Goal: Task Accomplishment & Management: Use online tool/utility

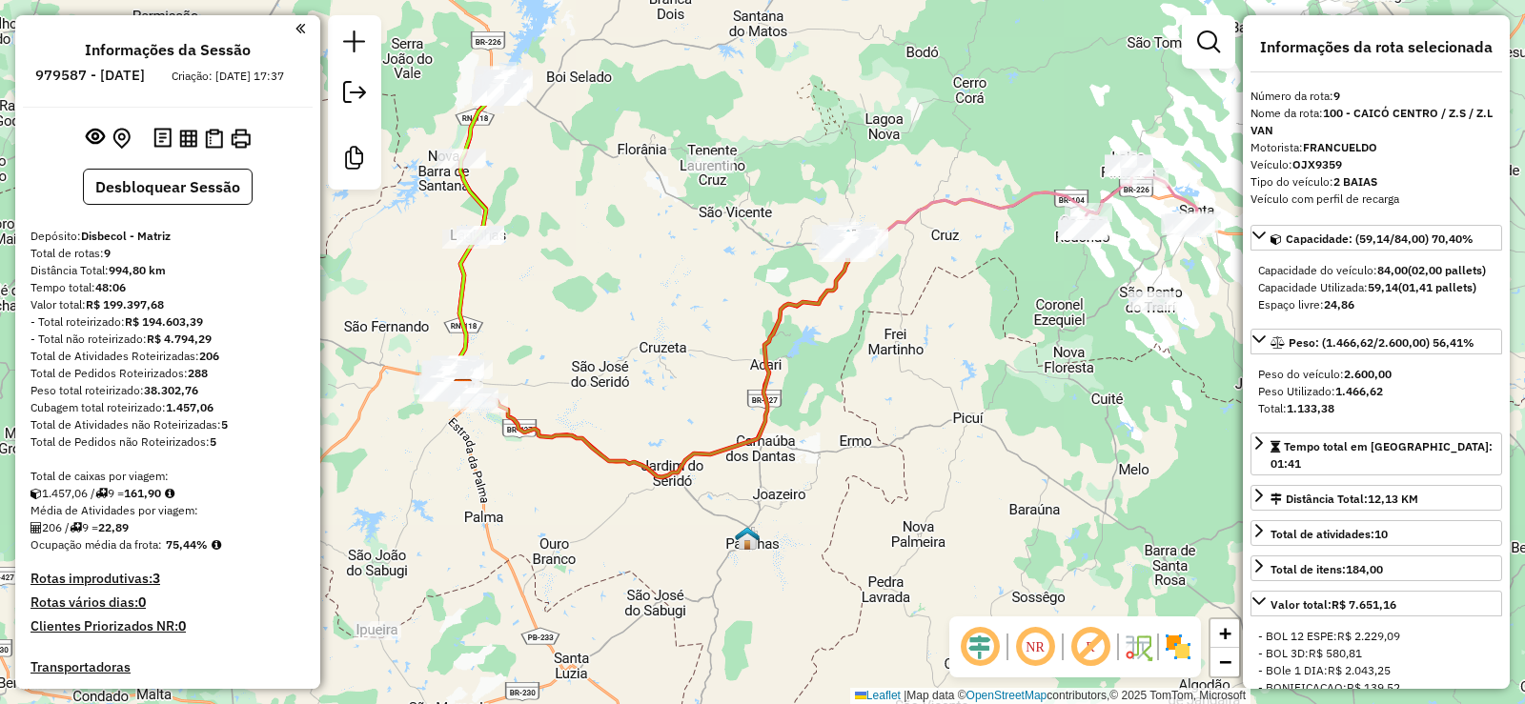
select select "**********"
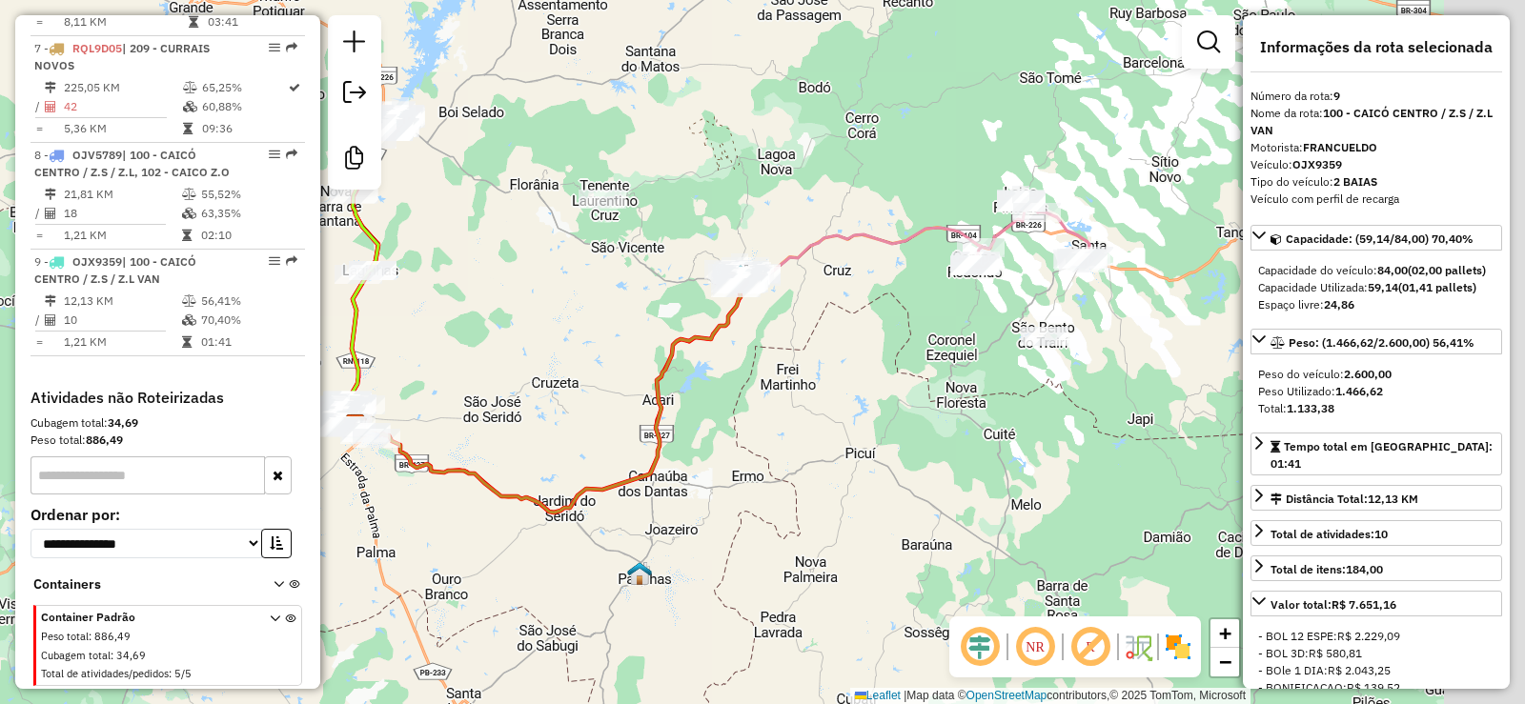
drag, startPoint x: 1069, startPoint y: 373, endPoint x: 714, endPoint y: 409, distance: 357.4
click at [679, 461] on div "Janela de atendimento Grade de atendimento Capacidade Transportadoras Veículos …" at bounding box center [762, 352] width 1525 height 704
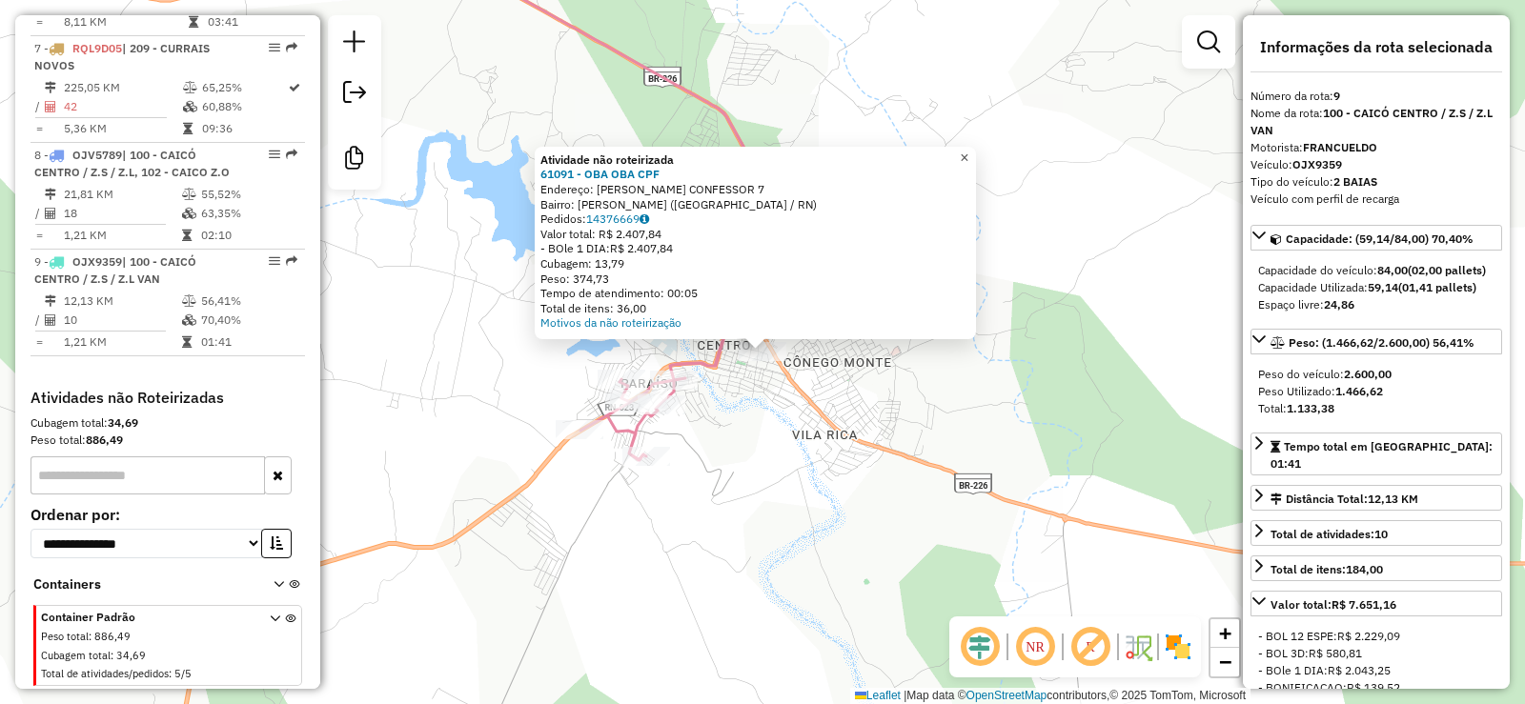
click at [968, 152] on span "×" at bounding box center [964, 158] width 9 height 16
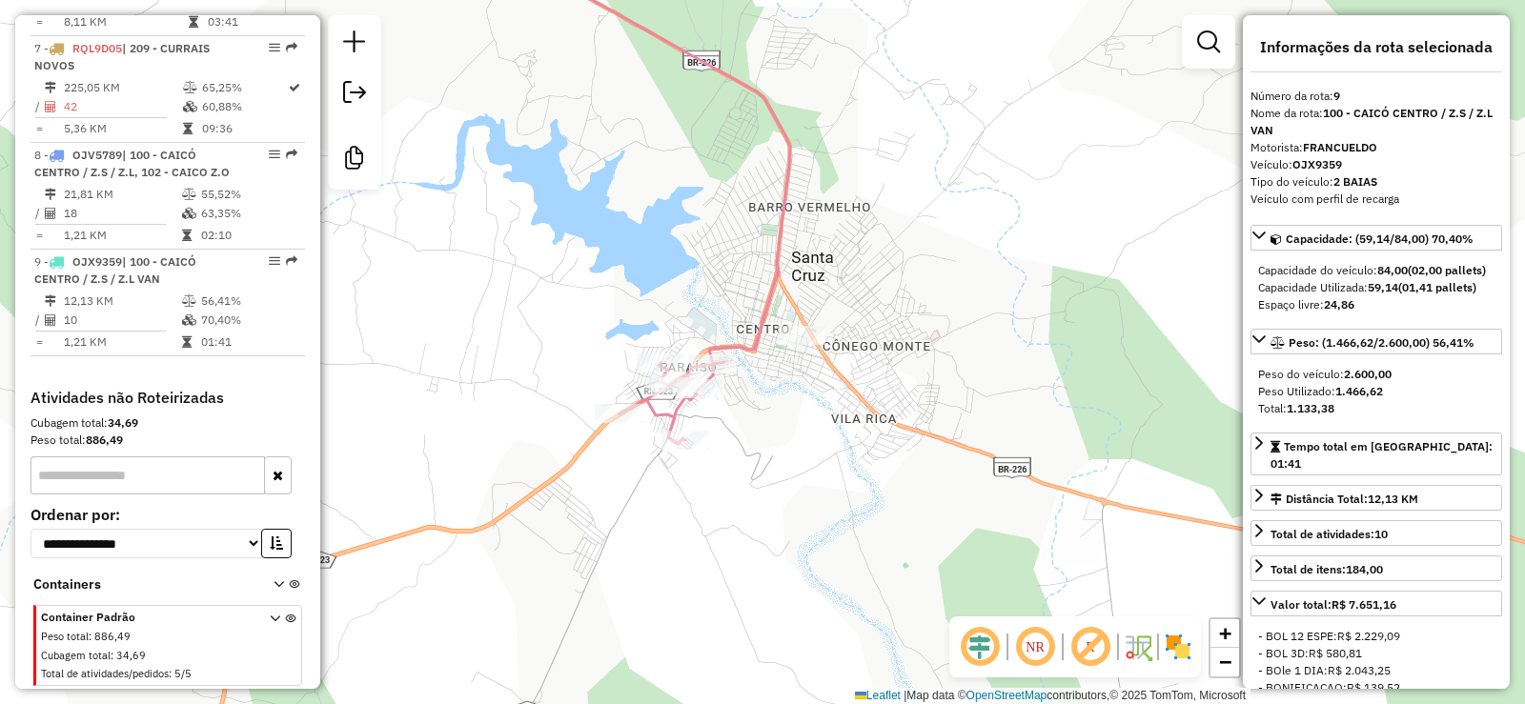
drag, startPoint x: 787, startPoint y: 460, endPoint x: 924, endPoint y: 400, distance: 148.9
click at [924, 400] on div "Janela de atendimento Grade de atendimento Capacidade Transportadoras Veículos …" at bounding box center [762, 352] width 1525 height 704
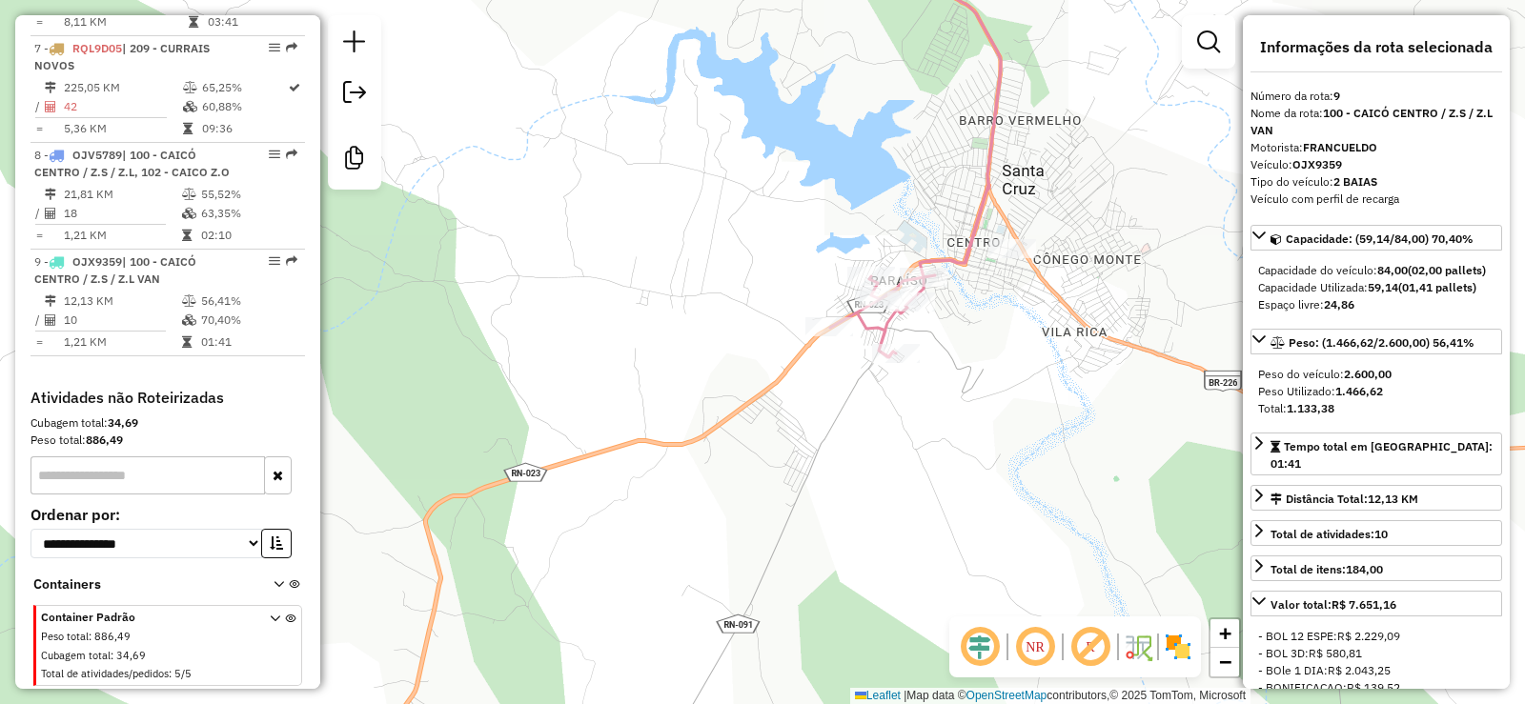
drag, startPoint x: 890, startPoint y: 450, endPoint x: 1005, endPoint y: 414, distance: 120.0
click at [1005, 414] on div "Janela de atendimento Grade de atendimento Capacidade Transportadoras Veículos …" at bounding box center [762, 352] width 1525 height 704
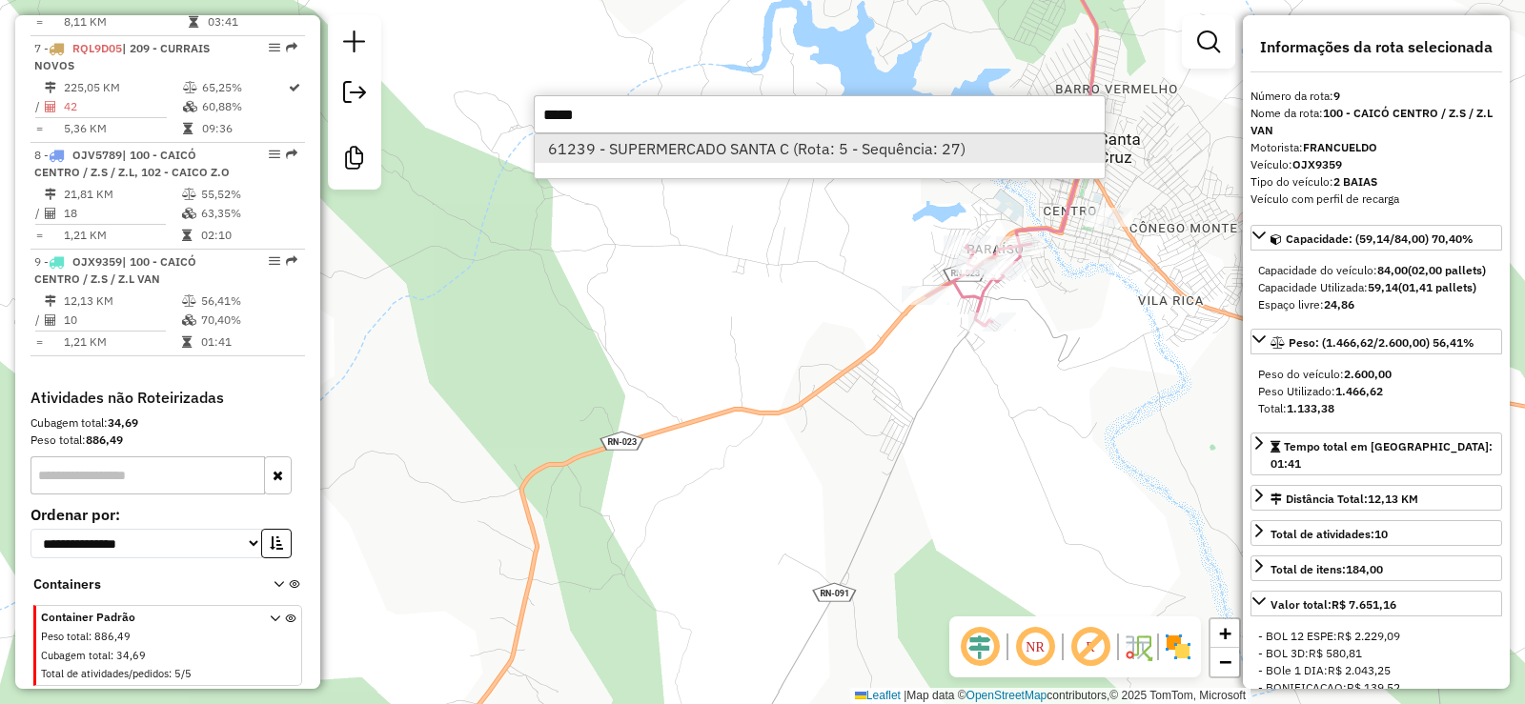
type input "*****"
click at [777, 148] on li "61239 - SUPERMERCADO SANTA C (Rota: 5 - Sequência: 27)" at bounding box center [820, 148] width 570 height 29
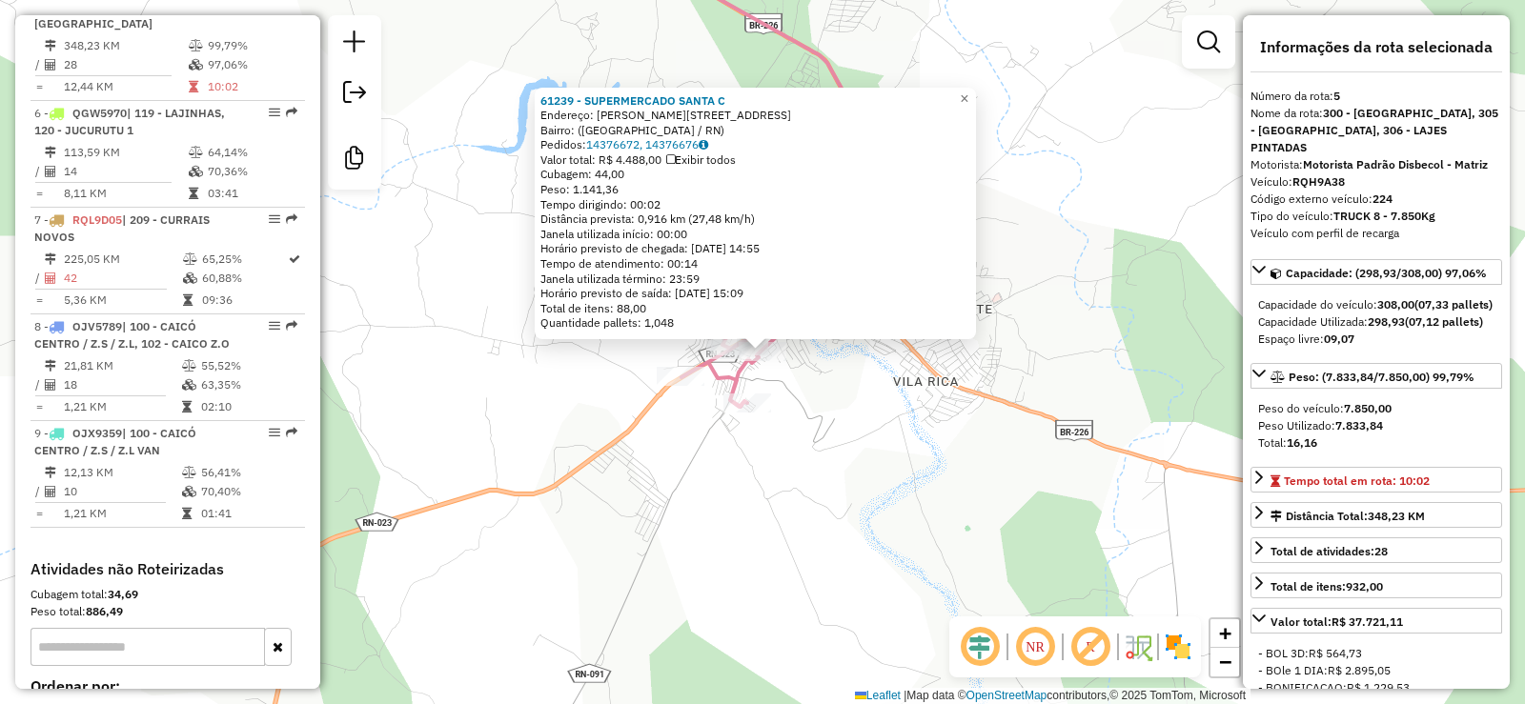
scroll to position [1219, 0]
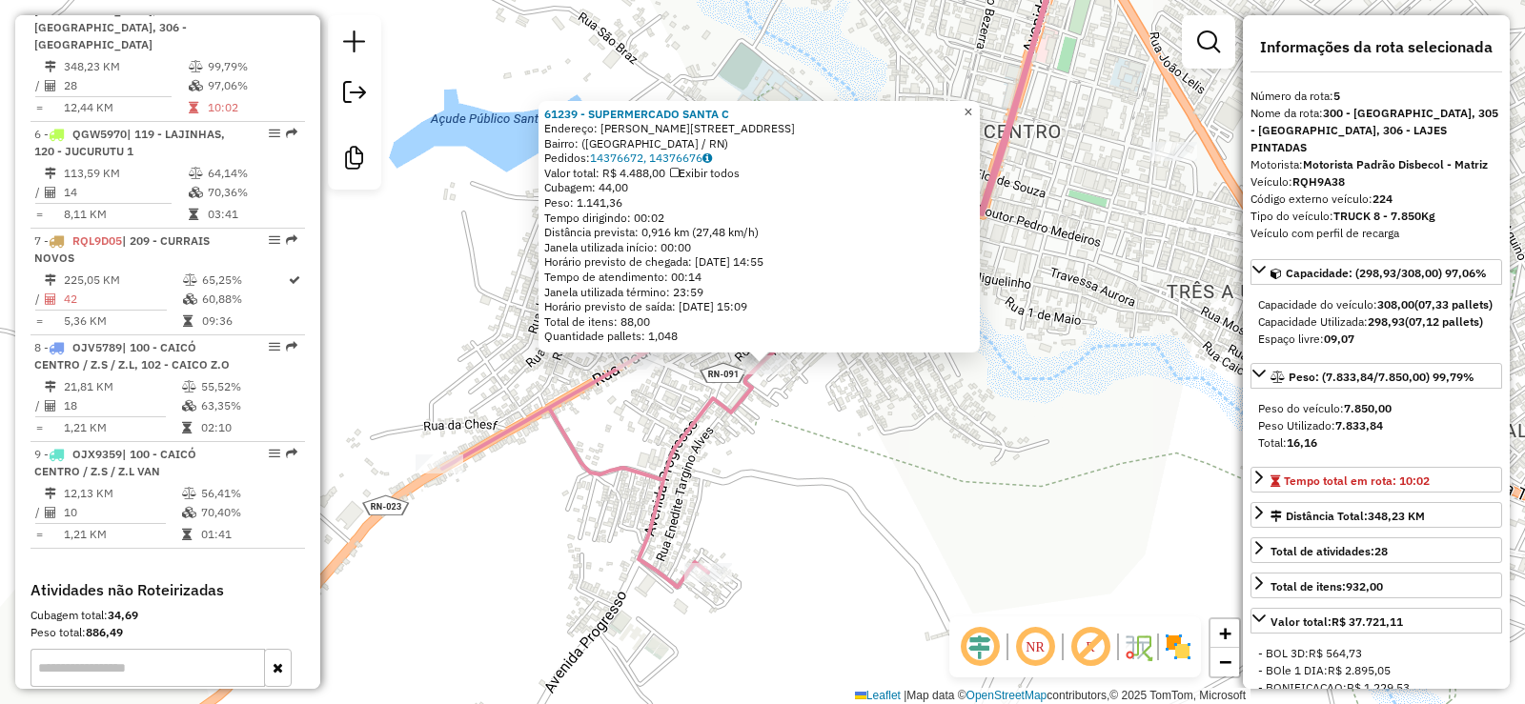
click at [972, 106] on span "×" at bounding box center [968, 112] width 9 height 16
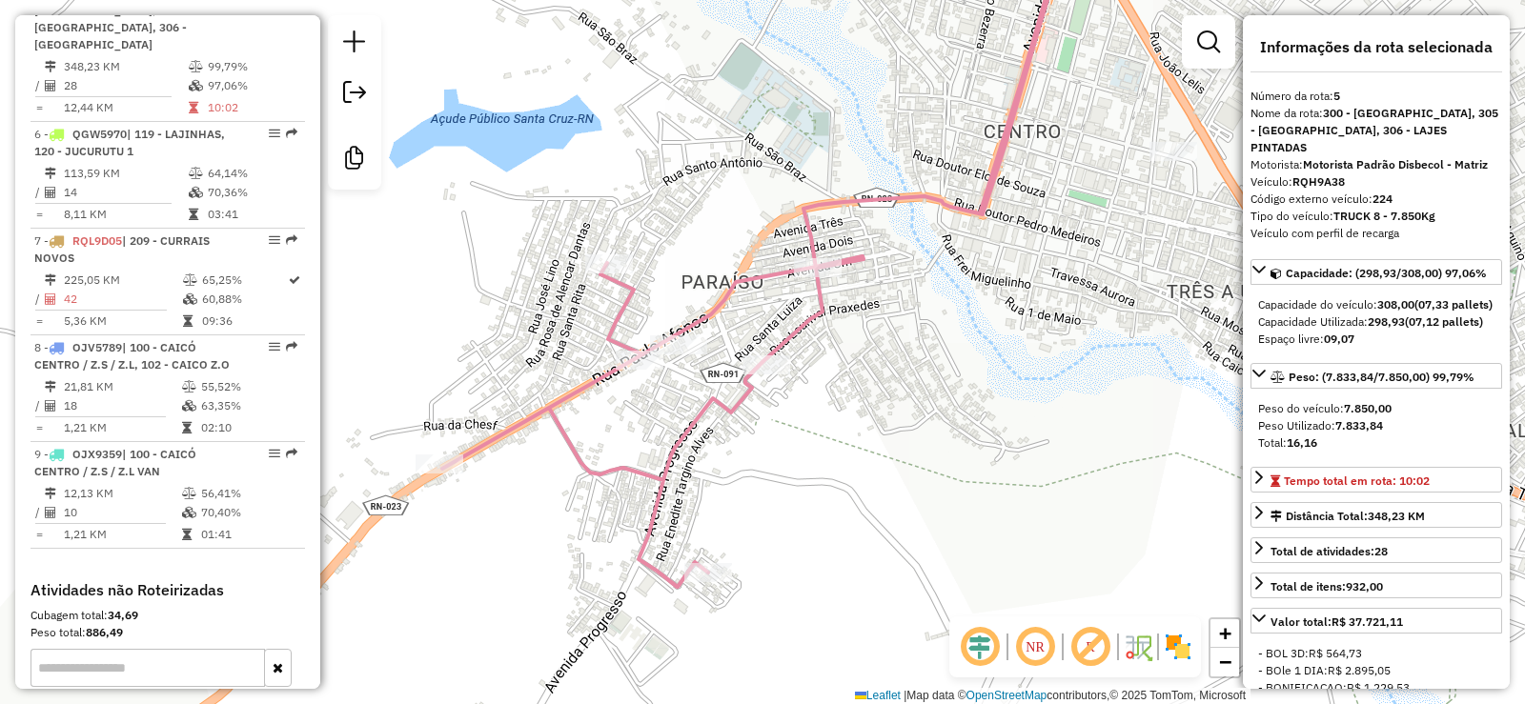
drag, startPoint x: 855, startPoint y: 436, endPoint x: 946, endPoint y: 351, distance: 124.8
click at [946, 351] on div "Janela de atendimento Grade de atendimento Capacidade Transportadoras Veículos …" at bounding box center [762, 352] width 1525 height 704
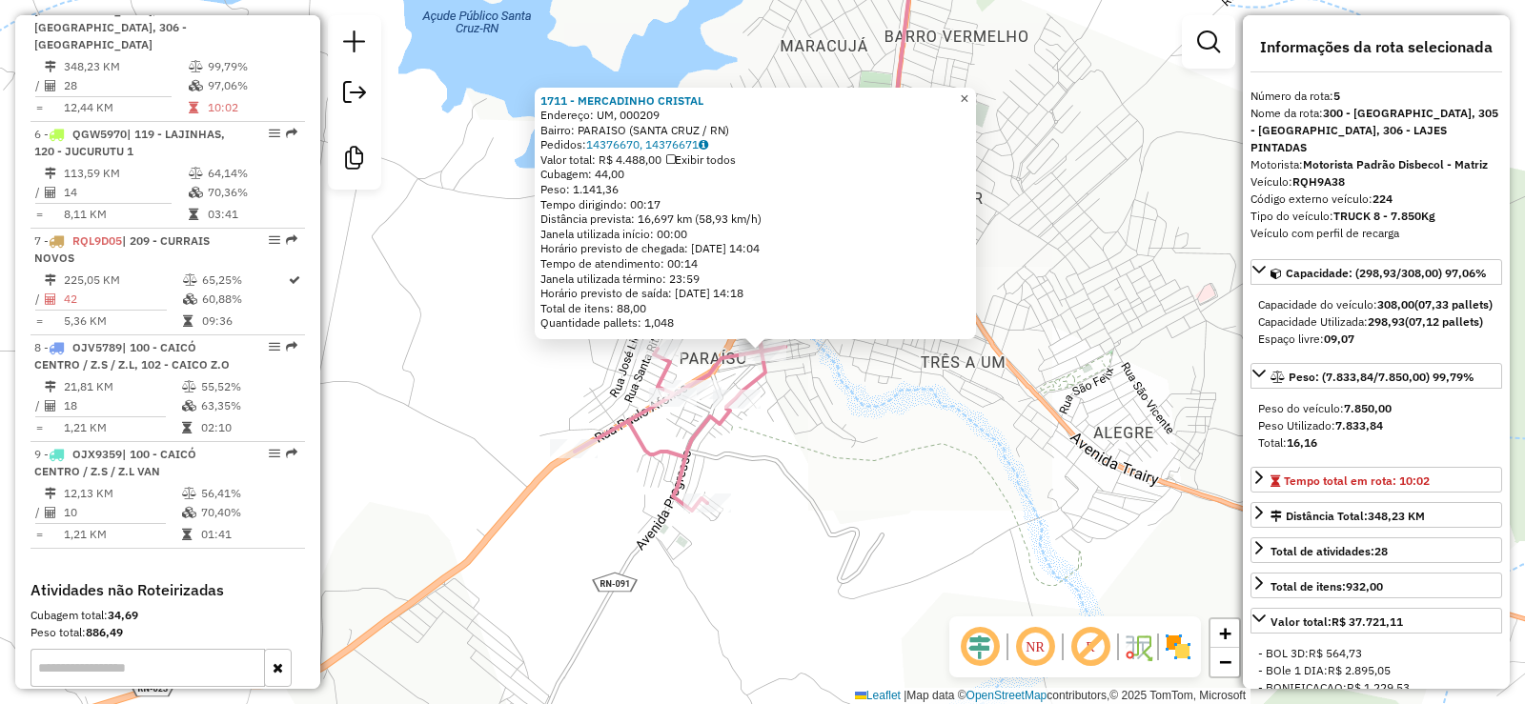
click at [968, 92] on span "×" at bounding box center [964, 99] width 9 height 16
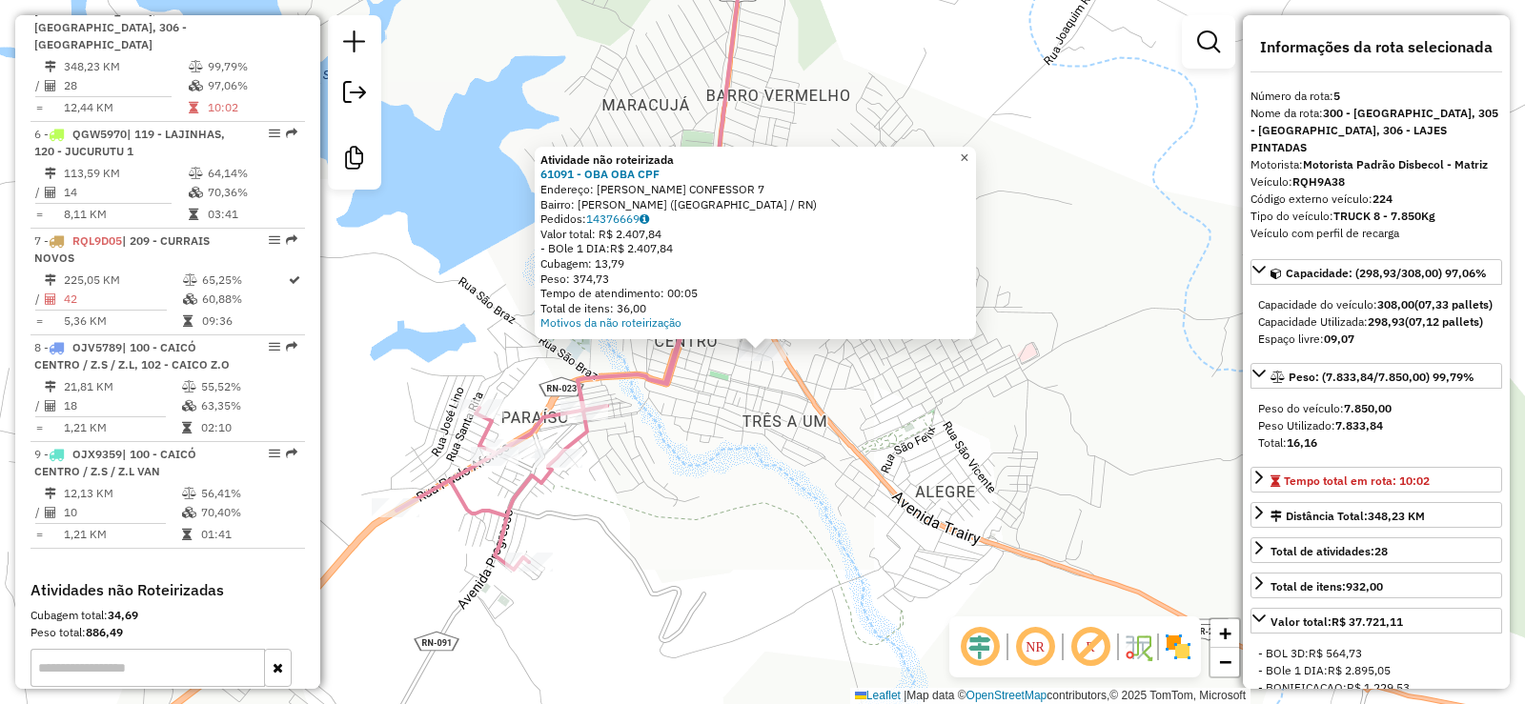
click at [968, 152] on span "×" at bounding box center [964, 158] width 9 height 16
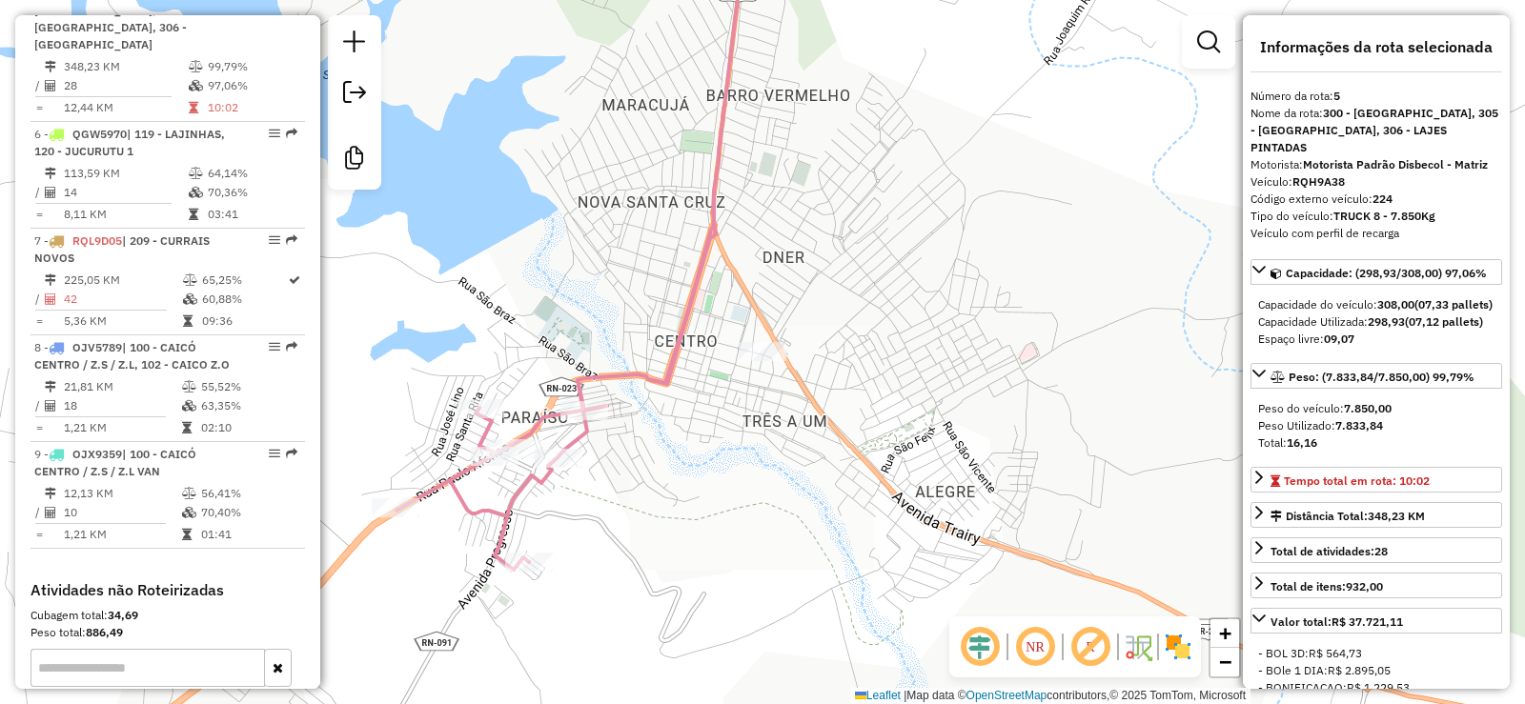
drag, startPoint x: 946, startPoint y: 437, endPoint x: 1009, endPoint y: 404, distance: 71.6
click at [1008, 405] on div "Janela de atendimento Grade de atendimento Capacidade Transportadoras Veículos …" at bounding box center [762, 352] width 1525 height 704
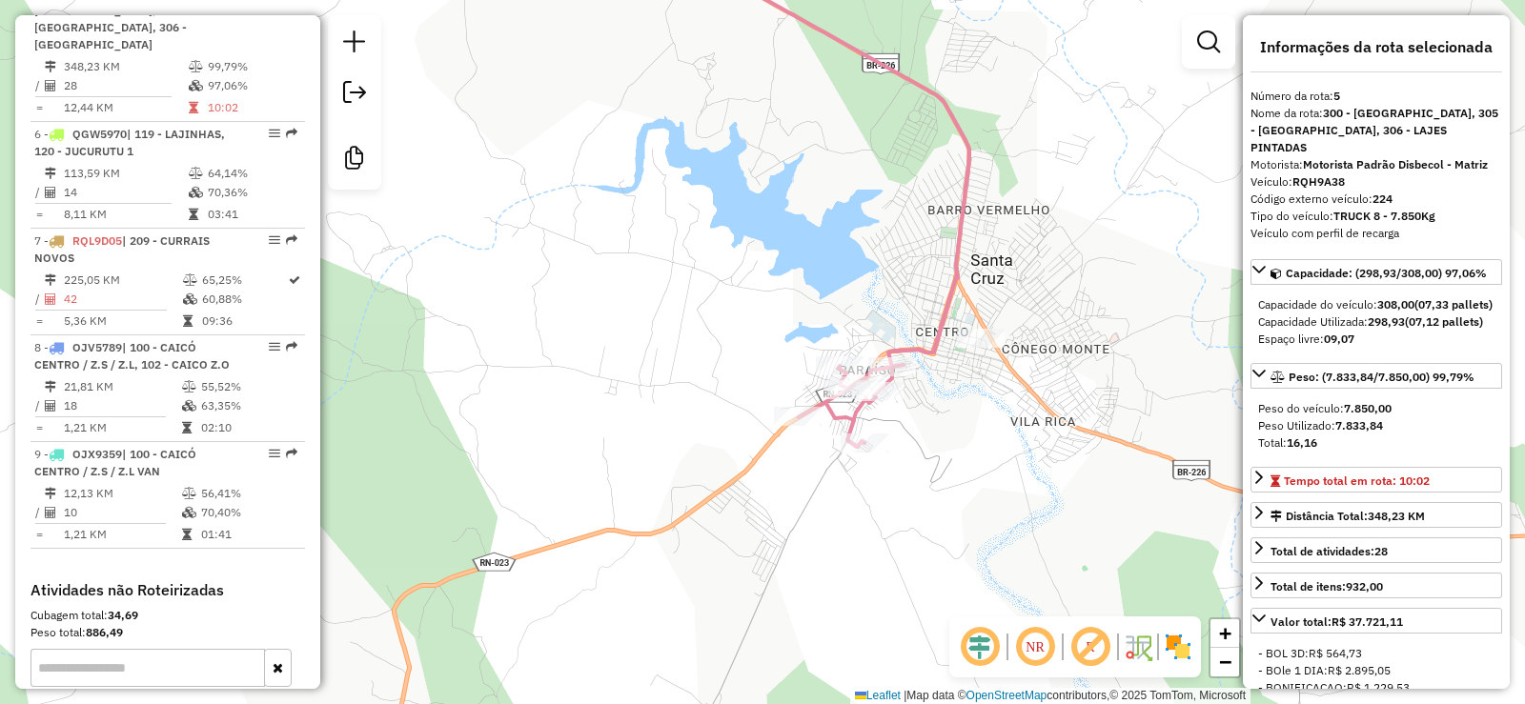
drag, startPoint x: 1025, startPoint y: 396, endPoint x: 954, endPoint y: 420, distance: 74.8
click at [954, 420] on div "Janela de atendimento Grade de atendimento Capacidade Transportadoras Veículos …" at bounding box center [762, 352] width 1525 height 704
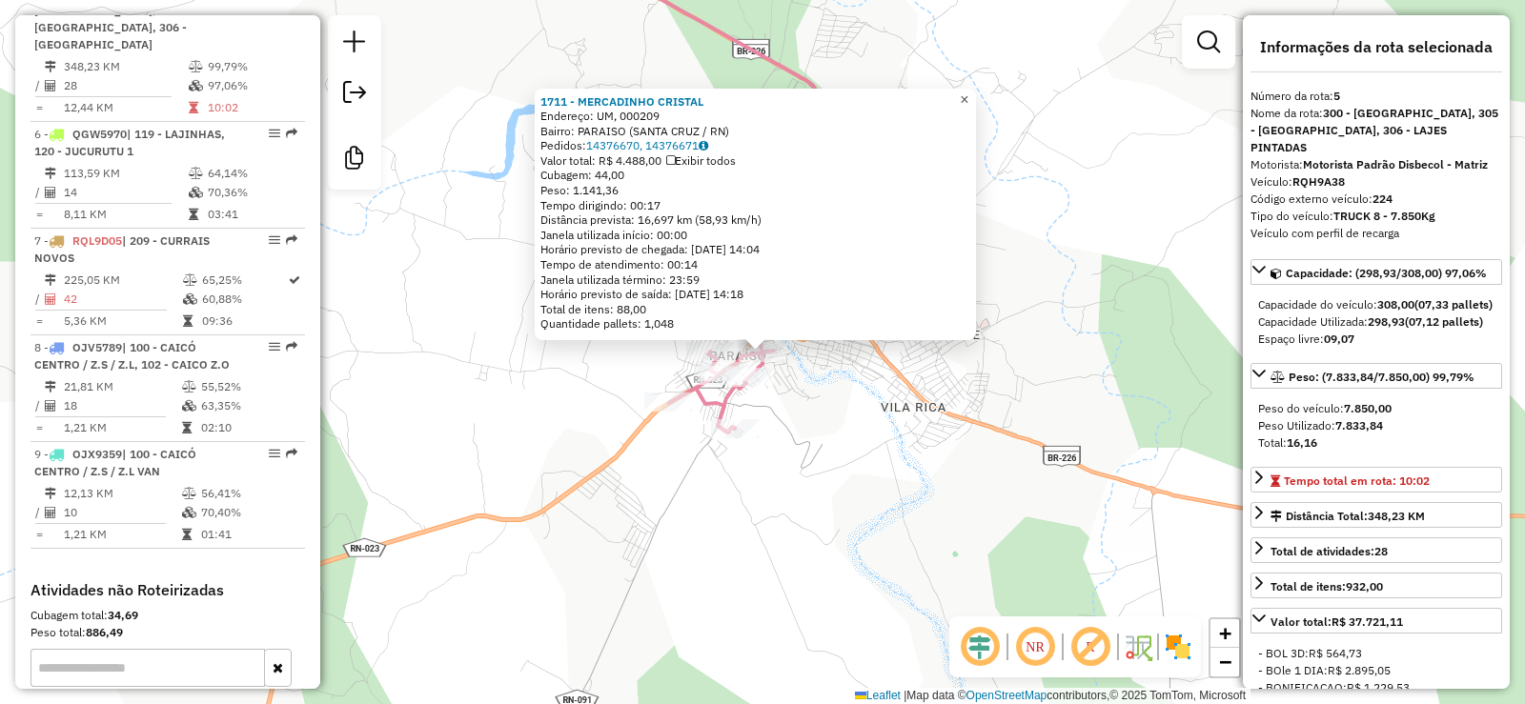
click at [968, 92] on span "×" at bounding box center [964, 100] width 9 height 16
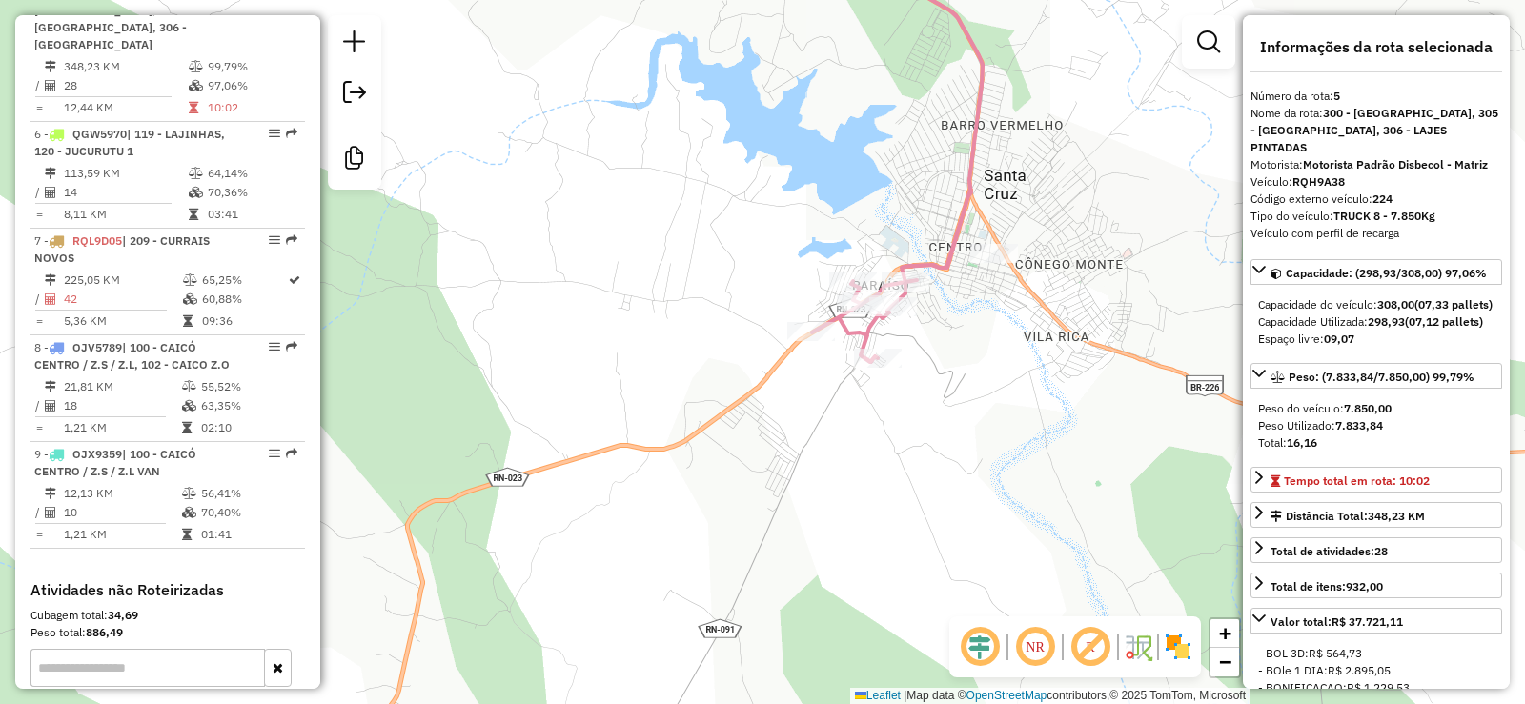
drag, startPoint x: 788, startPoint y: 466, endPoint x: 931, endPoint y: 396, distance: 159.4
click at [931, 396] on div "Janela de atendimento Grade de atendimento Capacidade Transportadoras Veículos …" at bounding box center [762, 352] width 1525 height 704
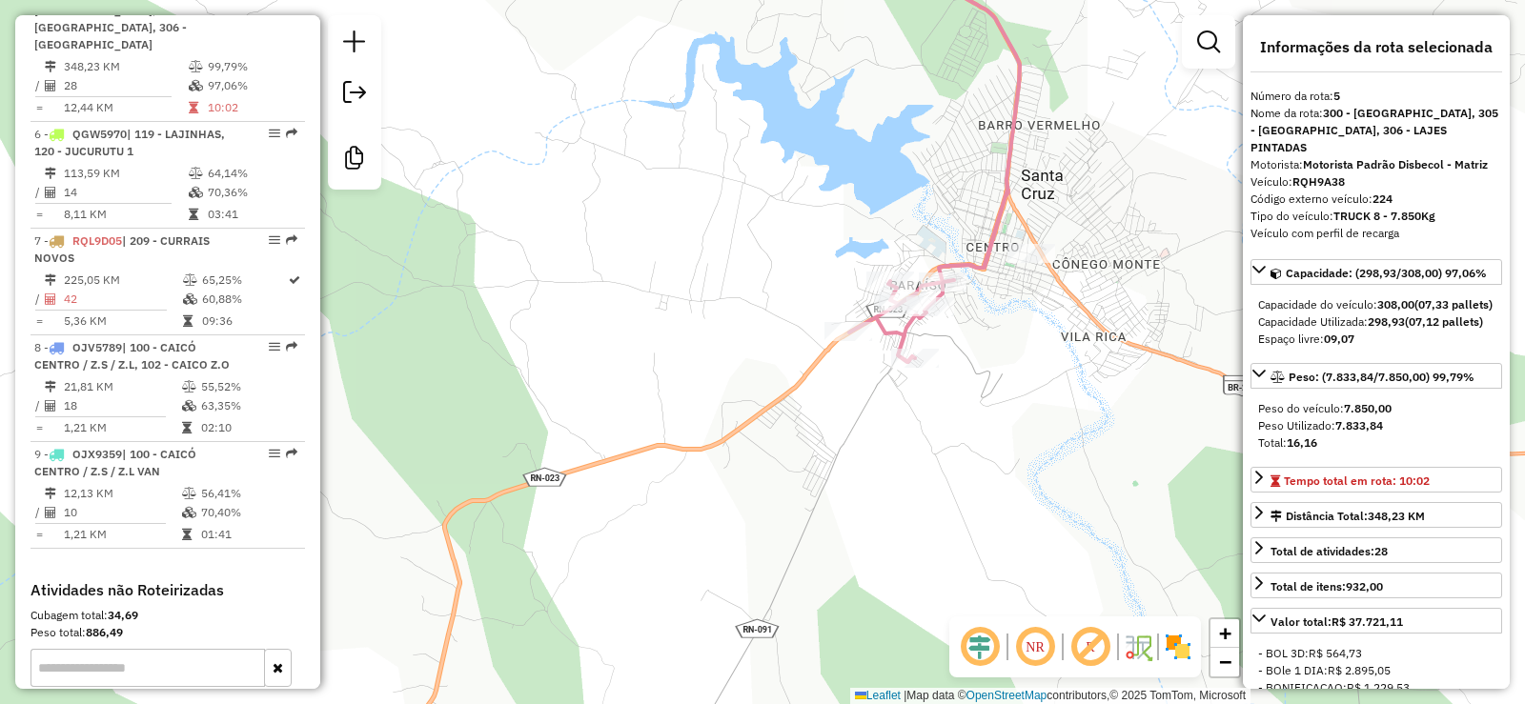
drag, startPoint x: 513, startPoint y: 224, endPoint x: 854, endPoint y: 232, distance: 341.3
click at [859, 225] on div "Janela de atendimento Grade de atendimento Capacidade Transportadoras Veículos …" at bounding box center [762, 352] width 1525 height 704
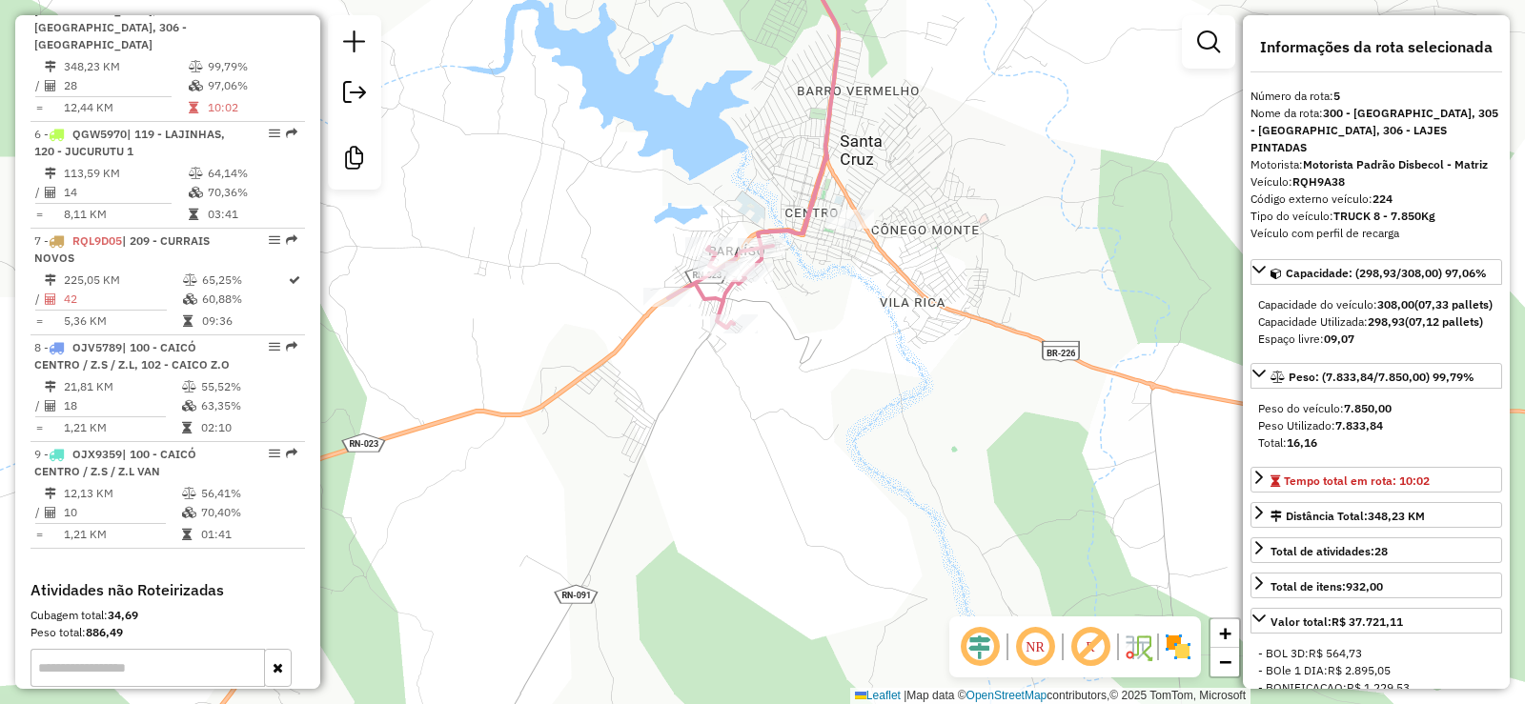
drag, startPoint x: 823, startPoint y: 385, endPoint x: 1015, endPoint y: 298, distance: 211.2
click at [1015, 304] on div "Janela de atendimento Grade de atendimento Capacidade Transportadoras Veículos …" at bounding box center [762, 352] width 1525 height 704
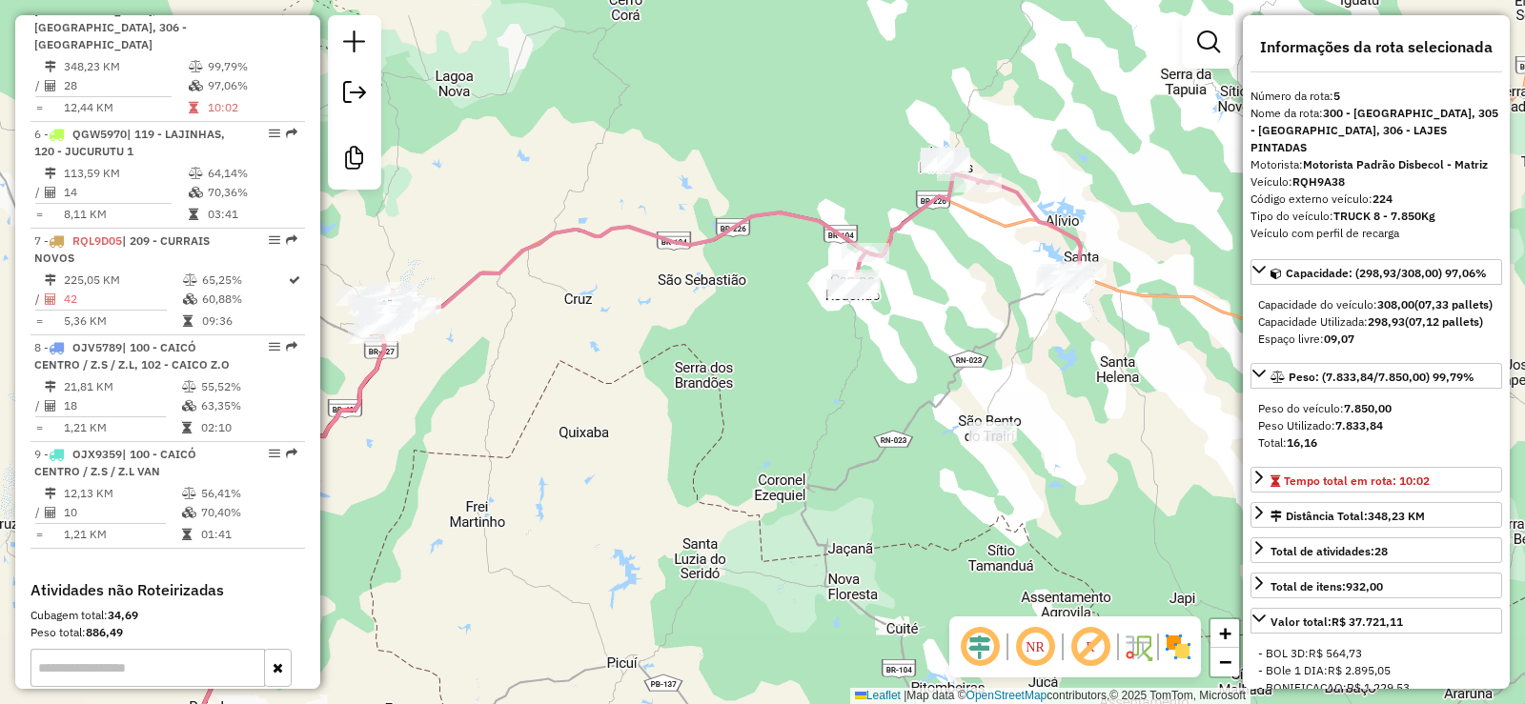
drag, startPoint x: 892, startPoint y: 287, endPoint x: 914, endPoint y: 261, distance: 33.8
click at [913, 263] on div "Janela de atendimento Grade de atendimento Capacidade Transportadoras Veículos …" at bounding box center [762, 352] width 1525 height 704
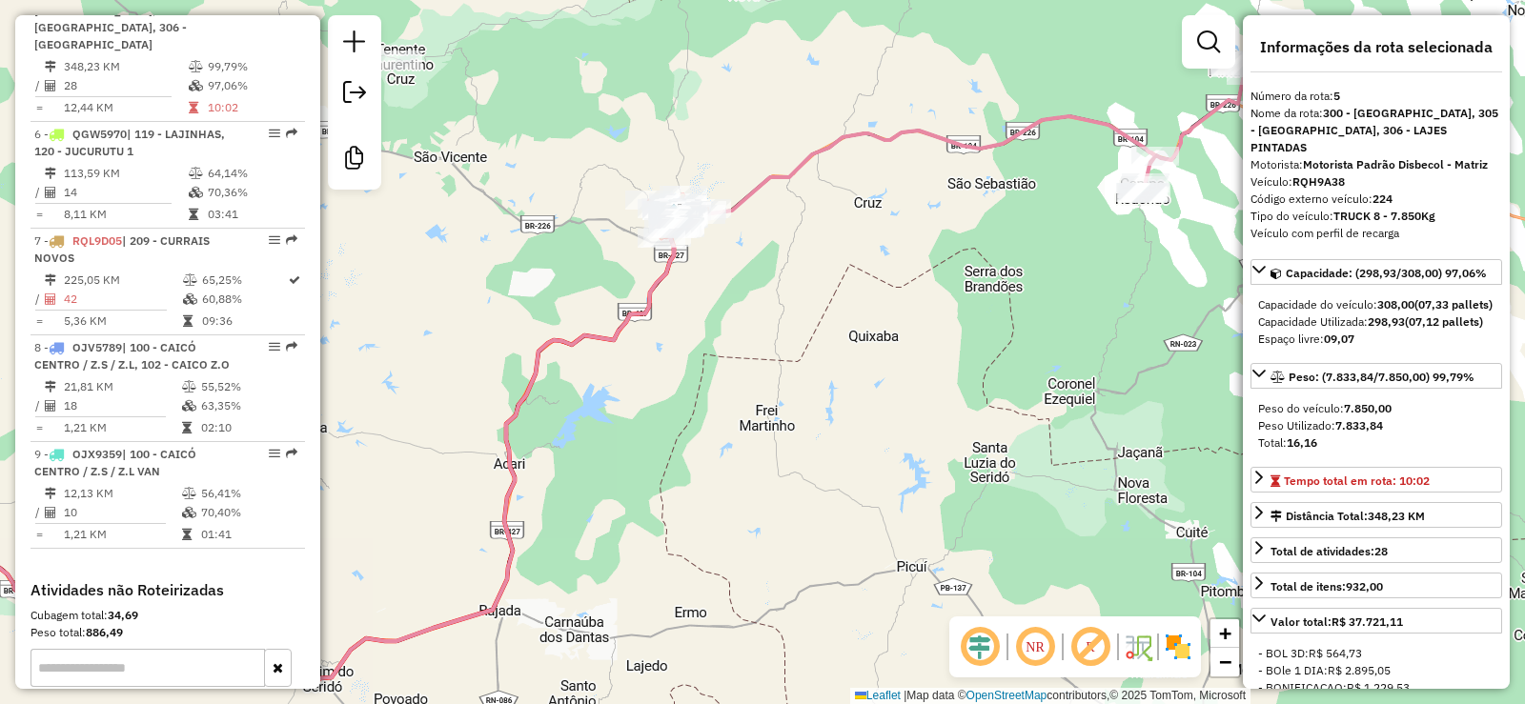
drag, startPoint x: 557, startPoint y: 350, endPoint x: 744, endPoint y: 339, distance: 188.1
click at [744, 339] on icon at bounding box center [529, 401] width 1252 height 570
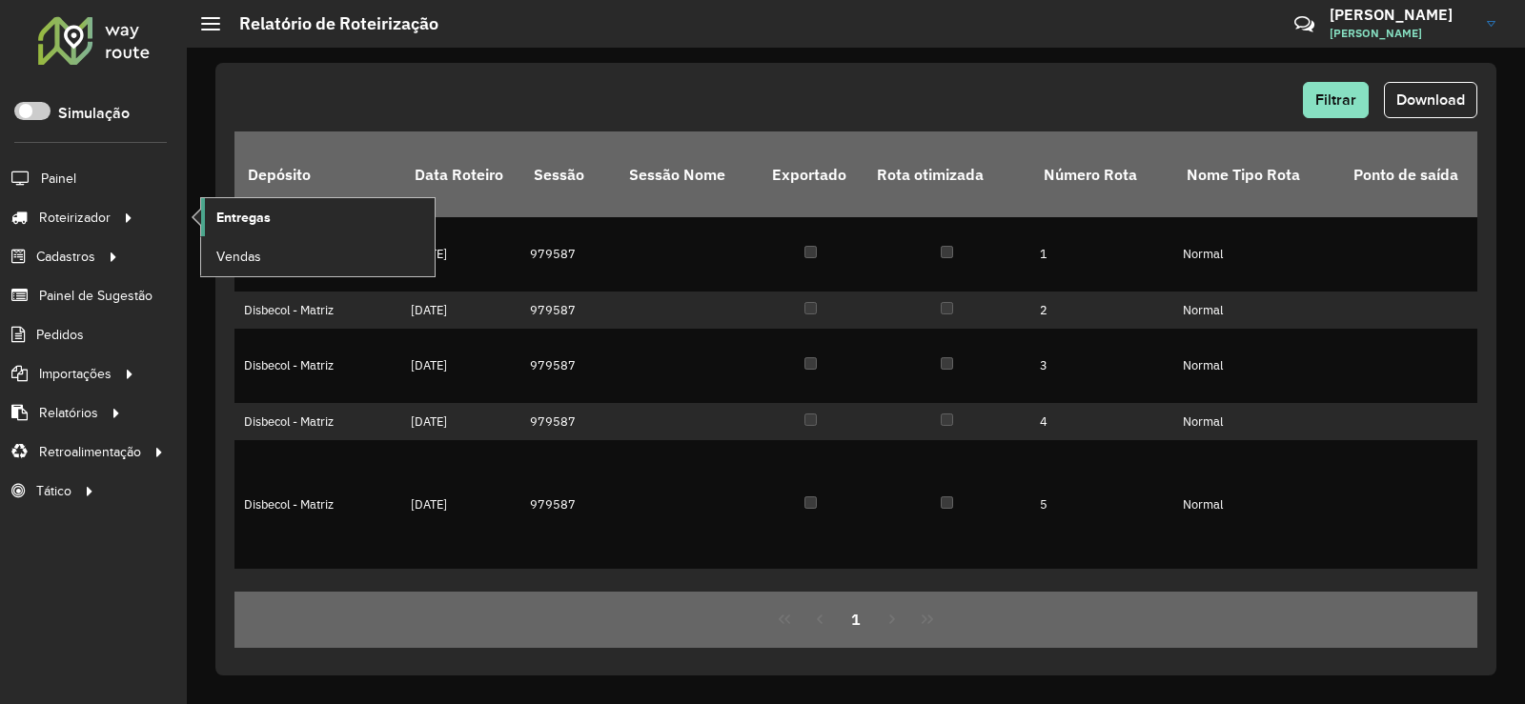
click at [269, 219] on span "Entregas" at bounding box center [243, 218] width 54 height 20
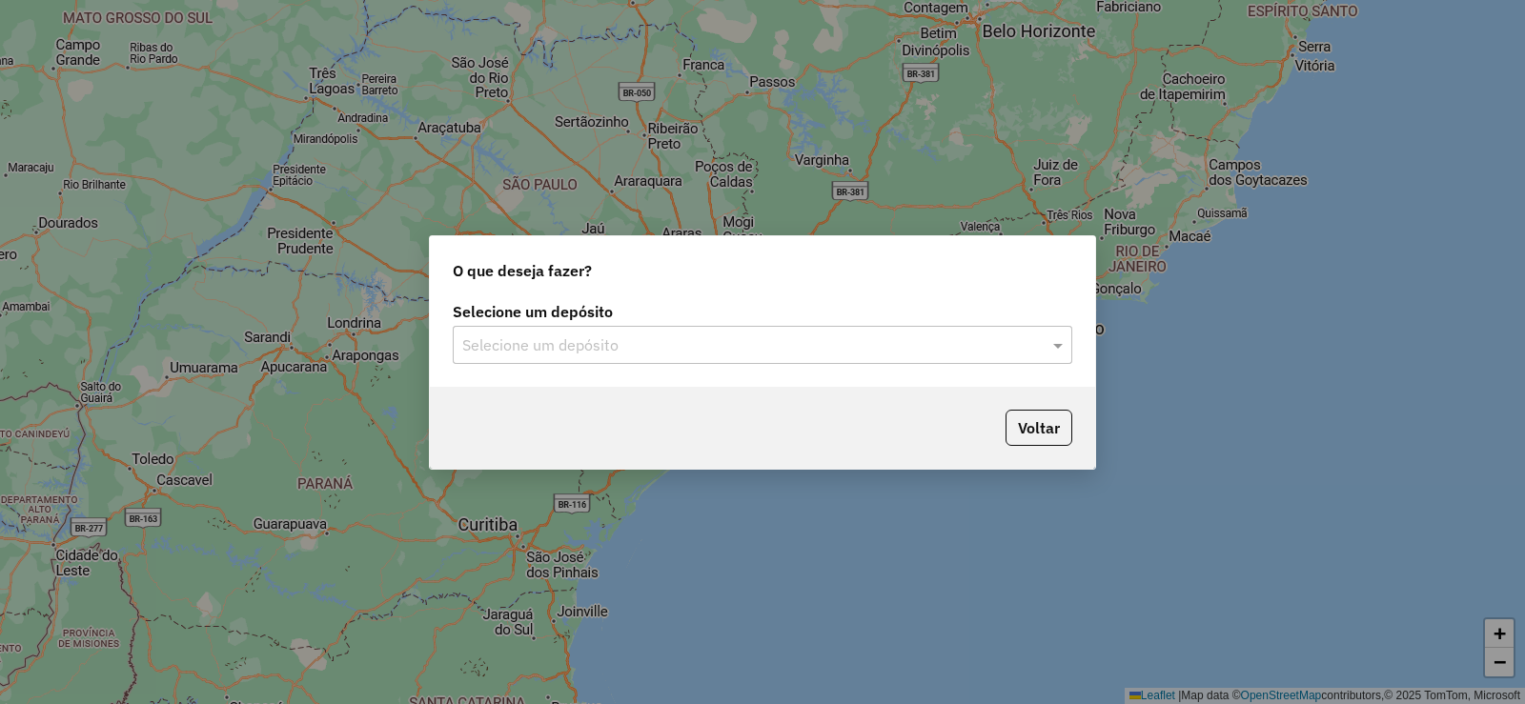
click at [633, 356] on div "Selecione um depósito" at bounding box center [763, 345] width 620 height 38
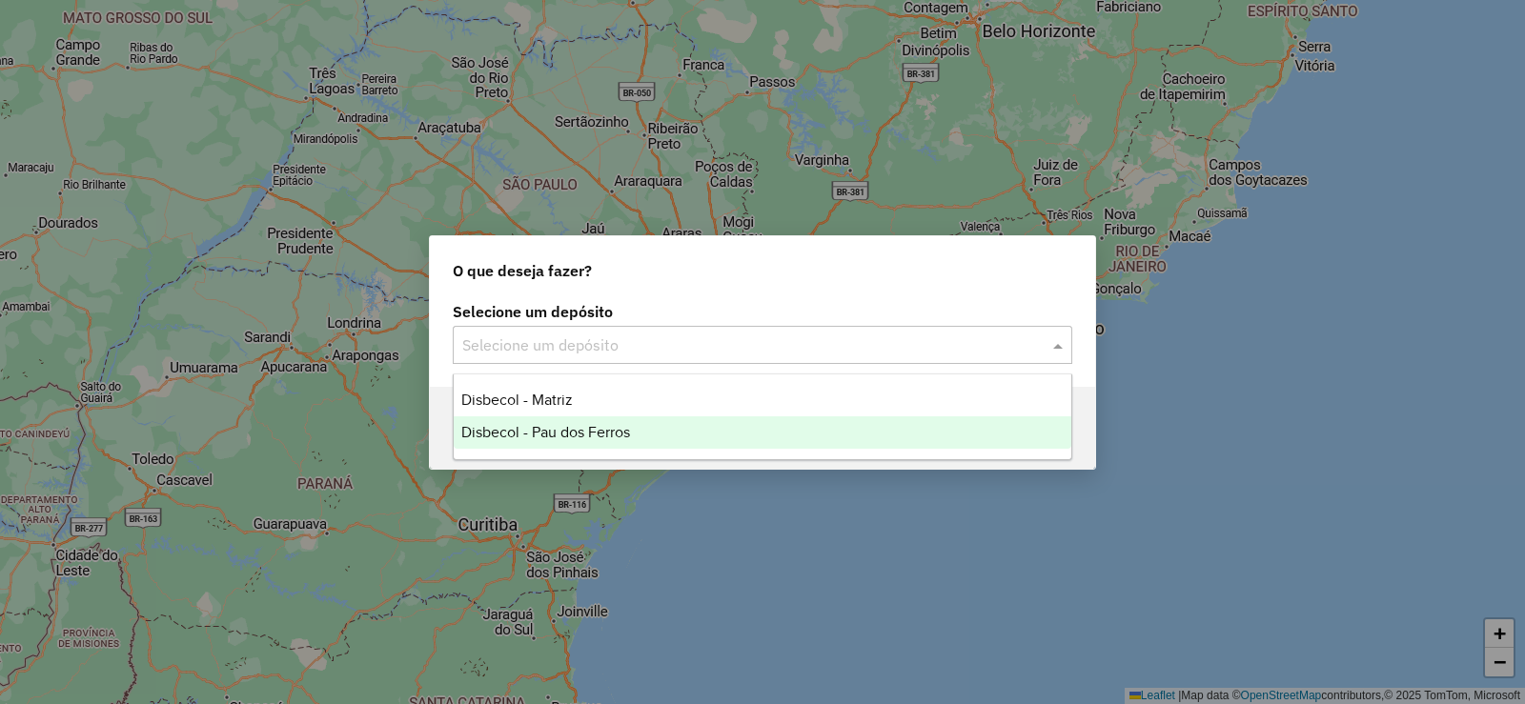
click at [576, 433] on span "Disbecol - Pau dos Ferros" at bounding box center [545, 432] width 169 height 16
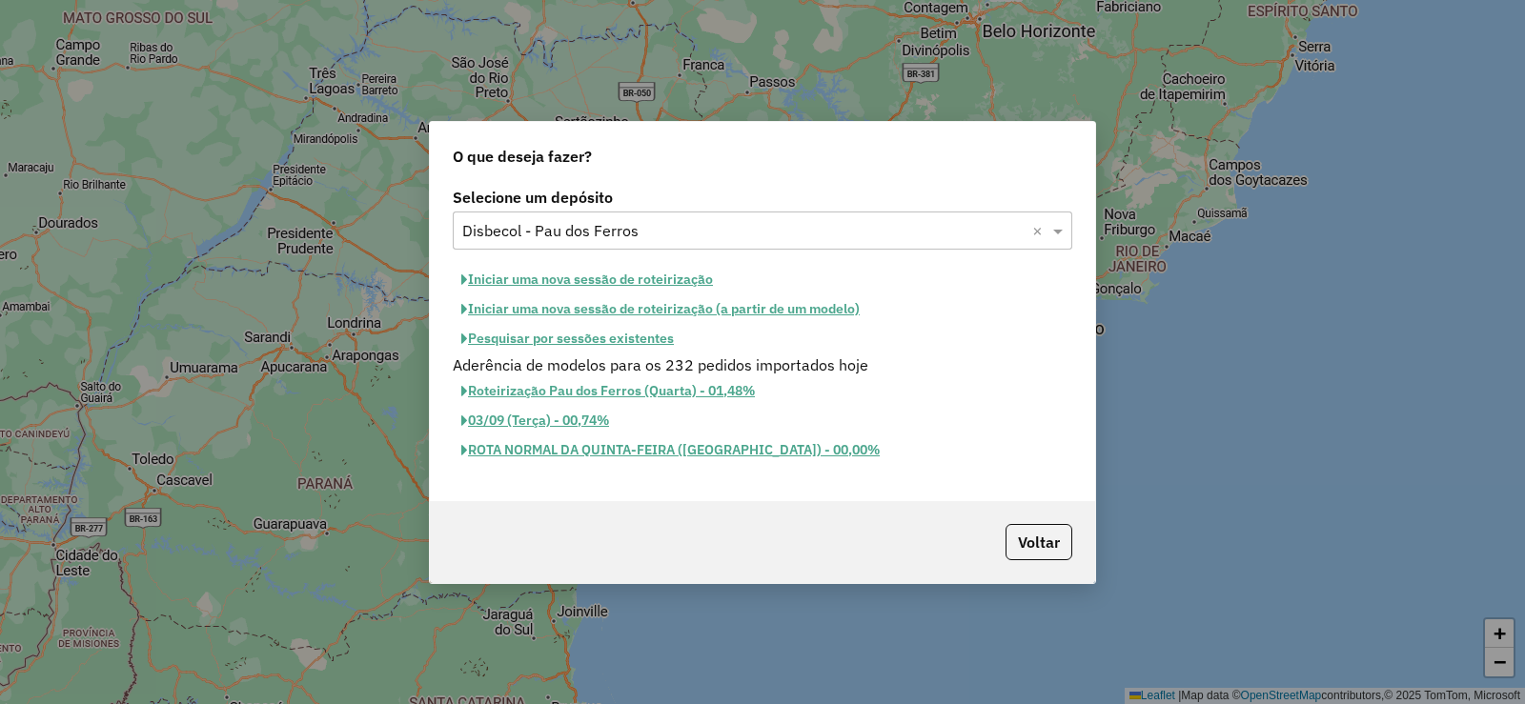
click at [581, 278] on button "Iniciar uma nova sessão de roteirização" at bounding box center [587, 280] width 269 height 30
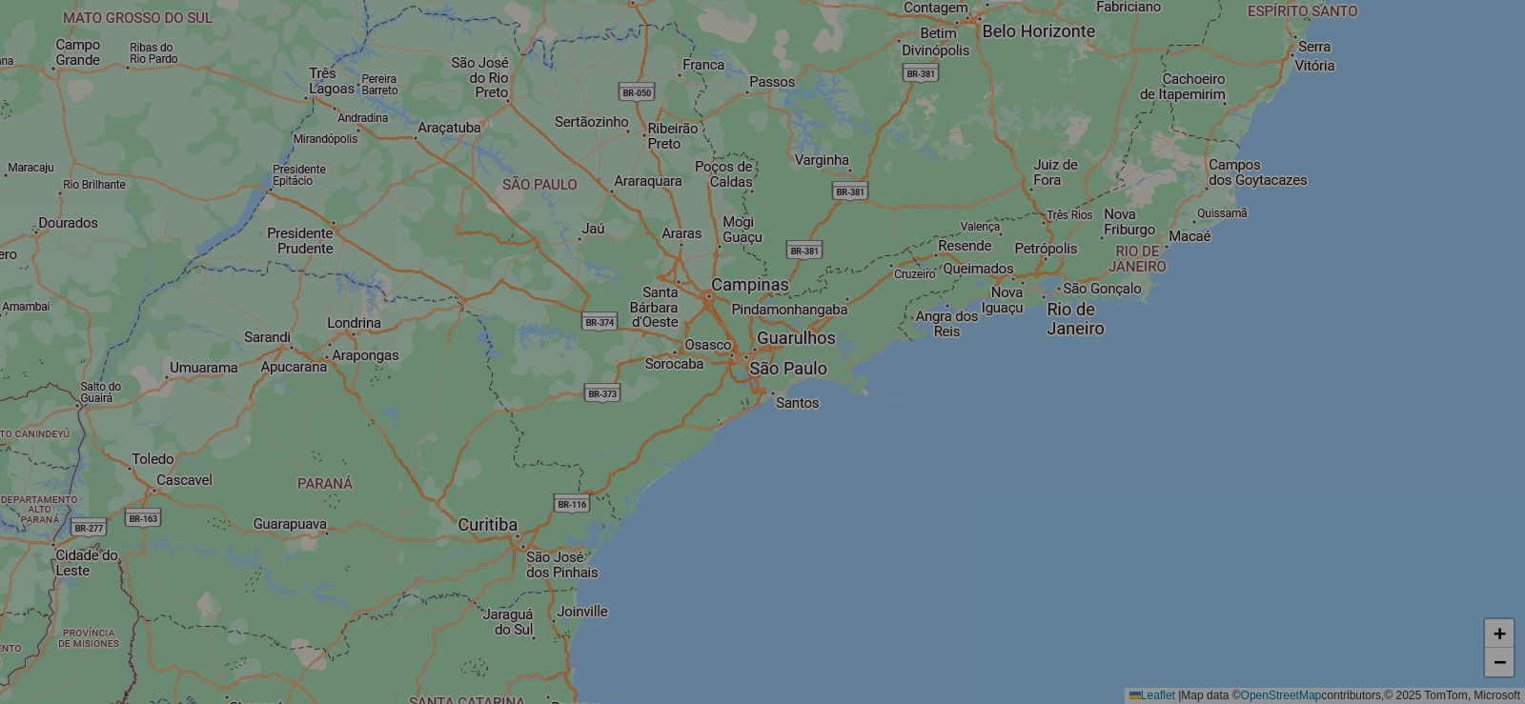
select select "*"
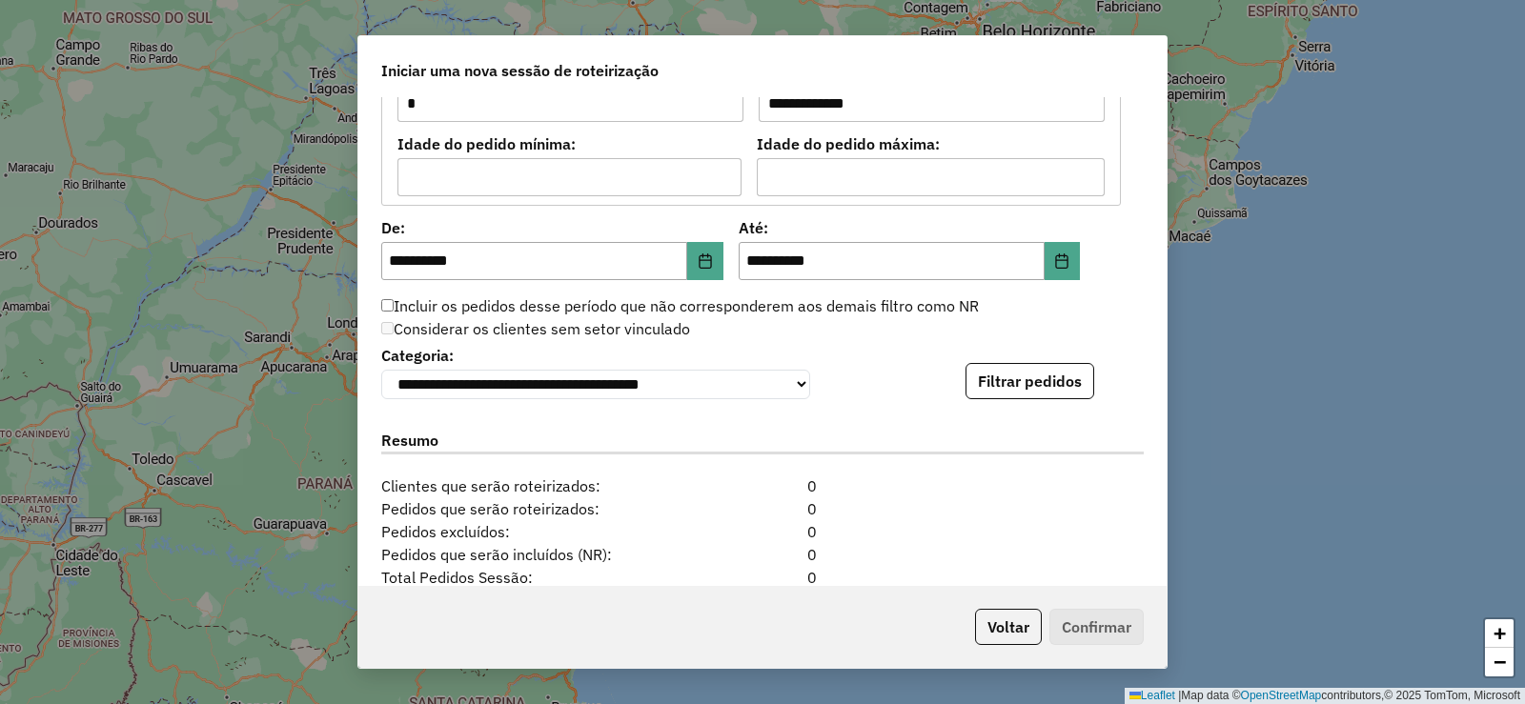
scroll to position [1928, 0]
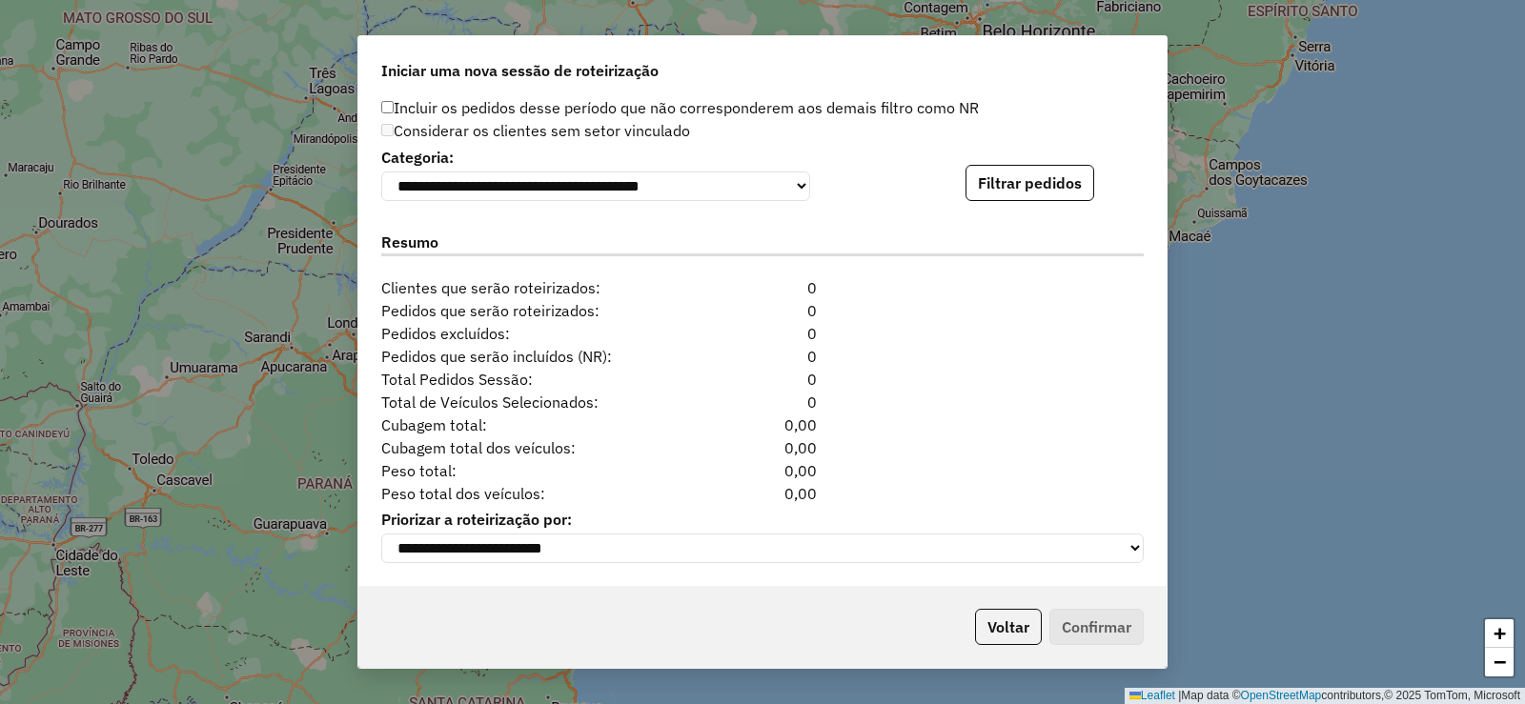
drag, startPoint x: 1026, startPoint y: 178, endPoint x: 1043, endPoint y: 188, distance: 19.6
click at [1033, 181] on button "Filtrar pedidos" at bounding box center [1030, 183] width 129 height 36
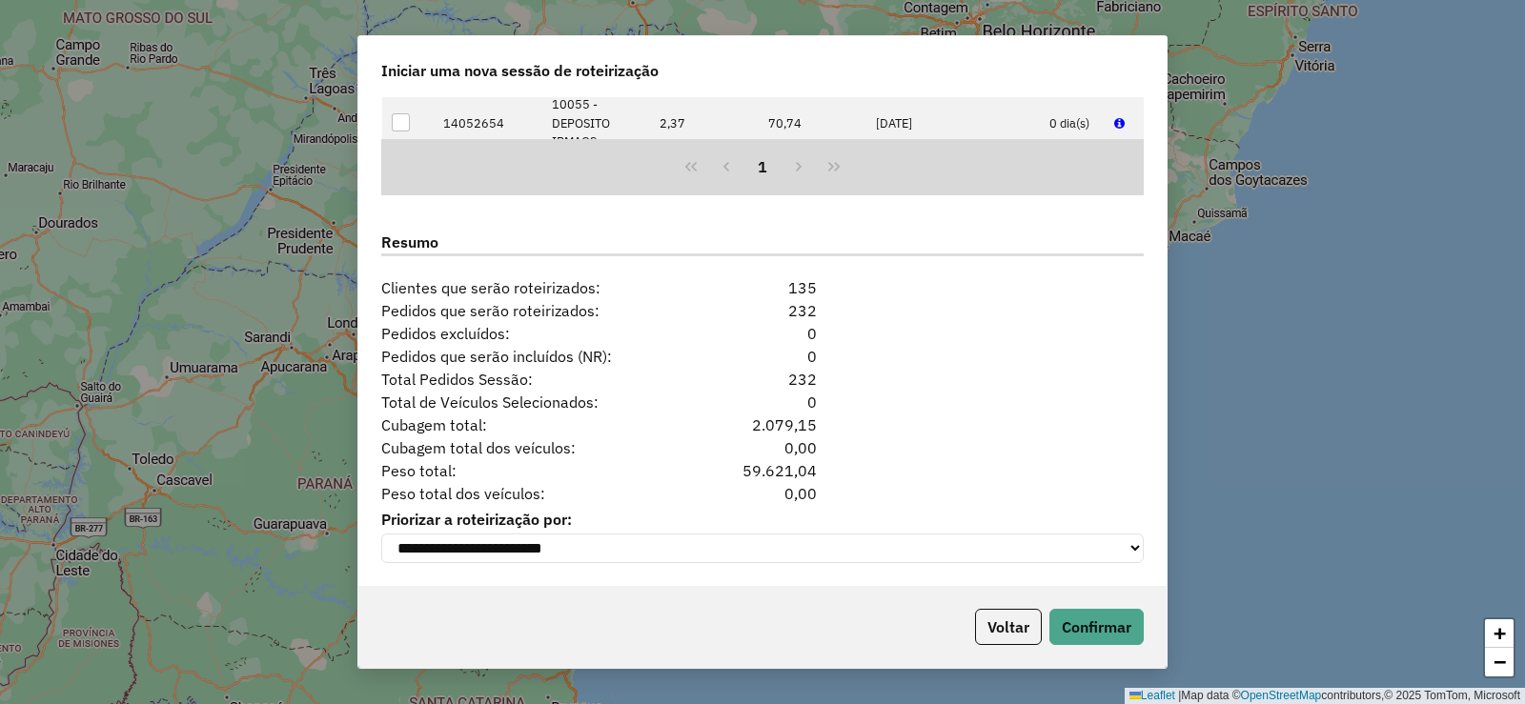
scroll to position [2322, 0]
click at [1115, 632] on button "Confirmar" at bounding box center [1096, 627] width 94 height 36
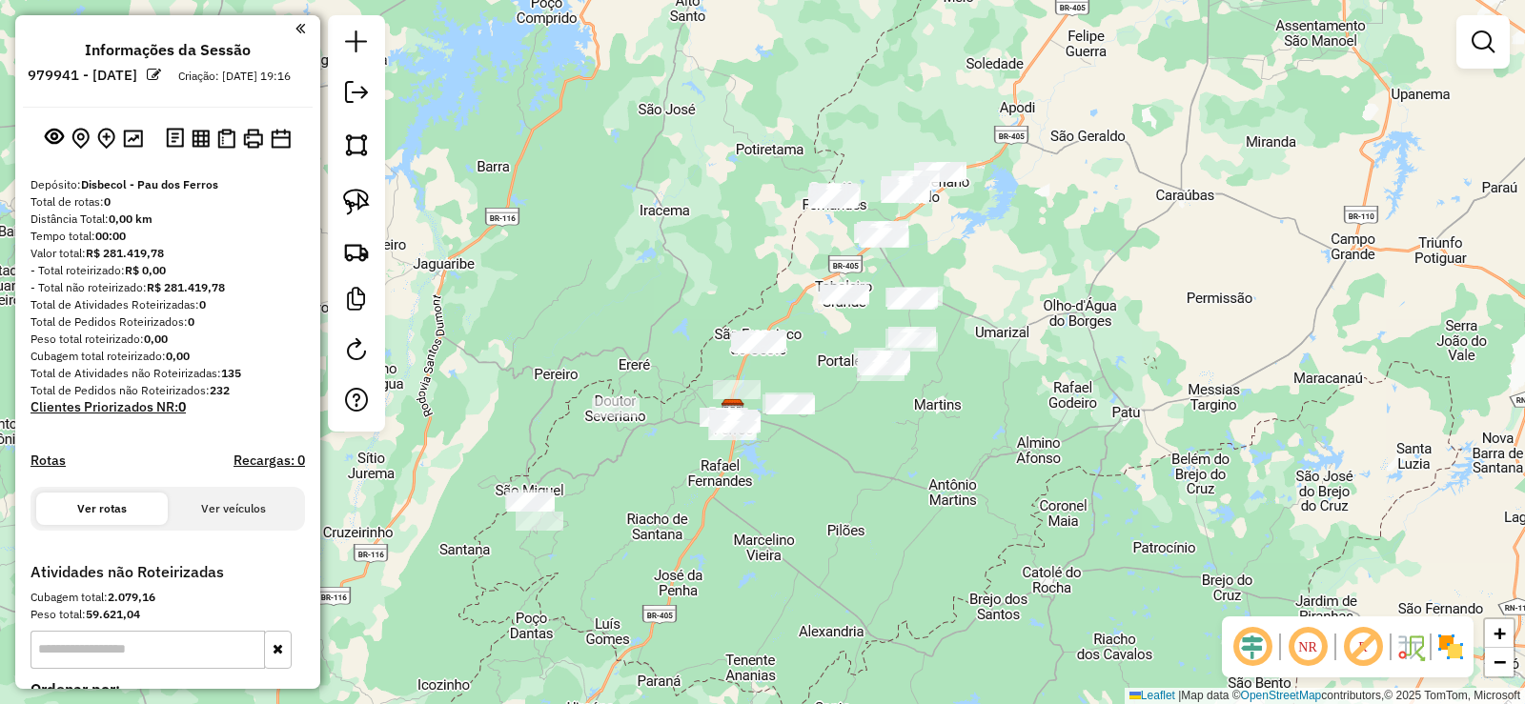
drag, startPoint x: 943, startPoint y: 353, endPoint x: 900, endPoint y: 376, distance: 48.6
click at [903, 391] on div "Janela de atendimento Grade de atendimento Capacidade Transportadoras Veículos …" at bounding box center [762, 352] width 1525 height 704
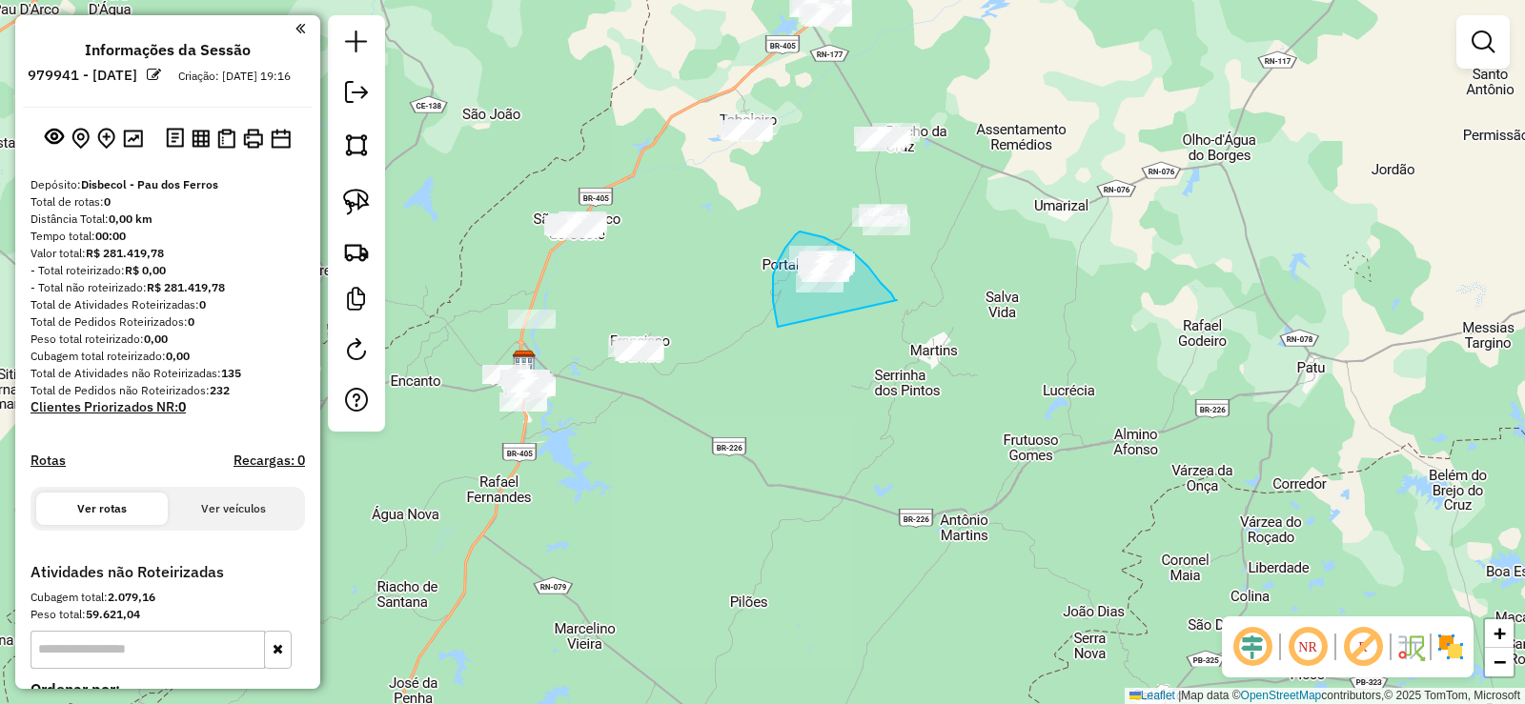
drag, startPoint x: 897, startPoint y: 300, endPoint x: 778, endPoint y: 329, distance: 122.5
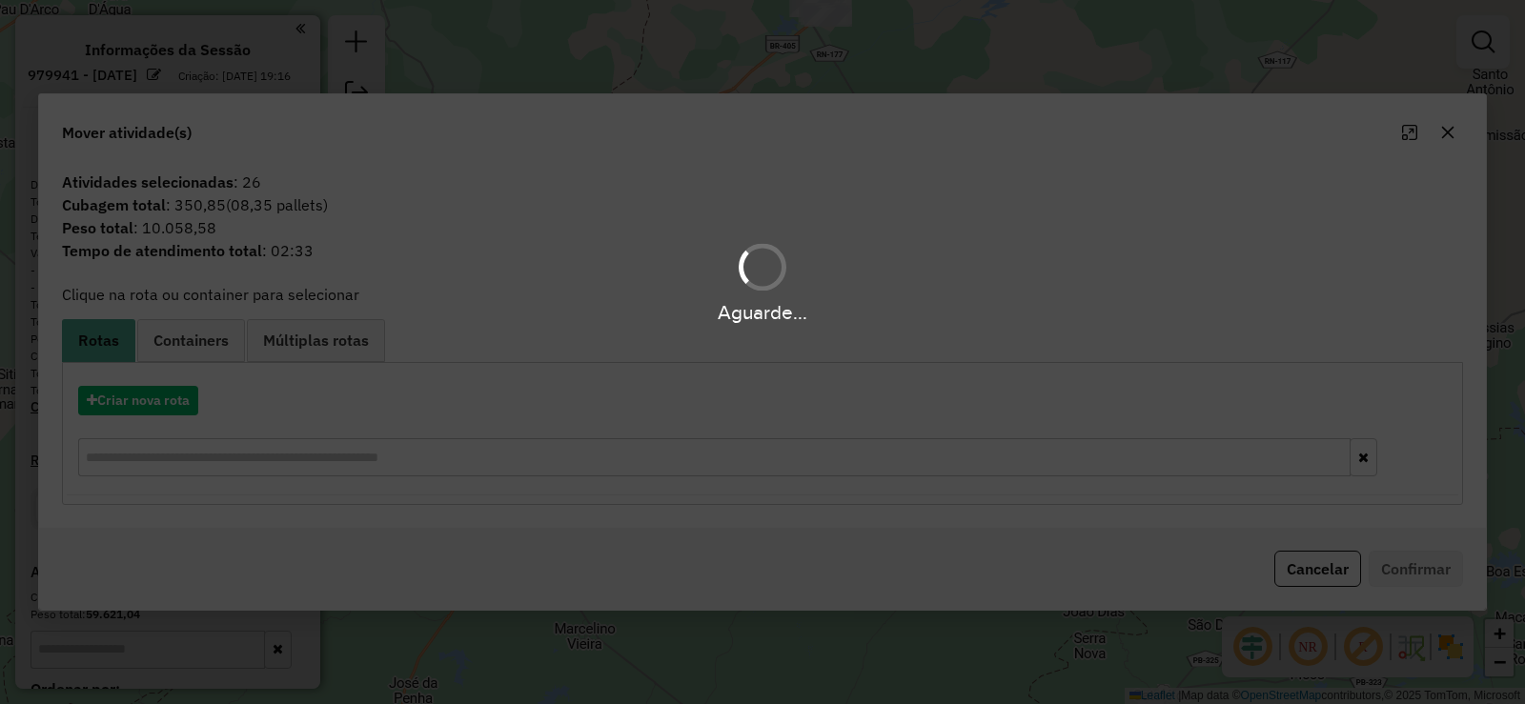
click at [156, 399] on div "Aguarde..." at bounding box center [762, 352] width 1525 height 704
click at [160, 401] on div "Aguarde..." at bounding box center [762, 352] width 1525 height 704
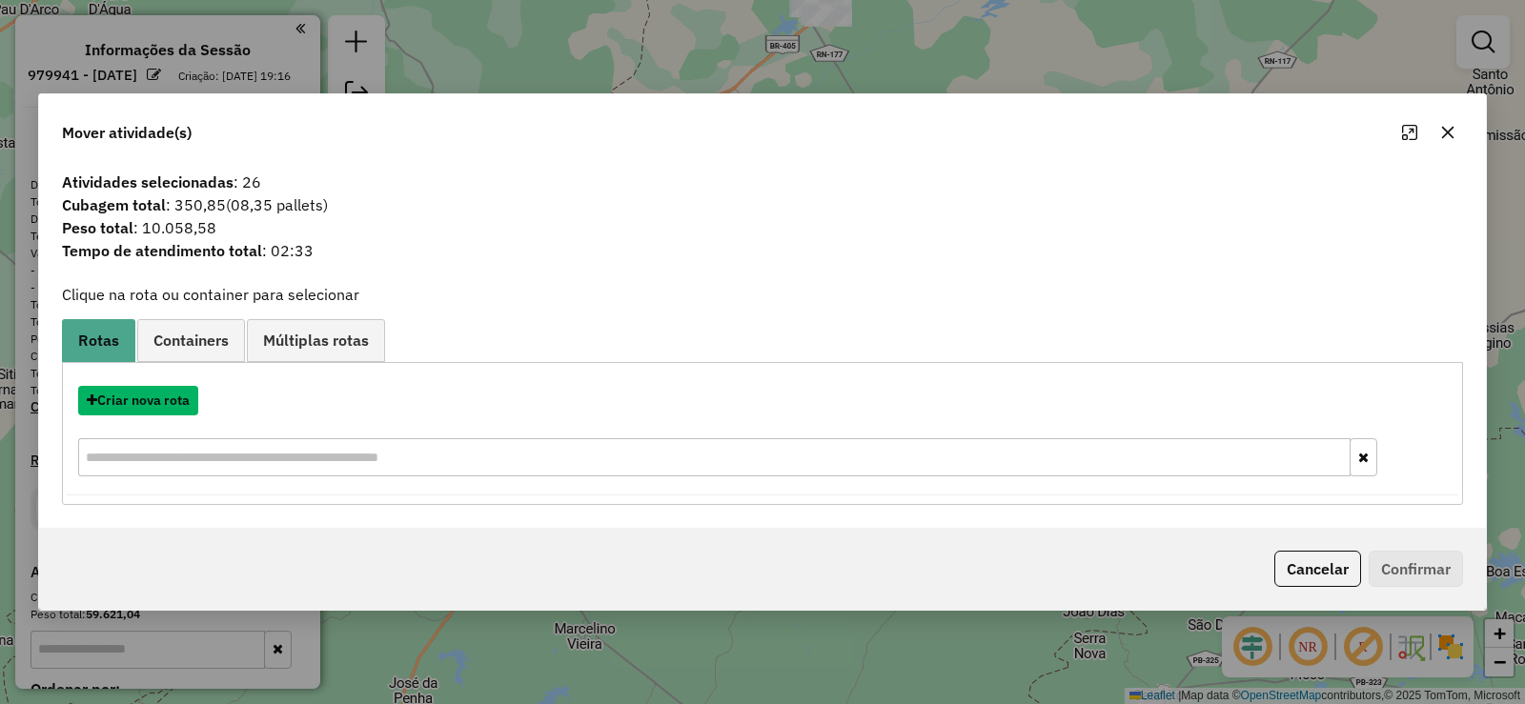
click at [160, 401] on button "Criar nova rota" at bounding box center [138, 401] width 120 height 30
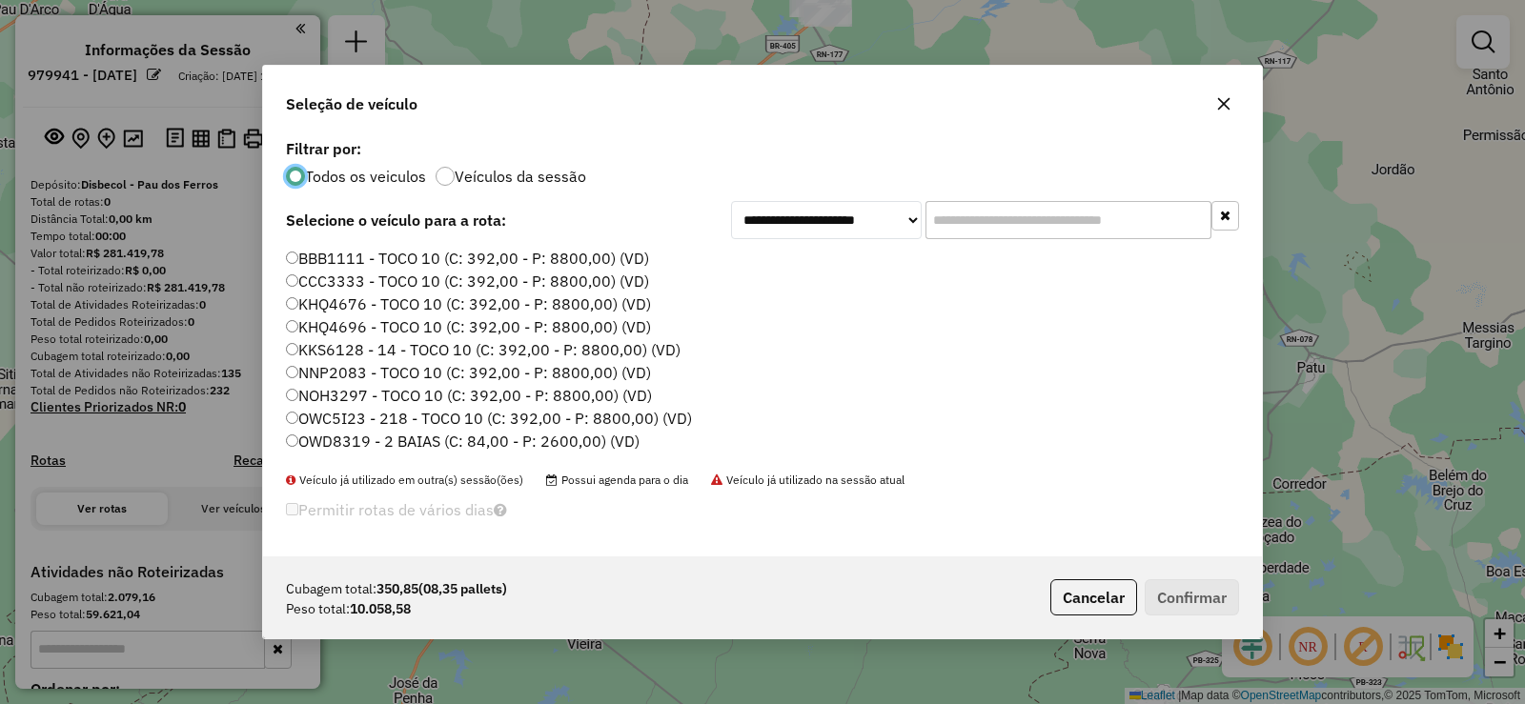
scroll to position [95, 0]
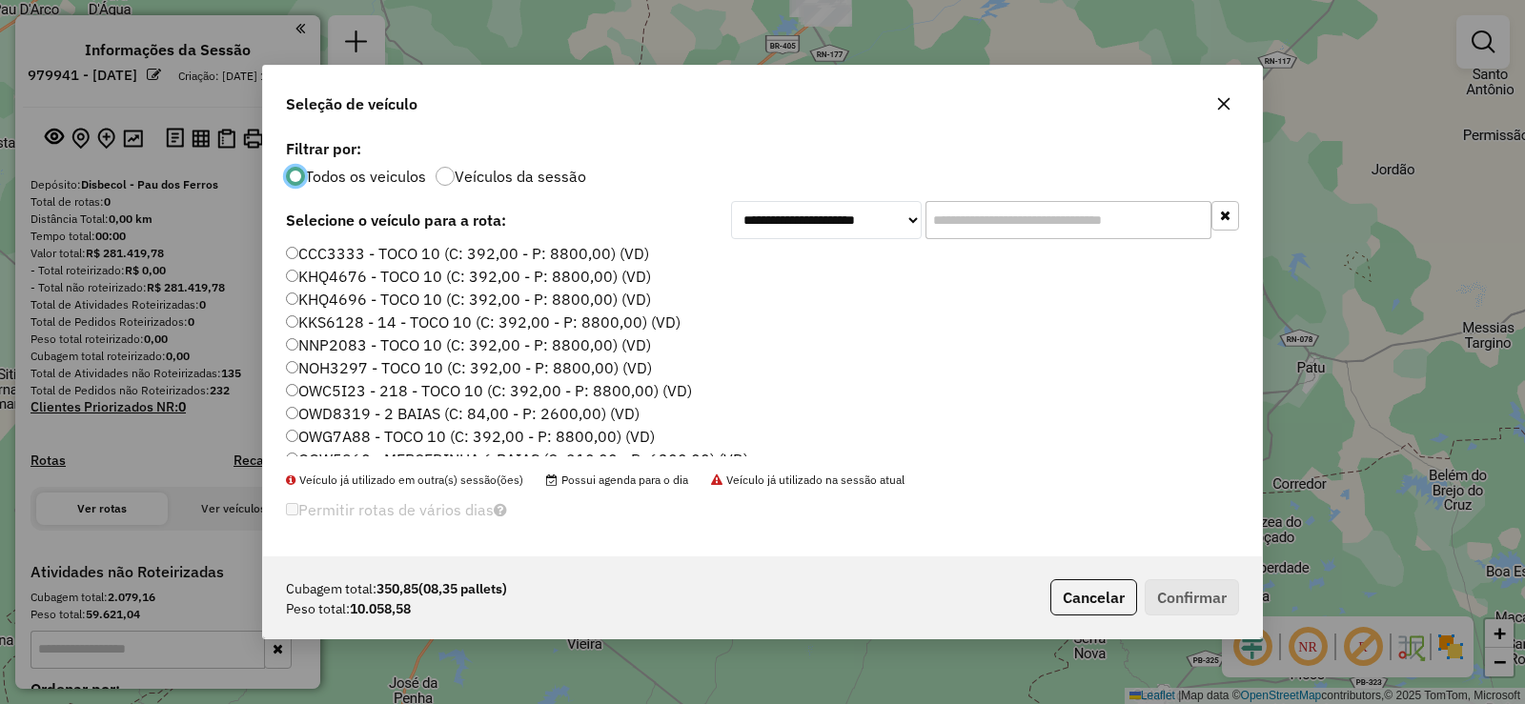
click at [362, 386] on label "OWC5I23 - 218 - TOCO 10 (C: 392,00 - P: 8800,00) (VD)" at bounding box center [489, 390] width 406 height 23
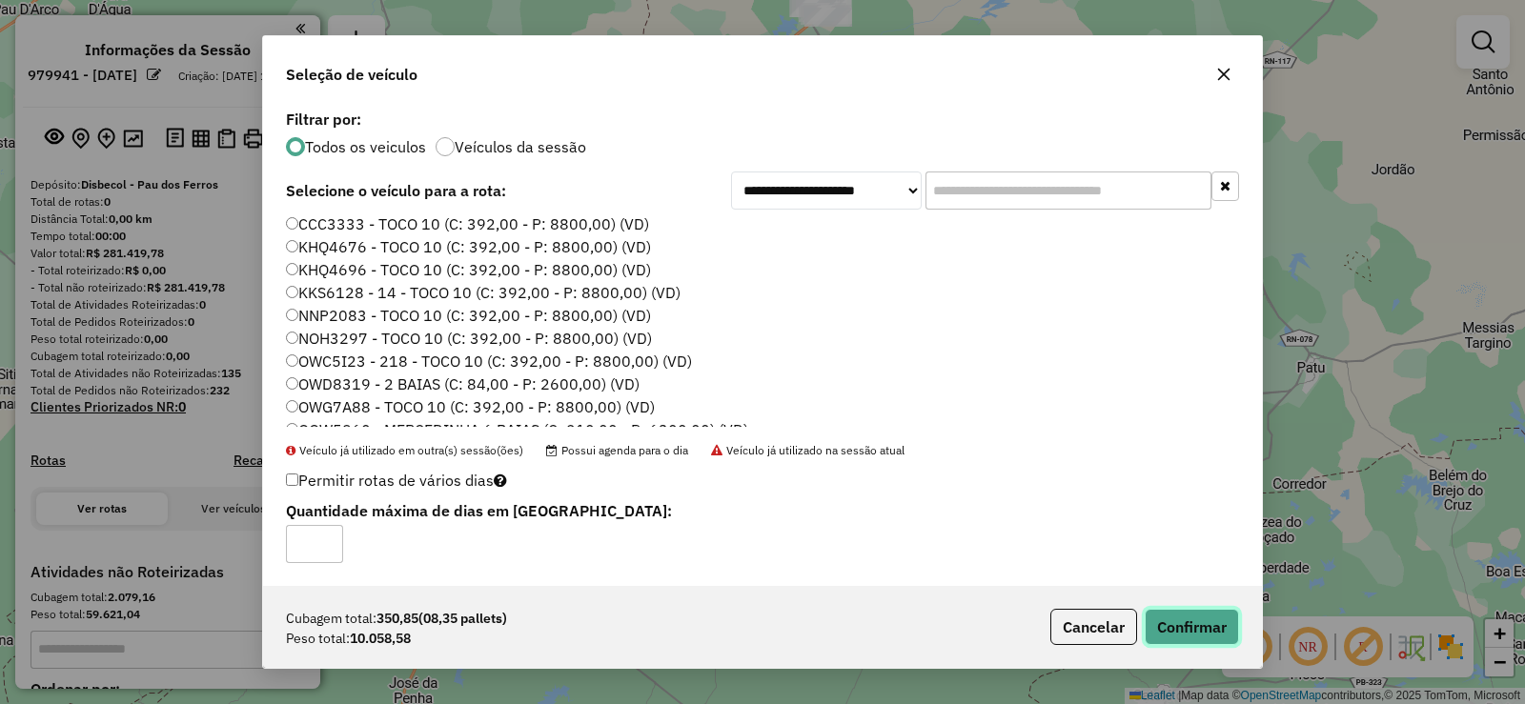
click at [1187, 632] on button "Confirmar" at bounding box center [1192, 627] width 94 height 36
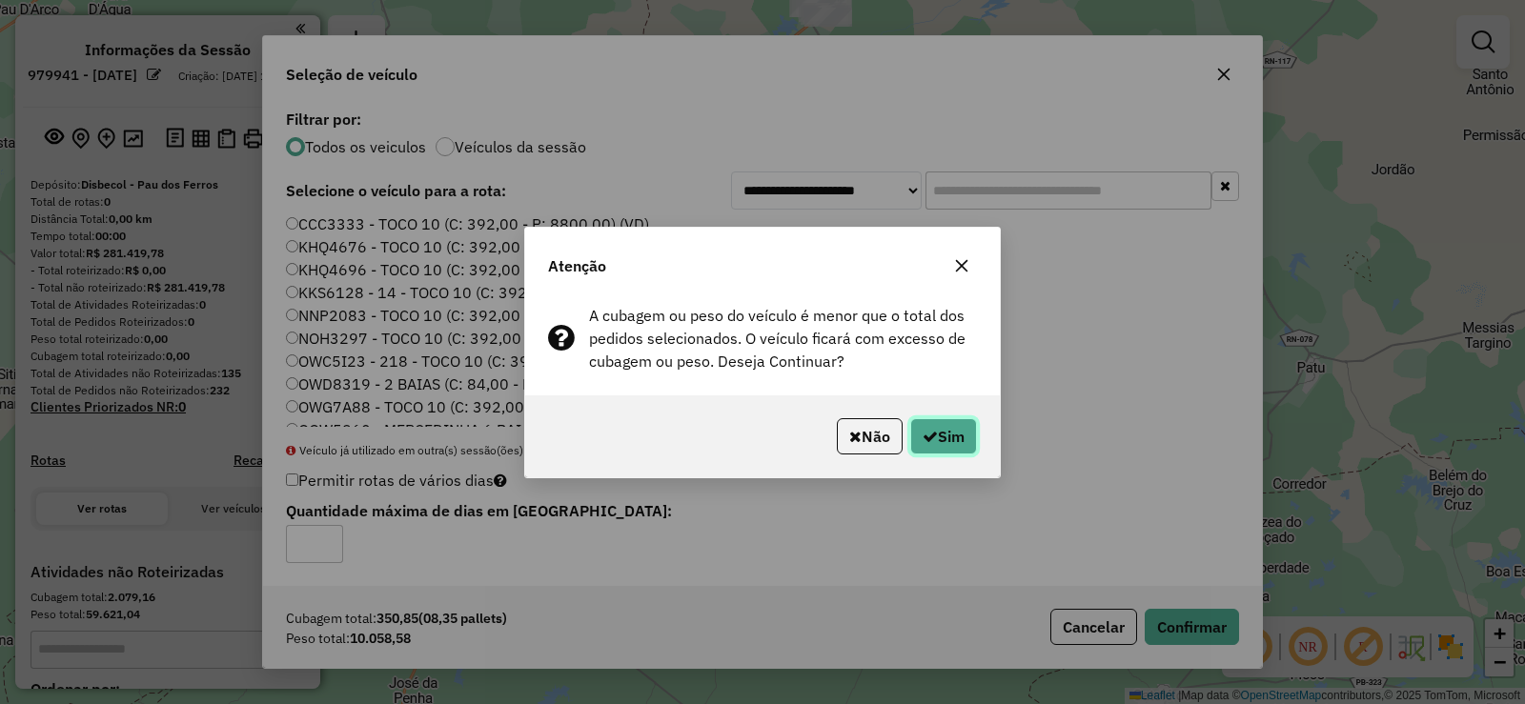
click at [957, 431] on button "Sim" at bounding box center [943, 436] width 67 height 36
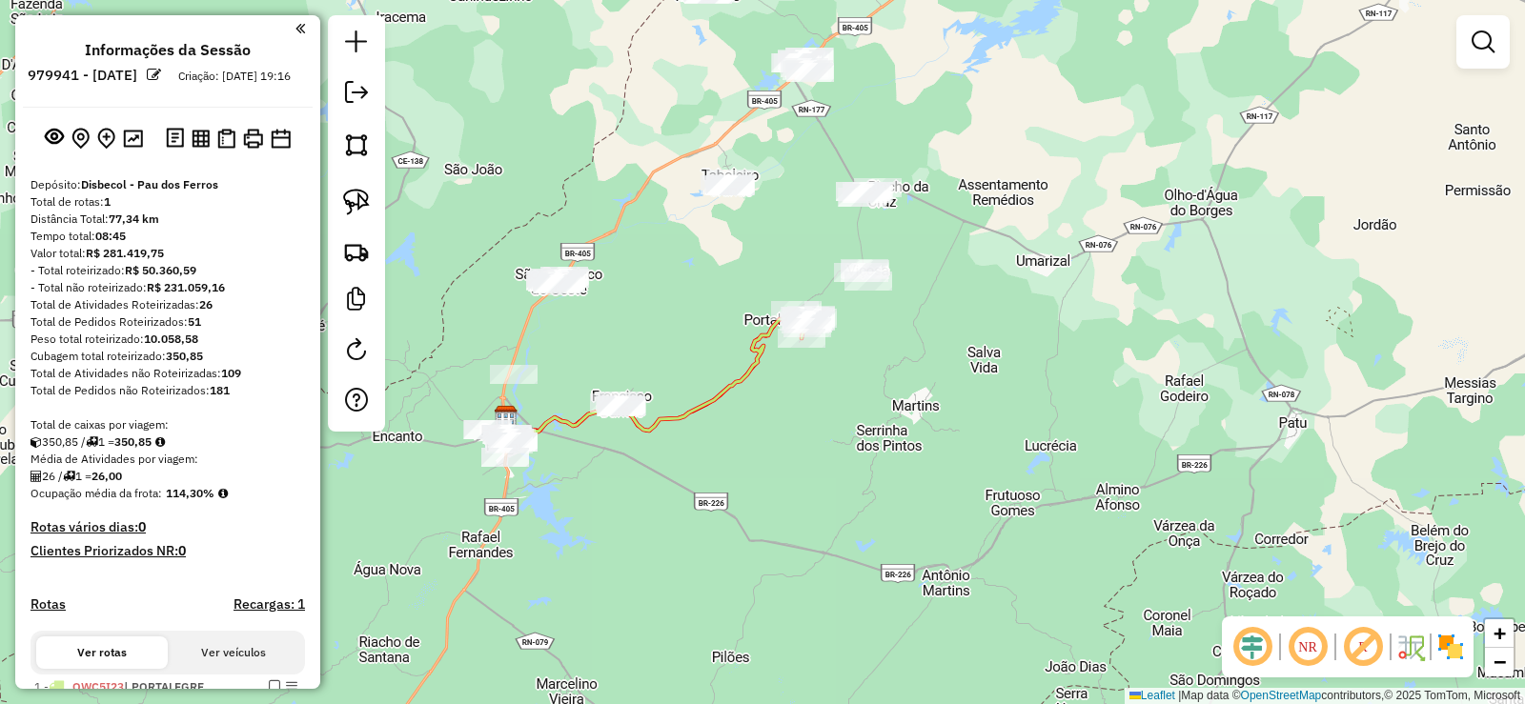
drag, startPoint x: 791, startPoint y: 362, endPoint x: 763, endPoint y: 431, distance: 74.0
click at [764, 431] on div "Janela de atendimento Grade de atendimento Capacidade Transportadoras Veículos …" at bounding box center [762, 352] width 1525 height 704
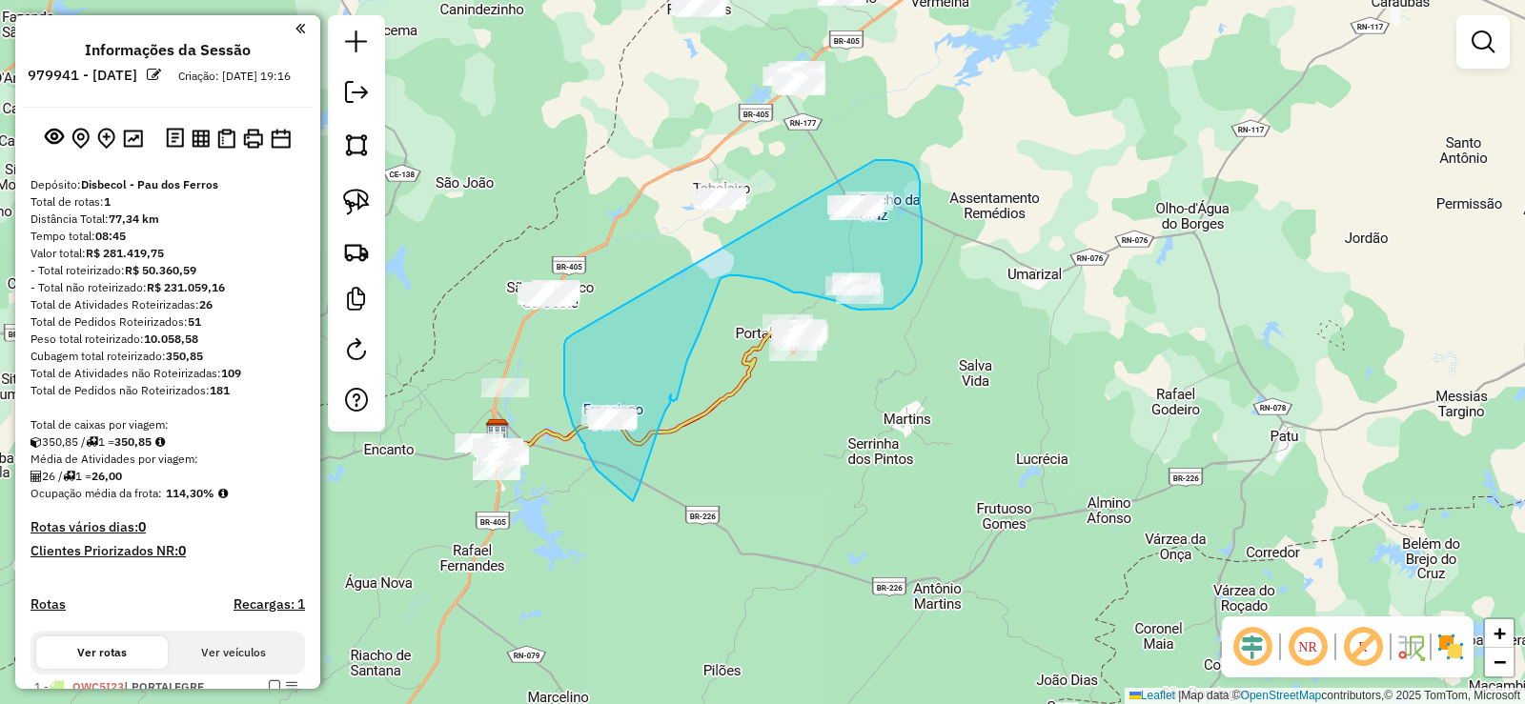
drag, startPoint x: 564, startPoint y: 353, endPoint x: 875, endPoint y: 160, distance: 365.5
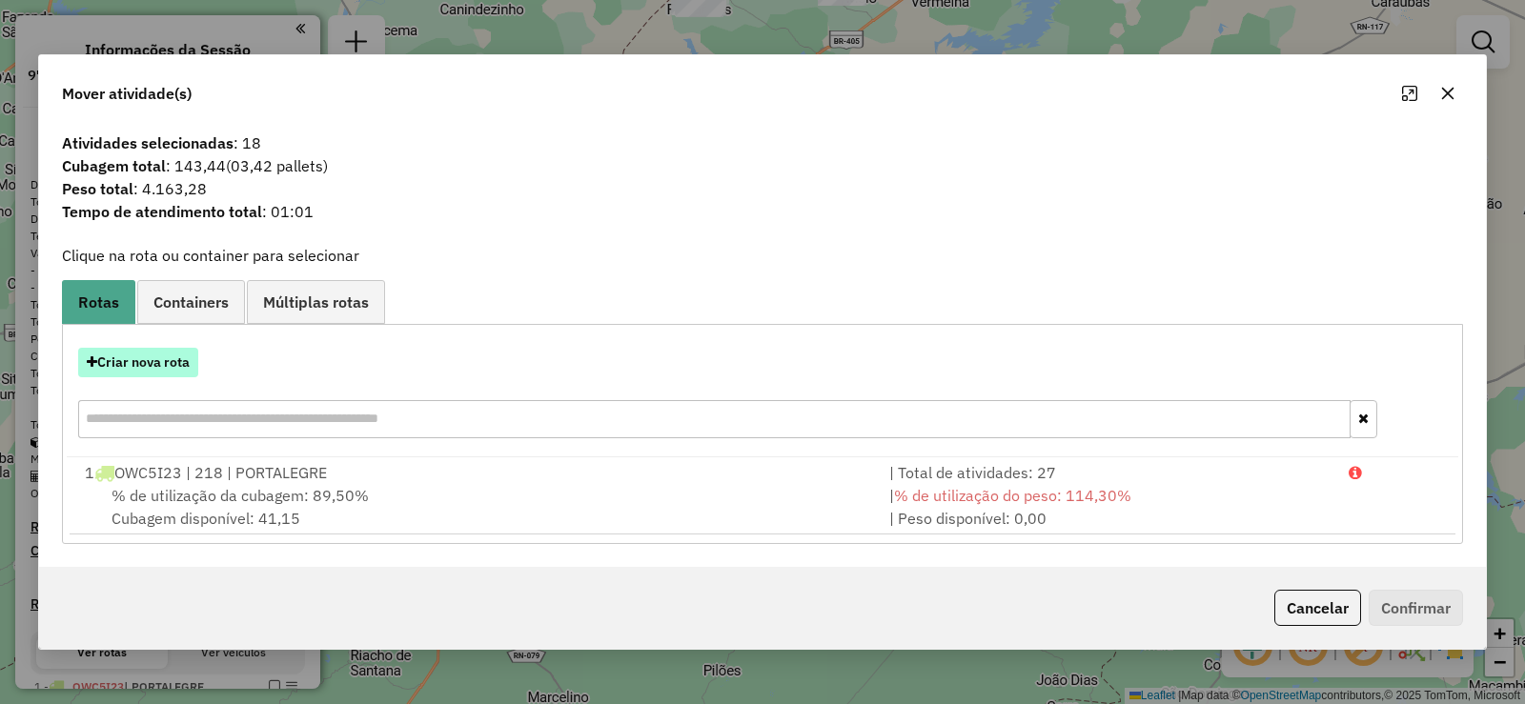
click at [167, 356] on button "Criar nova rota" at bounding box center [138, 363] width 120 height 30
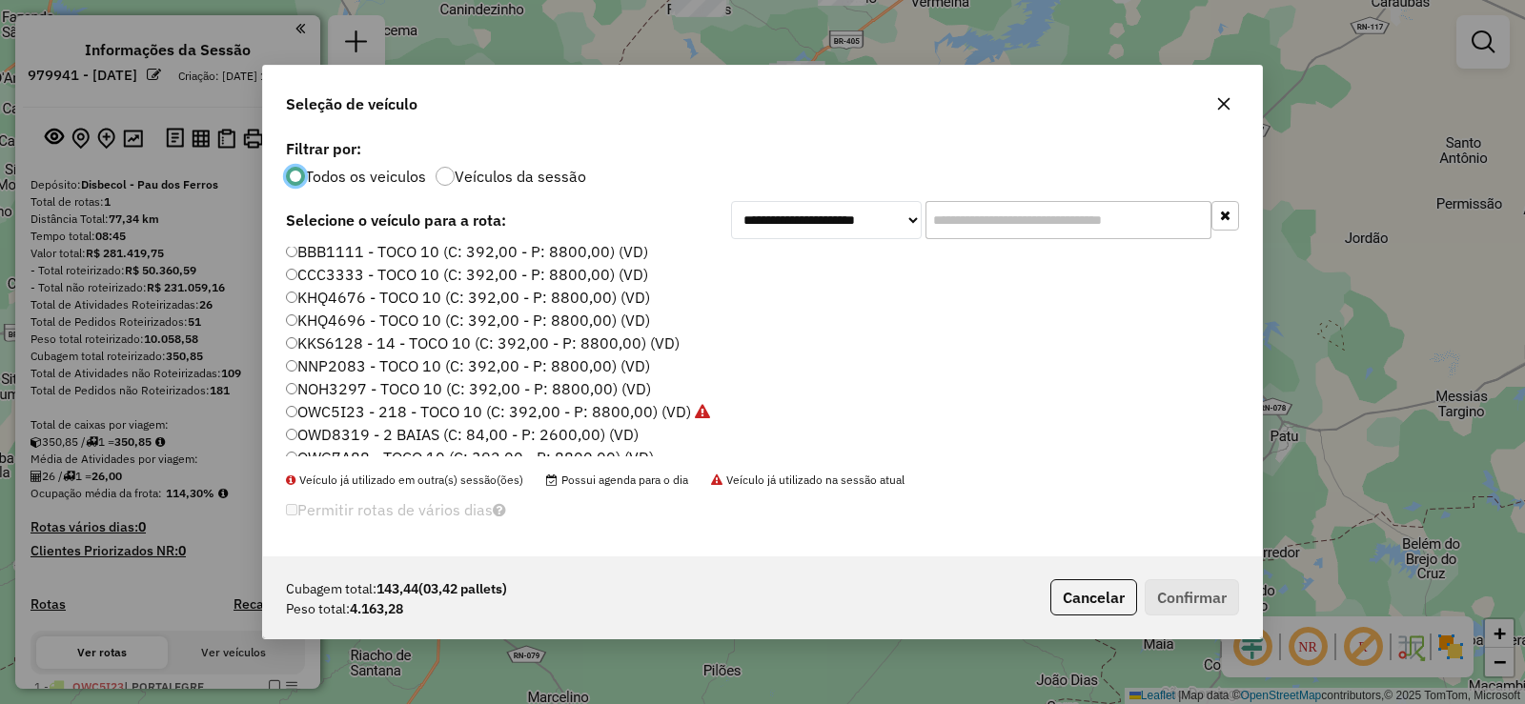
scroll to position [225, 0]
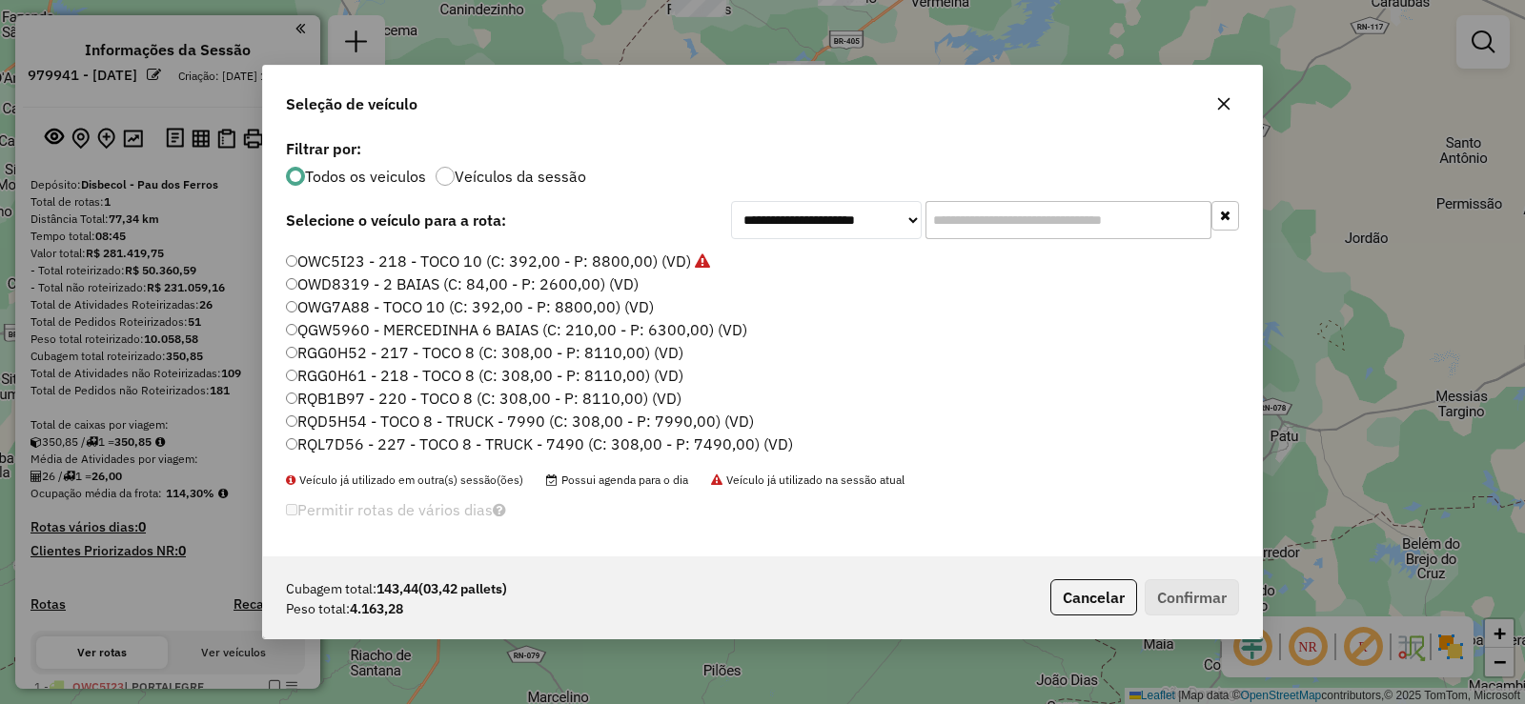
click at [420, 393] on label "RQB1B97 - 220 - TOCO 8 (C: 308,00 - P: 8110,00) (VD)" at bounding box center [484, 398] width 396 height 23
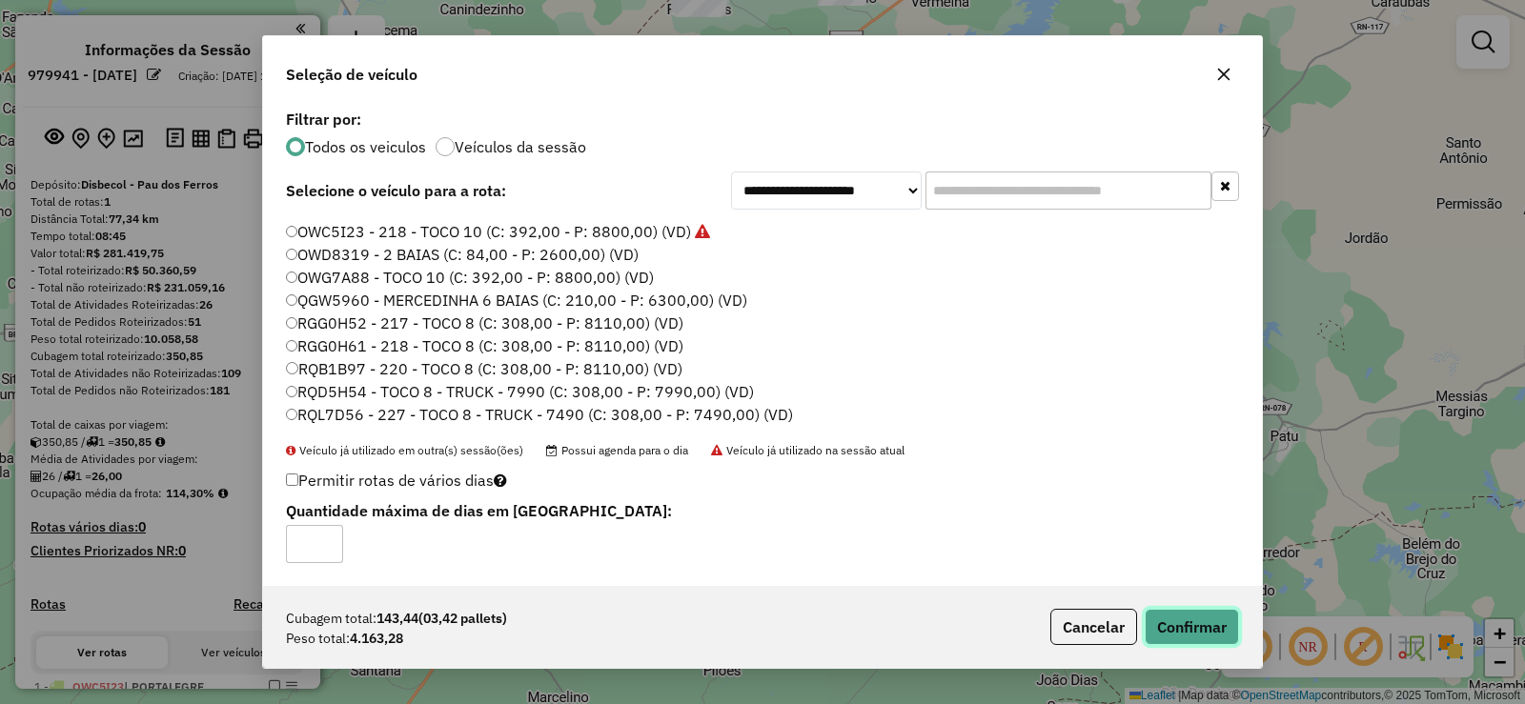
click at [1185, 631] on button "Confirmar" at bounding box center [1192, 627] width 94 height 36
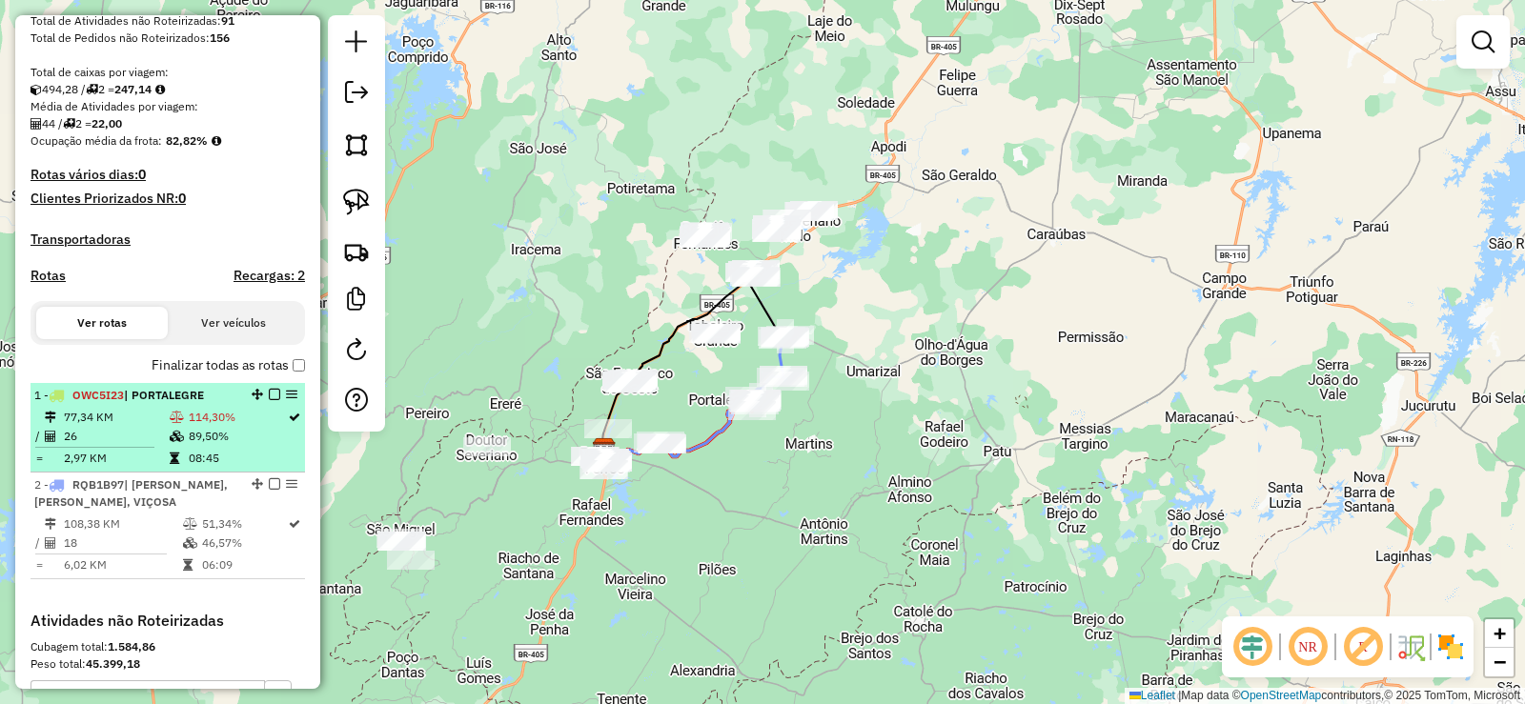
scroll to position [381, 0]
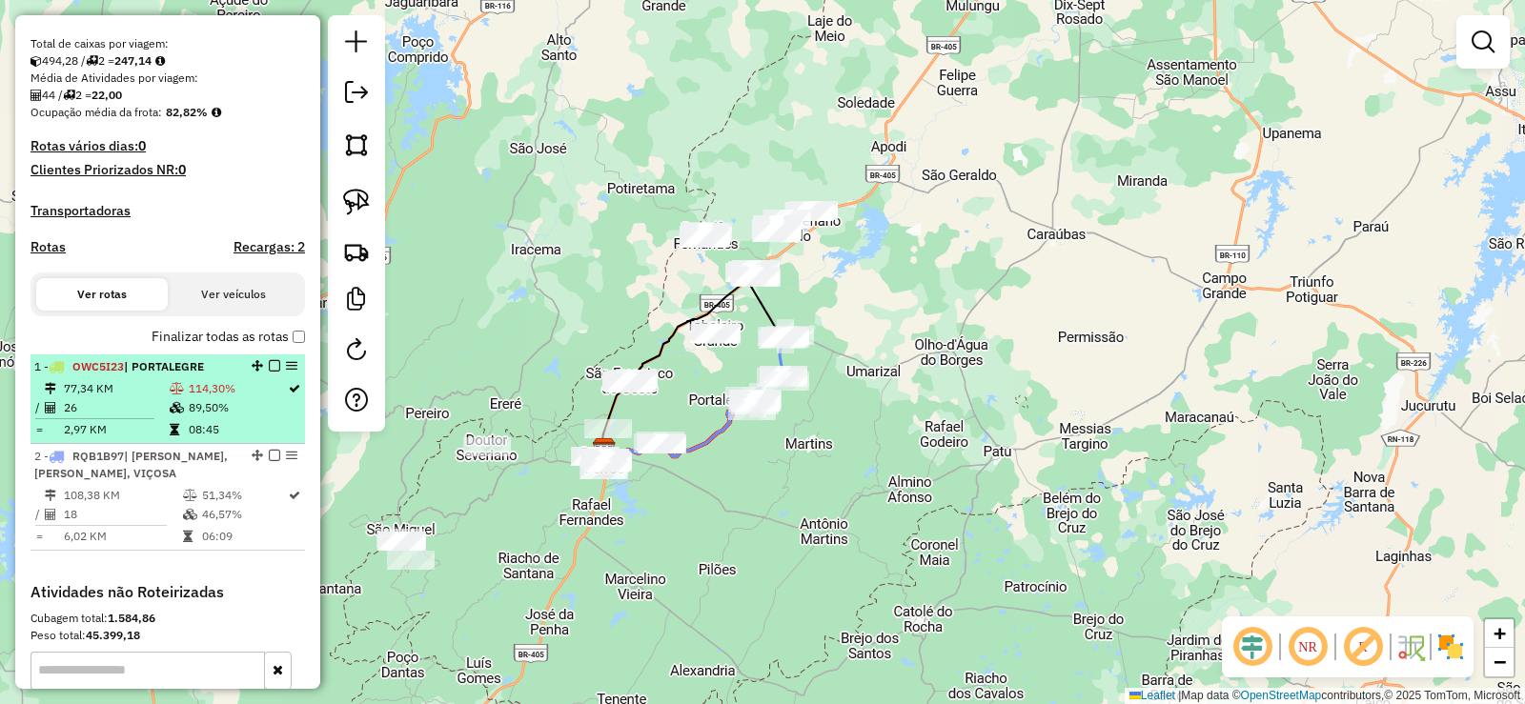
click at [199, 398] on td "114,30%" at bounding box center [237, 388] width 99 height 19
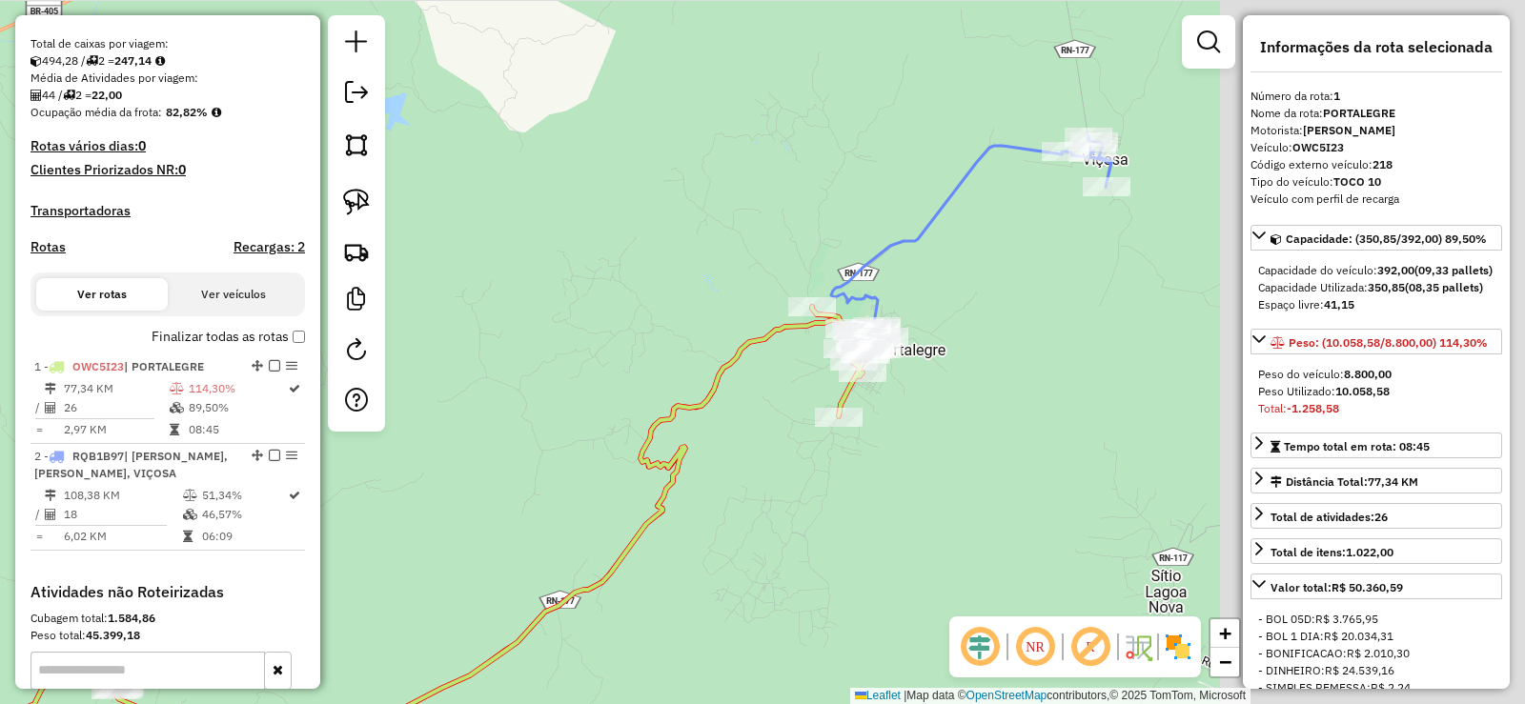
drag, startPoint x: 1051, startPoint y: 301, endPoint x: 586, endPoint y: 501, distance: 506.4
click at [579, 503] on div "Janela de atendimento Grade de atendimento Capacidade Transportadoras Veículos …" at bounding box center [762, 352] width 1525 height 704
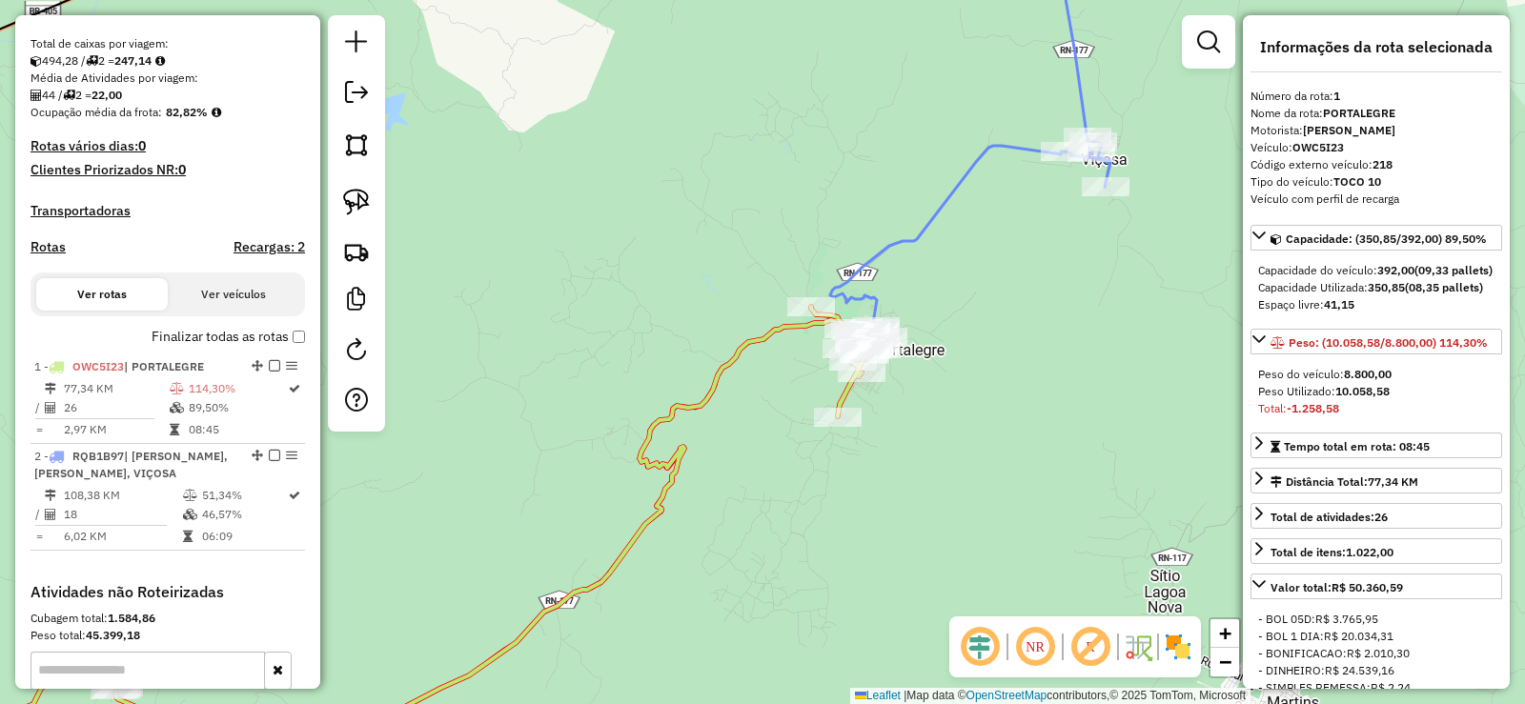
scroll to position [477, 0]
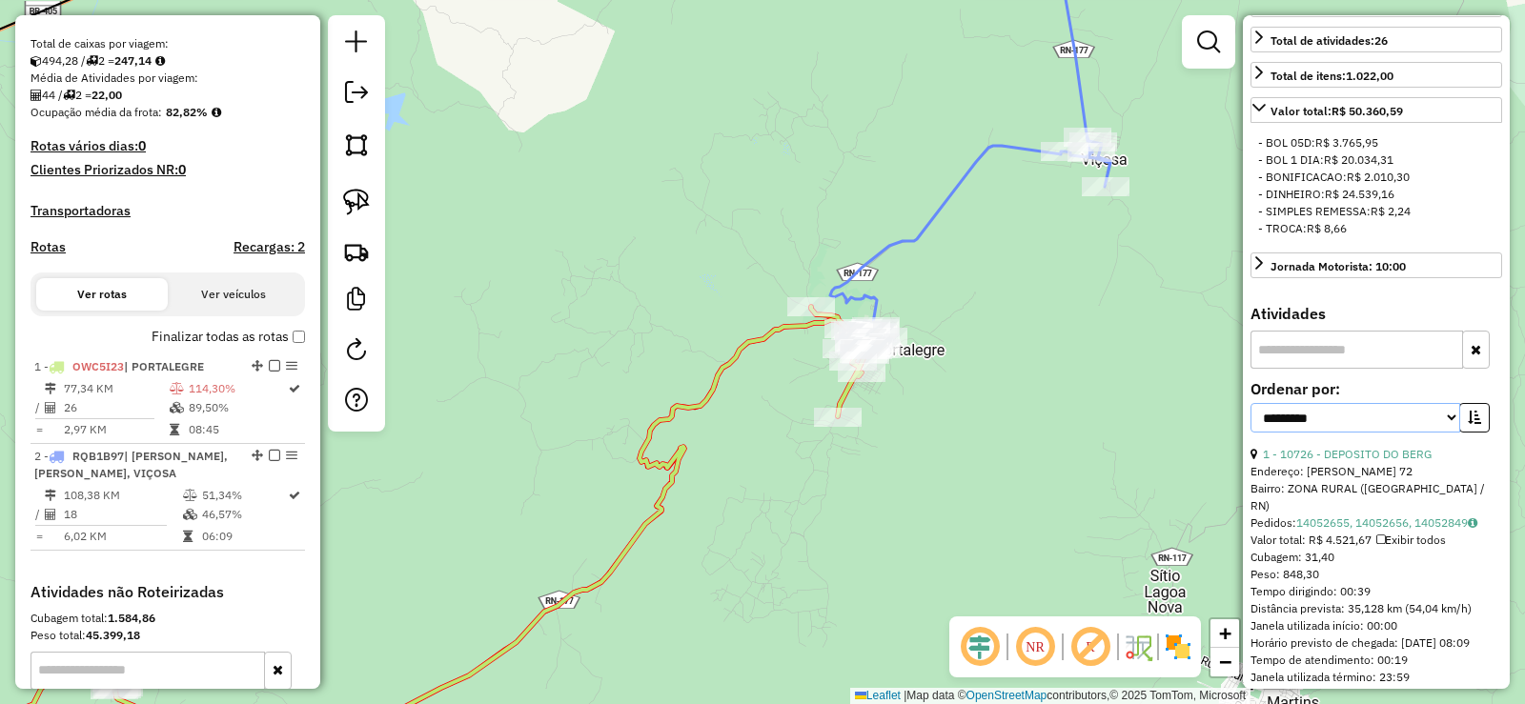
click at [1435, 433] on select "**********" at bounding box center [1356, 418] width 210 height 30
click at [1375, 446] on div "**********" at bounding box center [1377, 414] width 252 height 64
click at [1416, 433] on select "**********" at bounding box center [1356, 418] width 210 height 30
select select "**********"
click at [1251, 433] on select "**********" at bounding box center [1356, 418] width 210 height 30
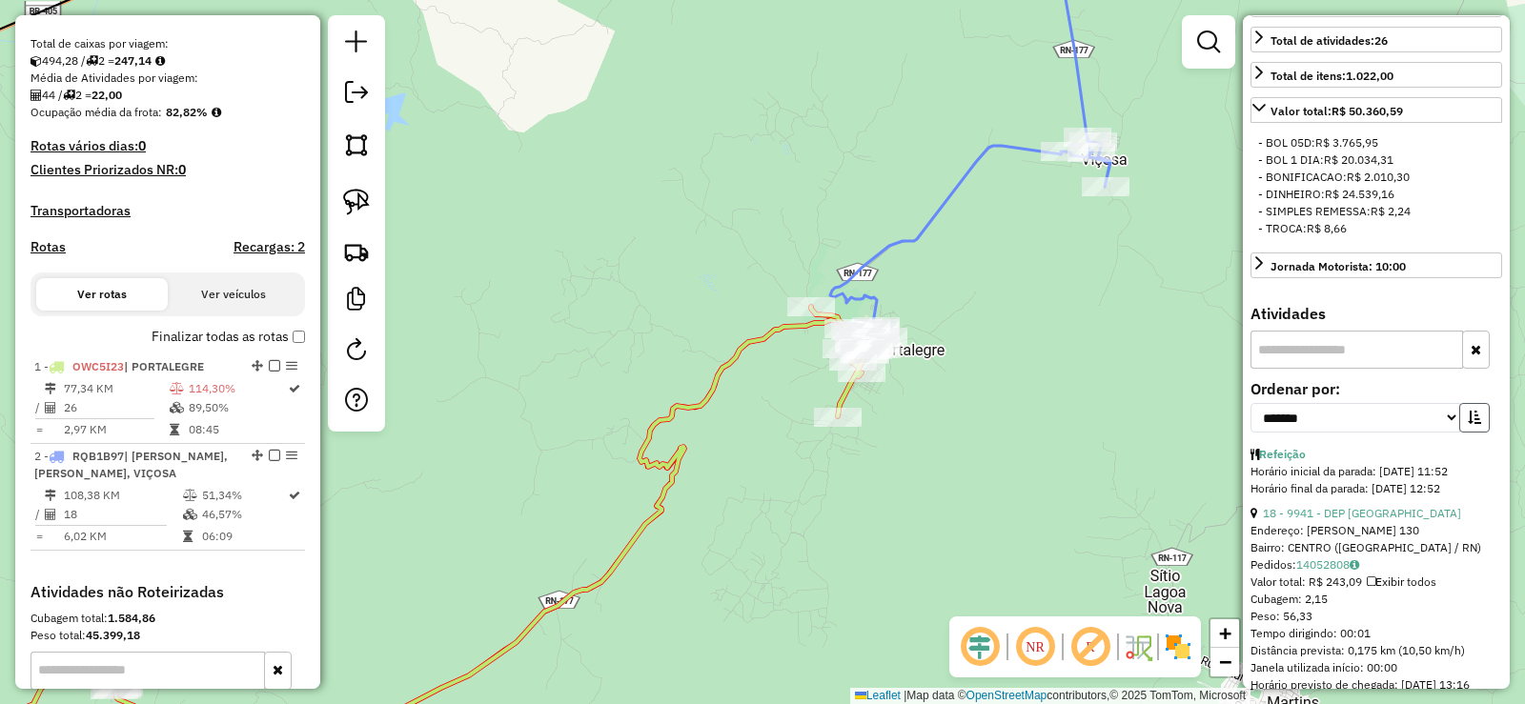
click at [1475, 424] on icon "button" at bounding box center [1474, 417] width 13 height 13
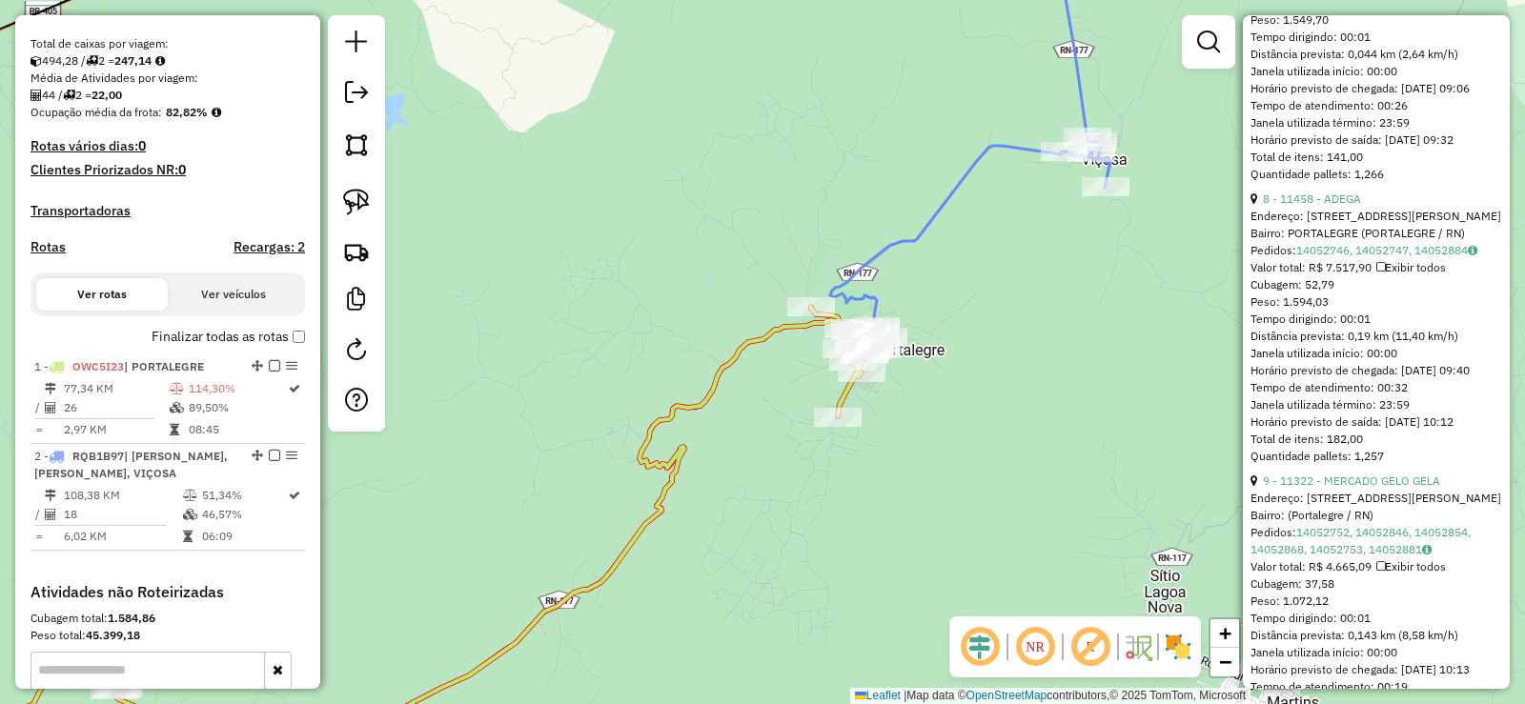
scroll to position [953, 0]
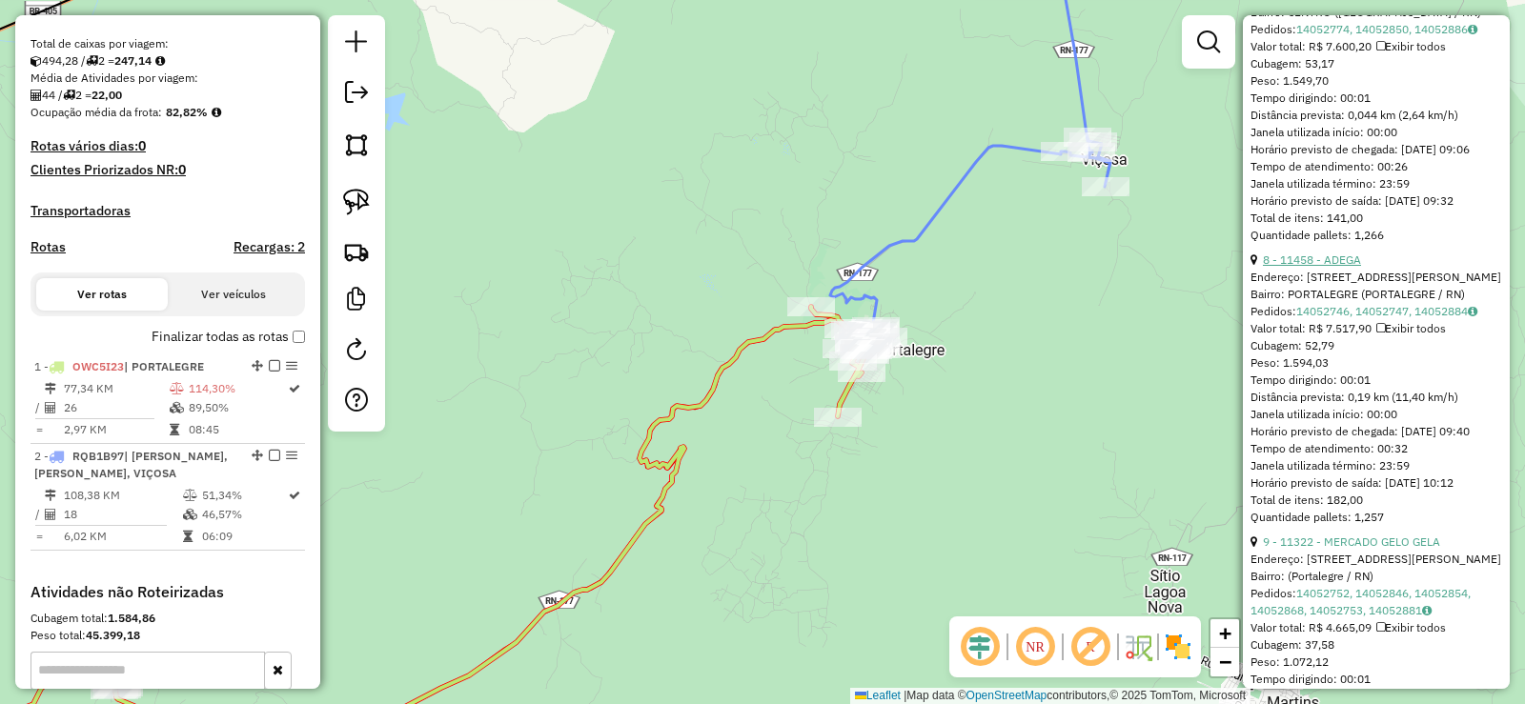
click at [1323, 267] on link "8 - 11458 - ADEGA" at bounding box center [1312, 260] width 98 height 14
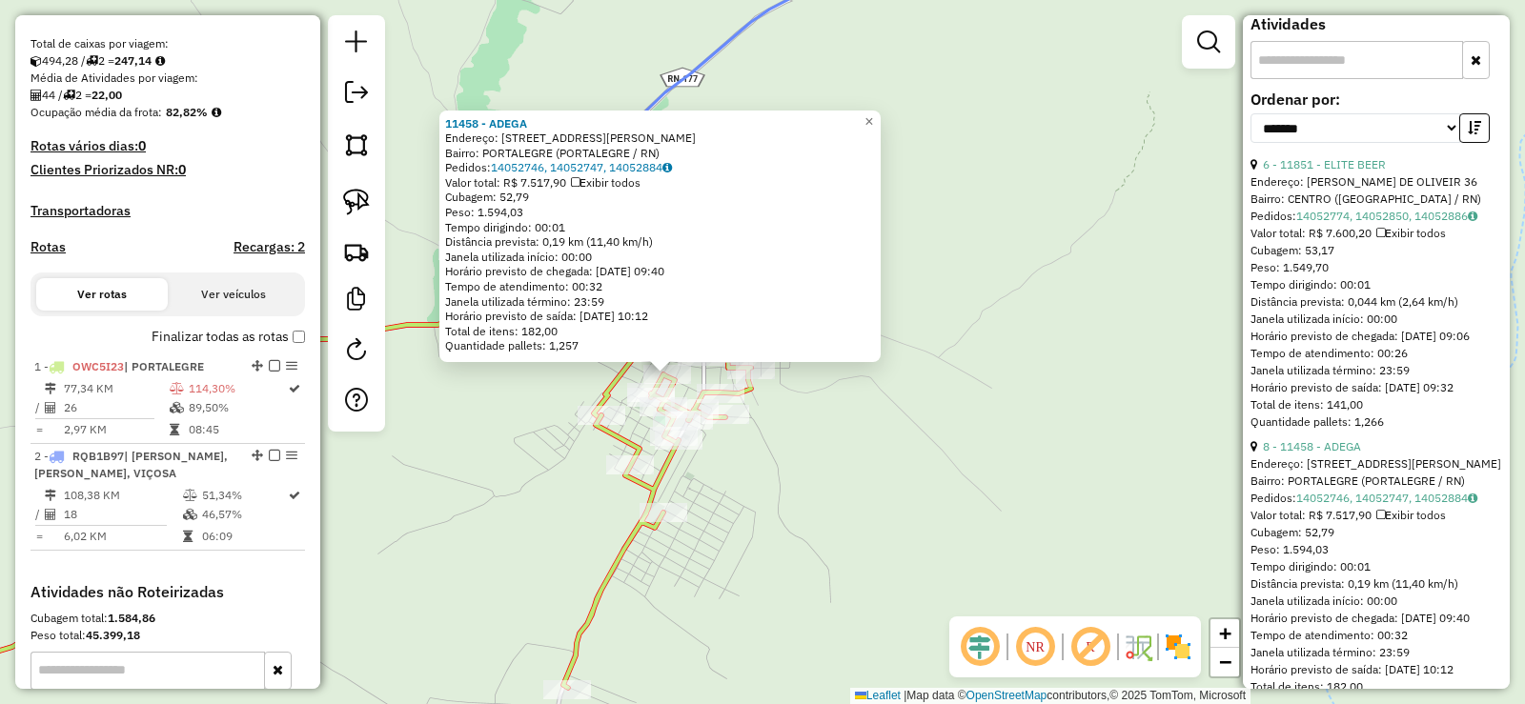
scroll to position [763, 0]
click at [1357, 175] on link "6 - 11851 - ELITE BEER" at bounding box center [1324, 168] width 123 height 14
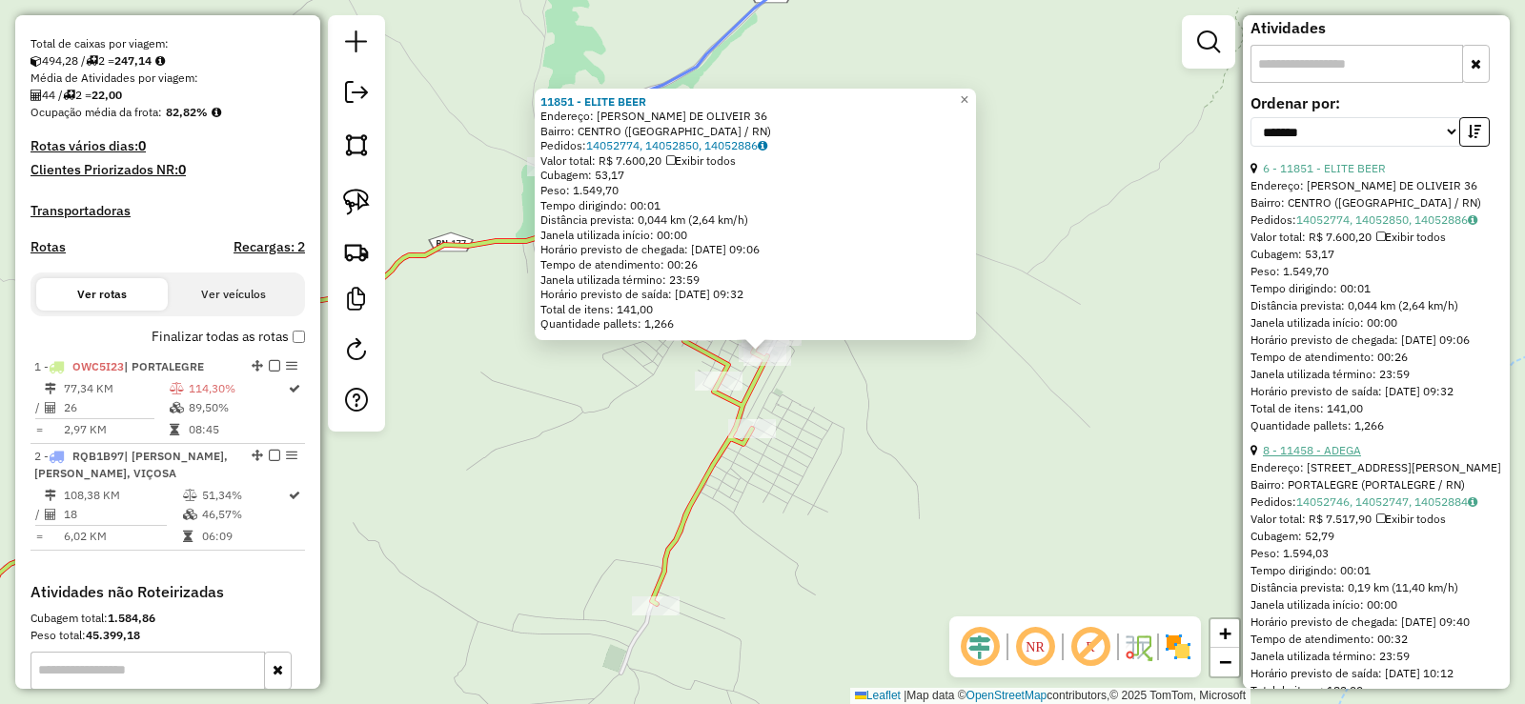
click at [1340, 458] on link "8 - 11458 - ADEGA" at bounding box center [1312, 450] width 98 height 14
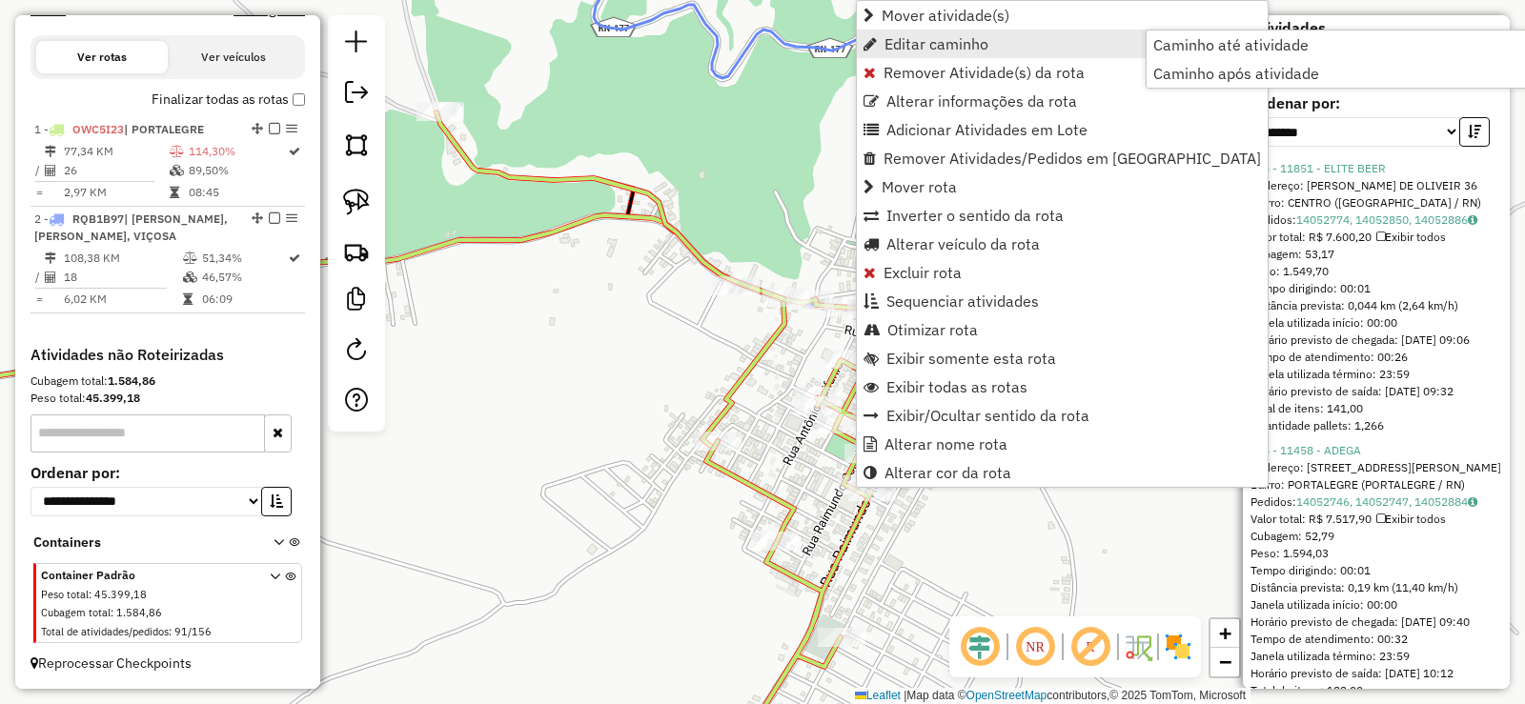
scroll to position [636, 0]
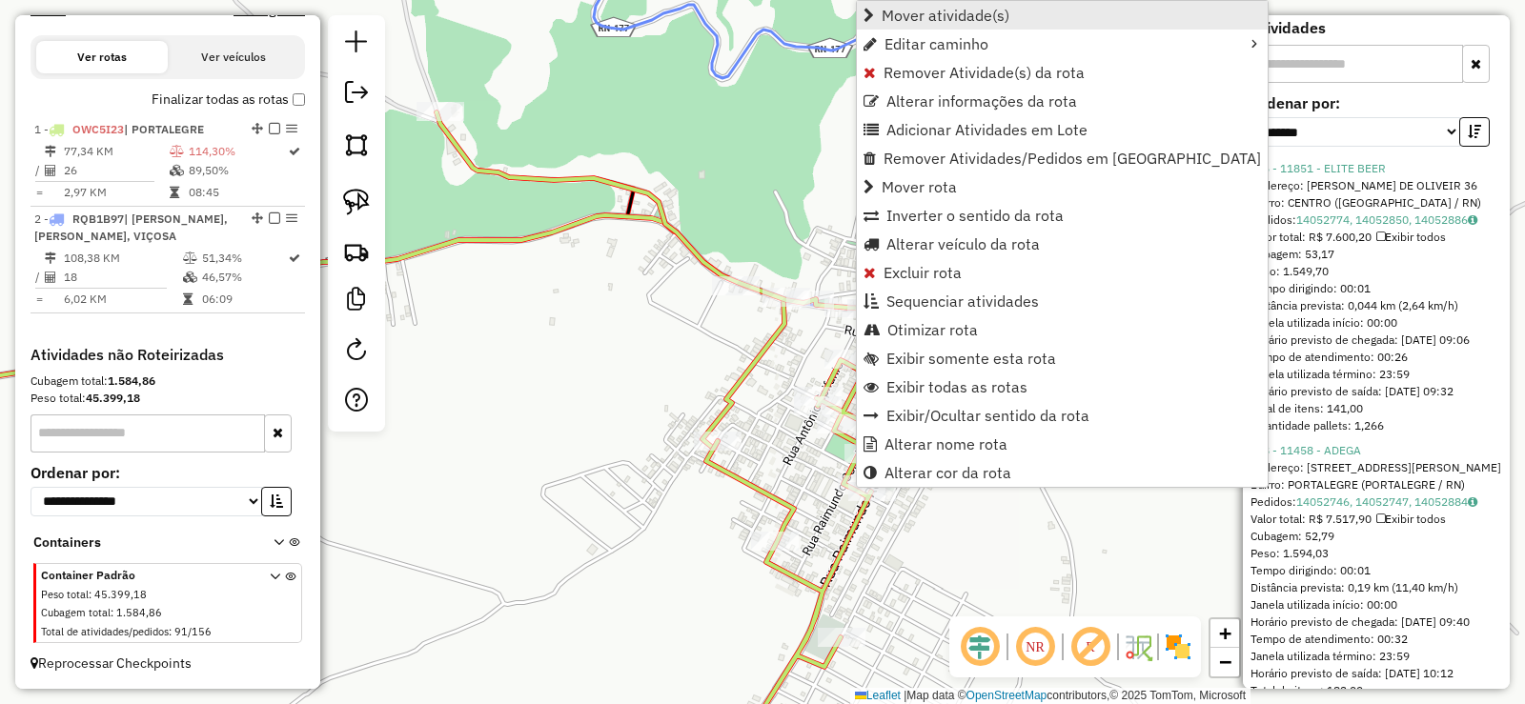
click at [941, 20] on span "Mover atividade(s)" at bounding box center [946, 15] width 128 height 15
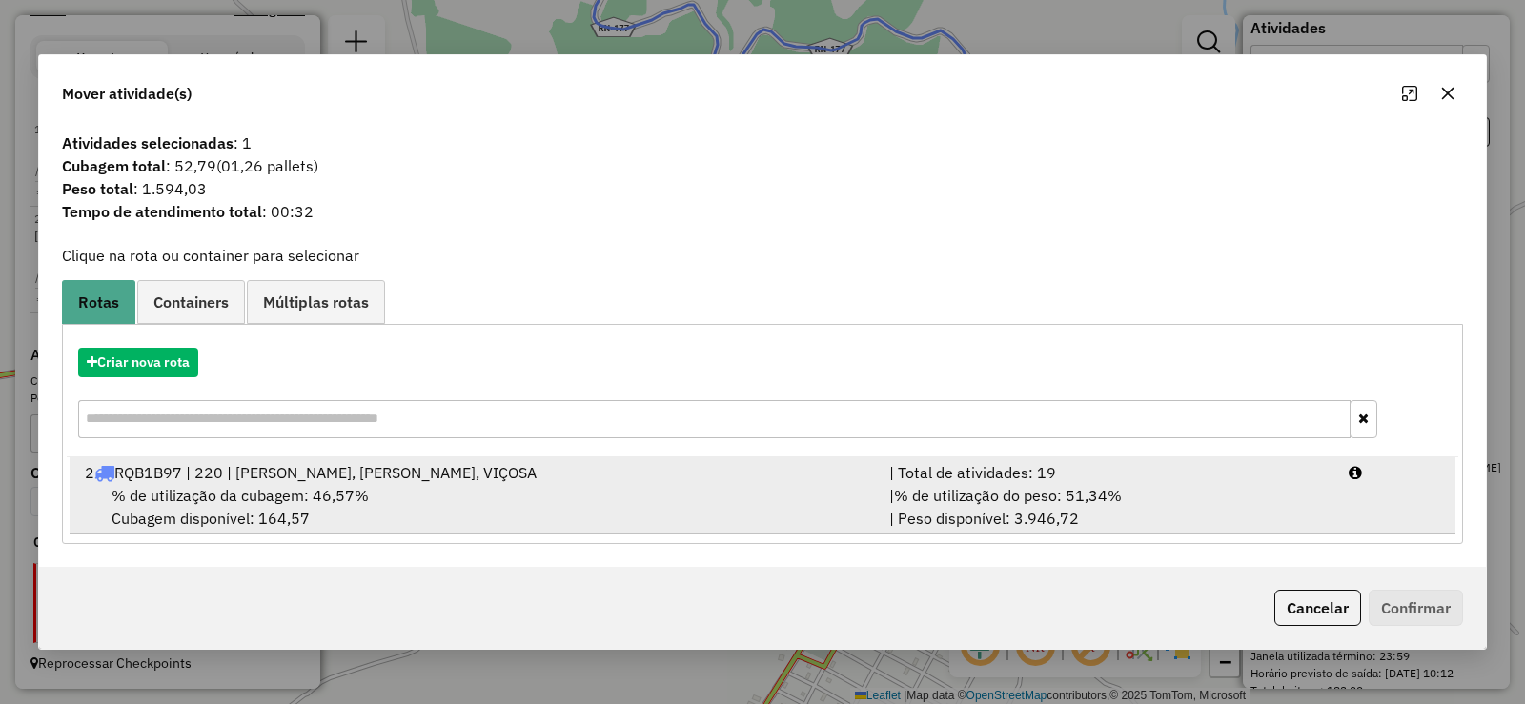
drag, startPoint x: 371, startPoint y: 482, endPoint x: 573, endPoint y: 472, distance: 202.3
click at [371, 481] on span "RQB1B97 | 220 | FRANCISCO DANTAS, RIACHO DA CRUZ, VIÇOSA" at bounding box center [325, 472] width 422 height 19
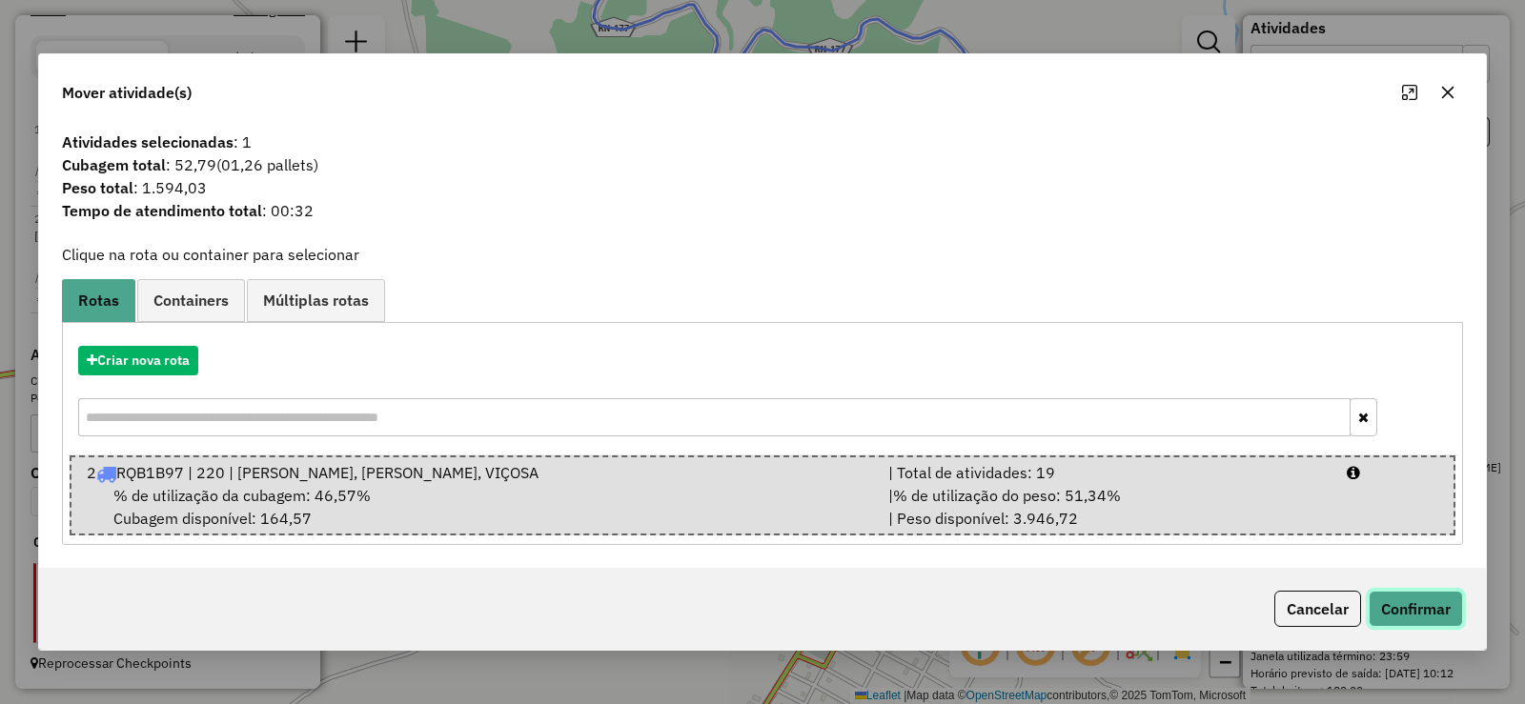
click at [1386, 599] on button "Confirmar" at bounding box center [1416, 609] width 94 height 36
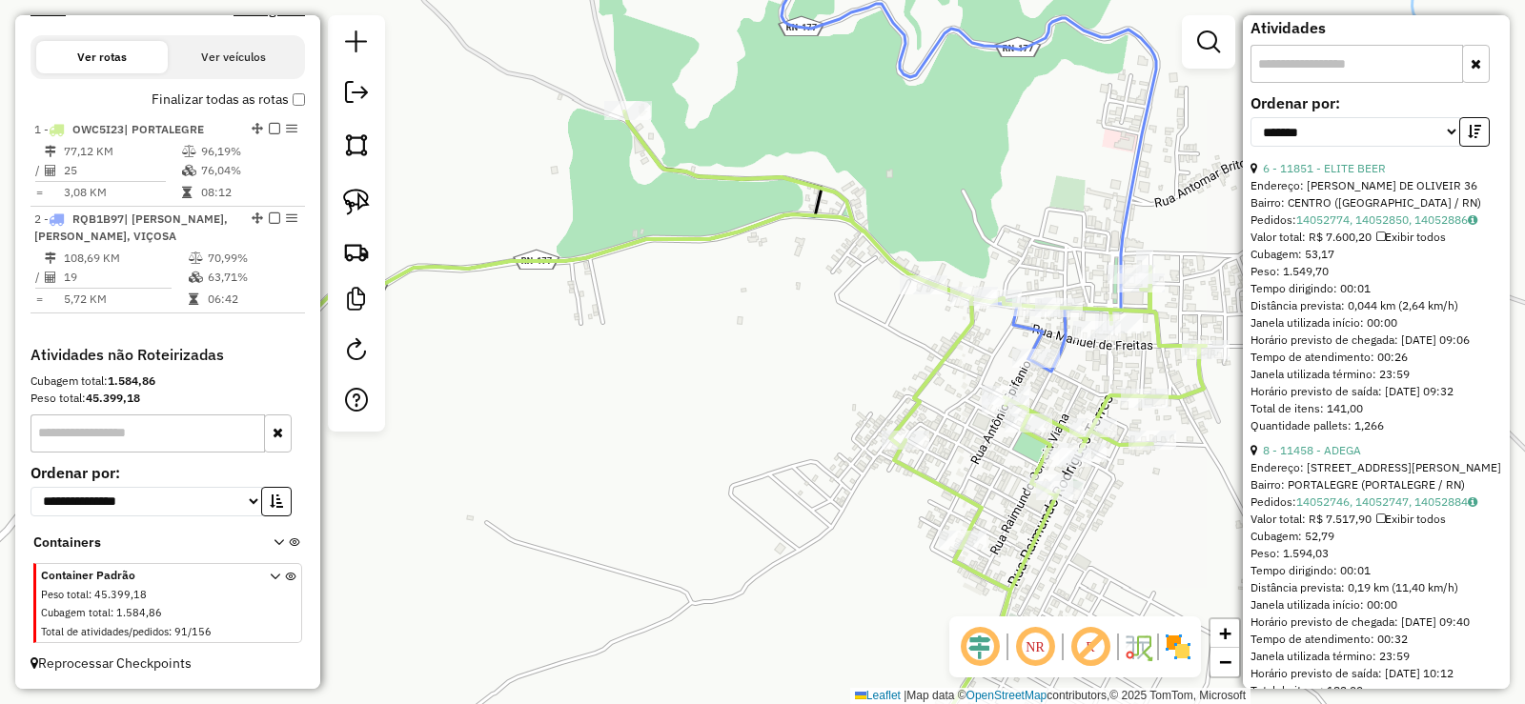
drag, startPoint x: 563, startPoint y: 352, endPoint x: 751, endPoint y: 351, distance: 187.8
click at [751, 351] on div "Janela de atendimento Grade de atendimento Capacidade Transportadoras Veículos …" at bounding box center [762, 352] width 1525 height 704
drag, startPoint x: 894, startPoint y: 347, endPoint x: 922, endPoint y: 353, distance: 28.2
click at [930, 357] on div "Janela de atendimento Grade de atendimento Capacidade Transportadoras Veículos …" at bounding box center [762, 352] width 1525 height 704
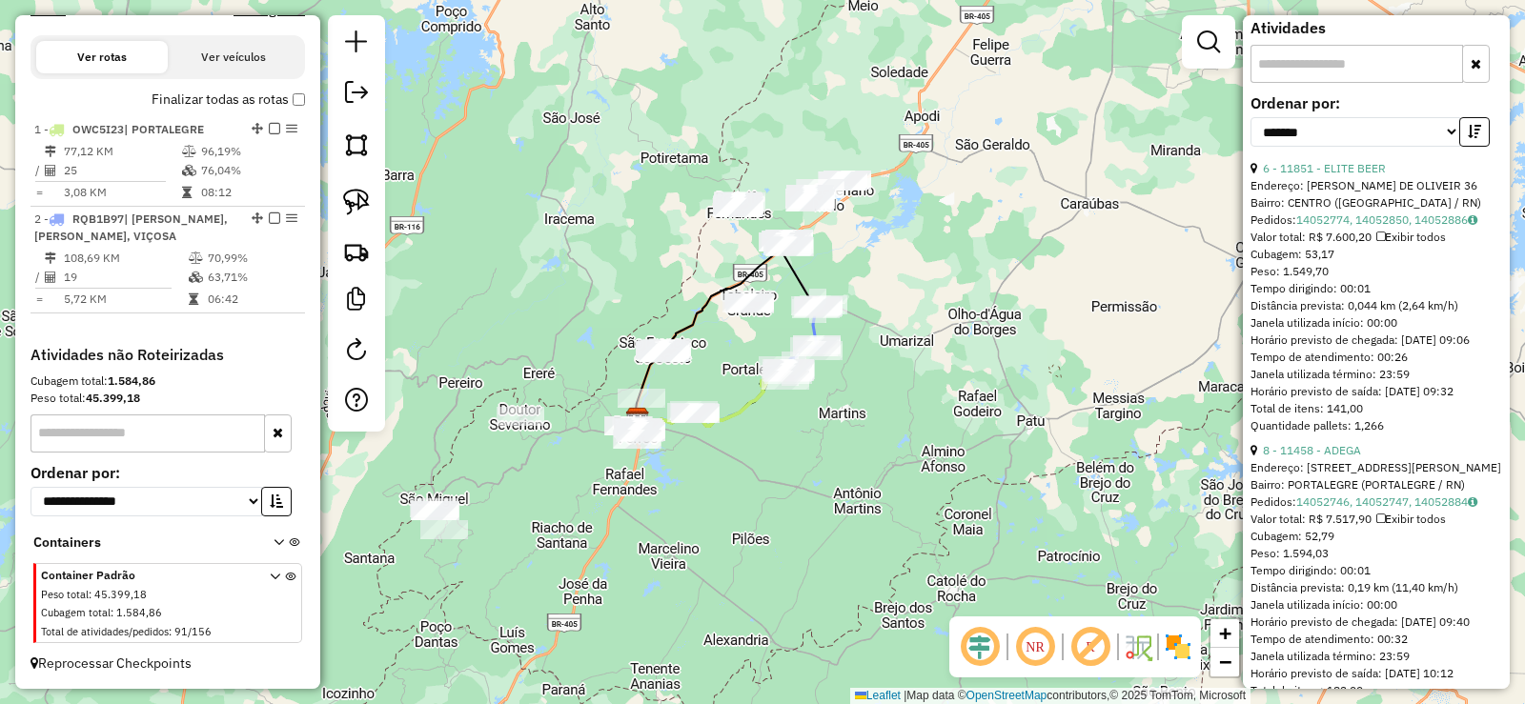
drag, startPoint x: 668, startPoint y: 349, endPoint x: 732, endPoint y: 349, distance: 63.9
click at [732, 349] on div "Janela de atendimento Grade de atendimento Capacidade Transportadoras Veículos …" at bounding box center [762, 352] width 1525 height 704
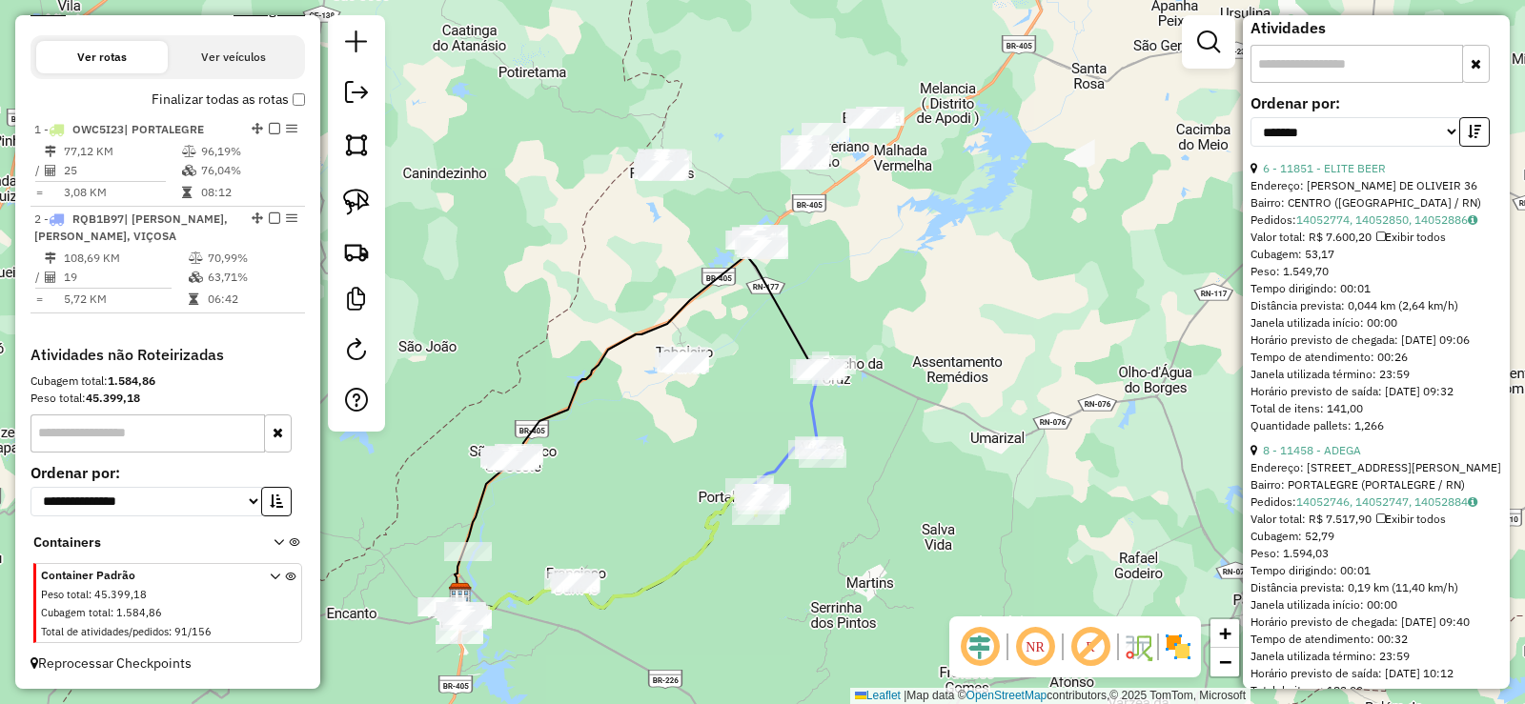
drag, startPoint x: 655, startPoint y: 234, endPoint x: 684, endPoint y: 325, distance: 96.2
click at [684, 324] on div "Janela de atendimento Grade de atendimento Capacidade Transportadoras Veículos …" at bounding box center [762, 352] width 1525 height 704
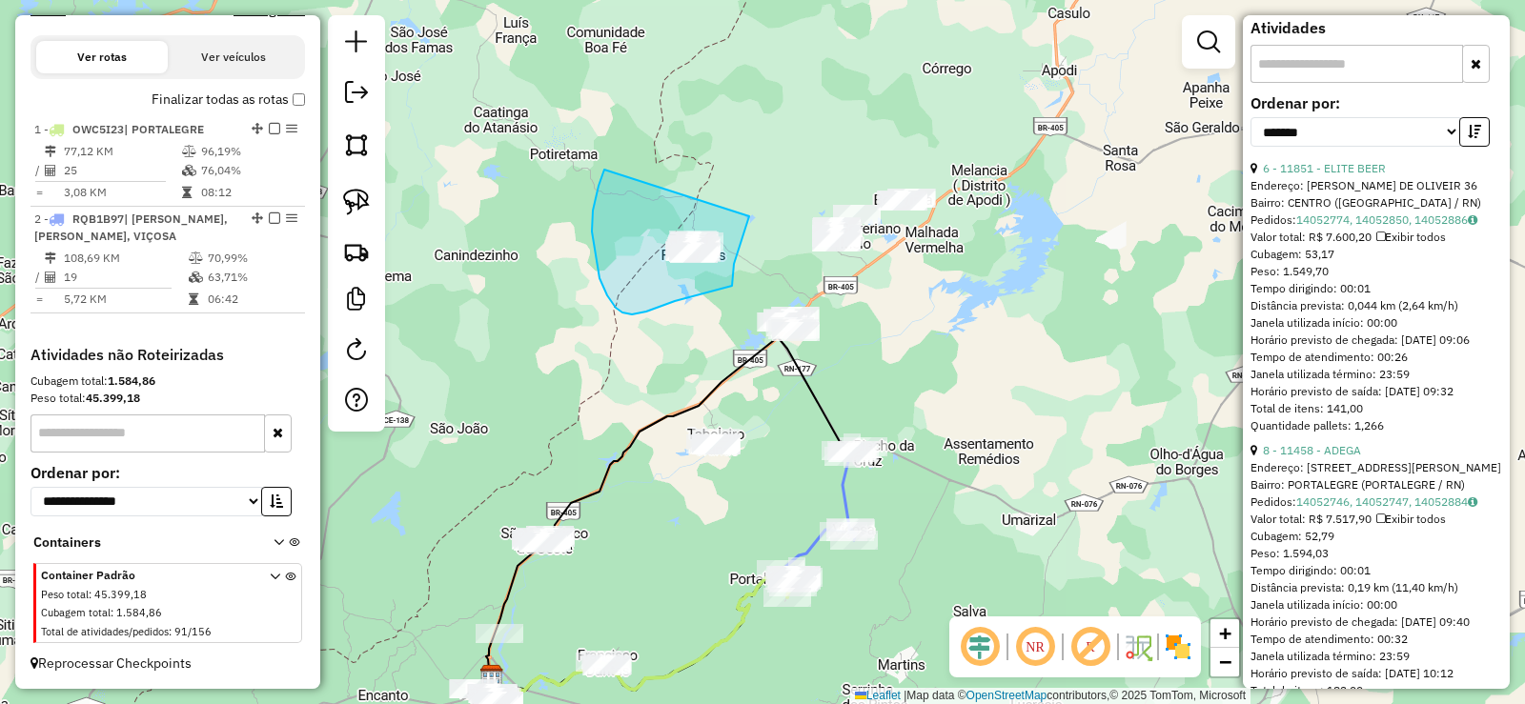
drag, startPoint x: 603, startPoint y: 173, endPoint x: 749, endPoint y: 200, distance: 148.3
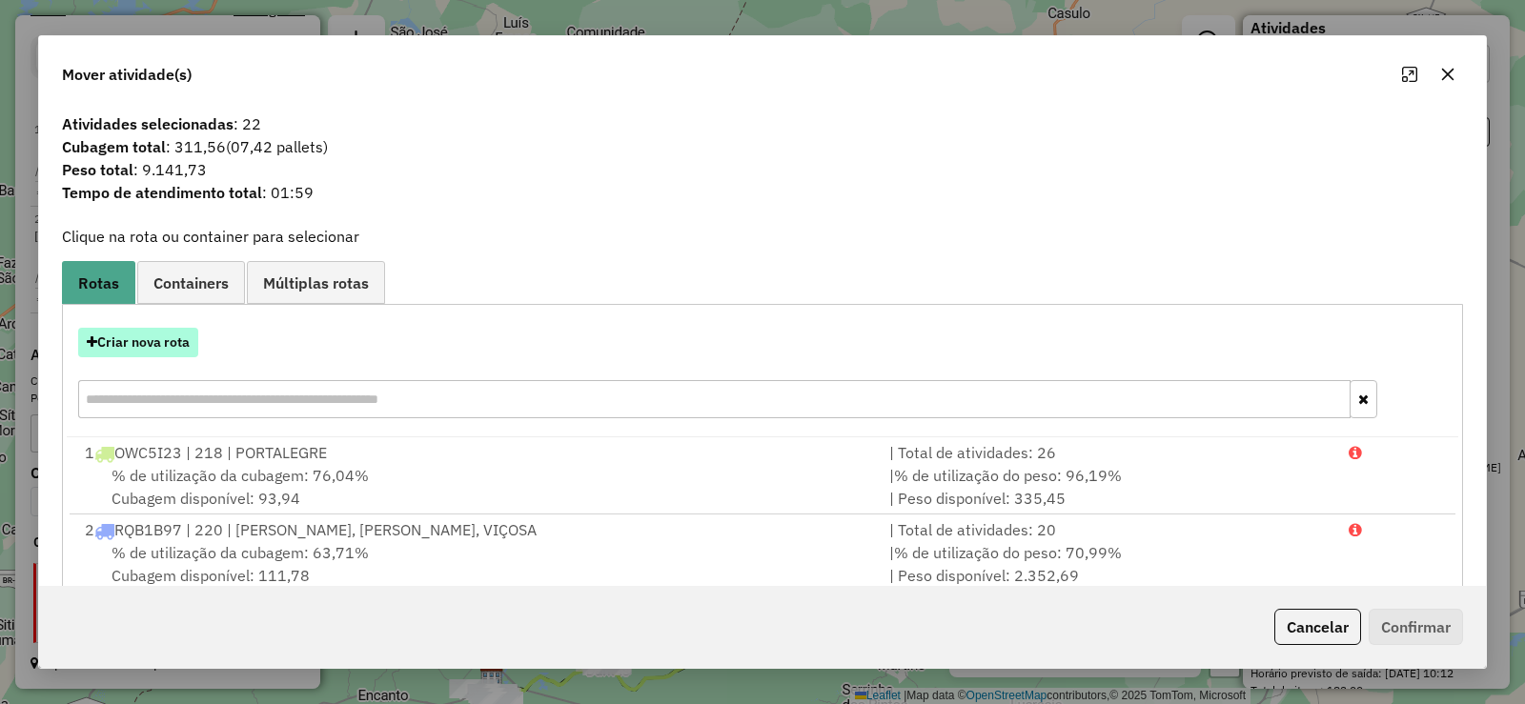
click at [165, 343] on button "Criar nova rota" at bounding box center [138, 343] width 120 height 30
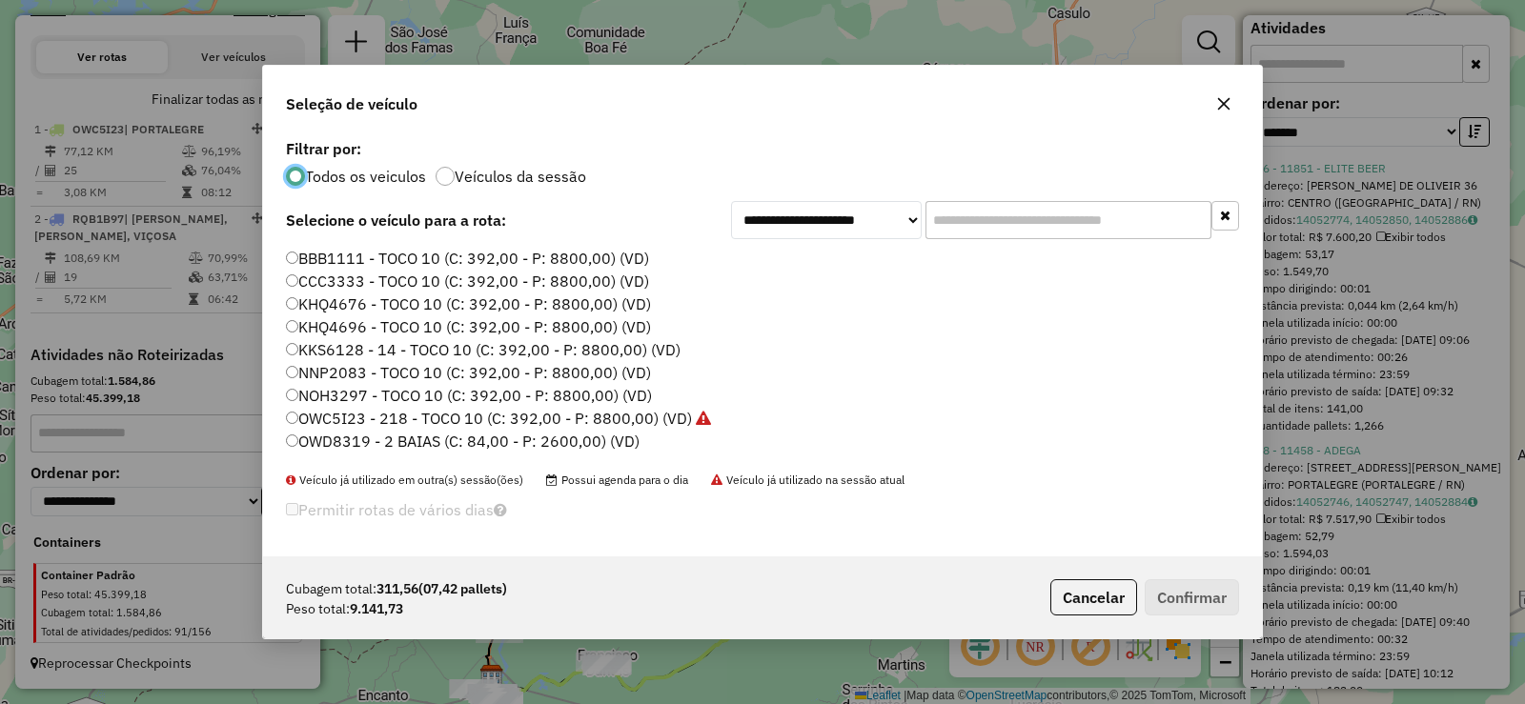
scroll to position [95, 0]
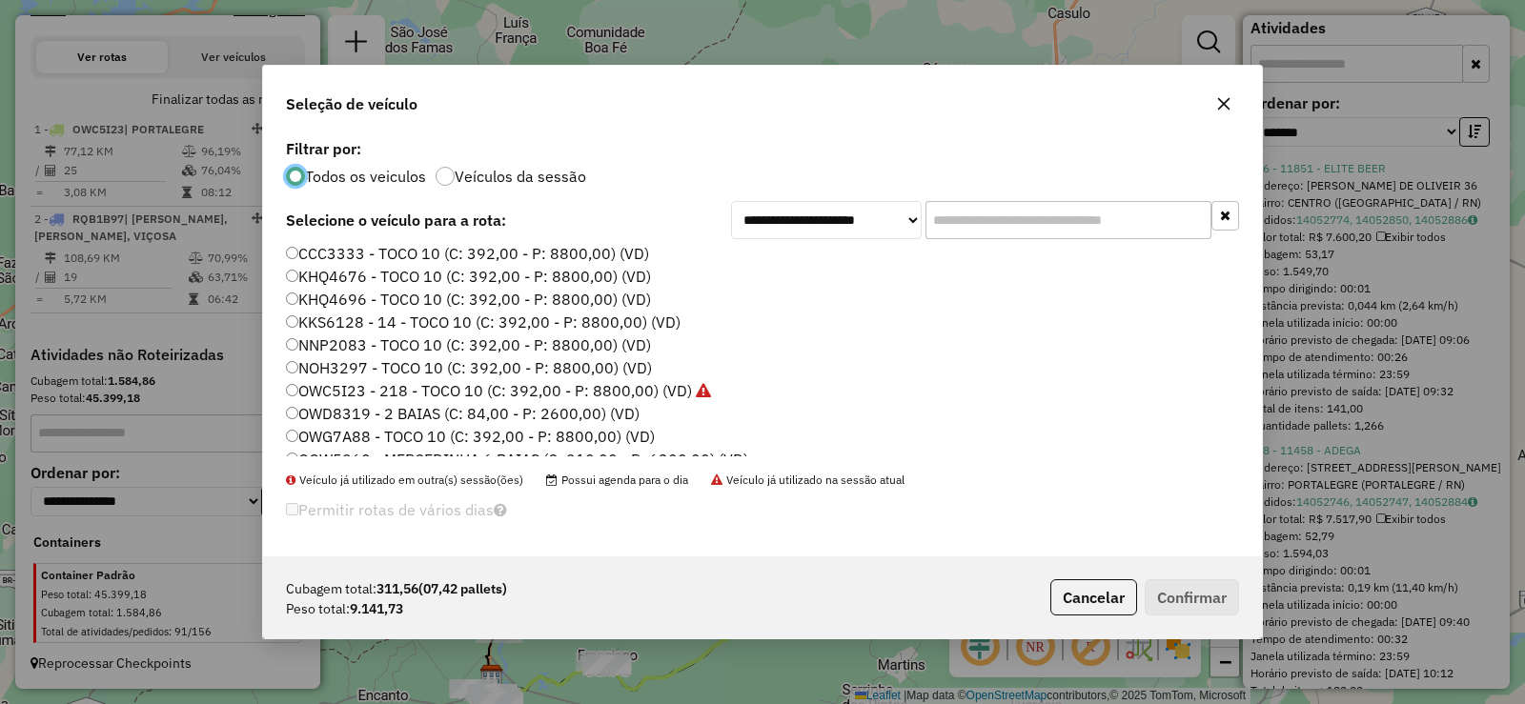
click at [417, 342] on label "NNP2083 - TOCO 10 (C: 392,00 - P: 8800,00) (VD)" at bounding box center [468, 345] width 365 height 23
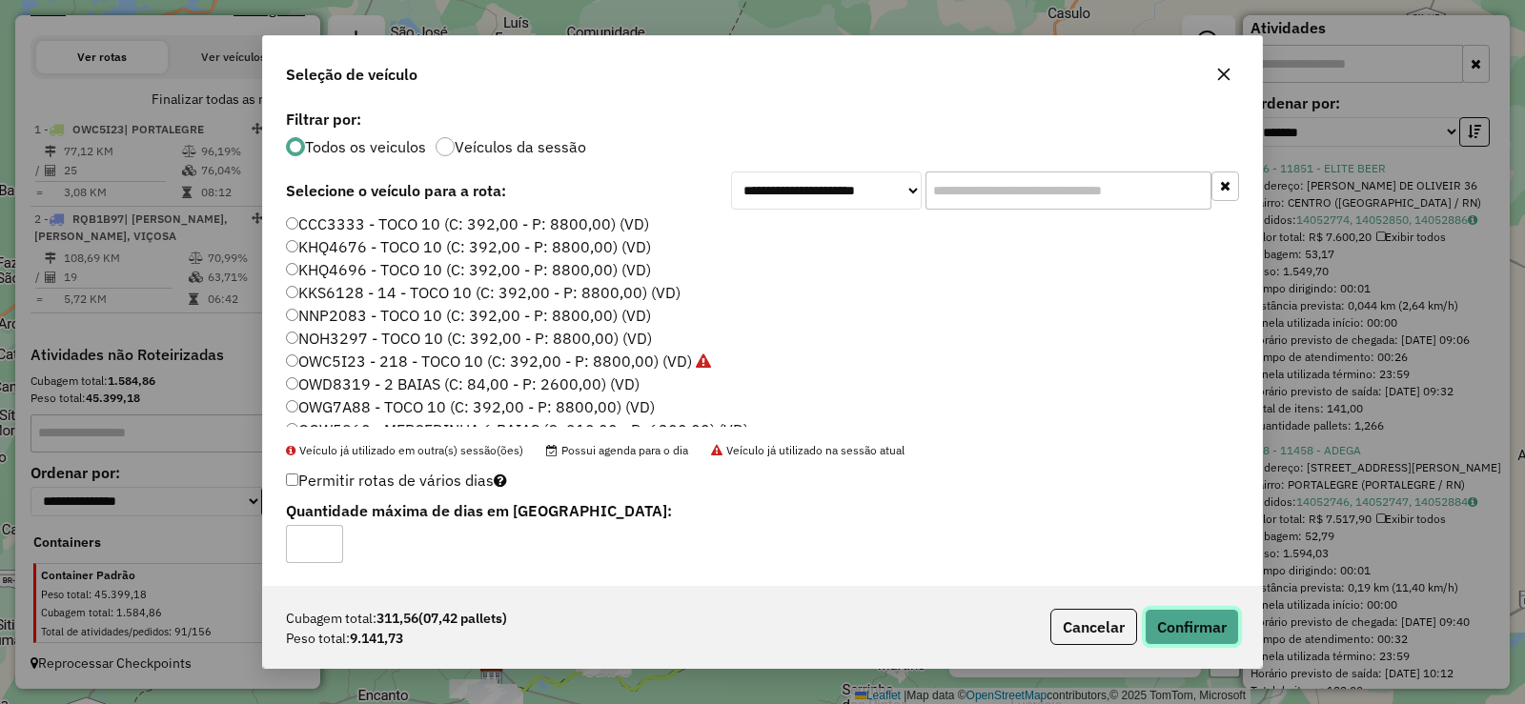
click at [1196, 626] on button "Confirmar" at bounding box center [1192, 627] width 94 height 36
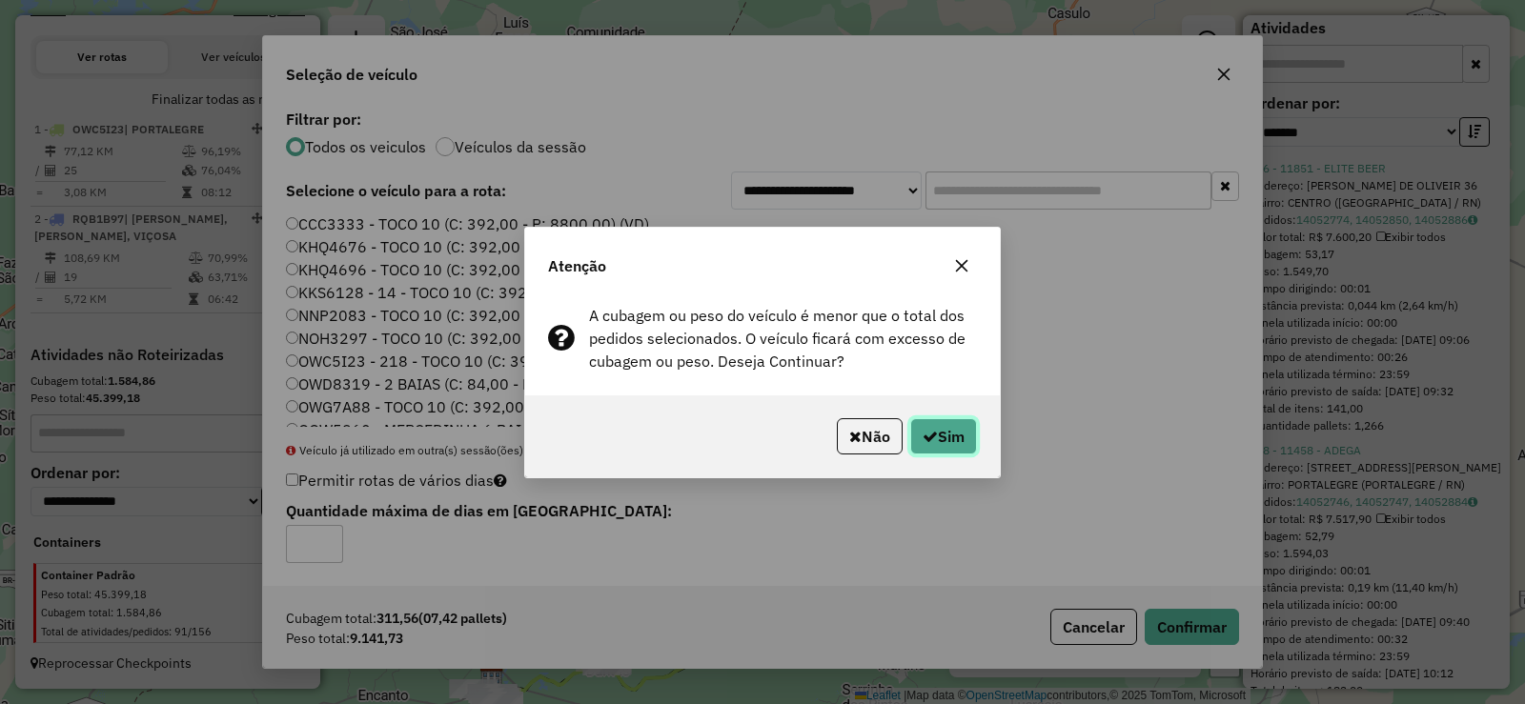
click at [927, 432] on icon "button" at bounding box center [930, 436] width 15 height 15
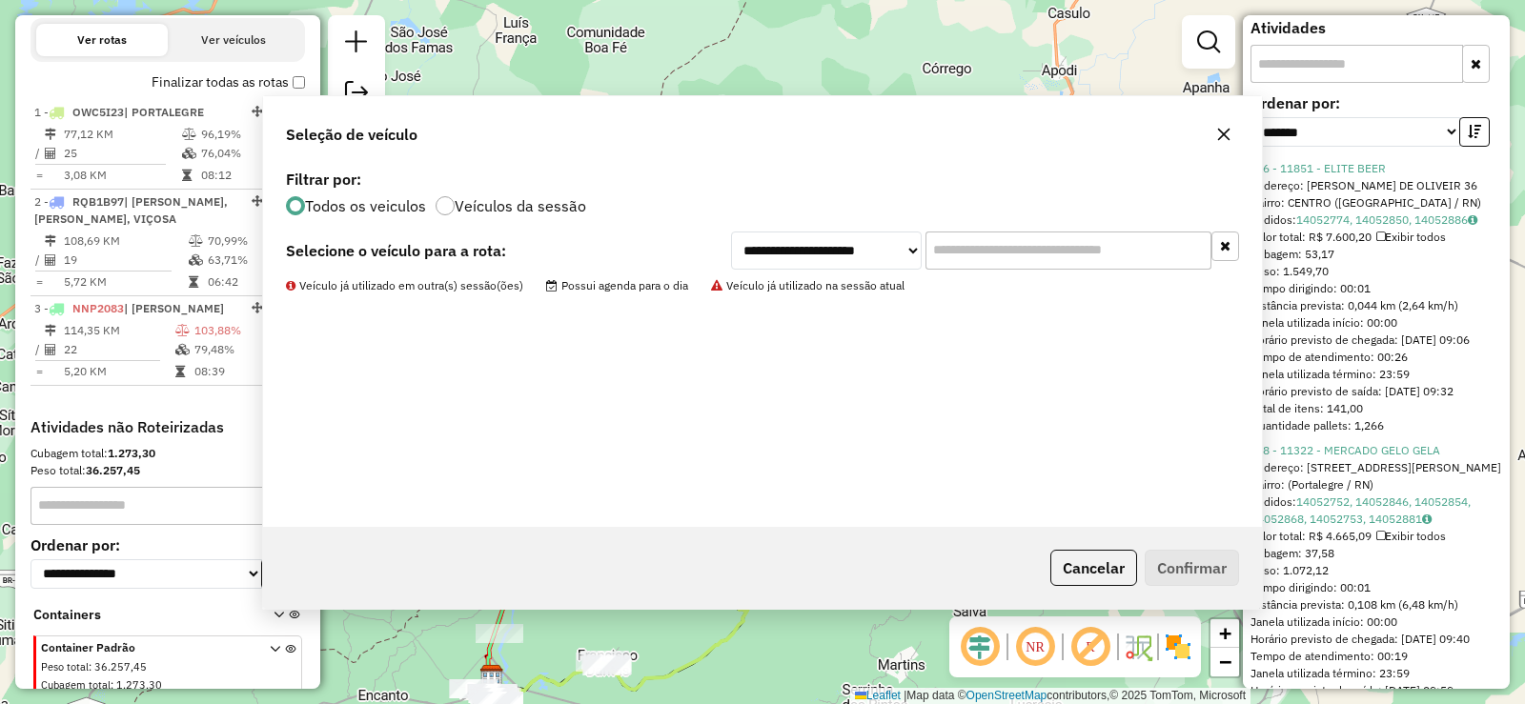
scroll to position [738, 0]
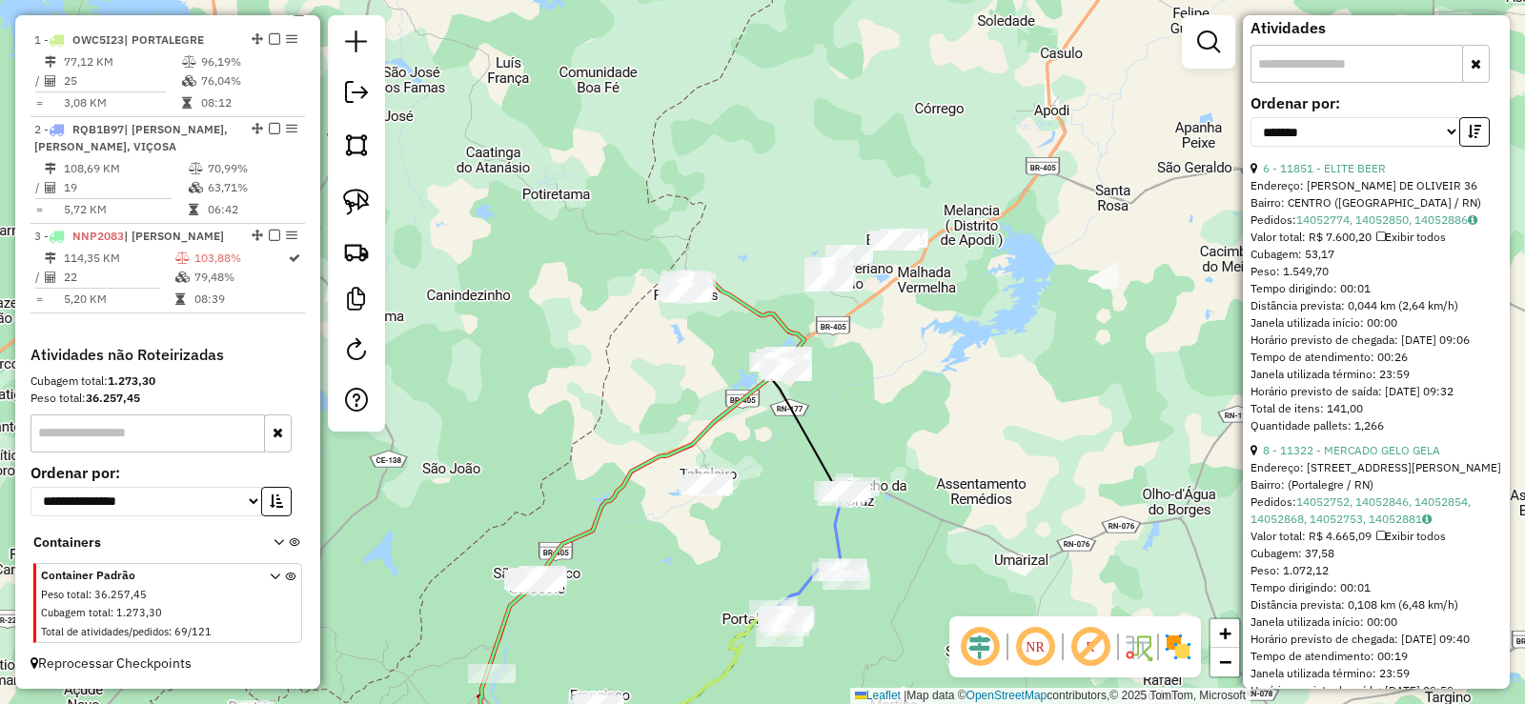
drag, startPoint x: 966, startPoint y: 292, endPoint x: 958, endPoint y: 332, distance: 40.8
click at [958, 332] on div "Janela de atendimento Grade de atendimento Capacidade Transportadoras Veículos …" at bounding box center [762, 352] width 1525 height 704
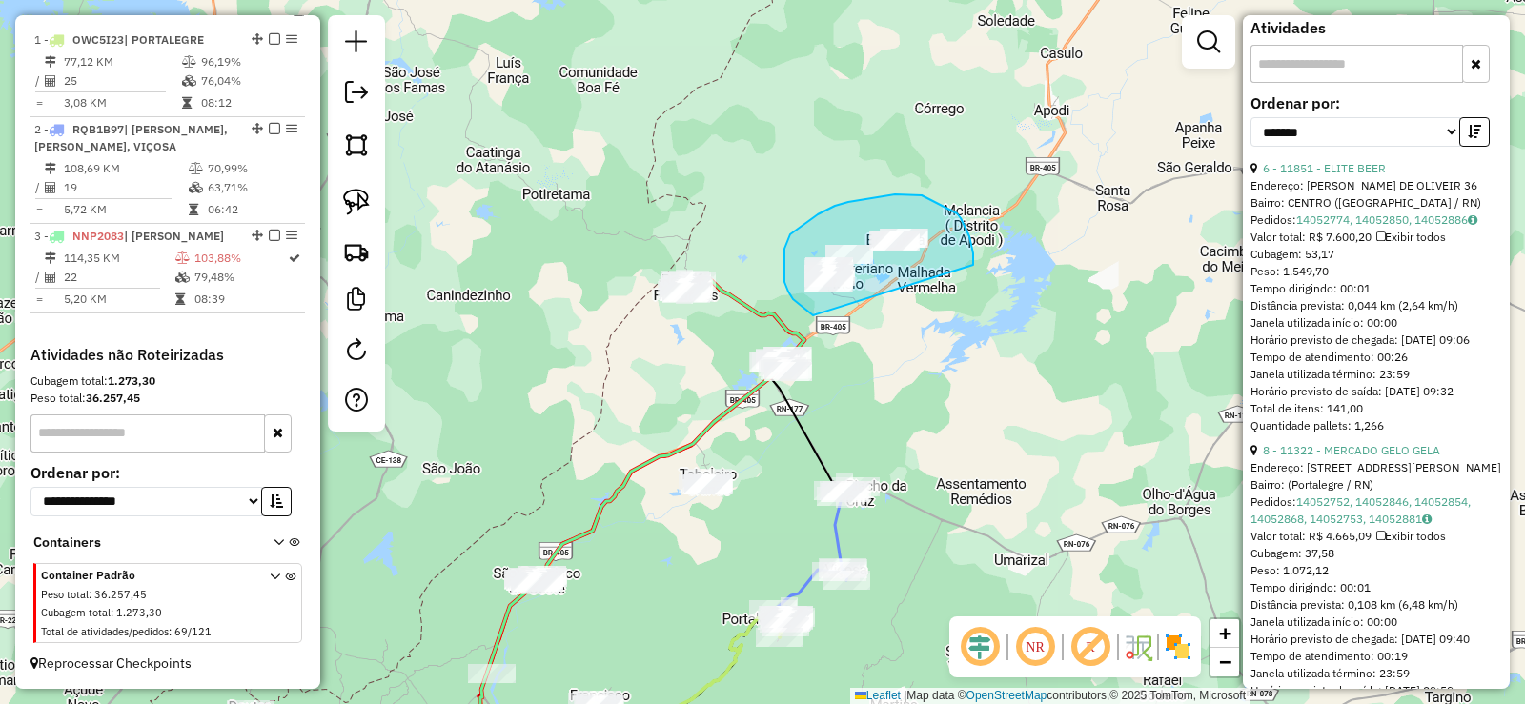
drag, startPoint x: 957, startPoint y: 214, endPoint x: 813, endPoint y: 315, distance: 176.4
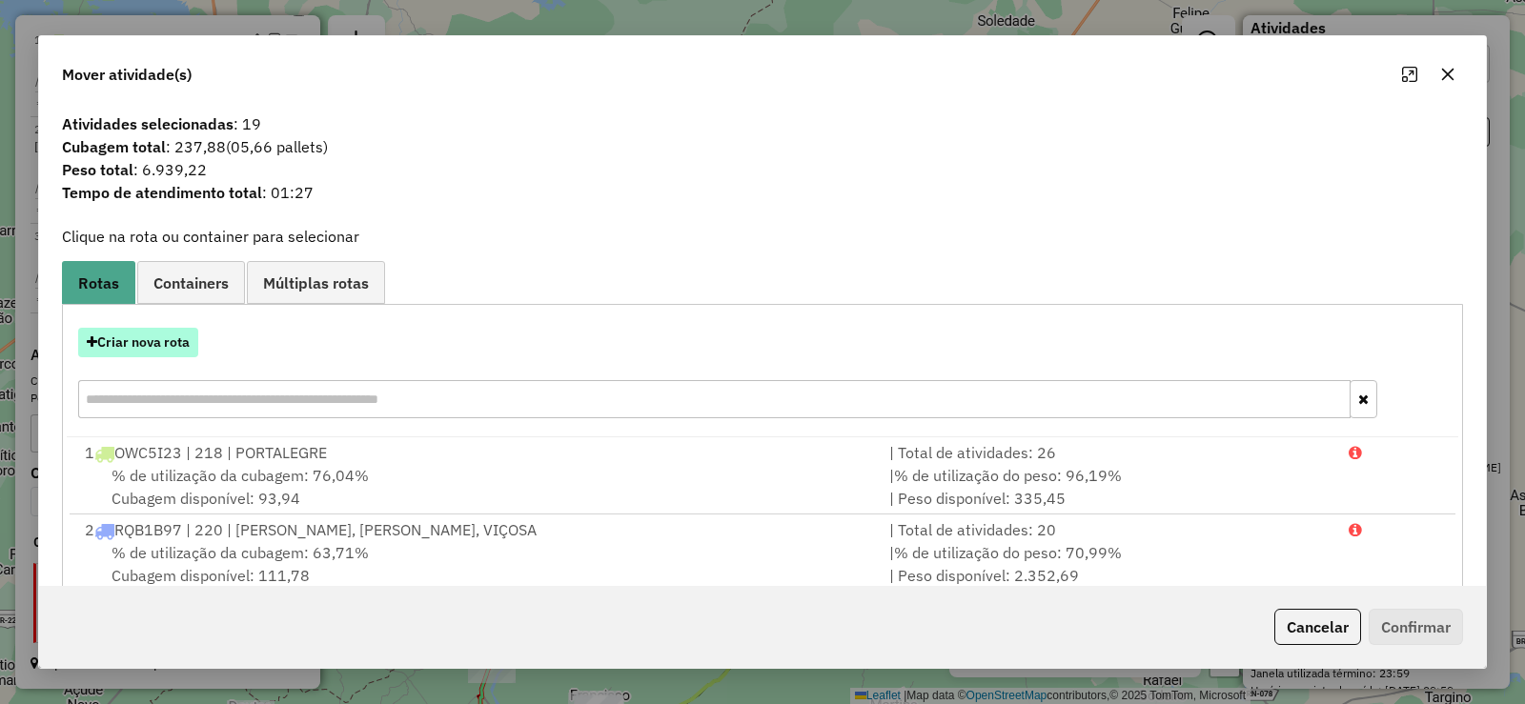
click at [158, 352] on button "Criar nova rota" at bounding box center [138, 343] width 120 height 30
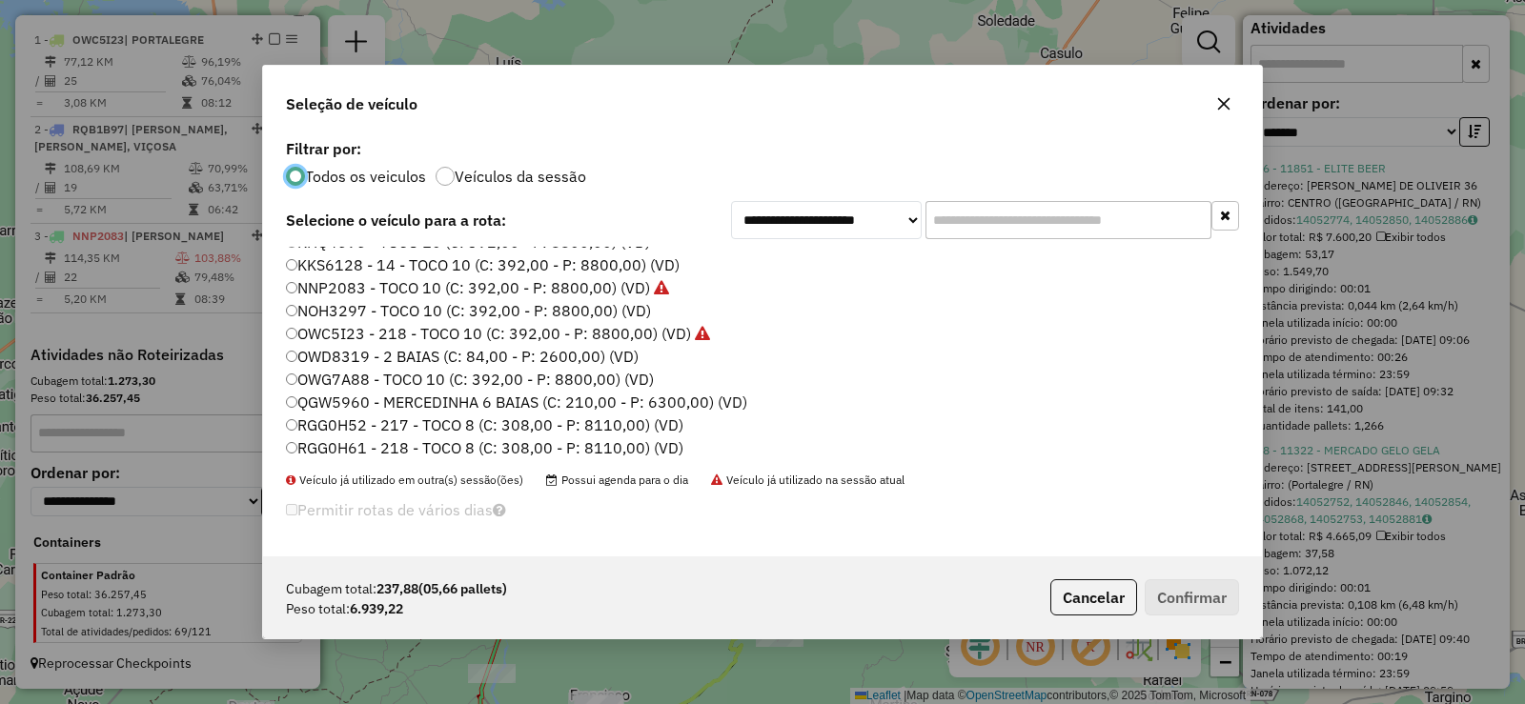
scroll to position [225, 0]
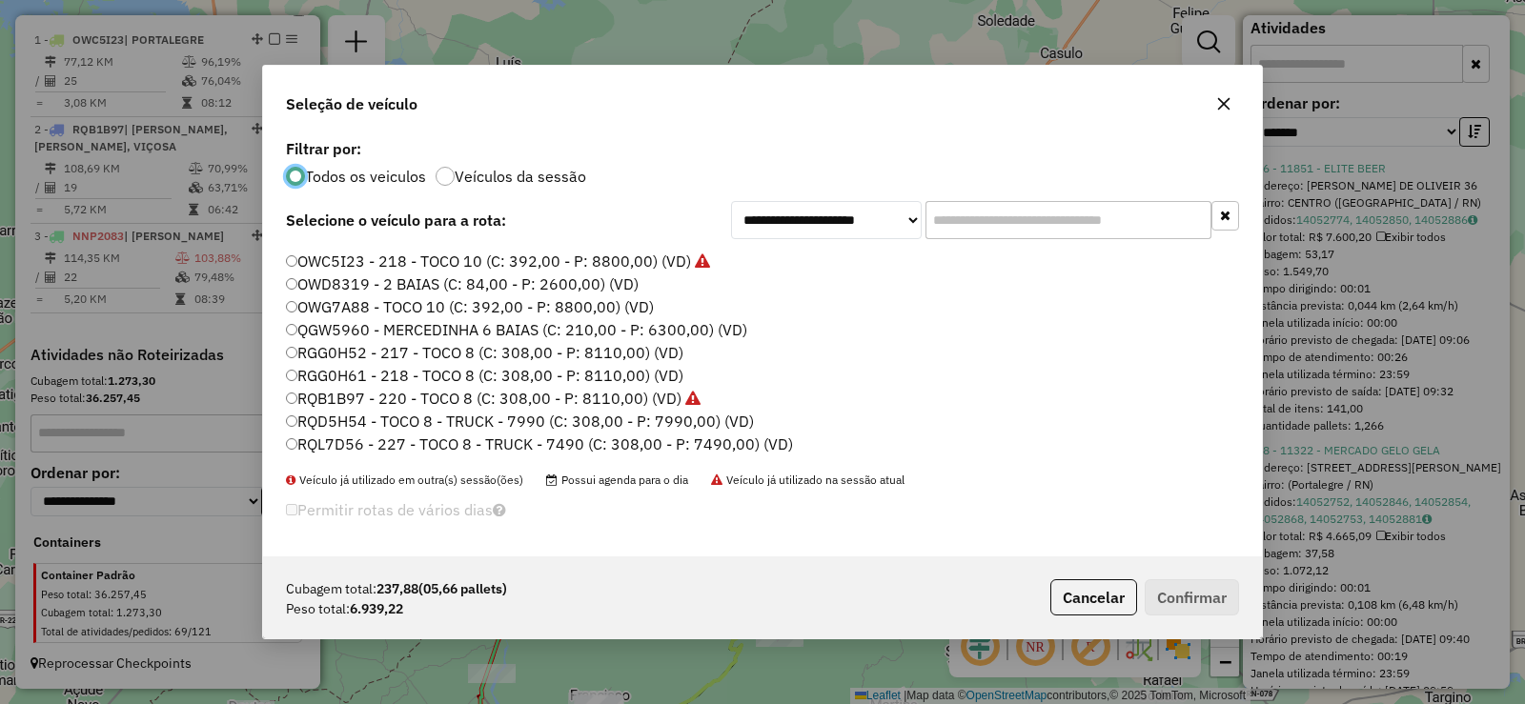
click at [375, 376] on label "RGG0H61 - 218 - TOCO 8 (C: 308,00 - P: 8110,00) (VD)" at bounding box center [484, 375] width 397 height 23
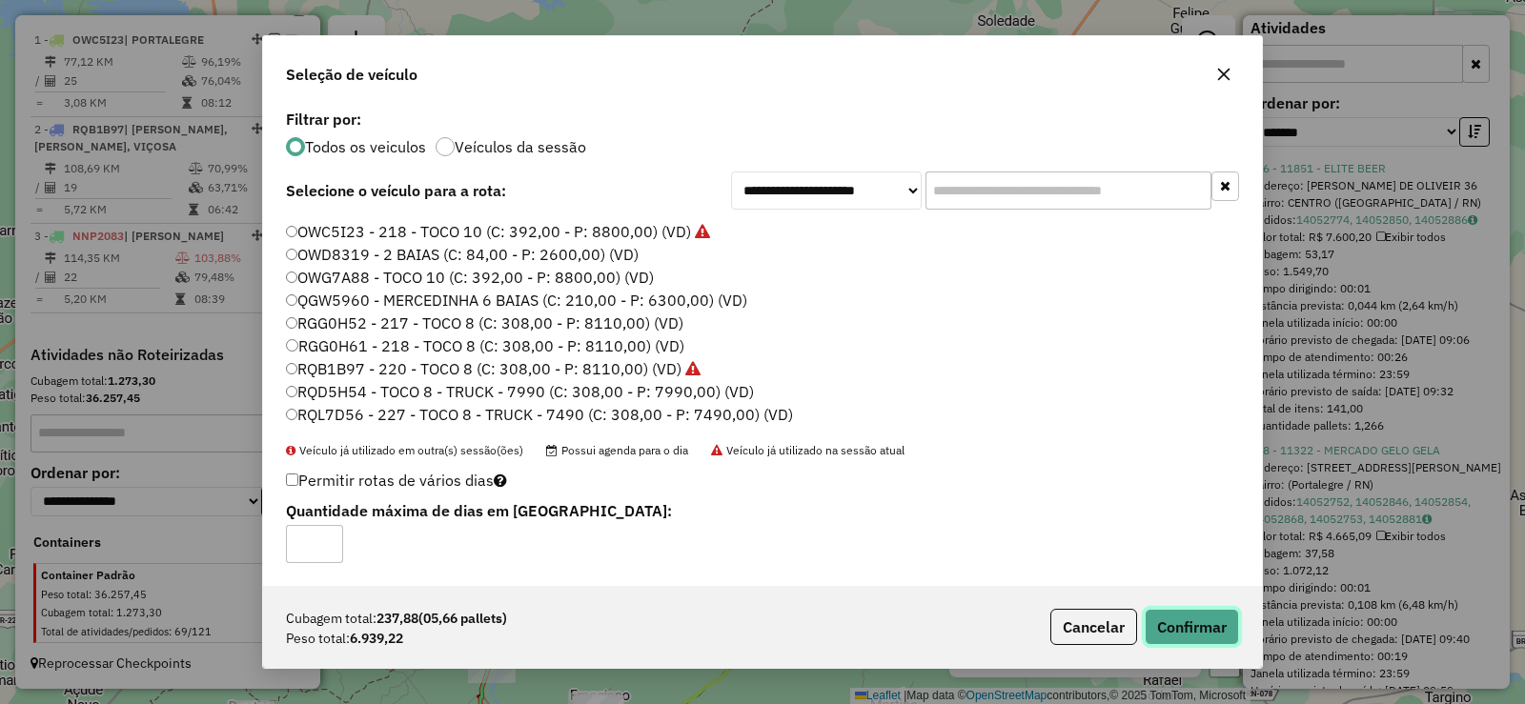
click at [1206, 630] on button "Confirmar" at bounding box center [1192, 627] width 94 height 36
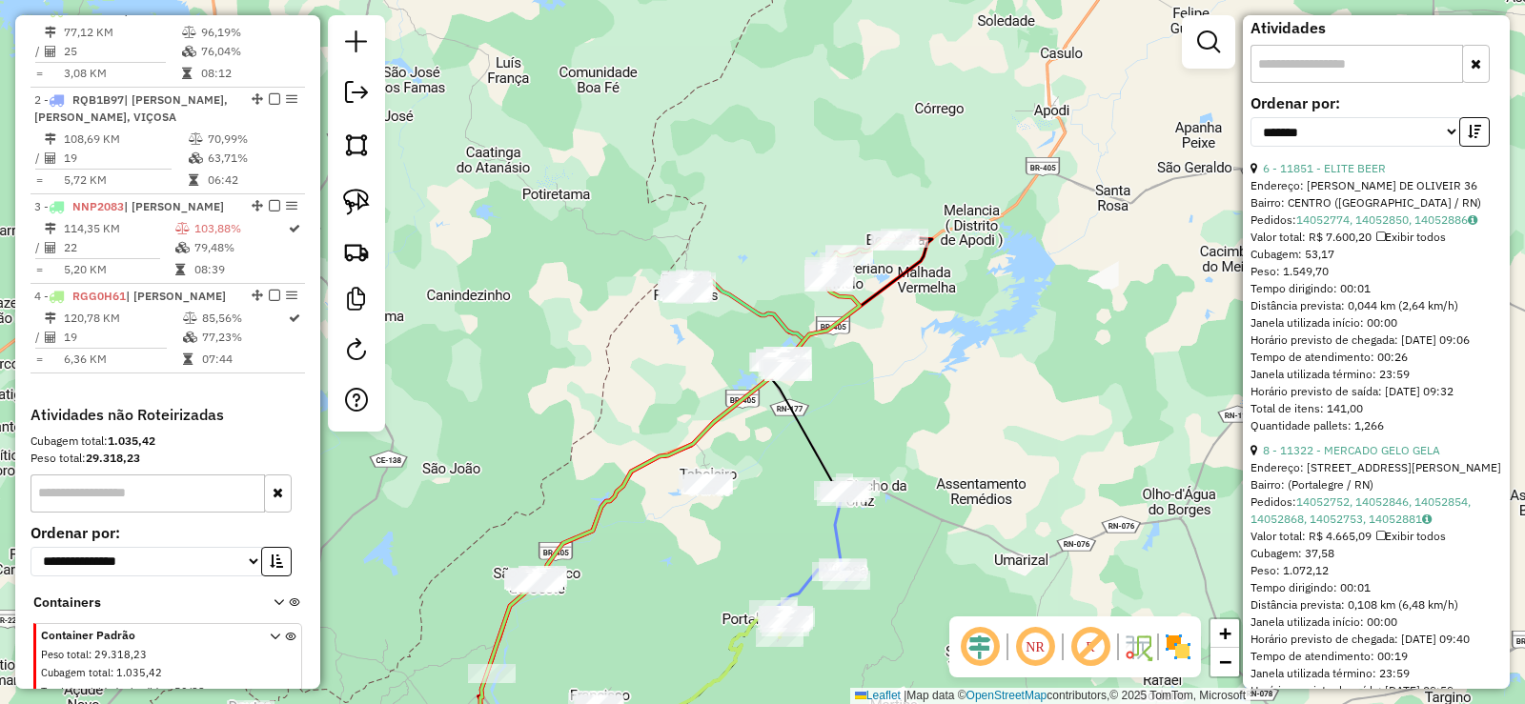
drag, startPoint x: 861, startPoint y: 321, endPoint x: 857, endPoint y: 307, distance: 14.8
click at [857, 307] on div "Janela de atendimento Grade de atendimento Capacidade Transportadoras Veículos …" at bounding box center [762, 352] width 1525 height 704
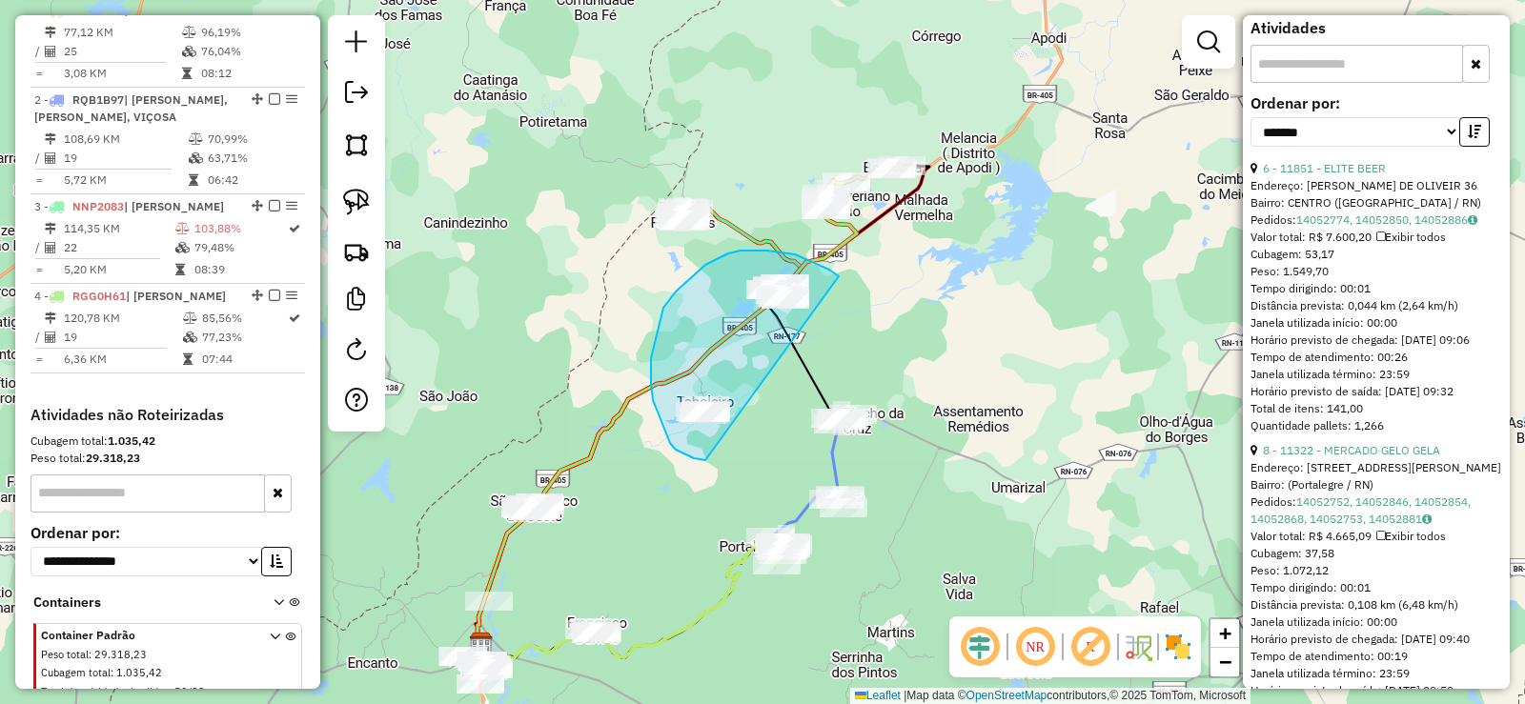
drag, startPoint x: 836, startPoint y: 274, endPoint x: 708, endPoint y: 460, distance: 226.3
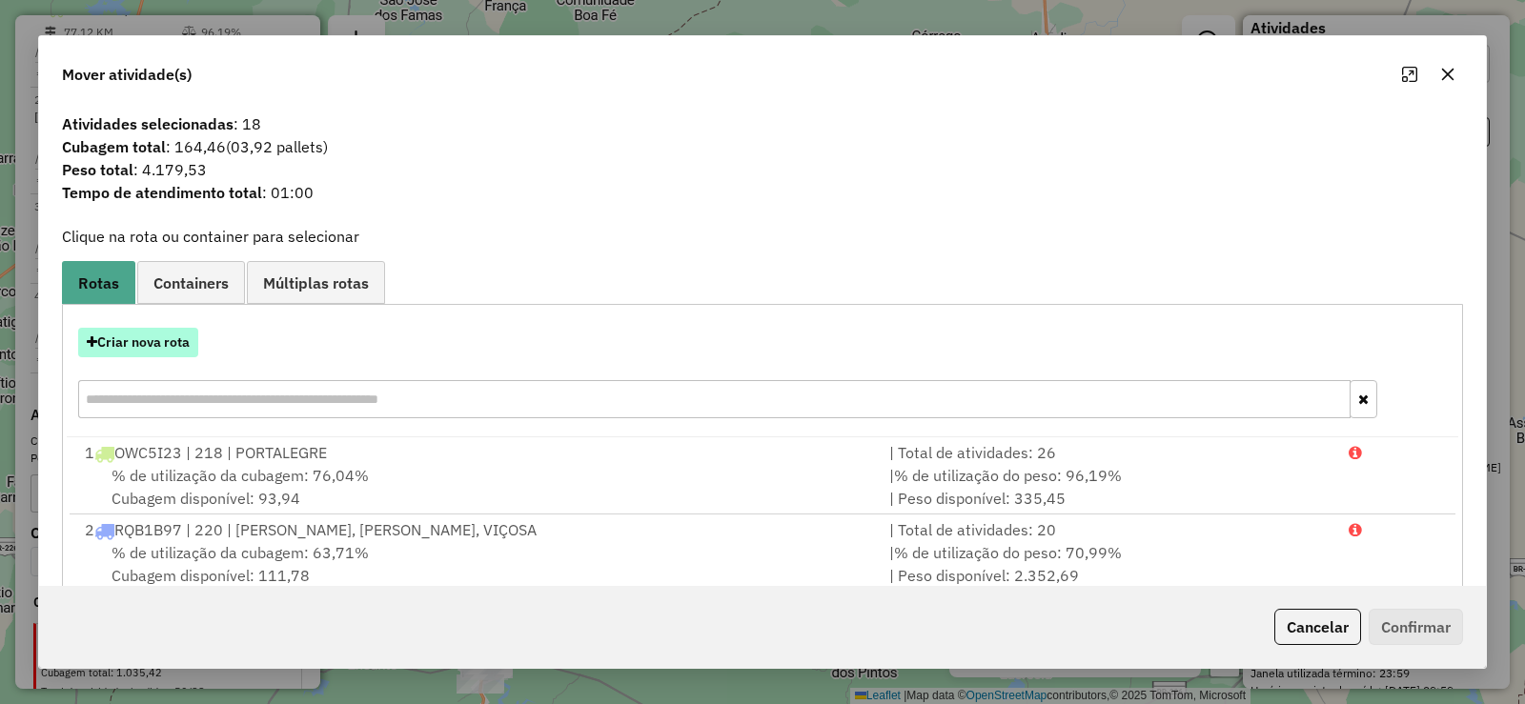
click at [178, 345] on button "Criar nova rota" at bounding box center [138, 343] width 120 height 30
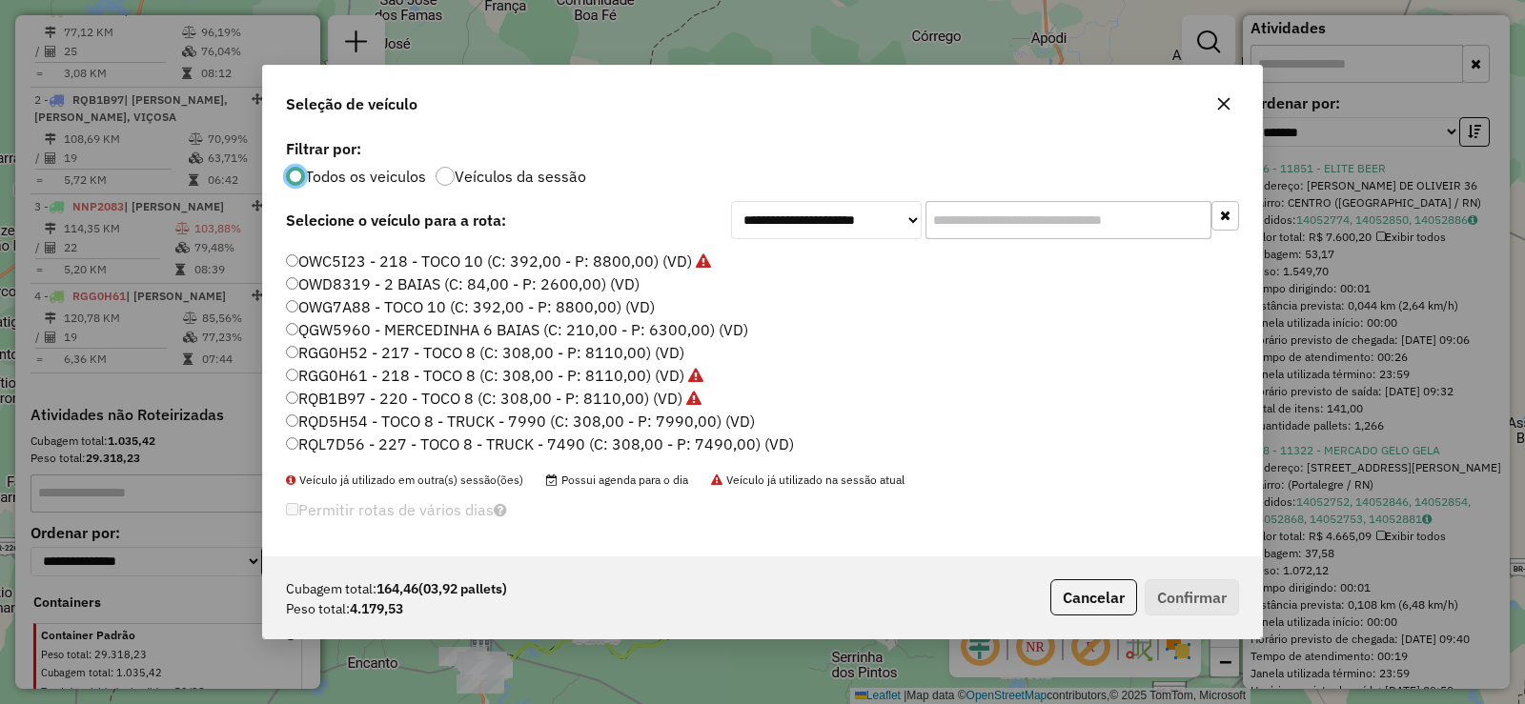
click at [407, 328] on label "QGW5960 - MERCEDINHA 6 BAIAS (C: 210,00 - P: 6300,00) (VD)" at bounding box center [517, 329] width 462 height 23
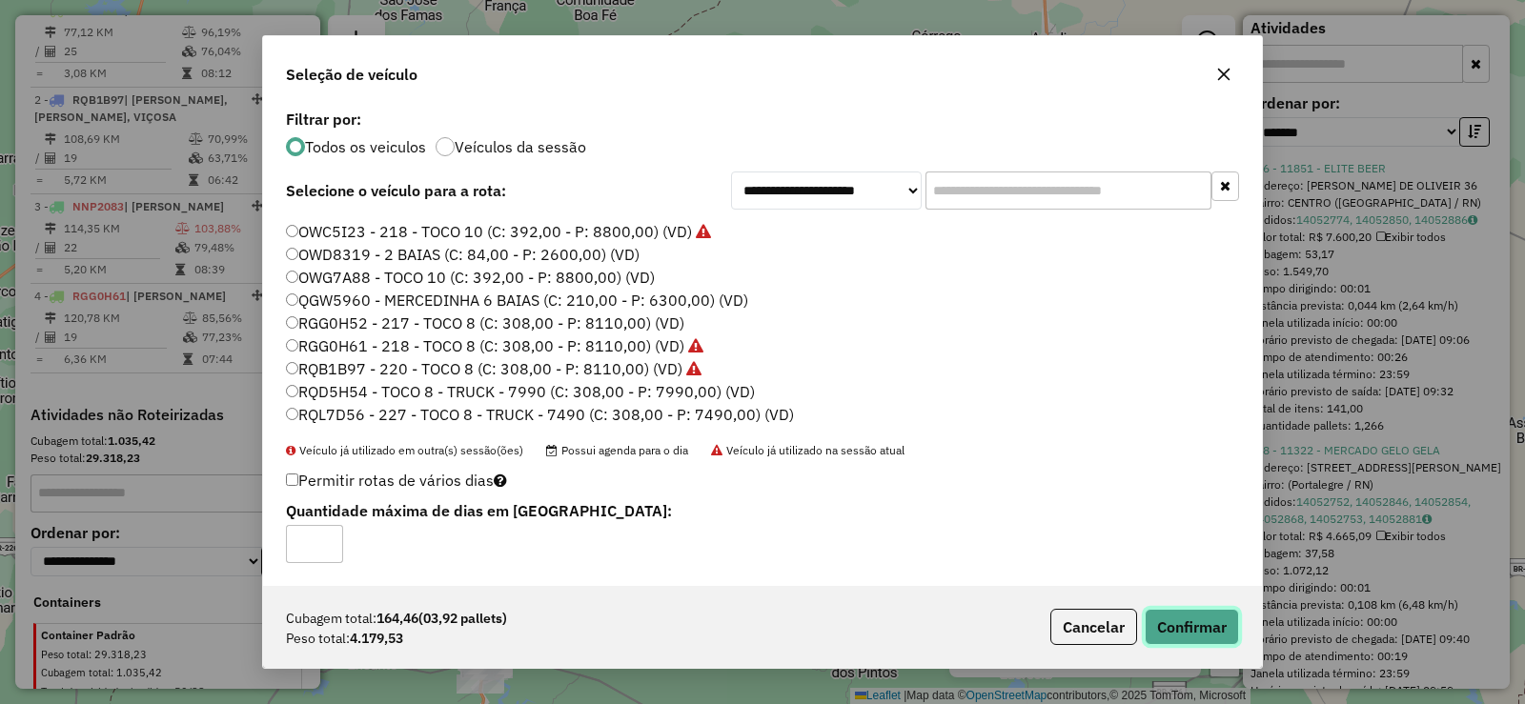
click at [1192, 610] on button "Confirmar" at bounding box center [1192, 627] width 94 height 36
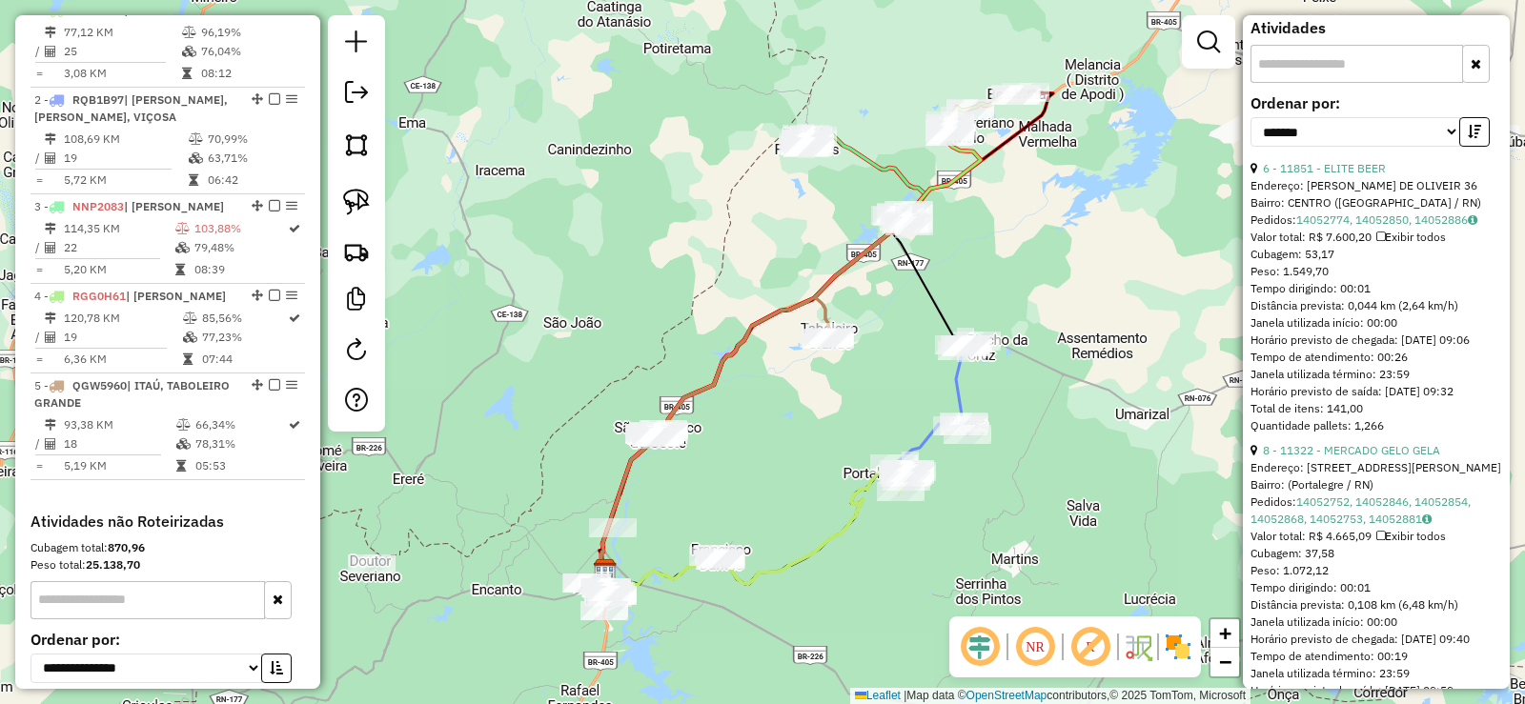
drag, startPoint x: 771, startPoint y: 419, endPoint x: 774, endPoint y: 395, distance: 24.9
click at [774, 395] on div "Janela de atendimento Grade de atendimento Capacidade Transportadoras Veículos …" at bounding box center [762, 352] width 1525 height 704
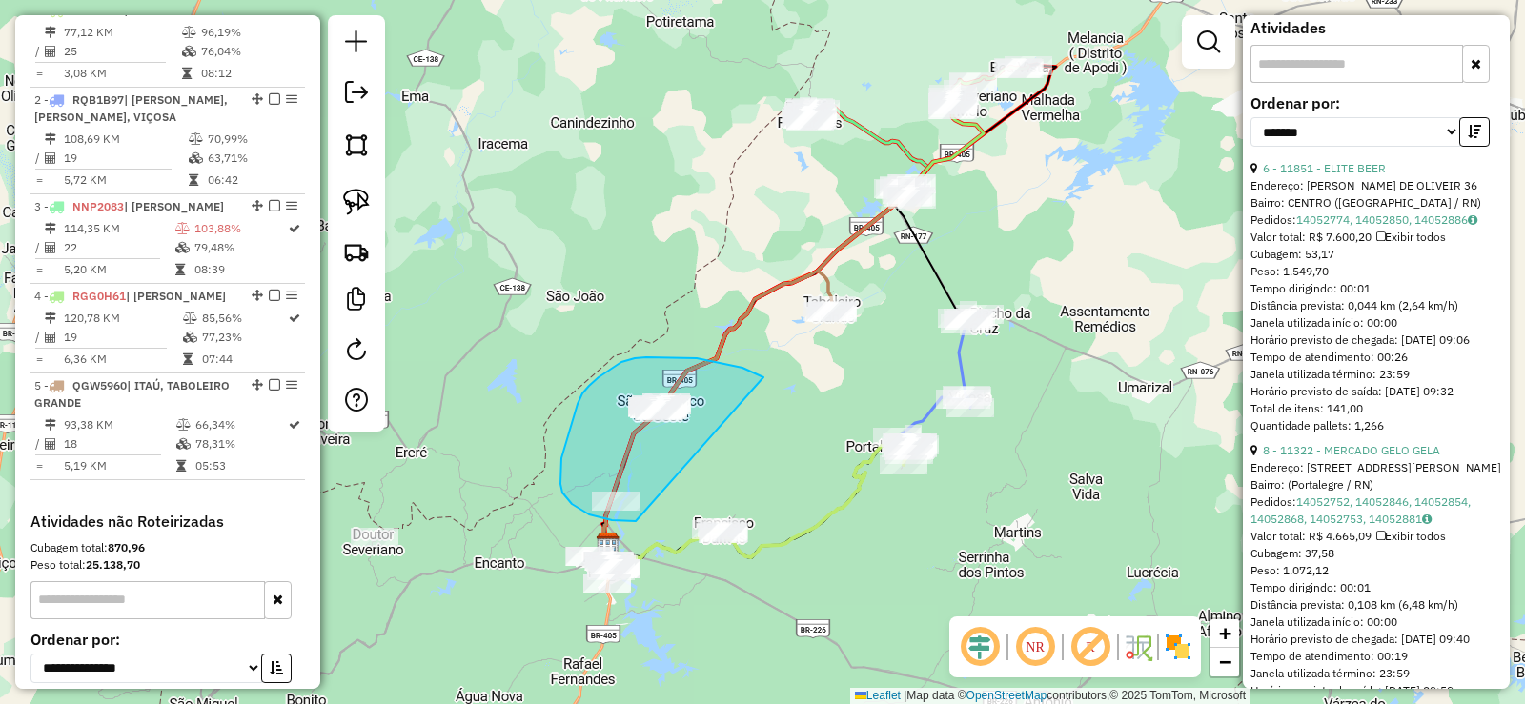
drag, startPoint x: 697, startPoint y: 358, endPoint x: 640, endPoint y: 519, distance: 170.0
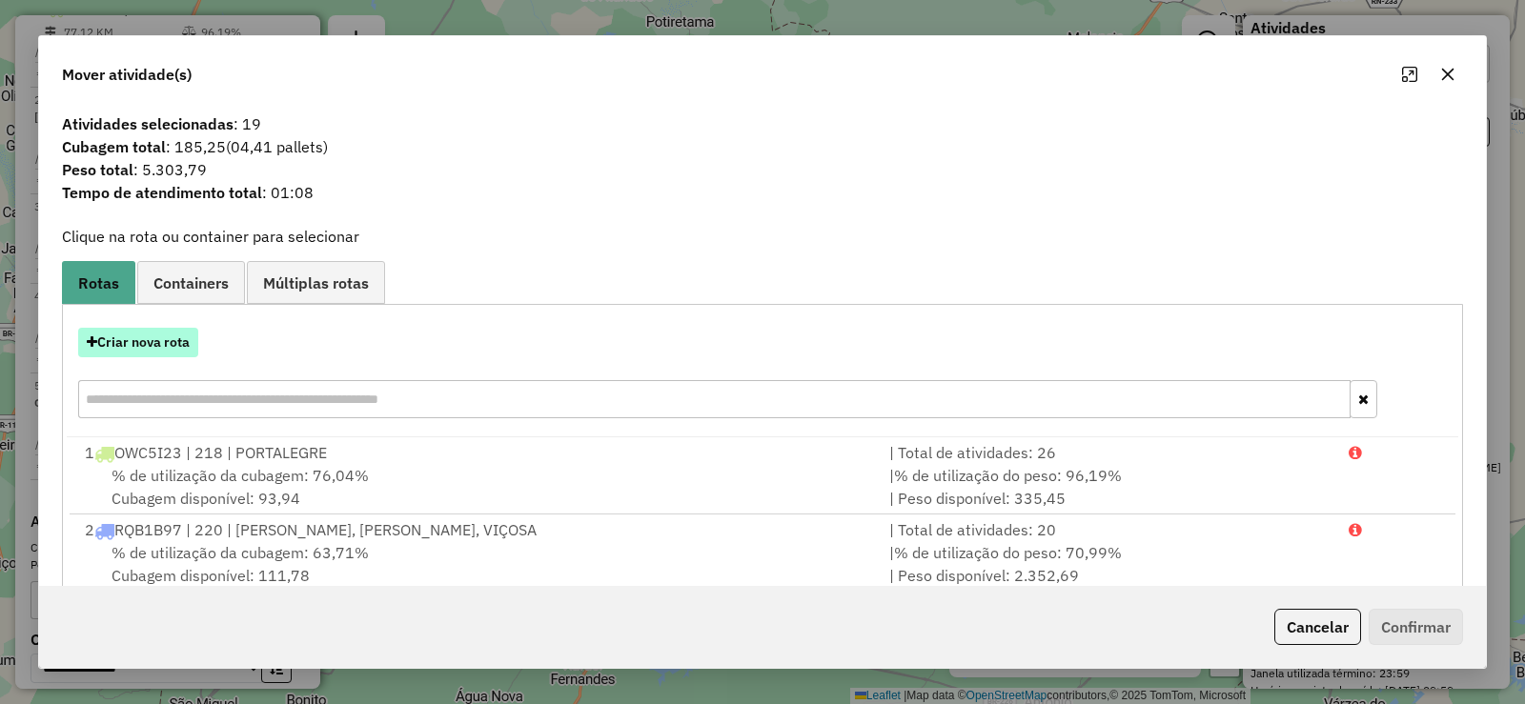
click at [171, 346] on button "Criar nova rota" at bounding box center [138, 343] width 120 height 30
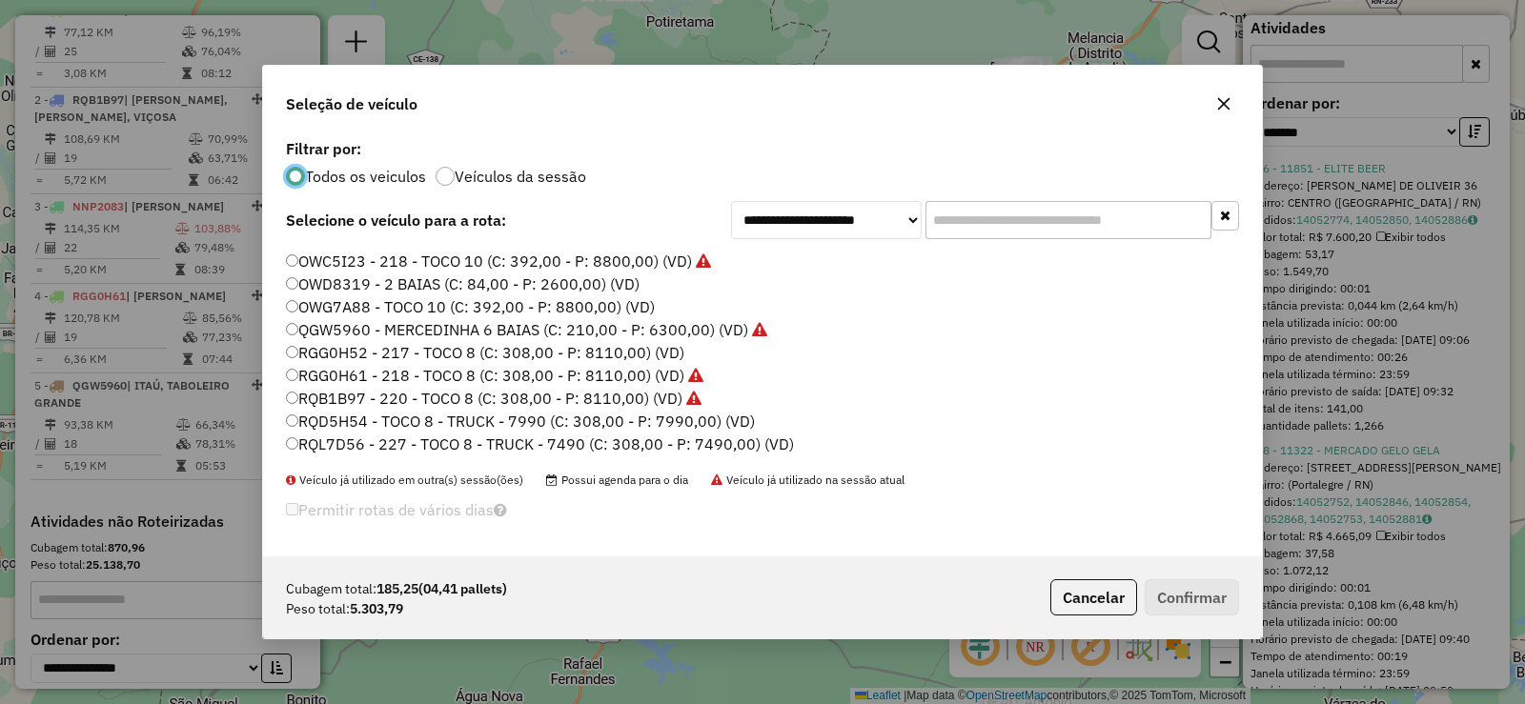
click at [426, 350] on label "RGG0H52 - 217 - TOCO 8 (C: 308,00 - P: 8110,00) (VD)" at bounding box center [485, 352] width 398 height 23
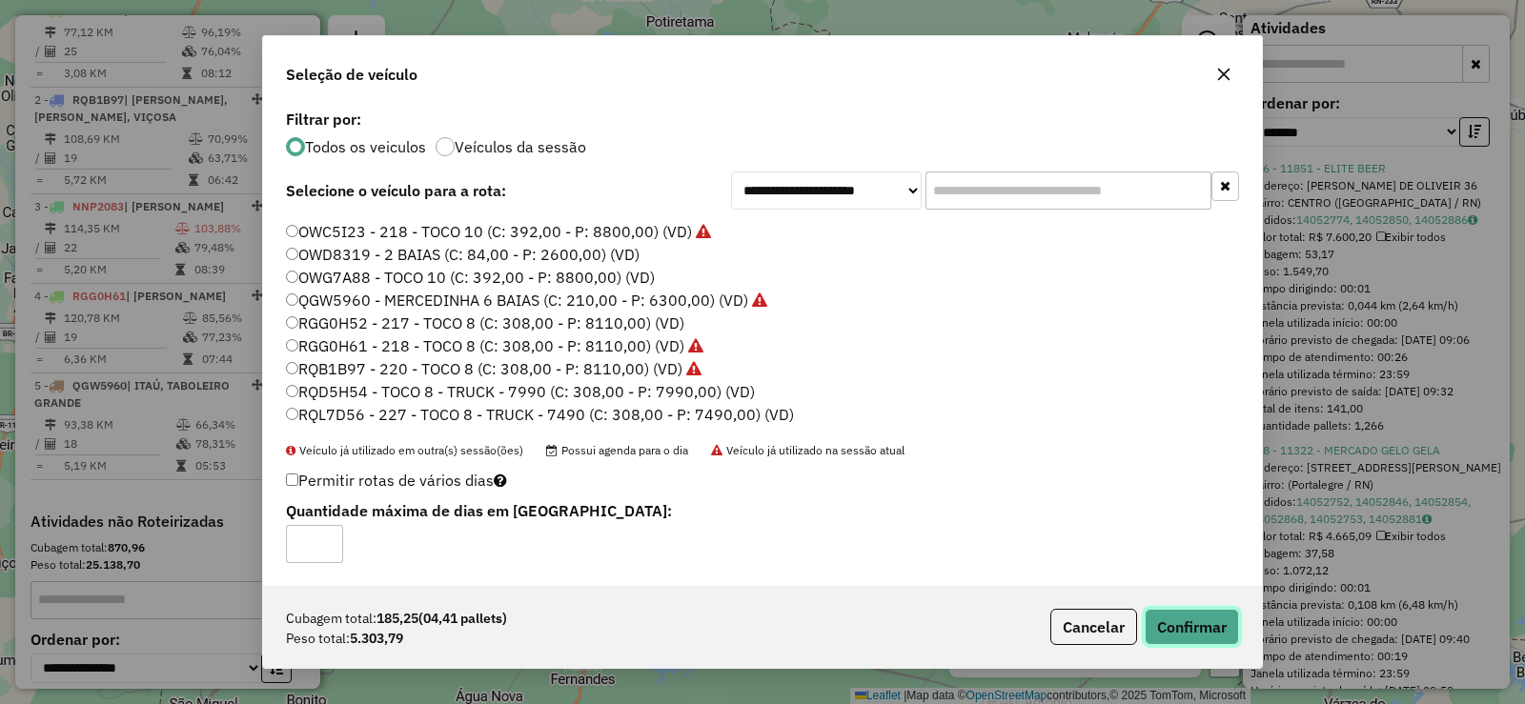
click at [1186, 633] on button "Confirmar" at bounding box center [1192, 627] width 94 height 36
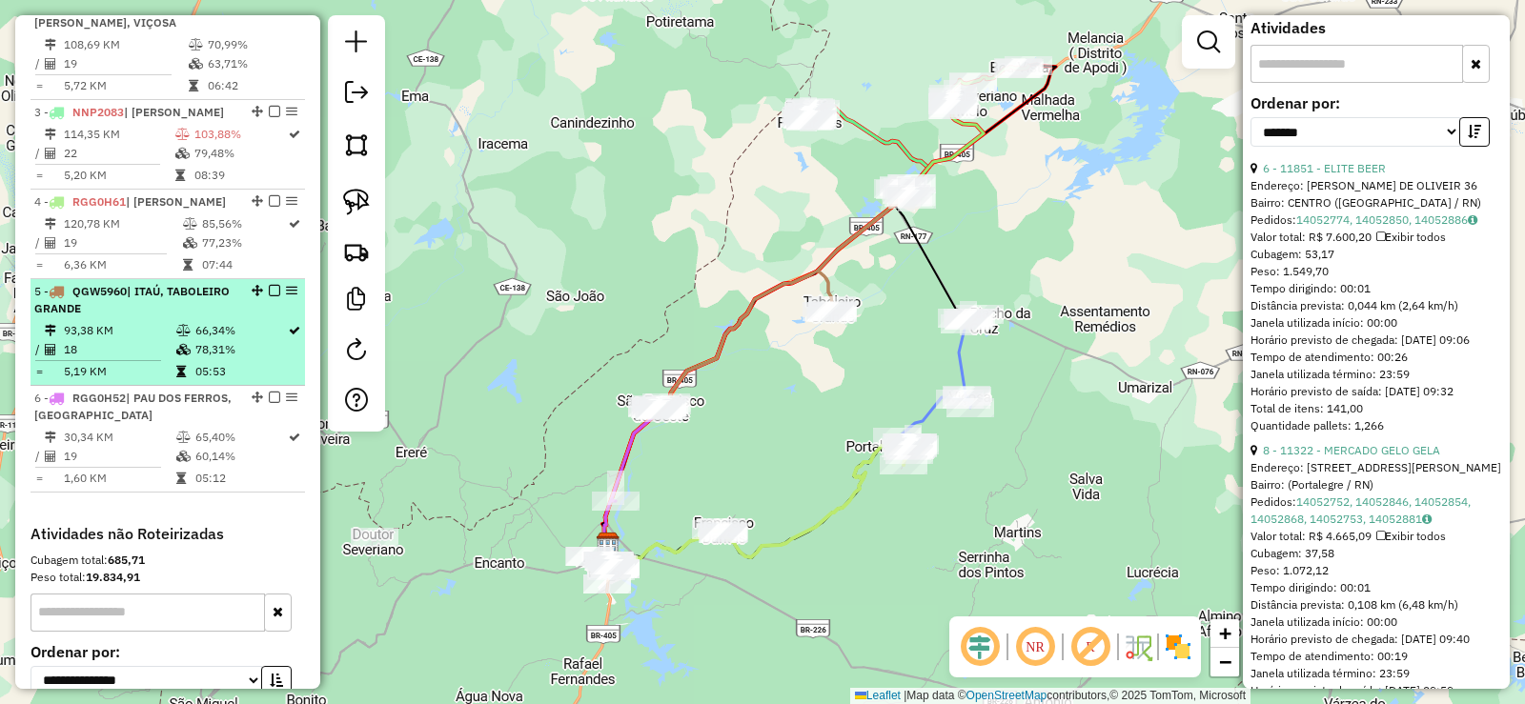
scroll to position [833, 0]
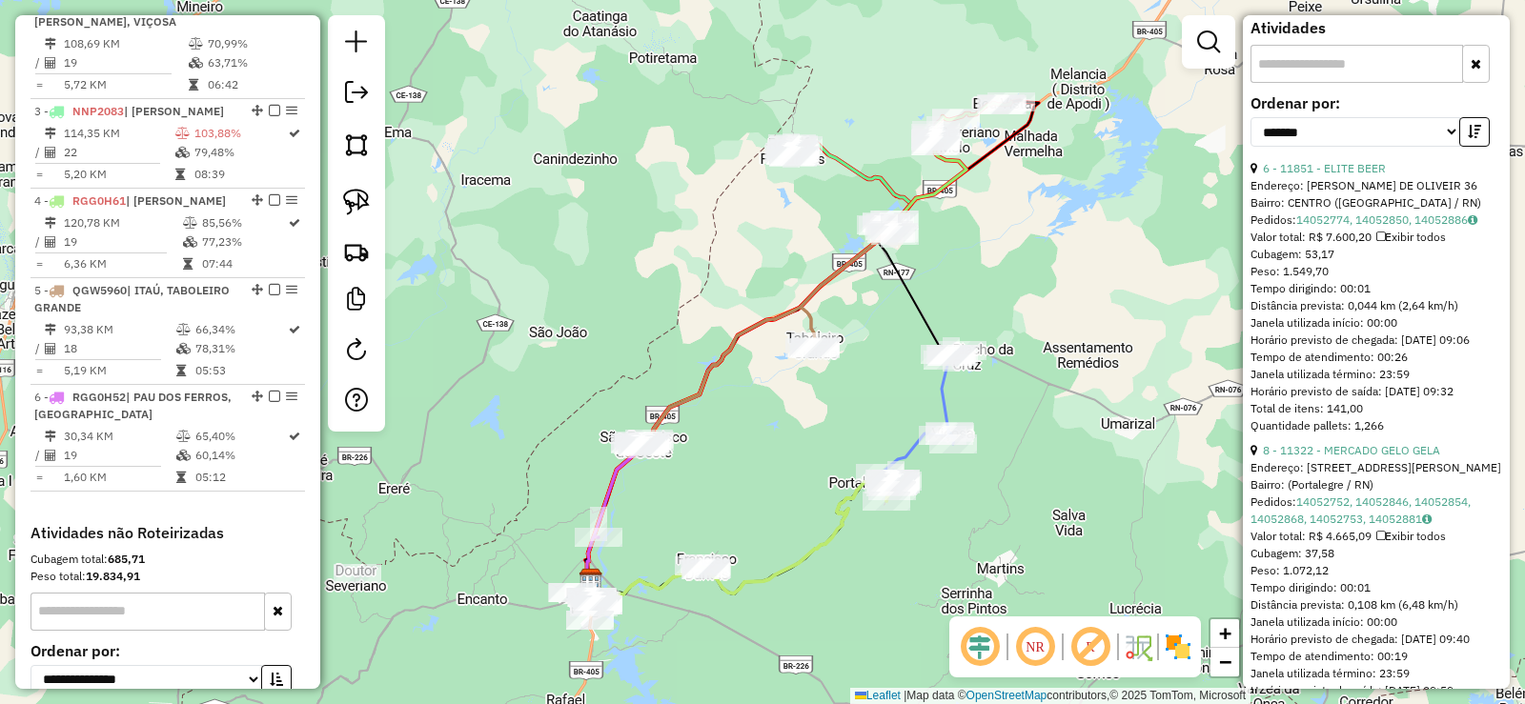
drag, startPoint x: 771, startPoint y: 208, endPoint x: 735, endPoint y: 276, distance: 77.6
click at [738, 274] on div "Janela de atendimento Grade de atendimento Capacidade Transportadoras Veículos …" at bounding box center [762, 352] width 1525 height 704
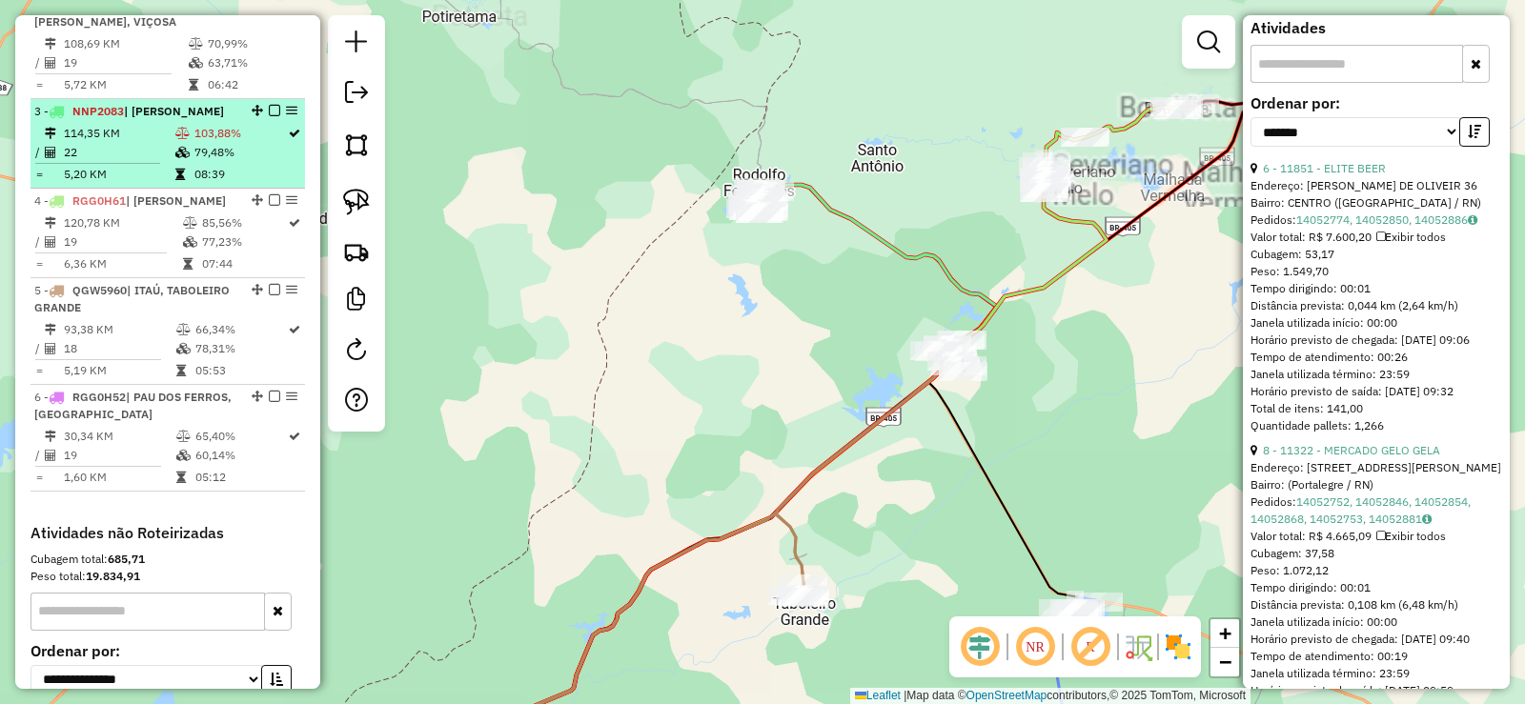
click at [232, 120] on div "3 - NNP2083 | RODOLFO FERNANDES" at bounding box center [167, 111] width 267 height 17
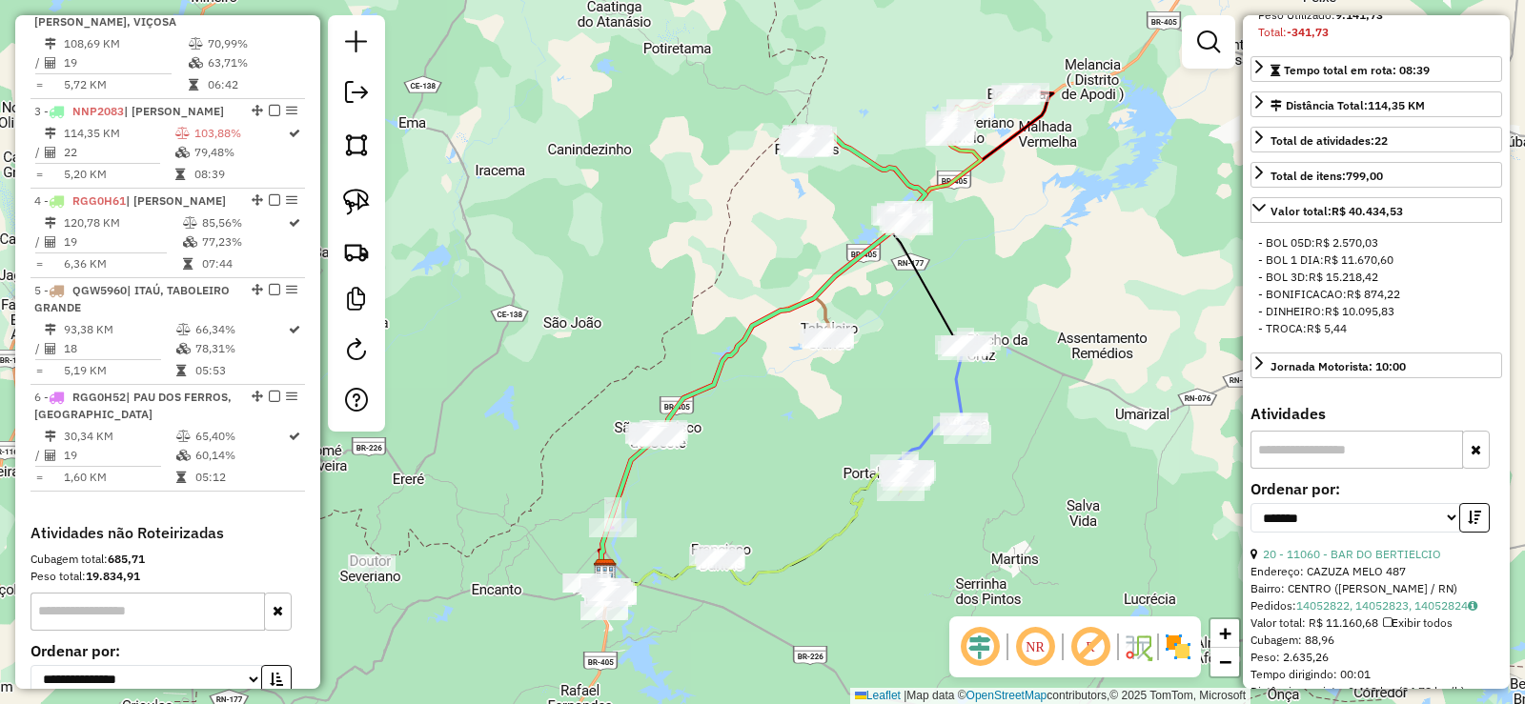
scroll to position [347, 0]
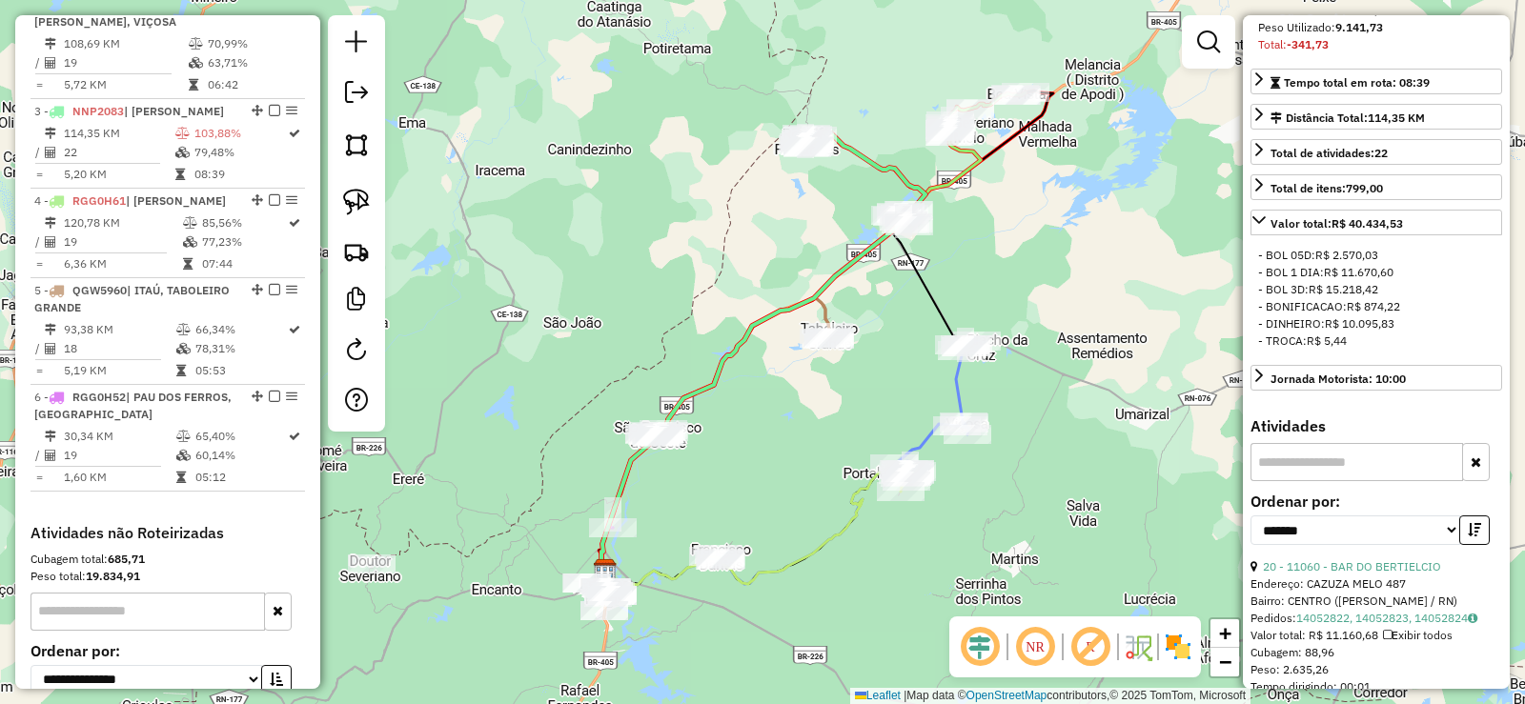
drag, startPoint x: 1044, startPoint y: 376, endPoint x: 1040, endPoint y: 397, distance: 21.3
click at [1044, 397] on div "Janela de atendimento Grade de atendimento Capacidade Transportadoras Veículos …" at bounding box center [762, 352] width 1525 height 704
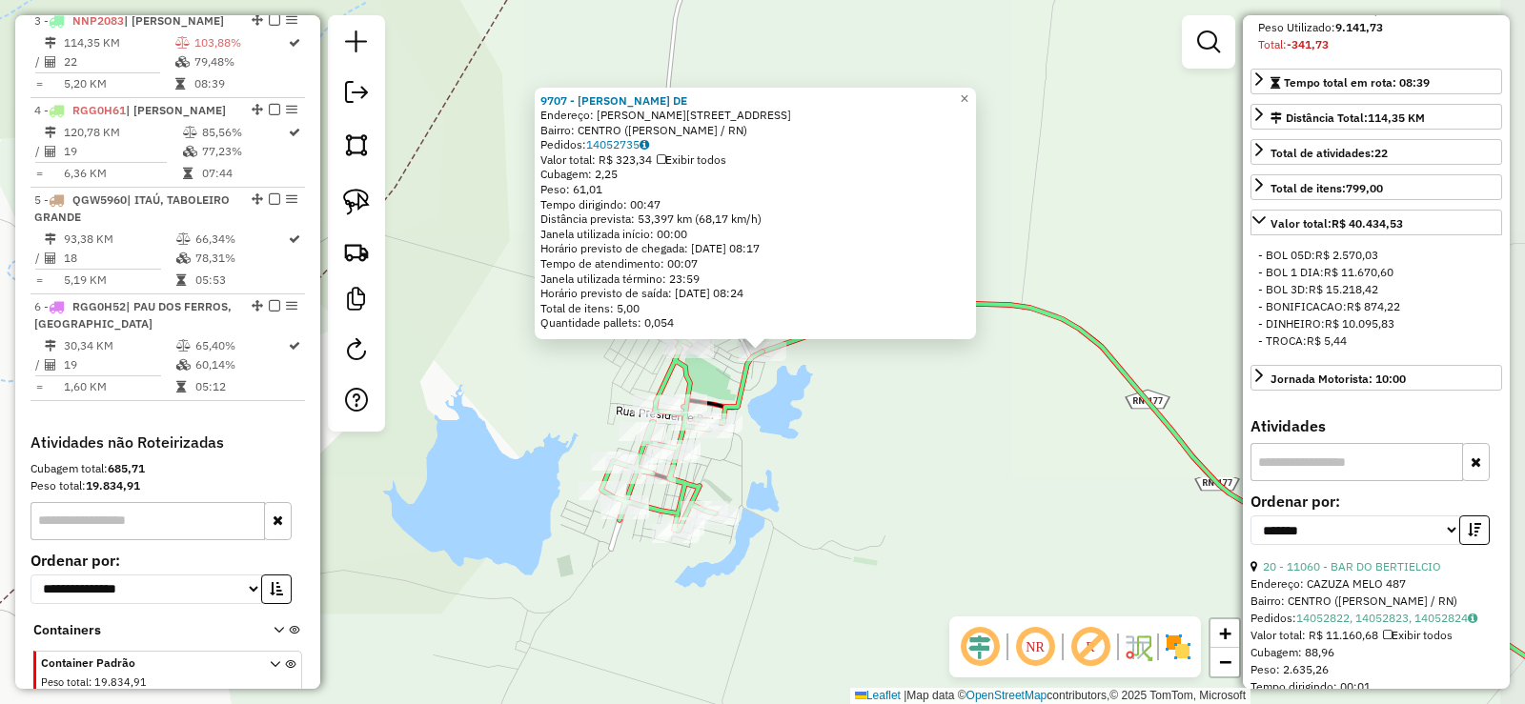
scroll to position [934, 0]
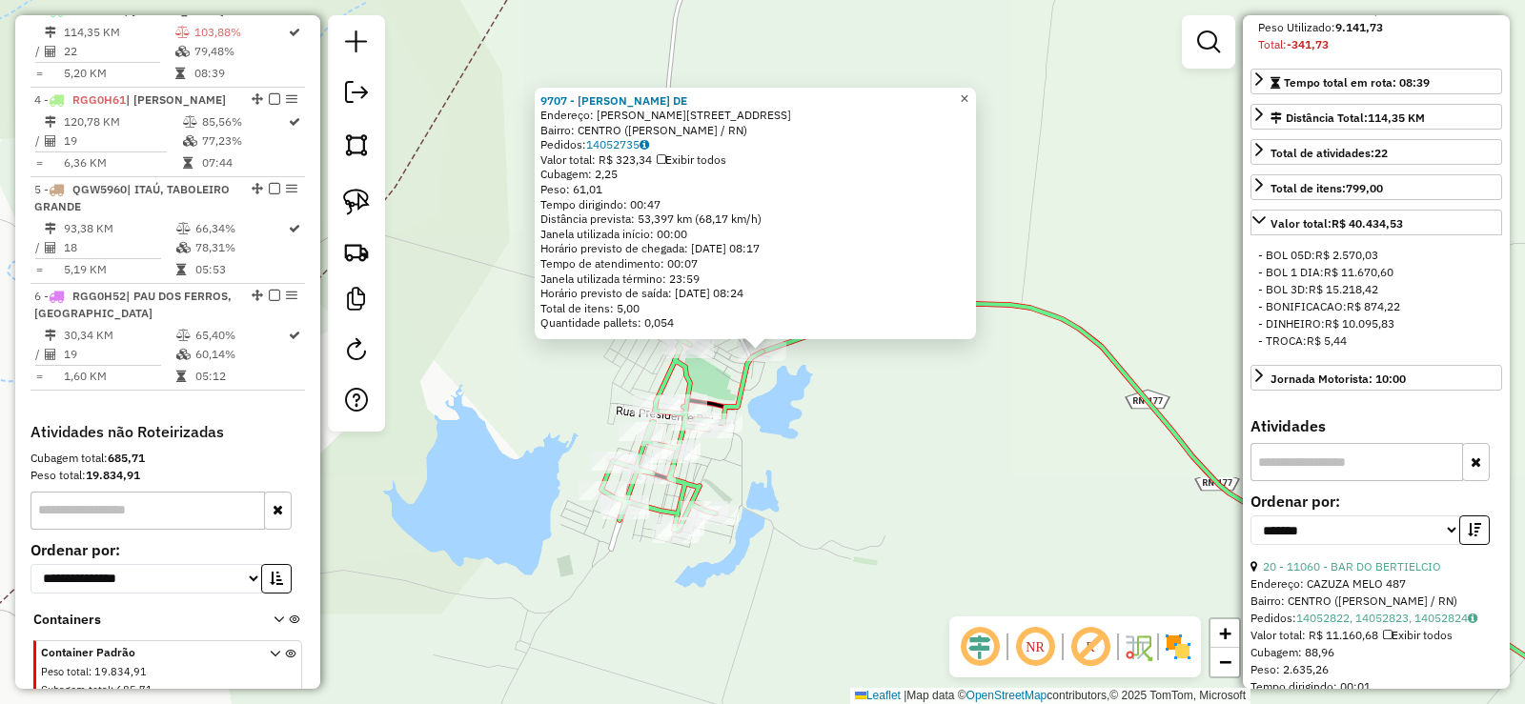
click at [968, 94] on span "×" at bounding box center [964, 99] width 9 height 16
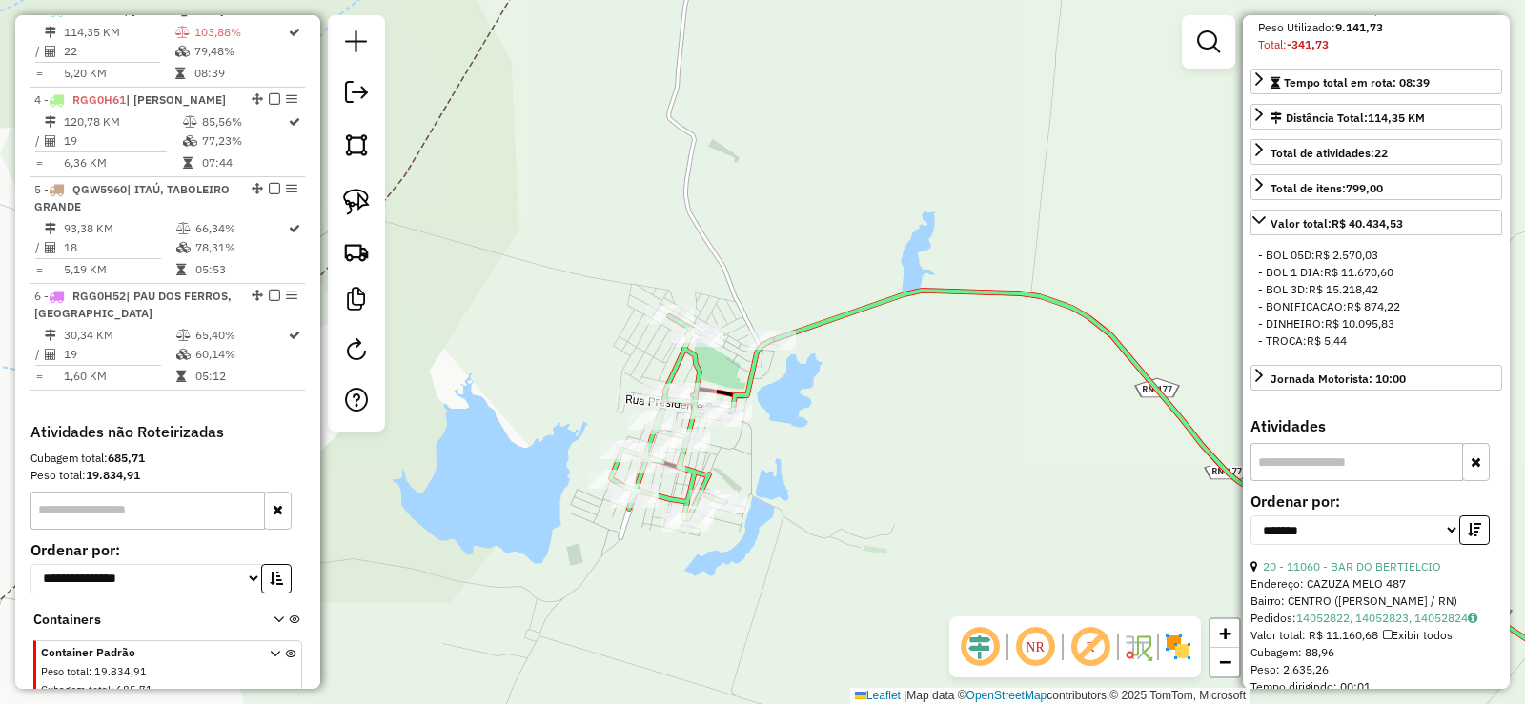
drag, startPoint x: 828, startPoint y: 405, endPoint x: 839, endPoint y: 393, distance: 16.2
click at [839, 393] on div "Janela de atendimento Grade de atendimento Capacidade Transportadoras Veículos …" at bounding box center [762, 352] width 1525 height 704
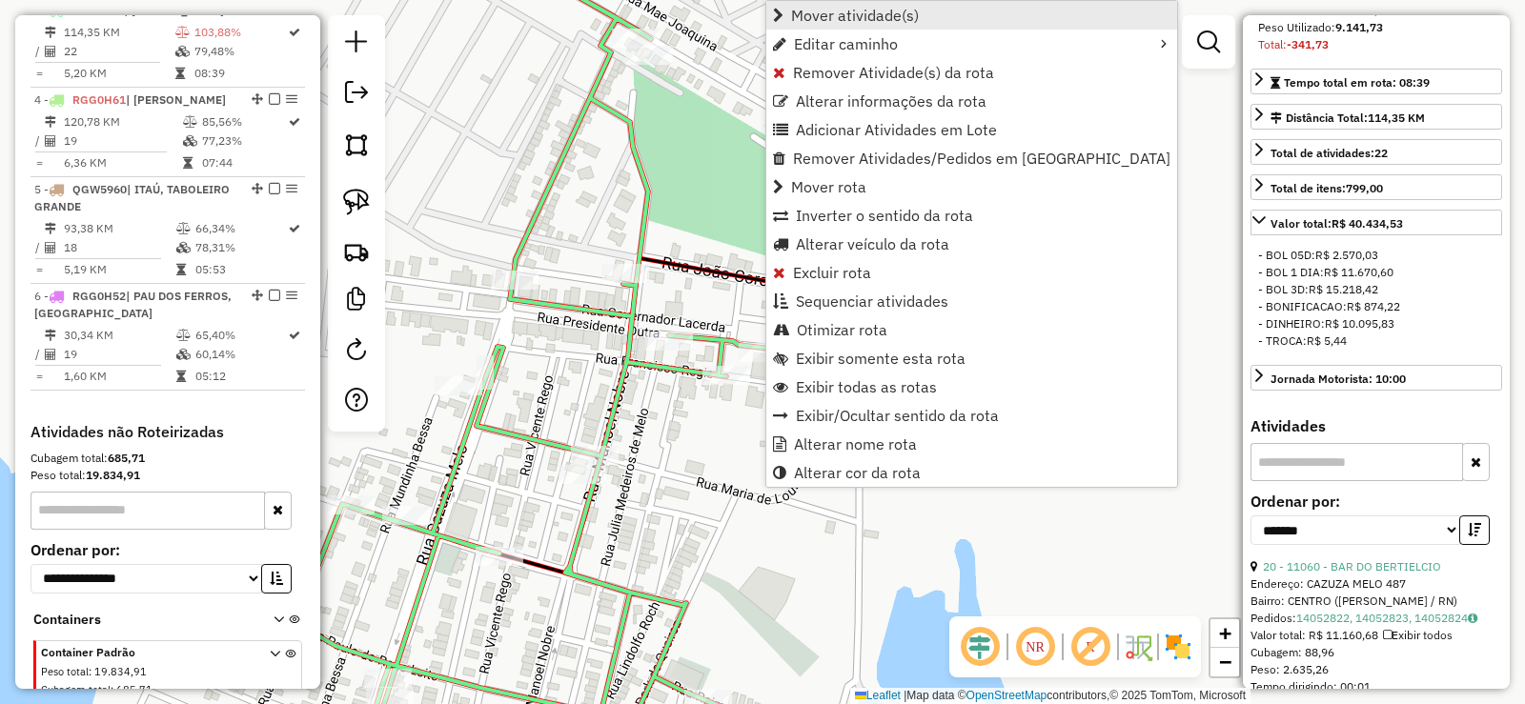
click at [831, 14] on span "Mover atividade(s)" at bounding box center [855, 15] width 128 height 15
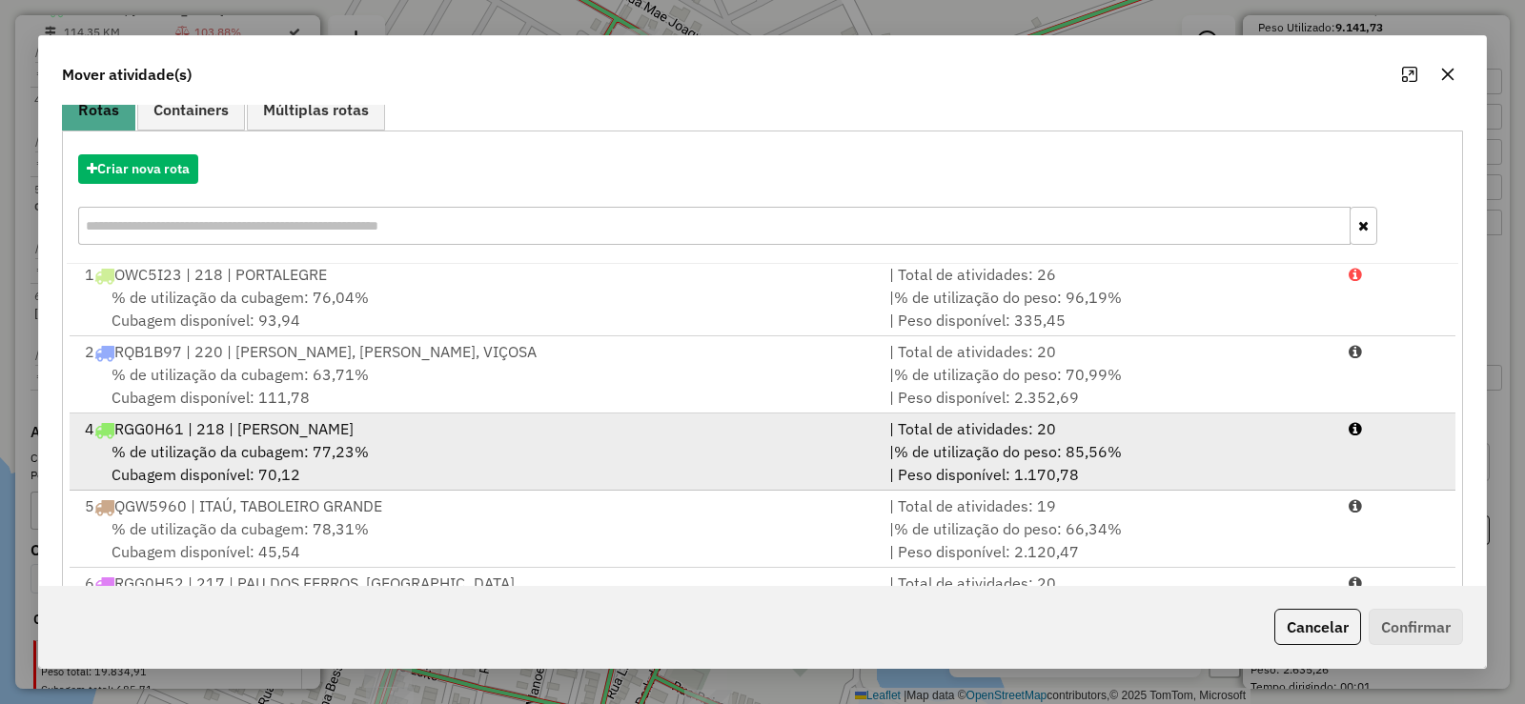
scroll to position [266, 0]
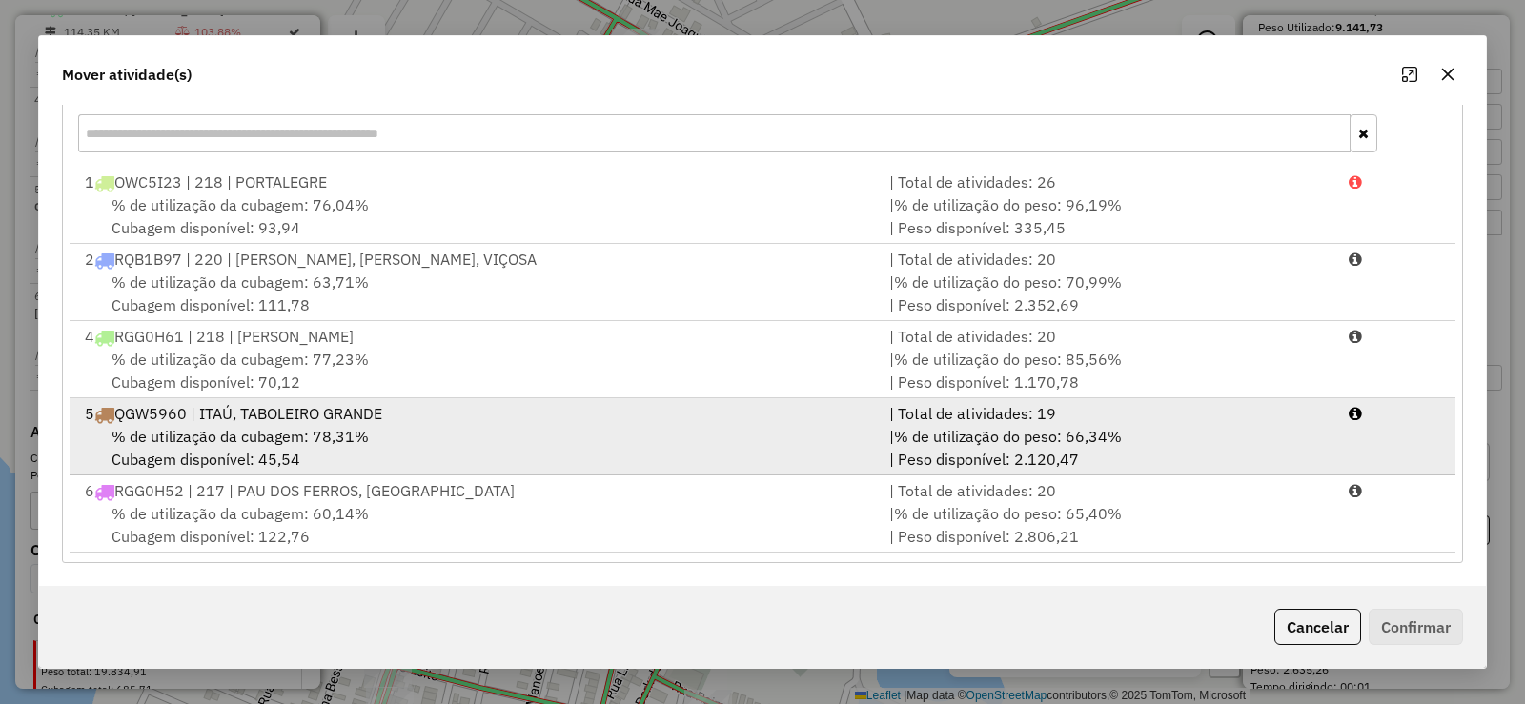
click at [421, 449] on div "% de utilização da cubagem: 78,31% Cubagem disponível: 45,54" at bounding box center [475, 448] width 804 height 46
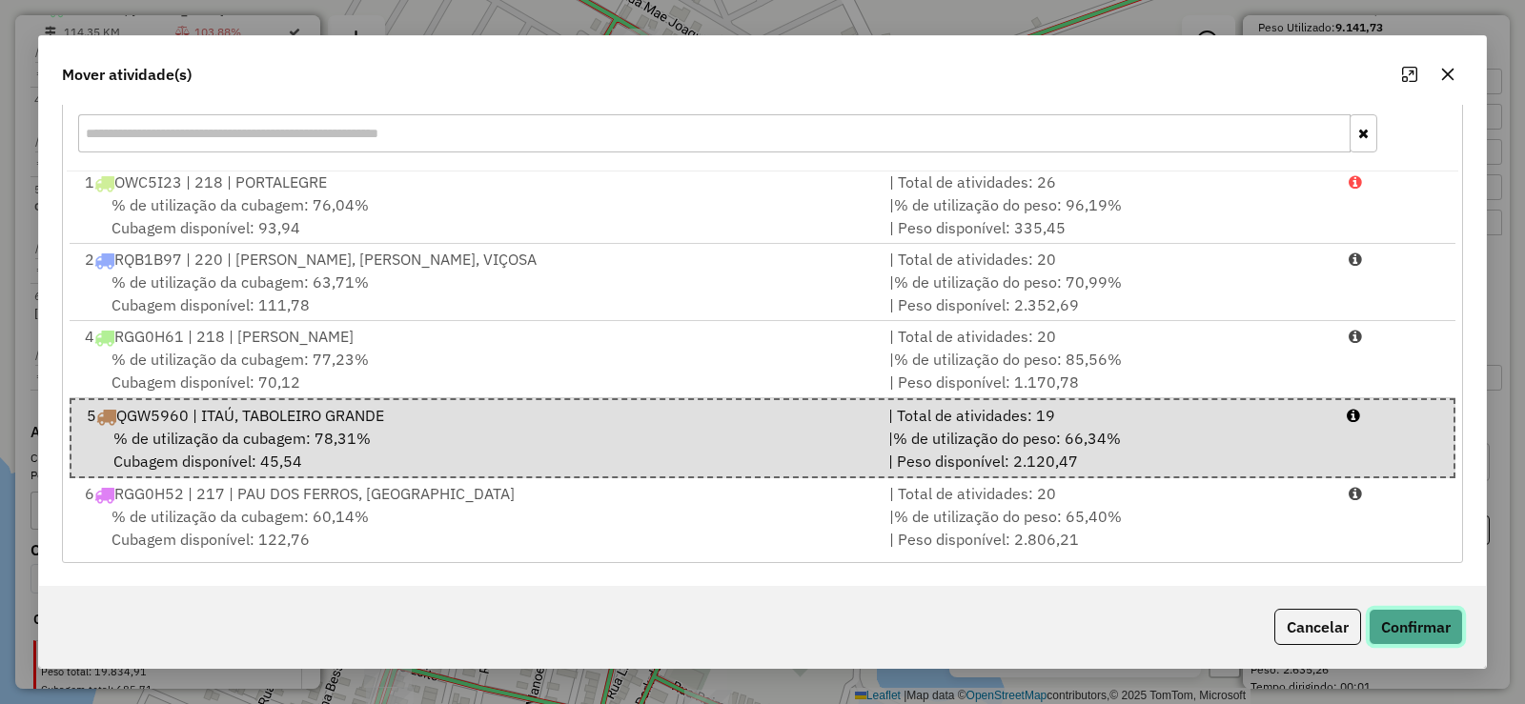
drag, startPoint x: 1426, startPoint y: 625, endPoint x: 1397, endPoint y: 622, distance: 28.7
click at [1413, 627] on button "Confirmar" at bounding box center [1416, 627] width 94 height 36
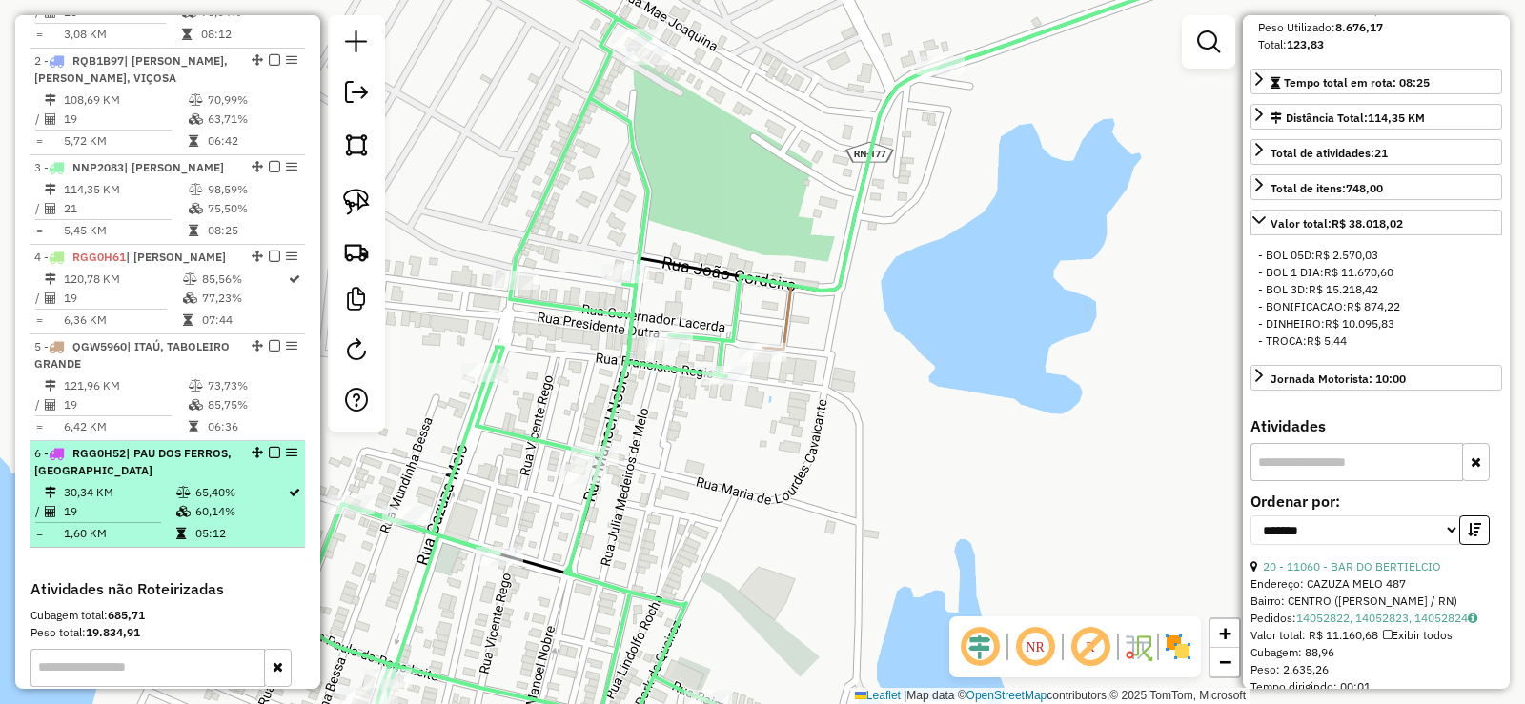
scroll to position [743, 0]
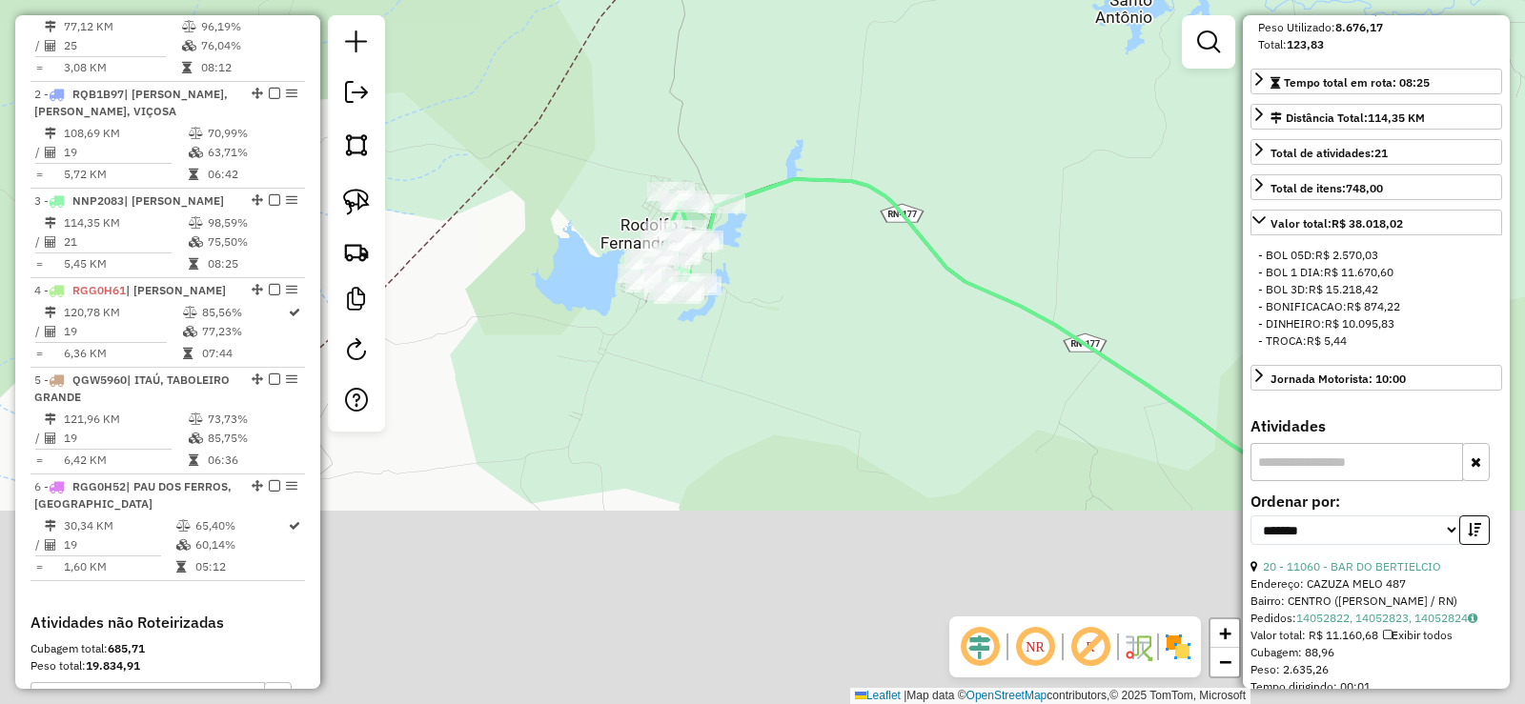
drag, startPoint x: 862, startPoint y: 515, endPoint x: 755, endPoint y: 249, distance: 286.6
click at [769, 258] on div "Janela de atendimento Grade de atendimento Capacidade Transportadoras Veículos …" at bounding box center [762, 352] width 1525 height 704
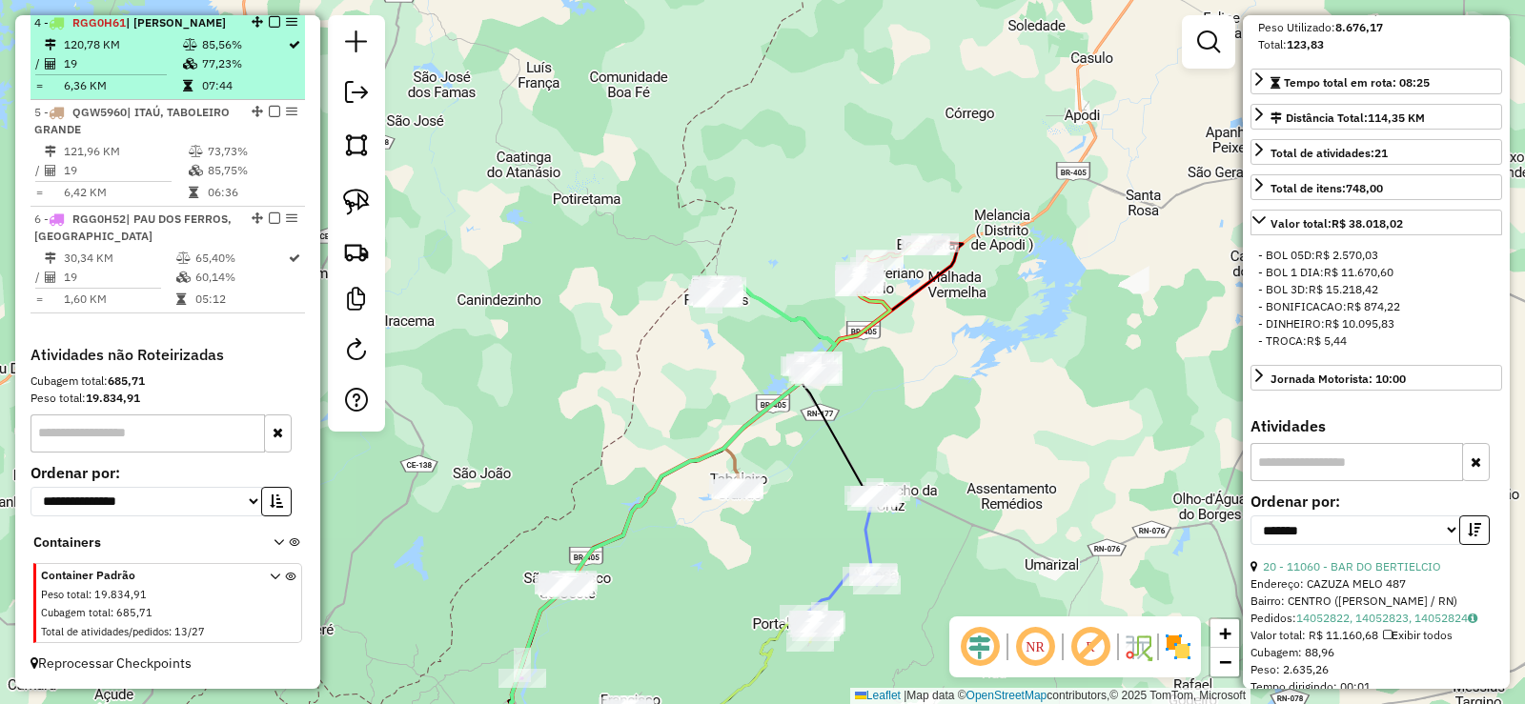
scroll to position [1063, 0]
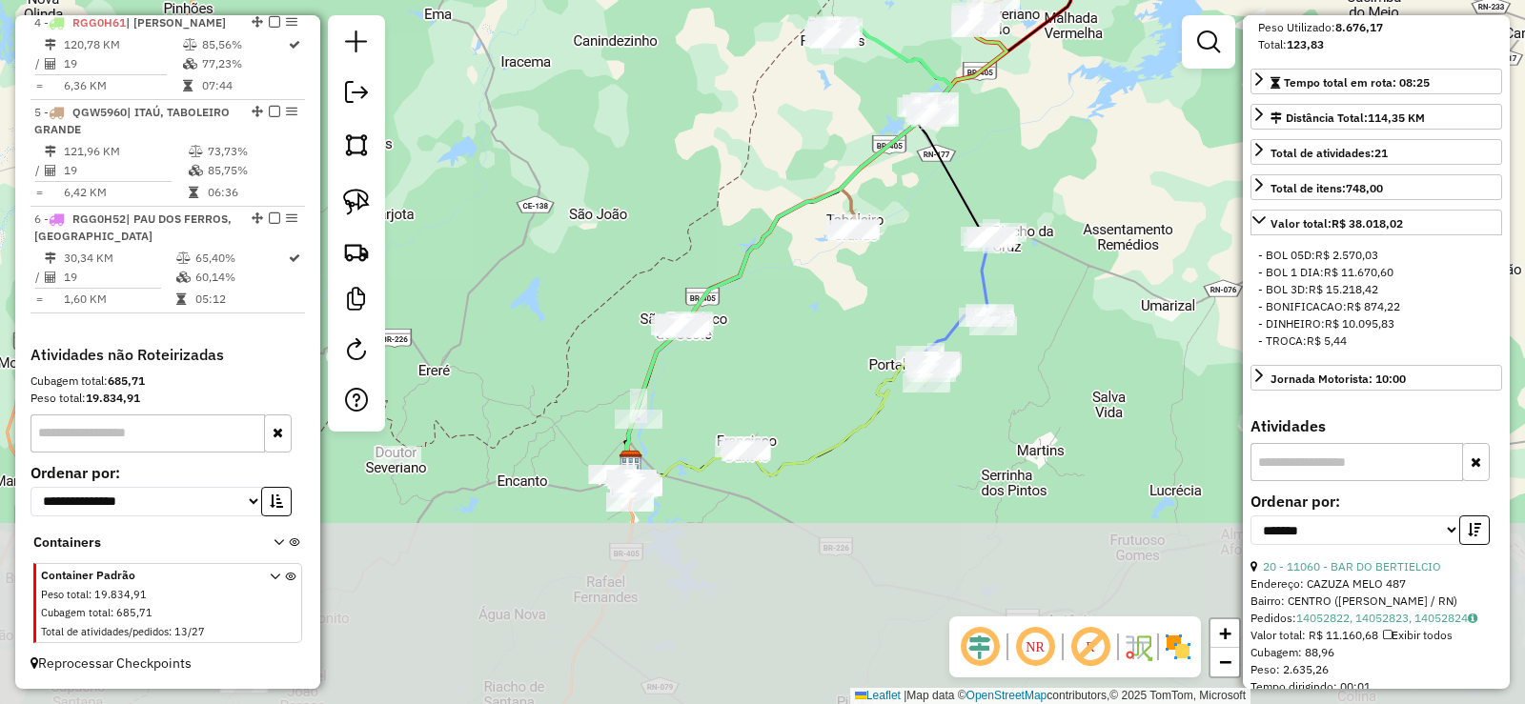
drag, startPoint x: 693, startPoint y: 617, endPoint x: 813, endPoint y: 344, distance: 297.9
click at [812, 352] on div "Janela de atendimento Grade de atendimento Capacidade Transportadoras Veículos …" at bounding box center [762, 352] width 1525 height 704
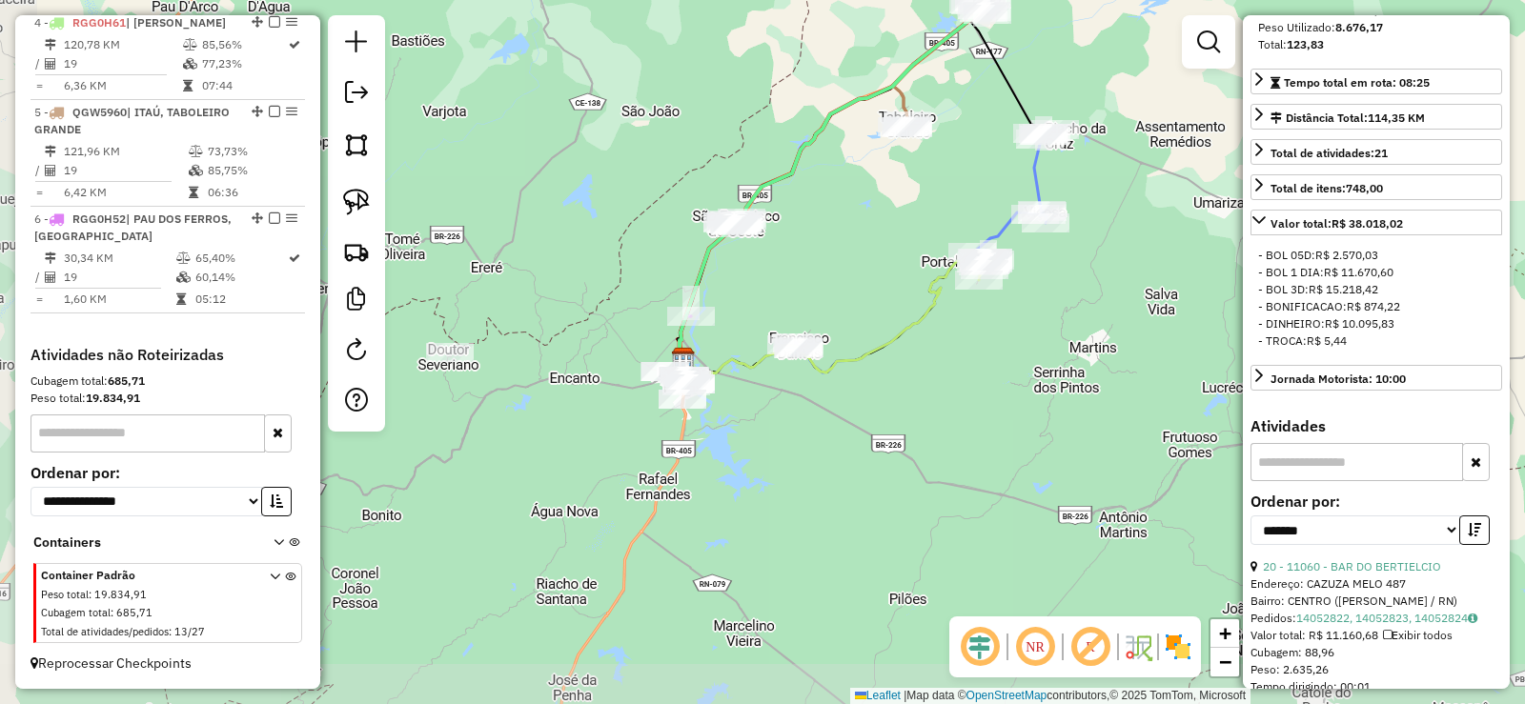
drag, startPoint x: 754, startPoint y: 531, endPoint x: 794, endPoint y: 456, distance: 85.3
click at [794, 456] on div "Janela de atendimento Grade de atendimento Capacidade Transportadoras Veículos …" at bounding box center [762, 352] width 1525 height 704
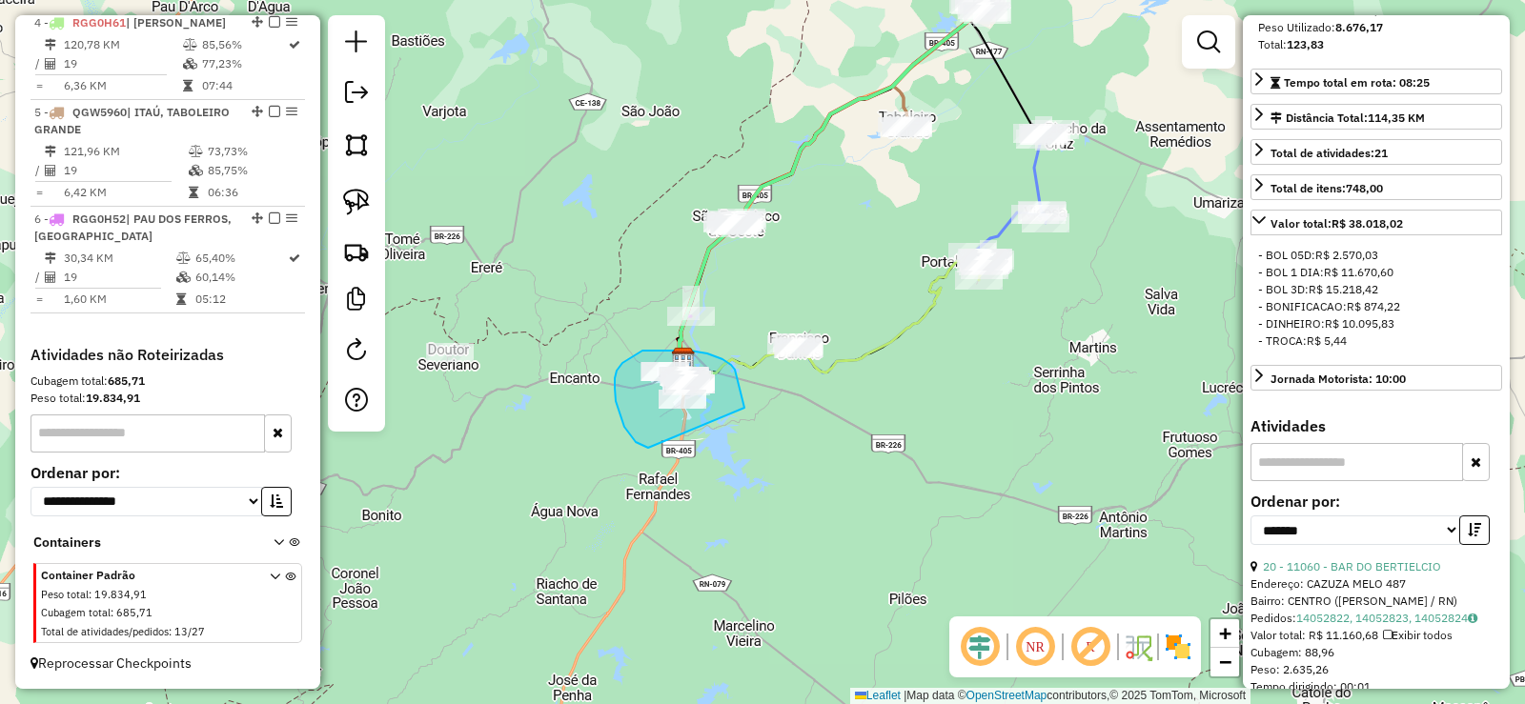
drag, startPoint x: 742, startPoint y: 403, endPoint x: 705, endPoint y: 466, distance: 73.1
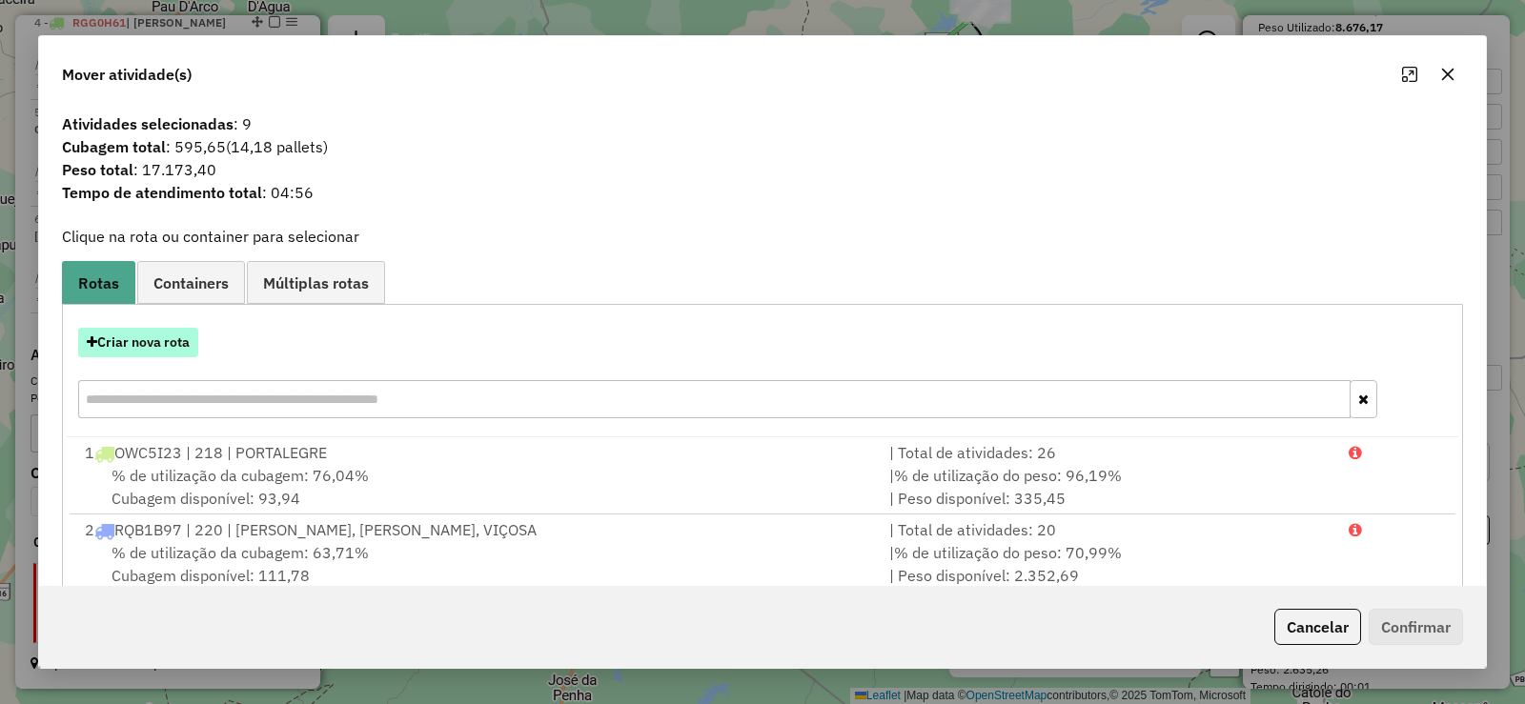
click at [169, 345] on button "Criar nova rota" at bounding box center [138, 343] width 120 height 30
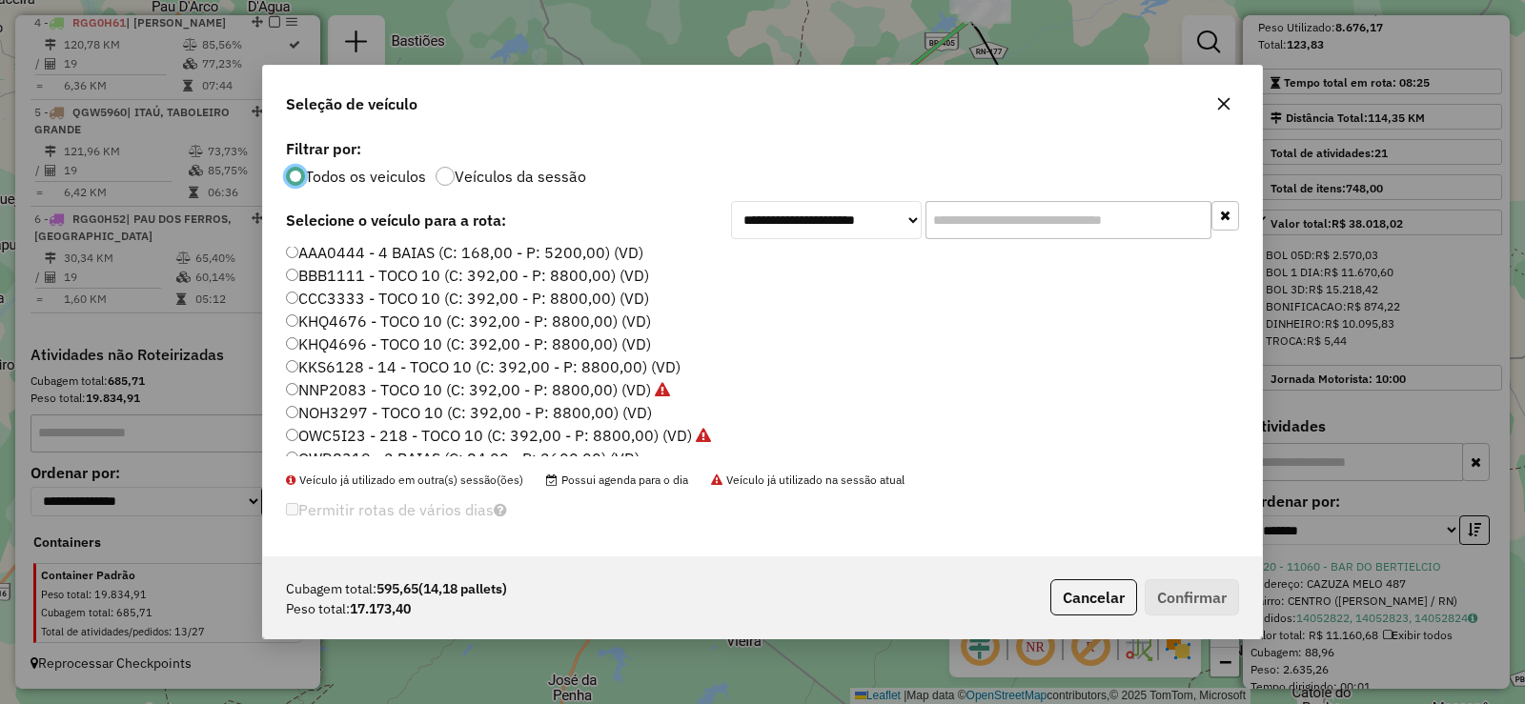
scroll to position [95, 0]
click at [424, 324] on label "KKS6128 - 14 - TOCO 10 (C: 392,00 - P: 8800,00) (VD)" at bounding box center [483, 322] width 395 height 23
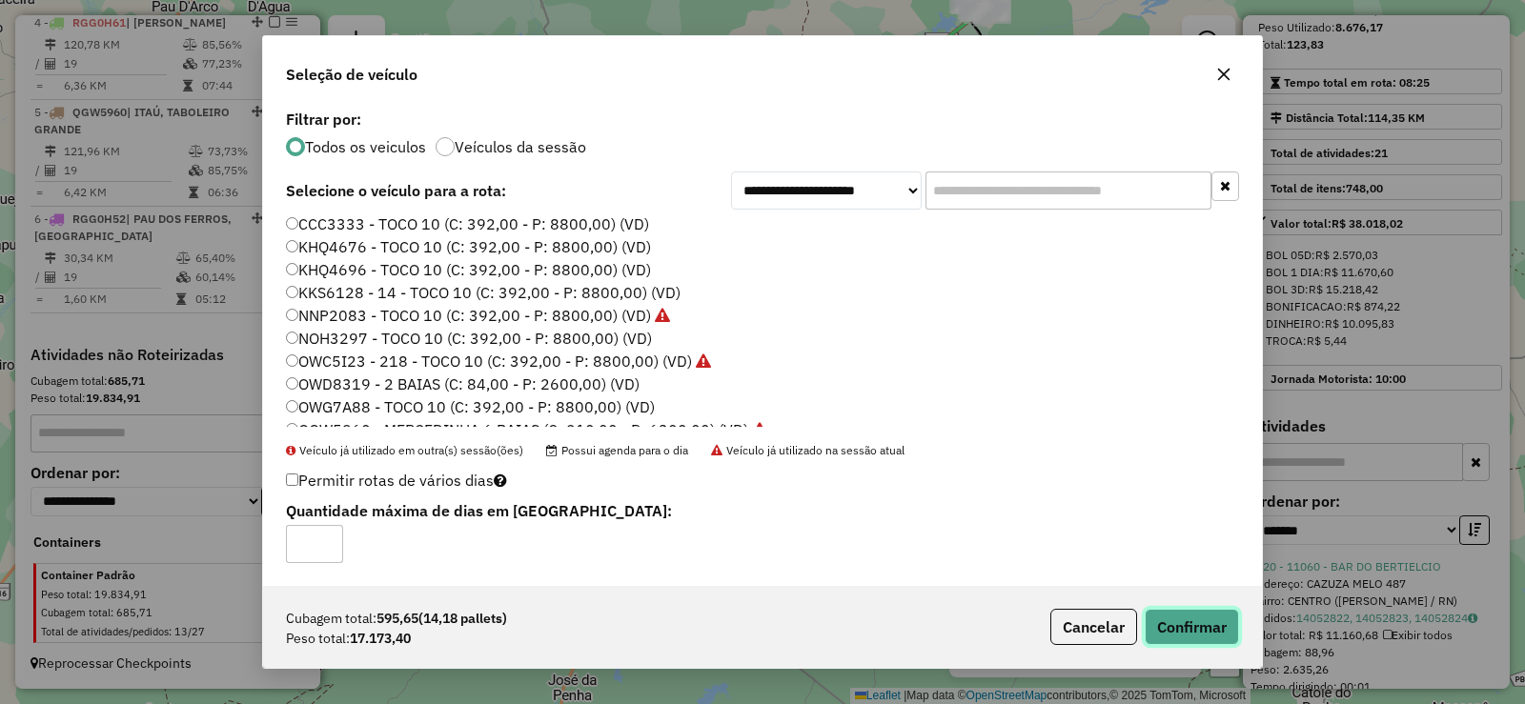
click at [1170, 623] on button "Confirmar" at bounding box center [1192, 627] width 94 height 36
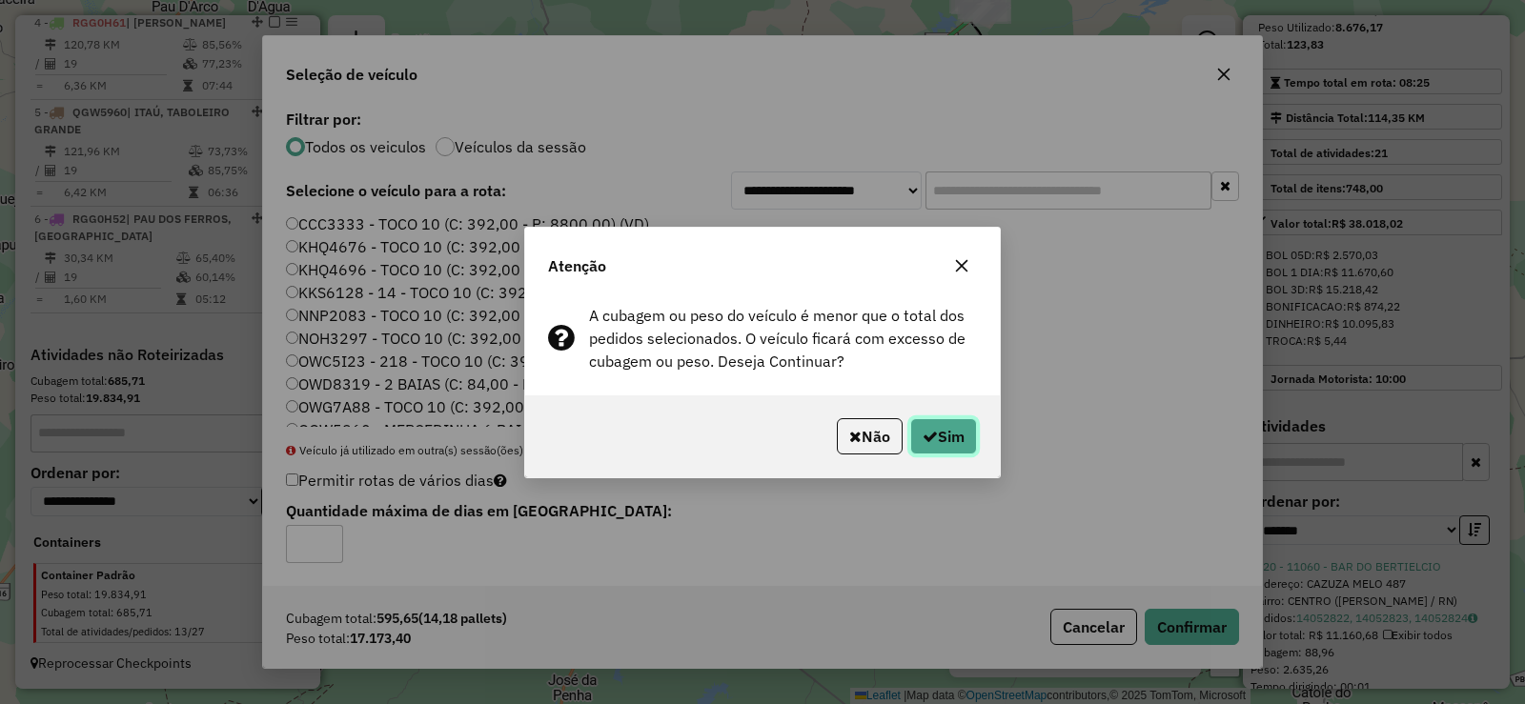
click at [954, 435] on button "Sim" at bounding box center [943, 436] width 67 height 36
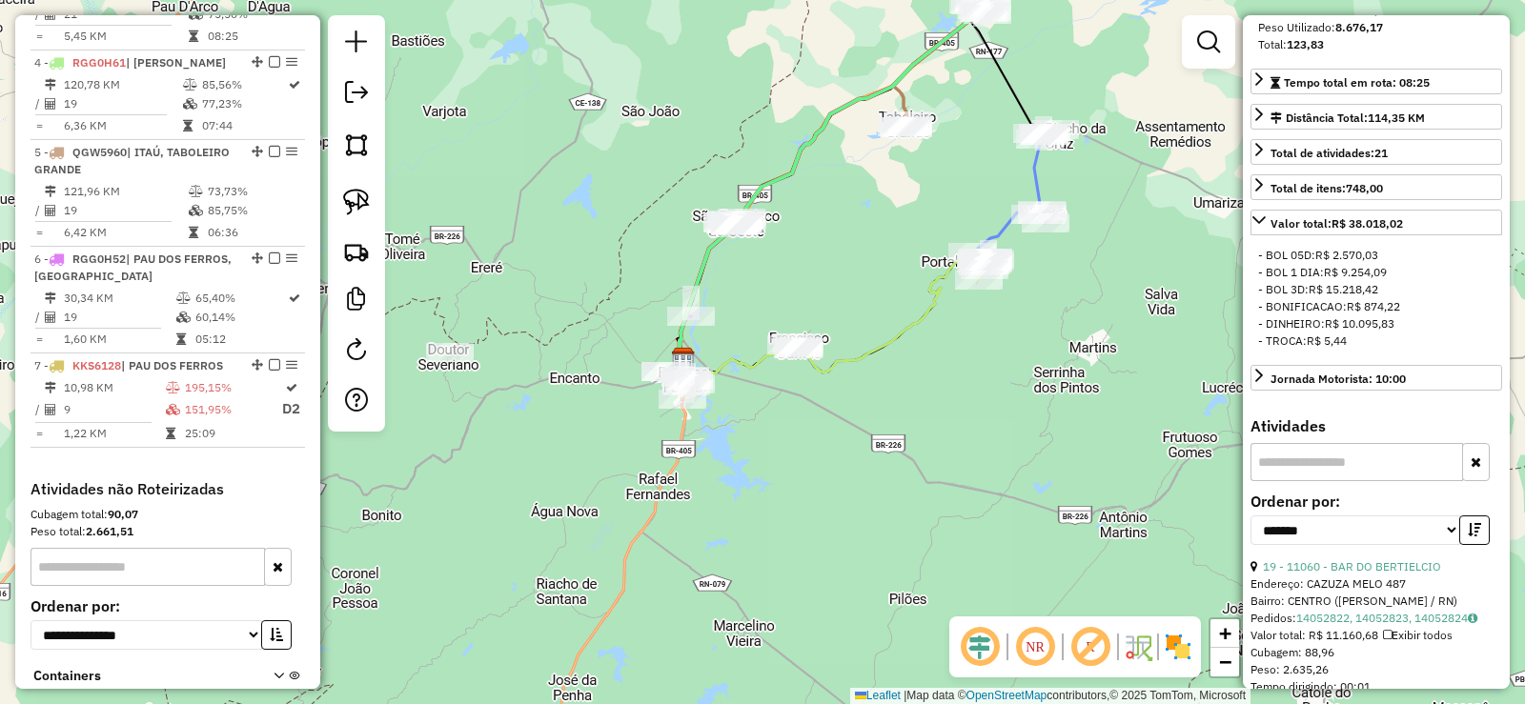
scroll to position [934, 0]
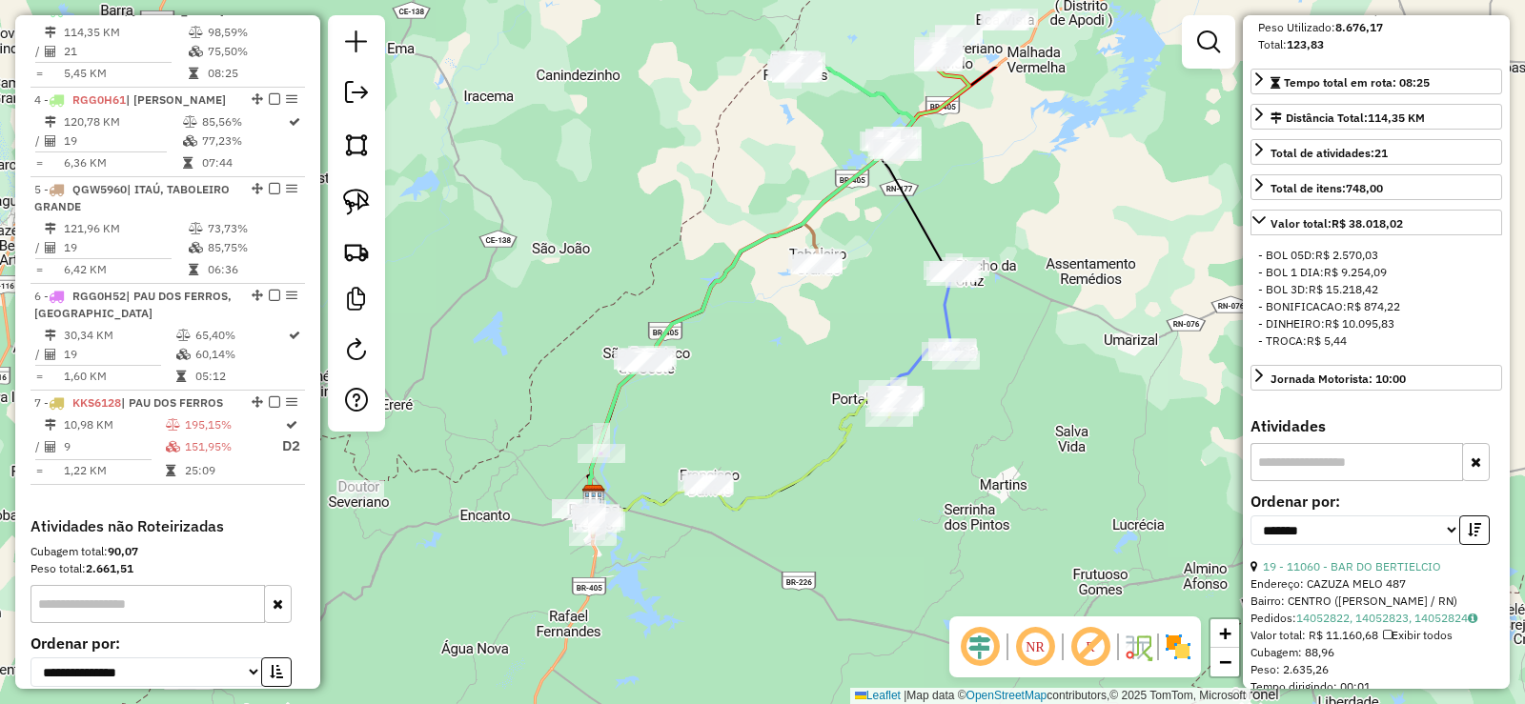
drag, startPoint x: 824, startPoint y: 281, endPoint x: 787, endPoint y: 338, distance: 67.7
click at [787, 338] on div "Janela de atendimento Grade de atendimento Capacidade Transportadoras Veículos …" at bounding box center [762, 352] width 1525 height 704
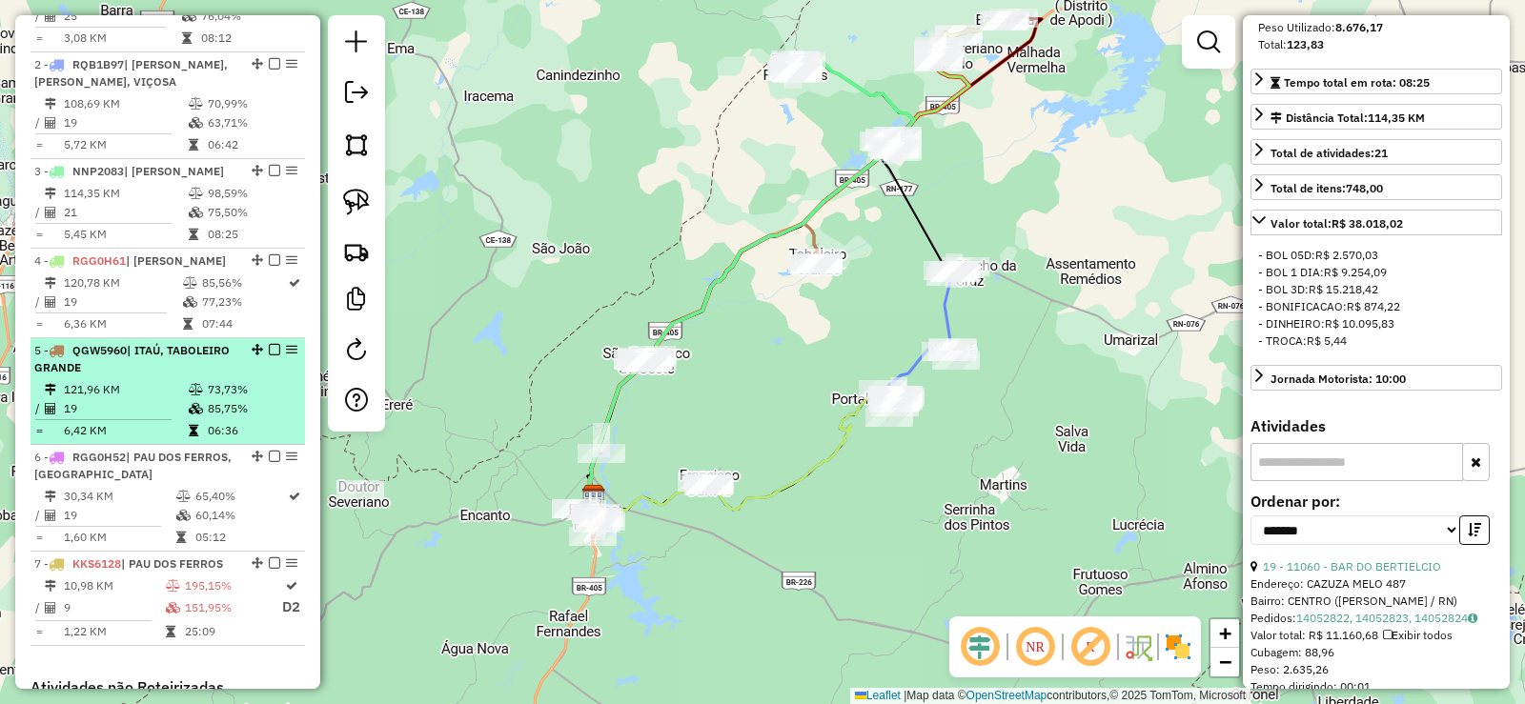
scroll to position [743, 0]
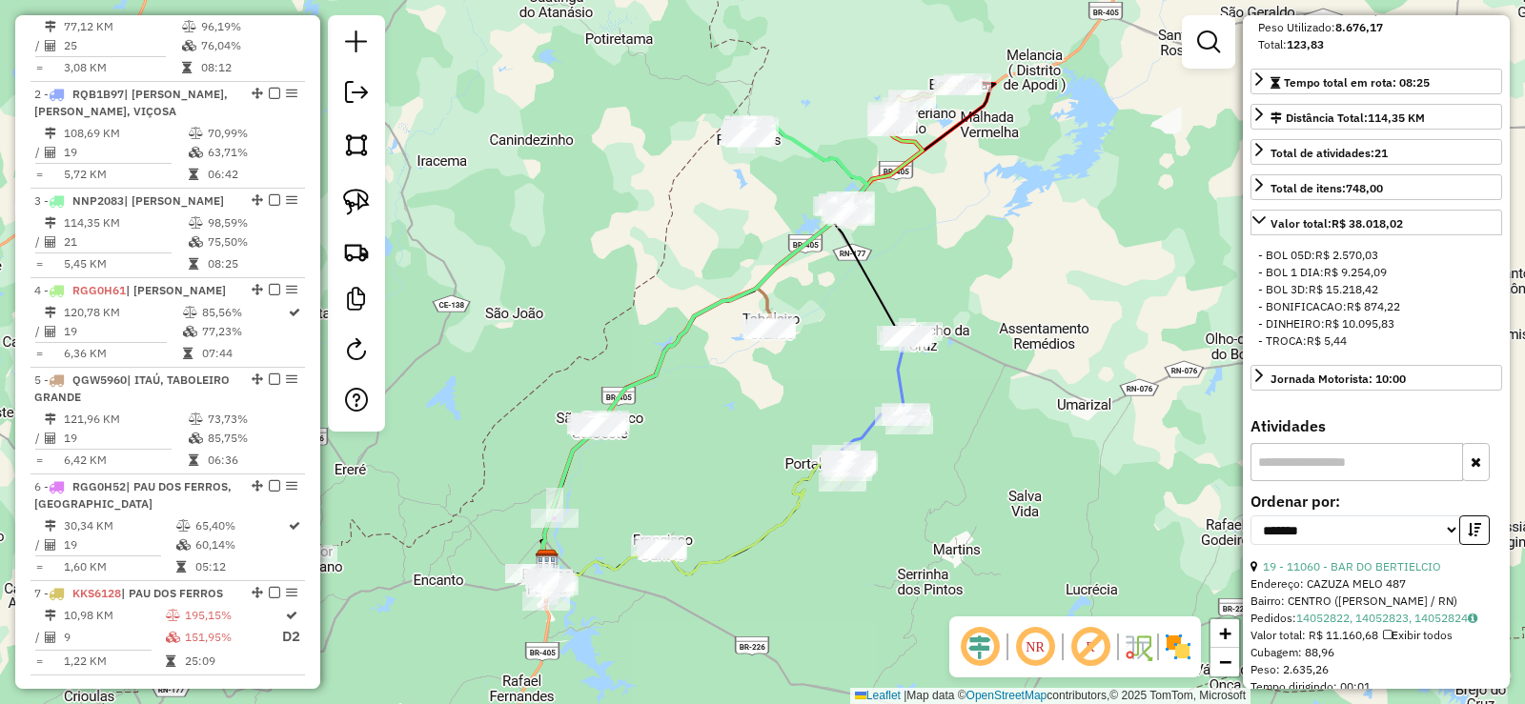
drag, startPoint x: 976, startPoint y: 204, endPoint x: 955, endPoint y: 236, distance: 38.6
click at [955, 236] on div "Janela de atendimento Grade de atendimento Capacidade Transportadoras Veículos …" at bounding box center [762, 352] width 1525 height 704
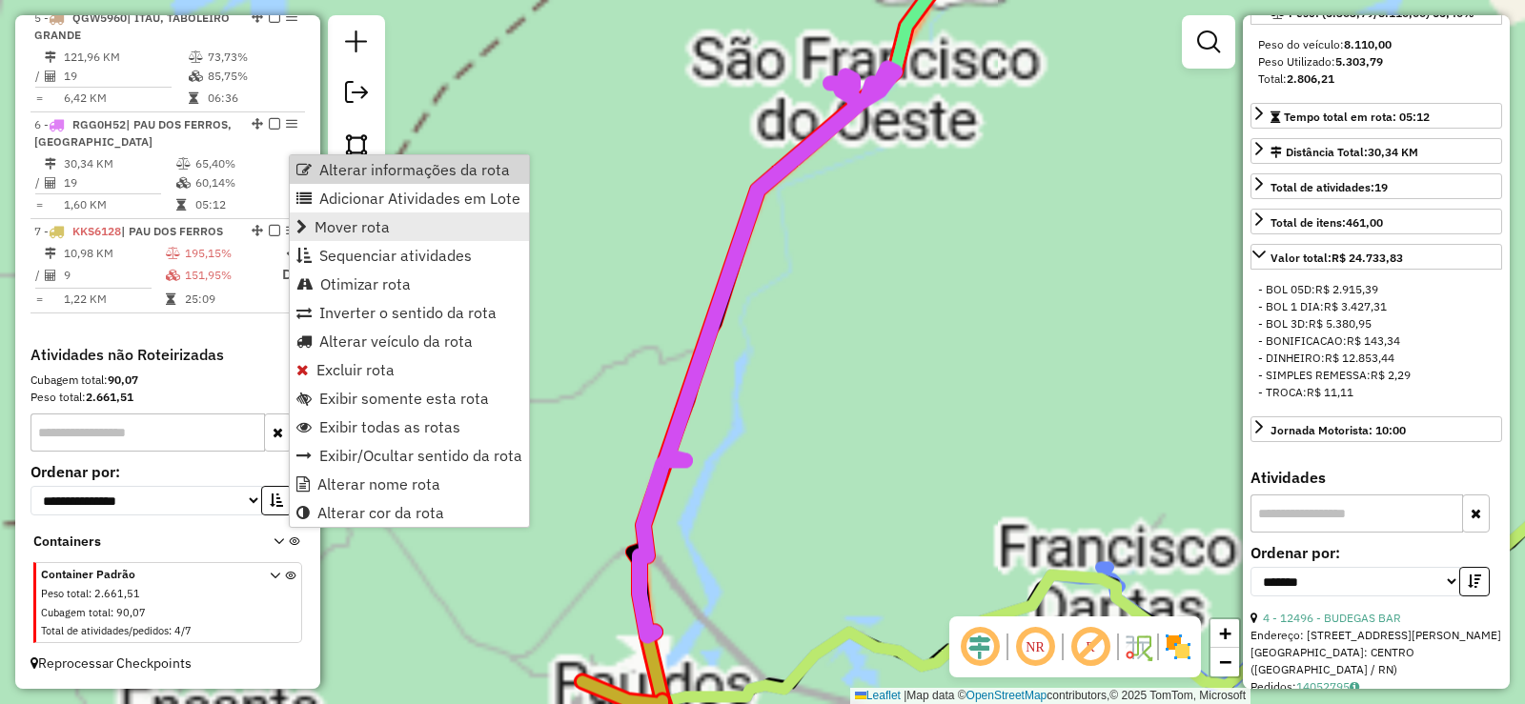
scroll to position [381, 0]
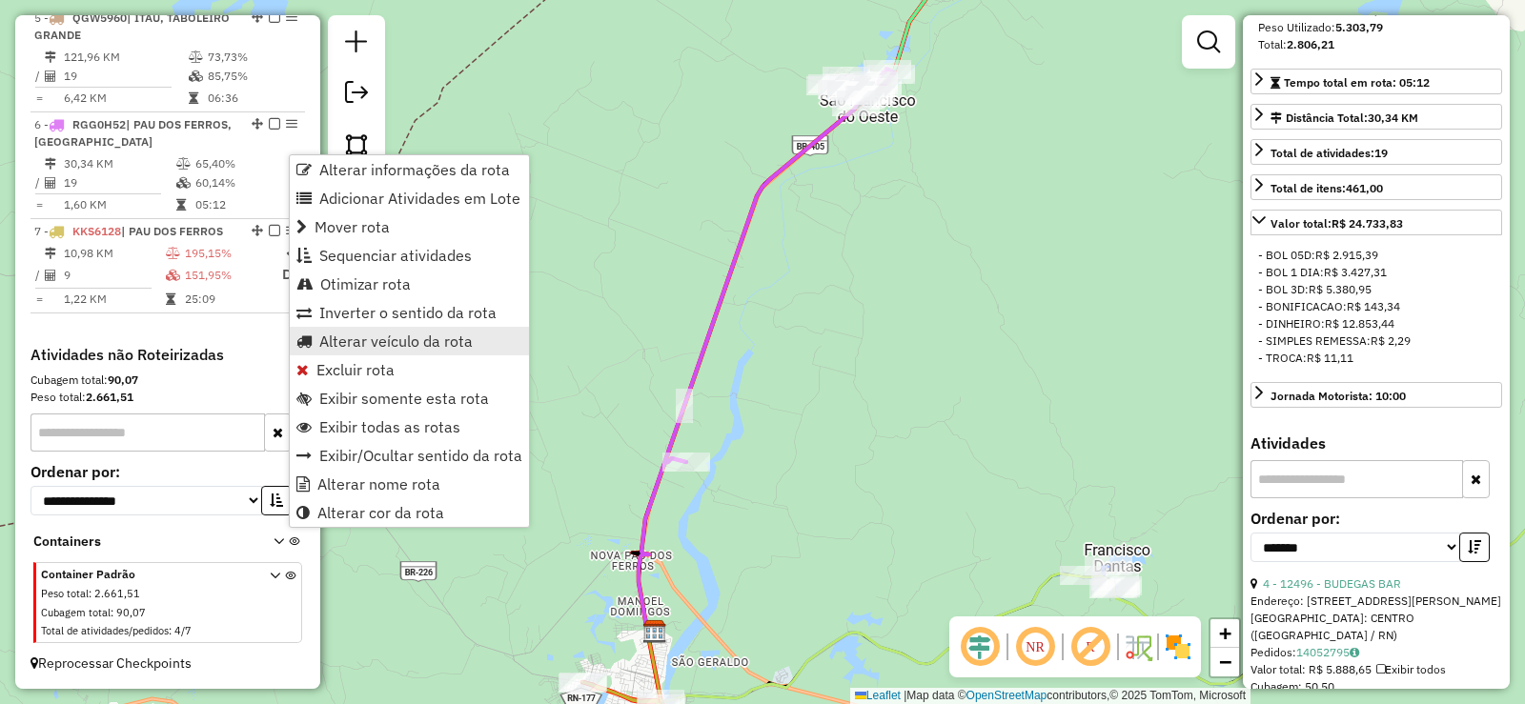
click at [363, 346] on span "Alterar veículo da rota" at bounding box center [395, 341] width 153 height 15
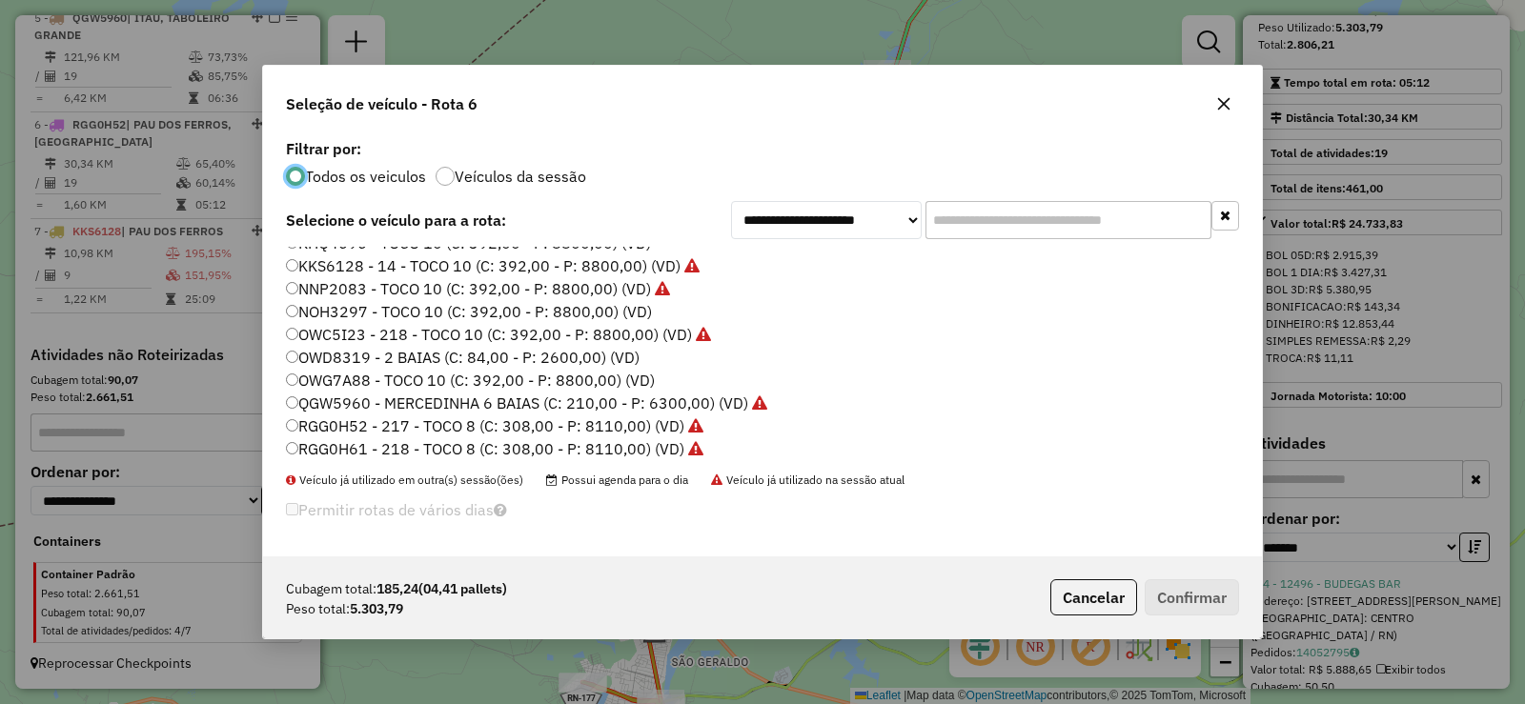
scroll to position [225, 0]
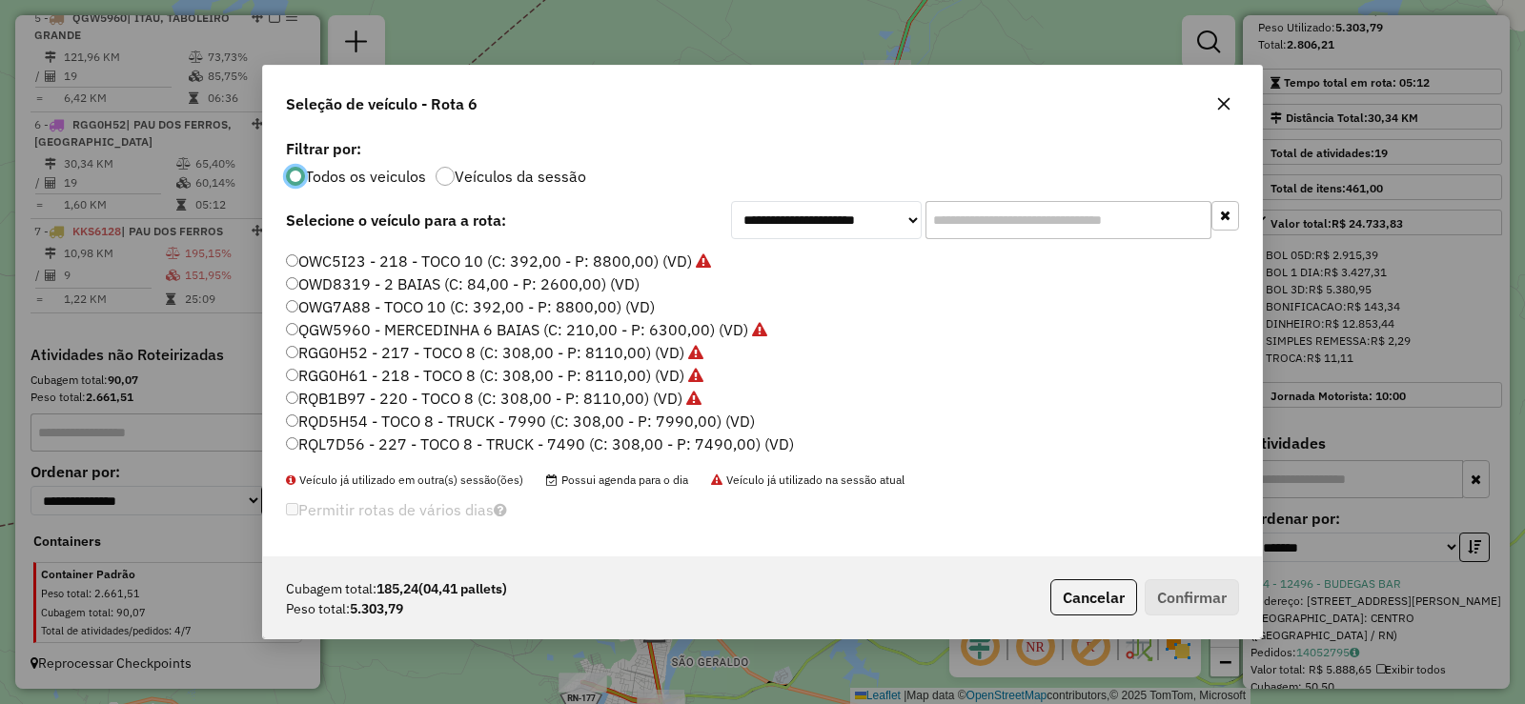
click at [478, 441] on label "RQL7D56 - 227 - TOCO 8 - TRUCK - 7490 (C: 308,00 - P: 7490,00) (VD)" at bounding box center [540, 444] width 508 height 23
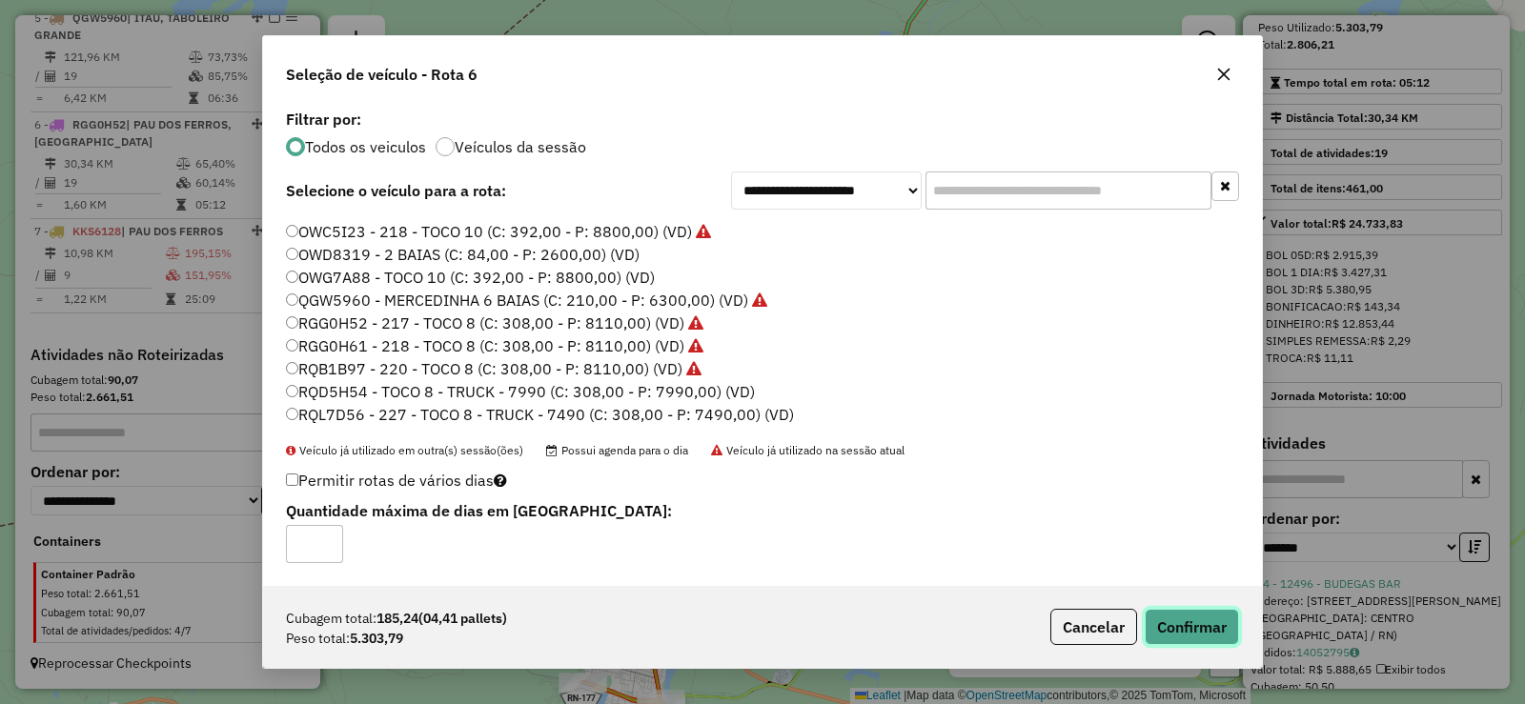
click at [1169, 623] on button "Confirmar" at bounding box center [1192, 627] width 94 height 36
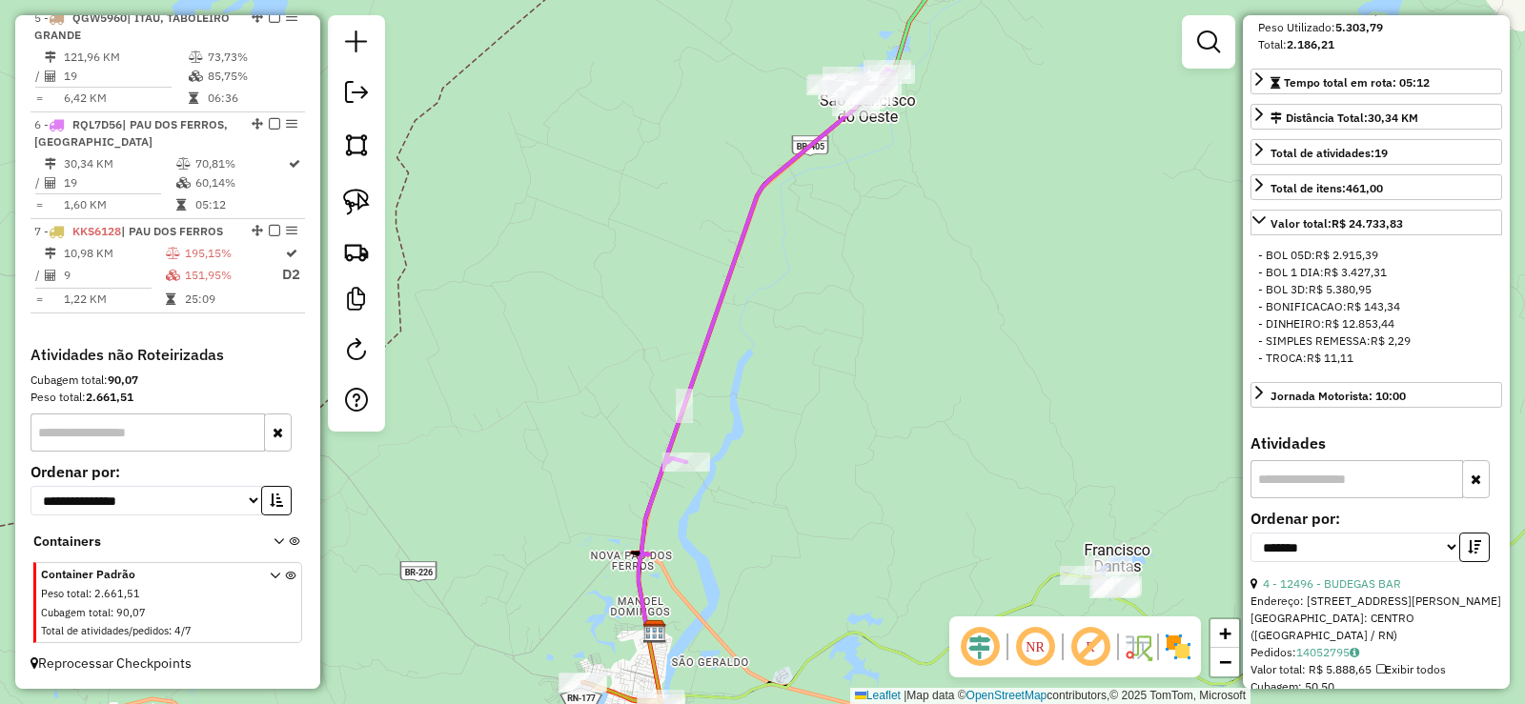
scroll to position [1157, 0]
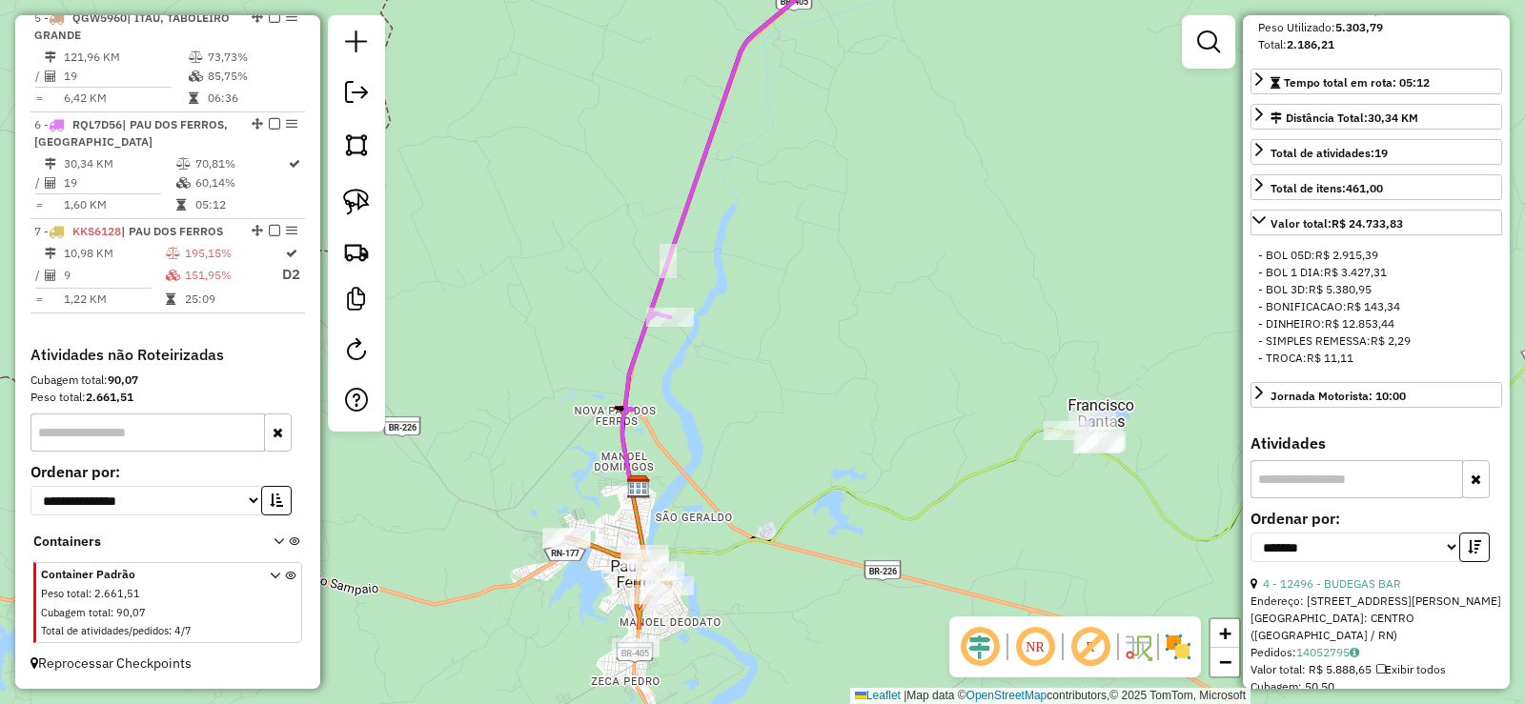
drag, startPoint x: 783, startPoint y: 458, endPoint x: 766, endPoint y: 309, distance: 149.6
click at [766, 309] on div "Janela de atendimento Grade de atendimento Capacidade Transportadoras Veículos …" at bounding box center [762, 352] width 1525 height 704
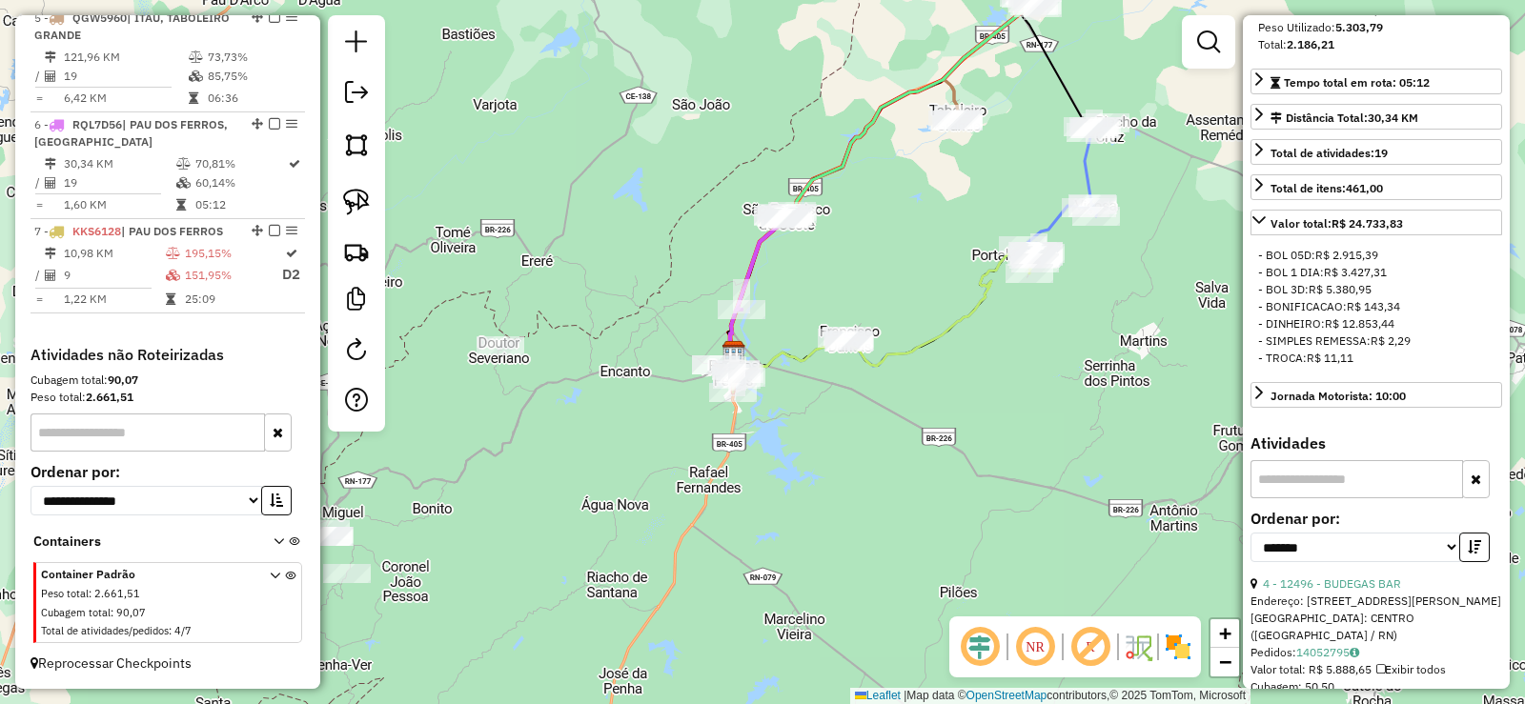
drag, startPoint x: 787, startPoint y: 344, endPoint x: 773, endPoint y: 308, distance: 38.9
click at [780, 307] on div "Janela de atendimento Grade de atendimento Capacidade Transportadoras Veículos …" at bounding box center [762, 352] width 1525 height 704
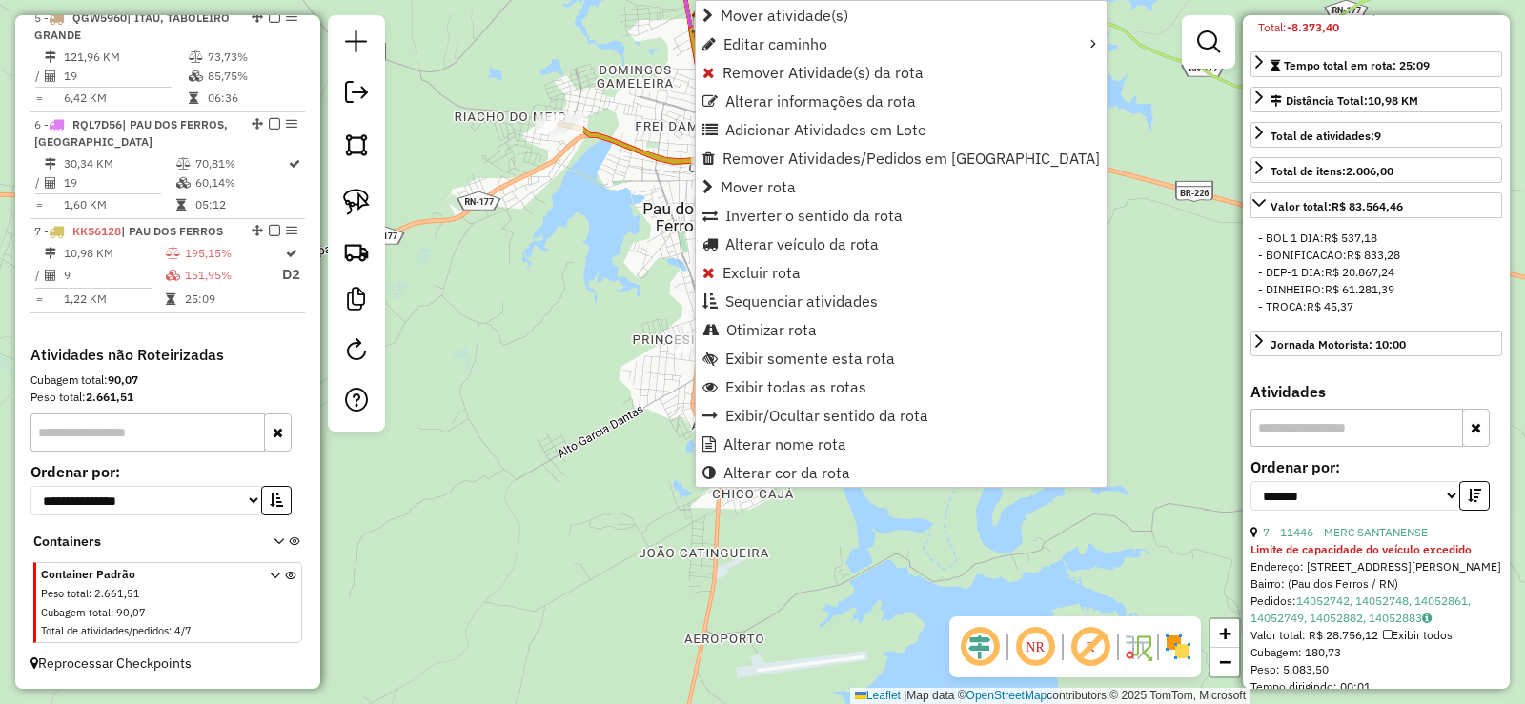
scroll to position [398, 0]
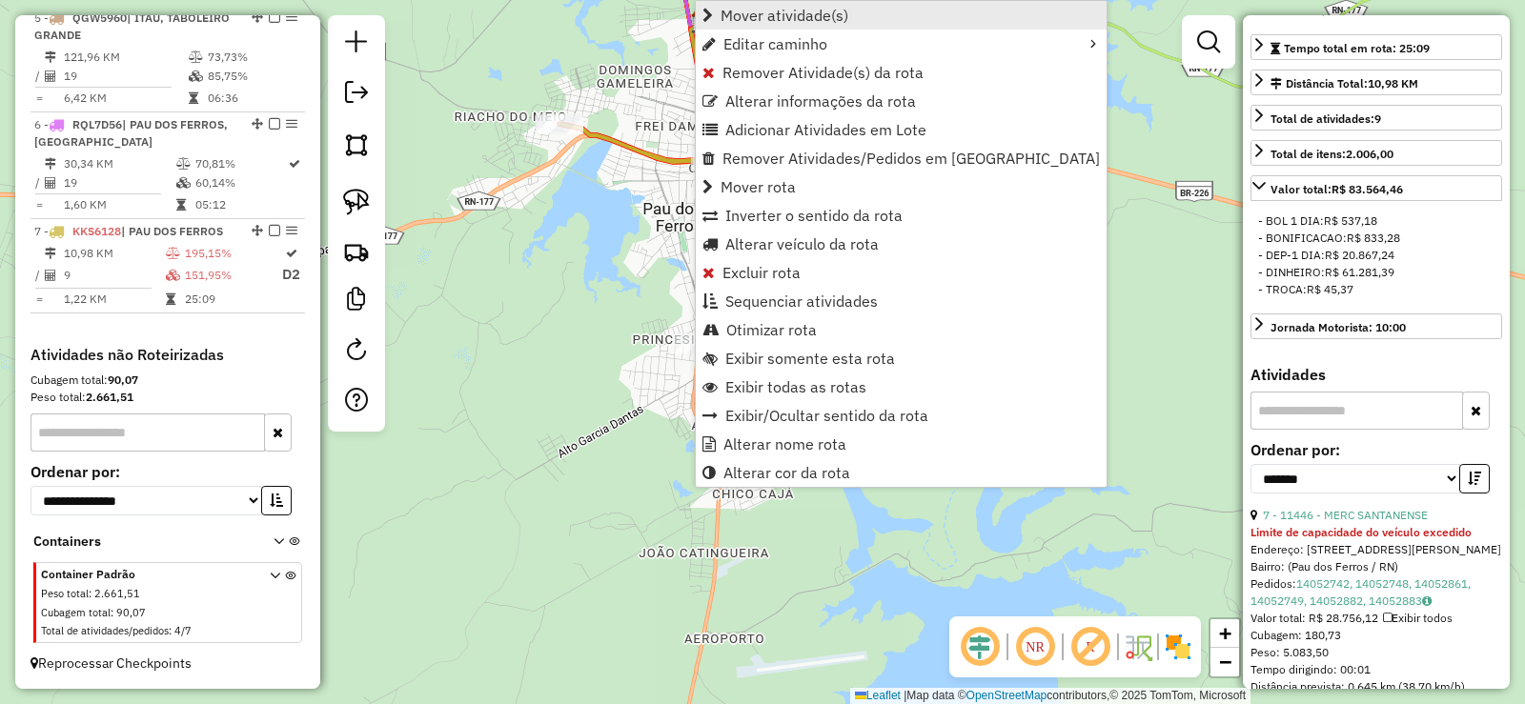
click at [741, 11] on span "Mover atividade(s)" at bounding box center [785, 15] width 128 height 15
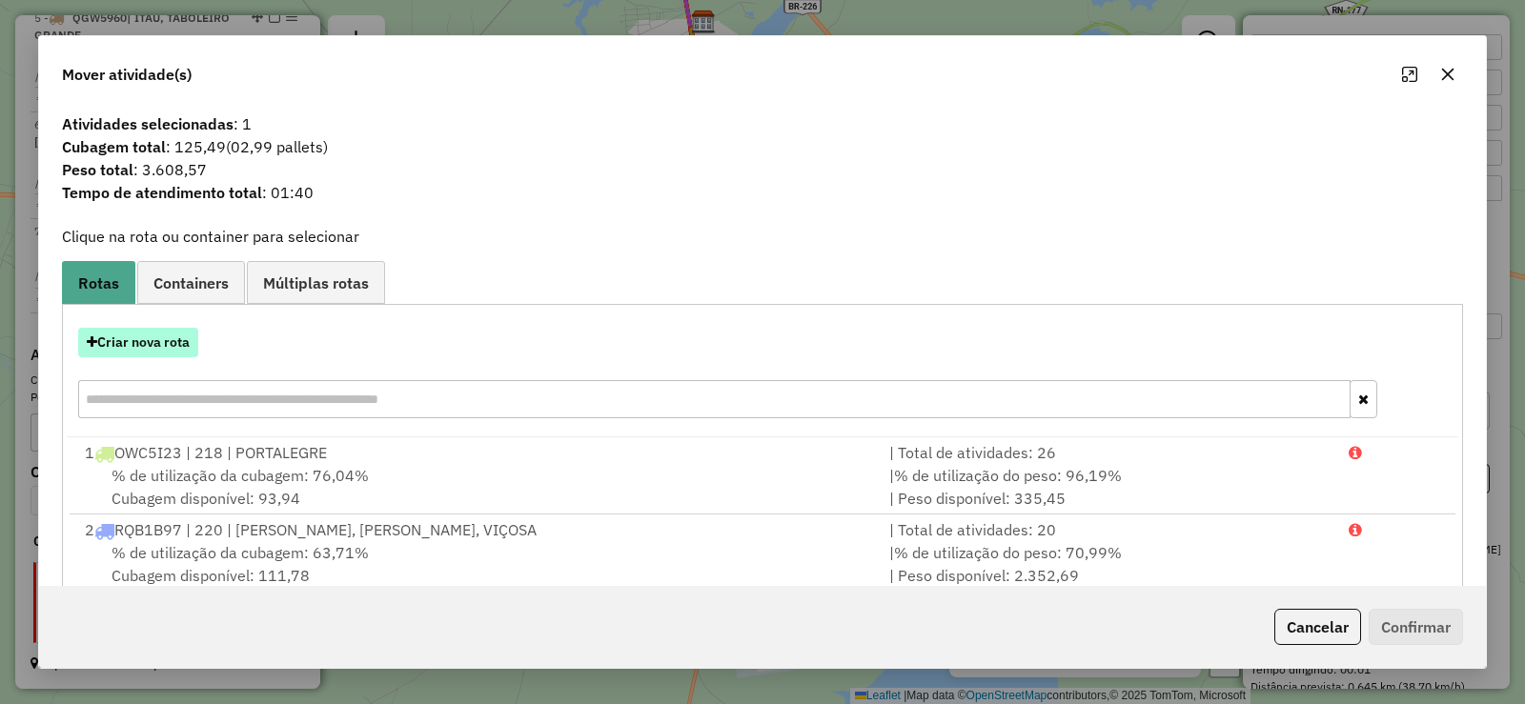
click at [156, 342] on button "Criar nova rota" at bounding box center [138, 343] width 120 height 30
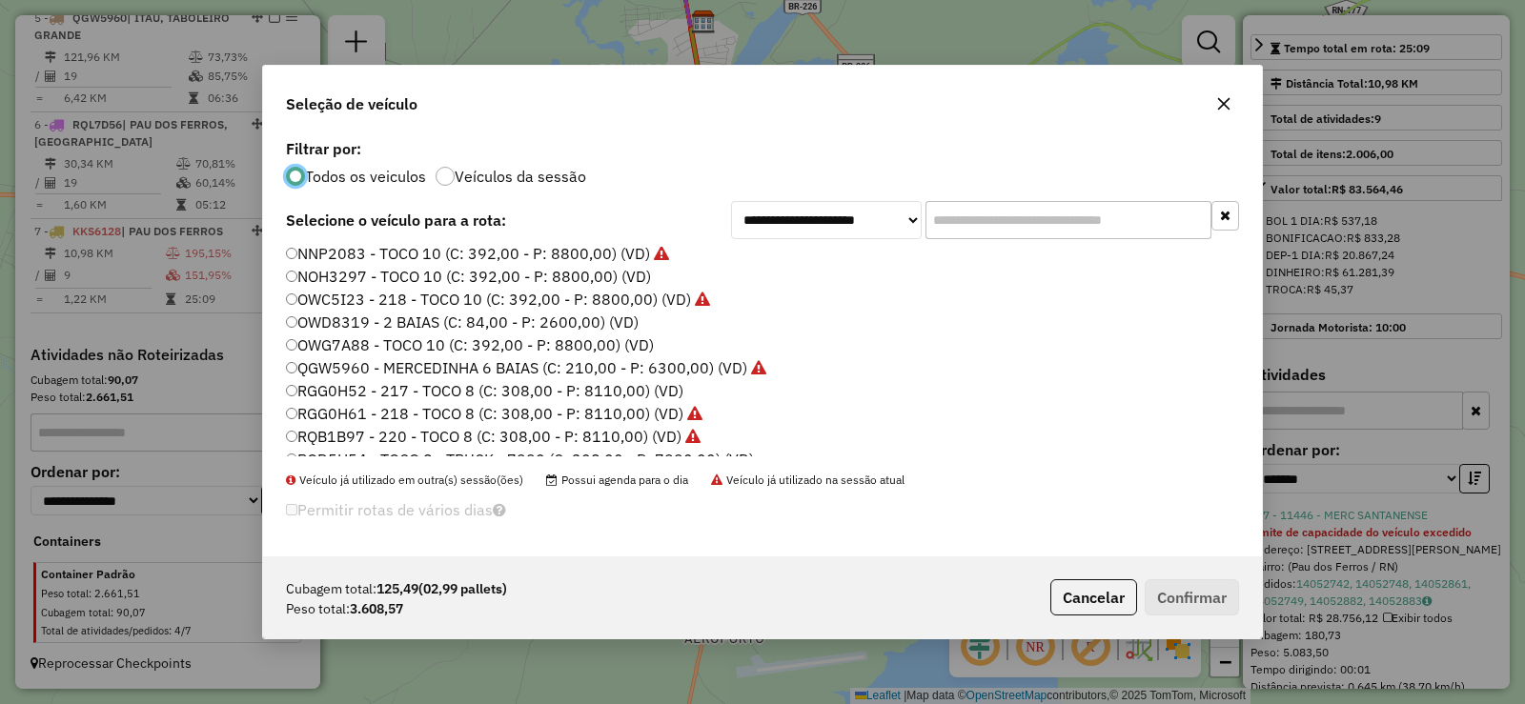
scroll to position [191, 0]
click at [352, 273] on label "NOH3297 - TOCO 10 (C: 392,00 - P: 8800,00) (VD)" at bounding box center [468, 272] width 365 height 23
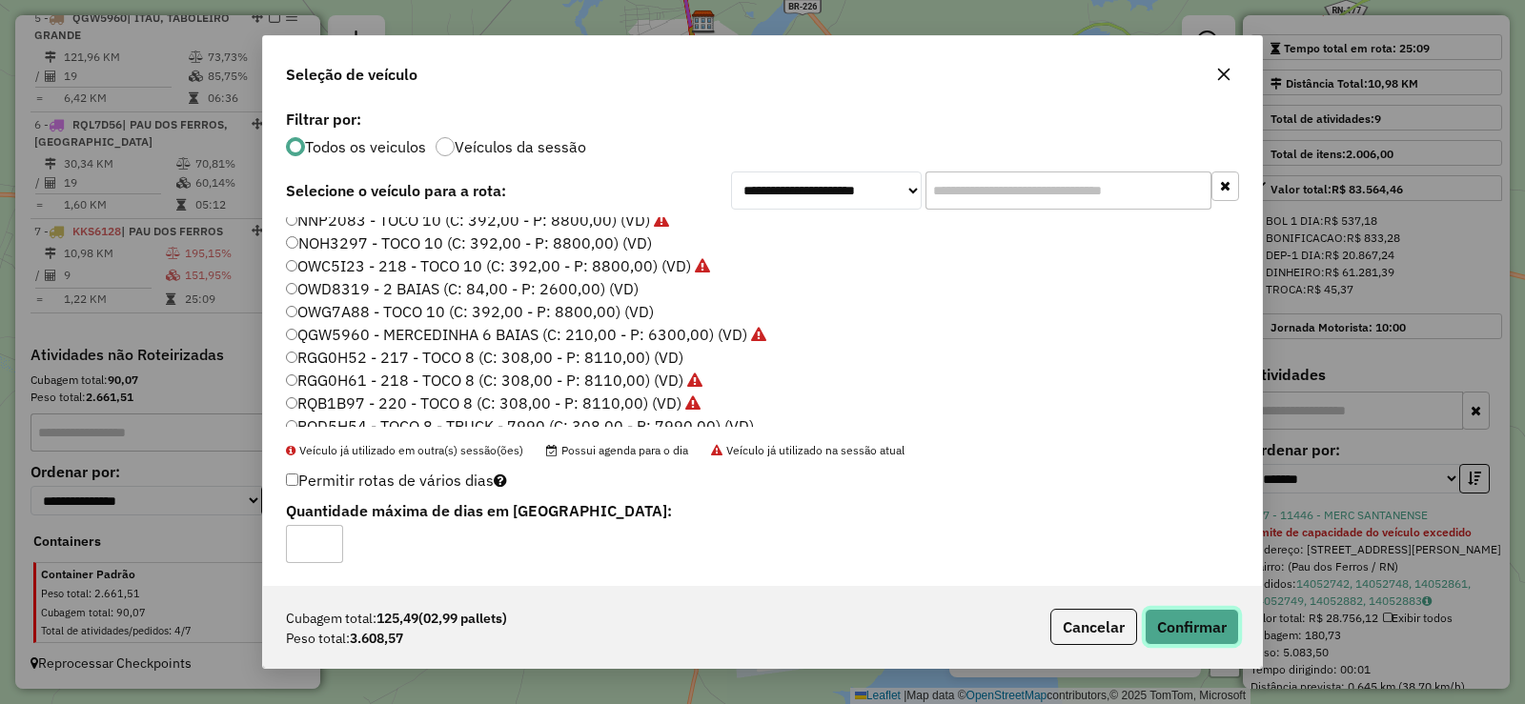
click at [1198, 632] on button "Confirmar" at bounding box center [1192, 627] width 94 height 36
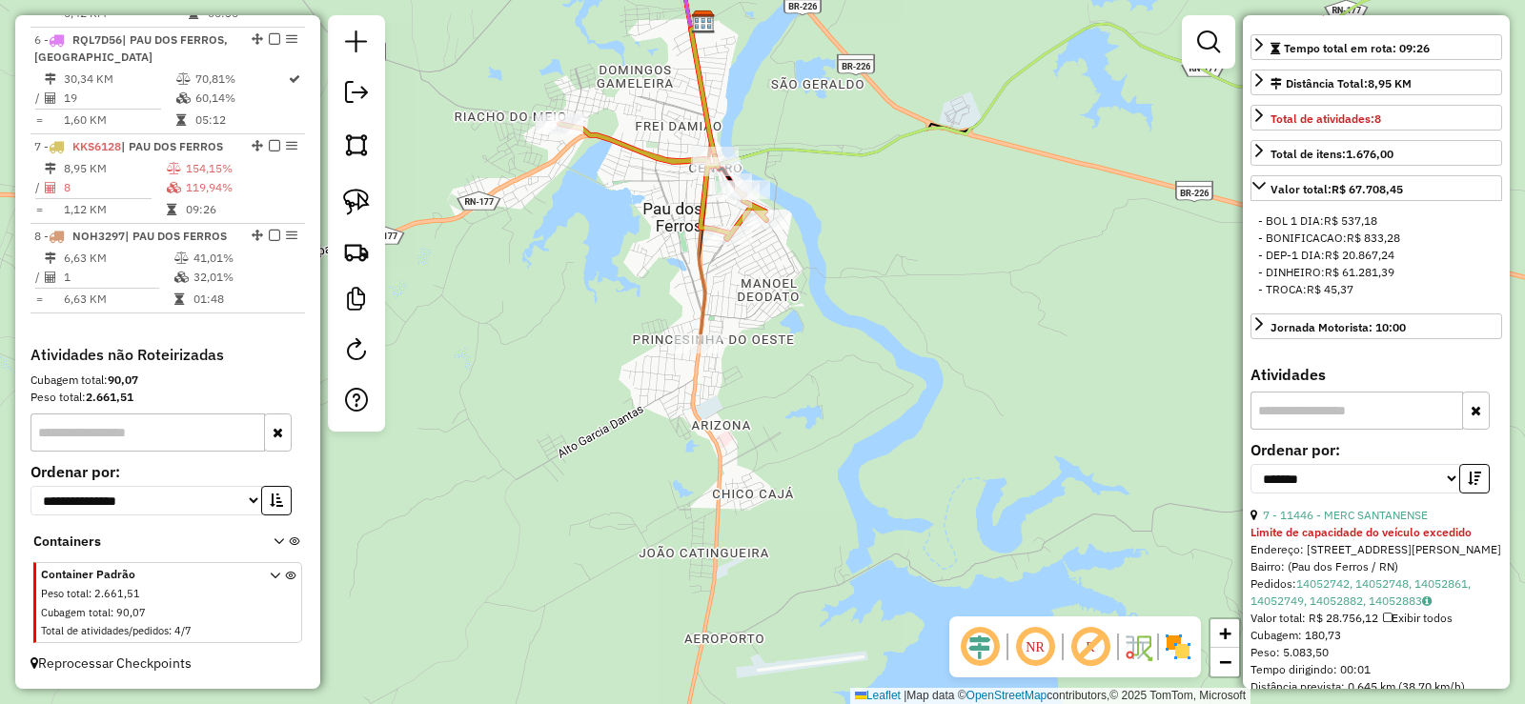
scroll to position [1266, 0]
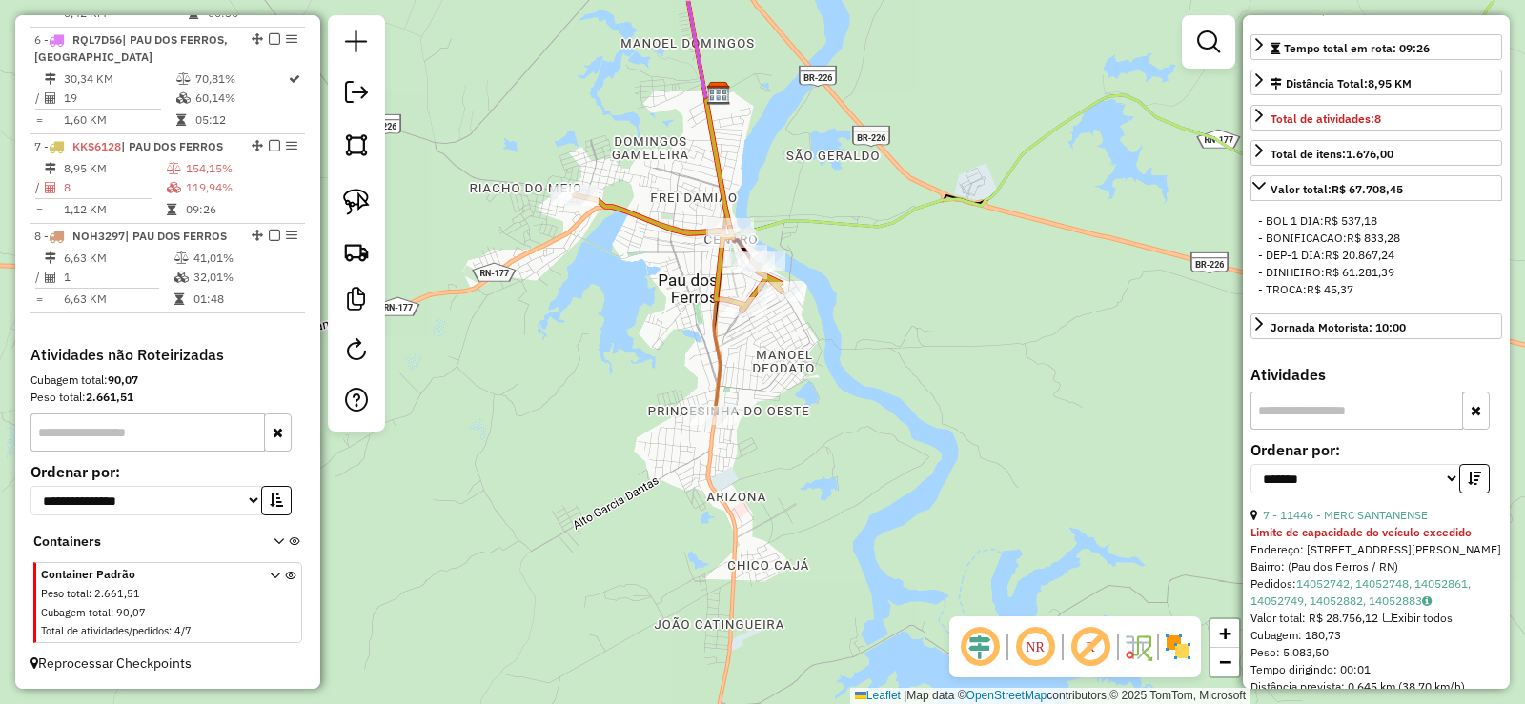
drag, startPoint x: 773, startPoint y: 356, endPoint x: 777, endPoint y: 376, distance: 21.3
click at [777, 376] on div "Janela de atendimento Grade de atendimento Capacidade Transportadoras Veículos …" at bounding box center [762, 352] width 1525 height 704
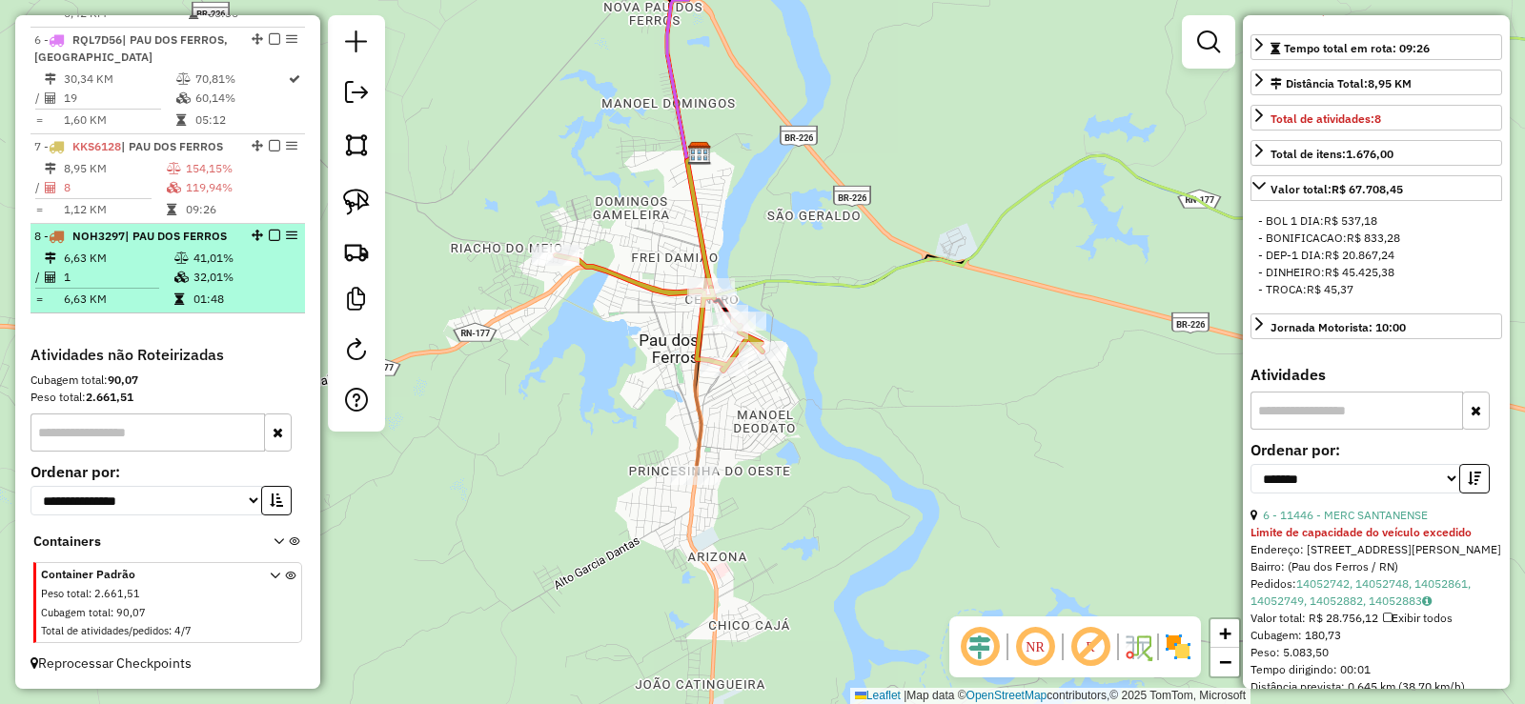
click at [212, 264] on td "41,01%" at bounding box center [245, 258] width 104 height 19
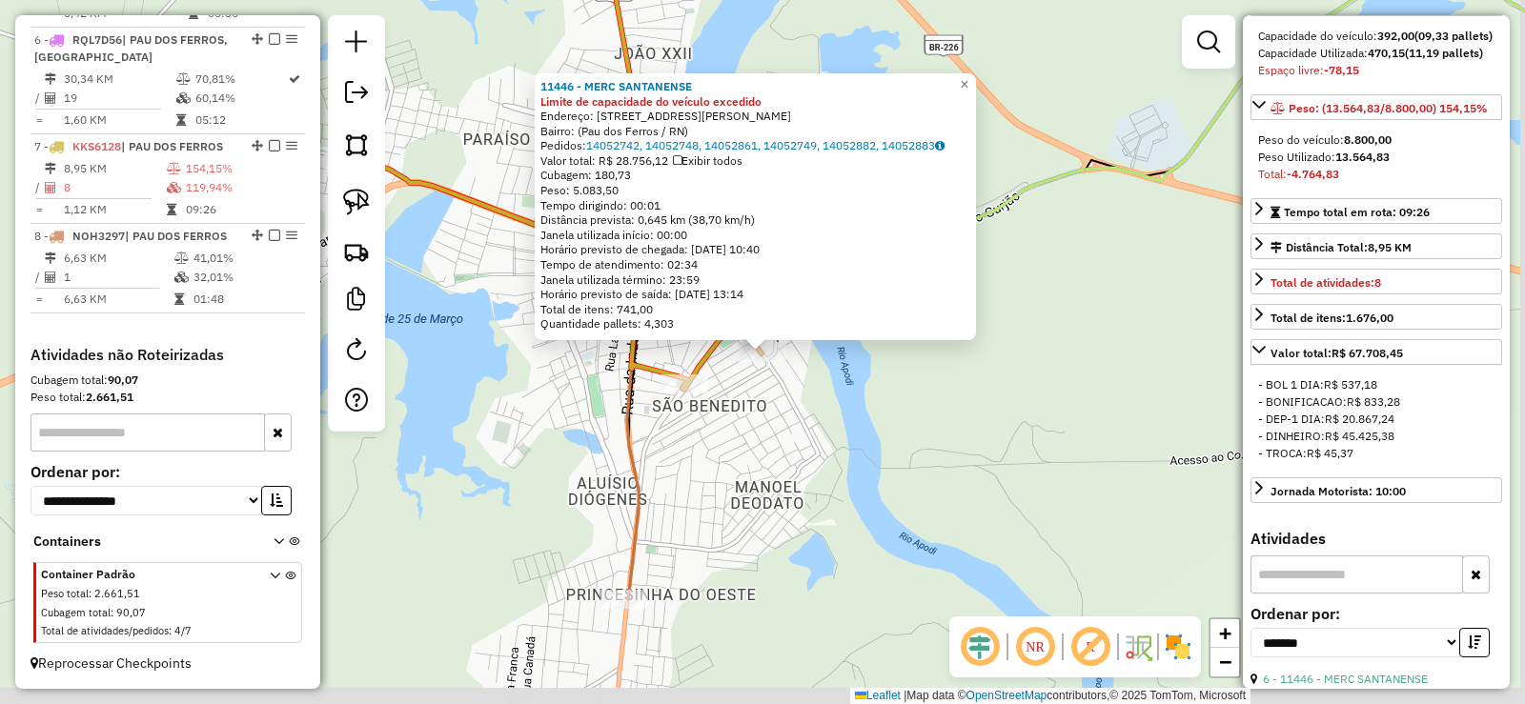
scroll to position [303, 0]
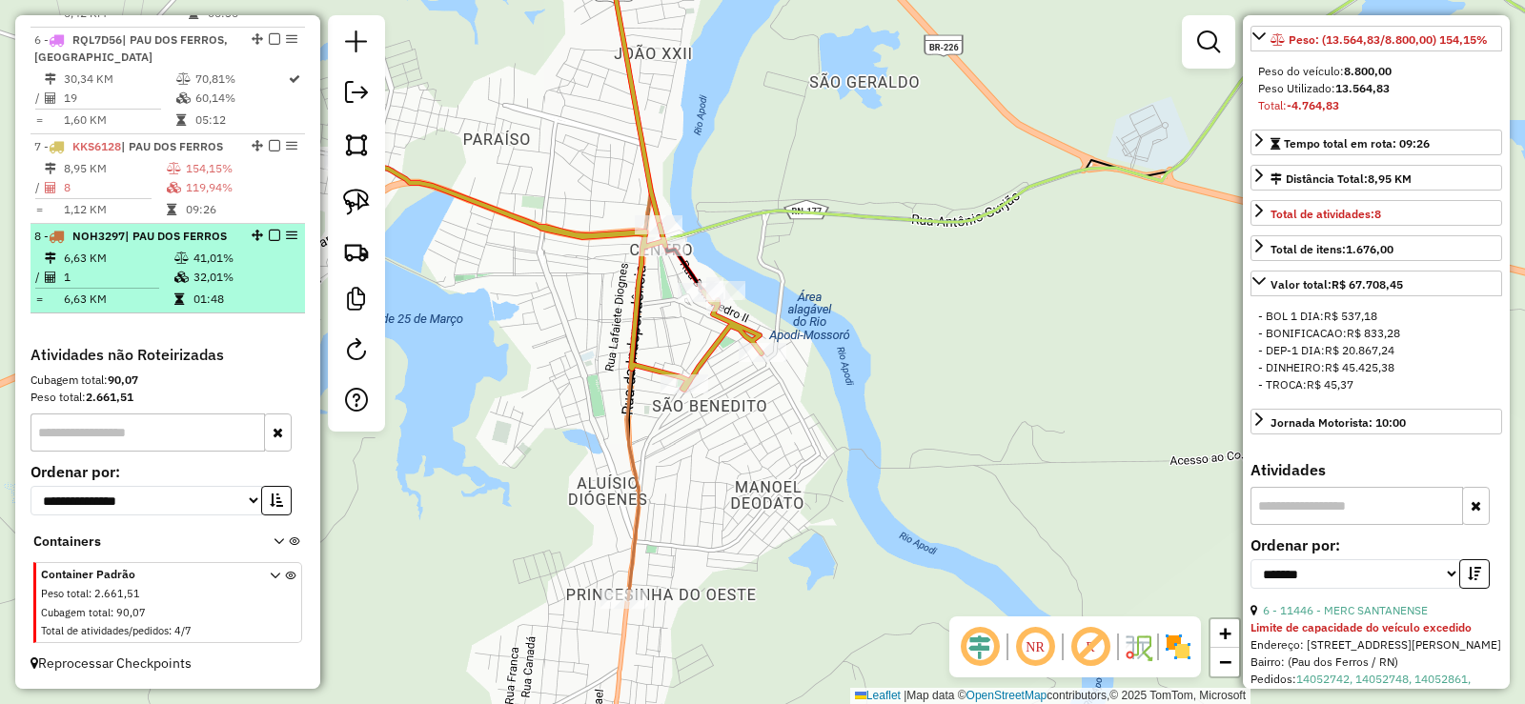
click at [175, 268] on td at bounding box center [182, 277] width 19 height 19
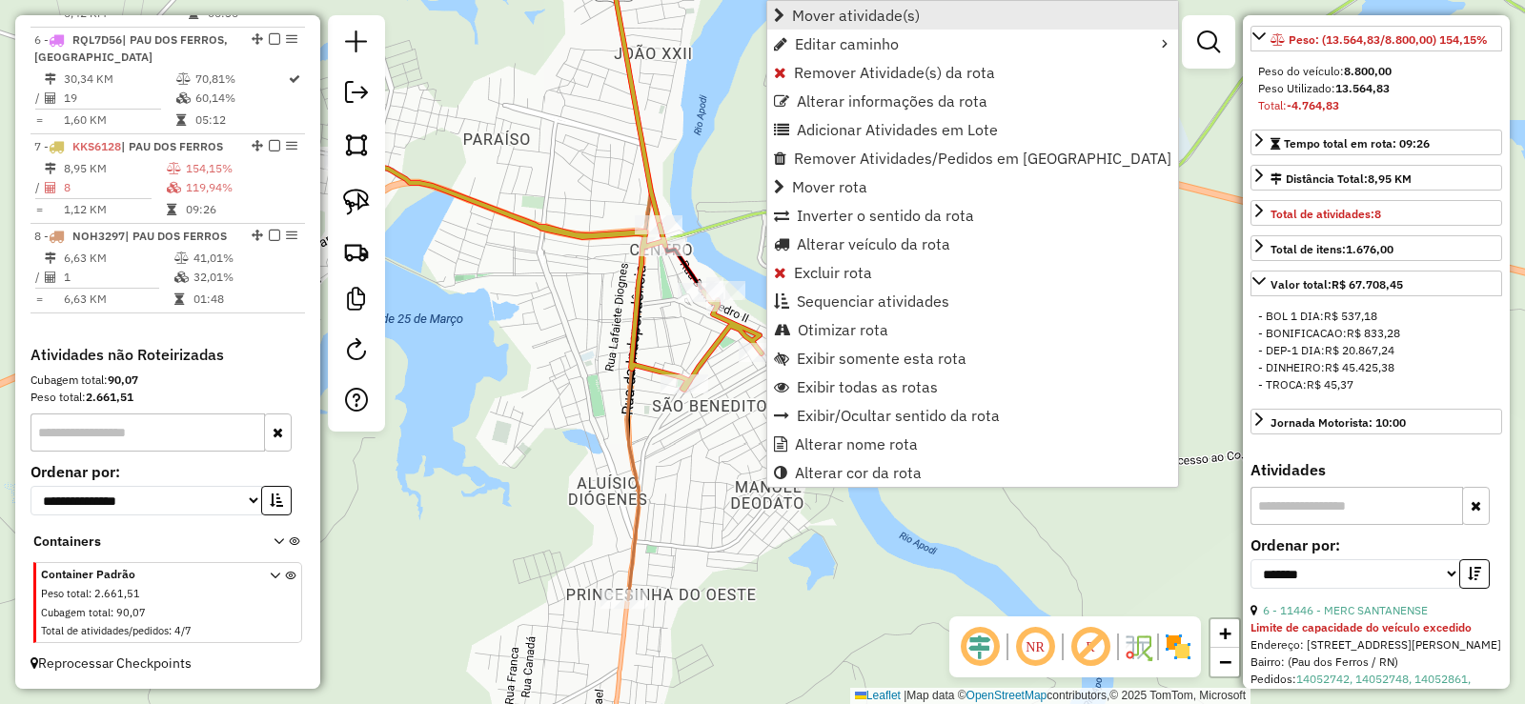
click at [844, 17] on span "Mover atividade(s)" at bounding box center [856, 15] width 128 height 15
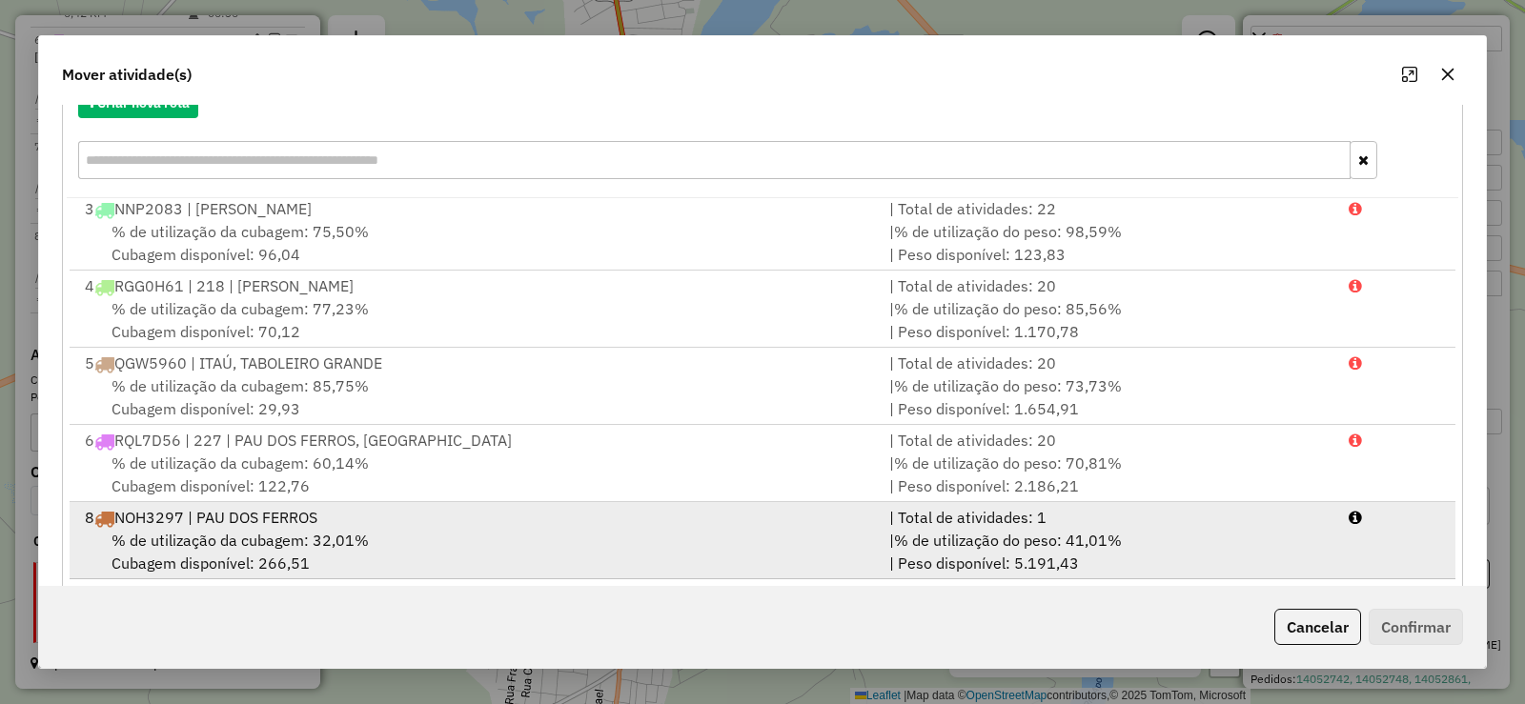
scroll to position [266, 0]
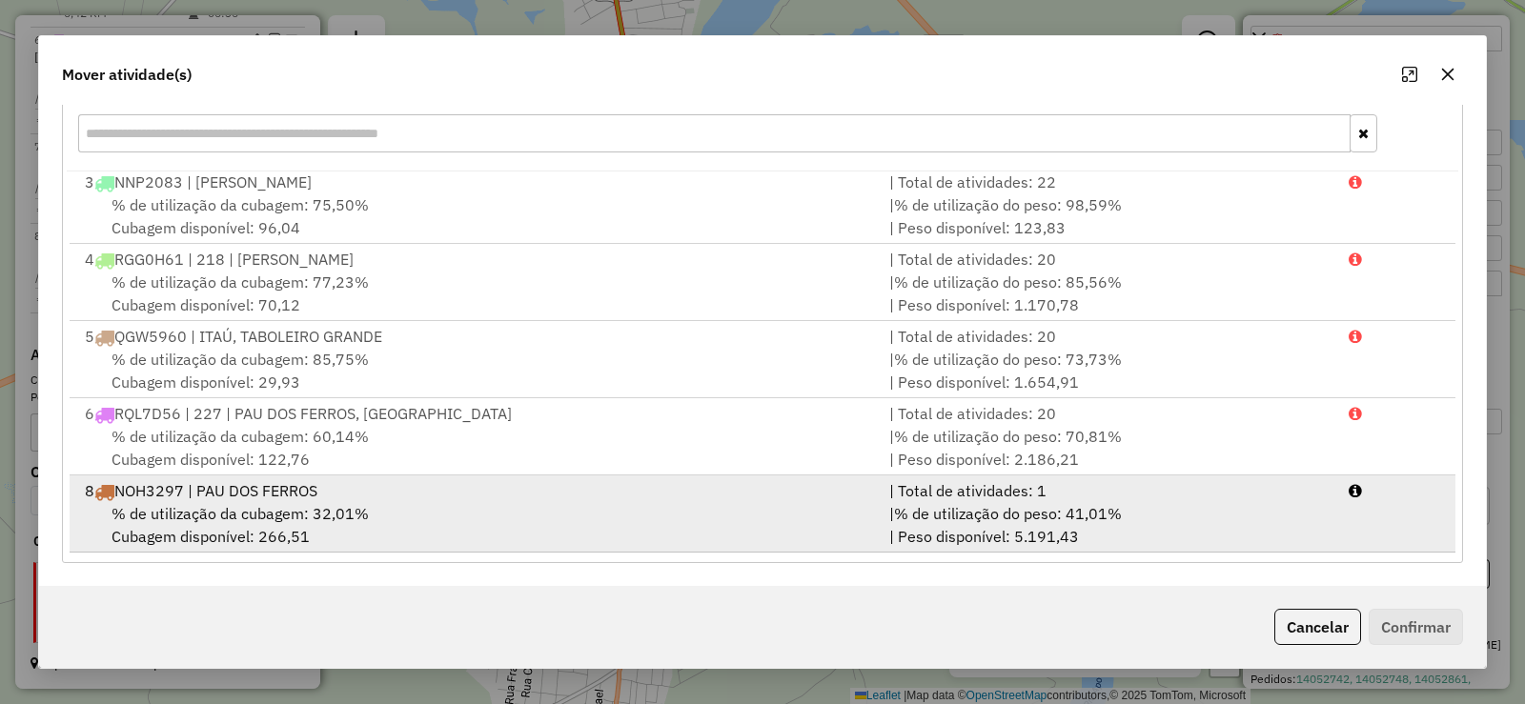
click at [364, 517] on span "% de utilização da cubagem: 32,01%" at bounding box center [240, 513] width 257 height 19
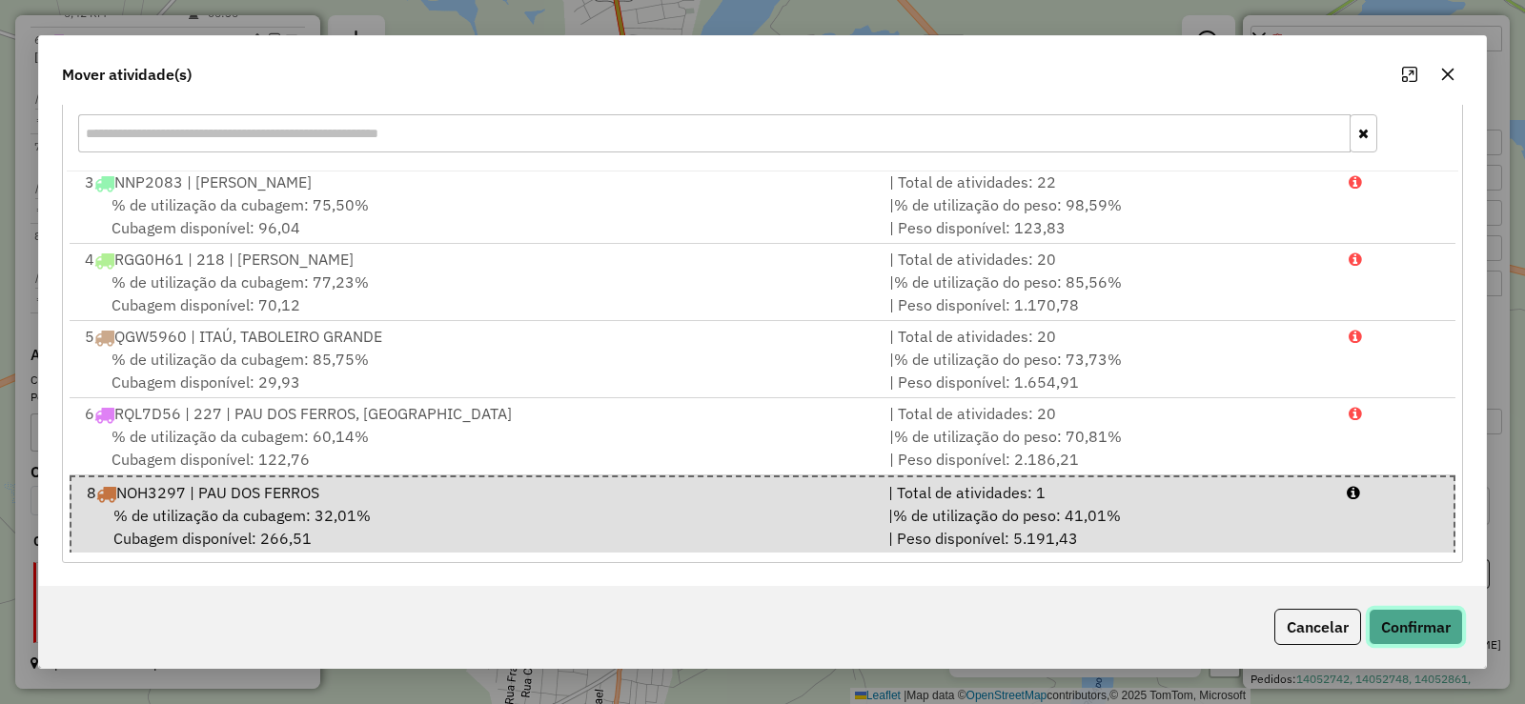
drag, startPoint x: 1434, startPoint y: 630, endPoint x: 1332, endPoint y: 583, distance: 113.0
click at [1434, 629] on button "Confirmar" at bounding box center [1416, 627] width 94 height 36
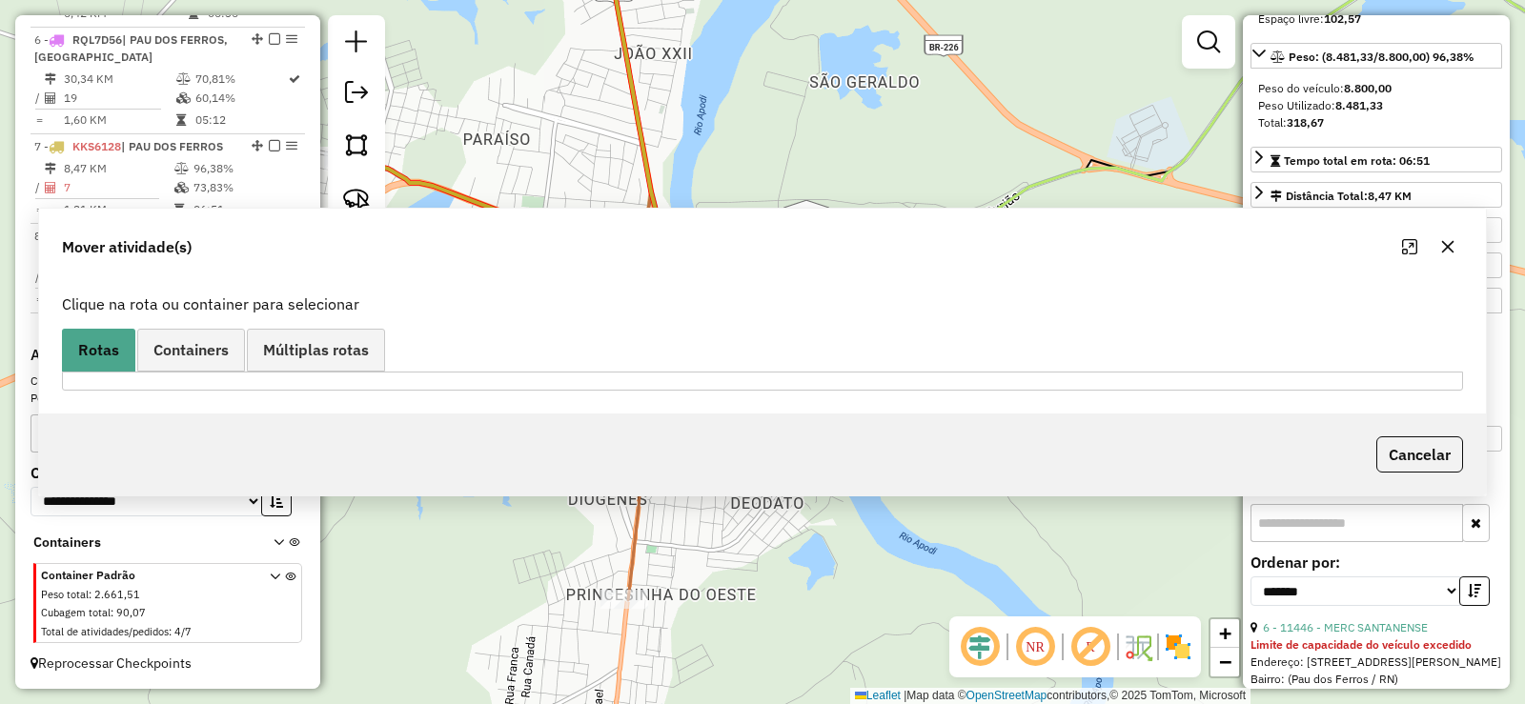
scroll to position [0, 0]
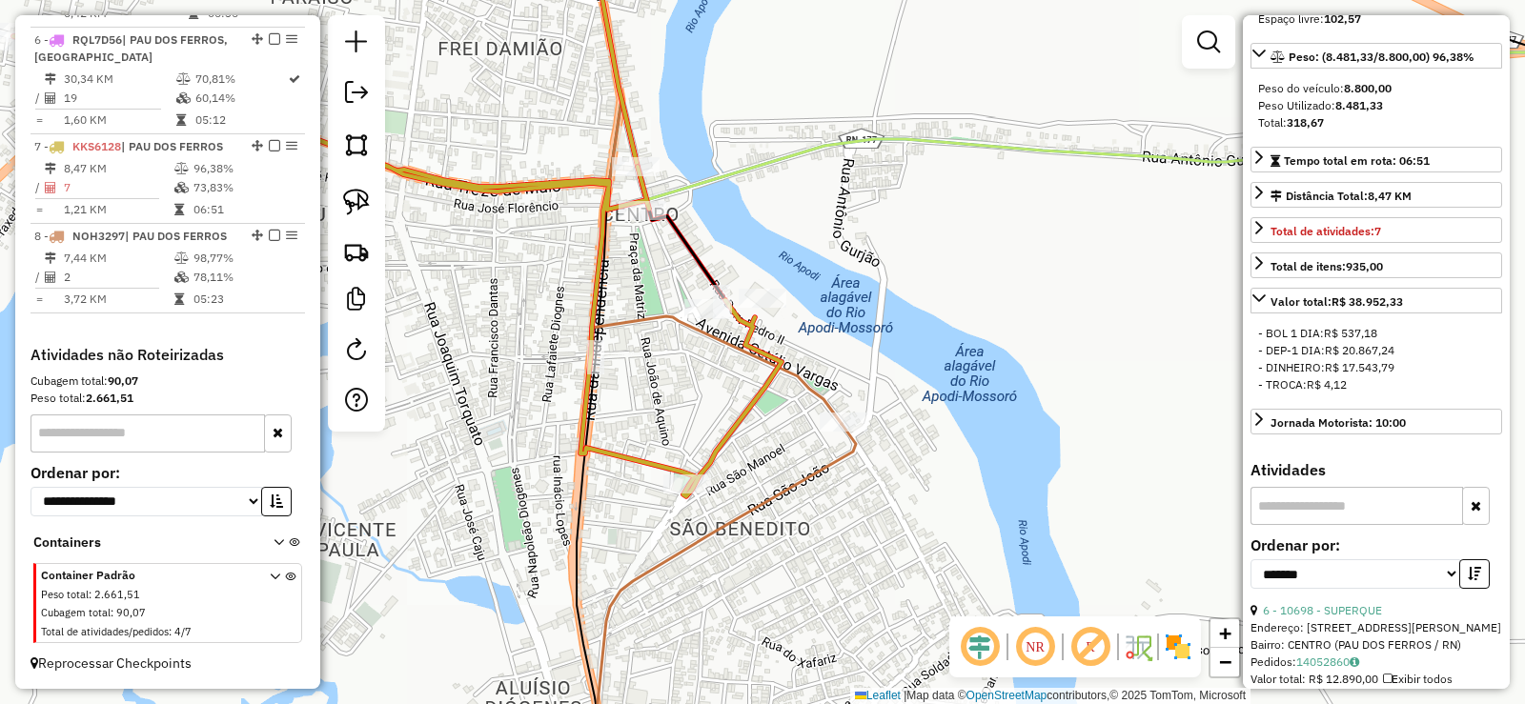
drag, startPoint x: 843, startPoint y: 395, endPoint x: 843, endPoint y: 341, distance: 53.4
click at [843, 341] on div "Janela de atendimento Grade de atendimento Capacidade Transportadoras Veículos …" at bounding box center [762, 352] width 1525 height 704
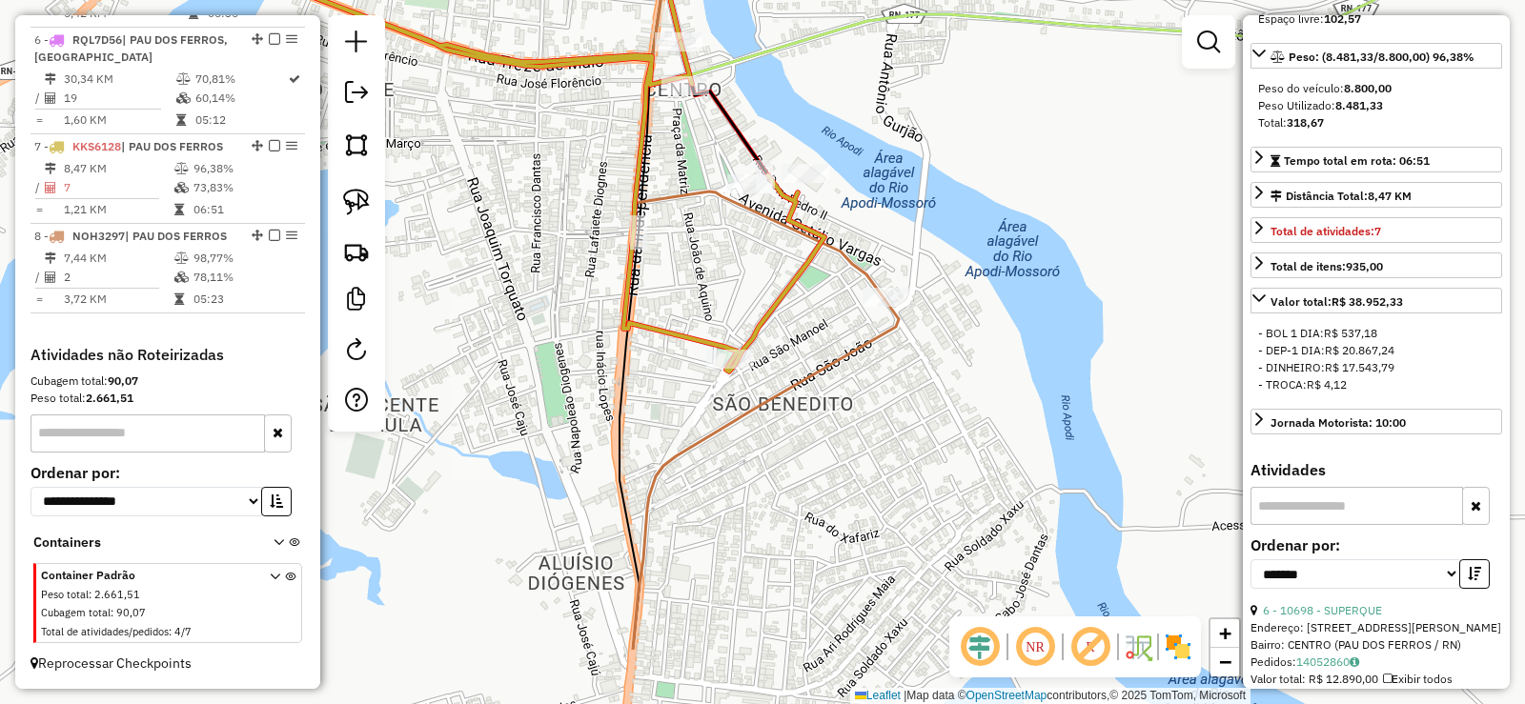
drag, startPoint x: 760, startPoint y: 540, endPoint x: 810, endPoint y: 385, distance: 163.4
click at [810, 385] on div "Janela de atendimento Grade de atendimento Capacidade Transportadoras Veículos …" at bounding box center [762, 352] width 1525 height 704
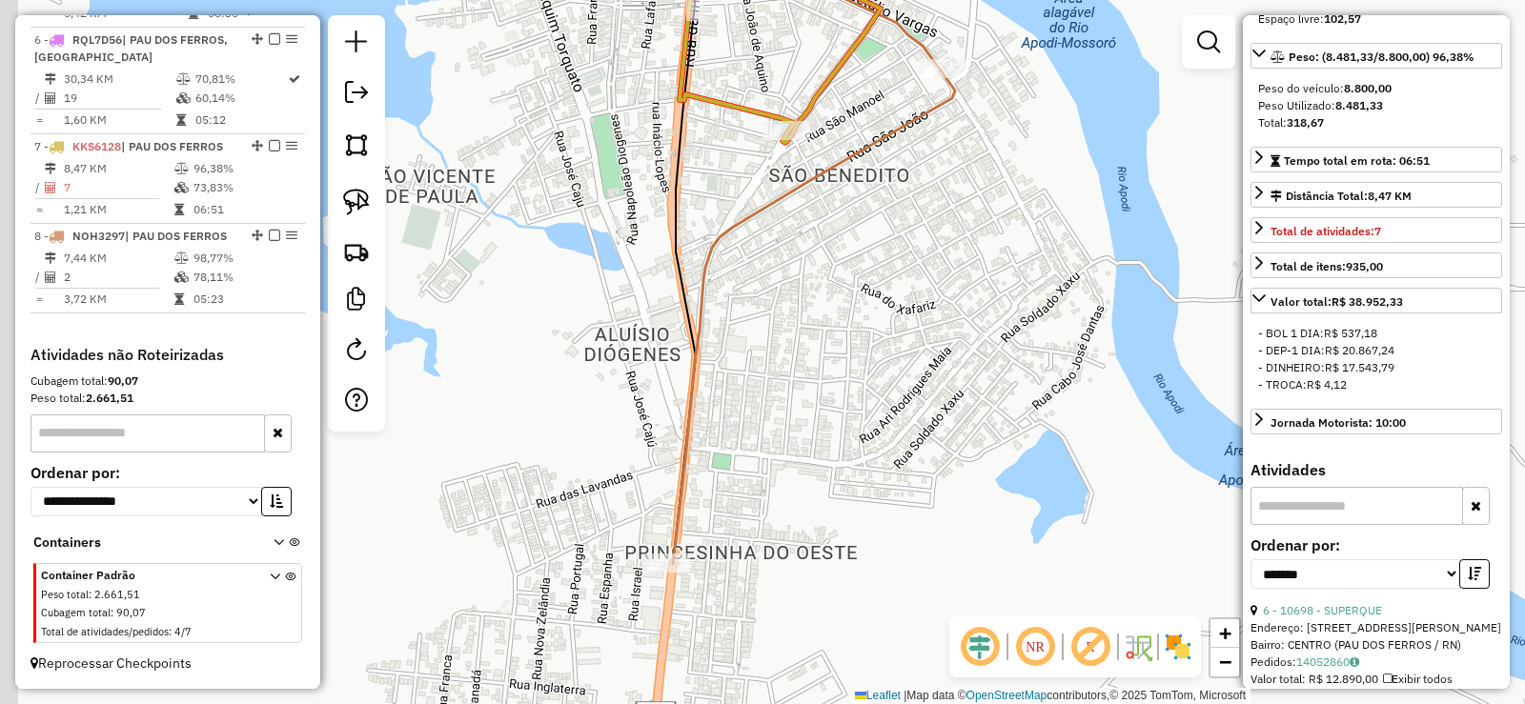
drag, startPoint x: 806, startPoint y: 509, endPoint x: 845, endPoint y: 295, distance: 218.0
click at [853, 306] on div "Janela de atendimento Grade de atendimento Capacidade Transportadoras Veículos …" at bounding box center [762, 352] width 1525 height 704
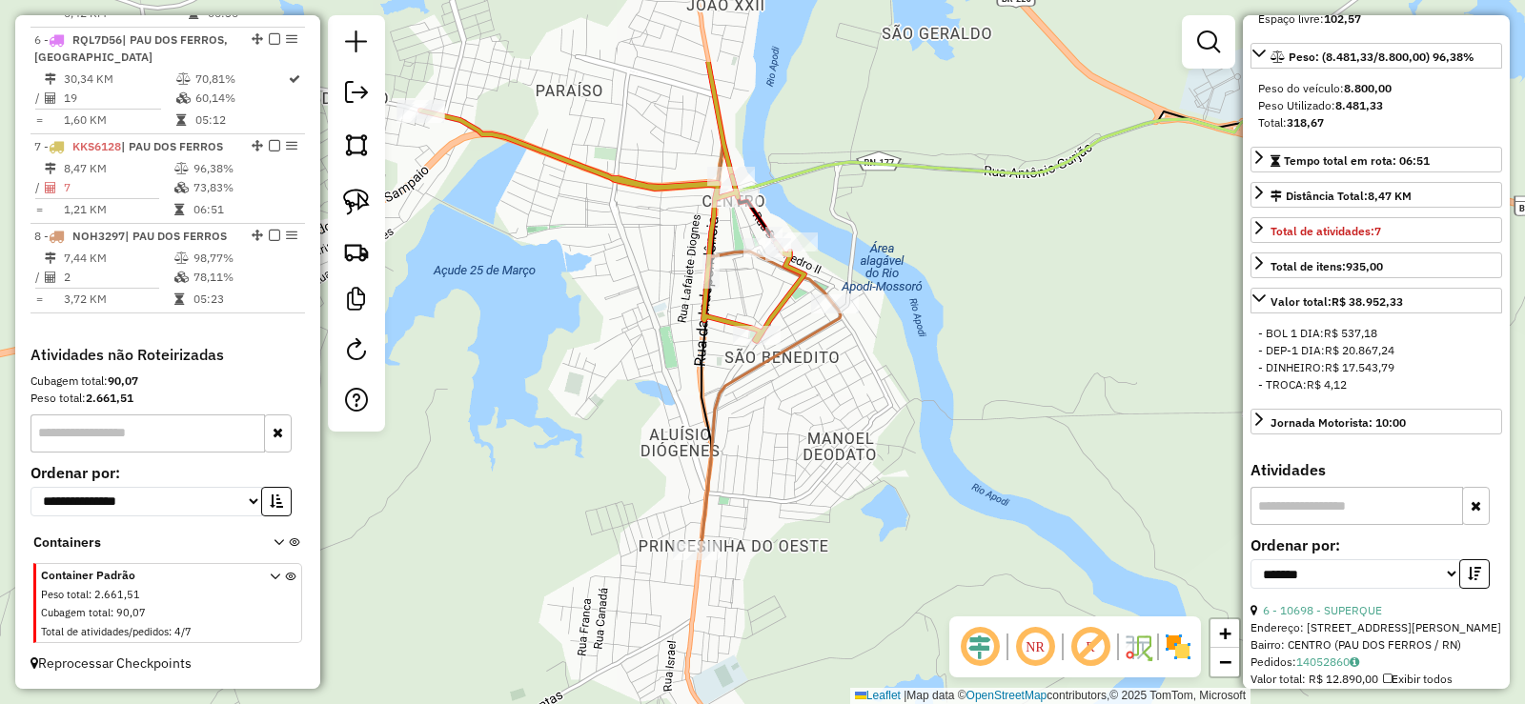
drag, startPoint x: 865, startPoint y: 261, endPoint x: 808, endPoint y: 394, distance: 144.3
click at [808, 394] on div "Janela de atendimento Grade de atendimento Capacidade Transportadoras Veículos …" at bounding box center [762, 352] width 1525 height 704
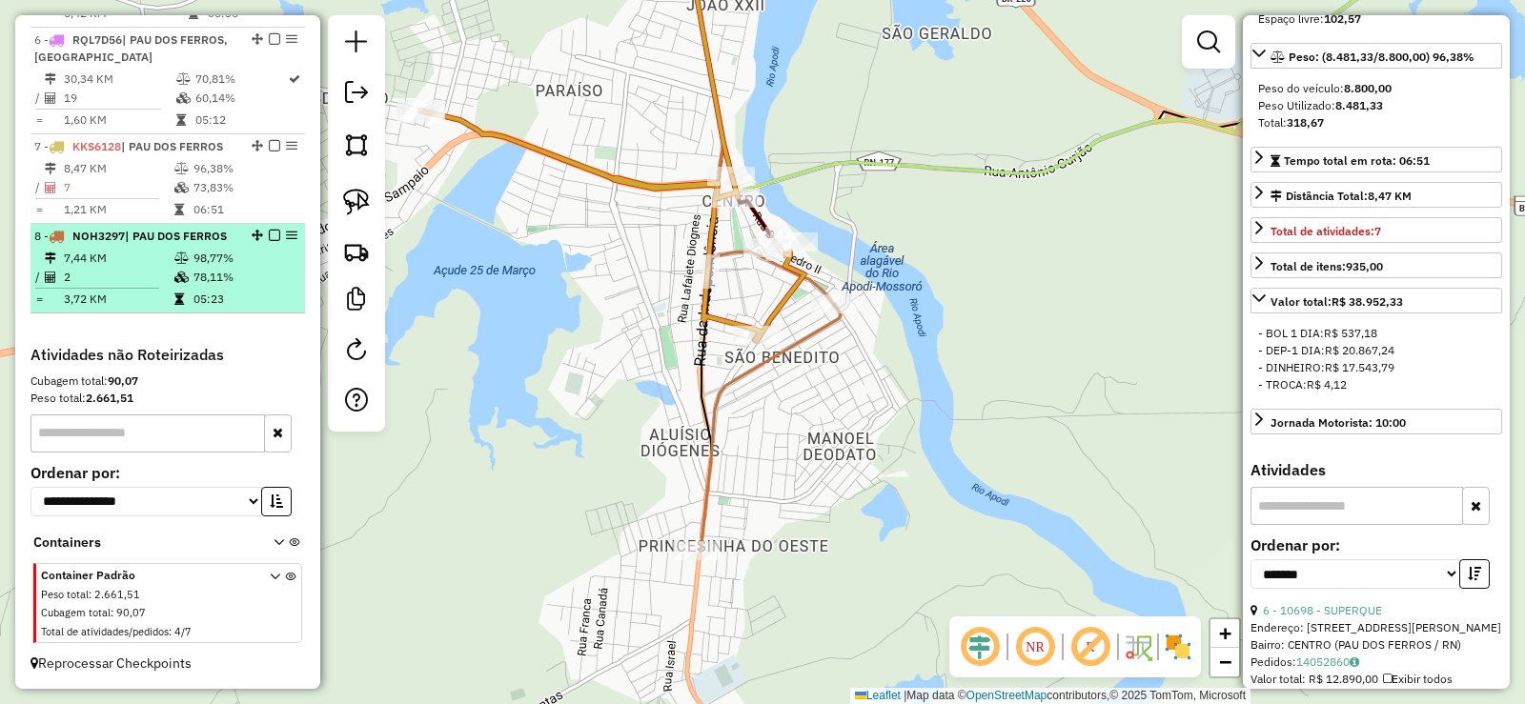
click at [160, 282] on td "2" at bounding box center [118, 277] width 111 height 19
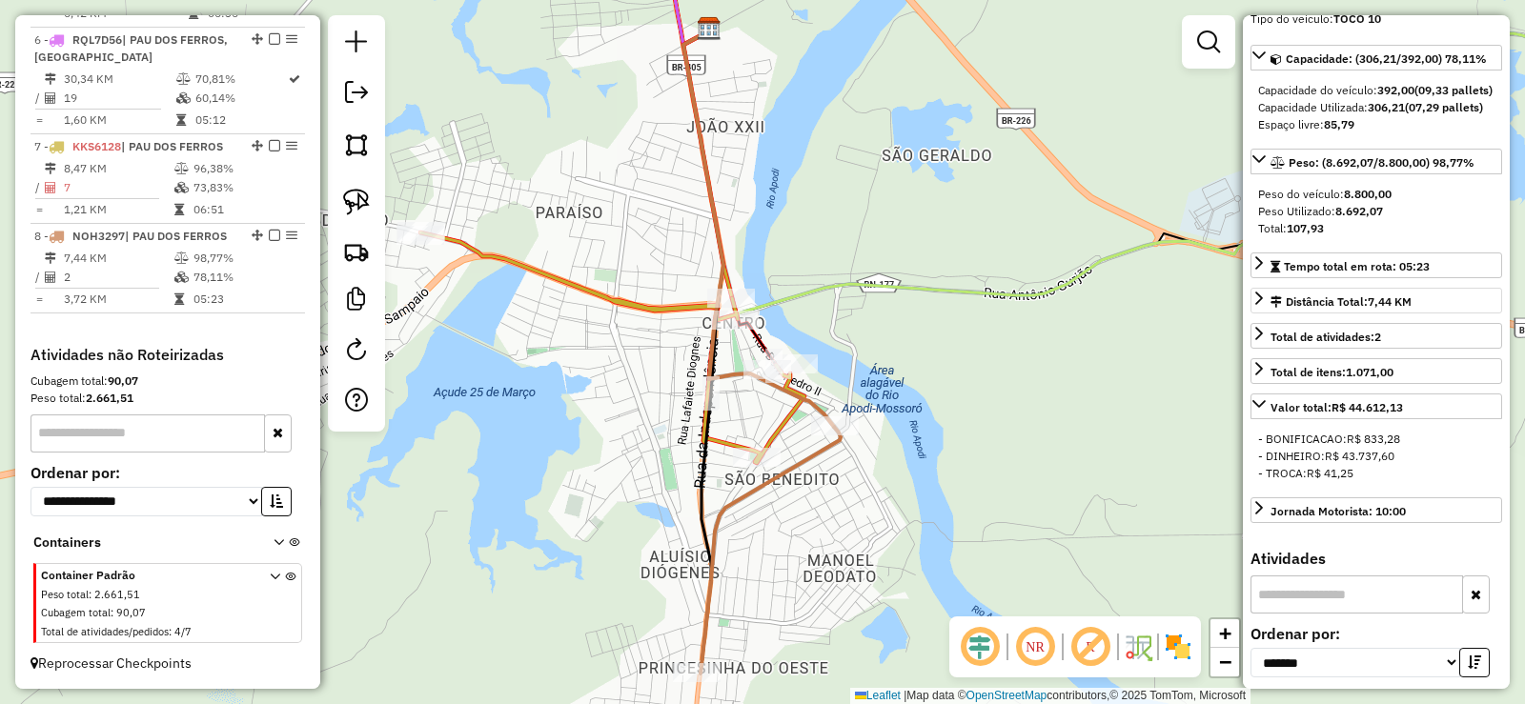
scroll to position [44, 0]
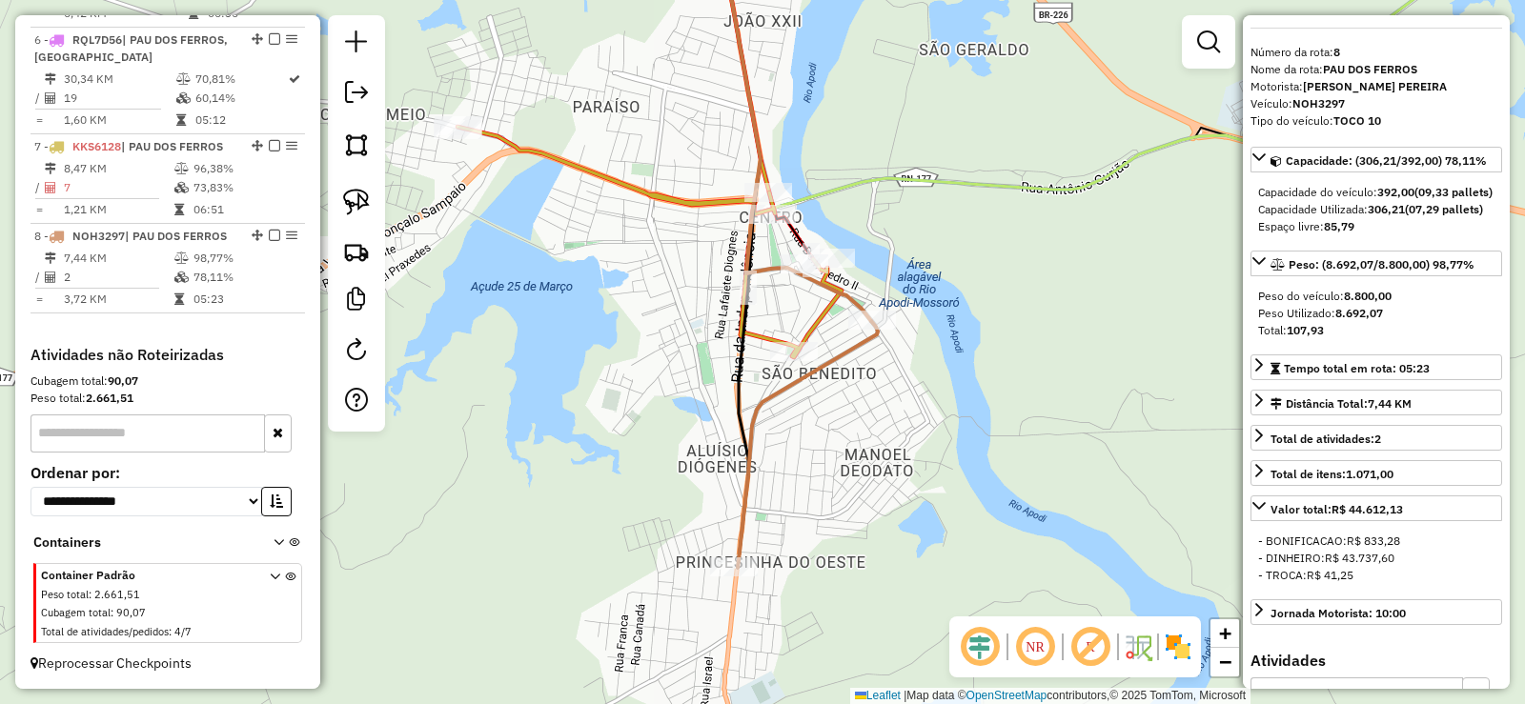
drag, startPoint x: 880, startPoint y: 454, endPoint x: 882, endPoint y: 430, distance: 23.9
click at [882, 430] on div "Janela de atendimento Grade de atendimento Capacidade Transportadoras Veículos …" at bounding box center [762, 352] width 1525 height 704
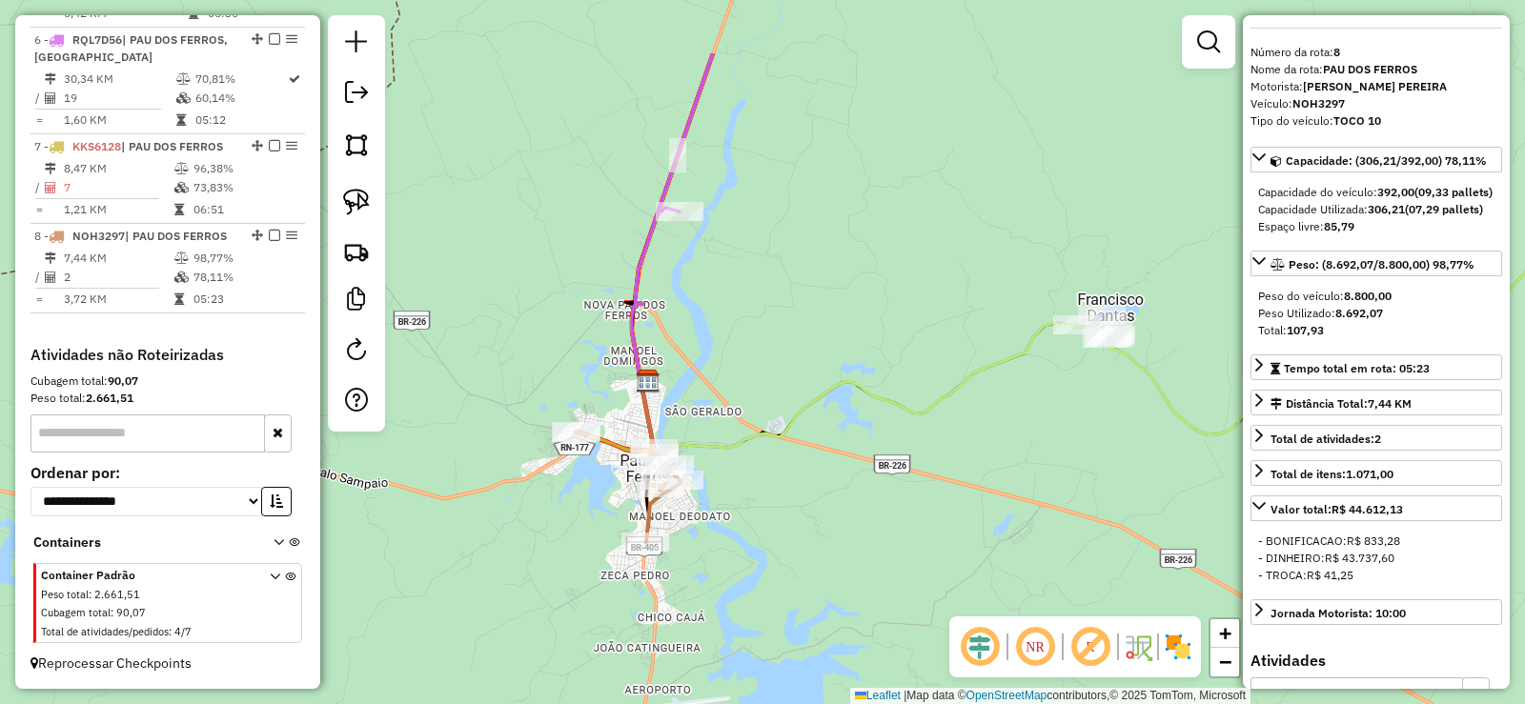
drag, startPoint x: 729, startPoint y: 170, endPoint x: 697, endPoint y: 327, distance: 160.6
click at [699, 328] on div "Janela de atendimento Grade de atendimento Capacidade Transportadoras Veículos …" at bounding box center [762, 352] width 1525 height 704
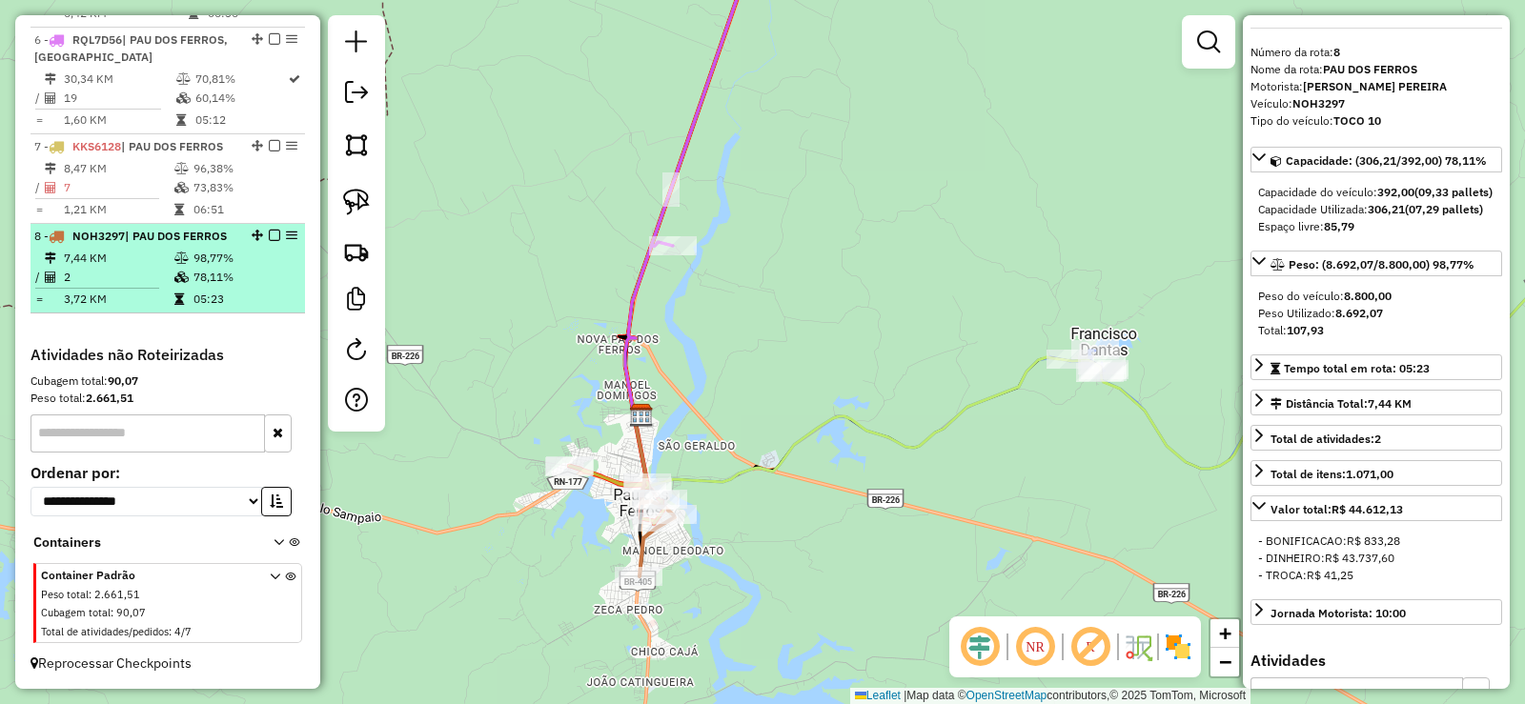
scroll to position [1147, 0]
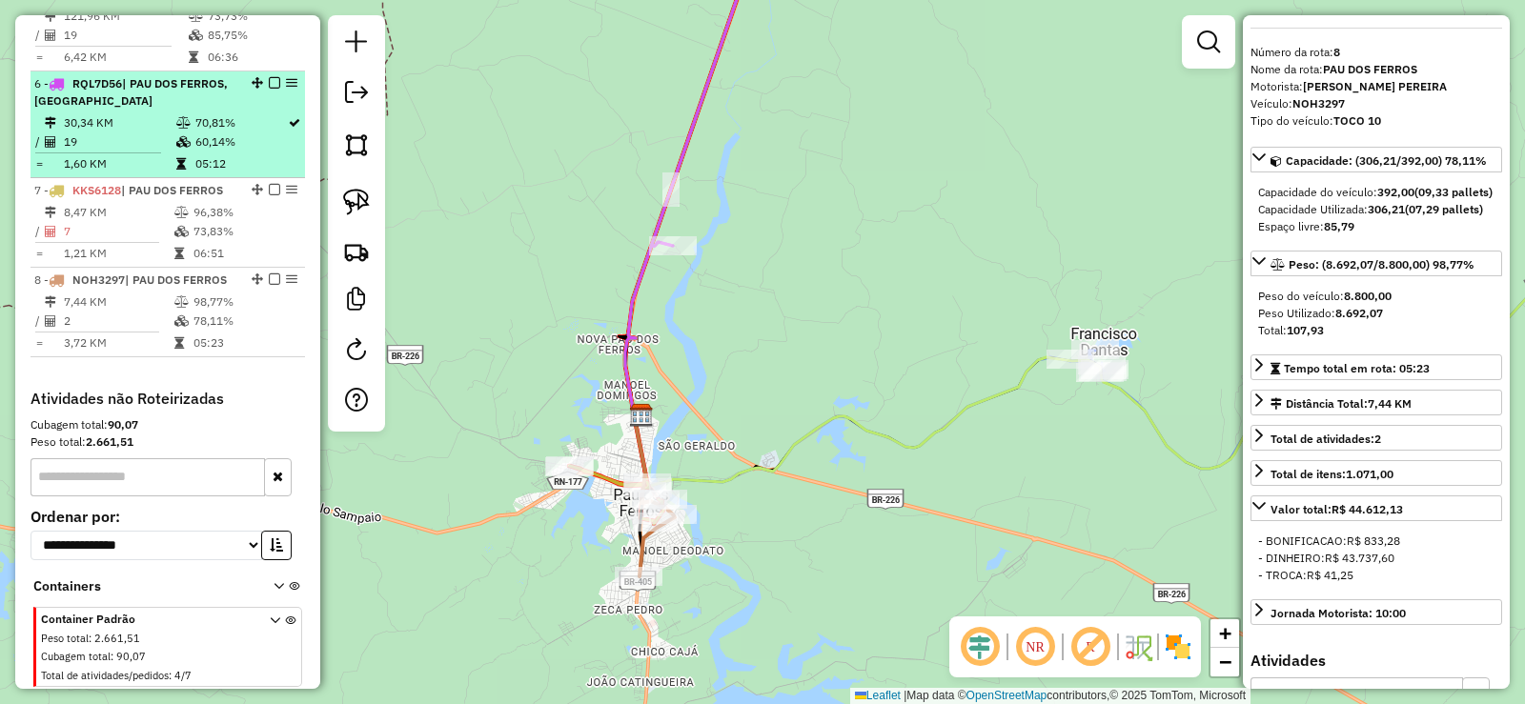
click at [194, 132] on td "70,81%" at bounding box center [240, 122] width 92 height 19
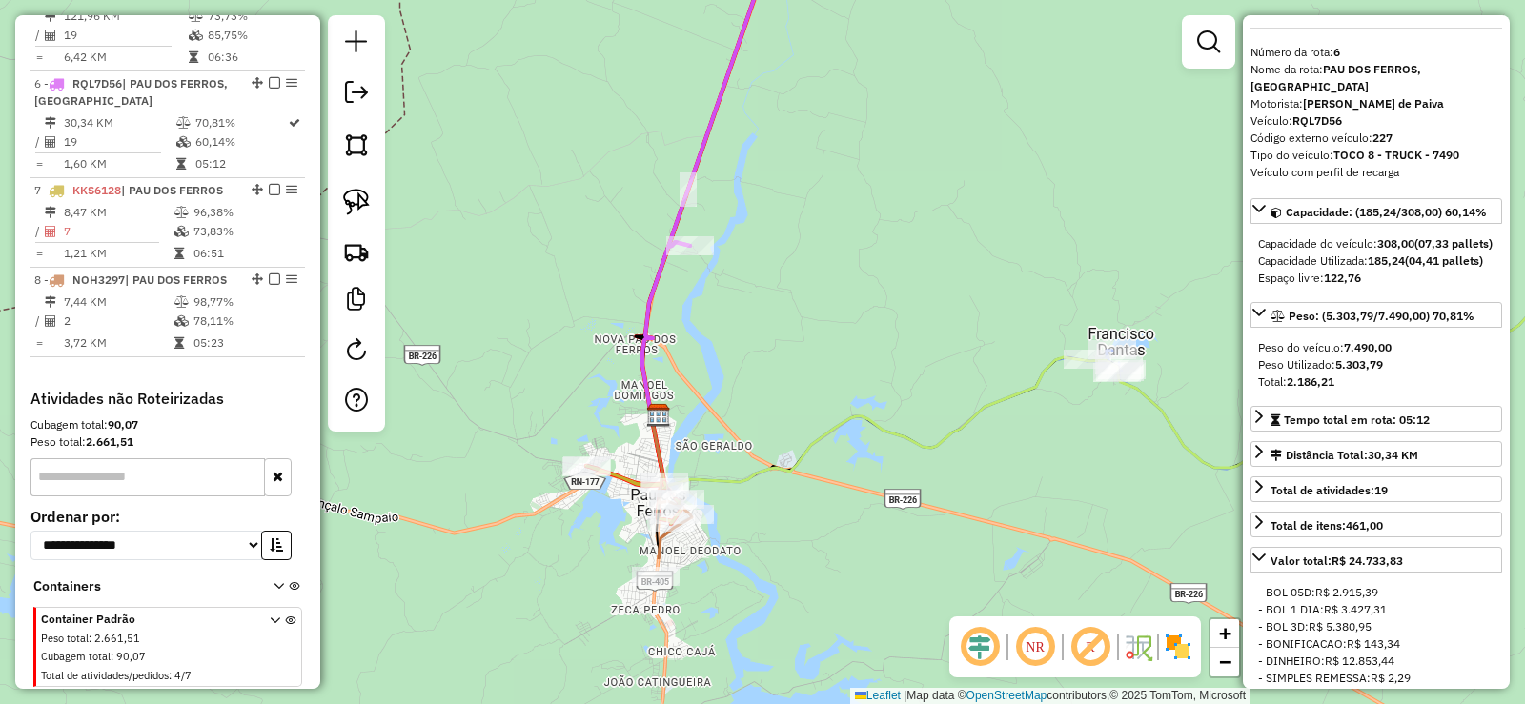
drag, startPoint x: 837, startPoint y: 454, endPoint x: 830, endPoint y: 228, distance: 226.0
click at [839, 228] on div "Janela de atendimento Grade de atendimento Capacidade Transportadoras Veículos …" at bounding box center [762, 352] width 1525 height 704
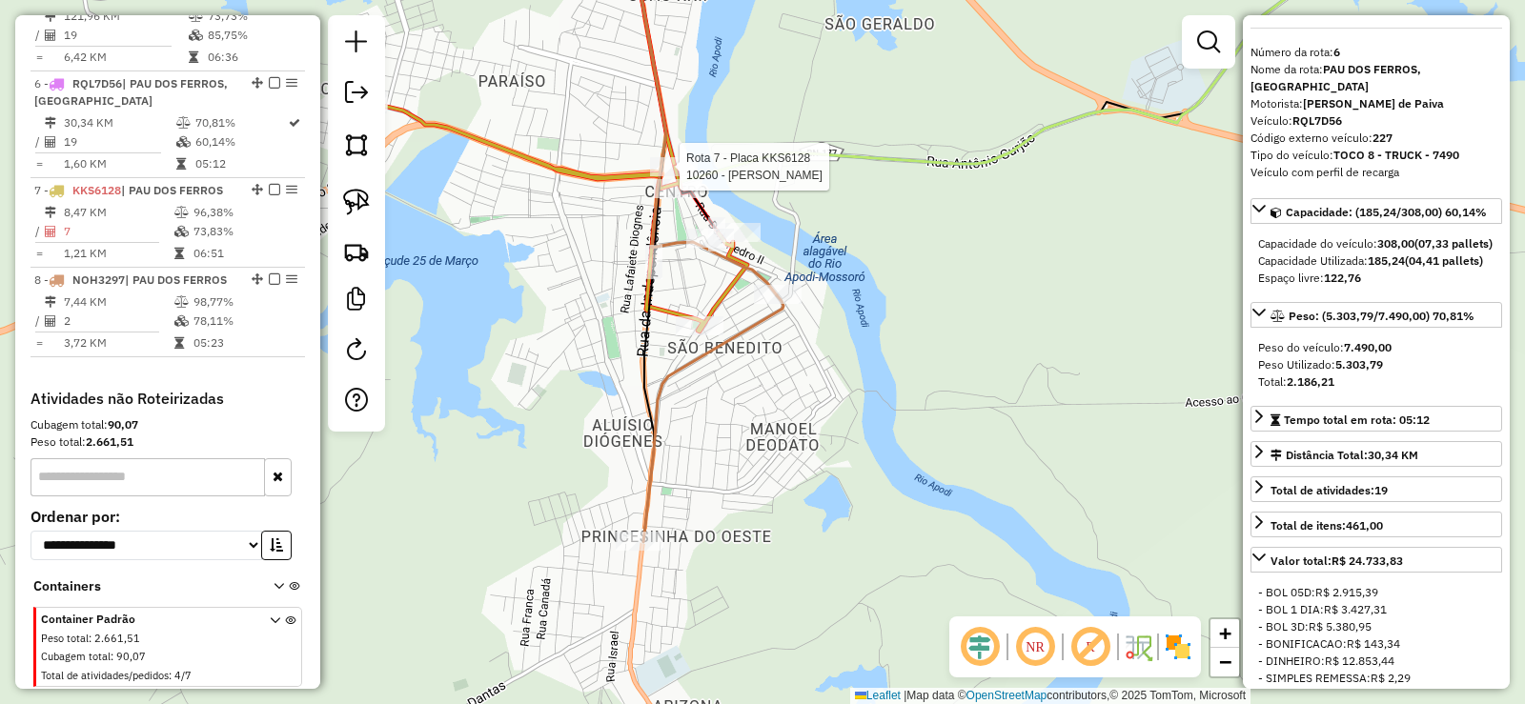
scroll to position [1242, 0]
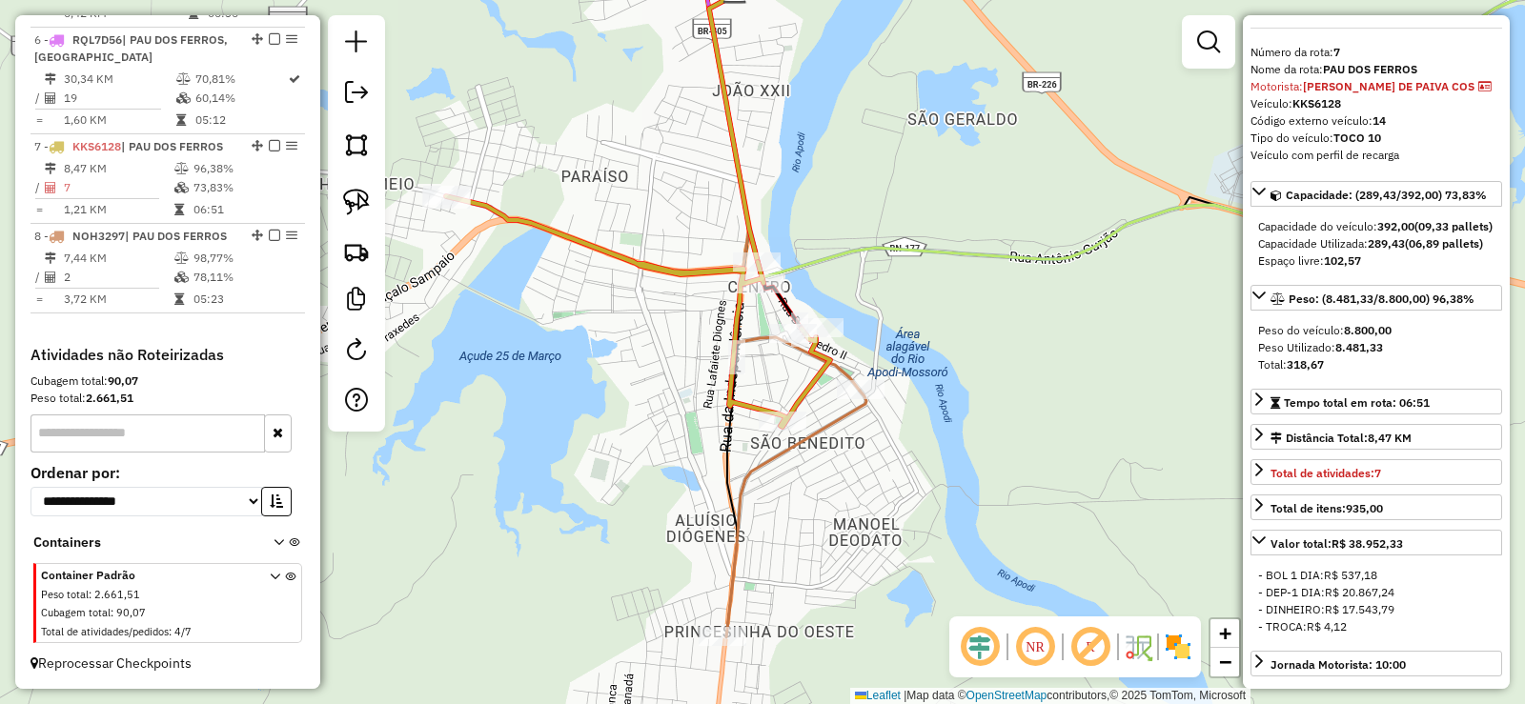
drag, startPoint x: 902, startPoint y: 289, endPoint x: 898, endPoint y: 264, distance: 25.1
click at [898, 264] on div "Janela de atendimento Grade de atendimento Capacidade Transportadoras Veículos …" at bounding box center [762, 352] width 1525 height 704
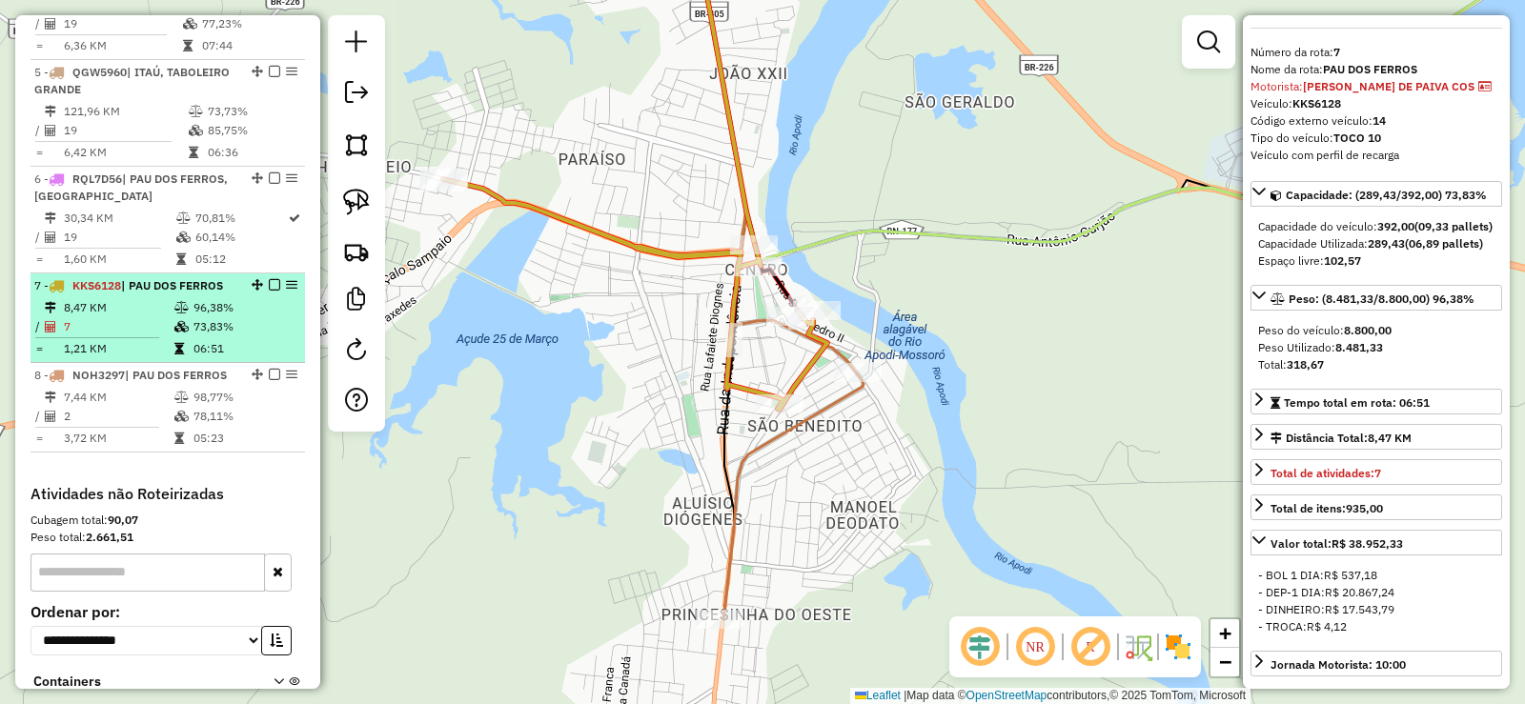
scroll to position [956, 0]
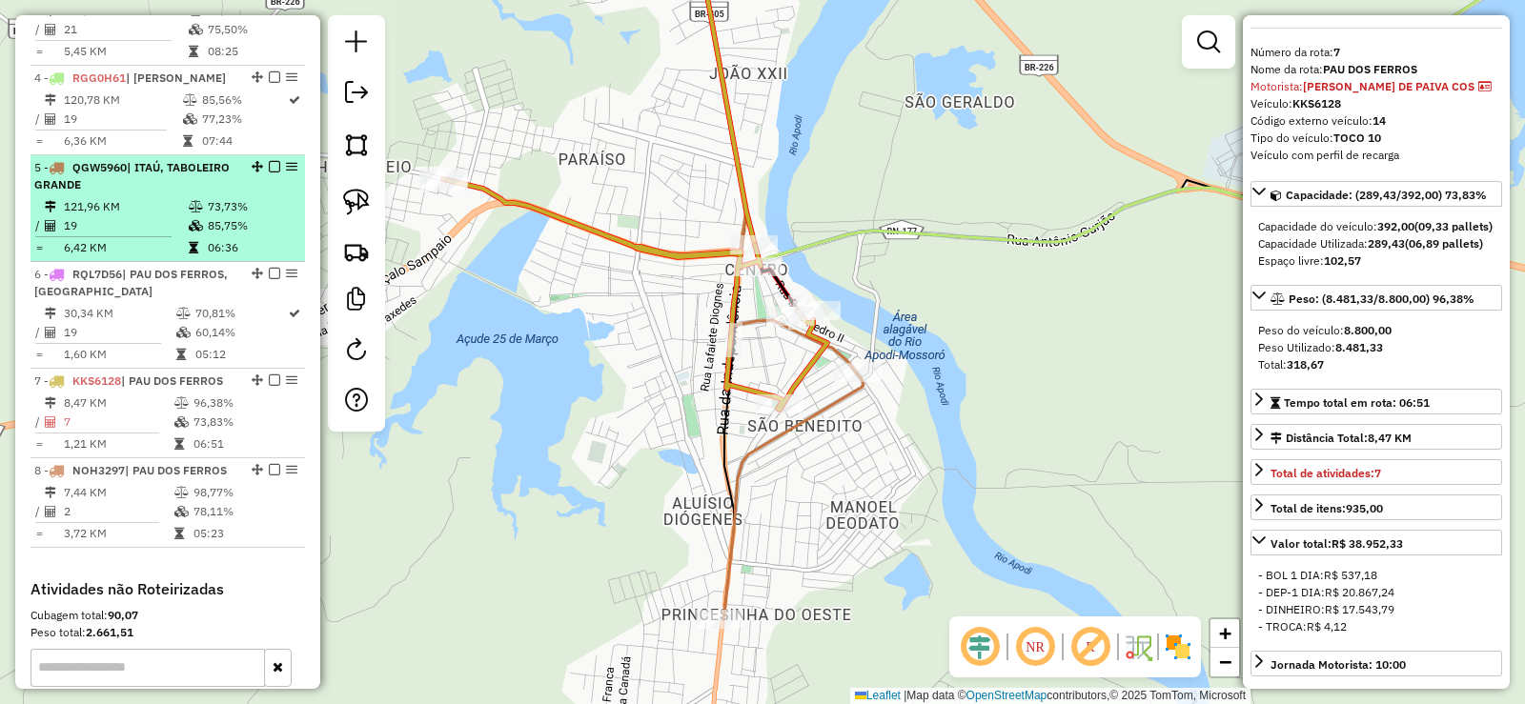
click at [144, 235] on td "19" at bounding box center [125, 225] width 125 height 19
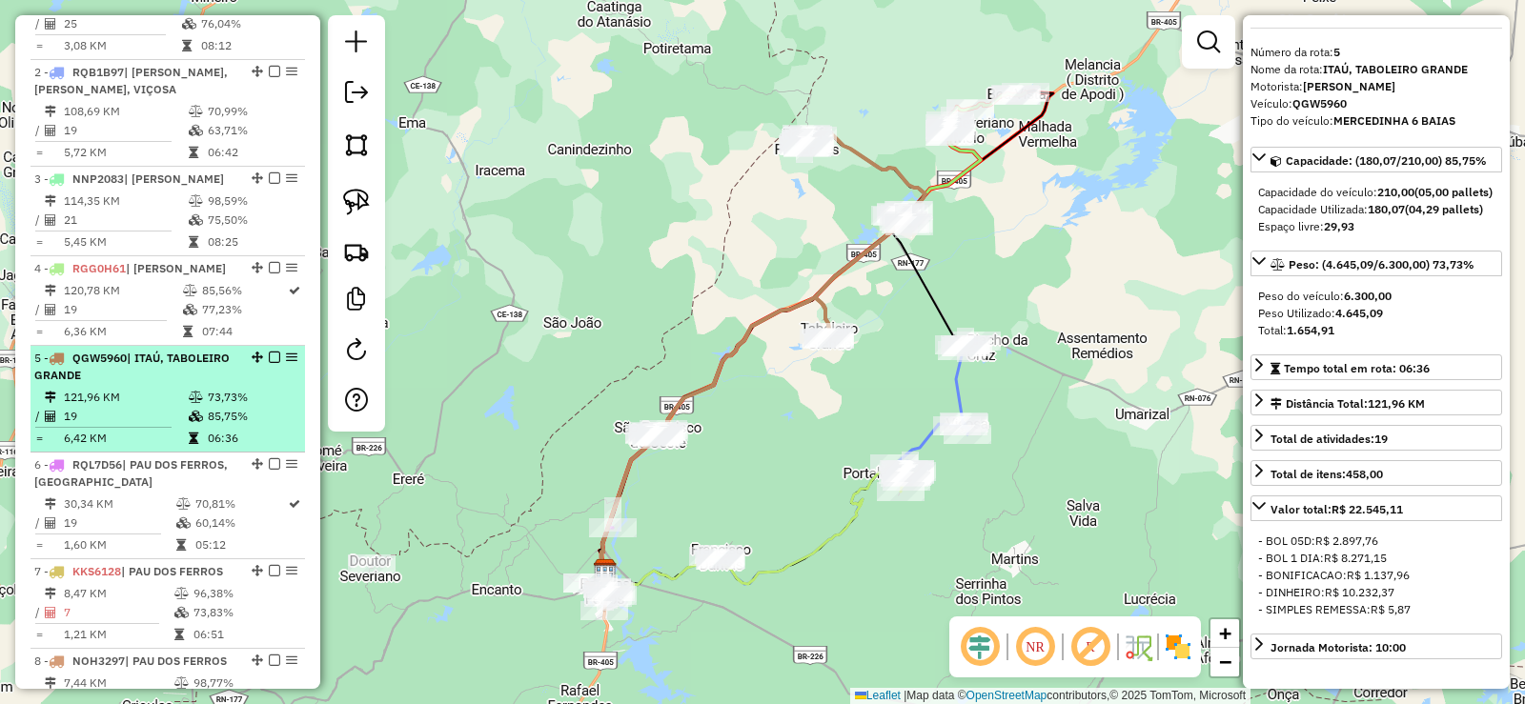
scroll to position [670, 0]
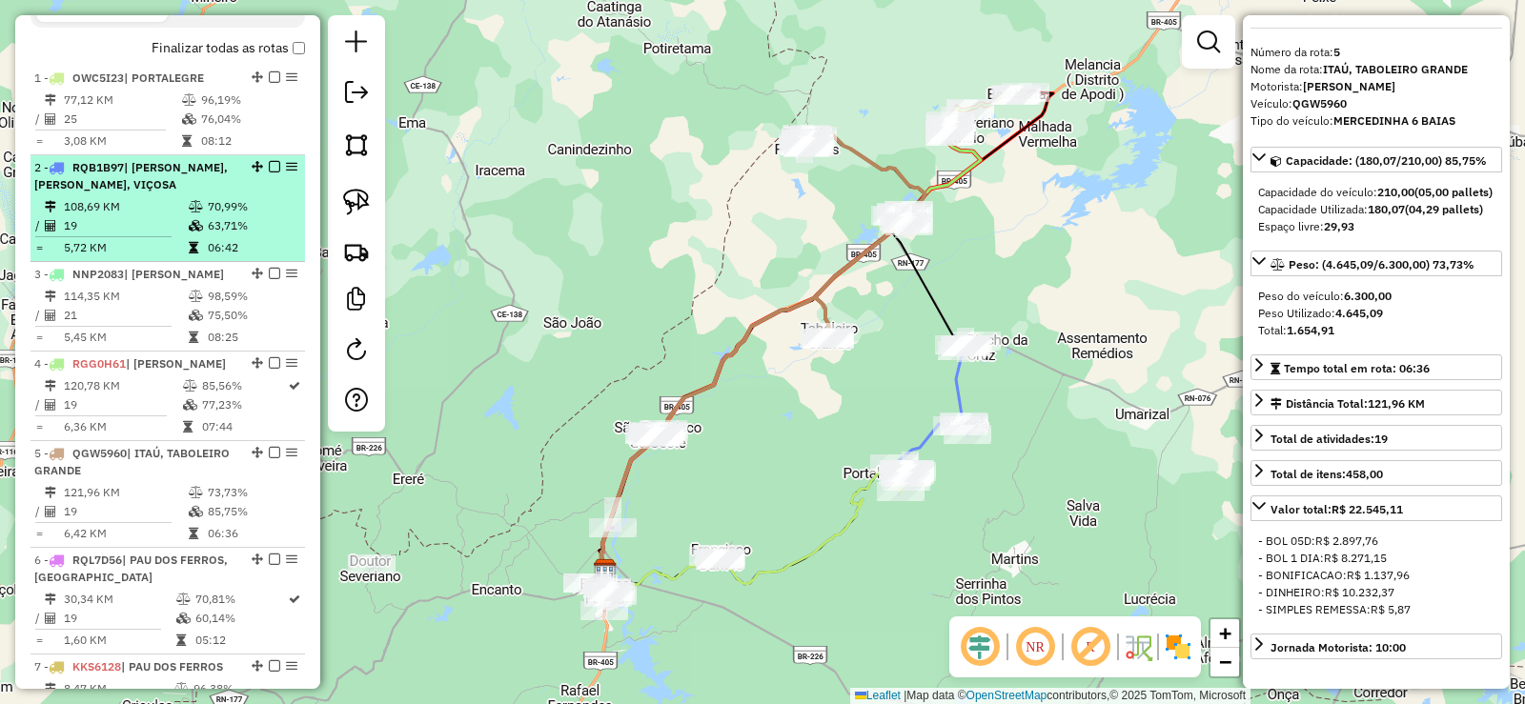
click at [179, 193] on div "2 - RQB1B97 | FRANCISCO DANTAS, RIACHO DA CRUZ, VIÇOSA" at bounding box center [135, 176] width 202 height 34
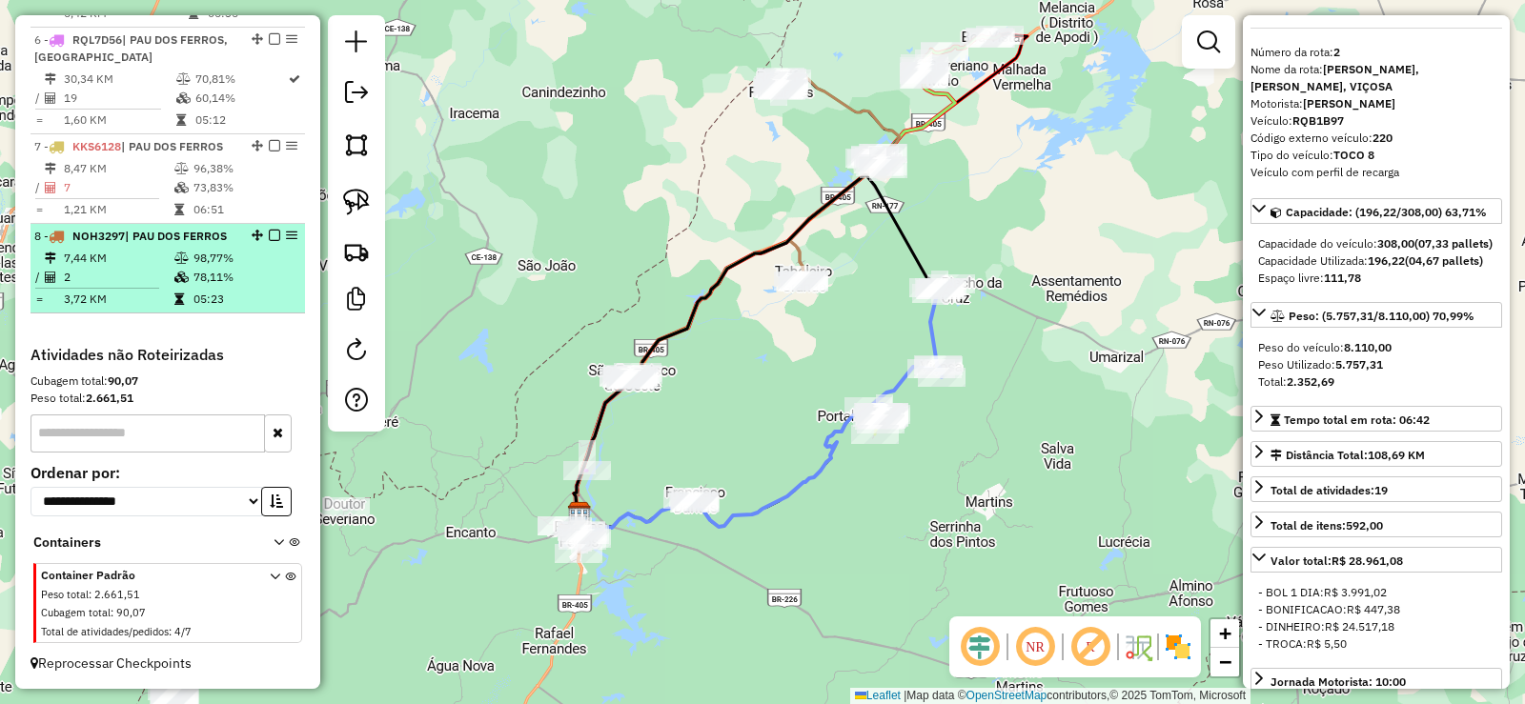
scroll to position [1242, 0]
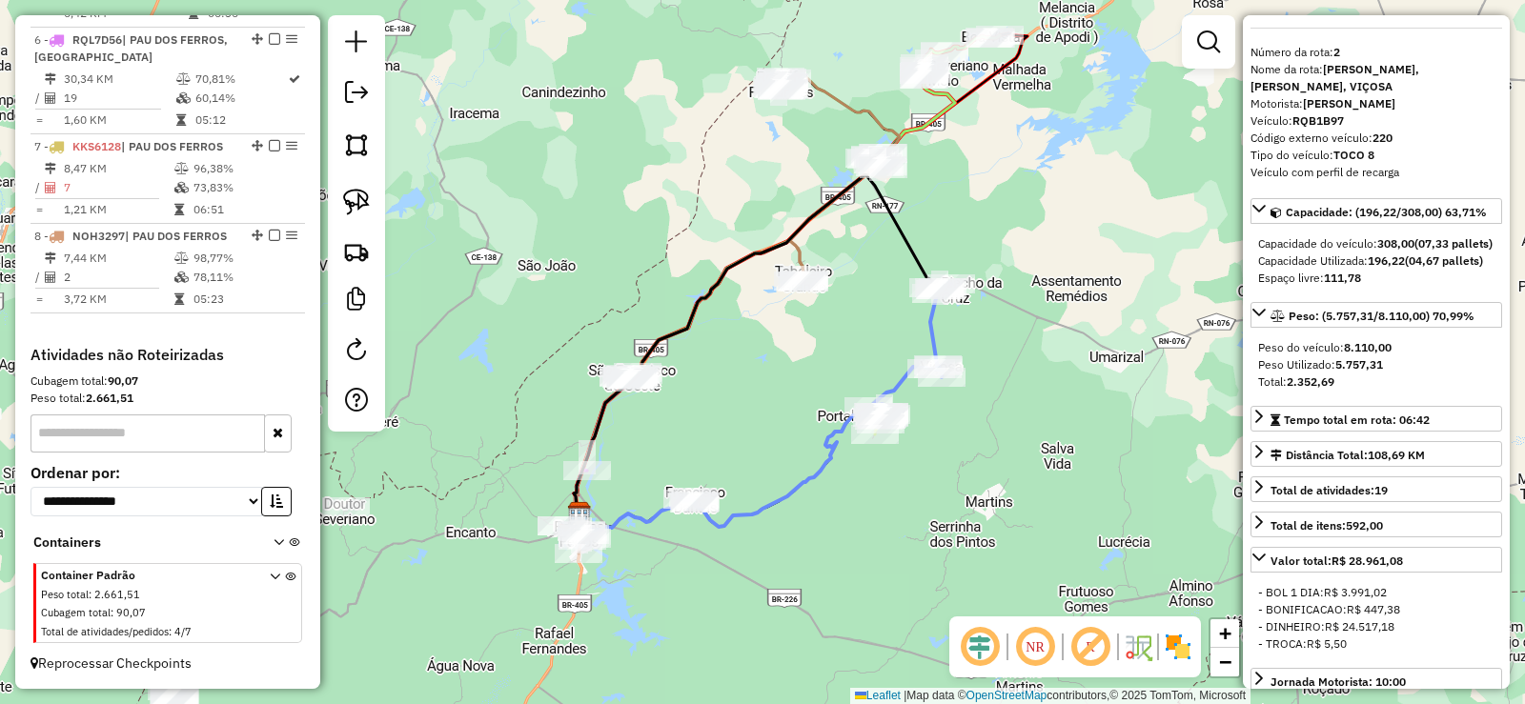
drag, startPoint x: 701, startPoint y: 437, endPoint x: 811, endPoint y: 361, distance: 133.8
click at [810, 359] on div "Janela de atendimento Grade de atendimento Capacidade Transportadoras Veículos …" at bounding box center [762, 352] width 1525 height 704
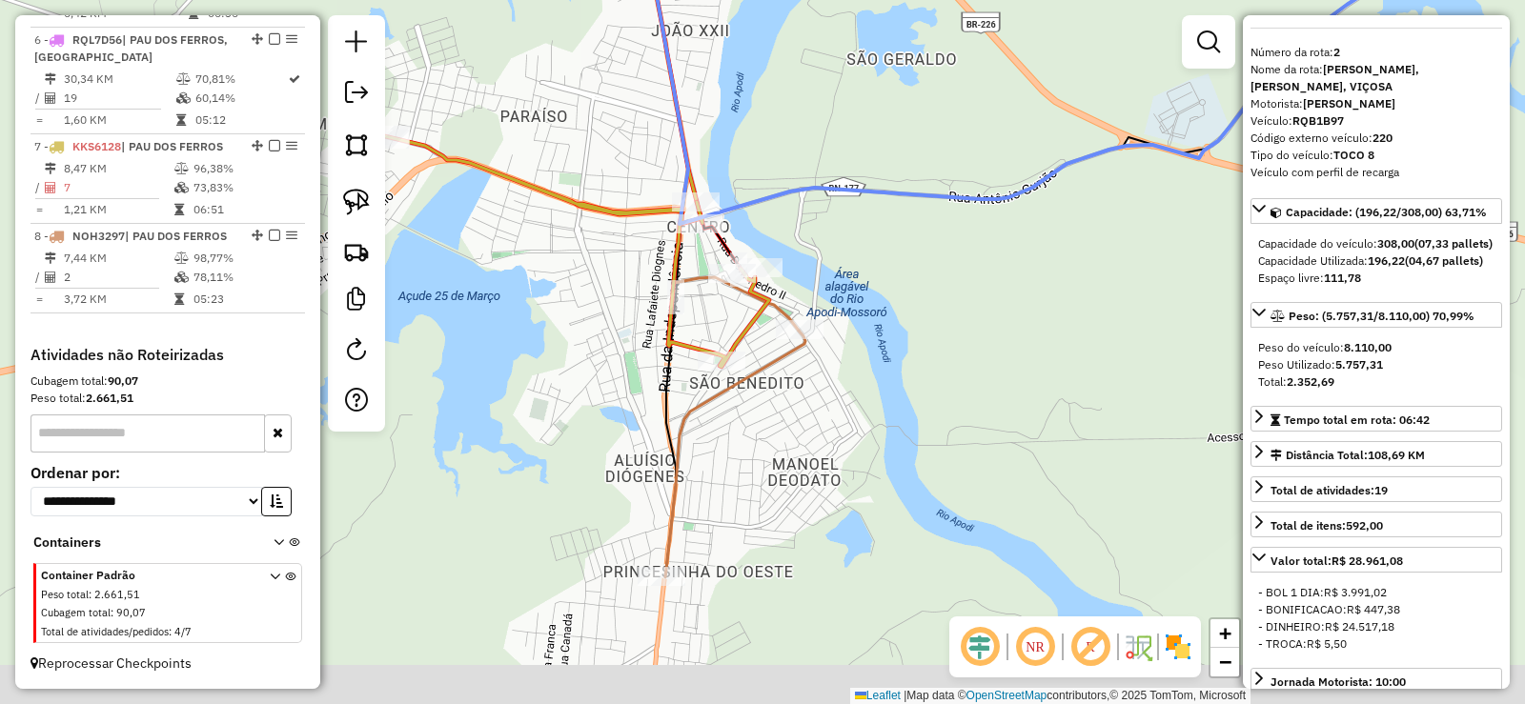
drag, startPoint x: 744, startPoint y: 582, endPoint x: 764, endPoint y: 483, distance: 101.1
click at [764, 483] on div "Janela de atendimento Grade de atendimento Capacidade Transportadoras Veículos …" at bounding box center [762, 352] width 1525 height 704
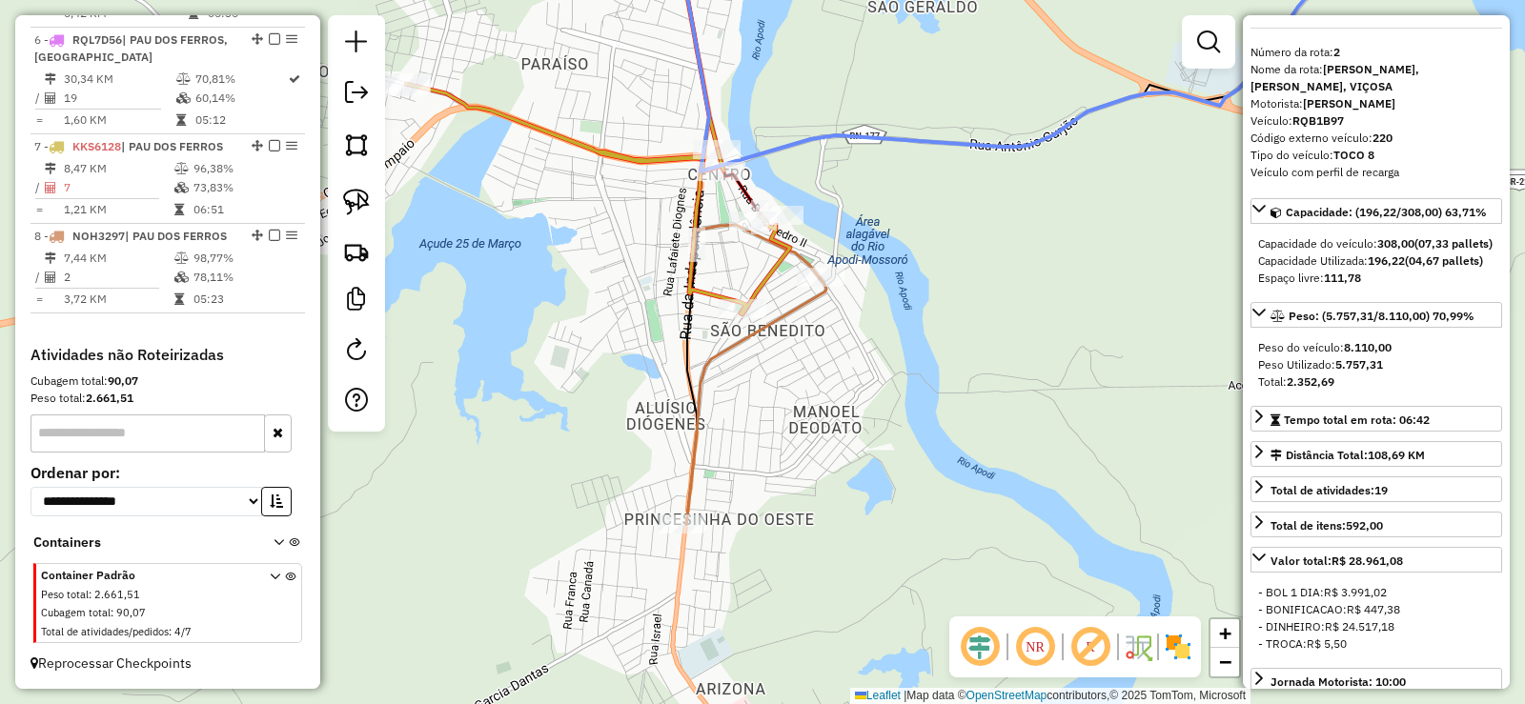
click at [789, 427] on div "Janela de atendimento Grade de atendimento Capacidade Transportadoras Veículos …" at bounding box center [762, 352] width 1525 height 704
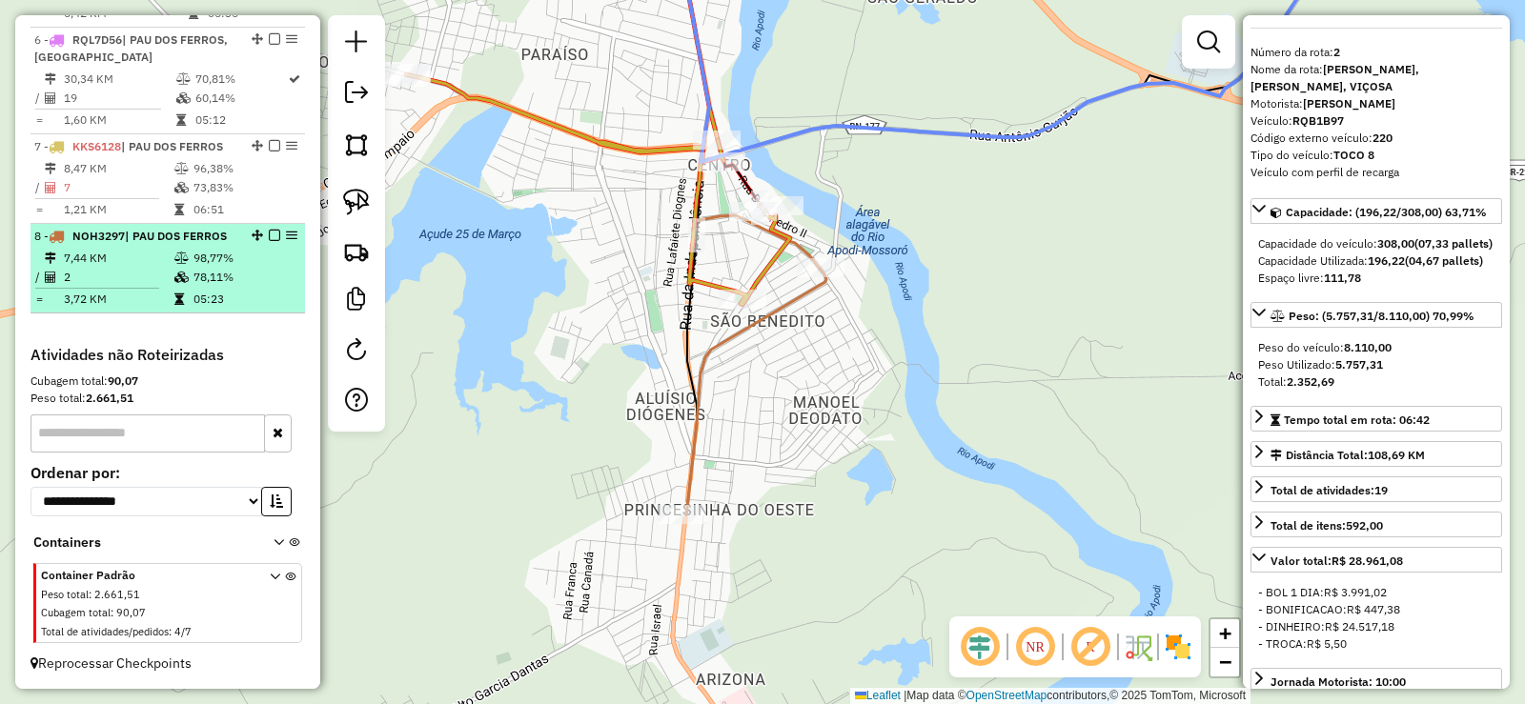
click at [155, 259] on td "7,44 KM" at bounding box center [118, 258] width 111 height 19
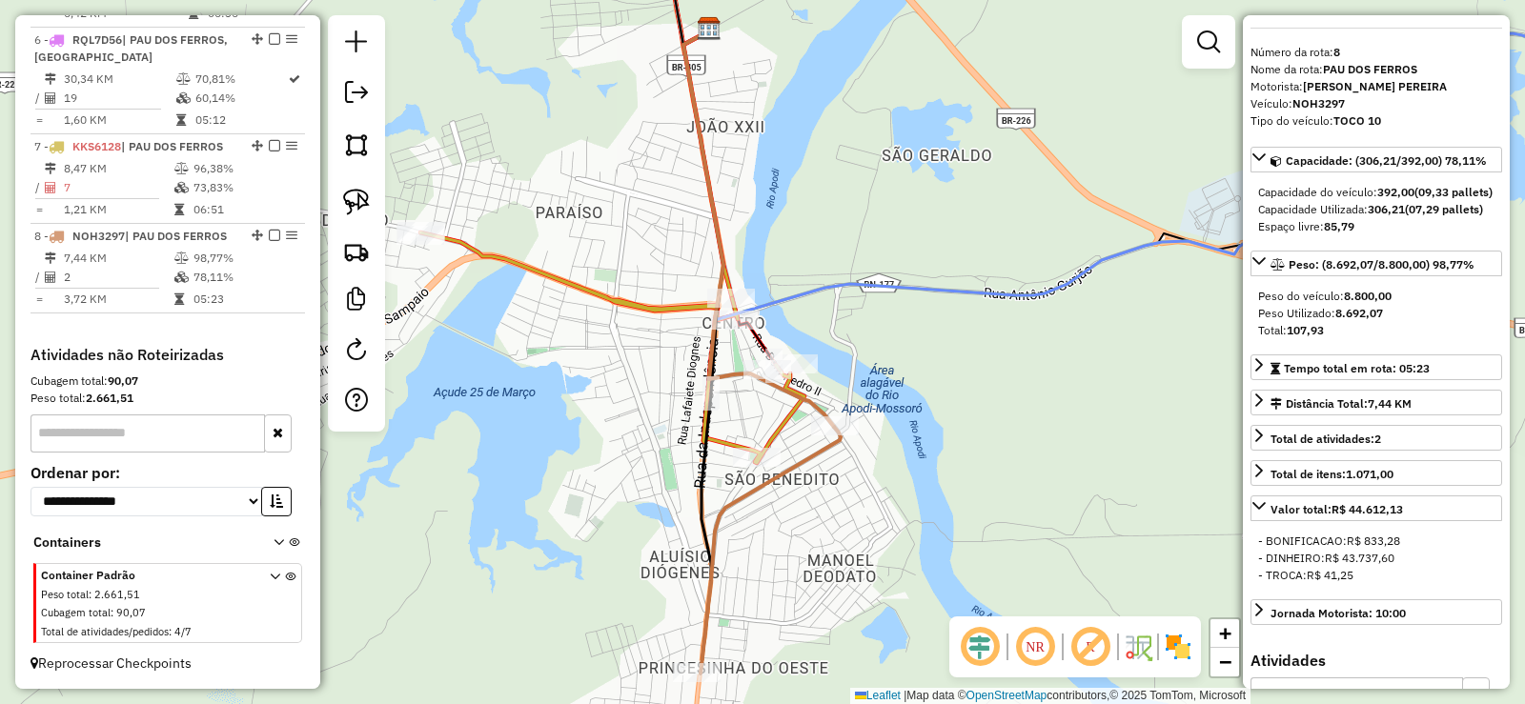
scroll to position [0, 0]
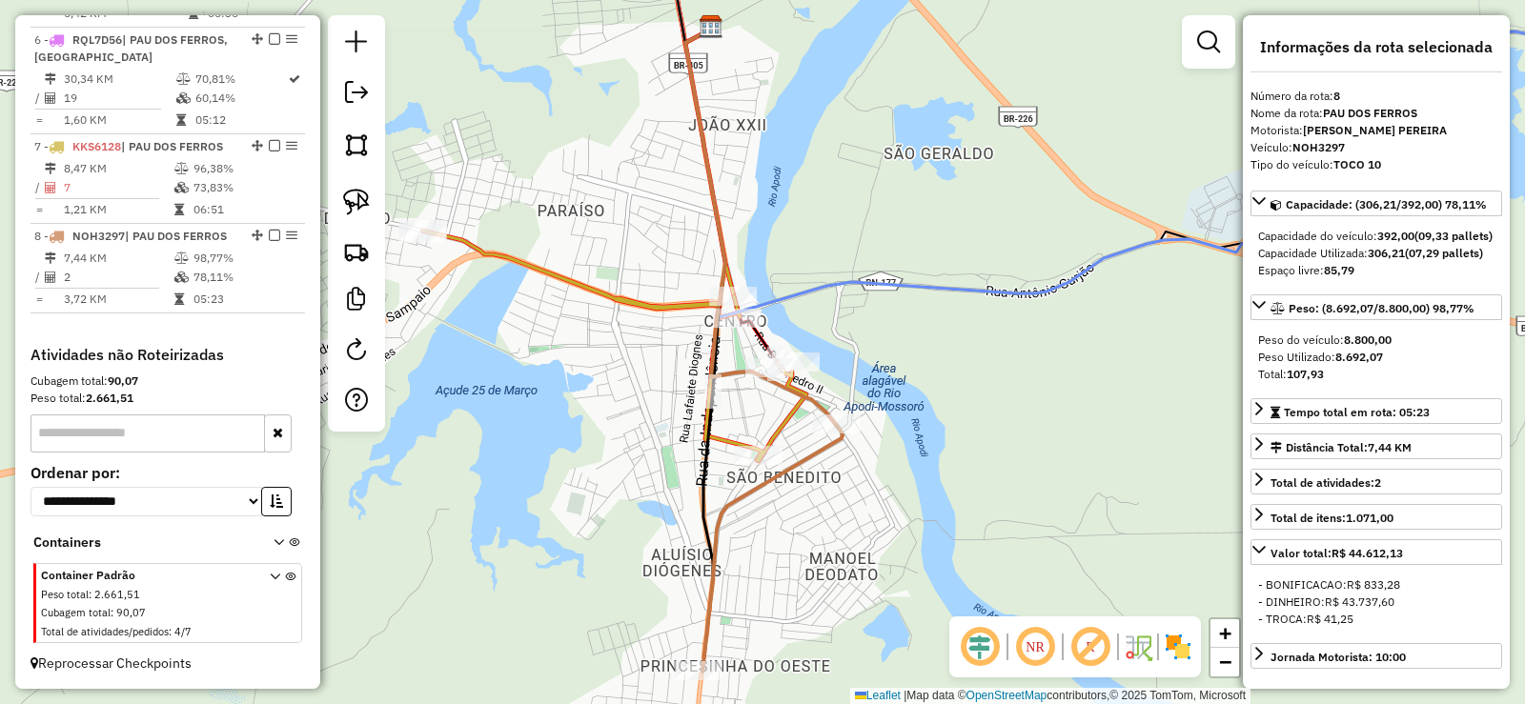
drag, startPoint x: 834, startPoint y: 482, endPoint x: 854, endPoint y: 444, distance: 43.1
click at [854, 444] on div "Janela de atendimento Grade de atendimento Capacidade Transportadoras Veículos …" at bounding box center [762, 352] width 1525 height 704
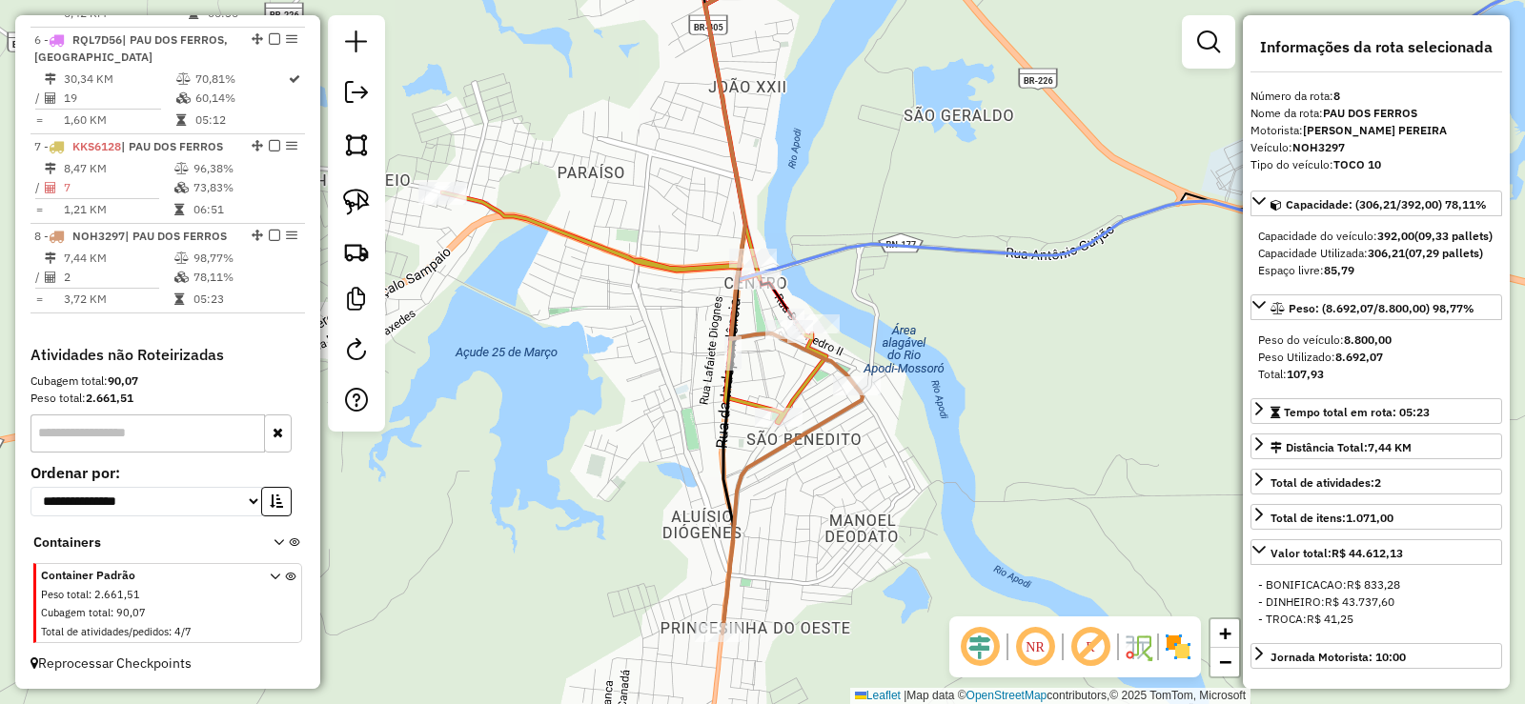
drag, startPoint x: 865, startPoint y: 486, endPoint x: 903, endPoint y: 457, distance: 47.5
click at [903, 457] on div "Janela de atendimento Grade de atendimento Capacidade Transportadoras Veículos …" at bounding box center [762, 352] width 1525 height 704
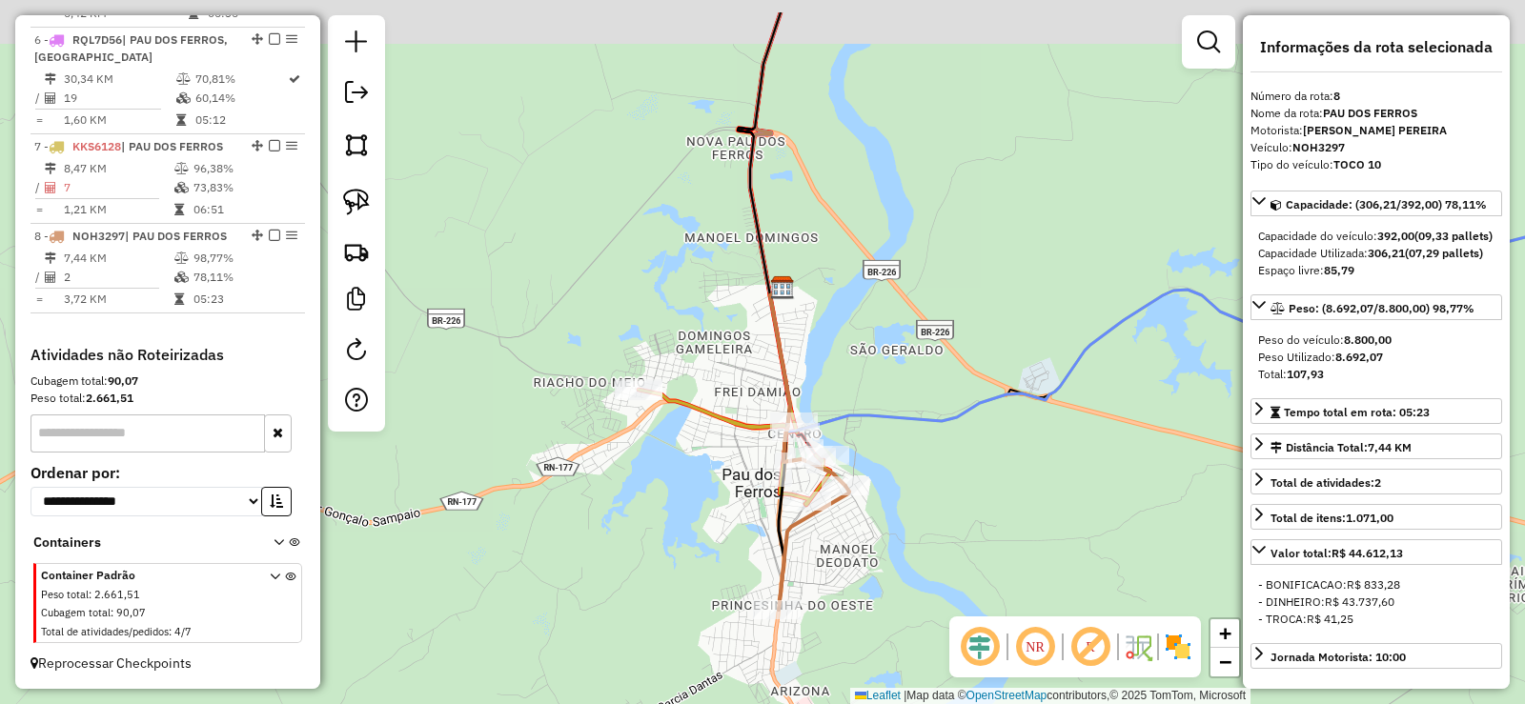
drag, startPoint x: 884, startPoint y: 239, endPoint x: 765, endPoint y: 506, distance: 291.9
click at [765, 506] on div "Janela de atendimento Grade de atendimento Capacidade Transportadoras Veículos …" at bounding box center [762, 352] width 1525 height 704
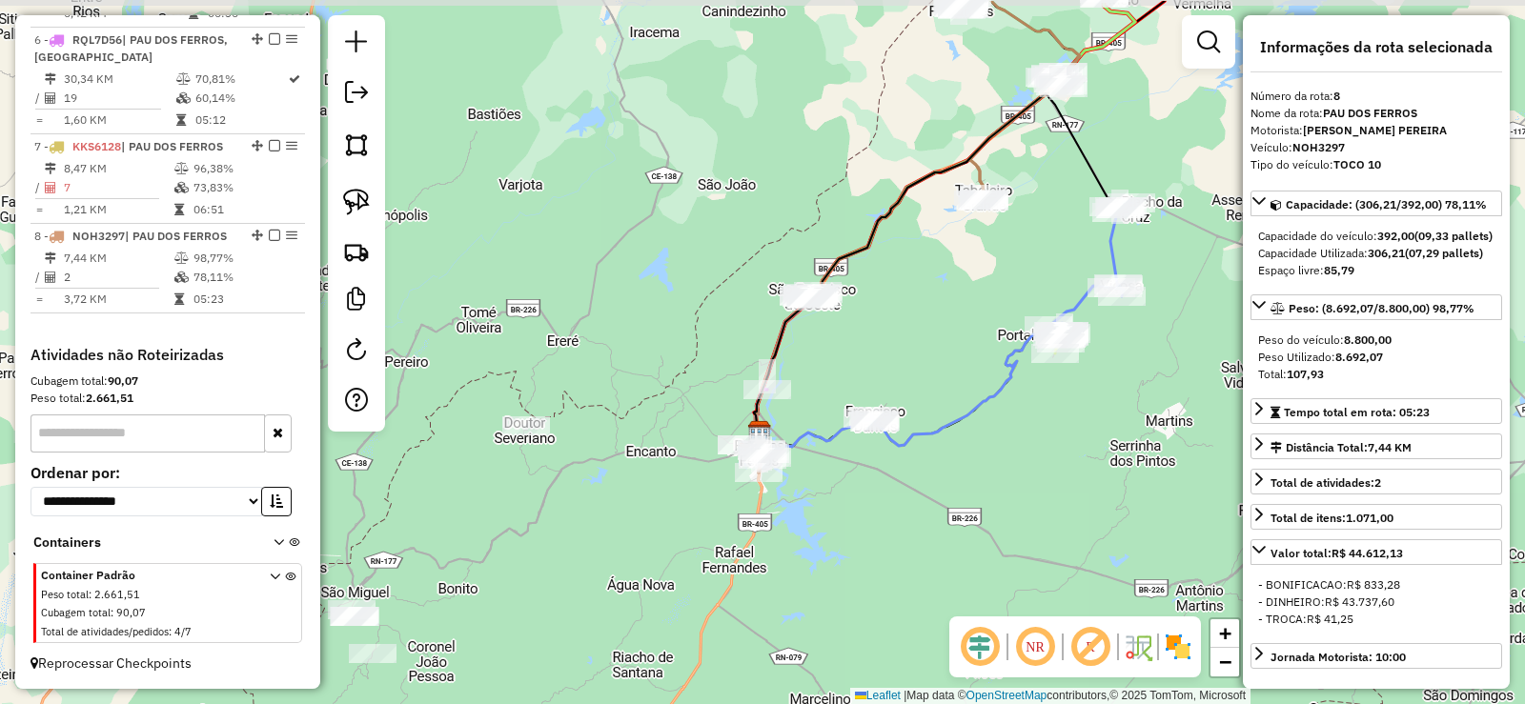
drag, startPoint x: 910, startPoint y: 266, endPoint x: 857, endPoint y: 337, distance: 89.2
click at [858, 337] on div "Janela de atendimento Grade de atendimento Capacidade Transportadoras Veículos …" at bounding box center [762, 352] width 1525 height 704
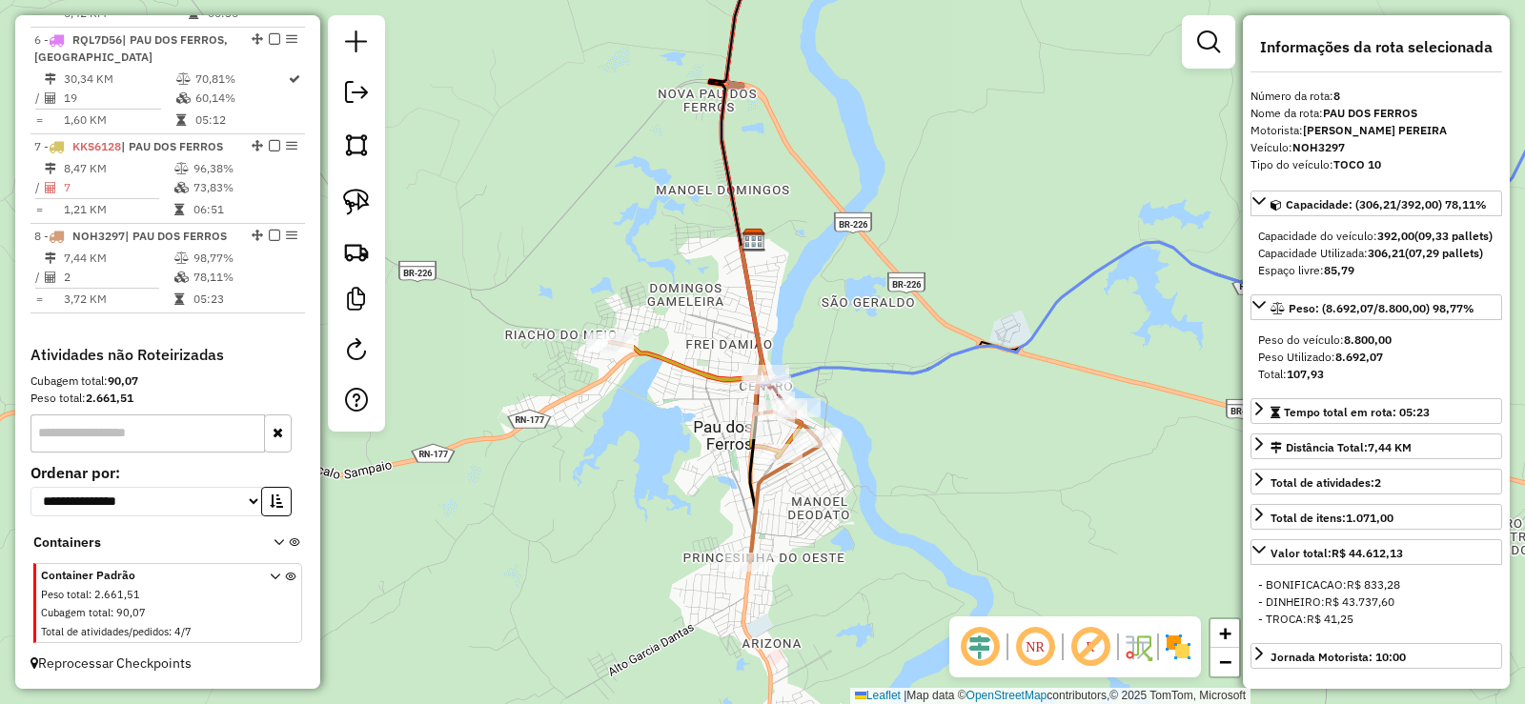
click at [819, 498] on div "Janela de atendimento Grade de atendimento Capacidade Transportadoras Veículos …" at bounding box center [762, 352] width 1525 height 704
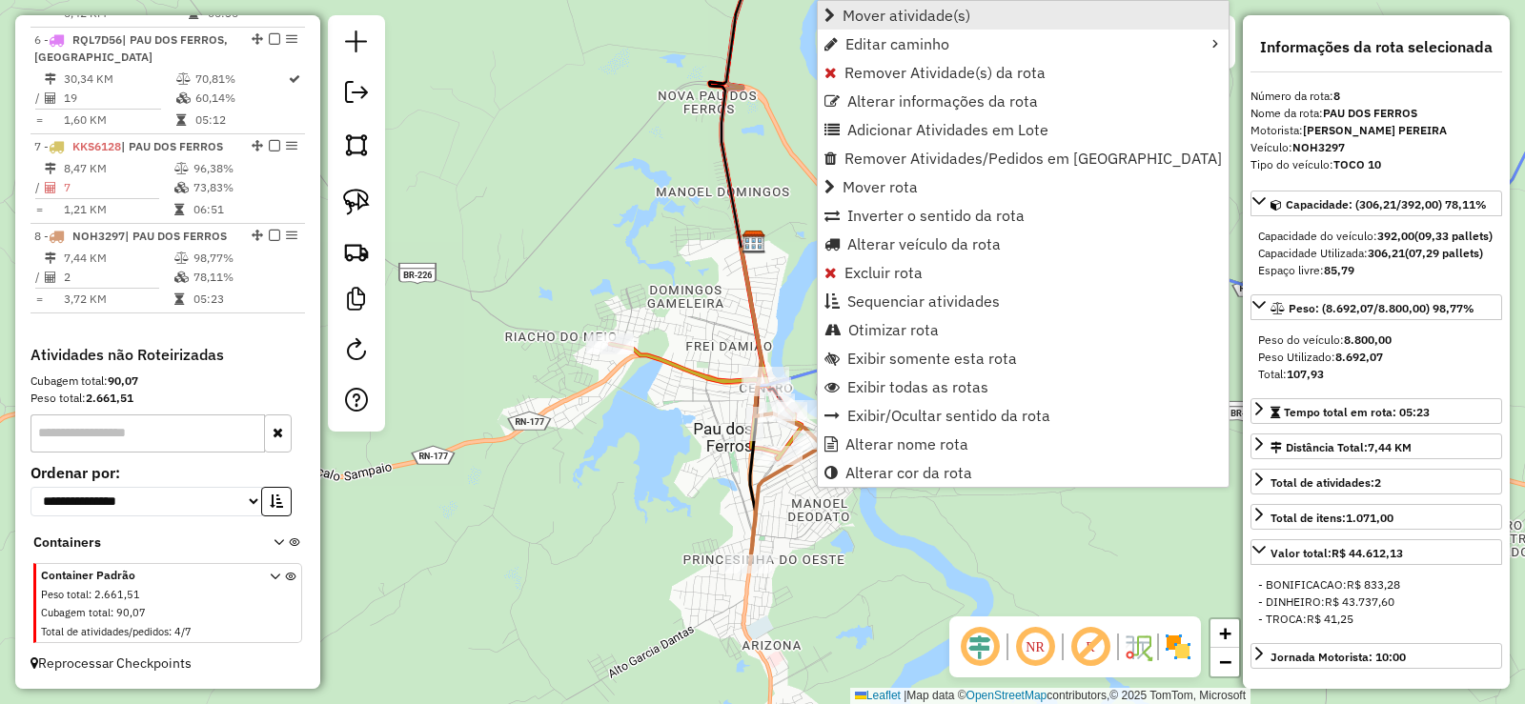
click at [906, 16] on span "Mover atividade(s)" at bounding box center [907, 15] width 128 height 15
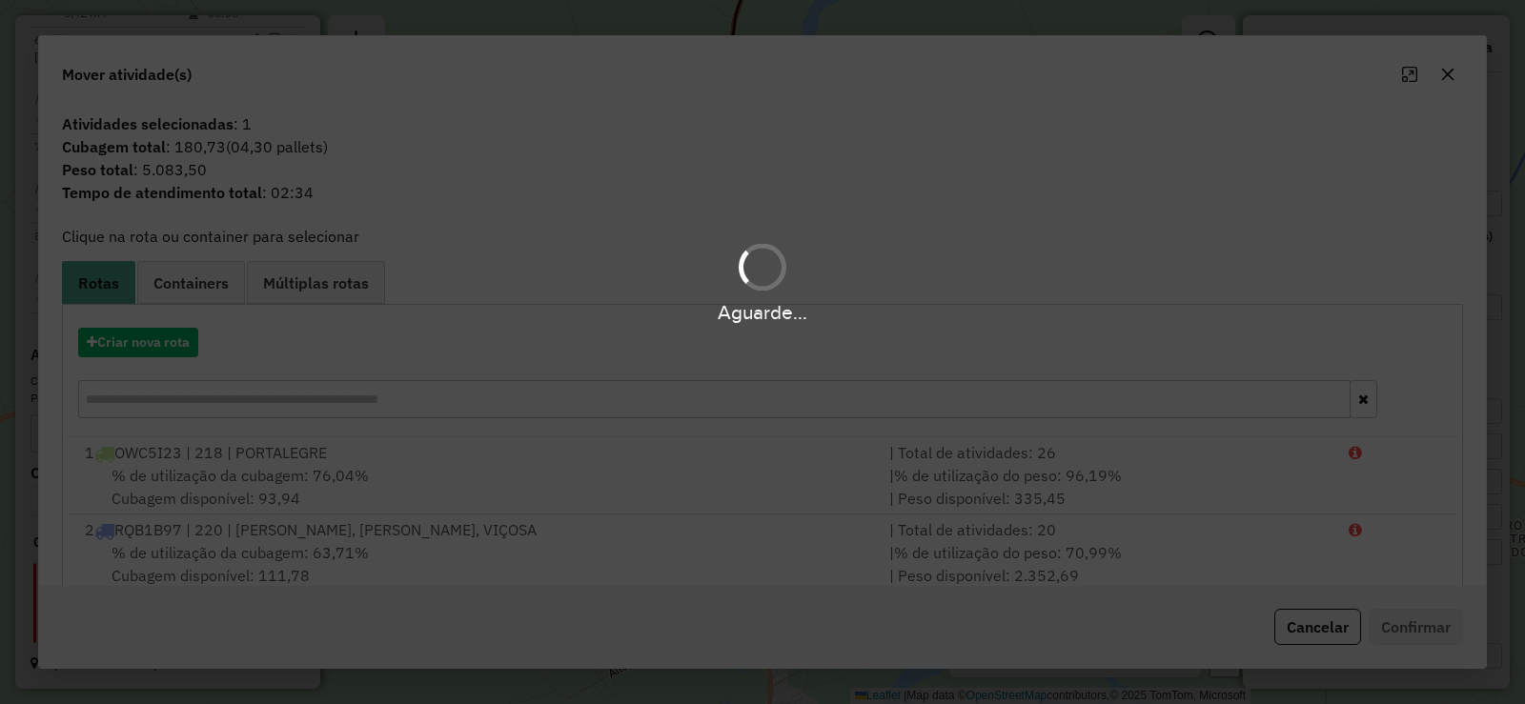
click at [175, 341] on div "Aguarde..." at bounding box center [762, 352] width 1525 height 704
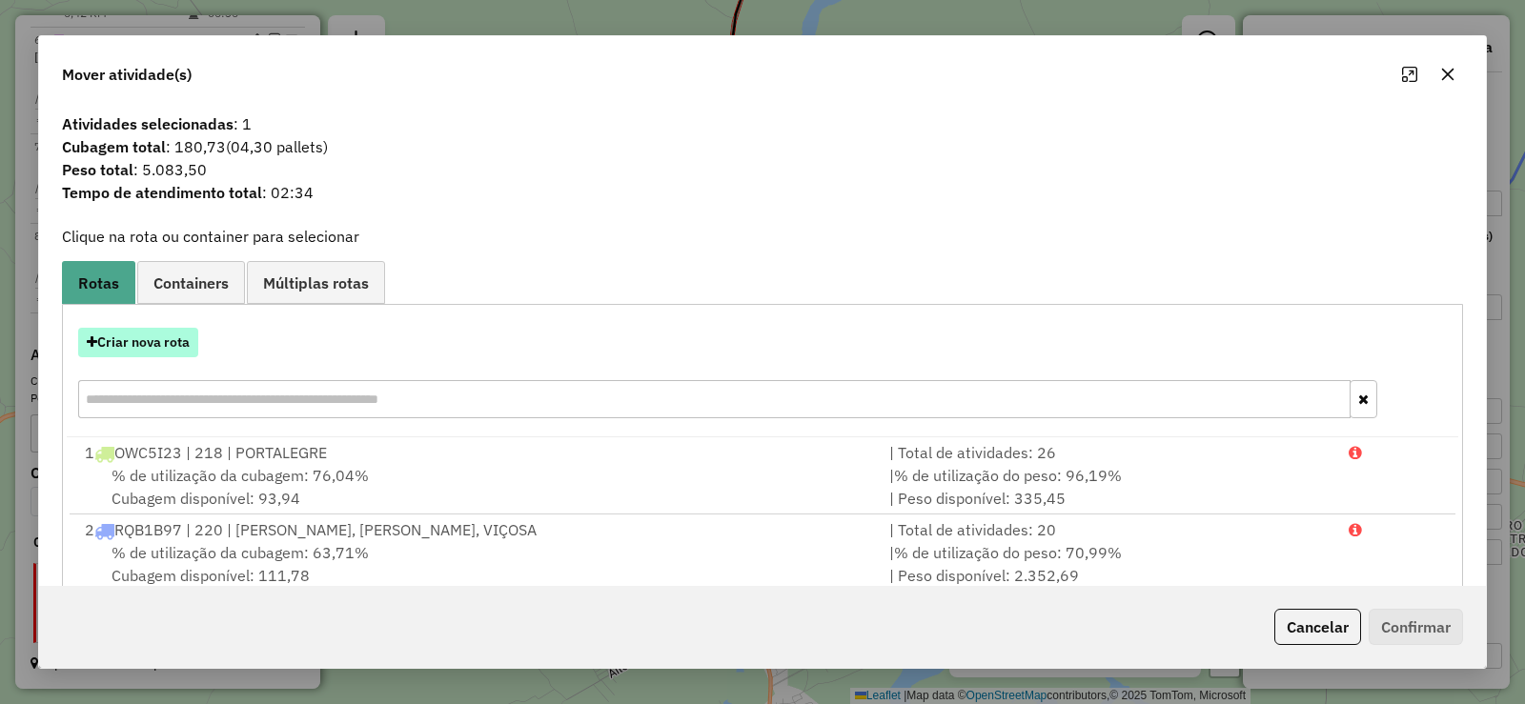
click at [179, 340] on button "Criar nova rota" at bounding box center [138, 343] width 120 height 30
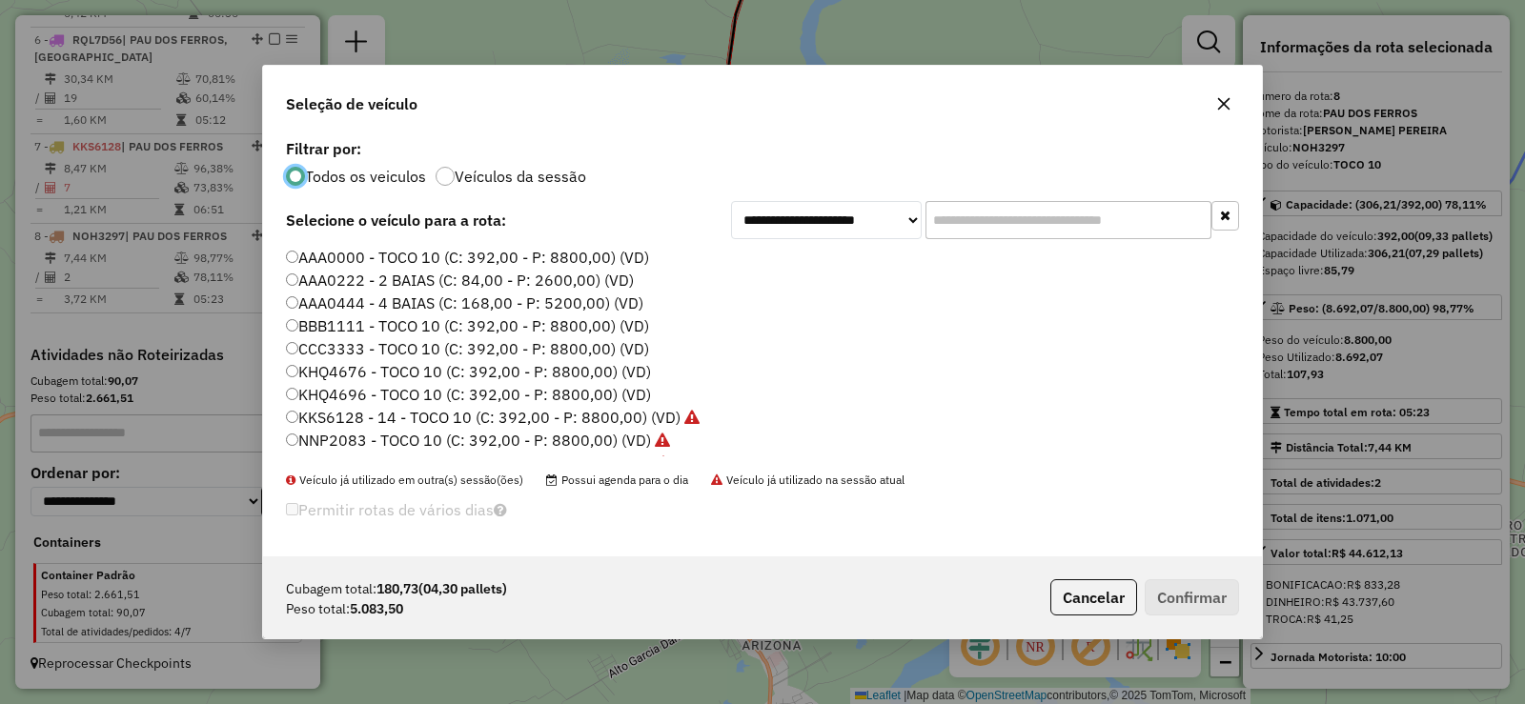
scroll to position [10, 6]
click at [390, 368] on label "KHQ4676 - TOCO 10 (C: 392,00 - P: 8800,00) (VD)" at bounding box center [468, 371] width 365 height 23
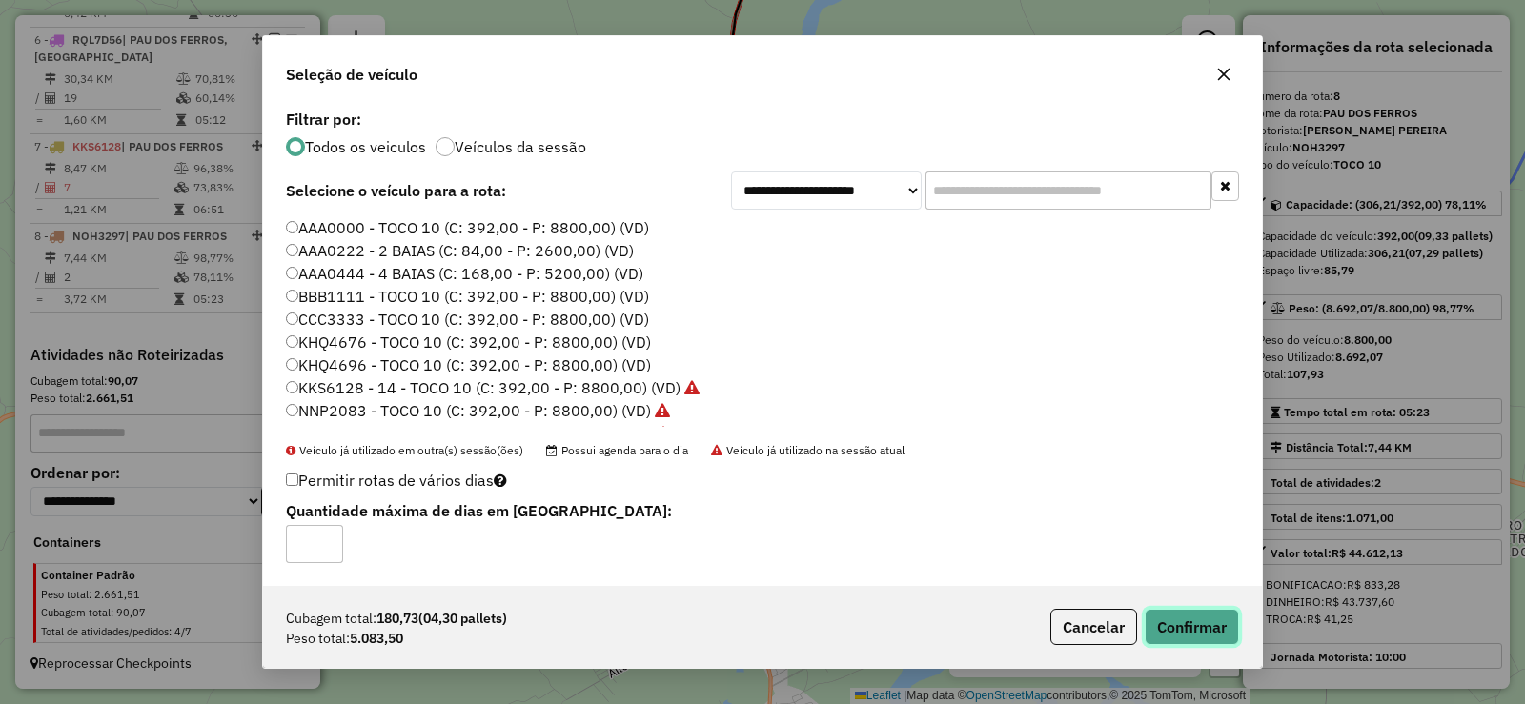
drag, startPoint x: 1197, startPoint y: 622, endPoint x: 1170, endPoint y: 612, distance: 28.7
click at [1196, 621] on button "Confirmar" at bounding box center [1192, 627] width 94 height 36
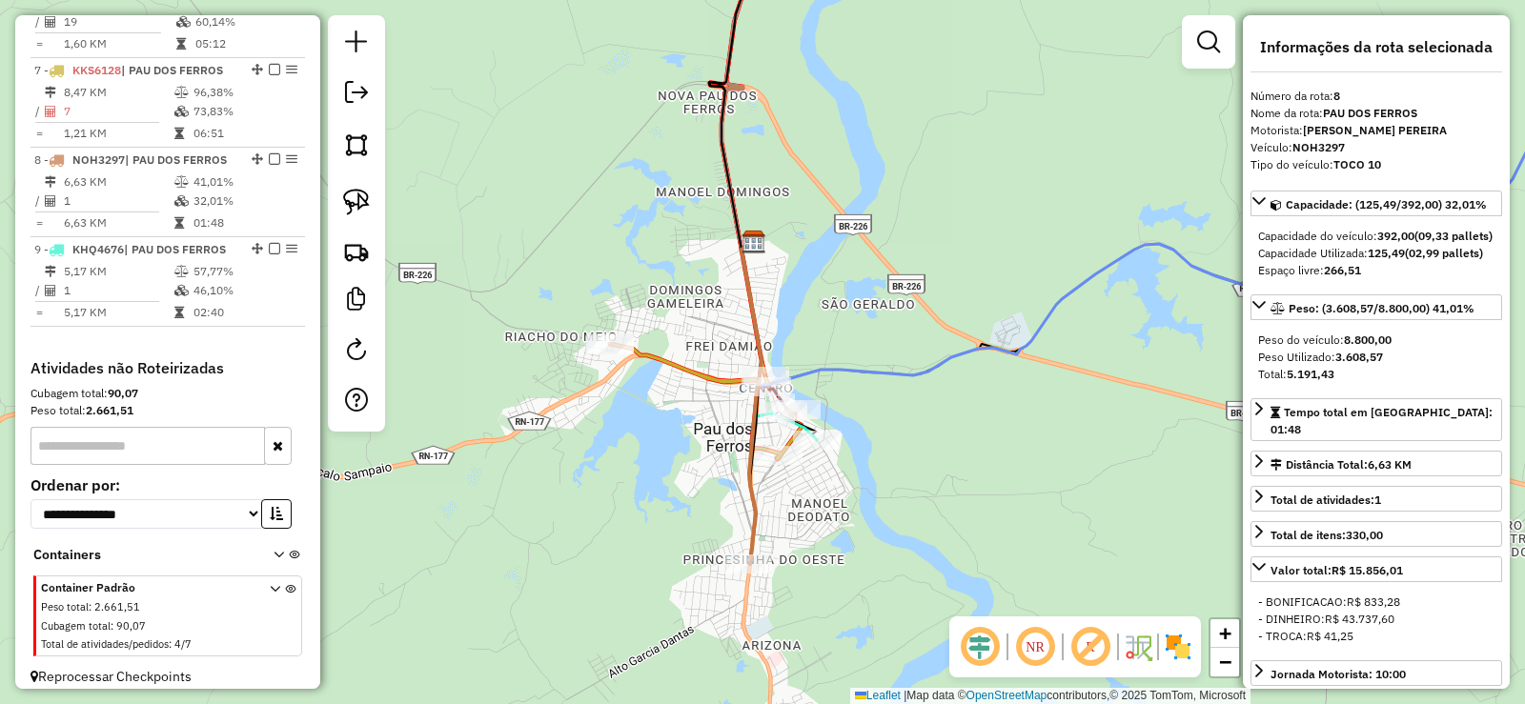
scroll to position [1260, 0]
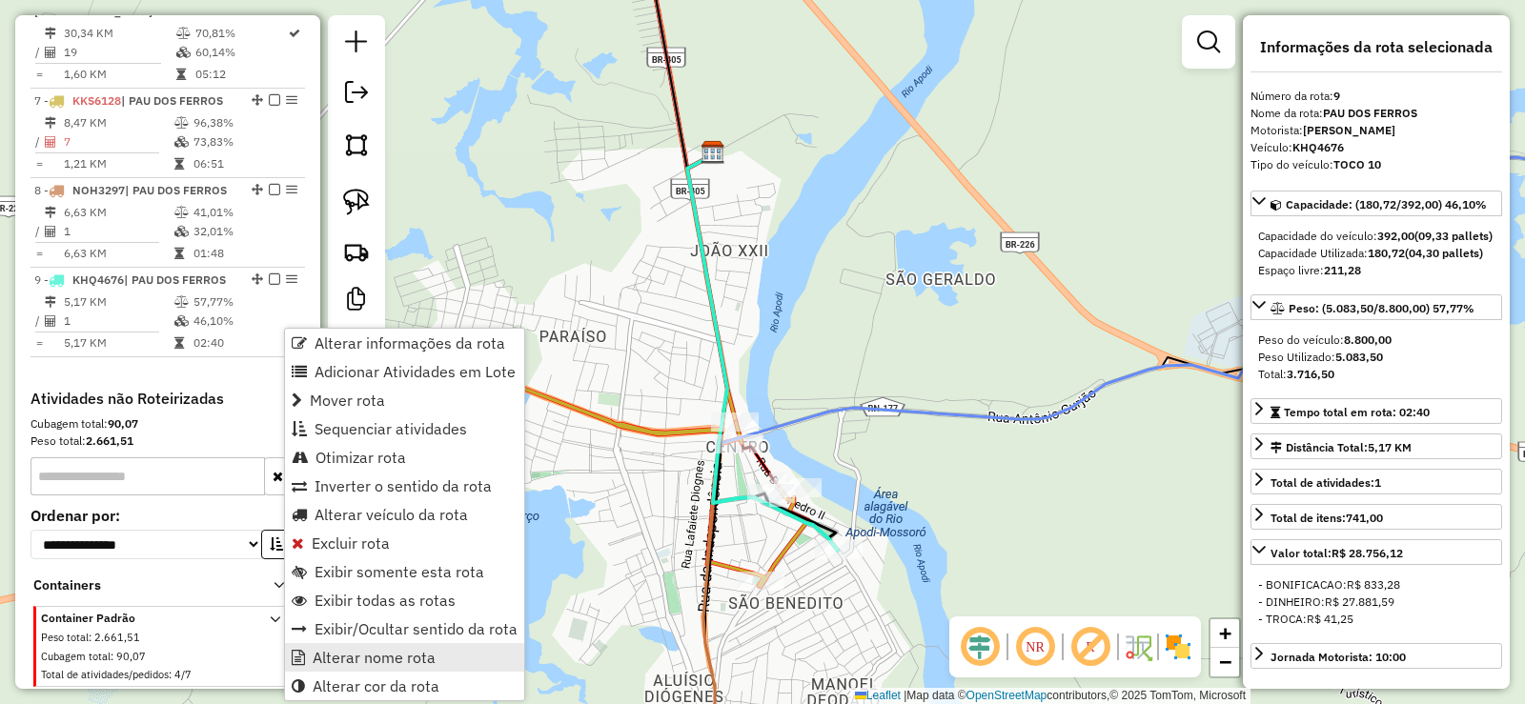
click at [358, 664] on span "Alterar nome rota" at bounding box center [374, 657] width 123 height 15
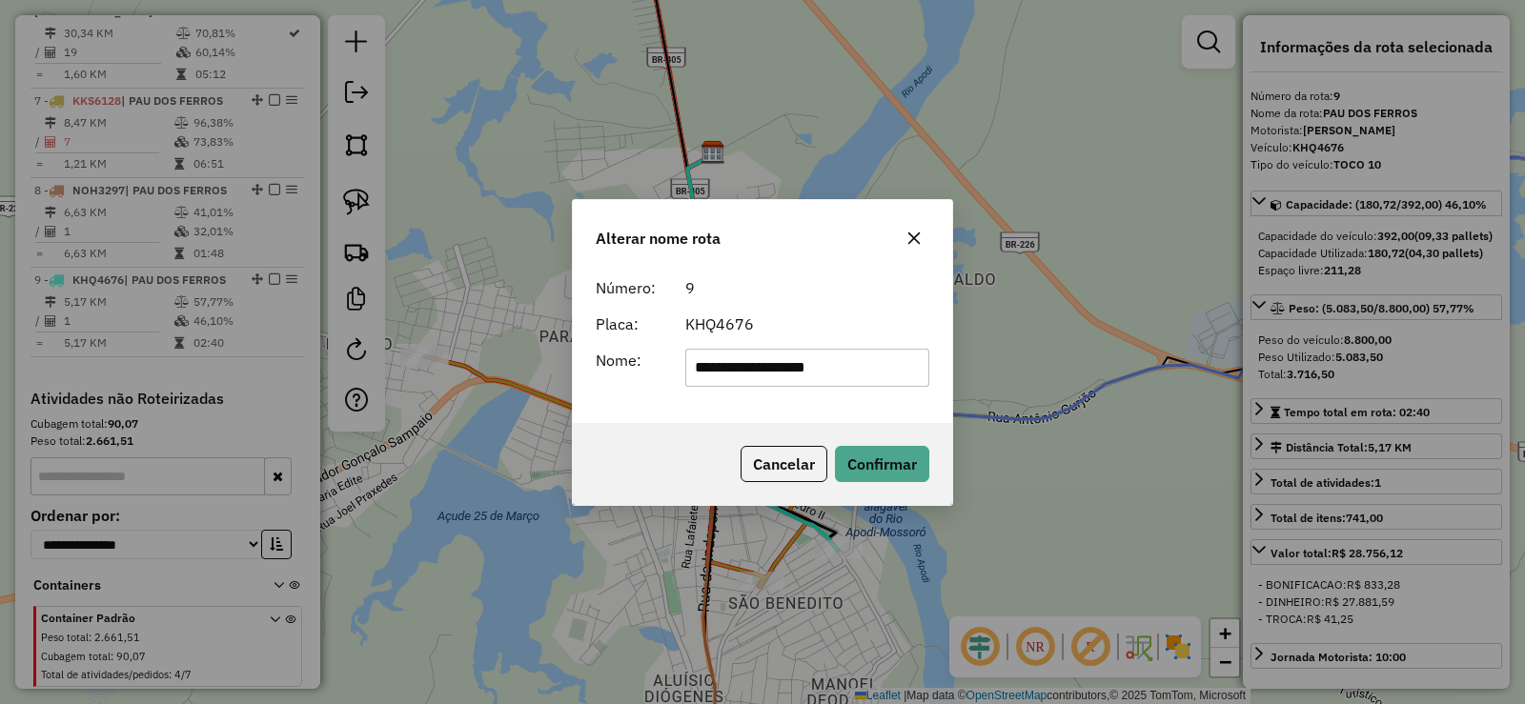
type input "**********"
drag, startPoint x: 888, startPoint y: 467, endPoint x: 803, endPoint y: 497, distance: 90.7
click at [886, 467] on button "Confirmar" at bounding box center [882, 464] width 94 height 36
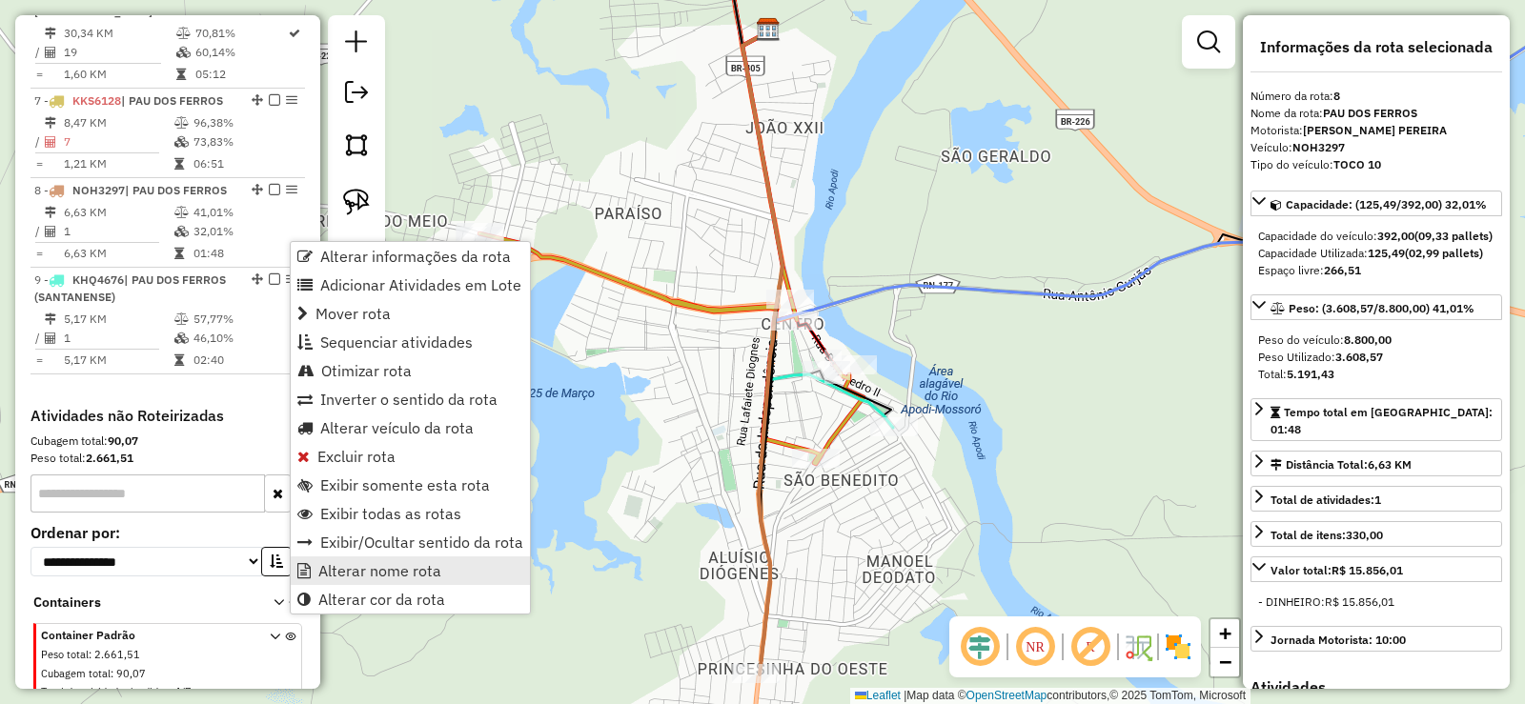
click at [363, 570] on span "Alterar nome rota" at bounding box center [379, 570] width 123 height 15
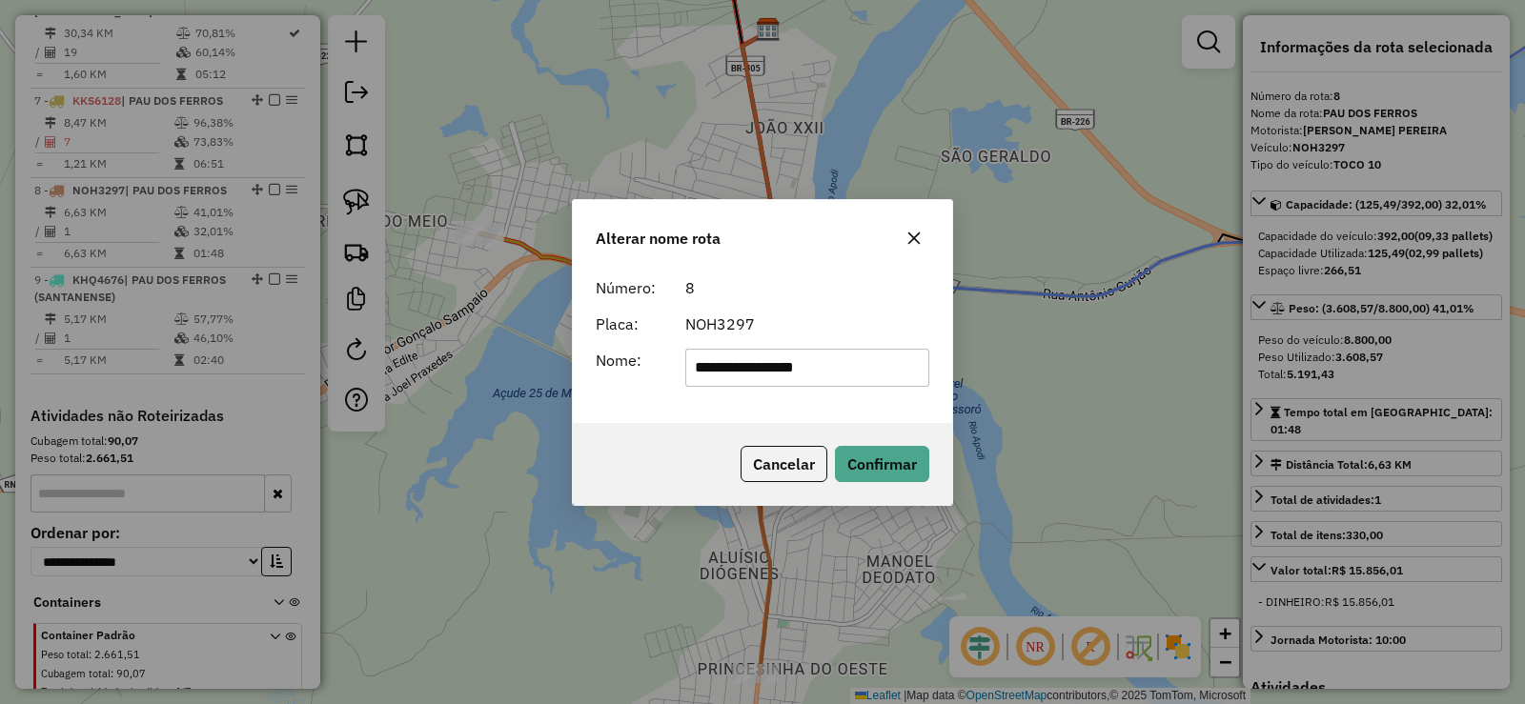
type input "**********"
click at [871, 479] on button "Confirmar" at bounding box center [882, 464] width 94 height 36
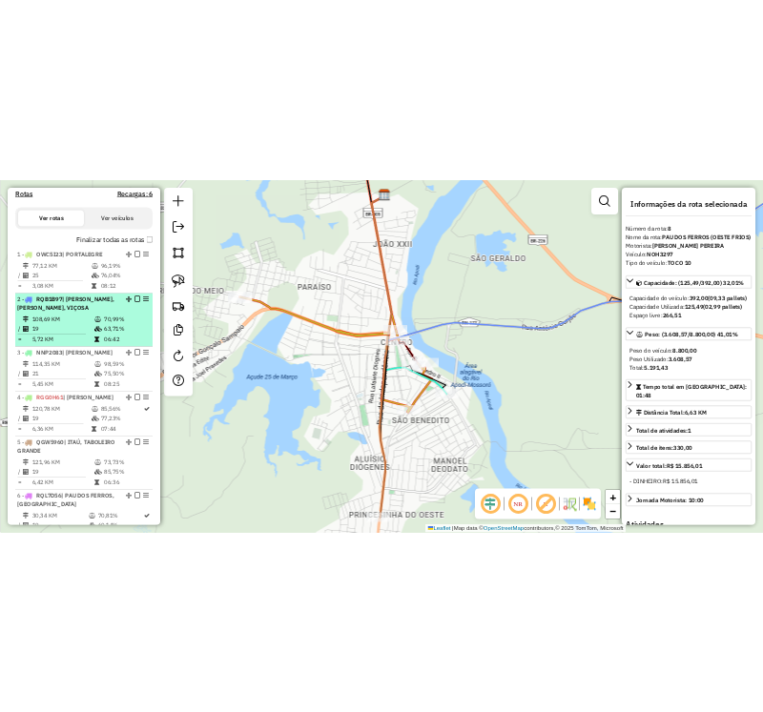
scroll to position [593, 0]
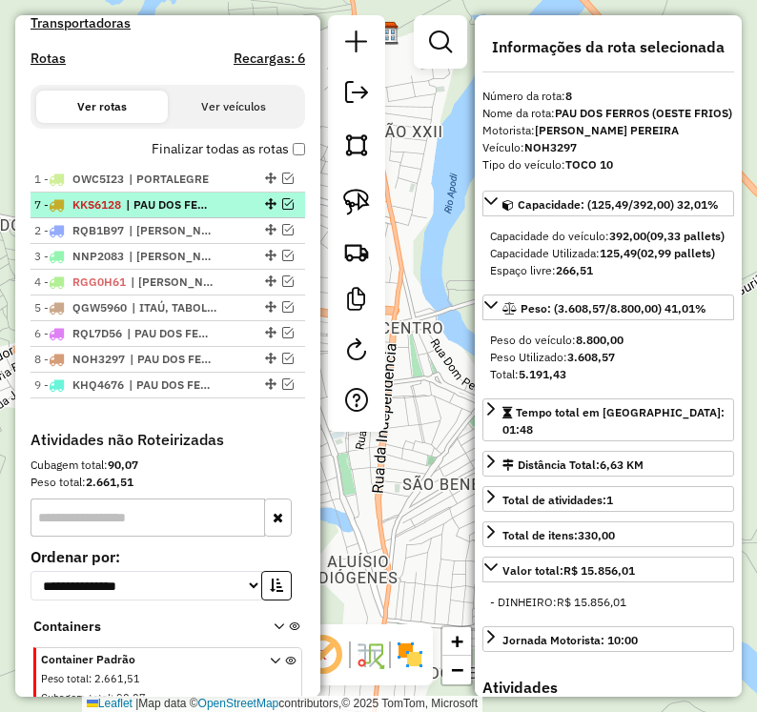
drag, startPoint x: 265, startPoint y: 349, endPoint x: 241, endPoint y: 219, distance: 131.8
drag, startPoint x: 263, startPoint y: 264, endPoint x: 254, endPoint y: 235, distance: 29.9
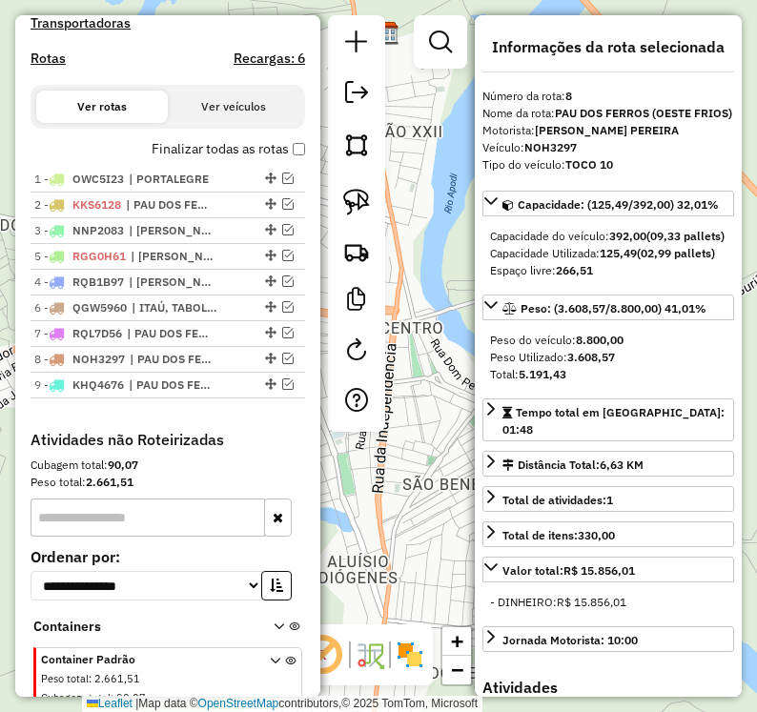
drag, startPoint x: 260, startPoint y: 286, endPoint x: 254, endPoint y: 270, distance: 17.2
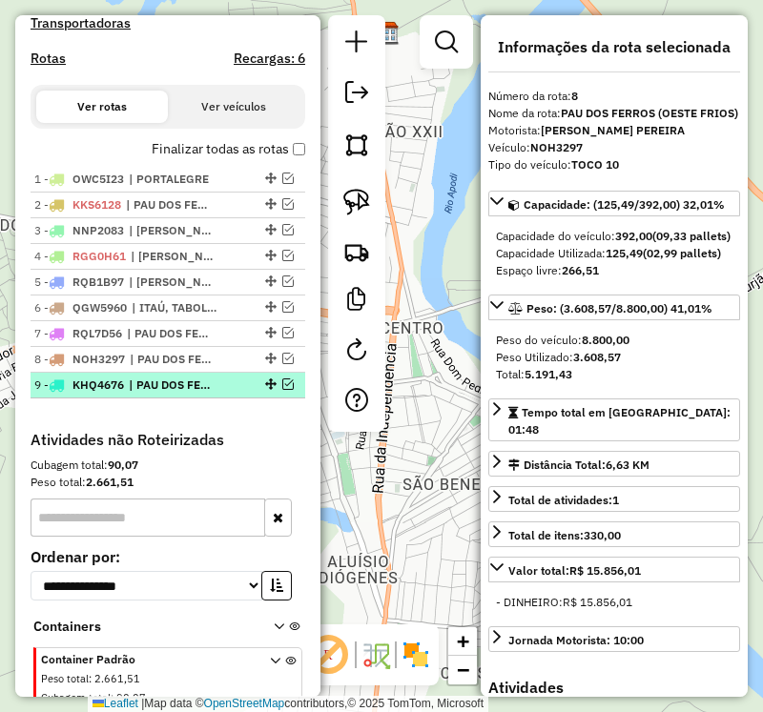
click at [282, 390] on em at bounding box center [287, 383] width 11 height 11
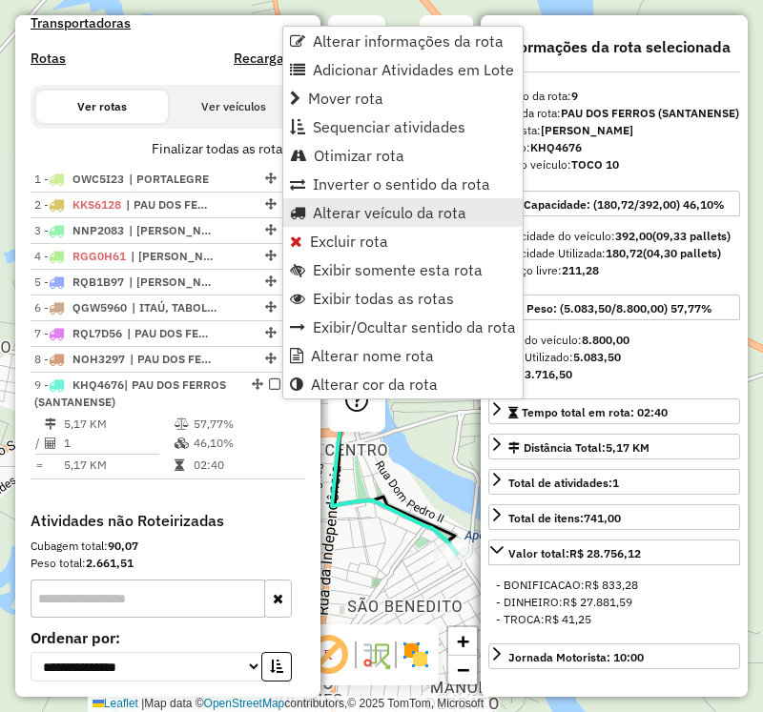
click at [347, 209] on span "Alterar veículo da rota" at bounding box center [389, 212] width 153 height 15
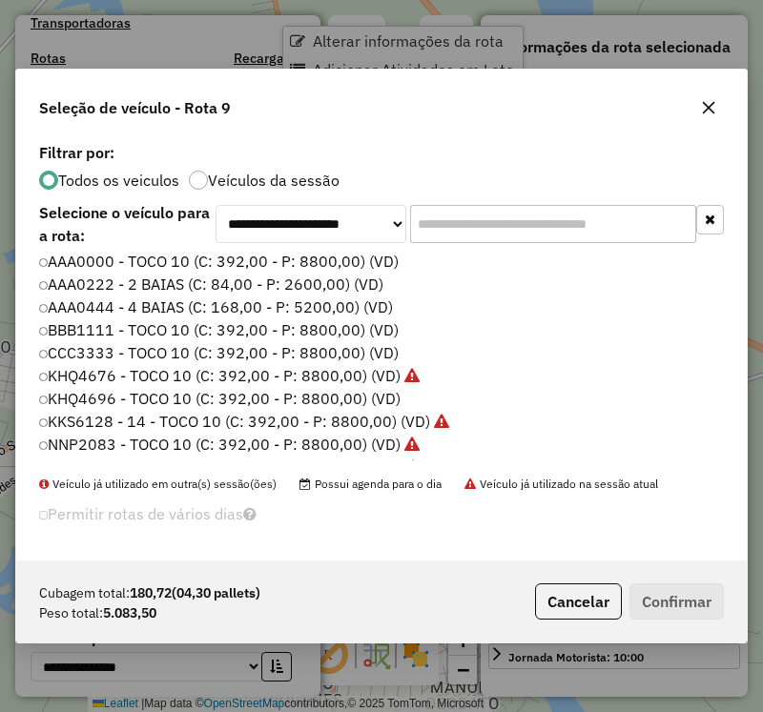
scroll to position [10, 6]
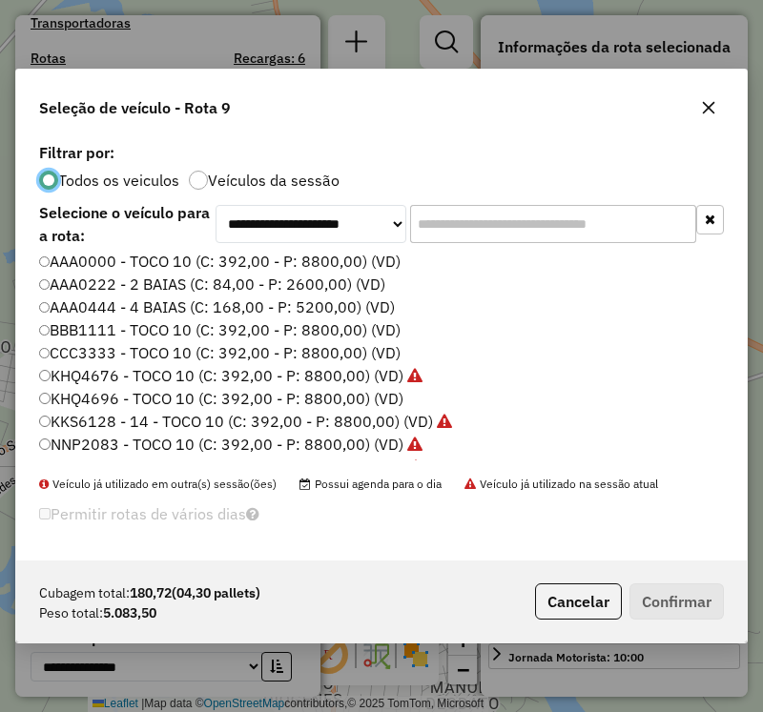
click at [140, 397] on label "KHQ4696 - TOCO 10 (C: 392,00 - P: 8800,00) (VD)" at bounding box center [221, 398] width 364 height 23
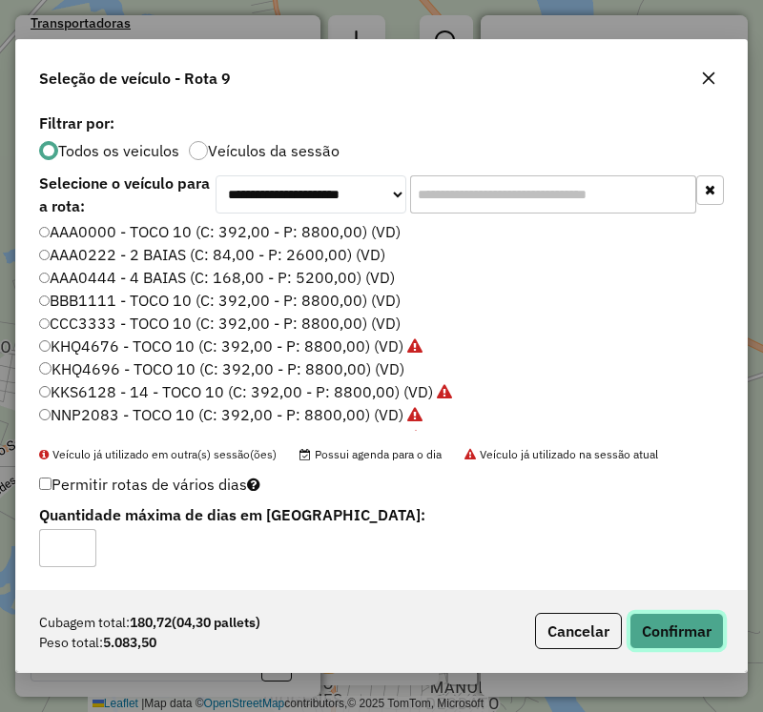
click at [688, 635] on button "Confirmar" at bounding box center [676, 631] width 94 height 36
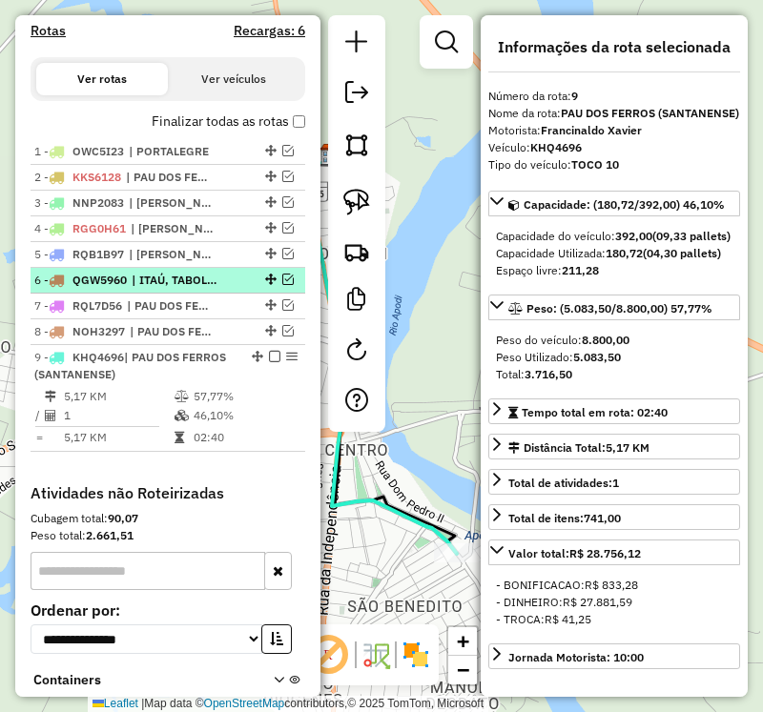
scroll to position [578, 0]
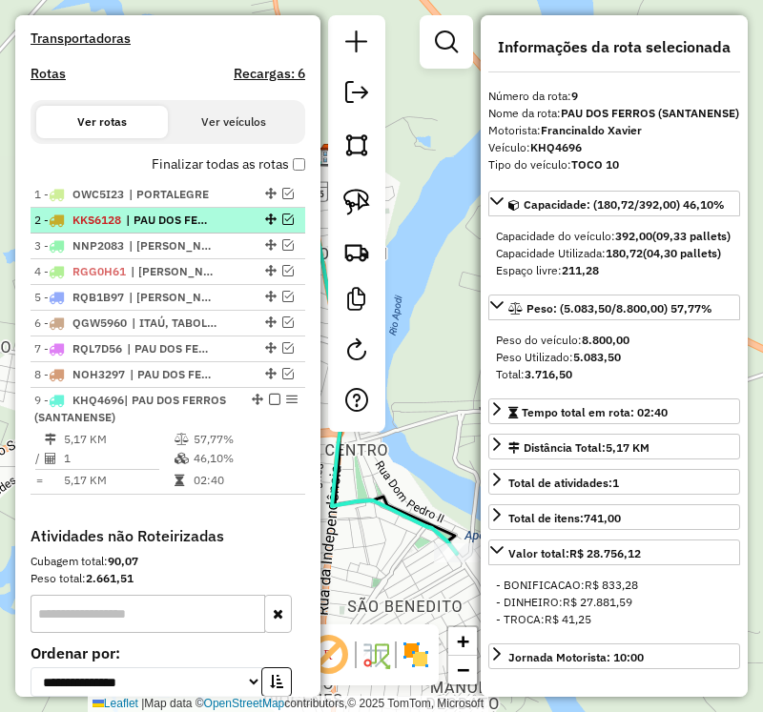
click at [282, 225] on em at bounding box center [287, 219] width 11 height 11
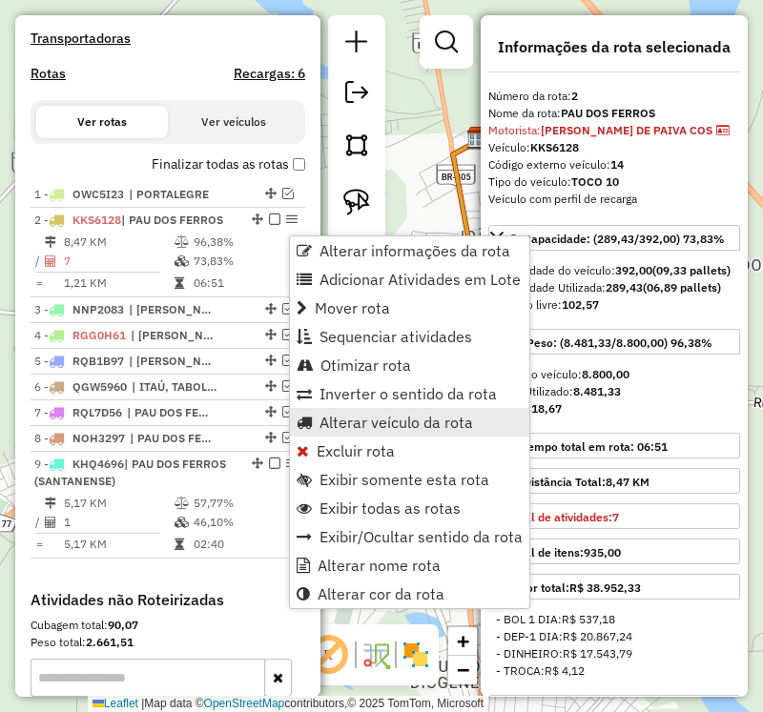
click at [388, 422] on span "Alterar veículo da rota" at bounding box center [395, 422] width 153 height 15
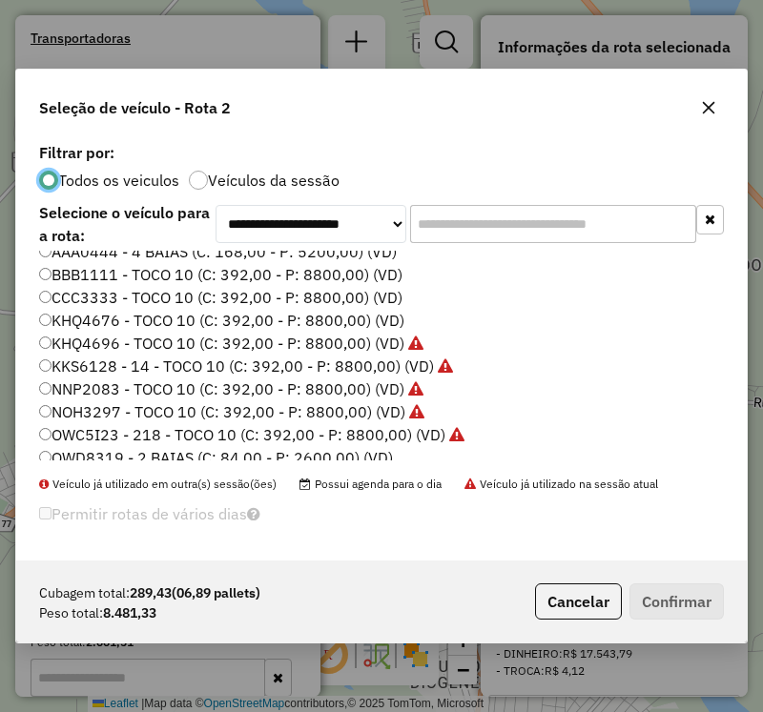
scroll to position [34, 0]
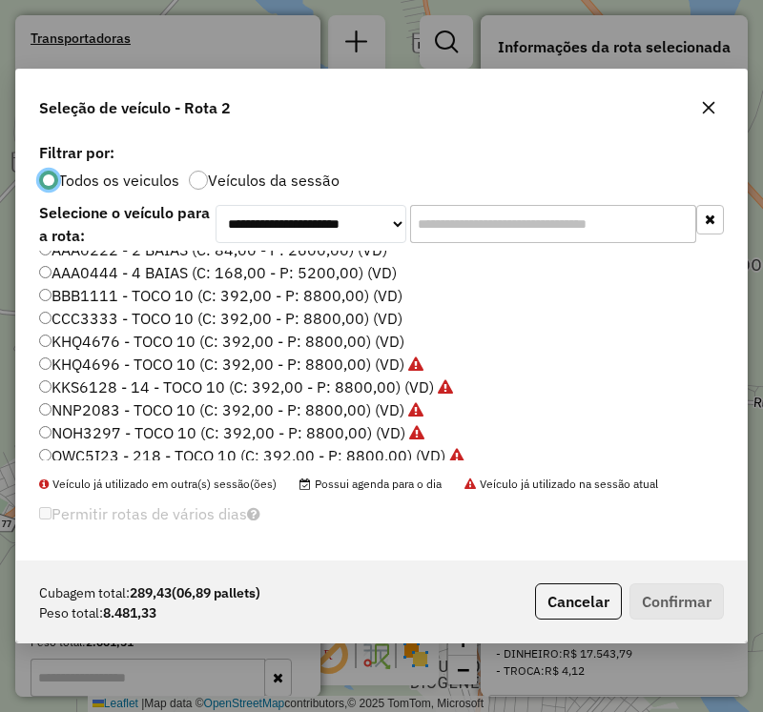
click at [146, 362] on label "KHQ4696 - TOCO 10 (C: 392,00 - P: 8800,00) (VD)" at bounding box center [231, 364] width 384 height 23
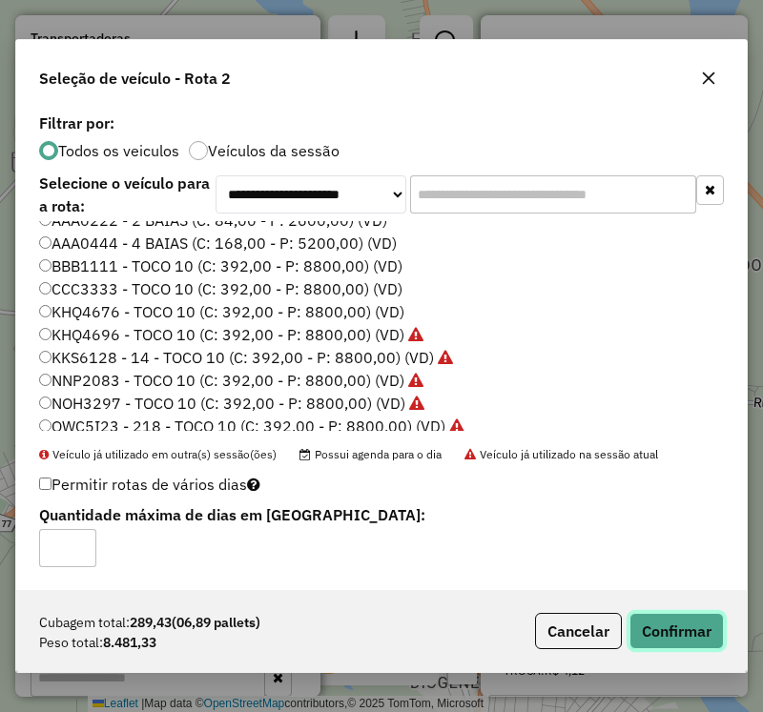
click at [673, 628] on button "Confirmar" at bounding box center [676, 631] width 94 height 36
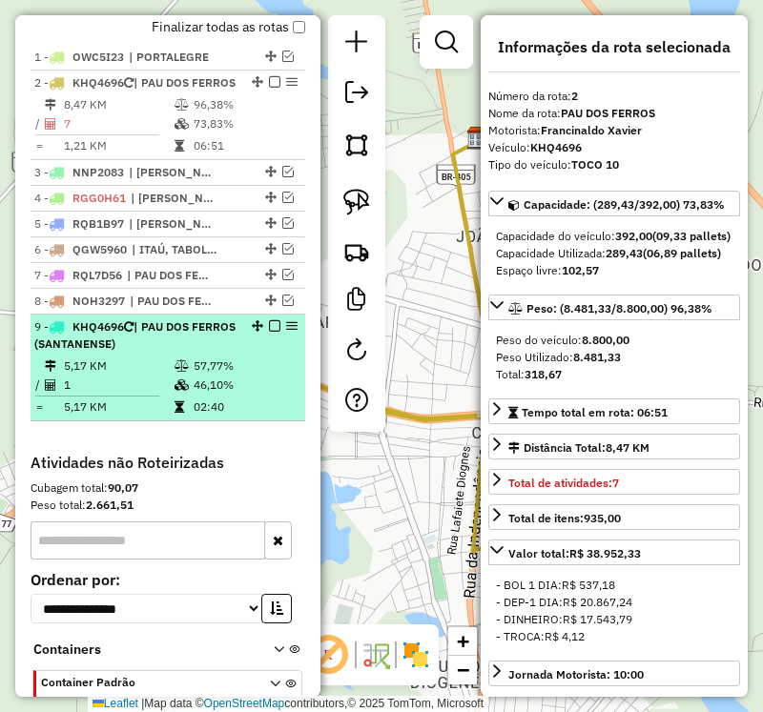
scroll to position [692, 0]
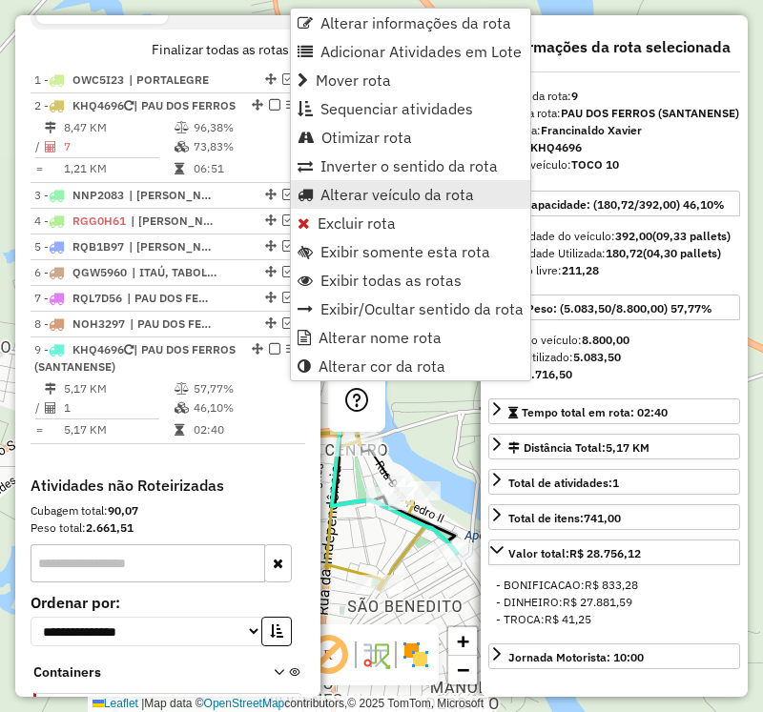
click at [356, 187] on span "Alterar veículo da rota" at bounding box center [396, 194] width 153 height 15
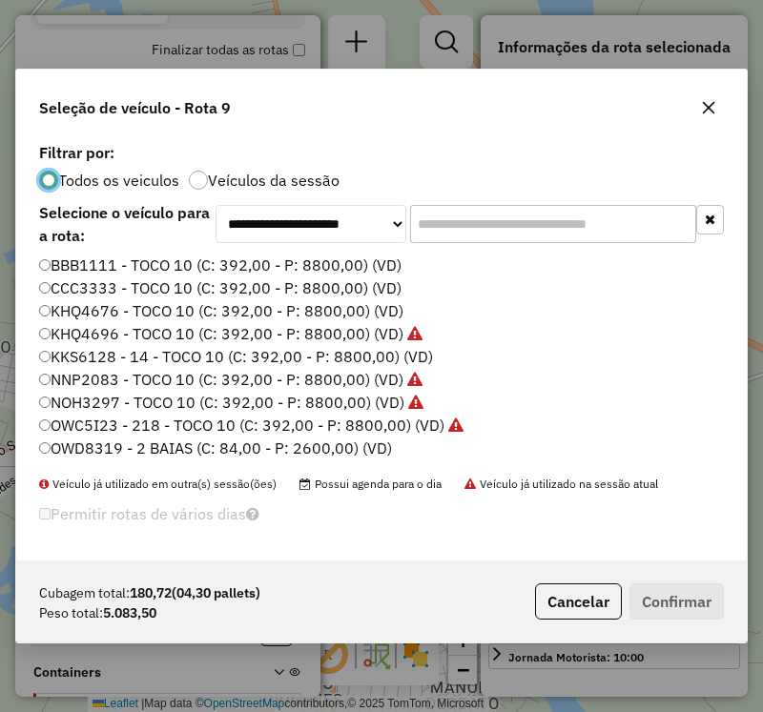
scroll to position [95, 0]
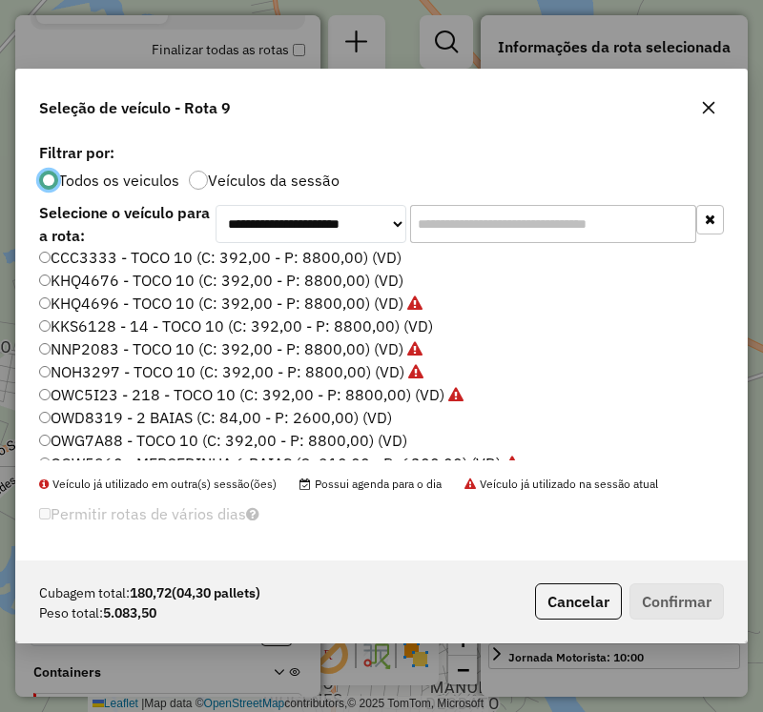
click at [114, 321] on label "KKS6128 - 14 - TOCO 10 (C: 392,00 - P: 8800,00) (VD)" at bounding box center [236, 326] width 394 height 23
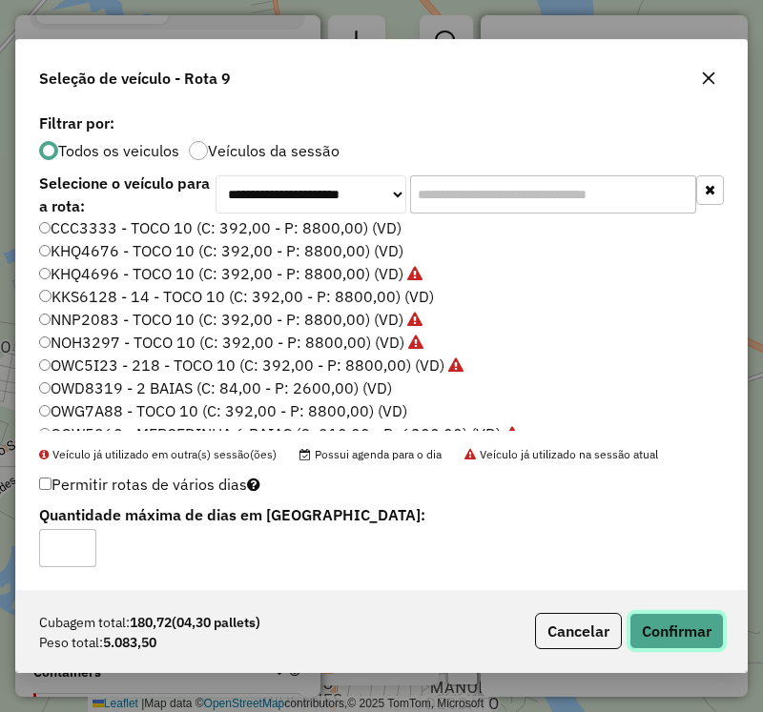
click at [656, 623] on button "Confirmar" at bounding box center [676, 631] width 94 height 36
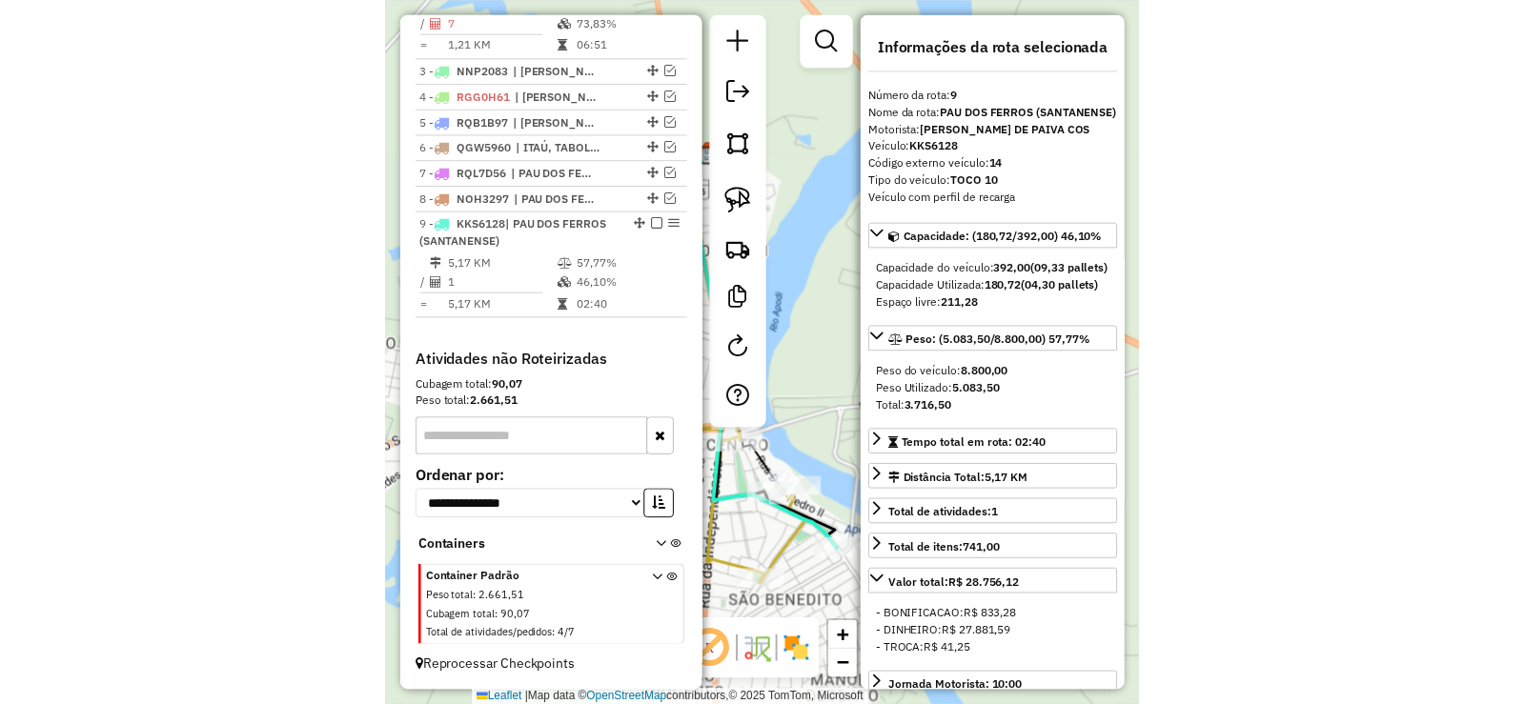
scroll to position [737, 0]
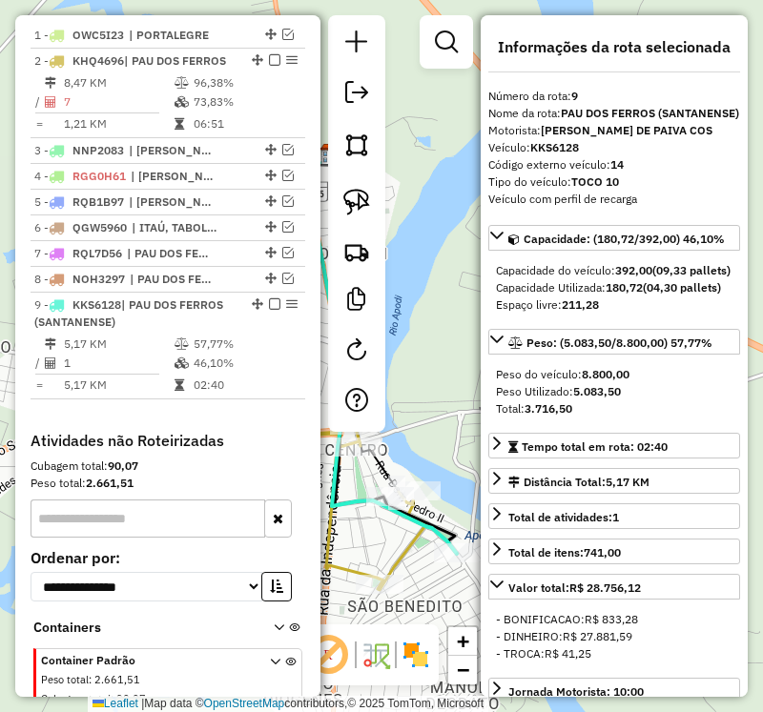
click at [244, 450] on h4 "Atividades não Roteirizadas" at bounding box center [168, 441] width 275 height 18
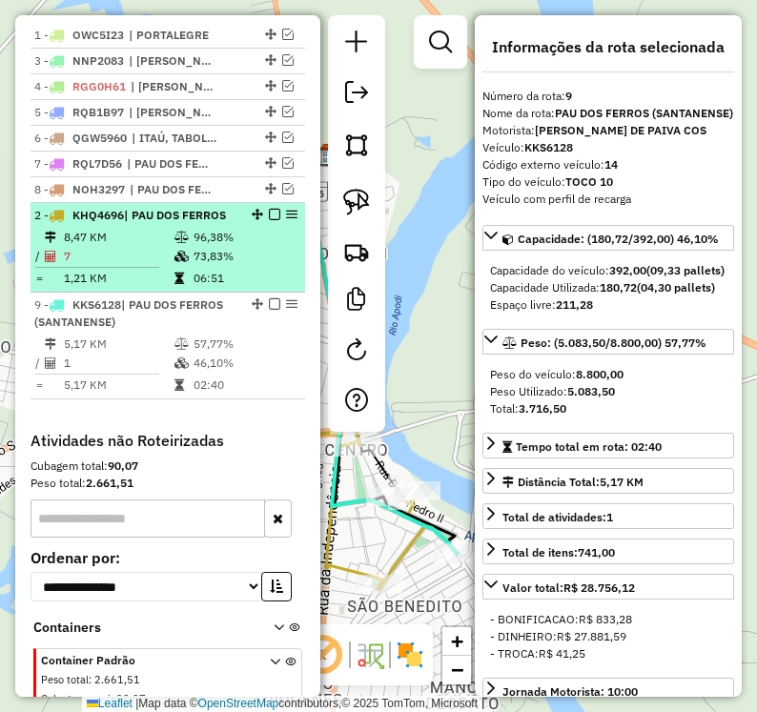
drag, startPoint x: 253, startPoint y: 74, endPoint x: 241, endPoint y: 303, distance: 229.0
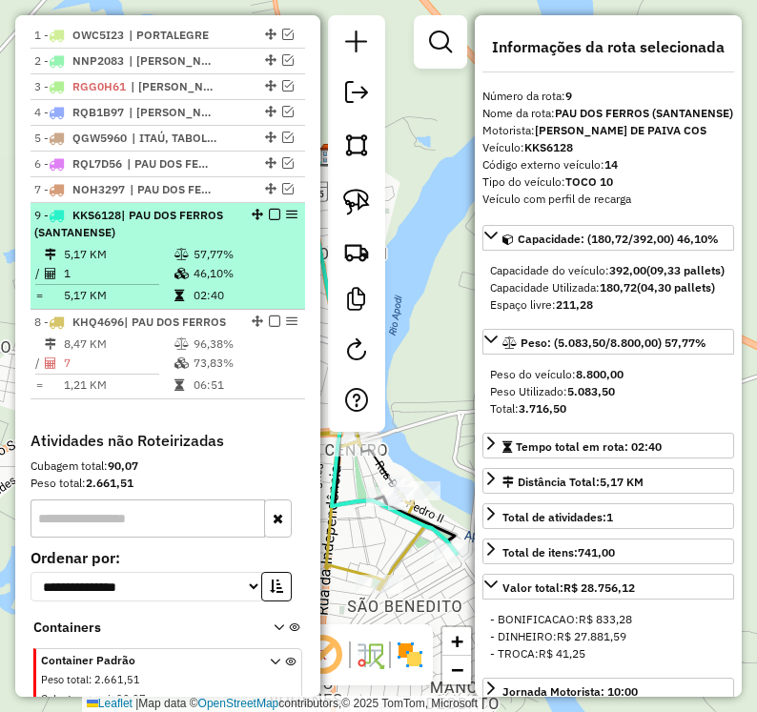
drag, startPoint x: 249, startPoint y: 320, endPoint x: 250, endPoint y: 231, distance: 89.6
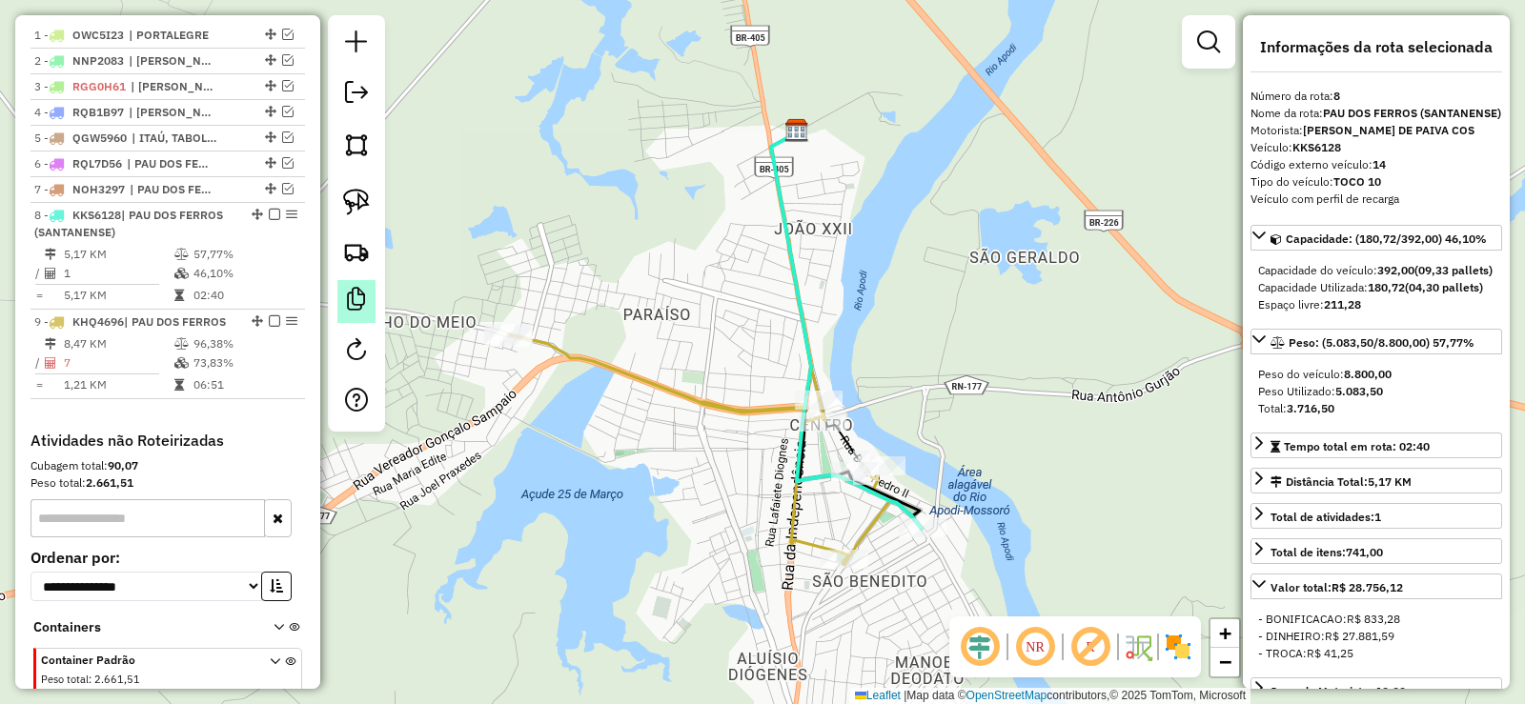
drag, startPoint x: 645, startPoint y: 262, endPoint x: 356, endPoint y: 318, distance: 294.2
click at [619, 268] on div "Janela de atendimento Grade de atendimento Capacidade Transportadoras Veículos …" at bounding box center [762, 352] width 1525 height 704
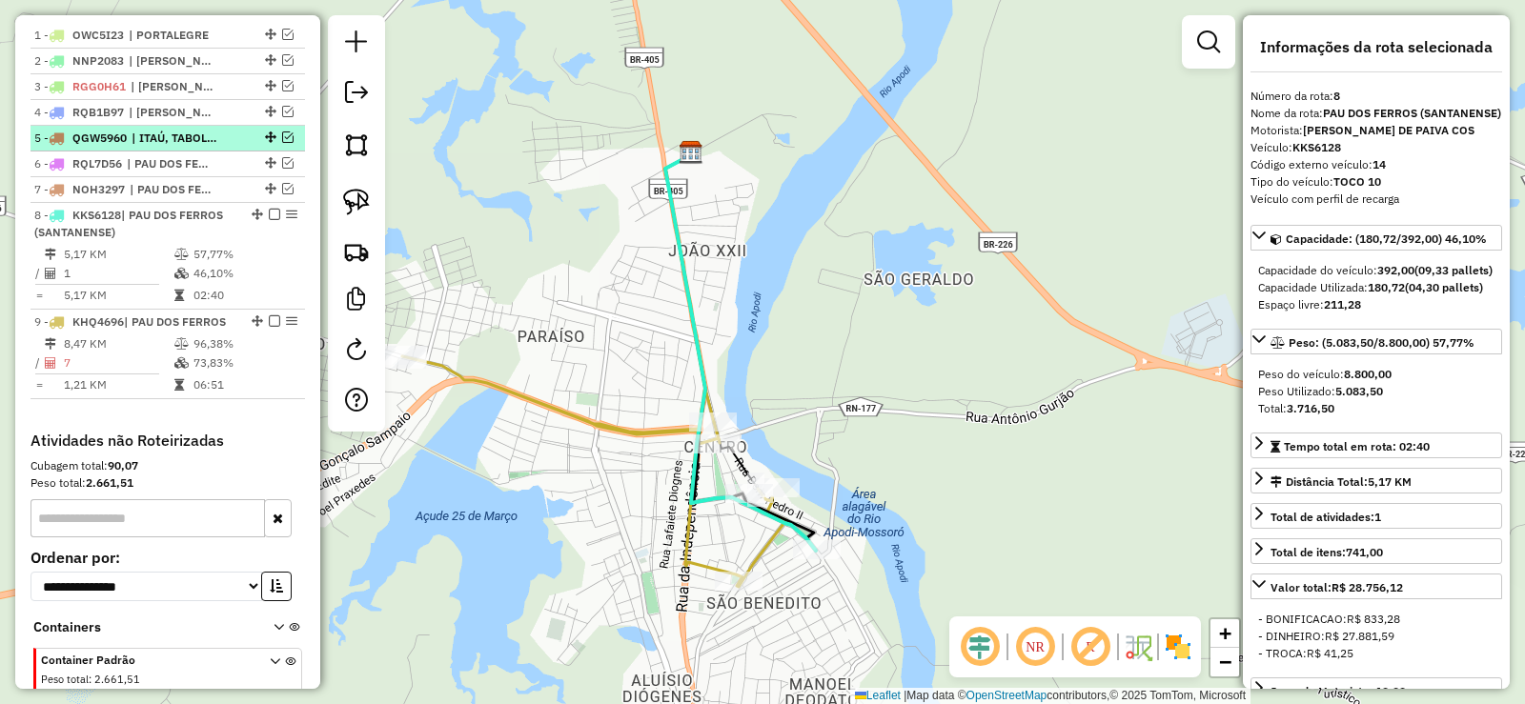
scroll to position [695, 0]
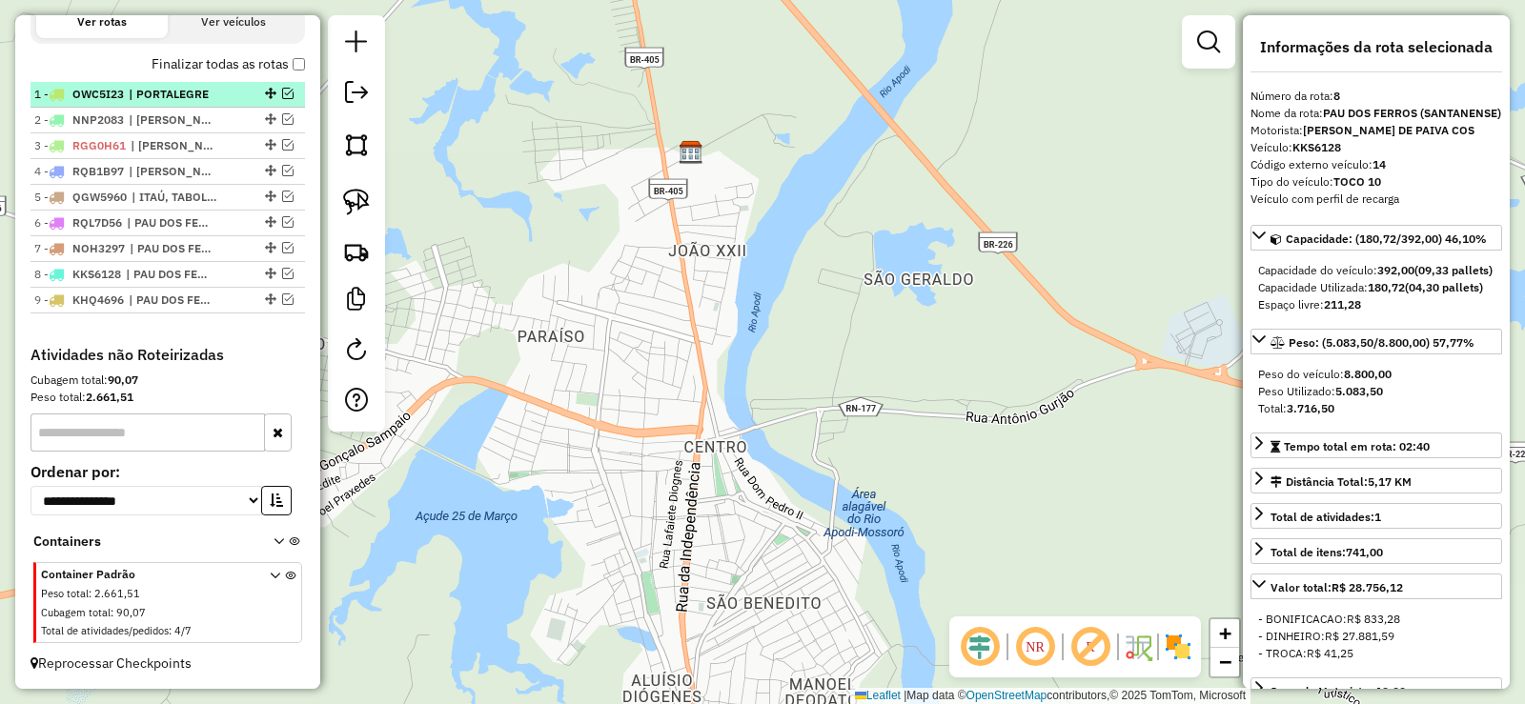
click at [286, 90] on em at bounding box center [287, 93] width 11 height 11
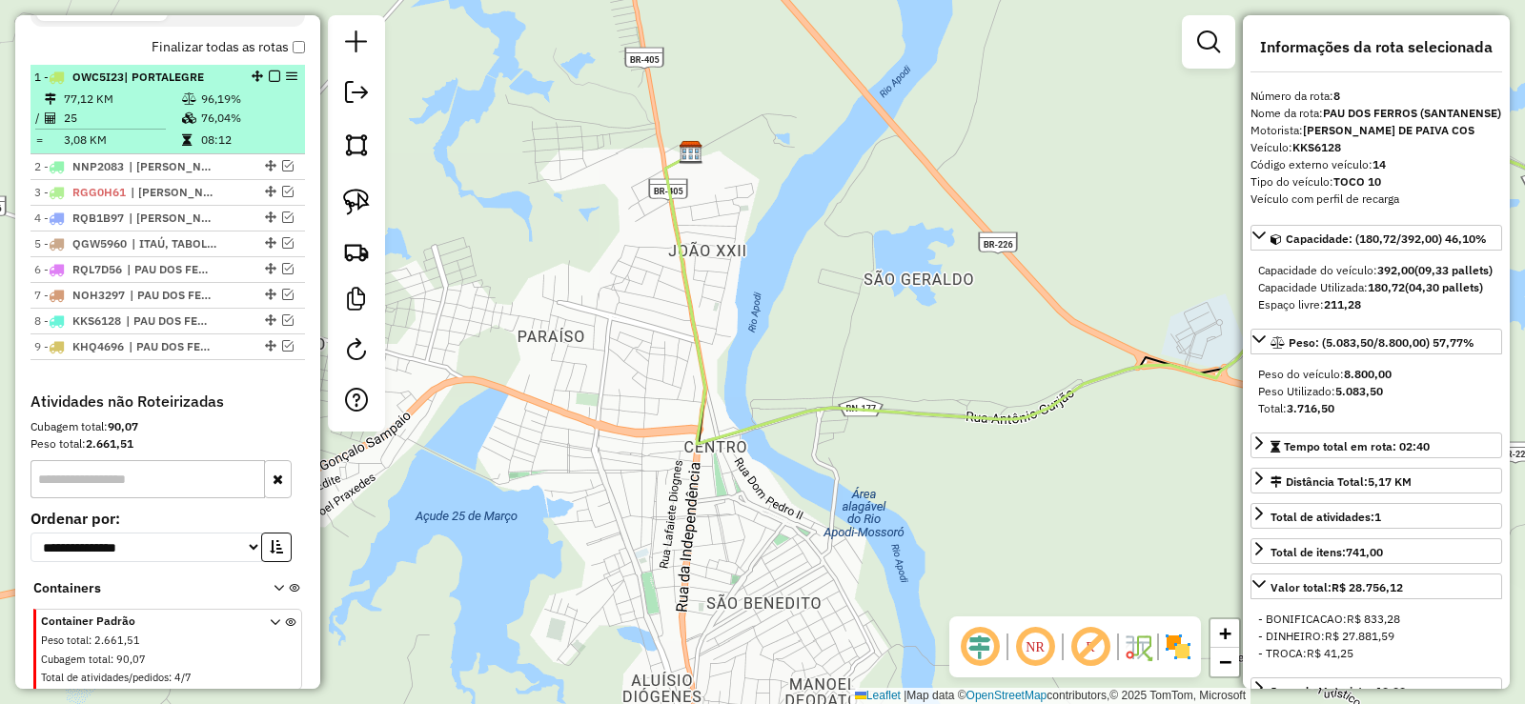
click at [193, 109] on td at bounding box center [190, 99] width 19 height 19
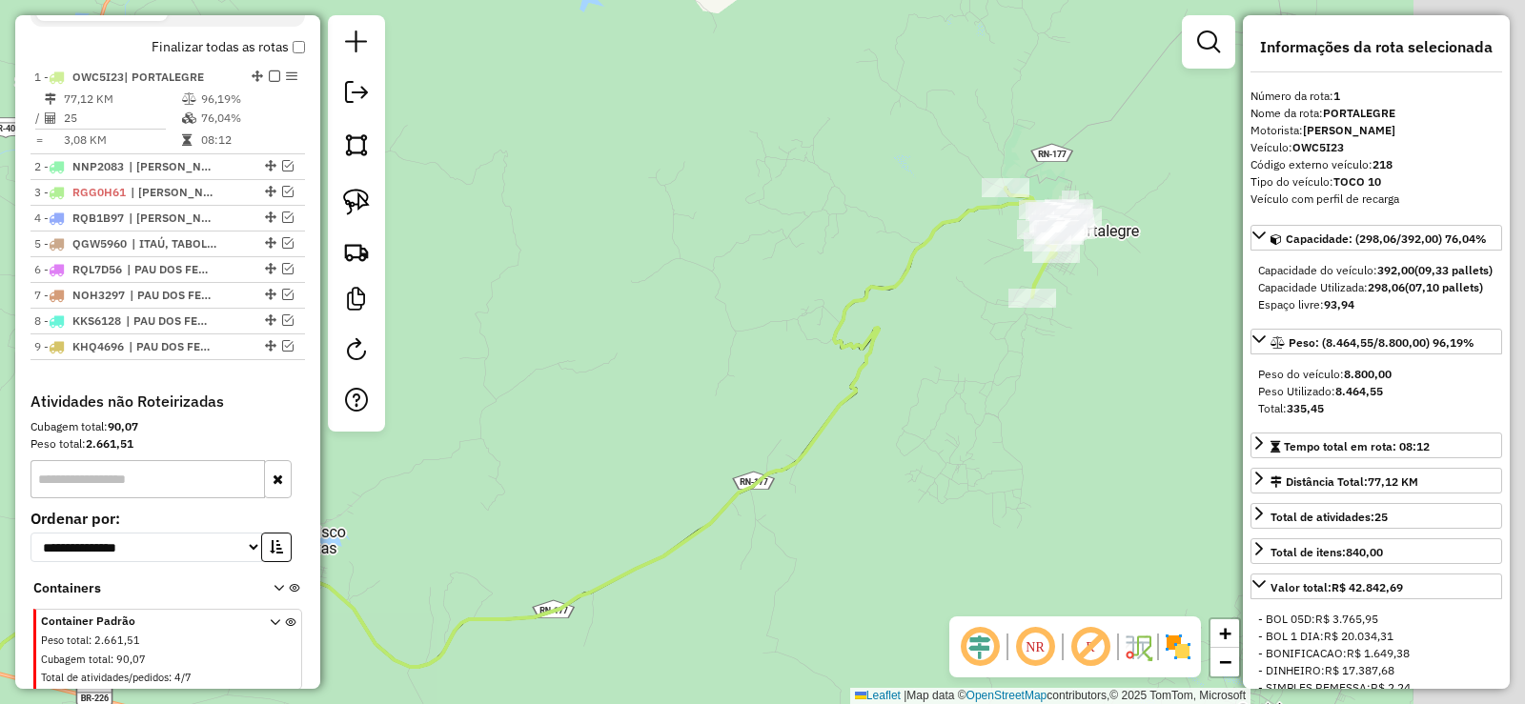
drag, startPoint x: 794, startPoint y: 351, endPoint x: 607, endPoint y: 422, distance: 200.0
click at [586, 435] on div "Janela de atendimento Grade de atendimento Capacidade Transportadoras Veículos …" at bounding box center [762, 352] width 1525 height 704
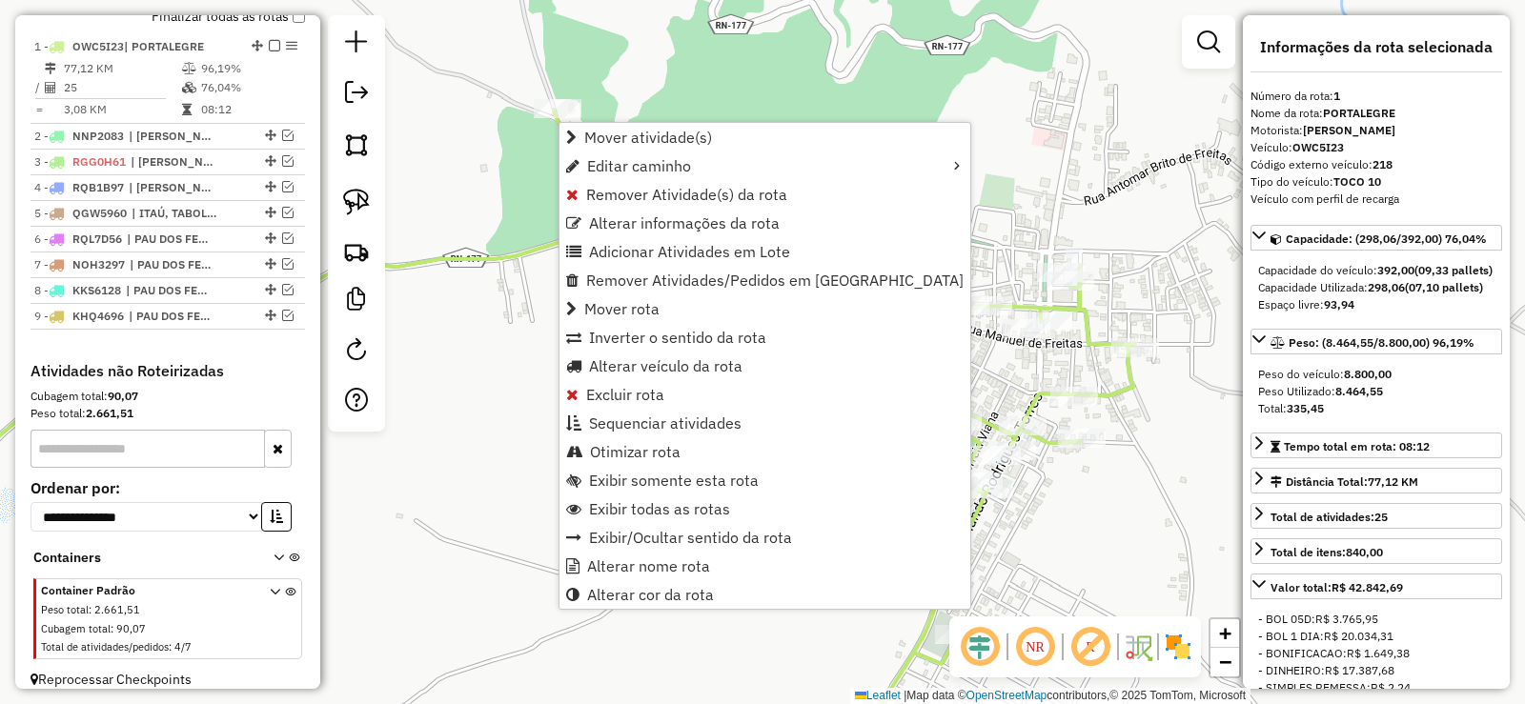
scroll to position [759, 0]
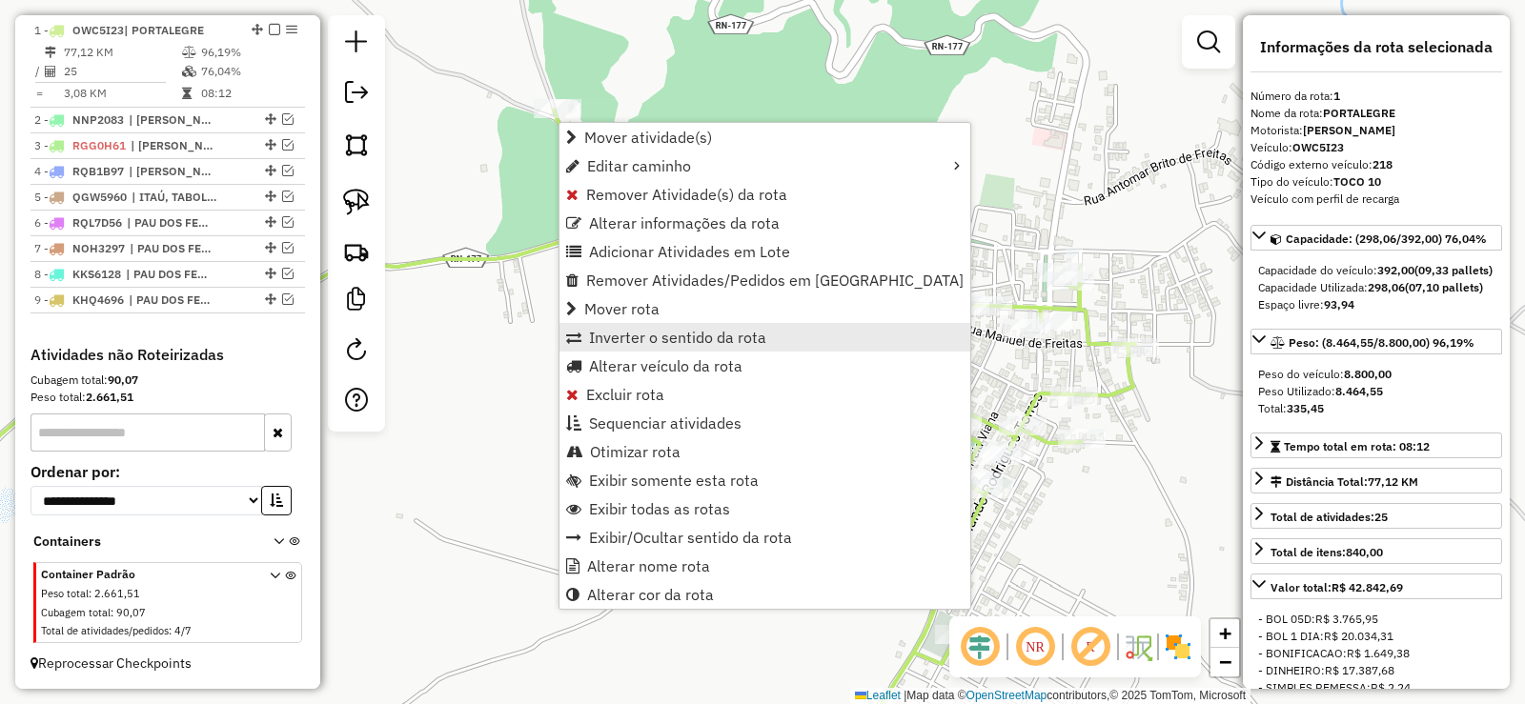
drag, startPoint x: 645, startPoint y: 345, endPoint x: 845, endPoint y: 337, distance: 200.3
click at [646, 344] on span "Inverter o sentido da rota" at bounding box center [677, 337] width 177 height 15
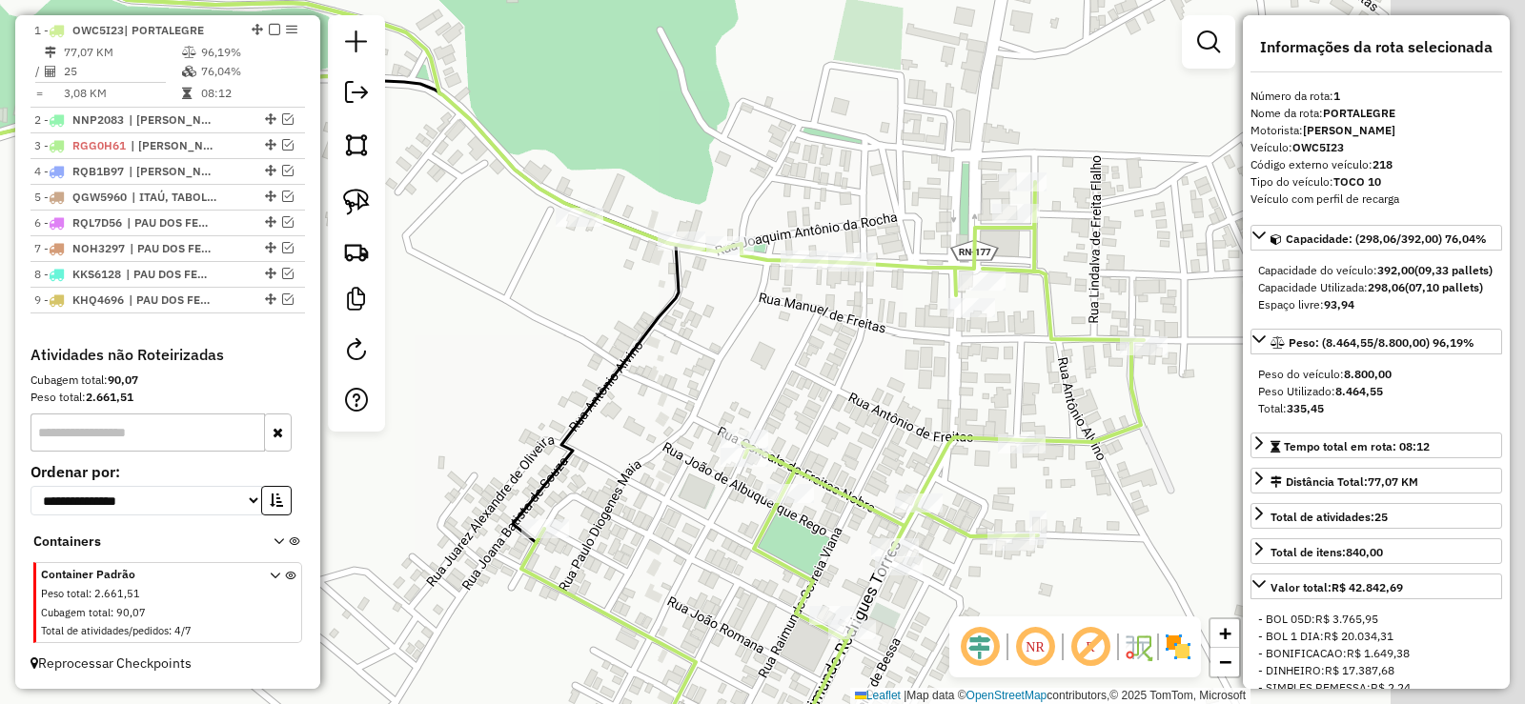
drag, startPoint x: 1000, startPoint y: 359, endPoint x: 859, endPoint y: 349, distance: 141.5
click at [859, 349] on div "Janela de atendimento Grade de atendimento Capacidade Transportadoras Veículos …" at bounding box center [762, 352] width 1525 height 704
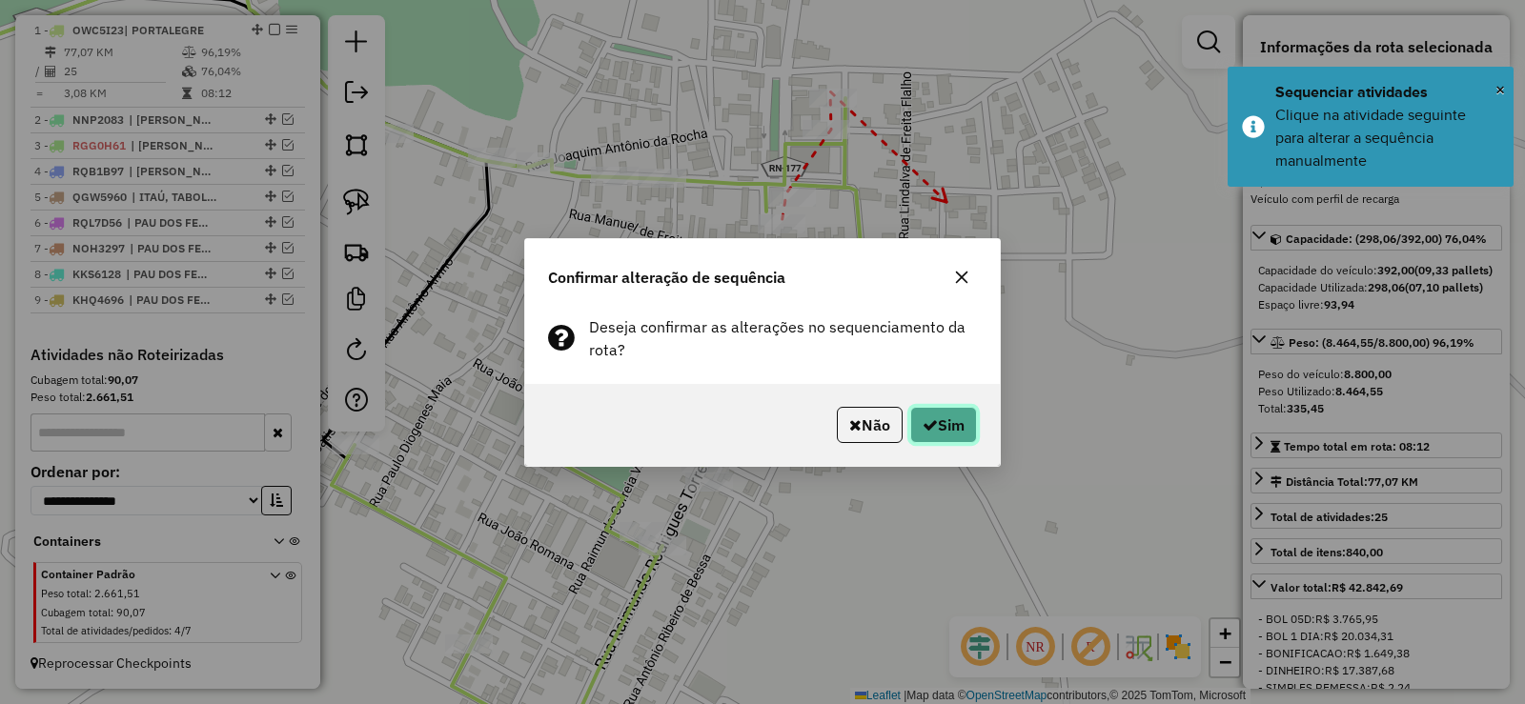
click at [946, 421] on button "Sim" at bounding box center [943, 425] width 67 height 36
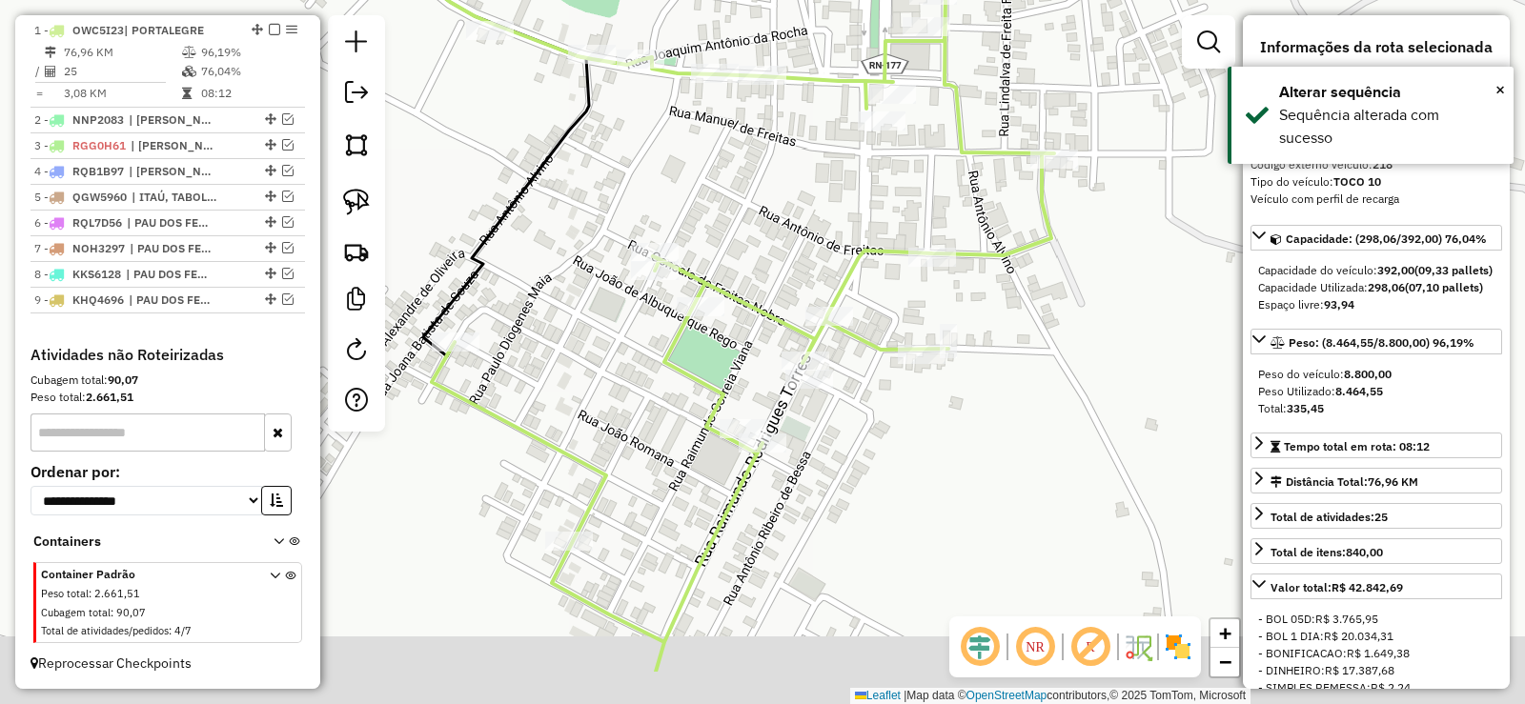
drag, startPoint x: 783, startPoint y: 600, endPoint x: 884, endPoint y: 495, distance: 146.3
click at [884, 495] on div "Janela de atendimento Grade de atendimento Capacidade Transportadoras Veículos …" at bounding box center [762, 352] width 1525 height 704
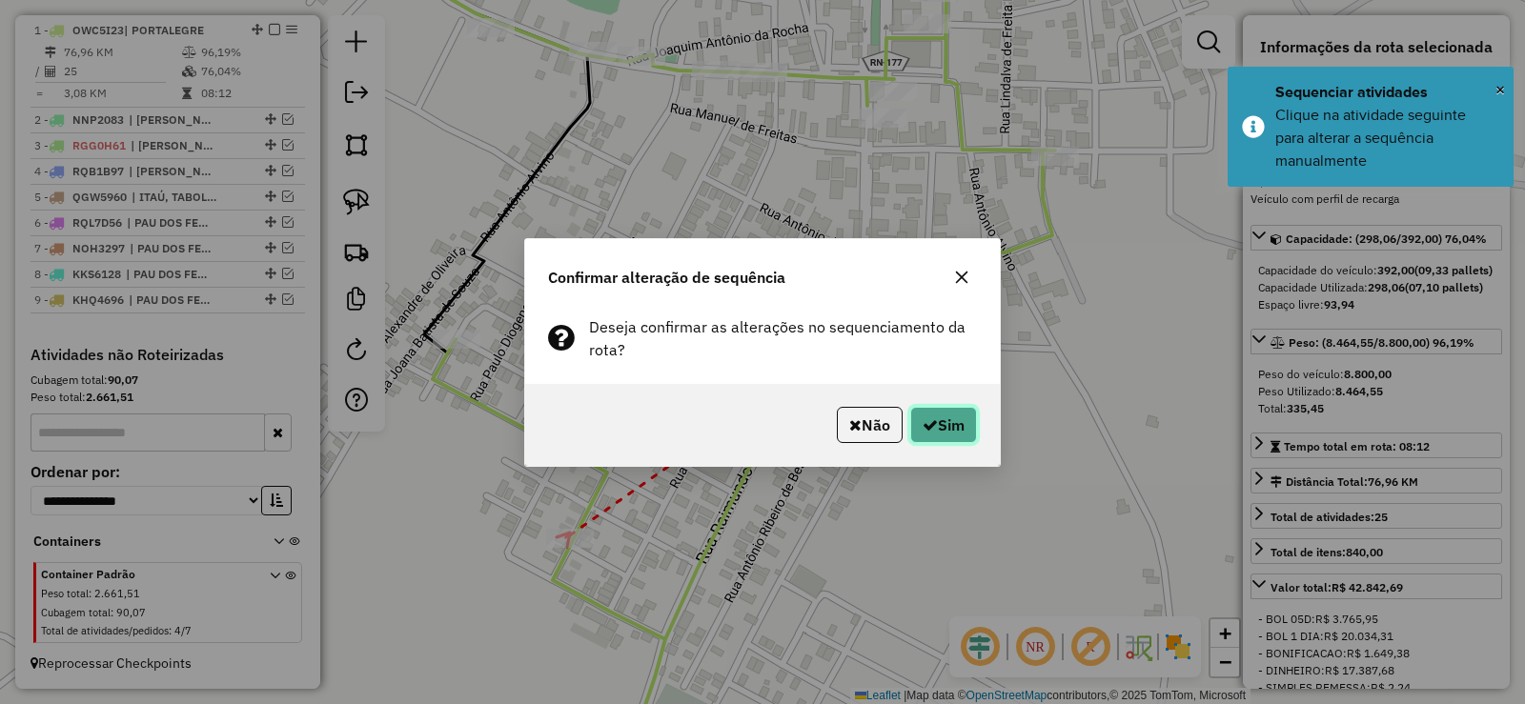
click at [956, 423] on button "Sim" at bounding box center [943, 425] width 67 height 36
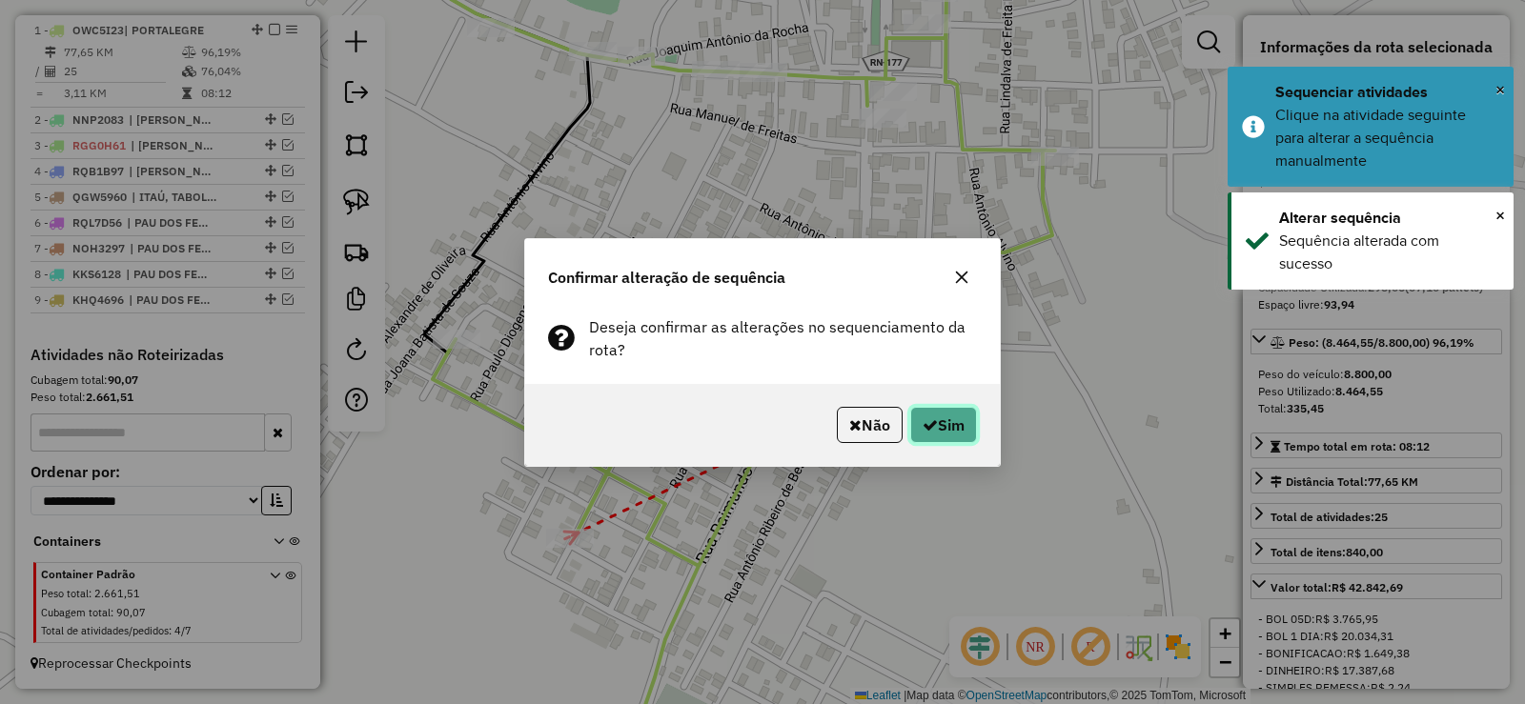
drag, startPoint x: 930, startPoint y: 433, endPoint x: 911, endPoint y: 464, distance: 36.8
click at [930, 431] on button "Sim" at bounding box center [943, 425] width 67 height 36
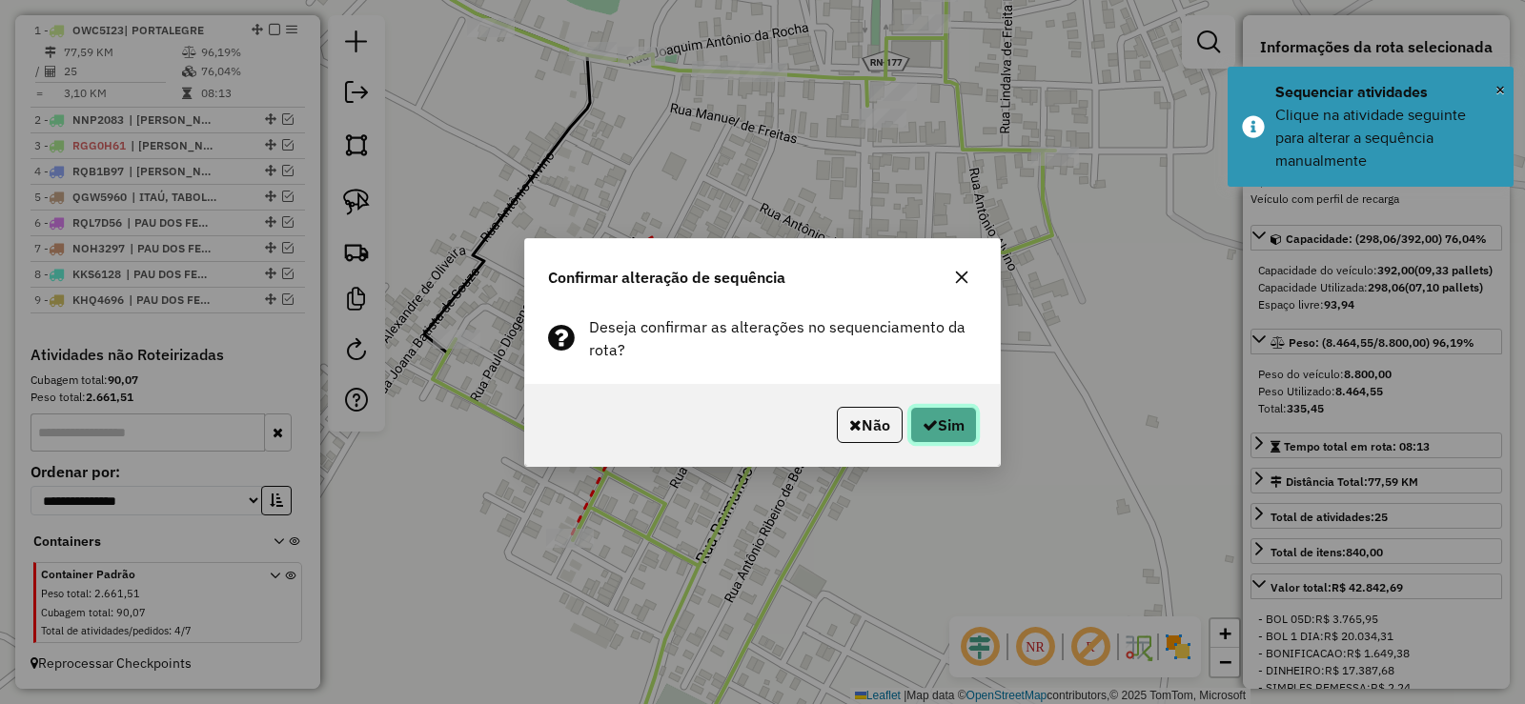
click at [940, 427] on button "Sim" at bounding box center [943, 425] width 67 height 36
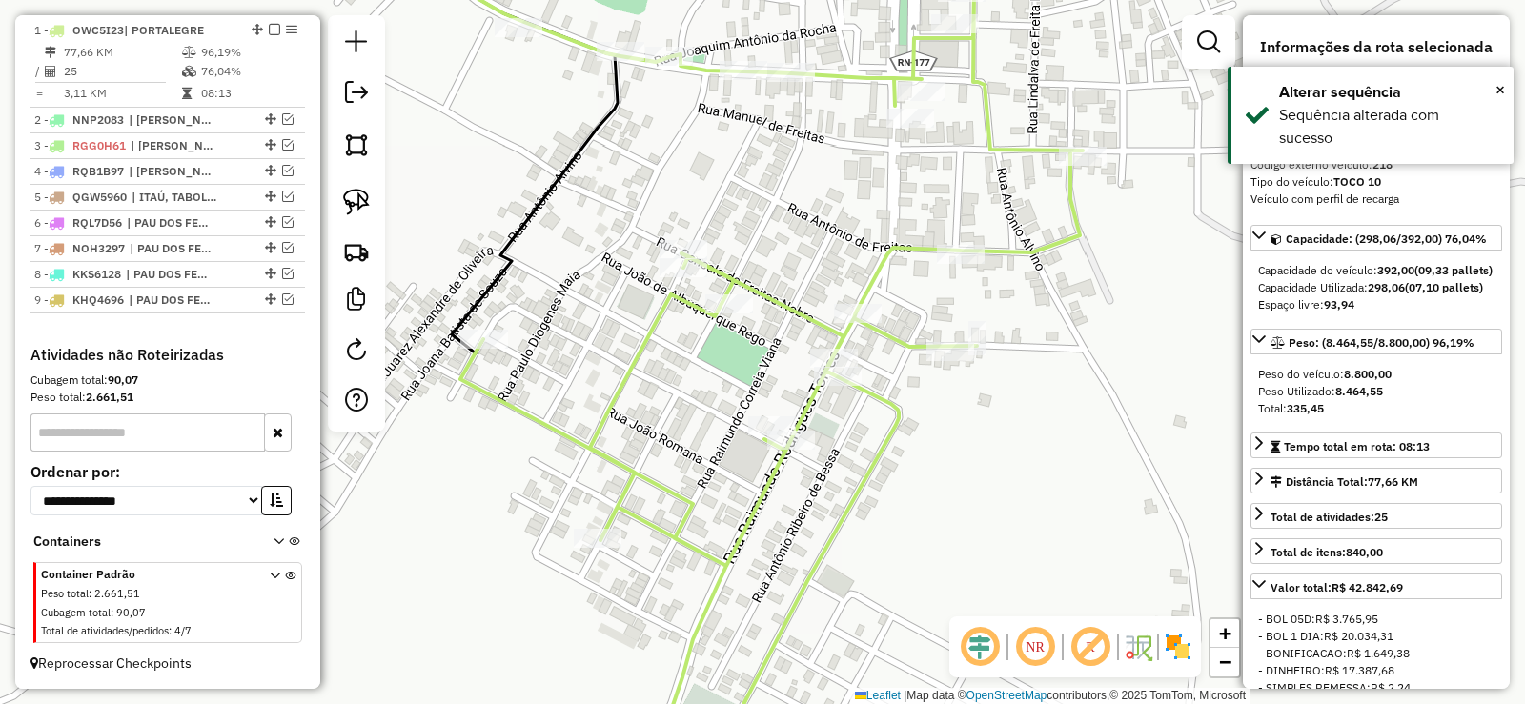
drag, startPoint x: 625, startPoint y: 391, endPoint x: 683, endPoint y: 364, distance: 64.0
click at [683, 376] on icon at bounding box center [746, 351] width 674 height 845
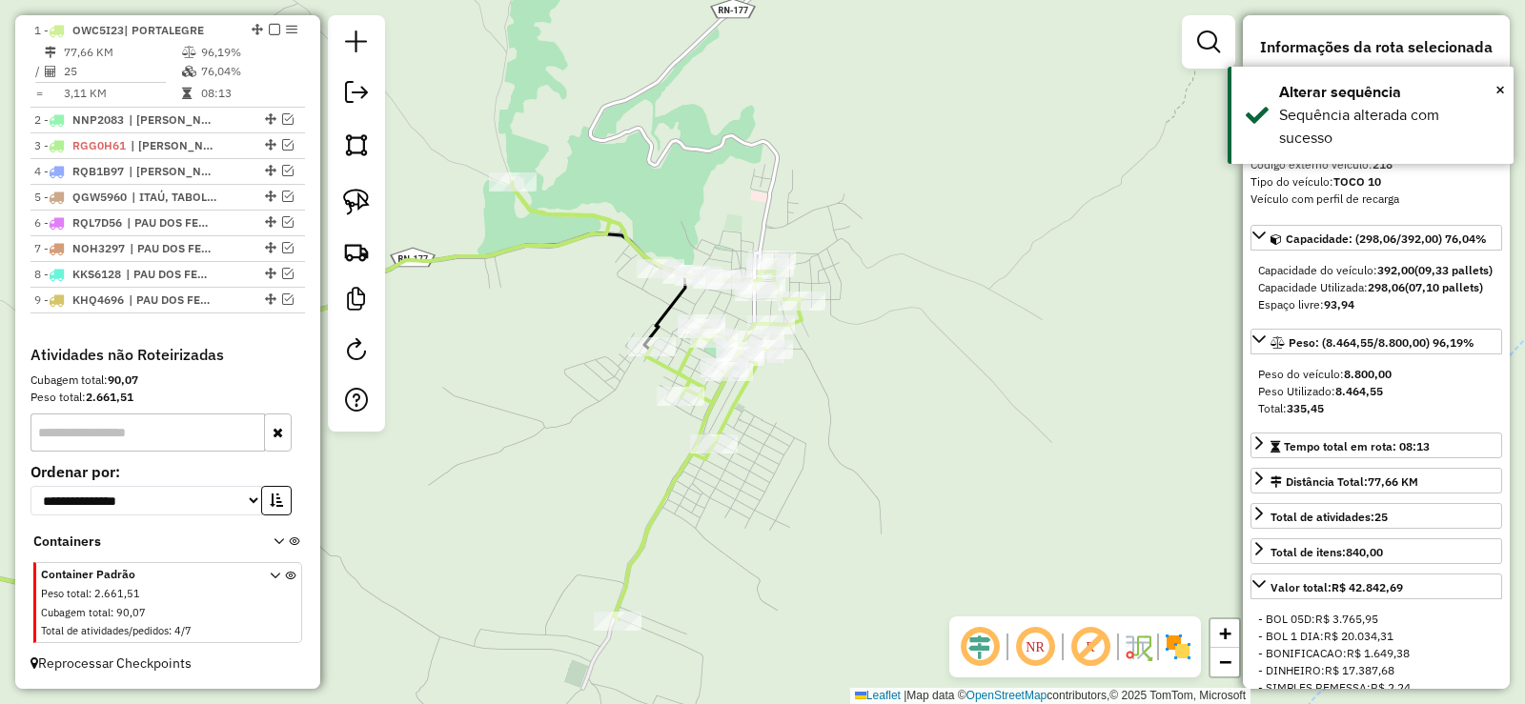
click at [763, 428] on div "Janela de atendimento Grade de atendimento Capacidade Transportadoras Veículos …" at bounding box center [762, 352] width 1525 height 704
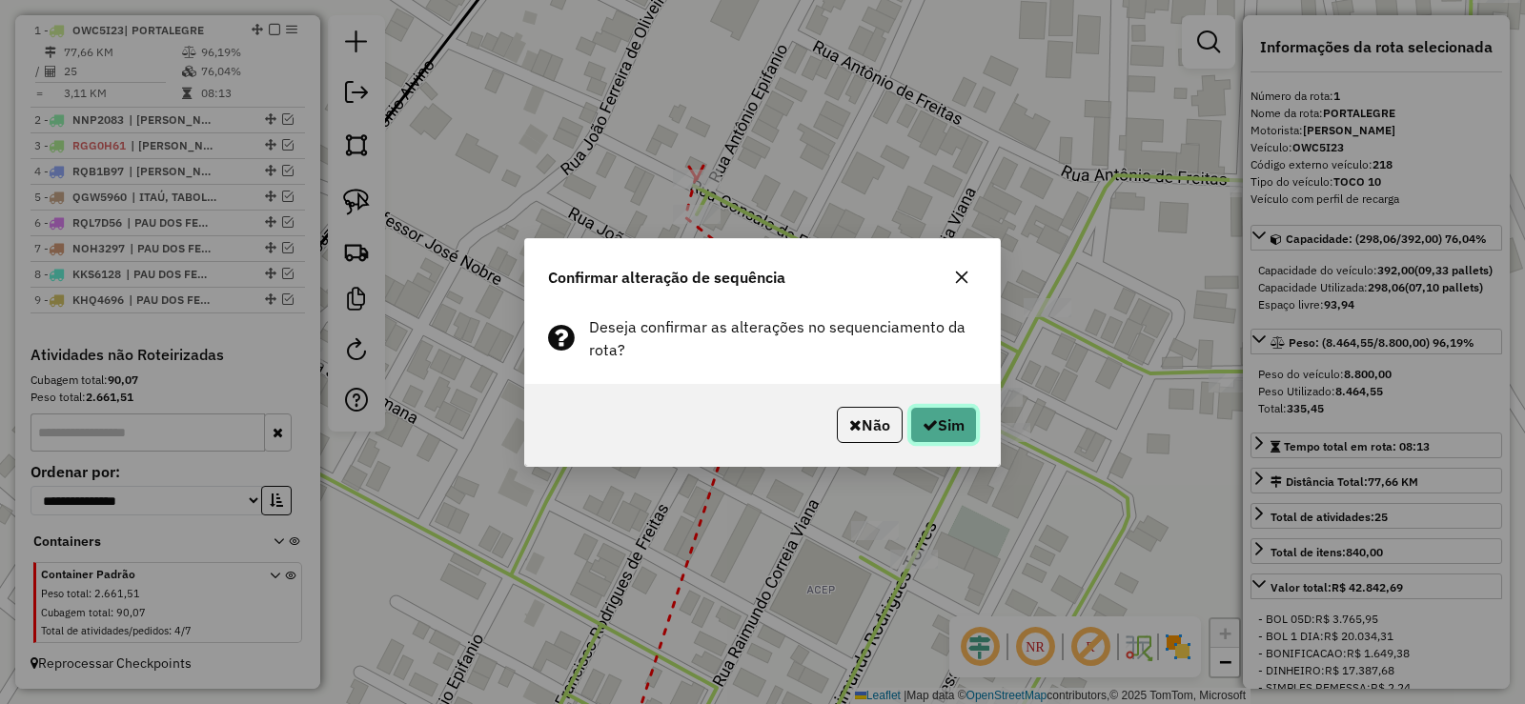
drag, startPoint x: 953, startPoint y: 428, endPoint x: 906, endPoint y: 423, distance: 46.9
click at [950, 426] on button "Sim" at bounding box center [943, 425] width 67 height 36
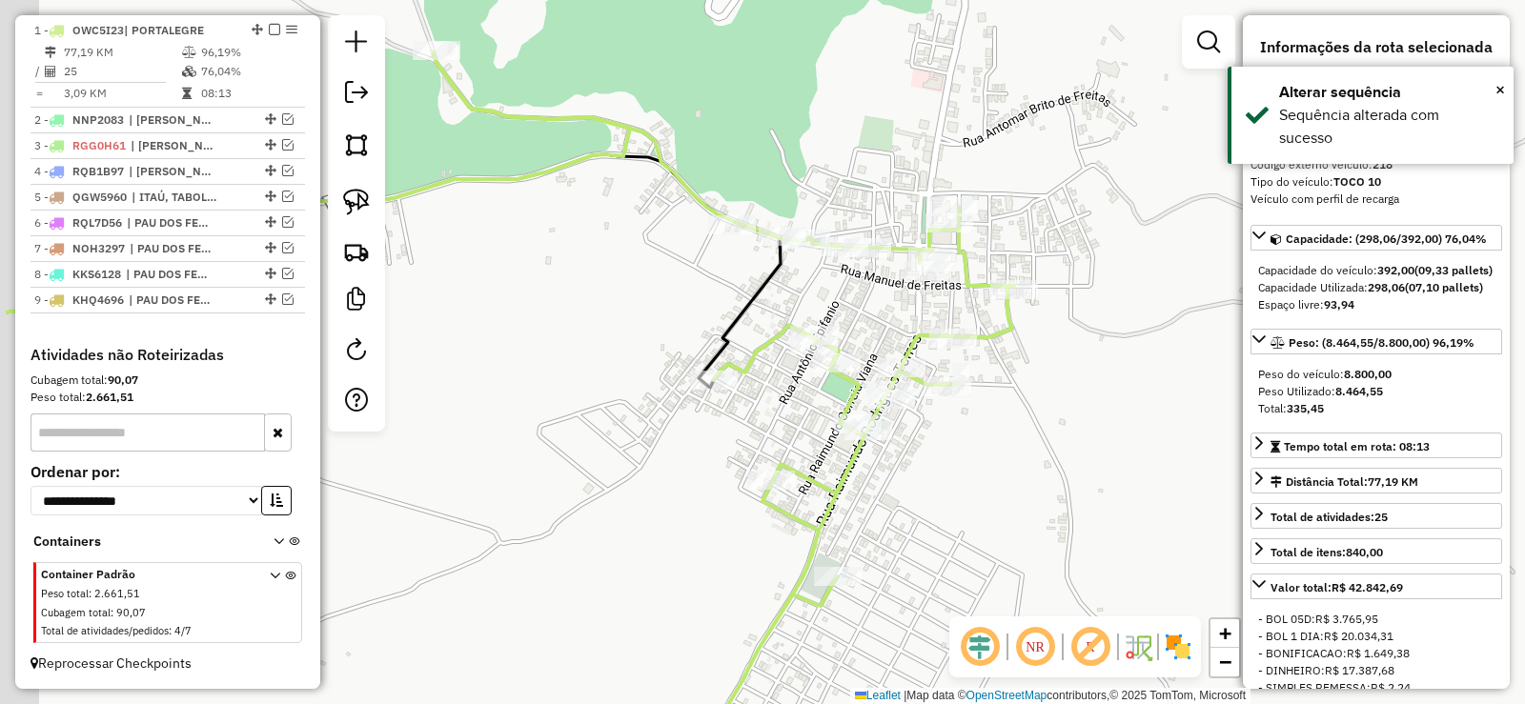
drag, startPoint x: 703, startPoint y: 274, endPoint x: 1031, endPoint y: 246, distance: 329.0
click at [1042, 251] on div "Janela de atendimento Grade de atendimento Capacidade Transportadoras Veículos …" at bounding box center [762, 352] width 1525 height 704
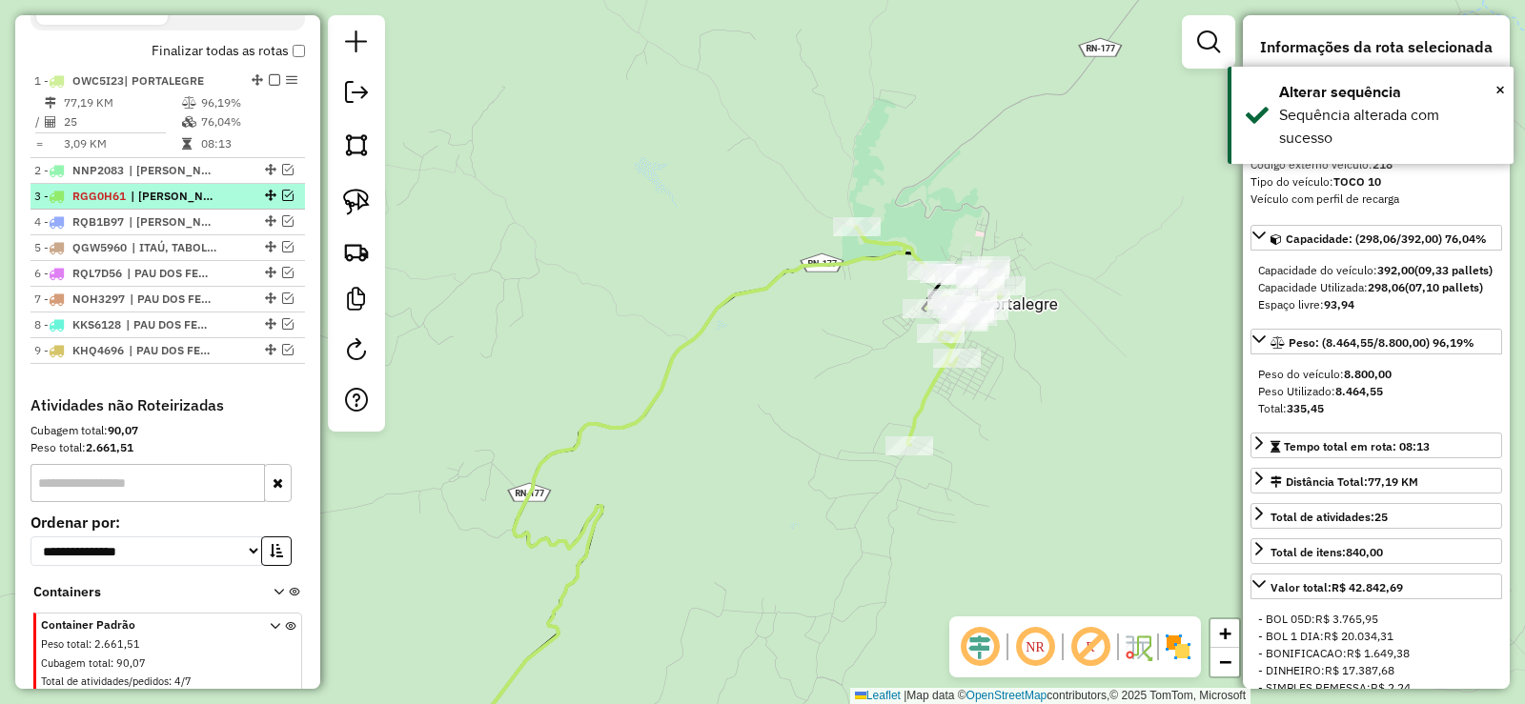
scroll to position [663, 0]
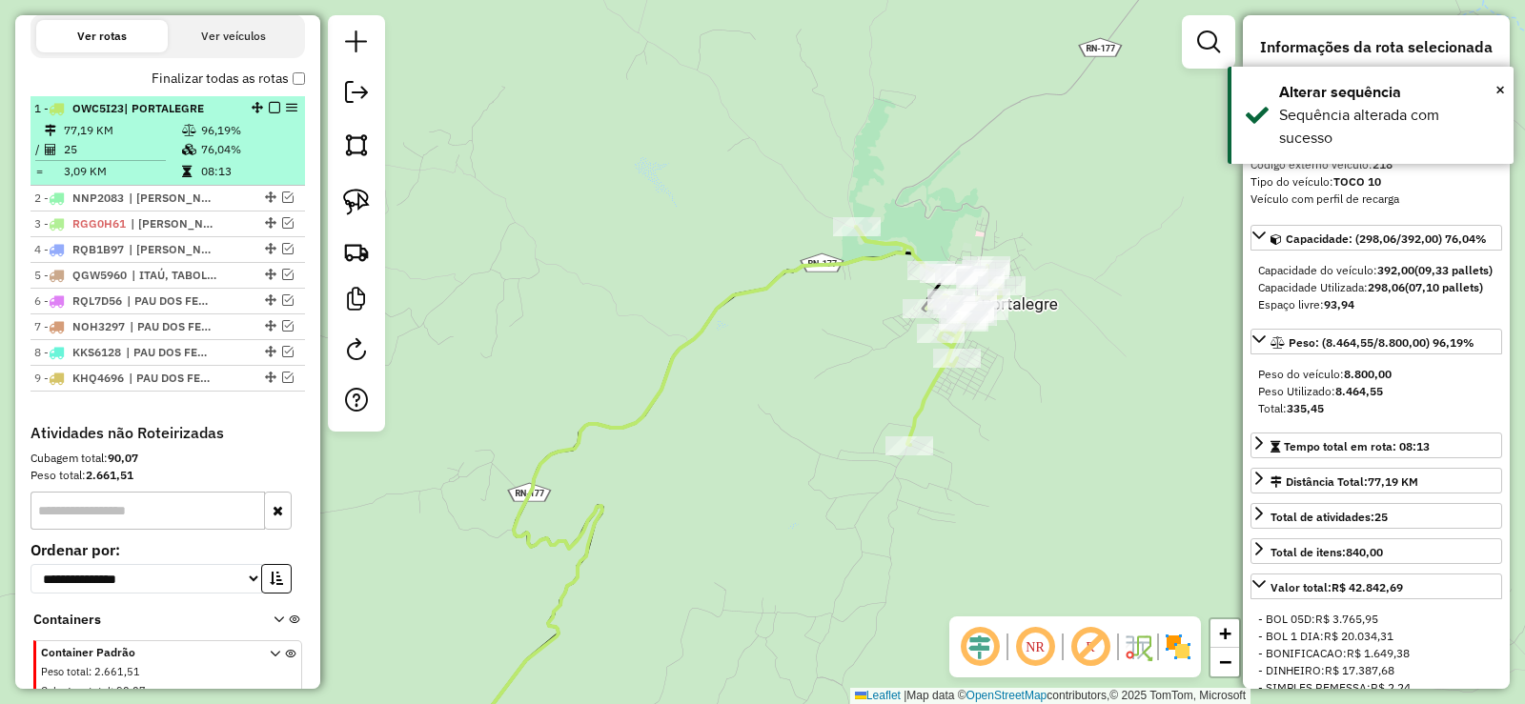
drag, startPoint x: 286, startPoint y: 214, endPoint x: 272, endPoint y: 162, distance: 54.3
click at [285, 203] on em at bounding box center [287, 197] width 11 height 11
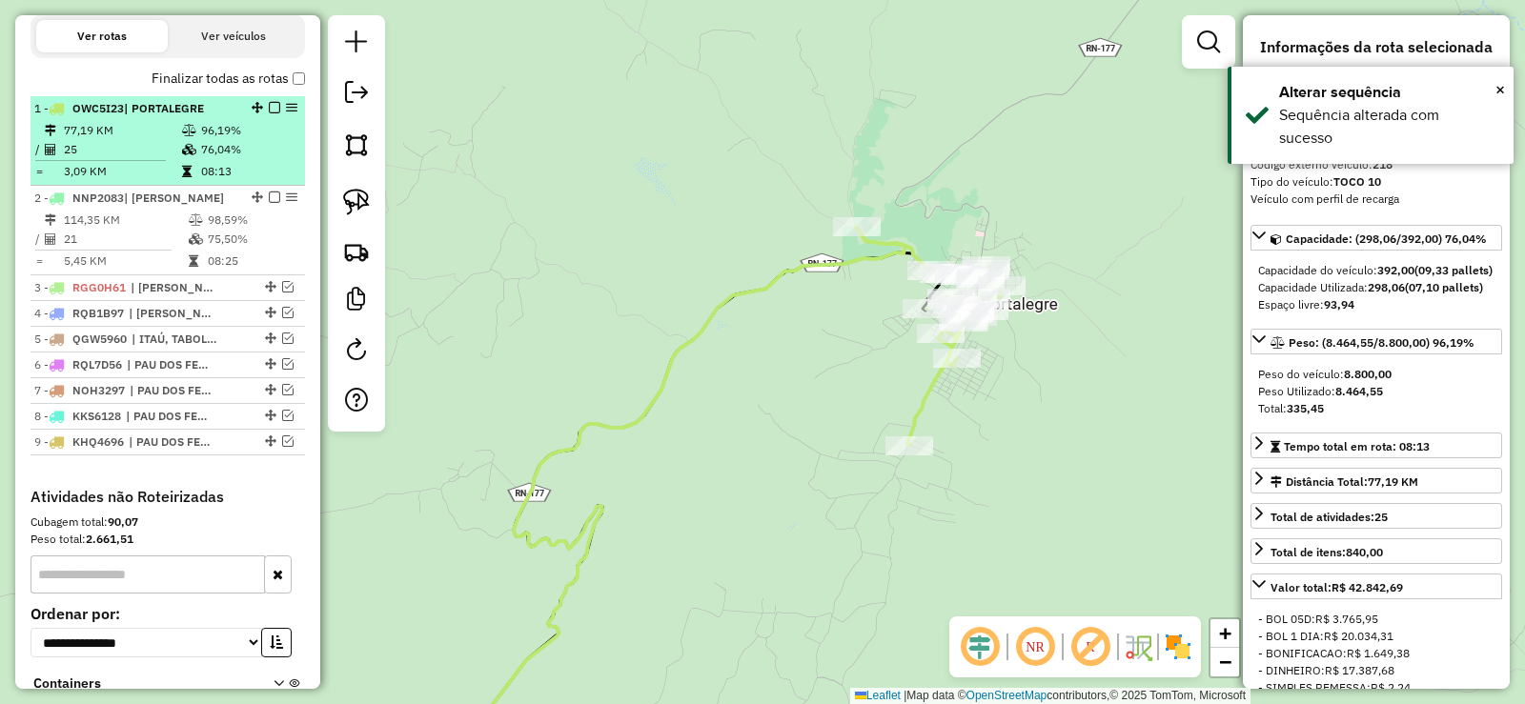
click at [269, 113] on em at bounding box center [274, 107] width 11 height 11
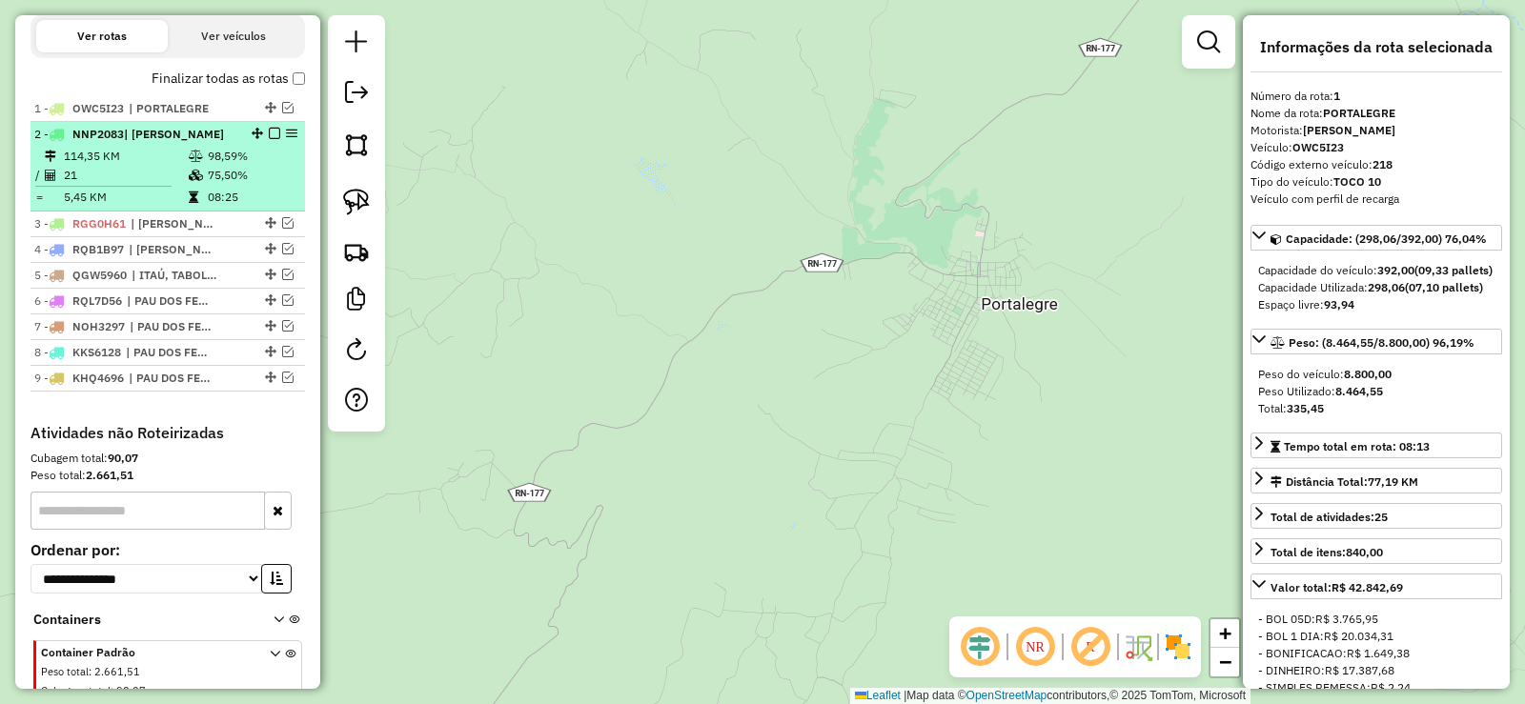
click at [189, 162] on icon at bounding box center [196, 156] width 14 height 11
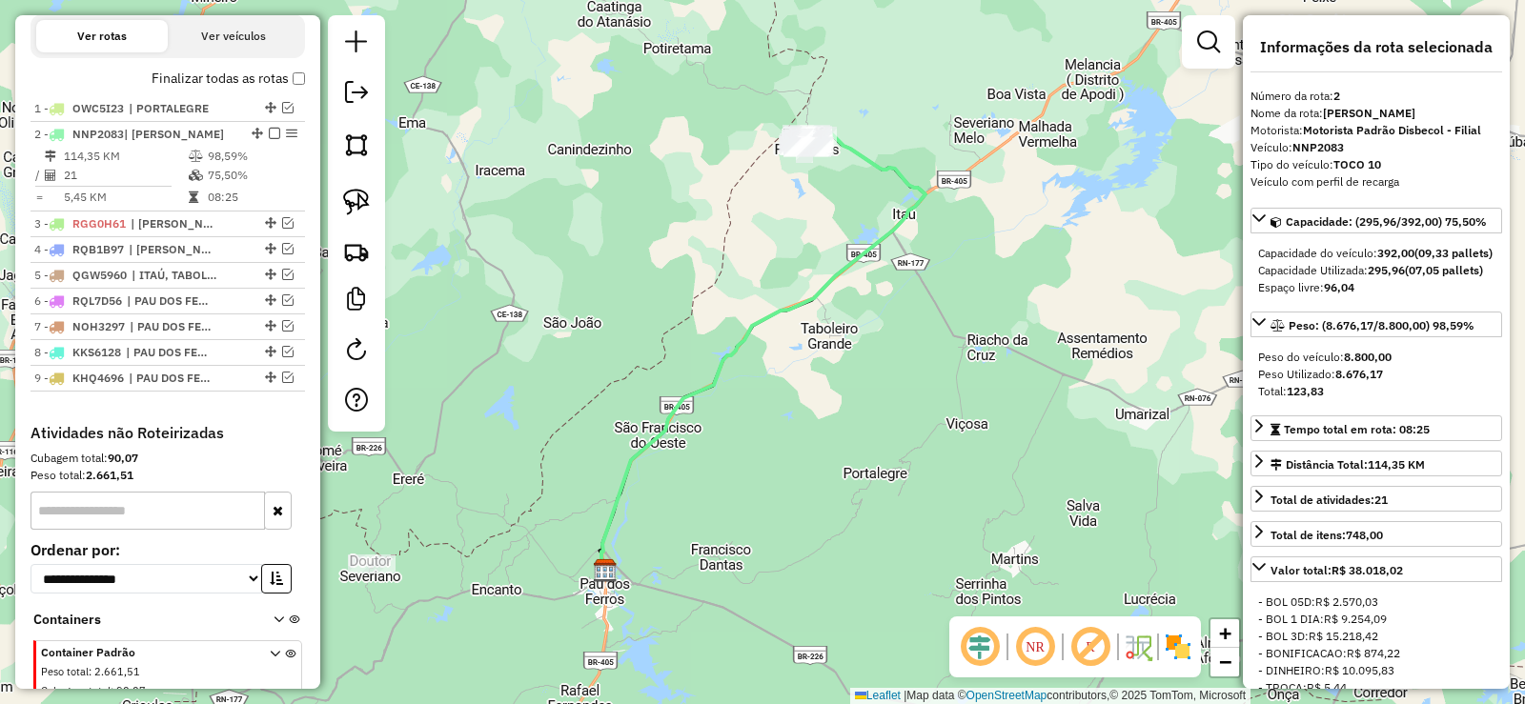
drag, startPoint x: 879, startPoint y: 230, endPoint x: 794, endPoint y: 477, distance: 261.0
click at [797, 481] on icon at bounding box center [763, 351] width 324 height 439
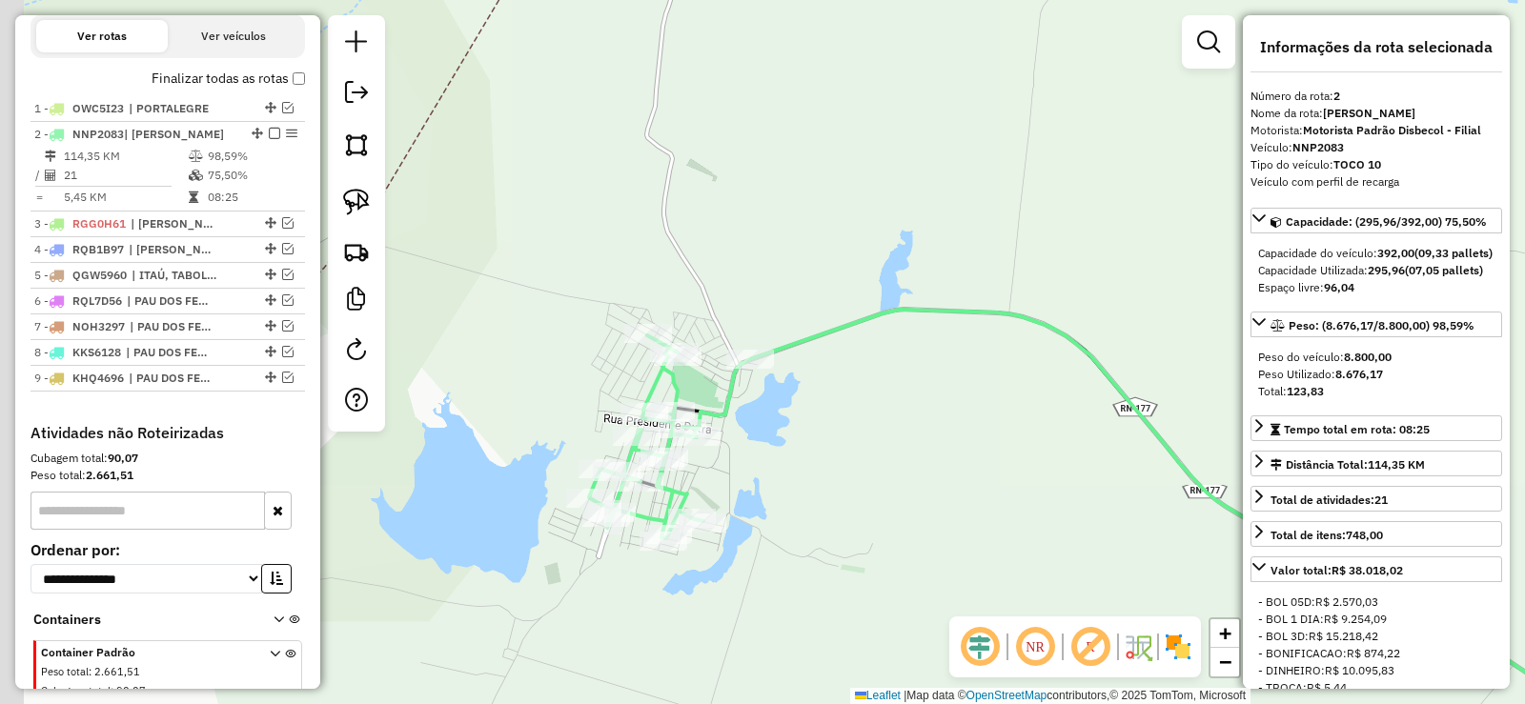
drag, startPoint x: 704, startPoint y: 426, endPoint x: 844, endPoint y: 419, distance: 140.3
click at [844, 419] on div "Janela de atendimento Grade de atendimento Capacidade Transportadoras Veículos …" at bounding box center [762, 352] width 1525 height 704
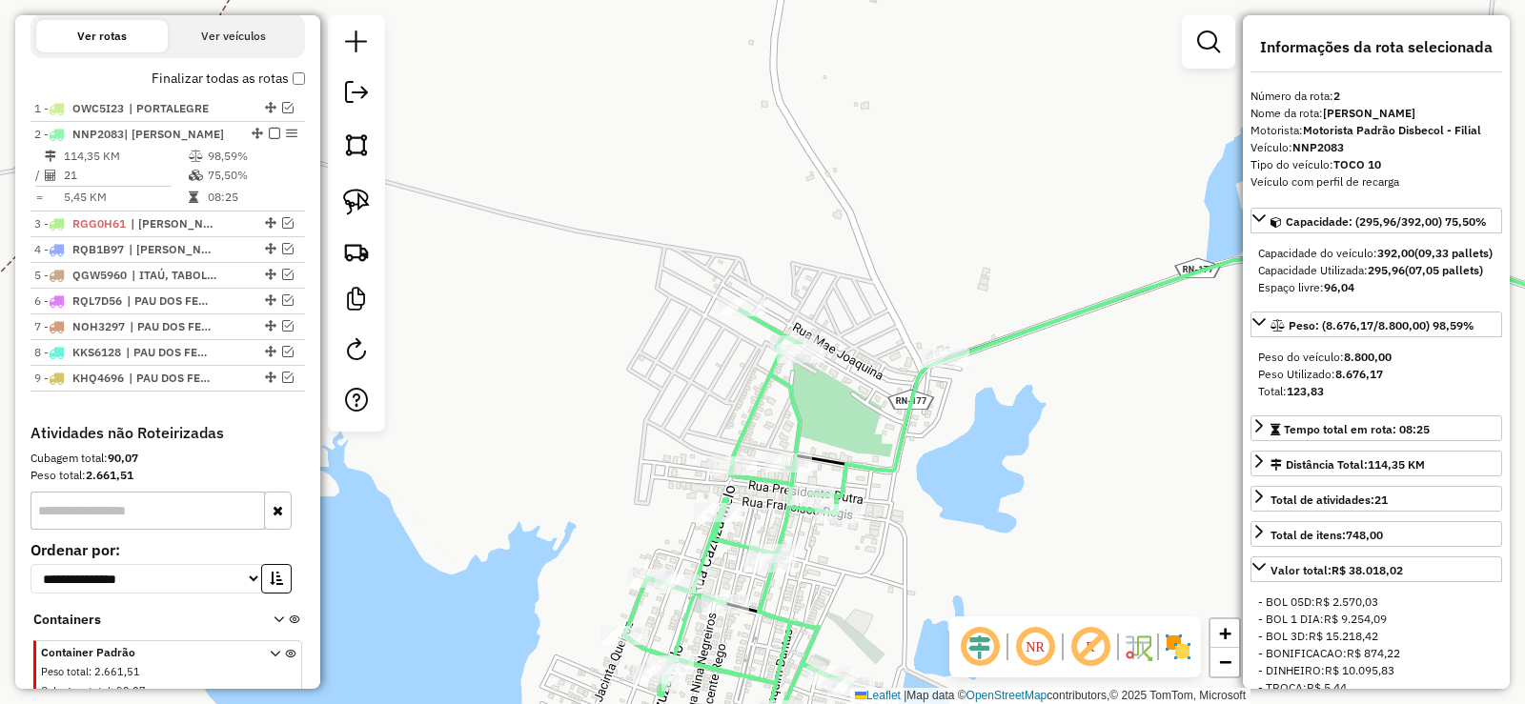
drag, startPoint x: 913, startPoint y: 422, endPoint x: 928, endPoint y: 423, distance: 15.3
click at [928, 423] on icon at bounding box center [784, 514] width 321 height 408
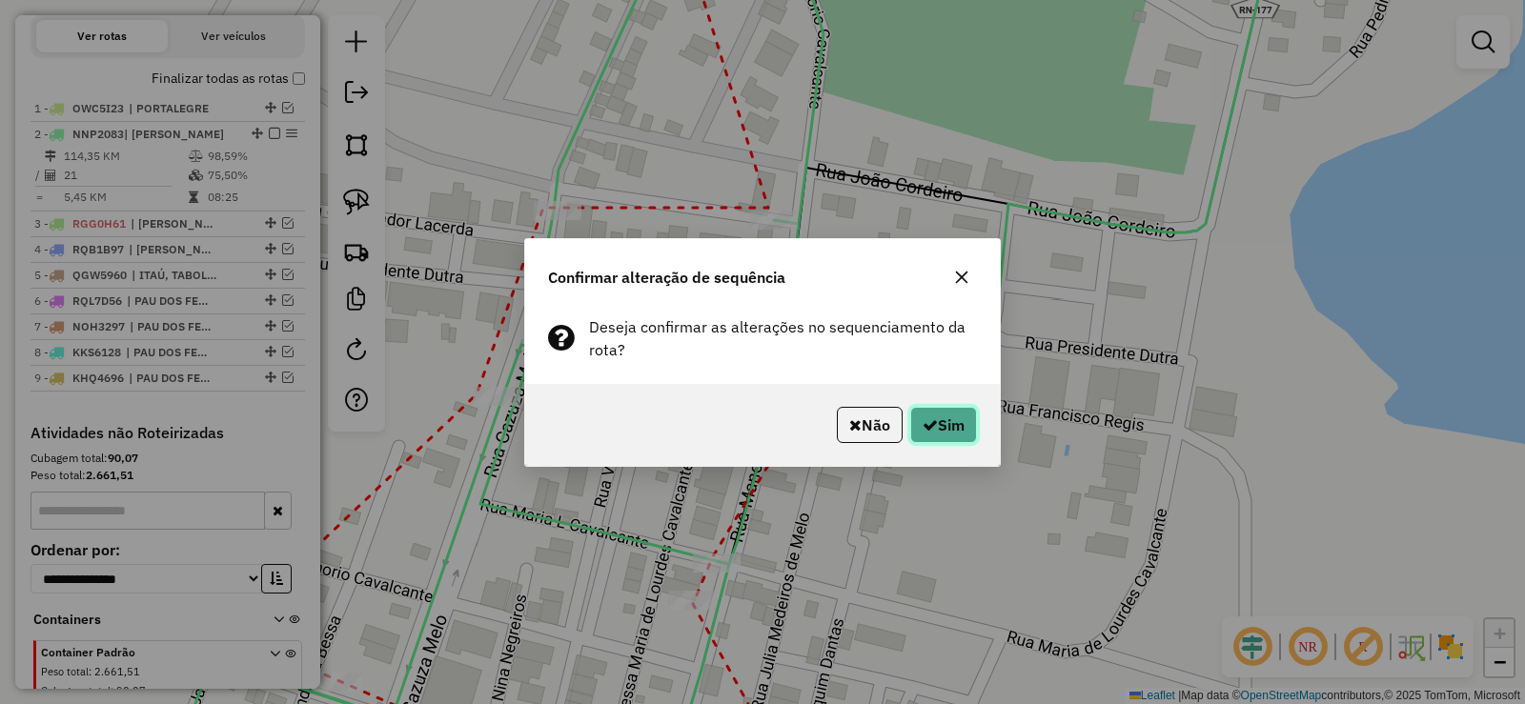
click at [960, 434] on button "Sim" at bounding box center [943, 425] width 67 height 36
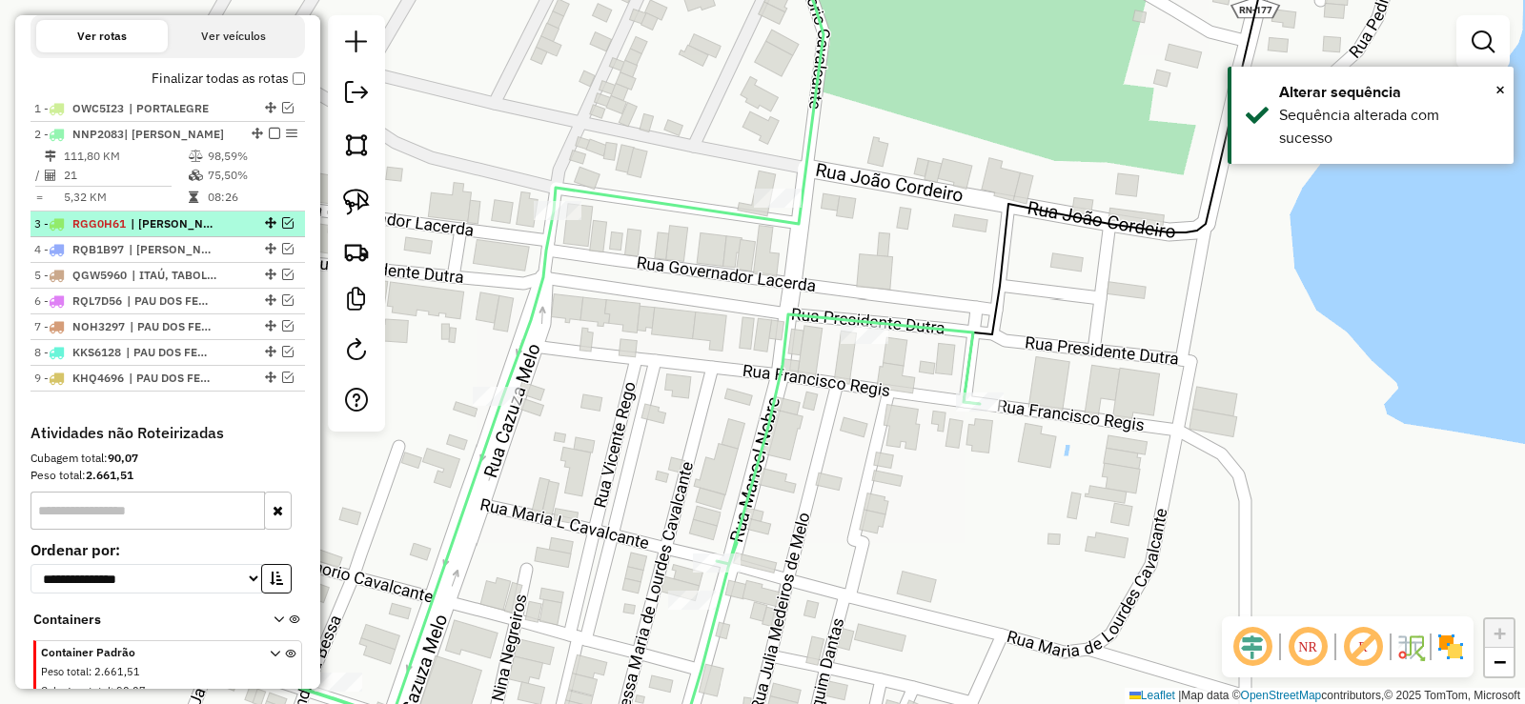
click at [282, 229] on em at bounding box center [287, 222] width 11 height 11
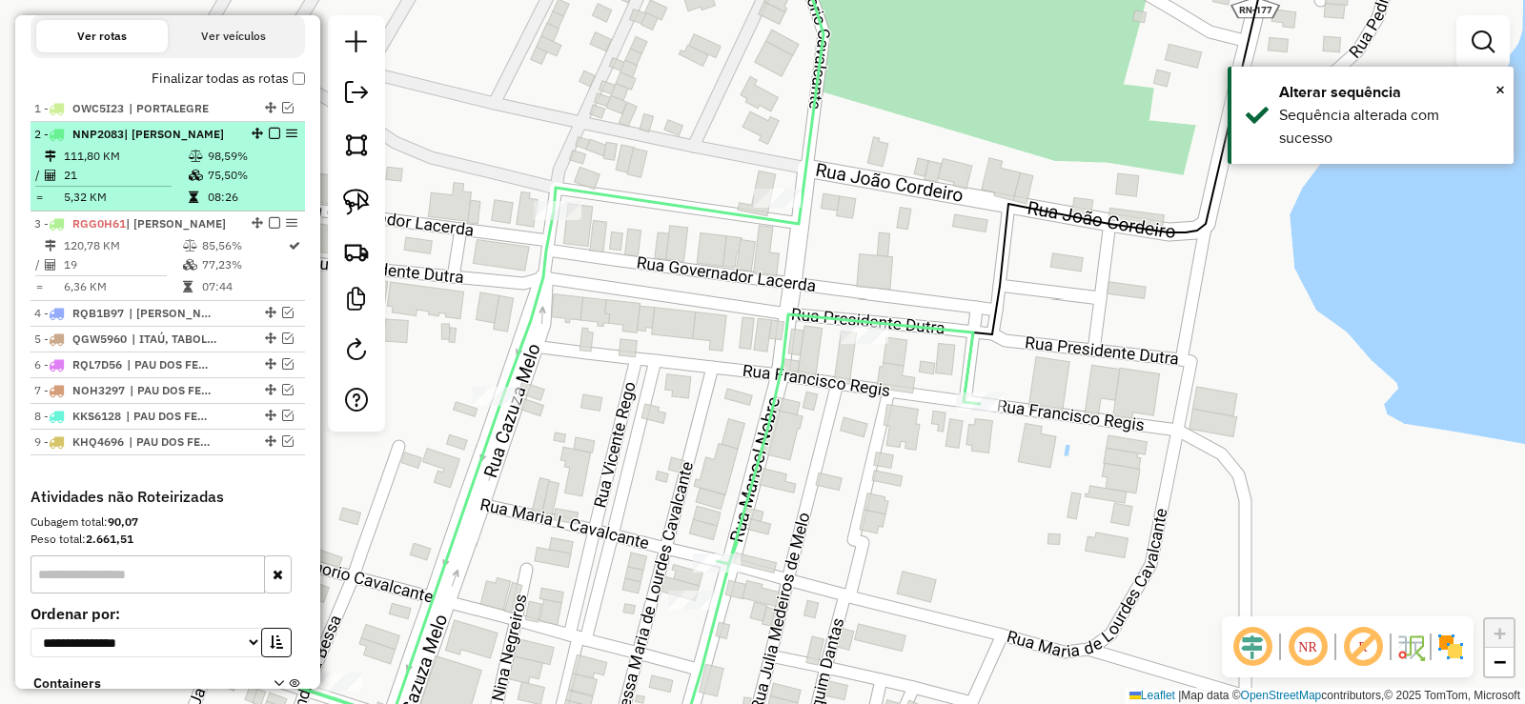
click at [269, 139] on em at bounding box center [274, 133] width 11 height 11
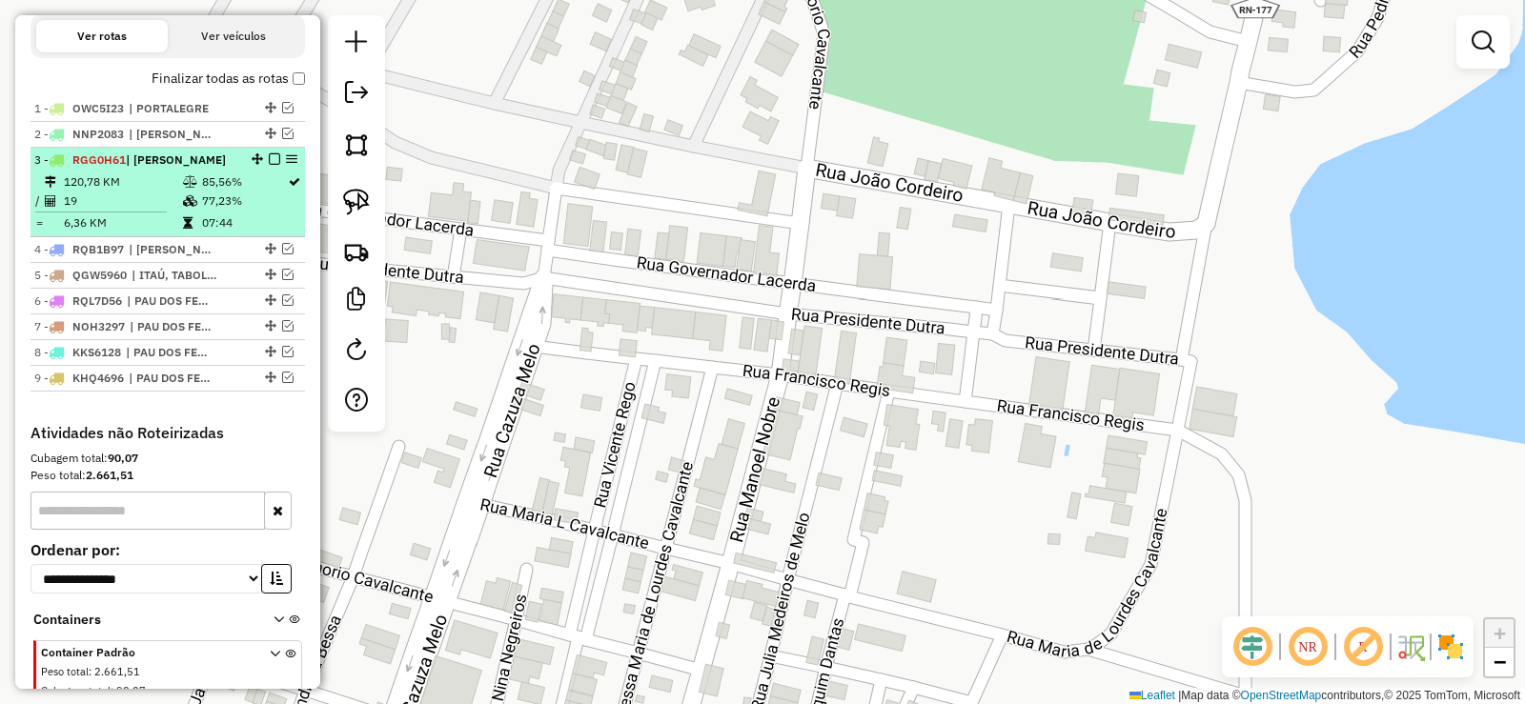
click at [196, 205] on li "3 - RGG0H61 | SEVERIANO MELO 120,78 KM 85,56% / 19 77,23% = 6,36 KM 07:44" at bounding box center [168, 193] width 275 height 90
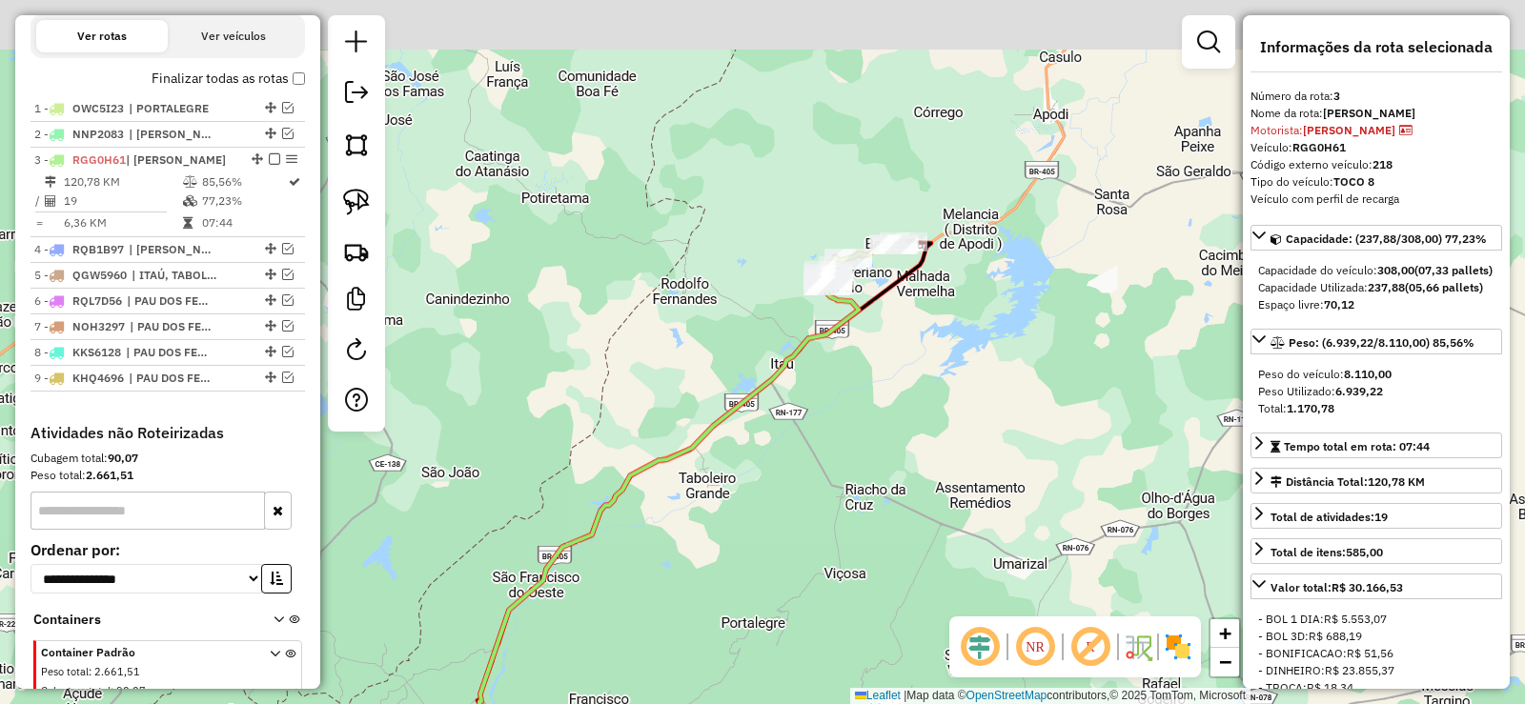
drag, startPoint x: 922, startPoint y: 260, endPoint x: 813, endPoint y: 360, distance: 147.7
click at [846, 422] on div "Janela de atendimento Grade de atendimento Capacidade Transportadoras Veículos …" at bounding box center [762, 352] width 1525 height 704
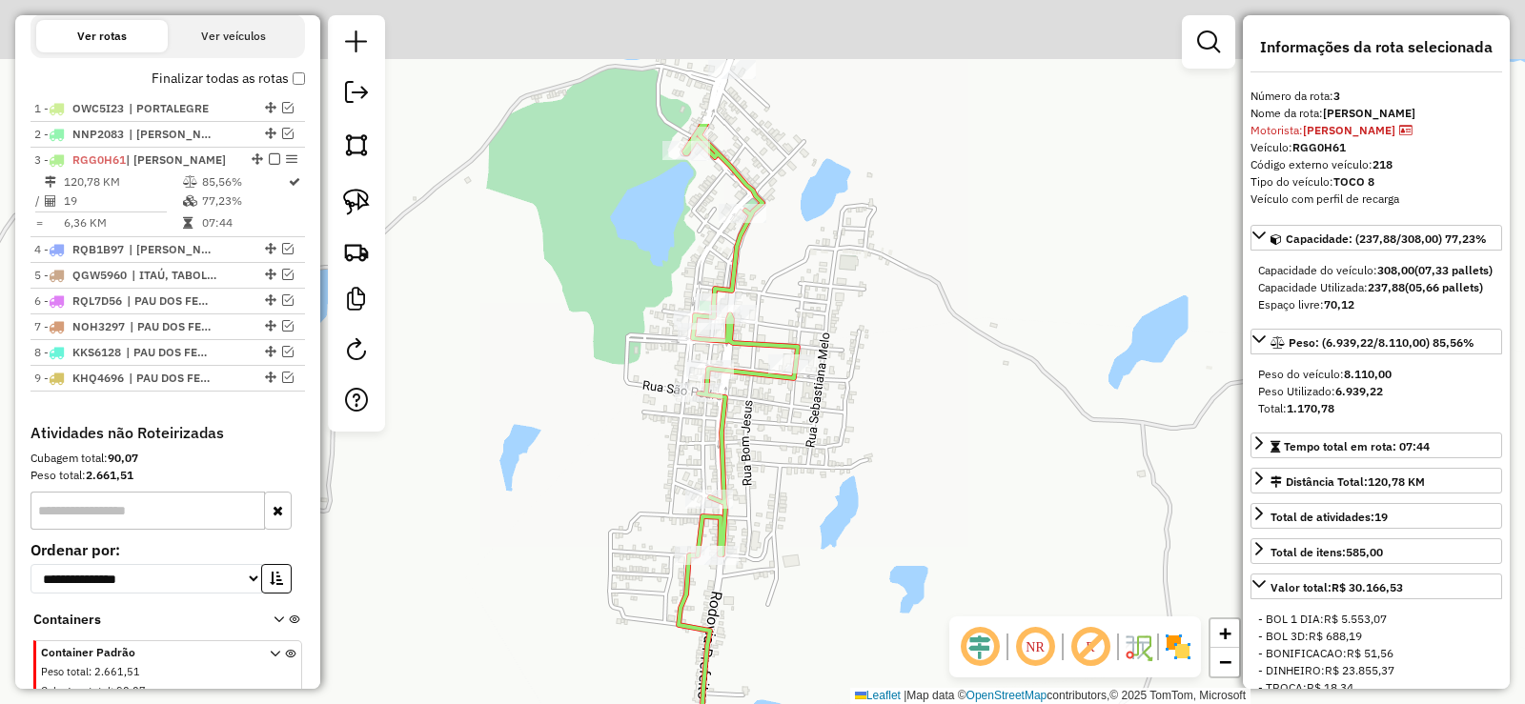
drag, startPoint x: 794, startPoint y: 234, endPoint x: 812, endPoint y: 390, distance: 157.4
click at [788, 439] on div "Janela de atendimento Grade de atendimento Capacidade Transportadoras Veículos …" at bounding box center [762, 352] width 1525 height 704
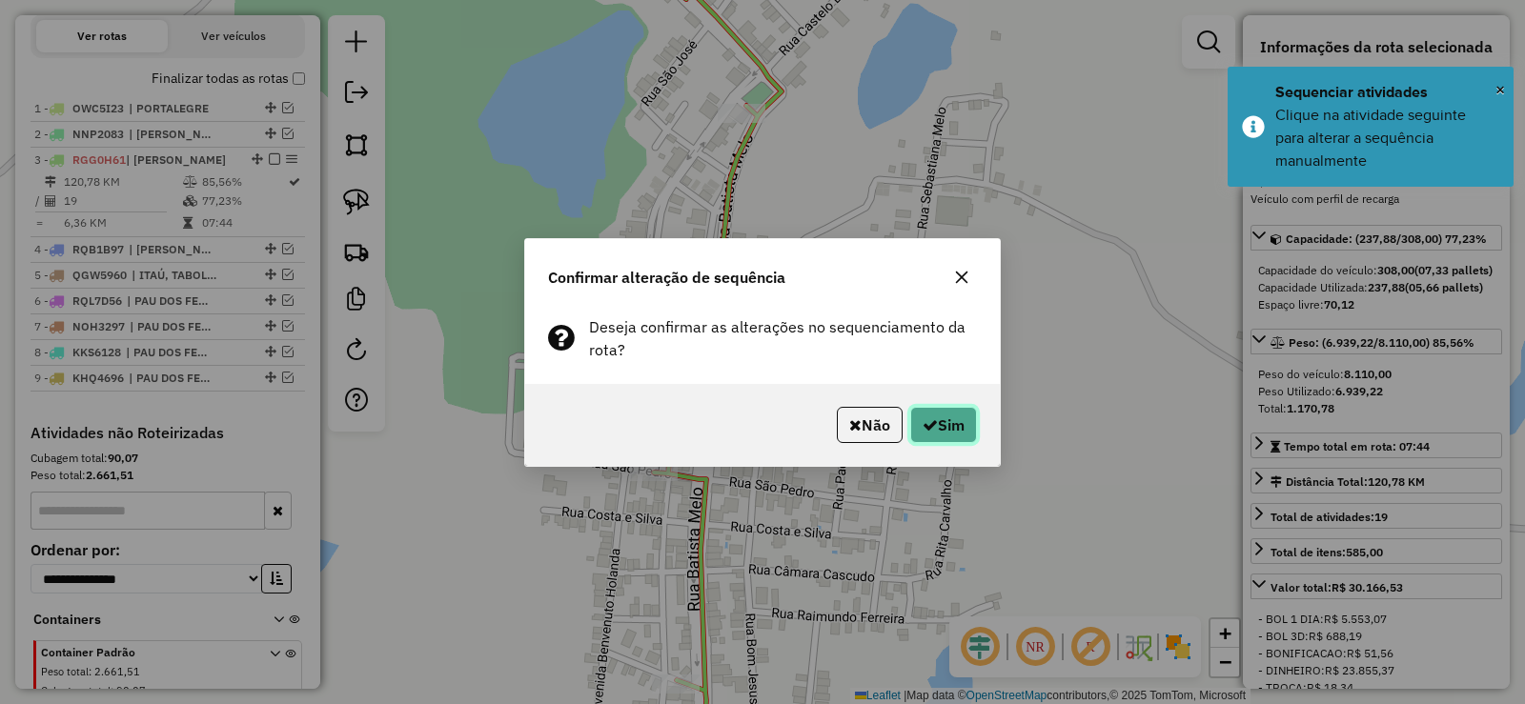
click at [946, 423] on button "Sim" at bounding box center [943, 425] width 67 height 36
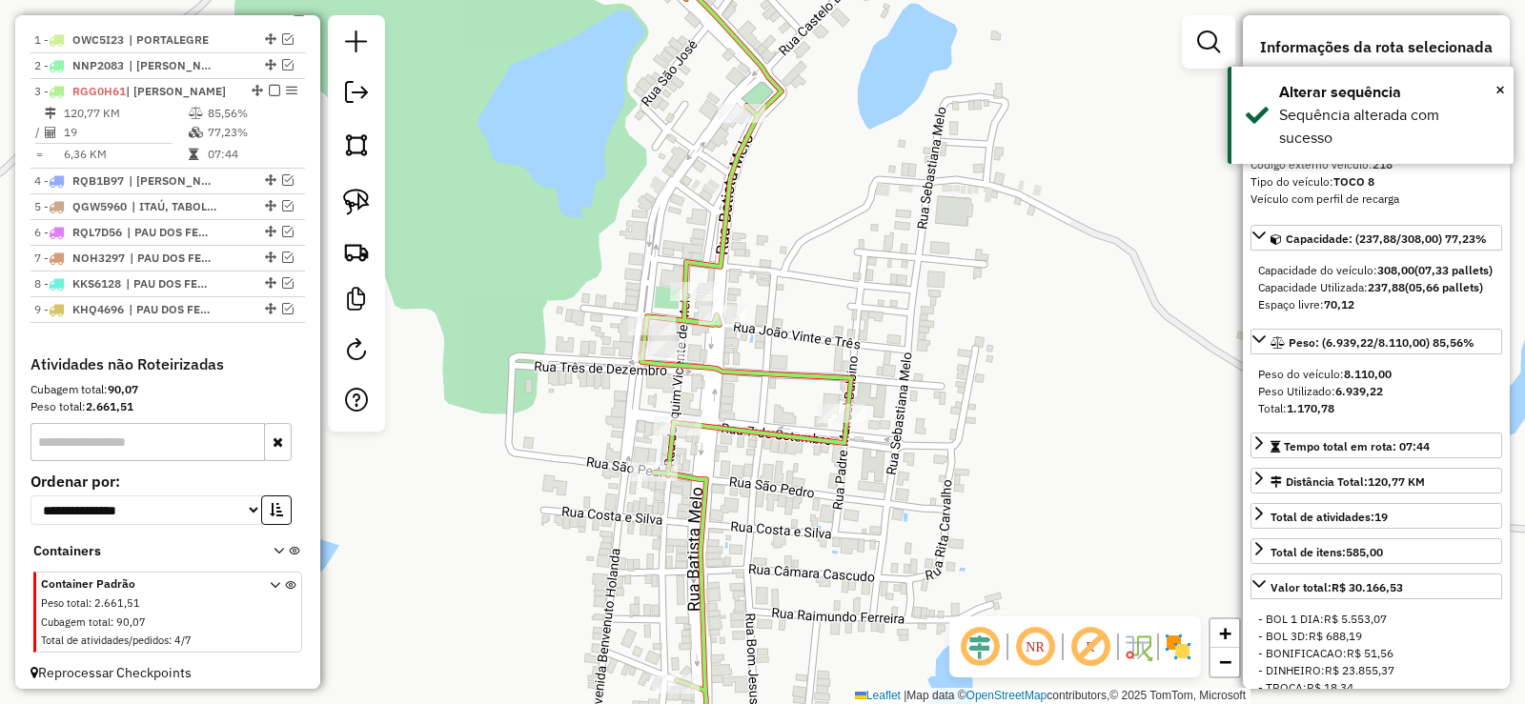
scroll to position [776, 0]
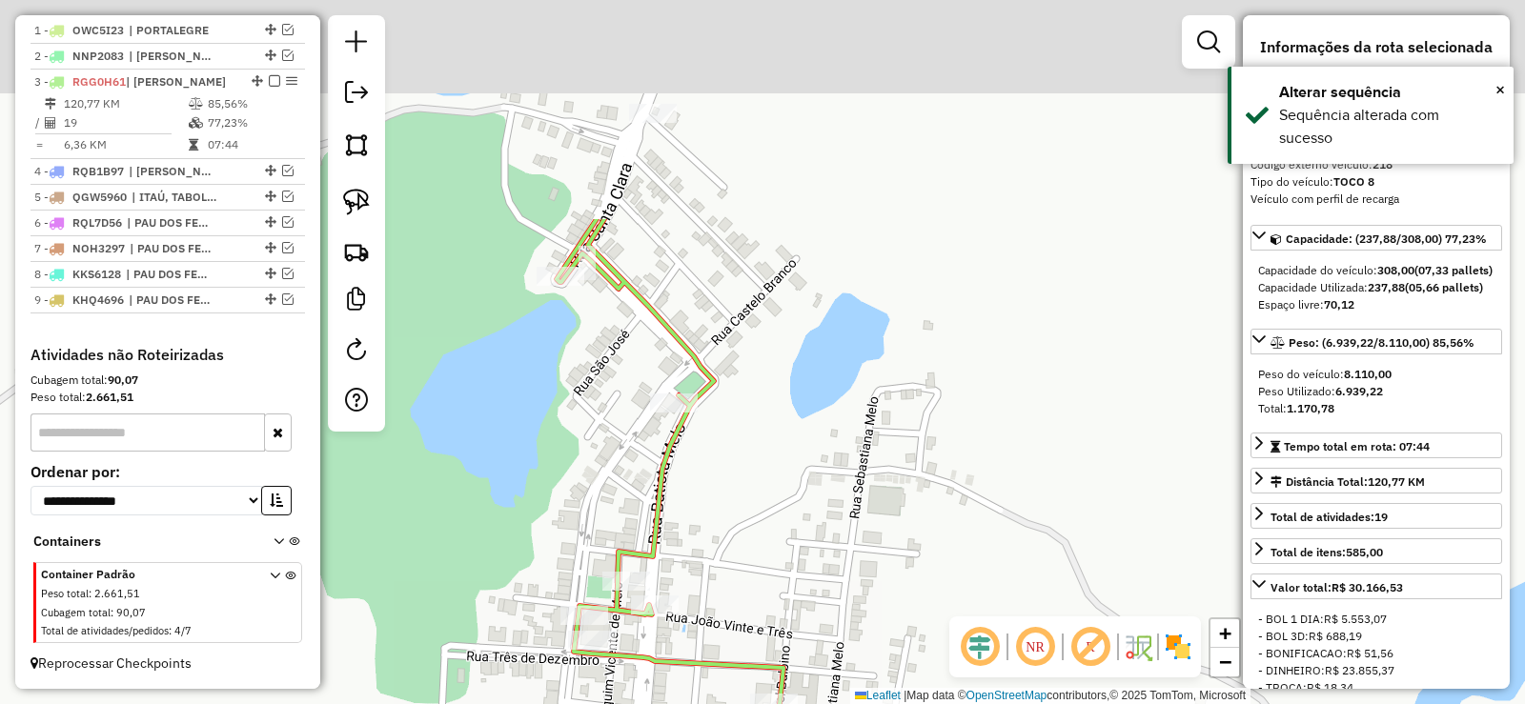
drag, startPoint x: 868, startPoint y: 127, endPoint x: 808, endPoint y: 329, distance: 210.8
click at [802, 394] on div "Janela de atendimento Grade de atendimento Capacidade Transportadoras Veículos …" at bounding box center [762, 352] width 1525 height 704
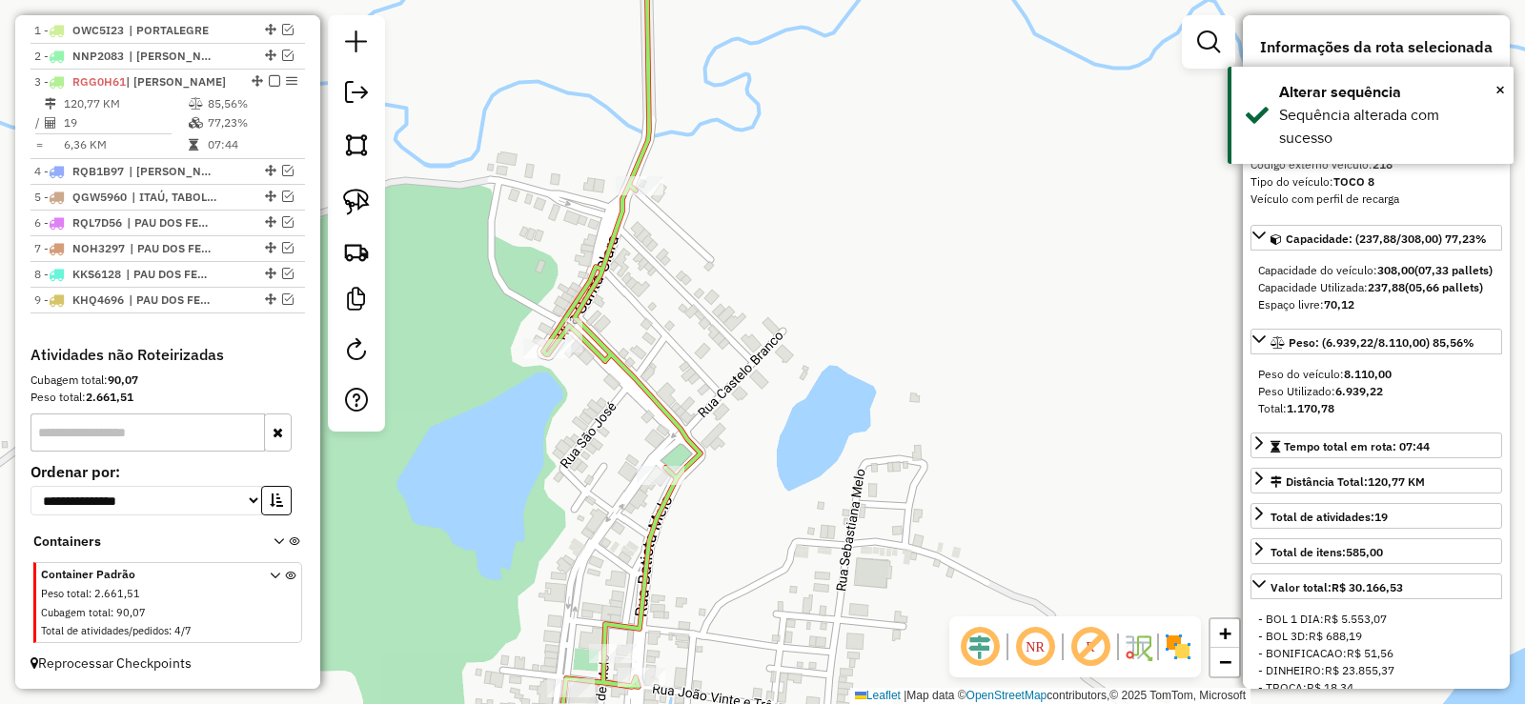
drag, startPoint x: 824, startPoint y: 237, endPoint x: 807, endPoint y: 402, distance: 165.8
click at [784, 449] on div "Janela de atendimento Grade de atendimento Capacidade Transportadoras Veículos …" at bounding box center [762, 352] width 1525 height 704
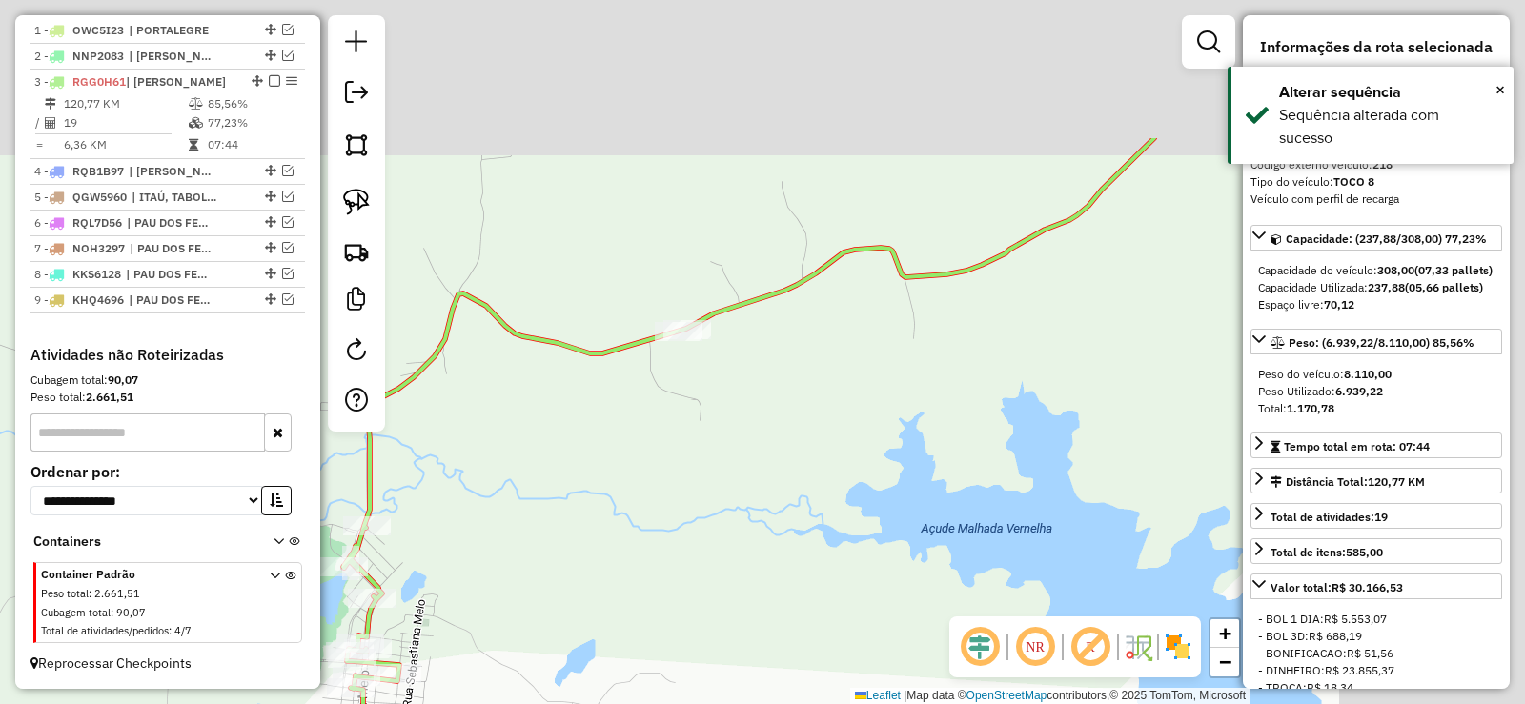
drag, startPoint x: 1081, startPoint y: 203, endPoint x: 838, endPoint y: 349, distance: 283.4
click at [650, 410] on div "Janela de atendimento Grade de atendimento Capacidade Transportadoras Veículos …" at bounding box center [762, 352] width 1525 height 704
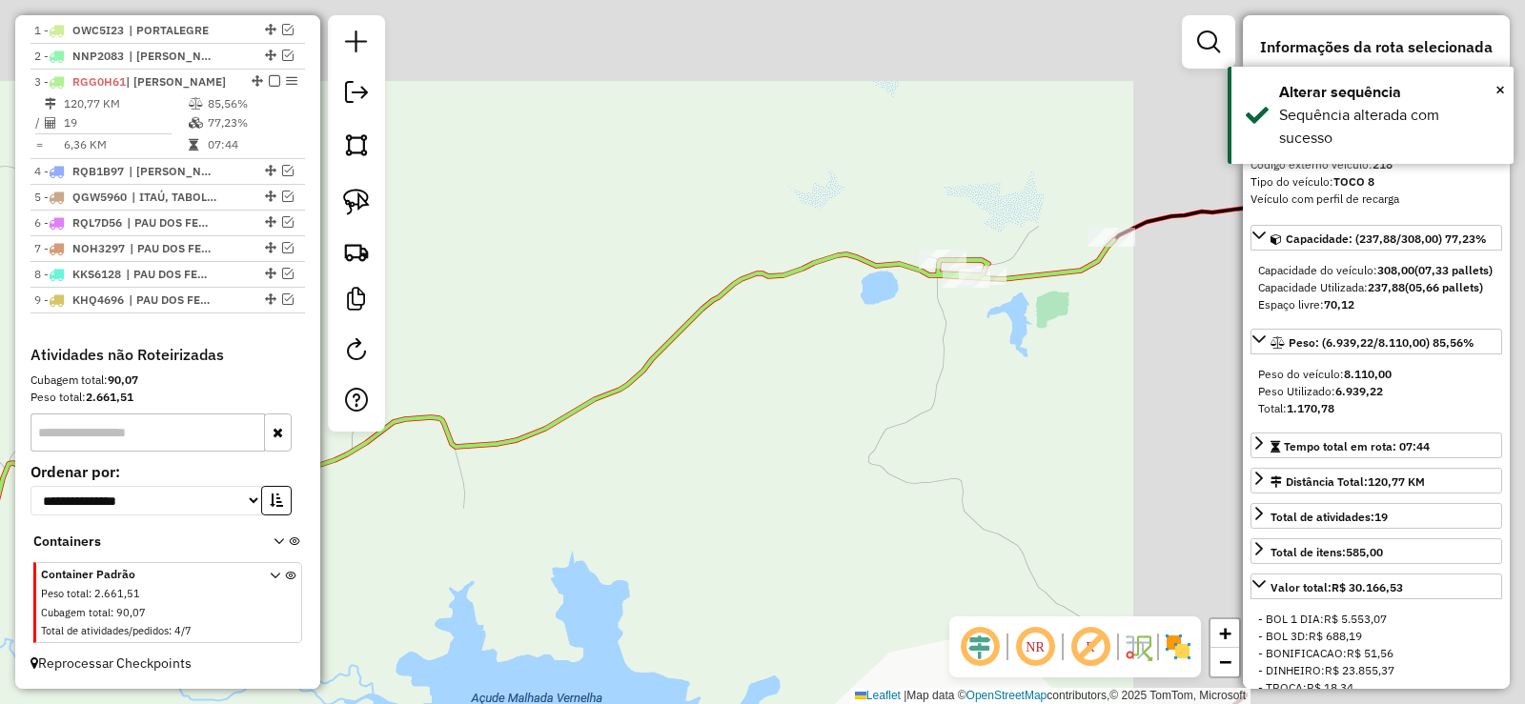
drag, startPoint x: 641, startPoint y: 413, endPoint x: 566, endPoint y: 396, distance: 76.3
click at [501, 438] on div "Janela de atendimento Grade de atendimento Capacidade Transportadoras Veículos …" at bounding box center [762, 352] width 1525 height 704
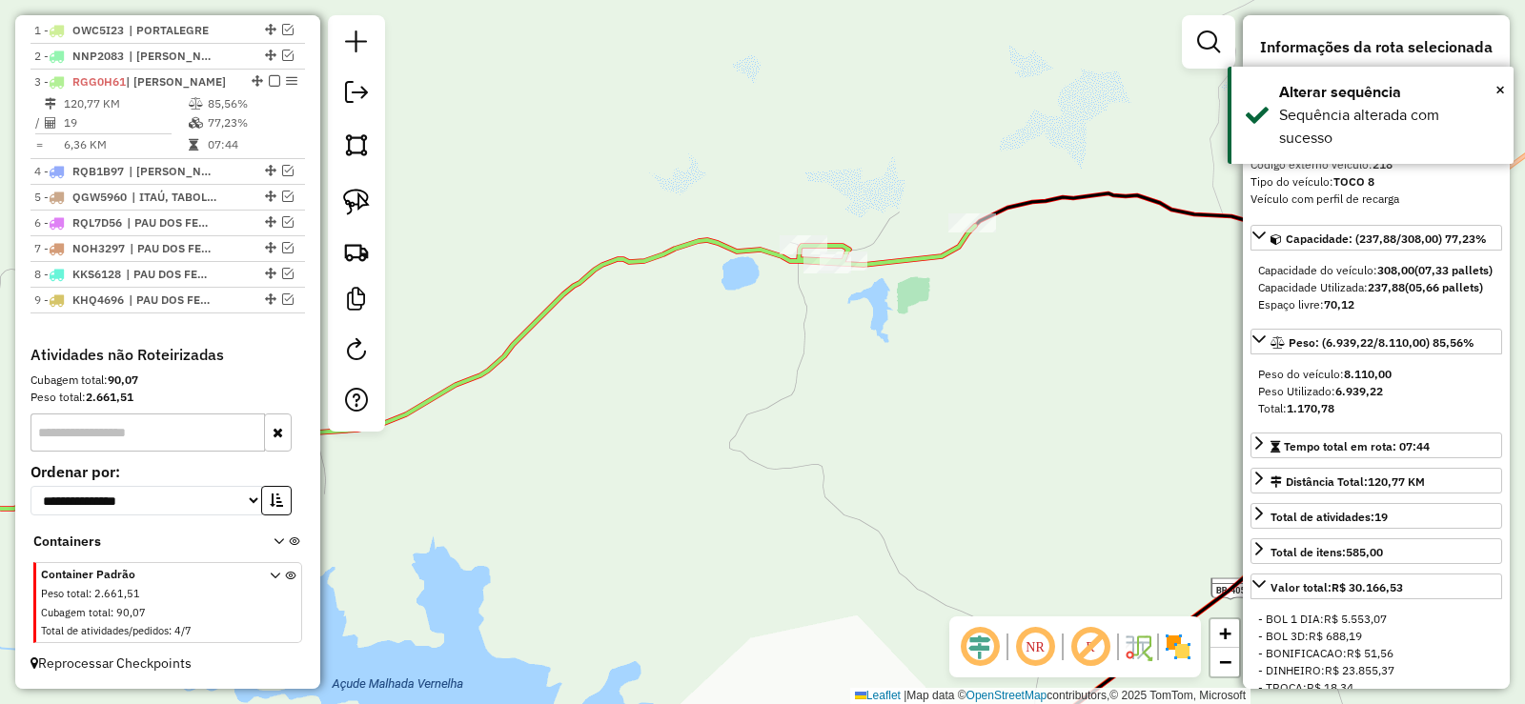
drag, startPoint x: 744, startPoint y: 499, endPoint x: 823, endPoint y: 278, distance: 234.5
click at [886, 279] on div "Janela de atendimento Grade de atendimento Capacidade Transportadoras Veículos …" at bounding box center [762, 352] width 1525 height 704
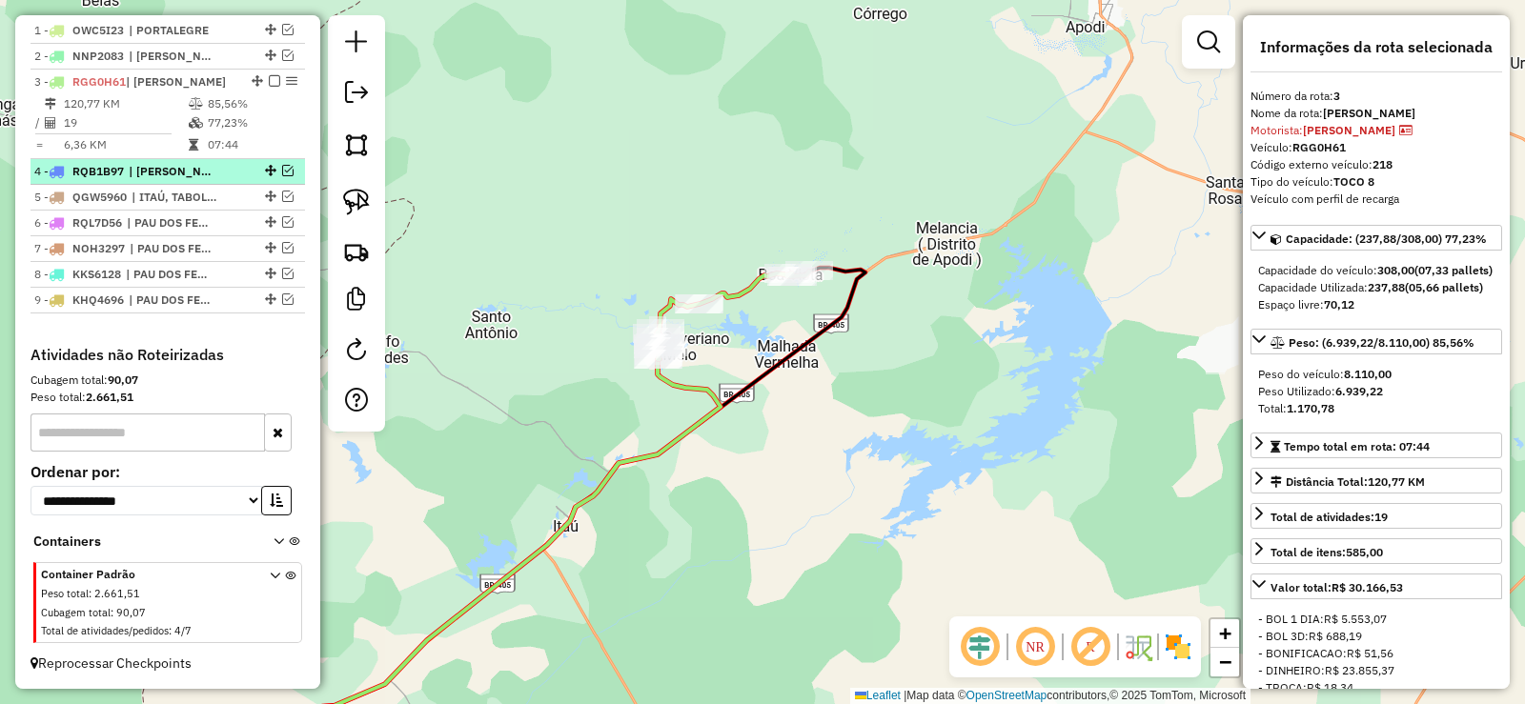
click at [286, 172] on em at bounding box center [287, 170] width 11 height 11
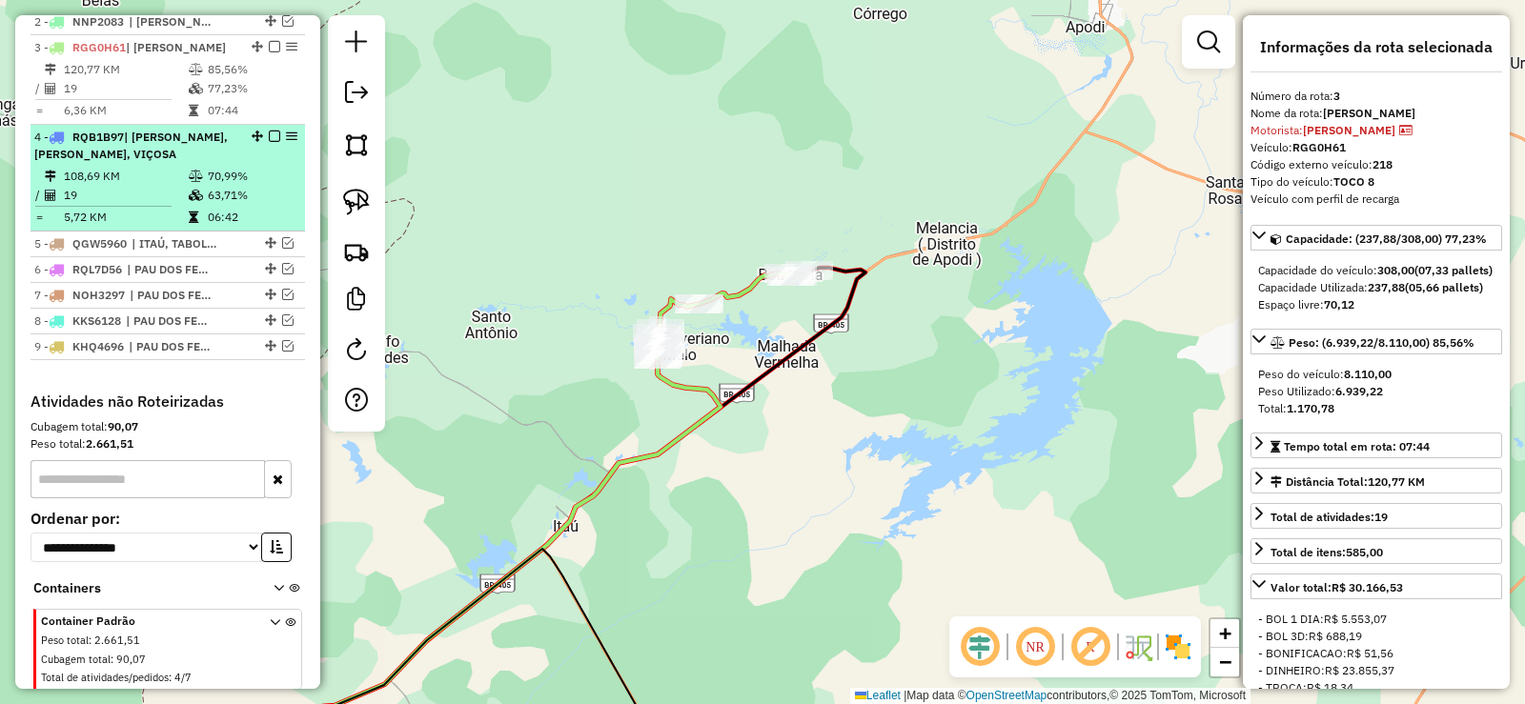
drag, startPoint x: 270, startPoint y: 62, endPoint x: 245, endPoint y: 109, distance: 52.9
click at [269, 52] on em at bounding box center [274, 46] width 11 height 11
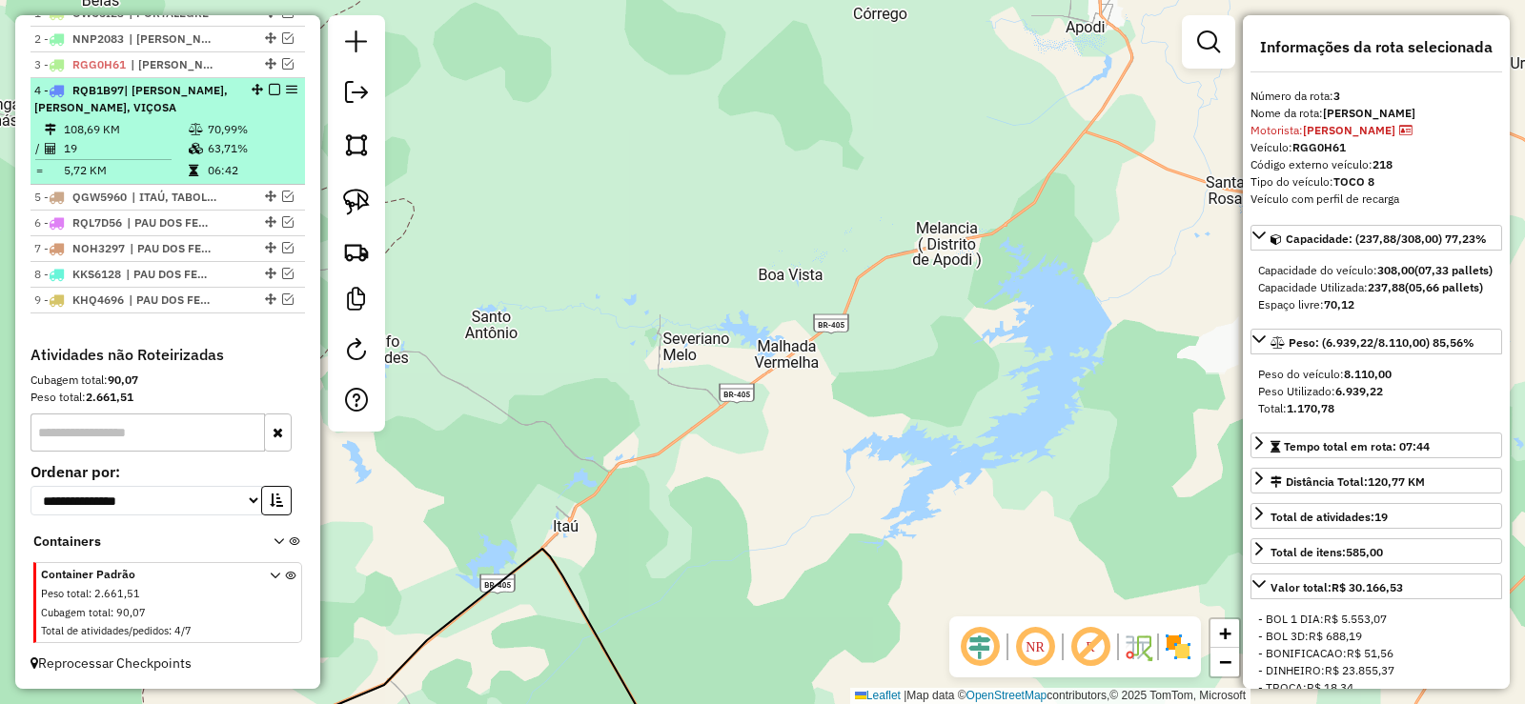
click at [213, 164] on td "06:42" at bounding box center [252, 170] width 91 height 19
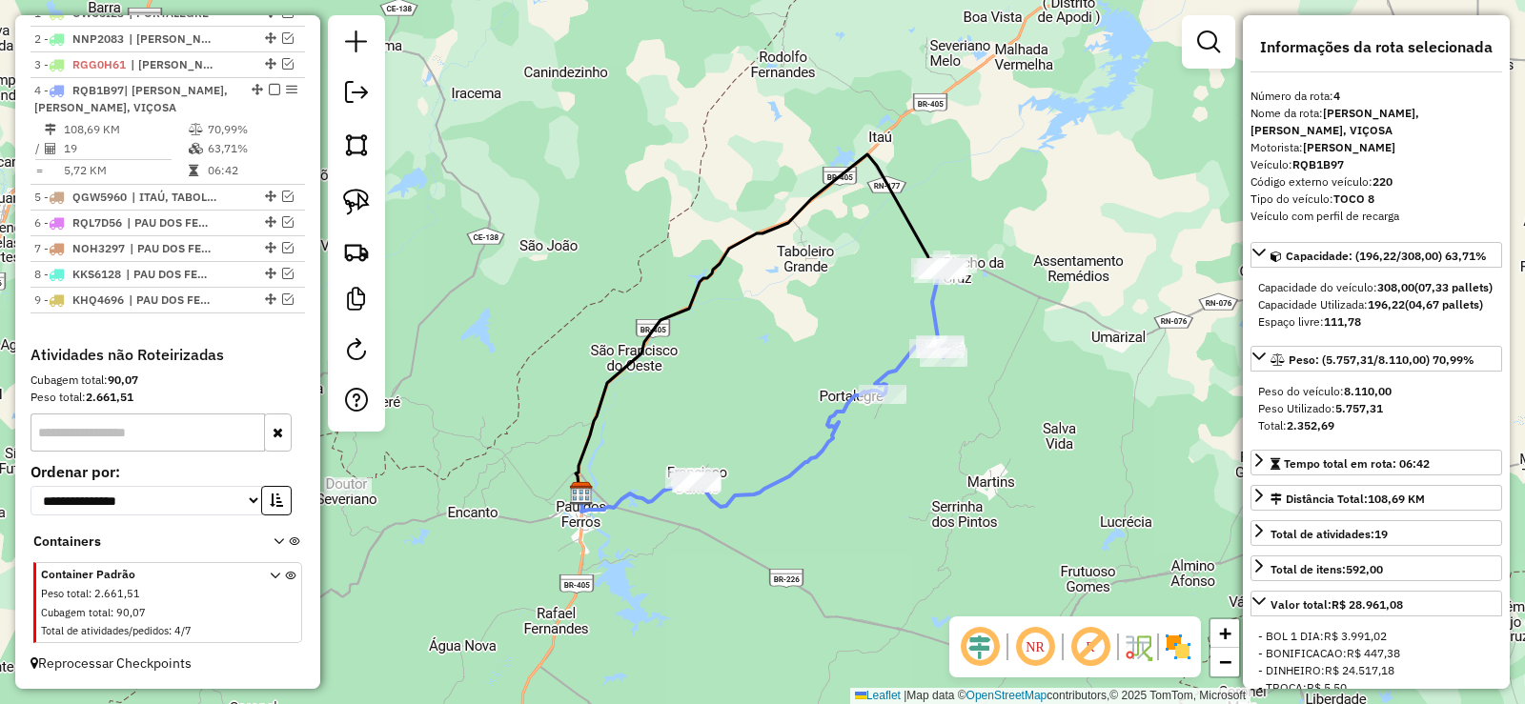
drag, startPoint x: 775, startPoint y: 362, endPoint x: 600, endPoint y: 581, distance: 280.1
click at [775, 343] on div "Janela de atendimento Grade de atendimento Capacidade Transportadoras Veículos …" at bounding box center [762, 352] width 1525 height 704
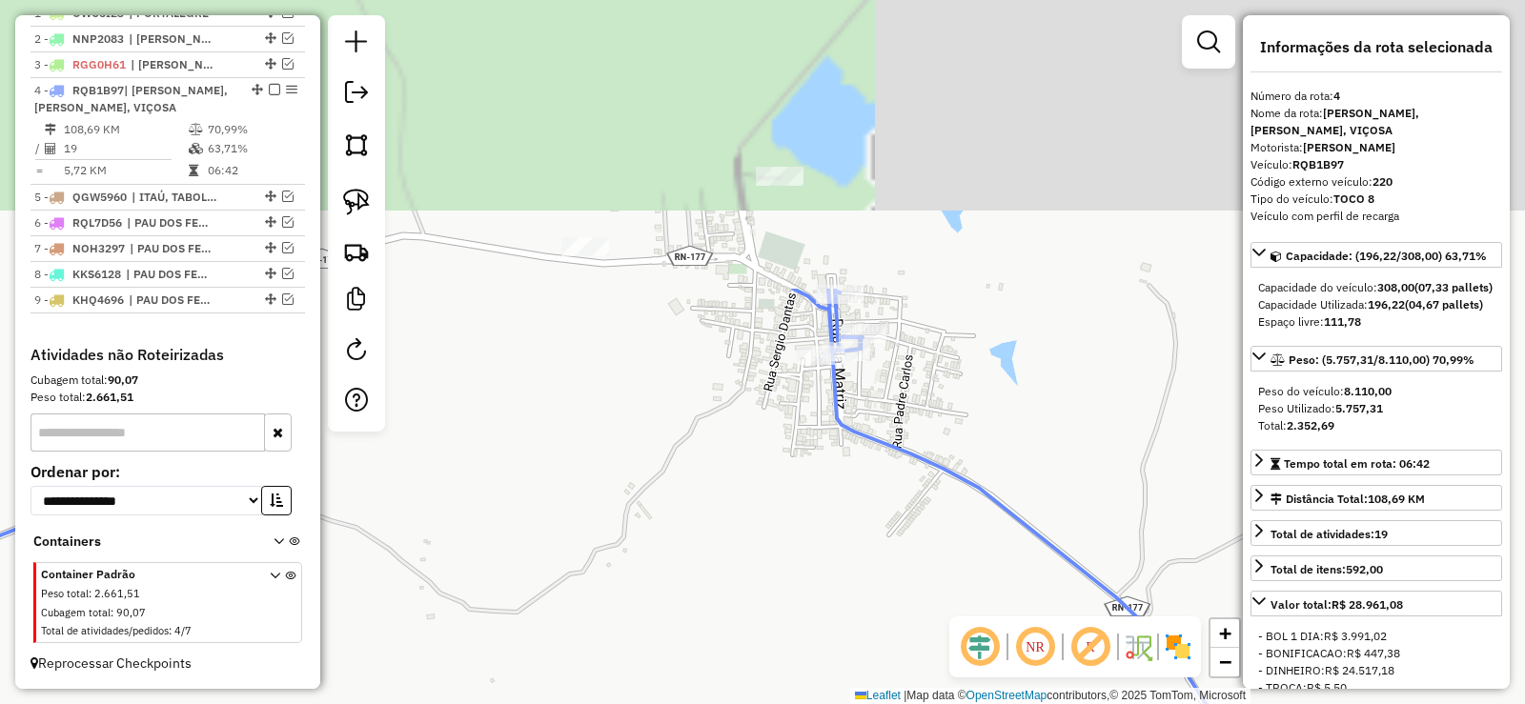
drag, startPoint x: 899, startPoint y: 346, endPoint x: 786, endPoint y: 312, distance: 117.6
click at [801, 568] on div "Janela de atendimento Grade de atendimento Capacidade Transportadoras Veículos …" at bounding box center [762, 352] width 1525 height 704
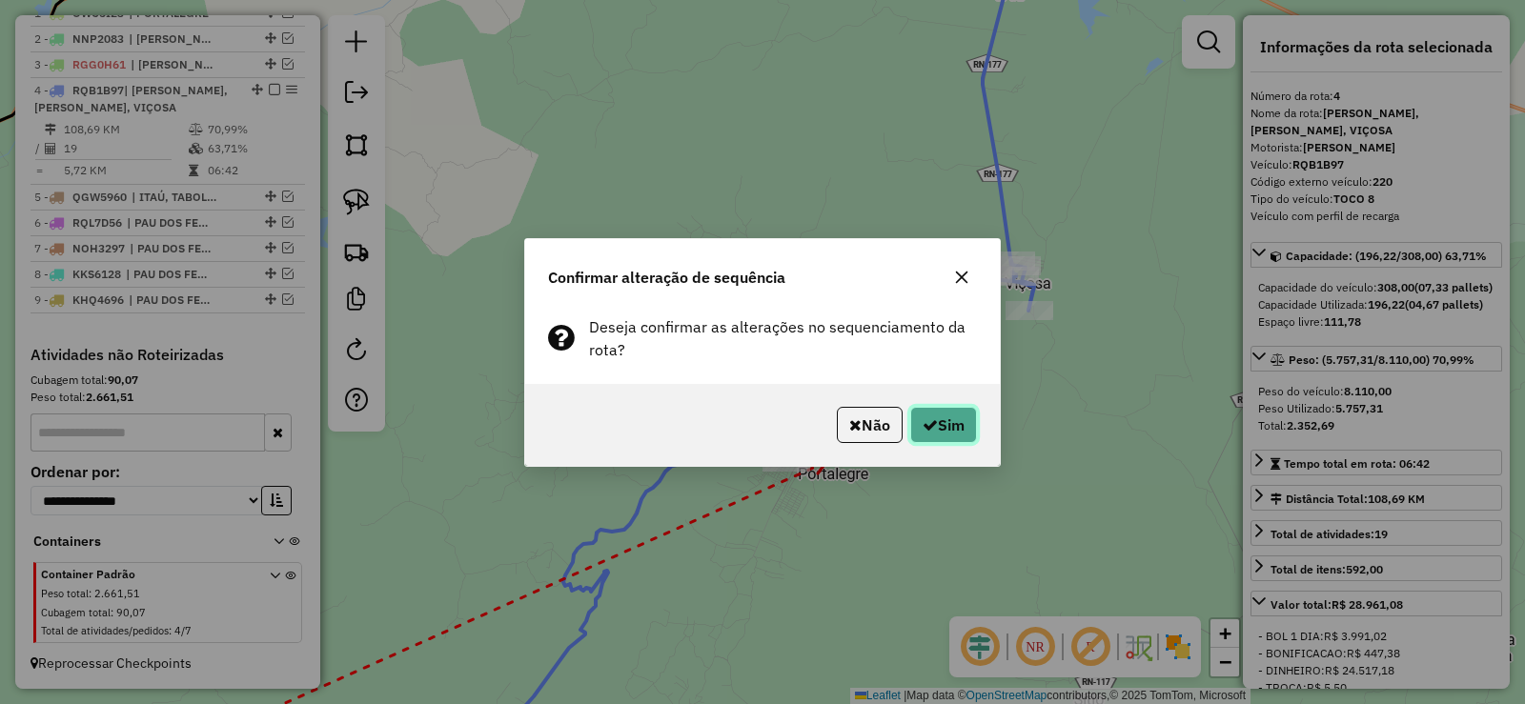
click at [964, 422] on button "Sim" at bounding box center [943, 425] width 67 height 36
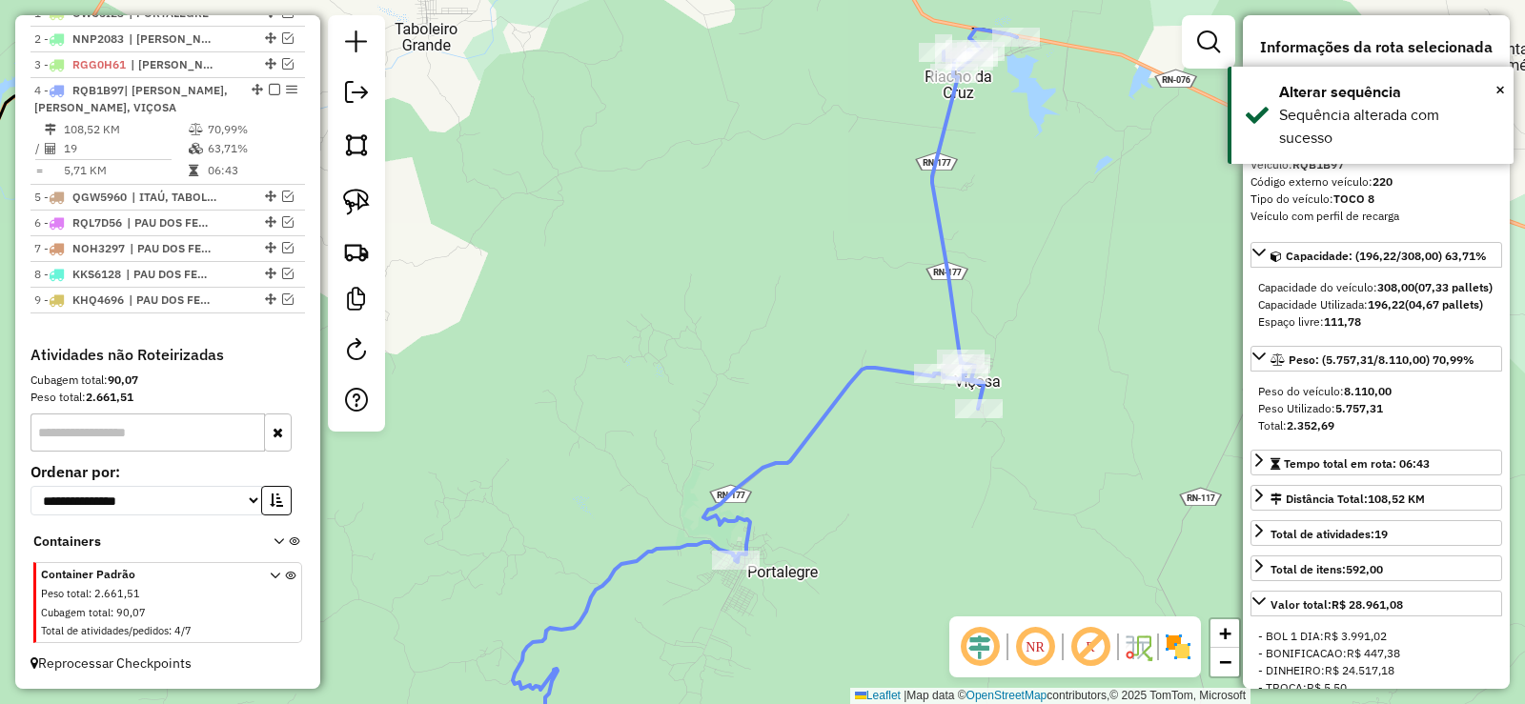
drag, startPoint x: 946, startPoint y: 350, endPoint x: 885, endPoint y: 480, distance: 144.1
click at [878, 480] on div "Janela de atendimento Grade de atendimento Capacidade Transportadoras Veículos …" at bounding box center [762, 352] width 1525 height 704
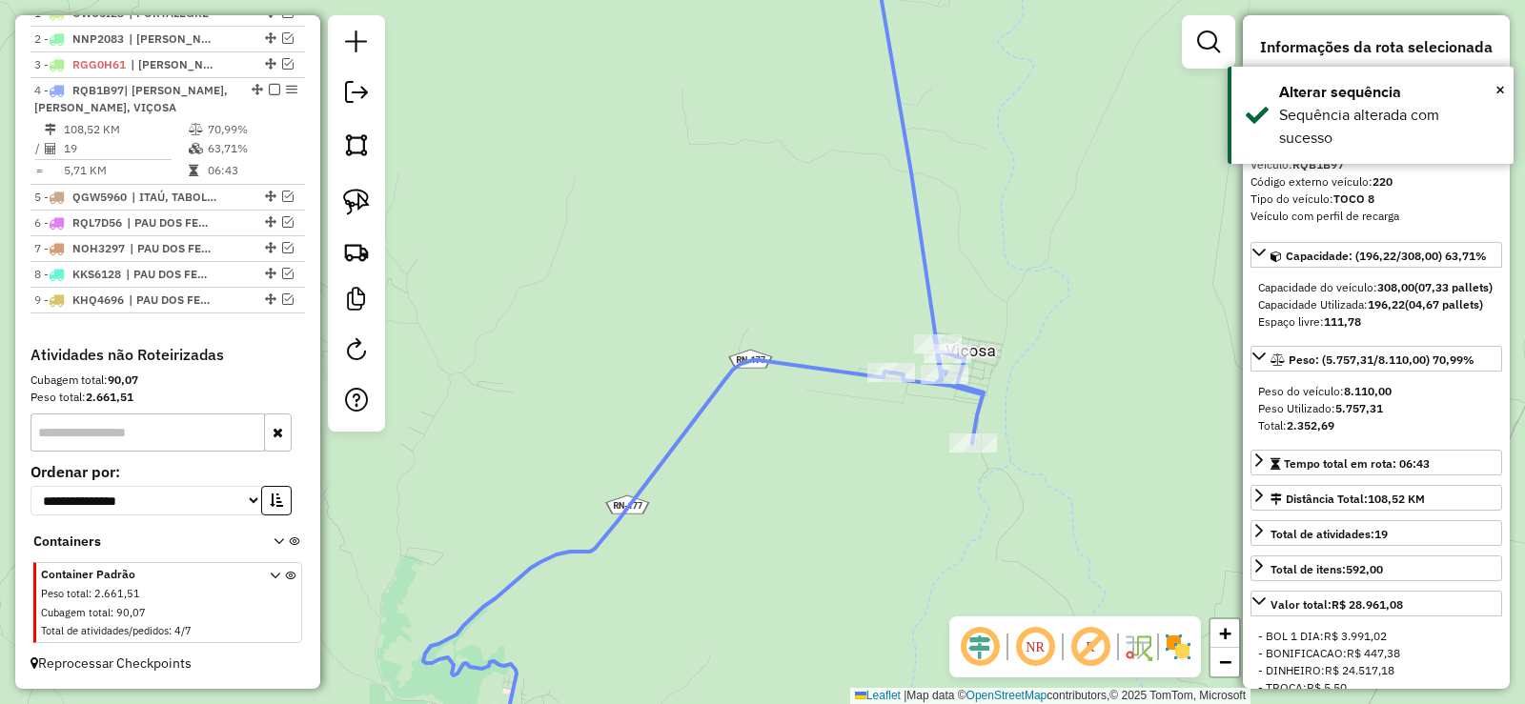
drag, startPoint x: 756, startPoint y: 128, endPoint x: 557, endPoint y: 625, distance: 535.9
click at [557, 627] on div "Janela de atendimento Grade de atendimento Capacidade Transportadoras Veículos …" at bounding box center [762, 352] width 1525 height 704
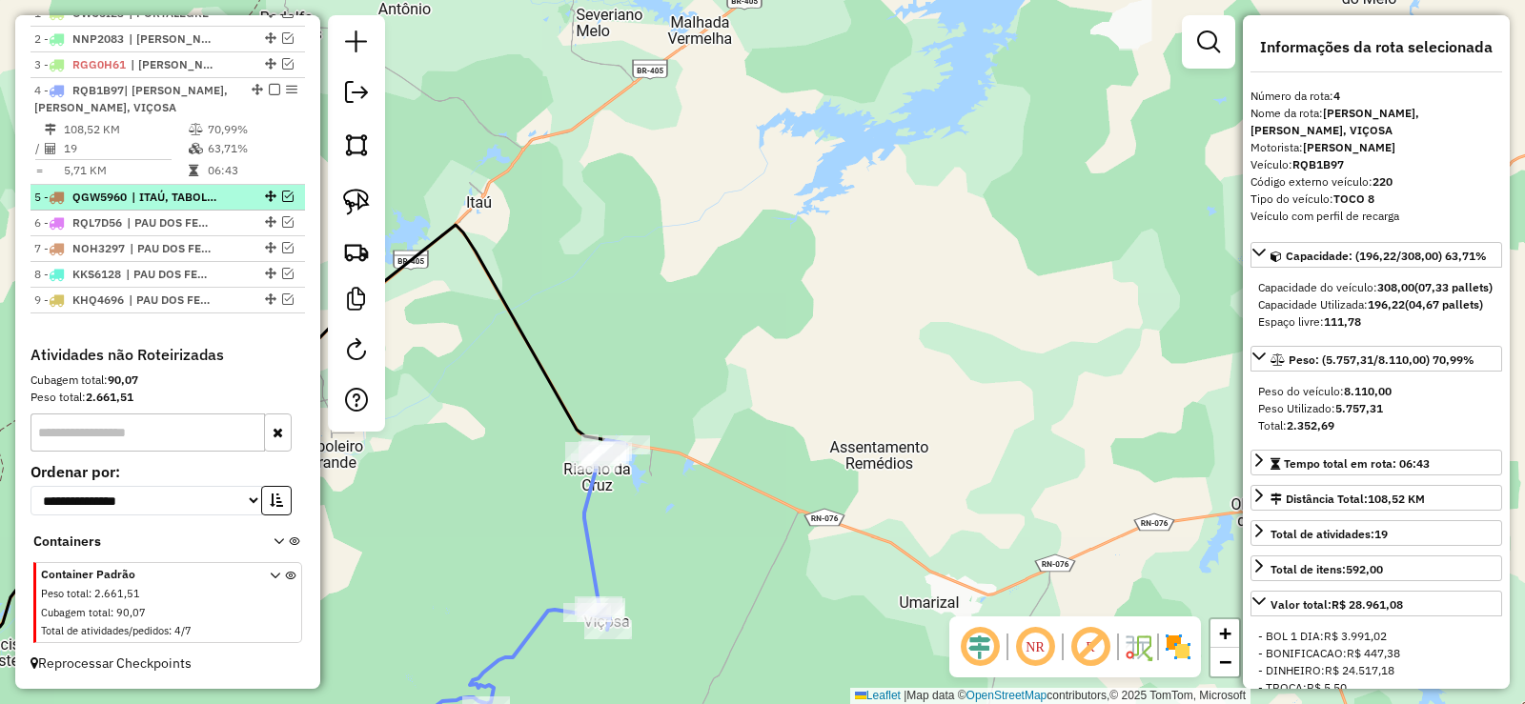
click at [282, 194] on em at bounding box center [287, 196] width 11 height 11
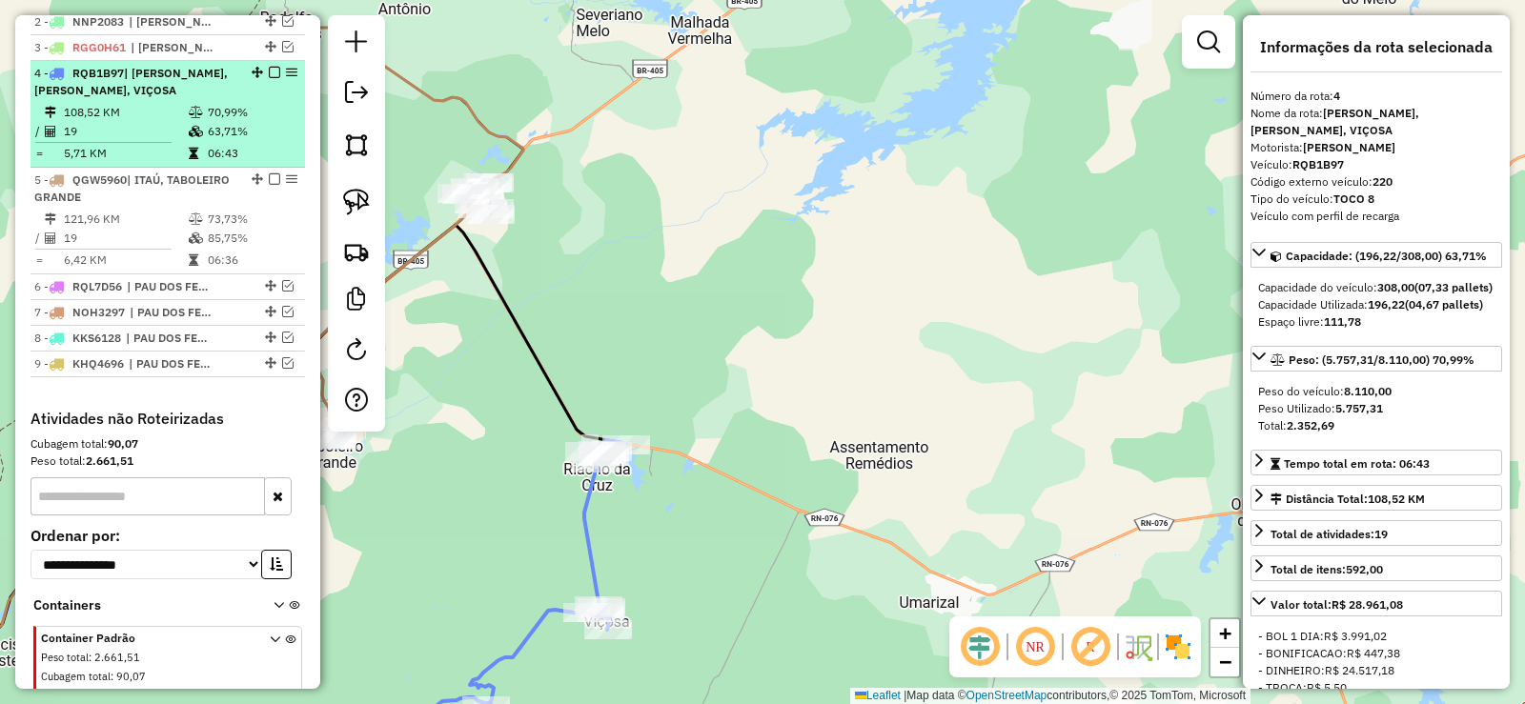
click at [271, 78] on em at bounding box center [274, 72] width 11 height 11
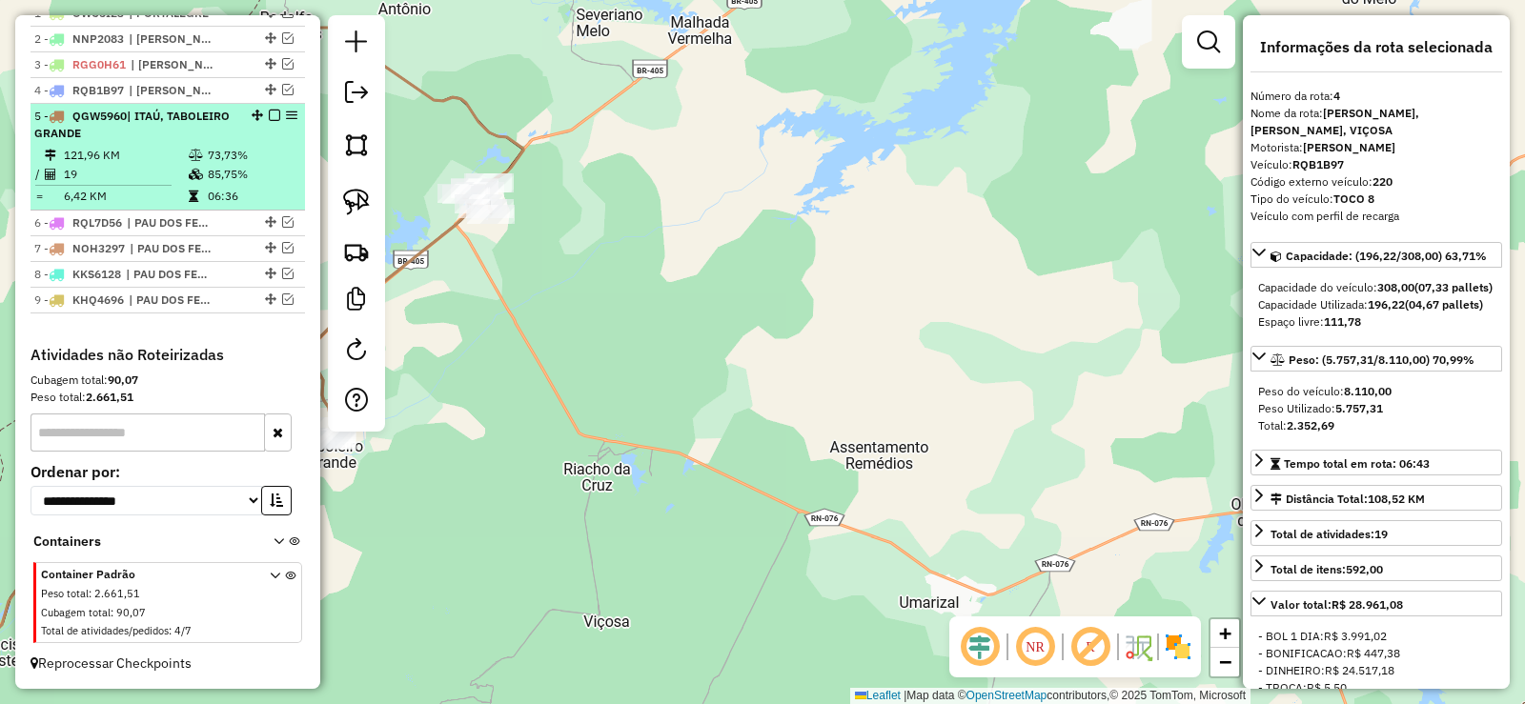
drag, startPoint x: 197, startPoint y: 170, endPoint x: 261, endPoint y: 195, distance: 68.9
click at [197, 169] on icon at bounding box center [196, 174] width 14 height 11
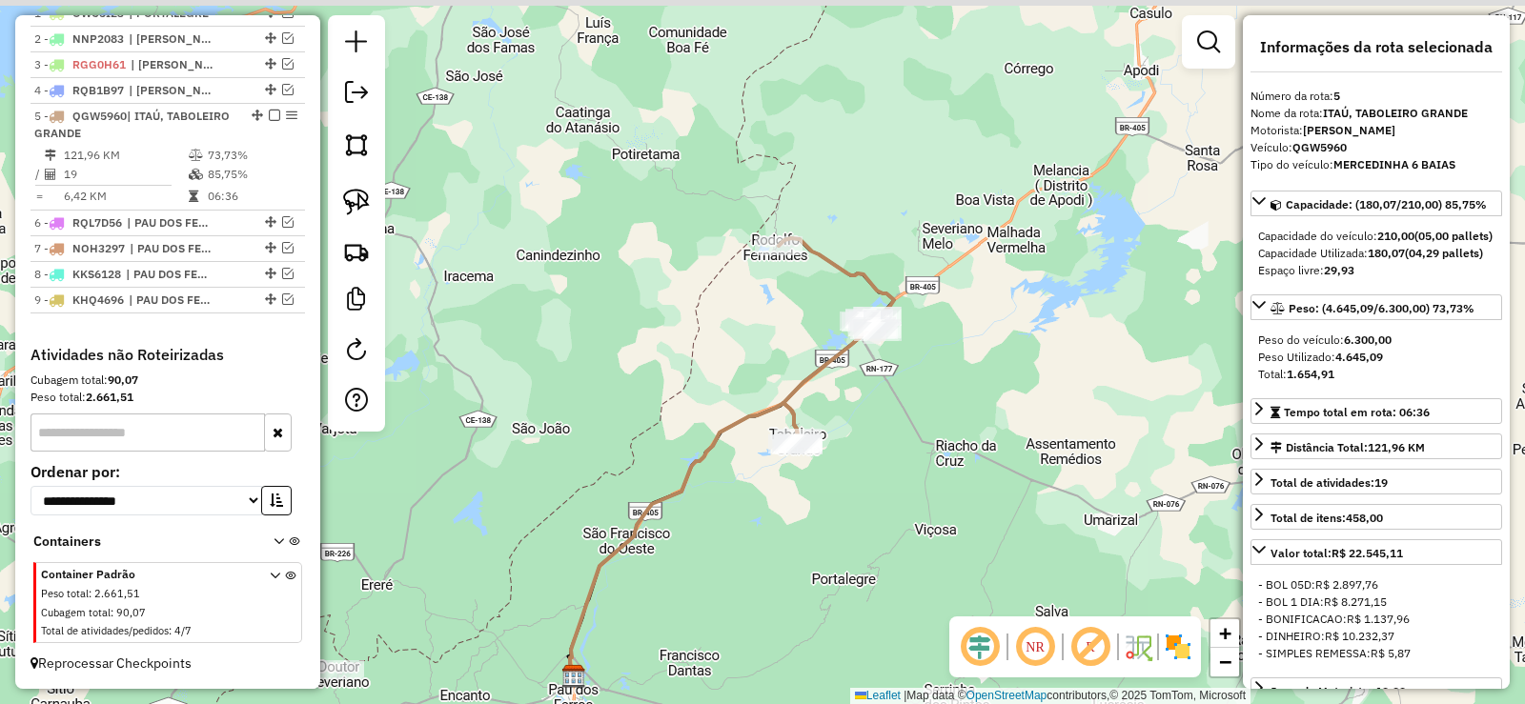
drag, startPoint x: 887, startPoint y: 412, endPoint x: 882, endPoint y: 426, distance: 15.4
click at [882, 426] on div "Janela de atendimento Grade de atendimento Capacidade Transportadoras Veículos …" at bounding box center [762, 352] width 1525 height 704
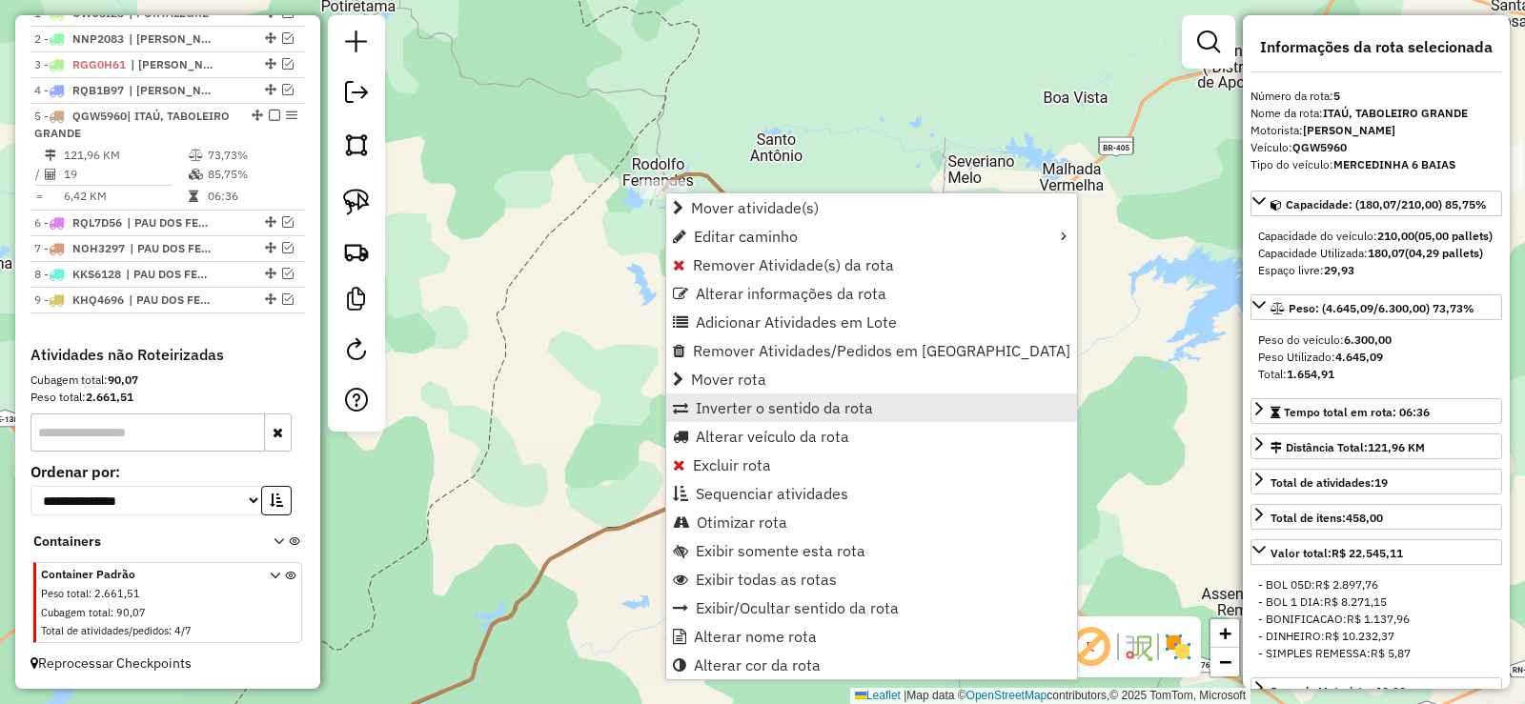
click at [745, 400] on span "Inverter o sentido da rota" at bounding box center [784, 407] width 177 height 15
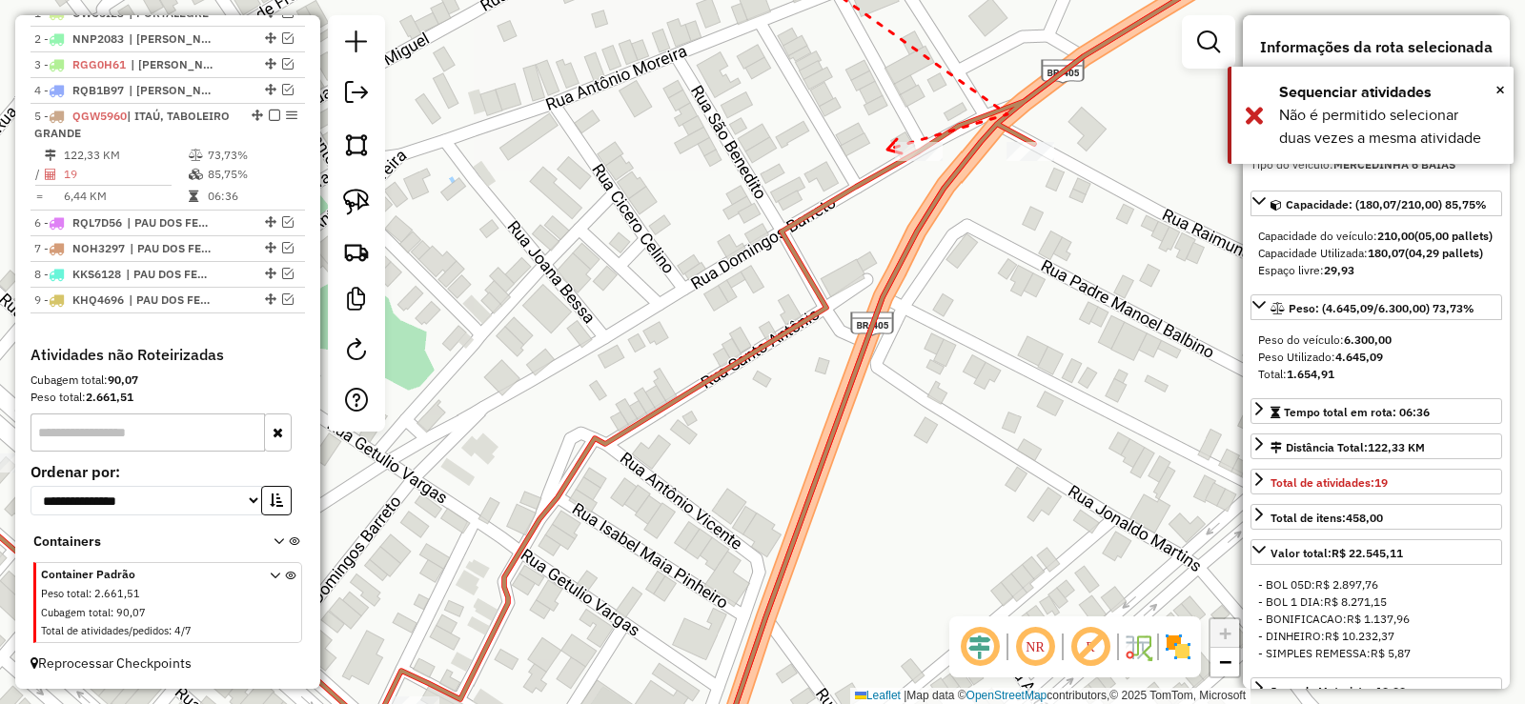
click at [887, 150] on icon at bounding box center [894, 146] width 14 height 14
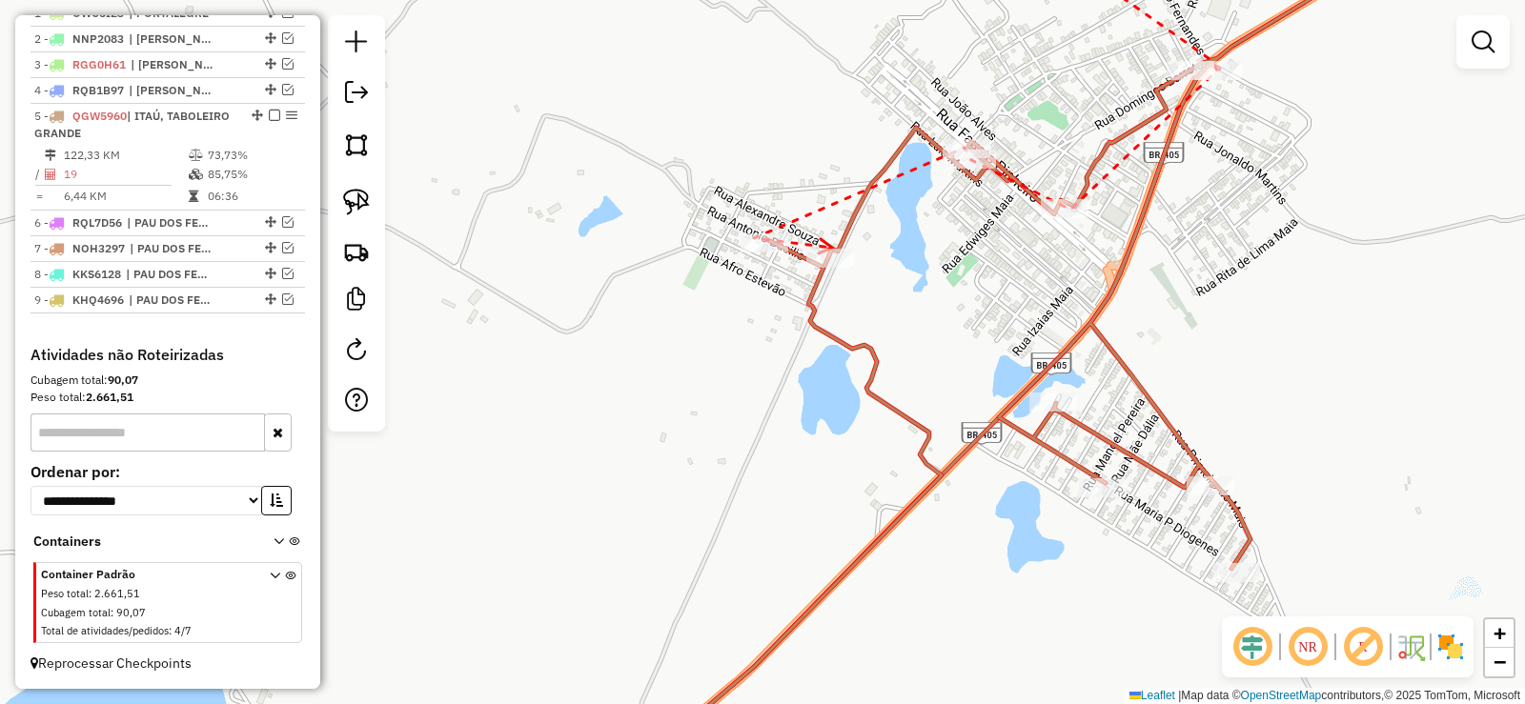
click at [832, 248] on icon at bounding box center [825, 246] width 13 height 14
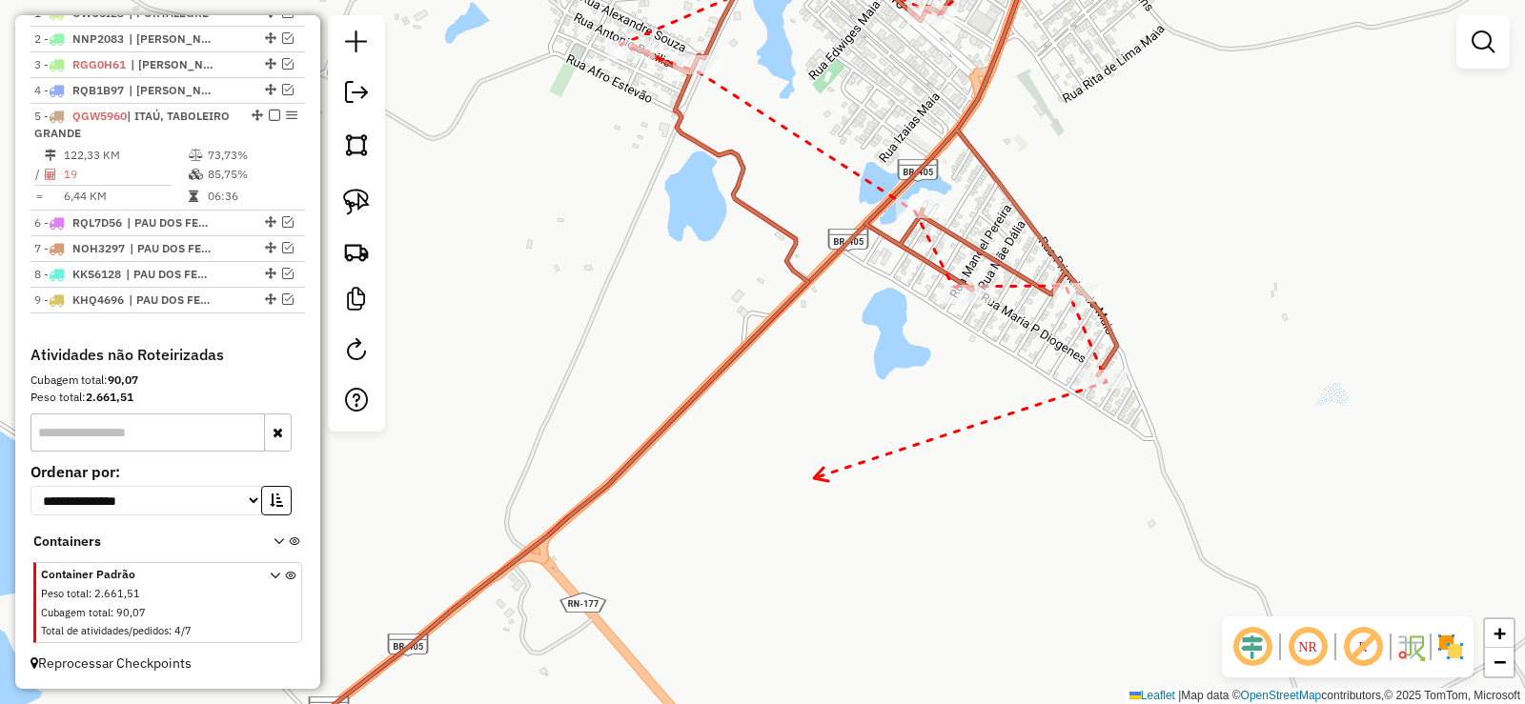
drag, startPoint x: 814, startPoint y: 478, endPoint x: 1122, endPoint y: 187, distance: 424.1
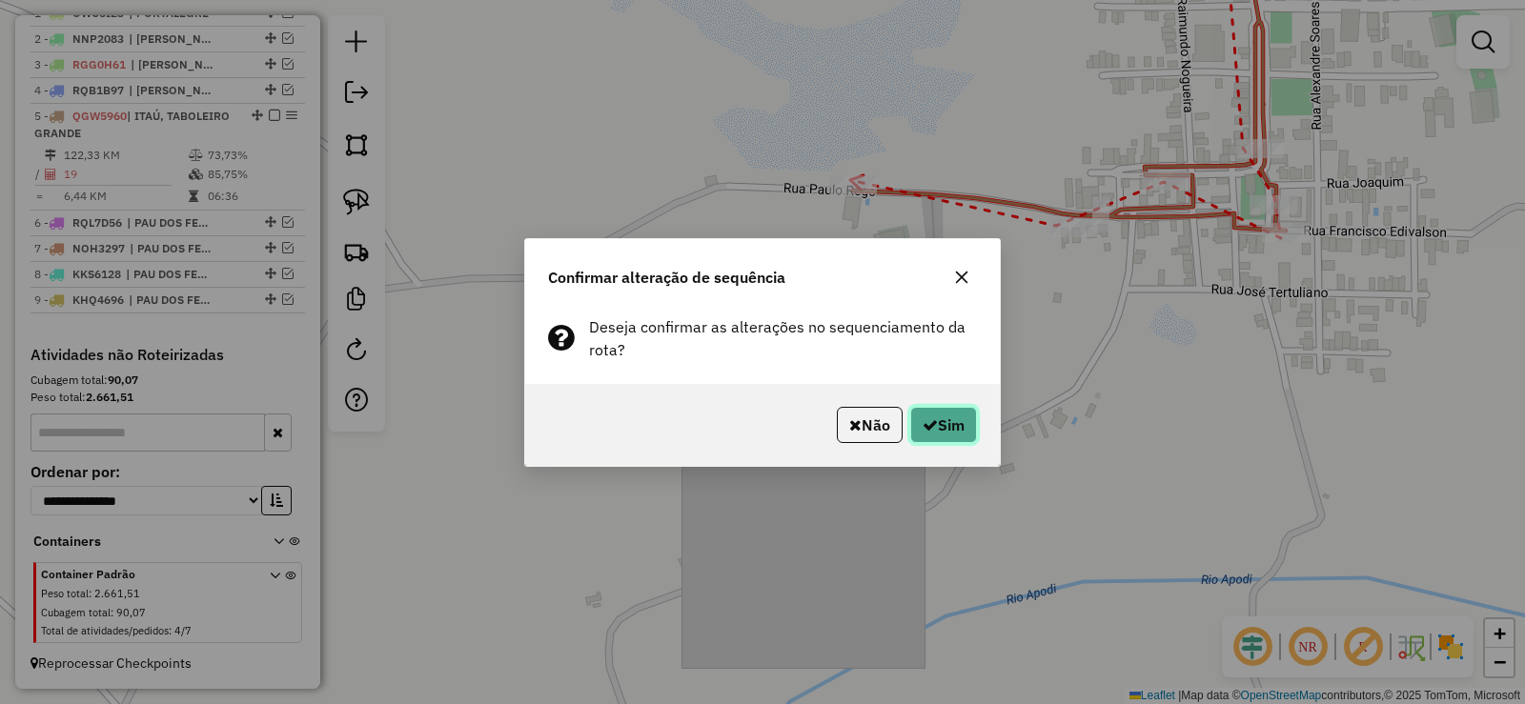
click at [923, 424] on icon "button" at bounding box center [930, 424] width 15 height 15
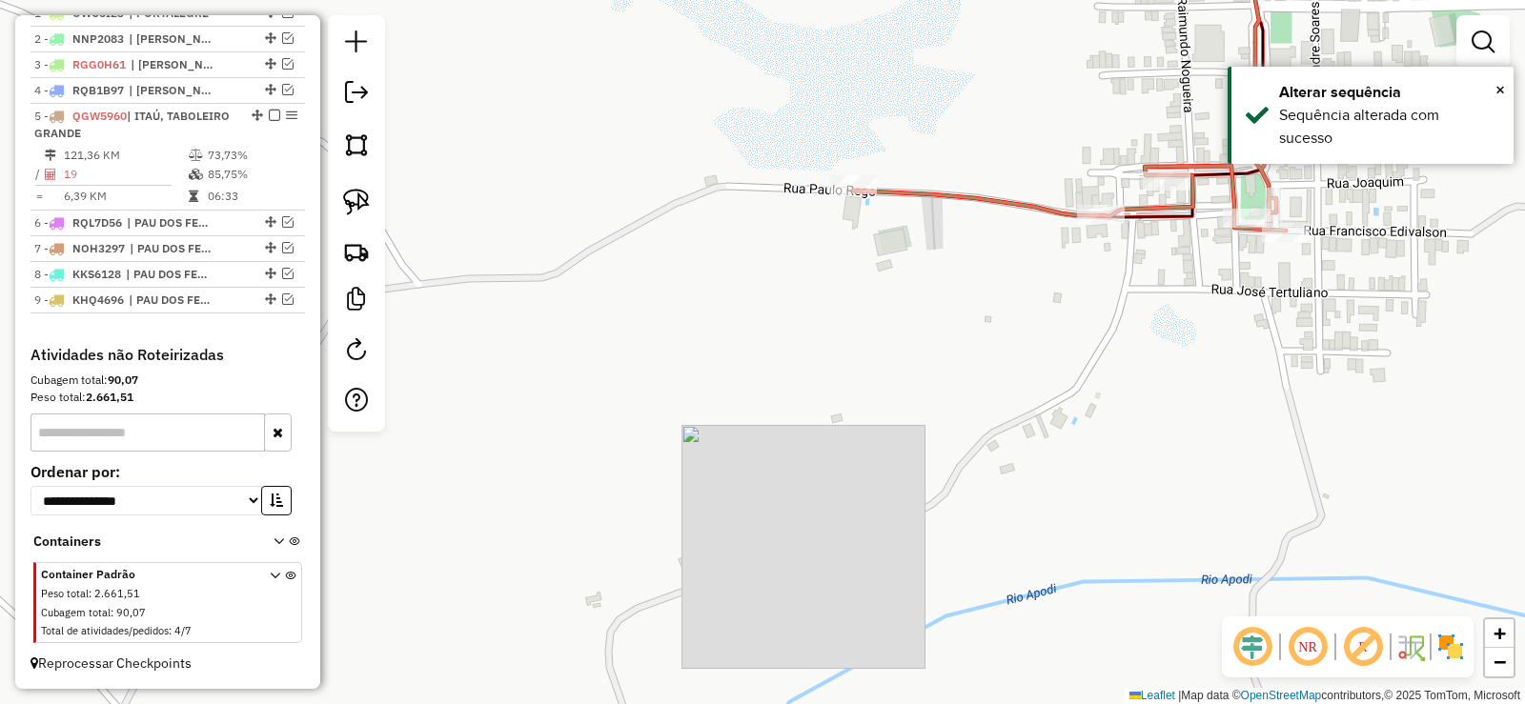
click at [282, 222] on em at bounding box center [287, 221] width 11 height 11
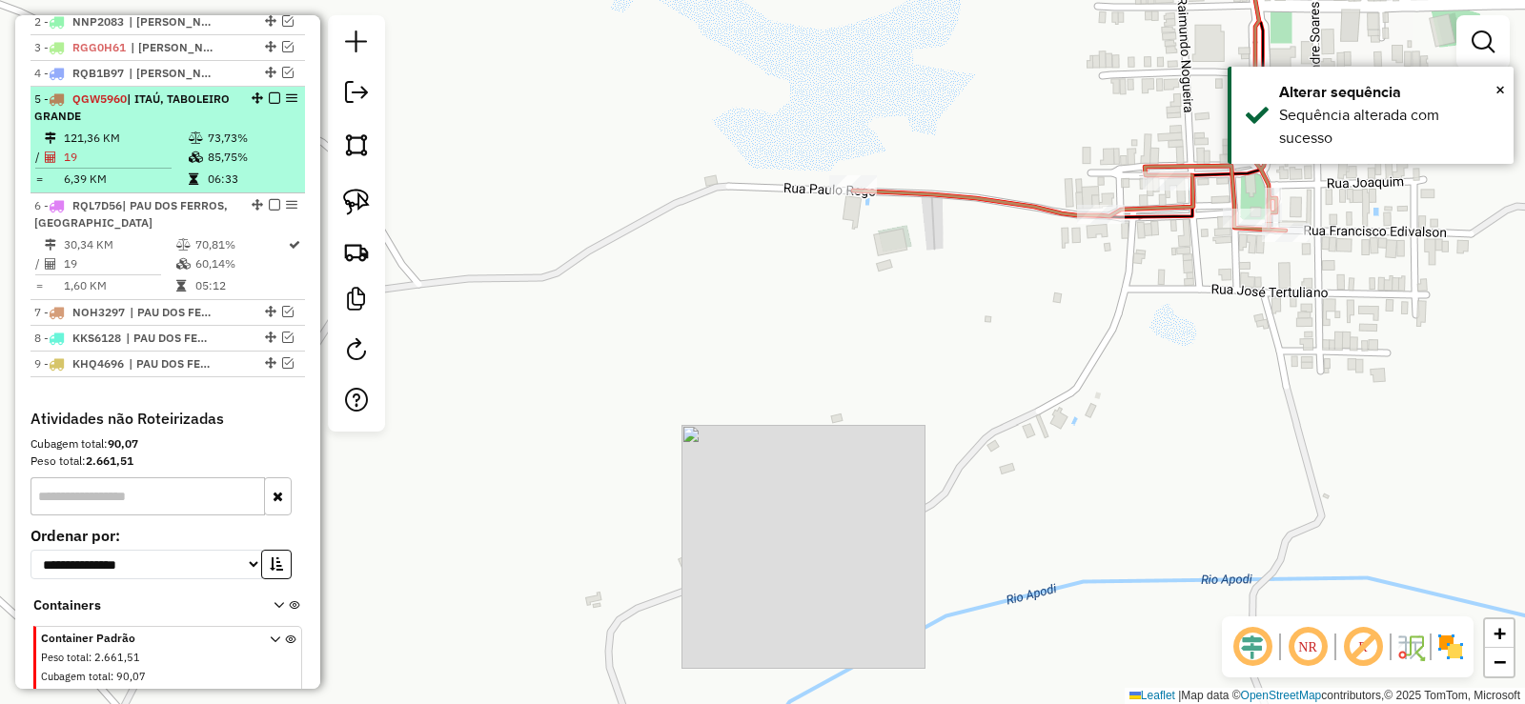
click at [269, 104] on em at bounding box center [274, 97] width 11 height 11
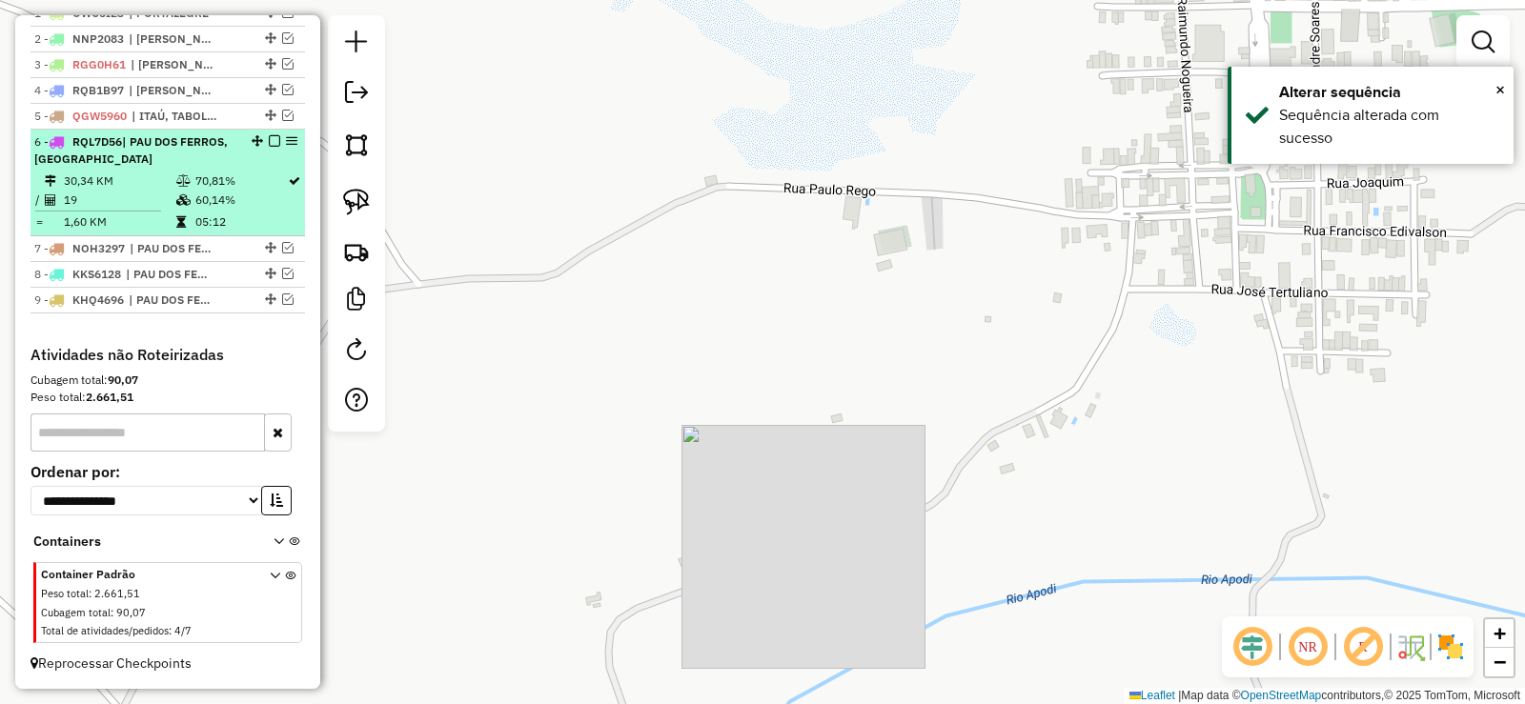
drag, startPoint x: 206, startPoint y: 202, endPoint x: 343, endPoint y: 204, distance: 137.3
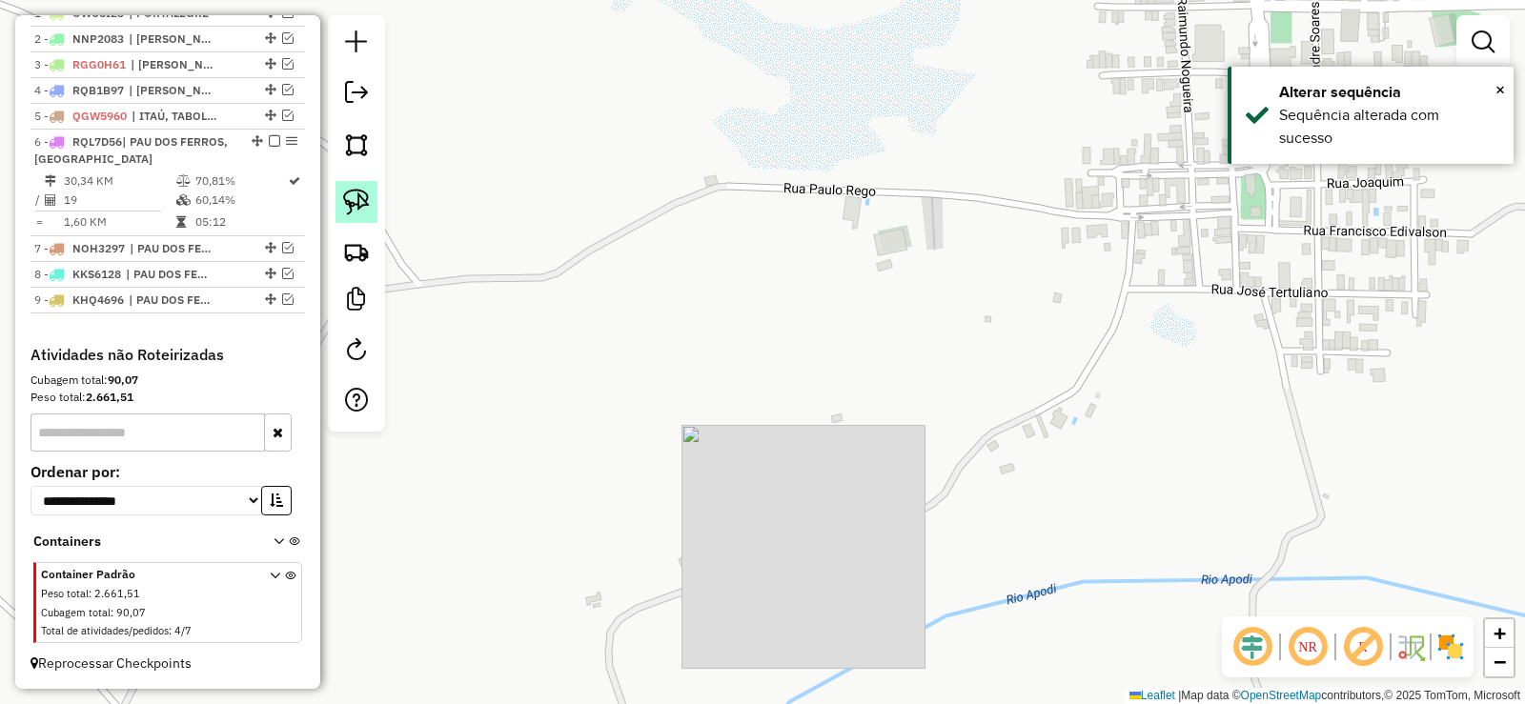
click at [205, 202] on td "60,14%" at bounding box center [240, 200] width 92 height 19
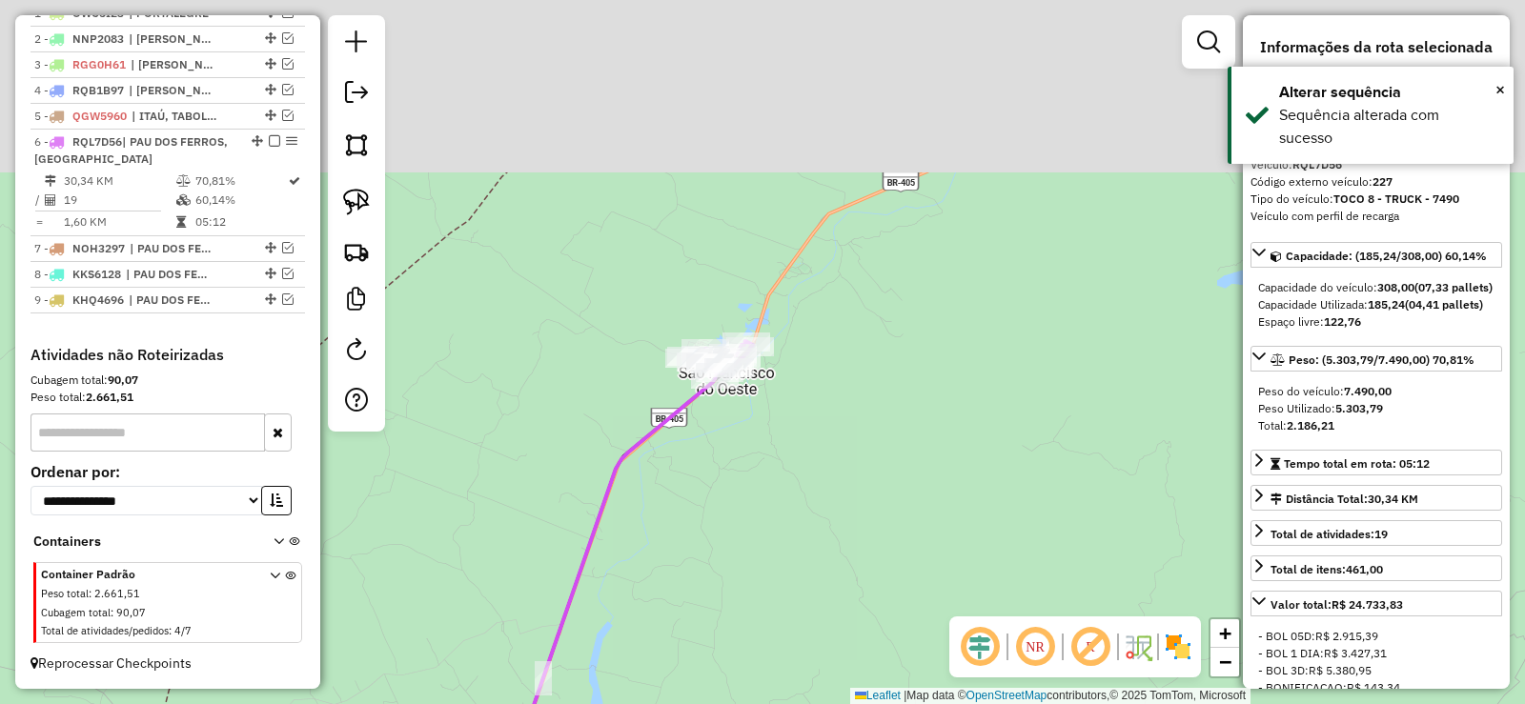
click at [708, 485] on div "Janela de atendimento Grade de atendimento Capacidade Transportadoras Veículos …" at bounding box center [762, 352] width 1525 height 704
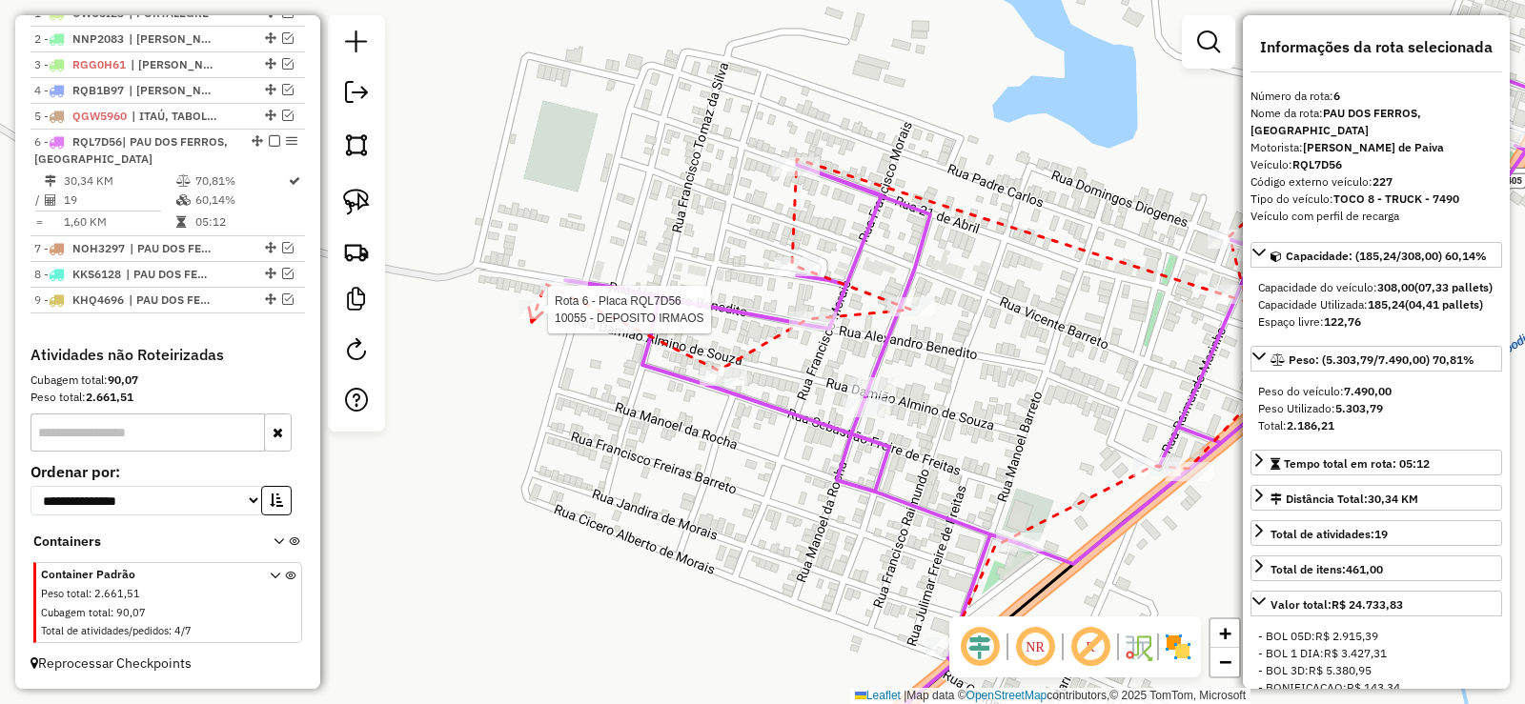
click at [532, 319] on div at bounding box center [543, 309] width 48 height 19
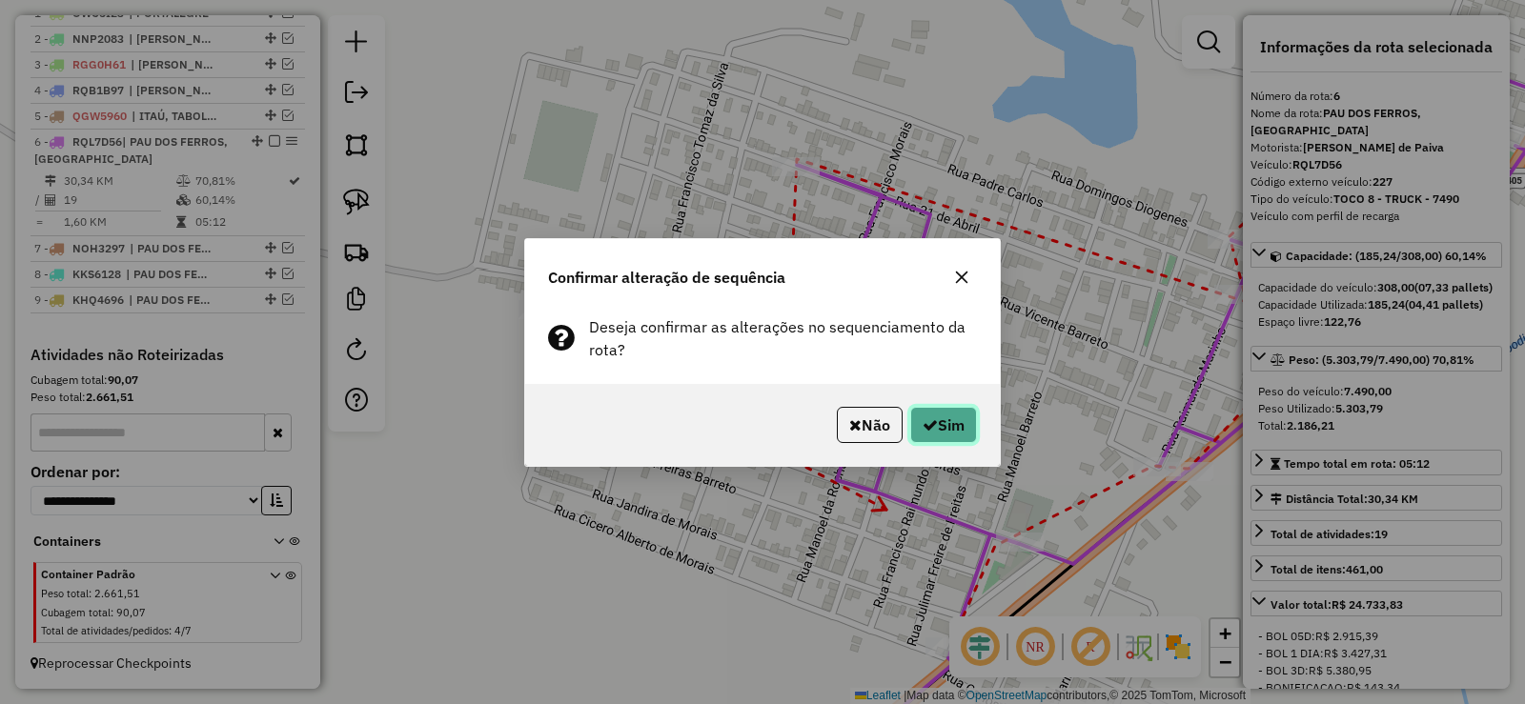
click at [937, 437] on button "Sim" at bounding box center [943, 425] width 67 height 36
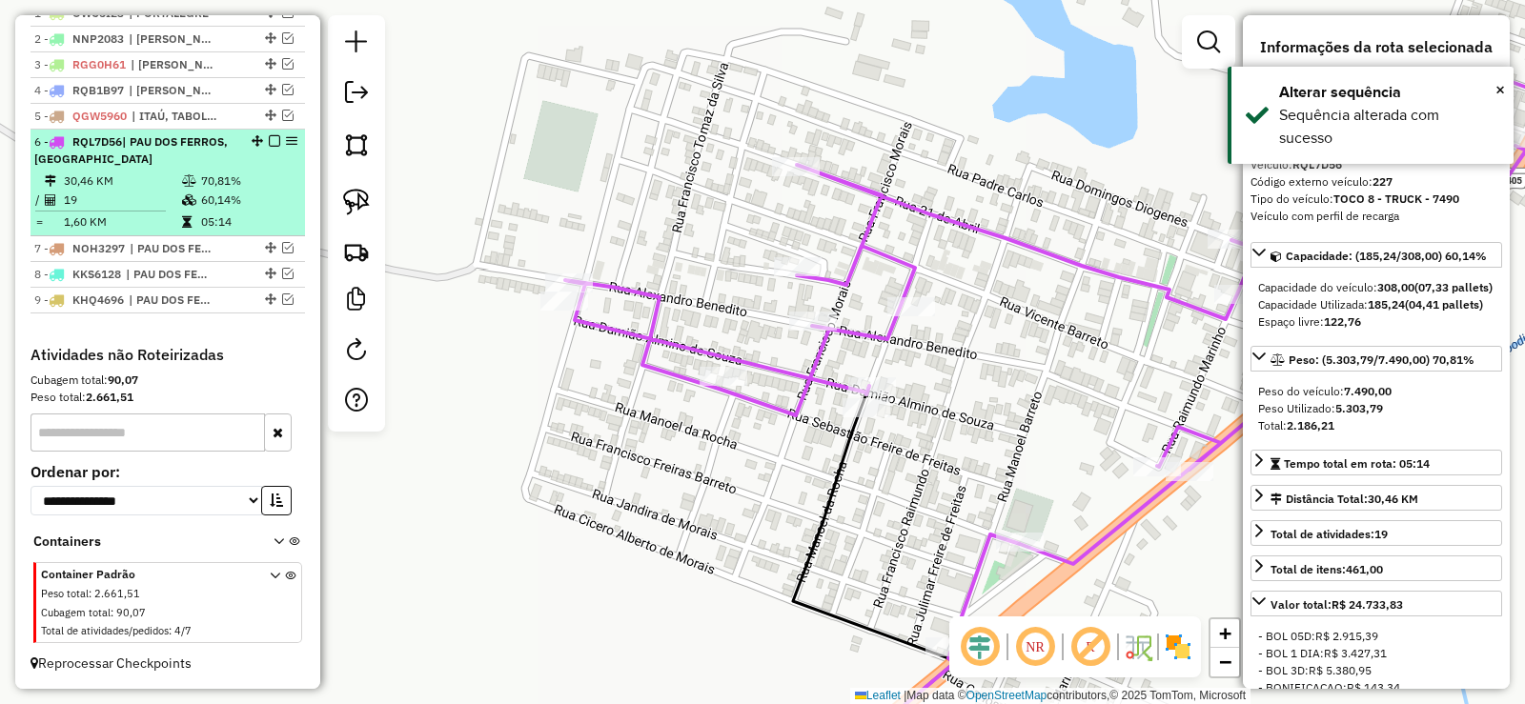
drag, startPoint x: 282, startPoint y: 244, endPoint x: 264, endPoint y: 160, distance: 85.8
click at [282, 242] on em at bounding box center [287, 247] width 11 height 11
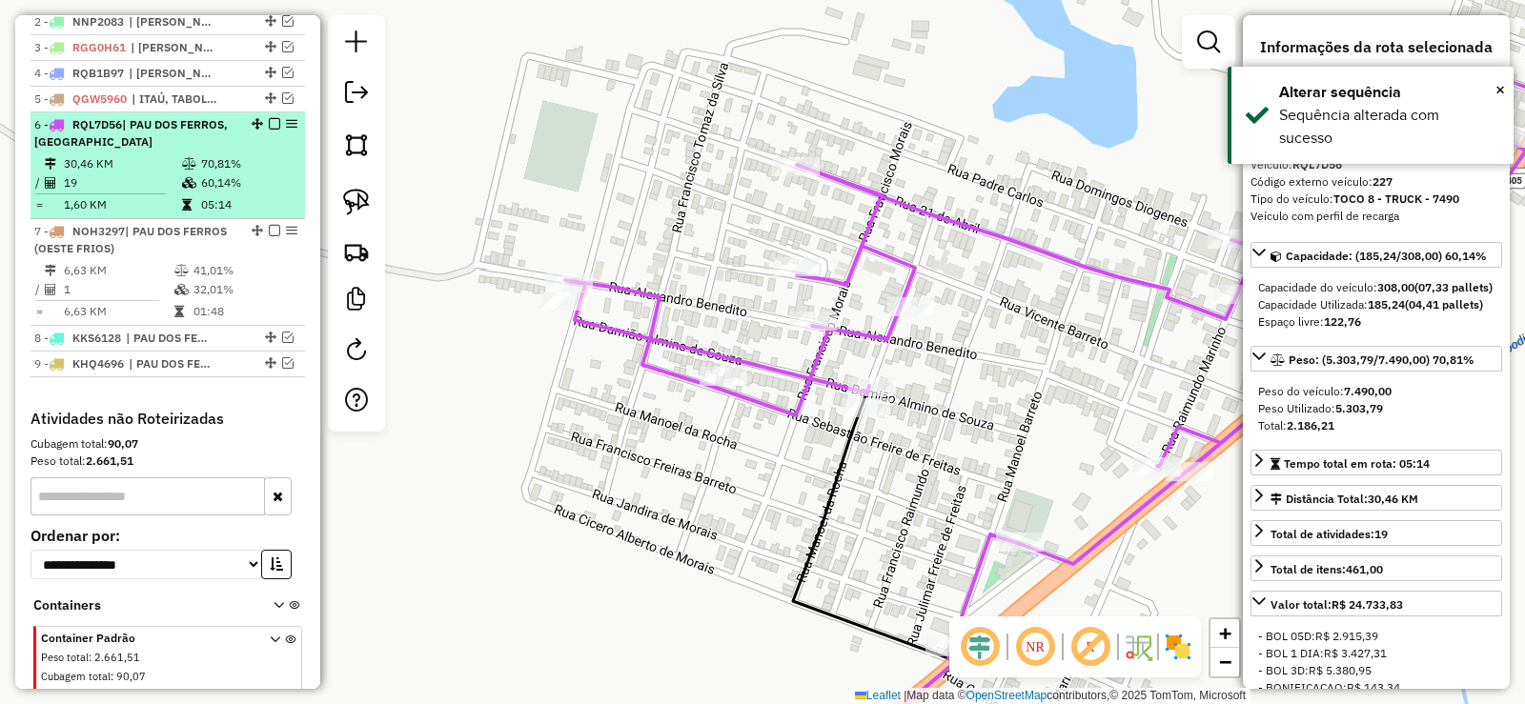
click at [274, 130] on em at bounding box center [274, 123] width 11 height 11
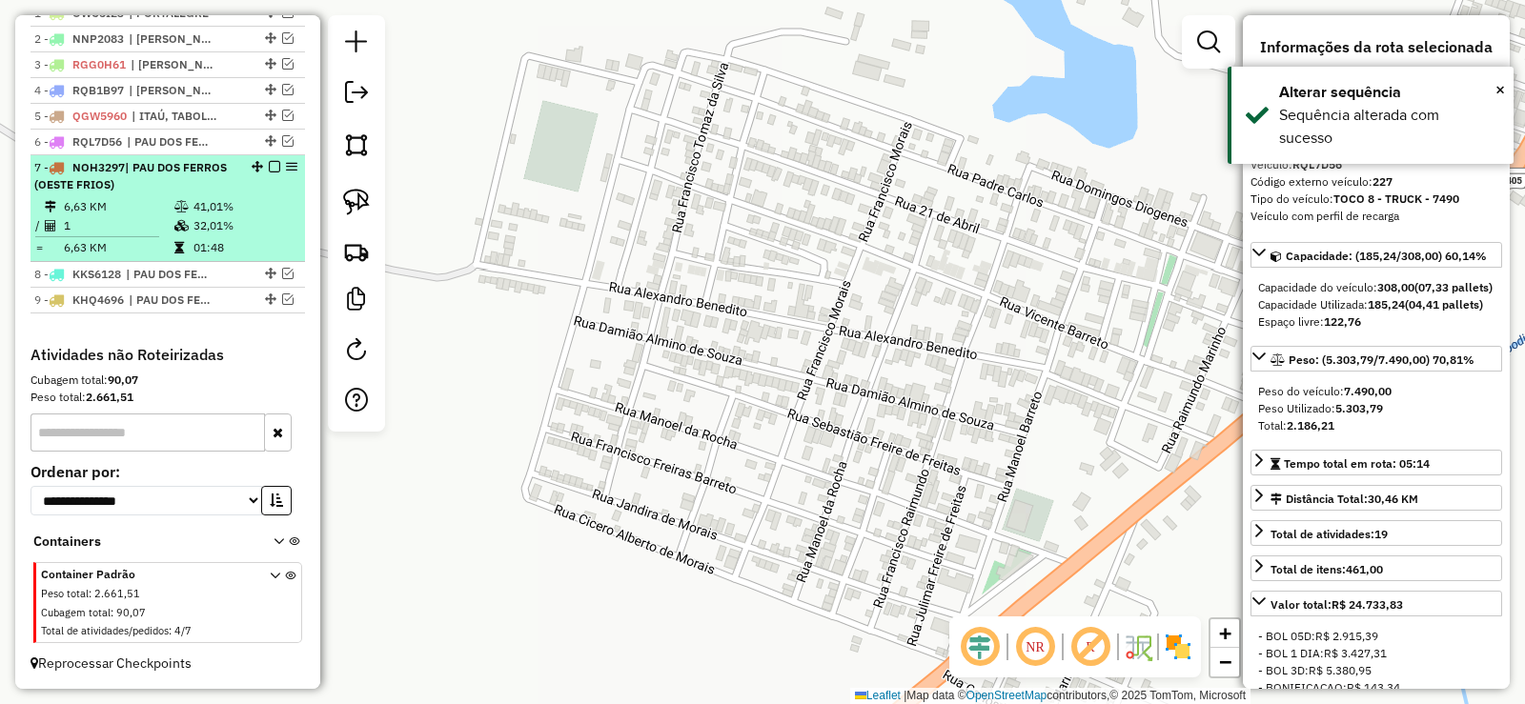
click at [193, 234] on td "32,01%" at bounding box center [245, 225] width 104 height 19
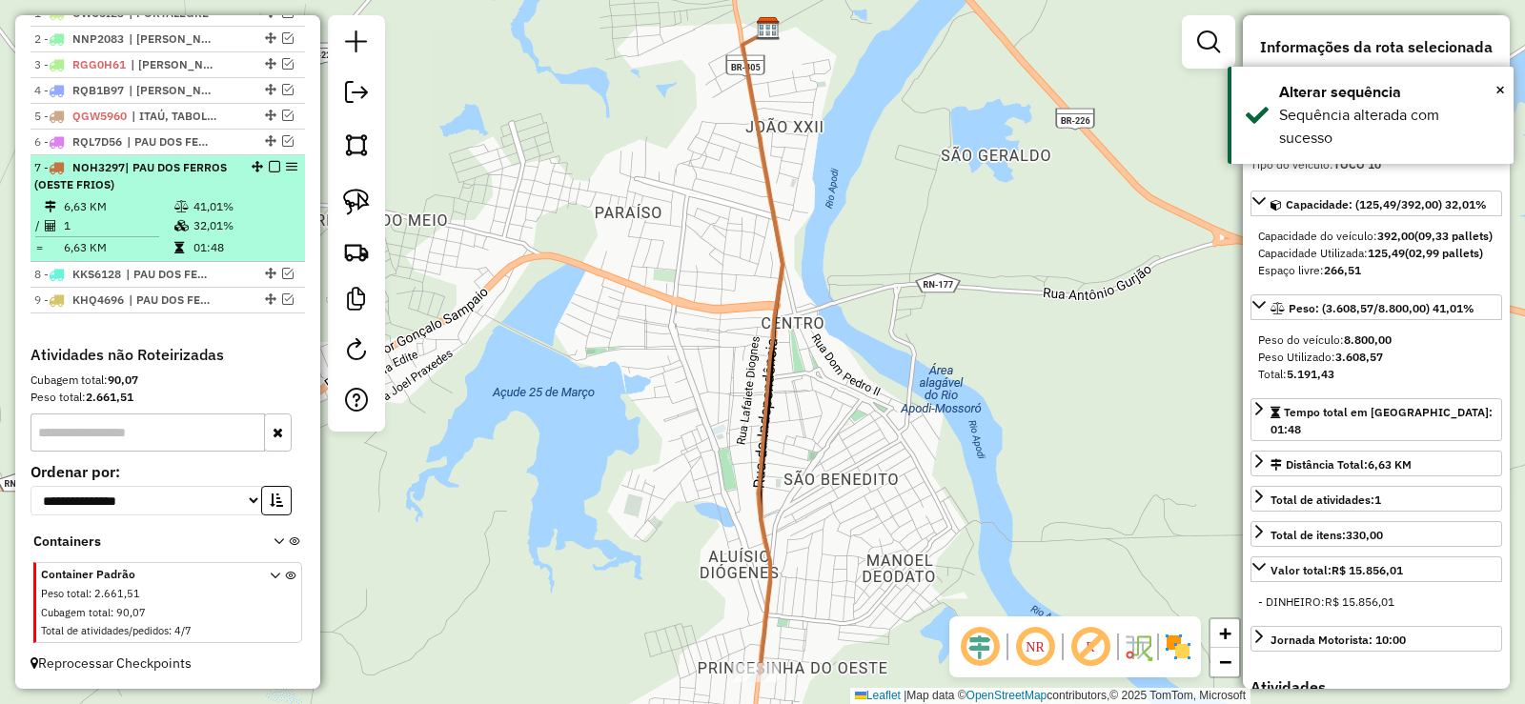
drag, startPoint x: 279, startPoint y: 275, endPoint x: 263, endPoint y: 257, distance: 24.3
click at [275, 274] on div at bounding box center [268, 273] width 57 height 11
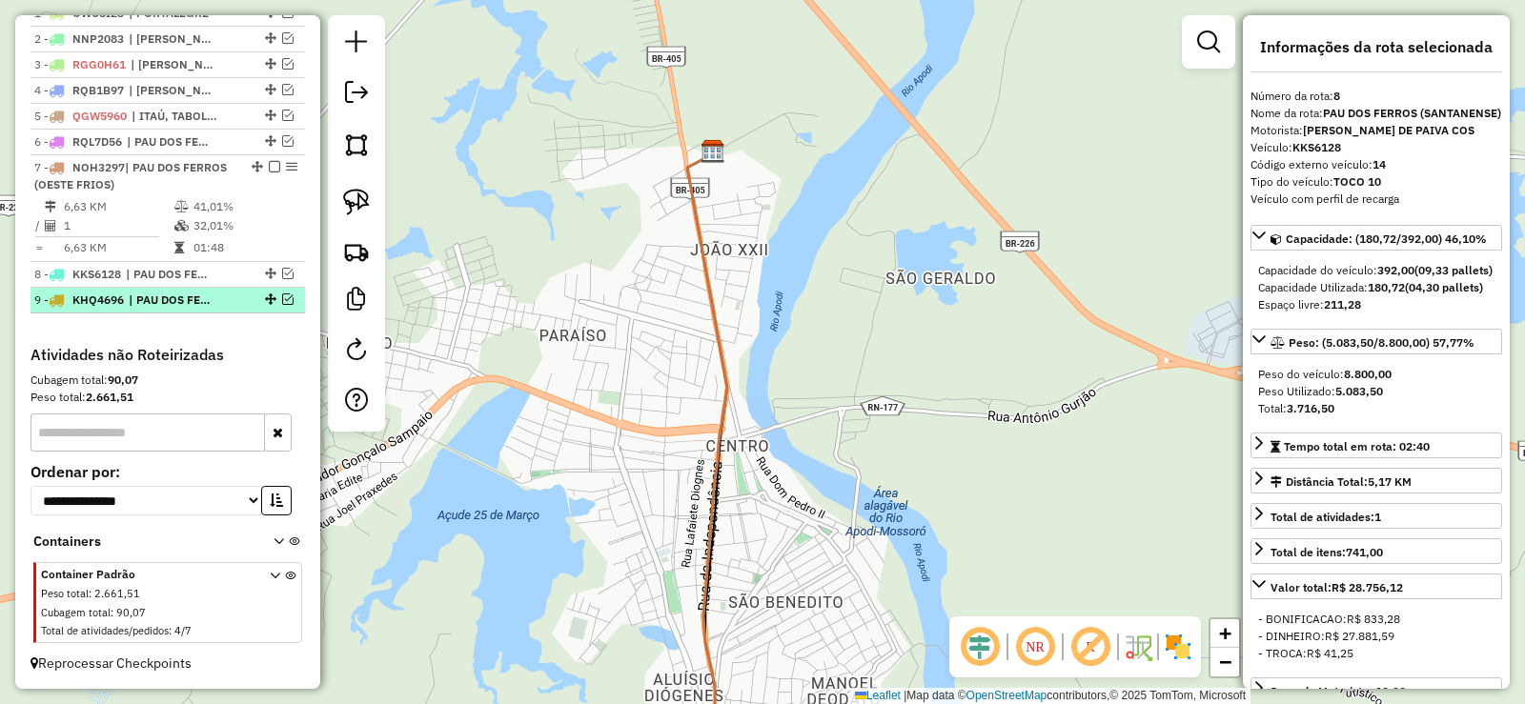
click at [282, 299] on em at bounding box center [287, 299] width 11 height 11
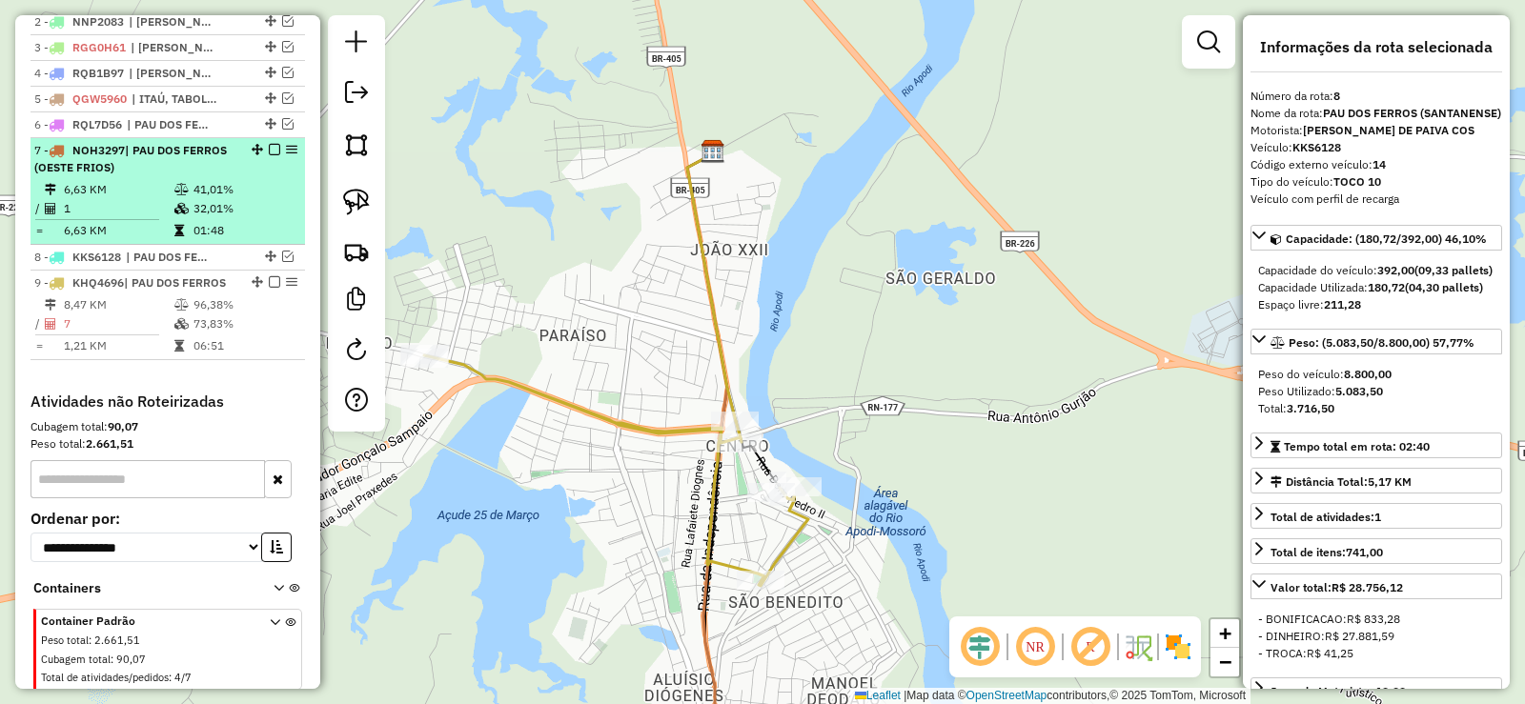
click at [271, 155] on em at bounding box center [274, 149] width 11 height 11
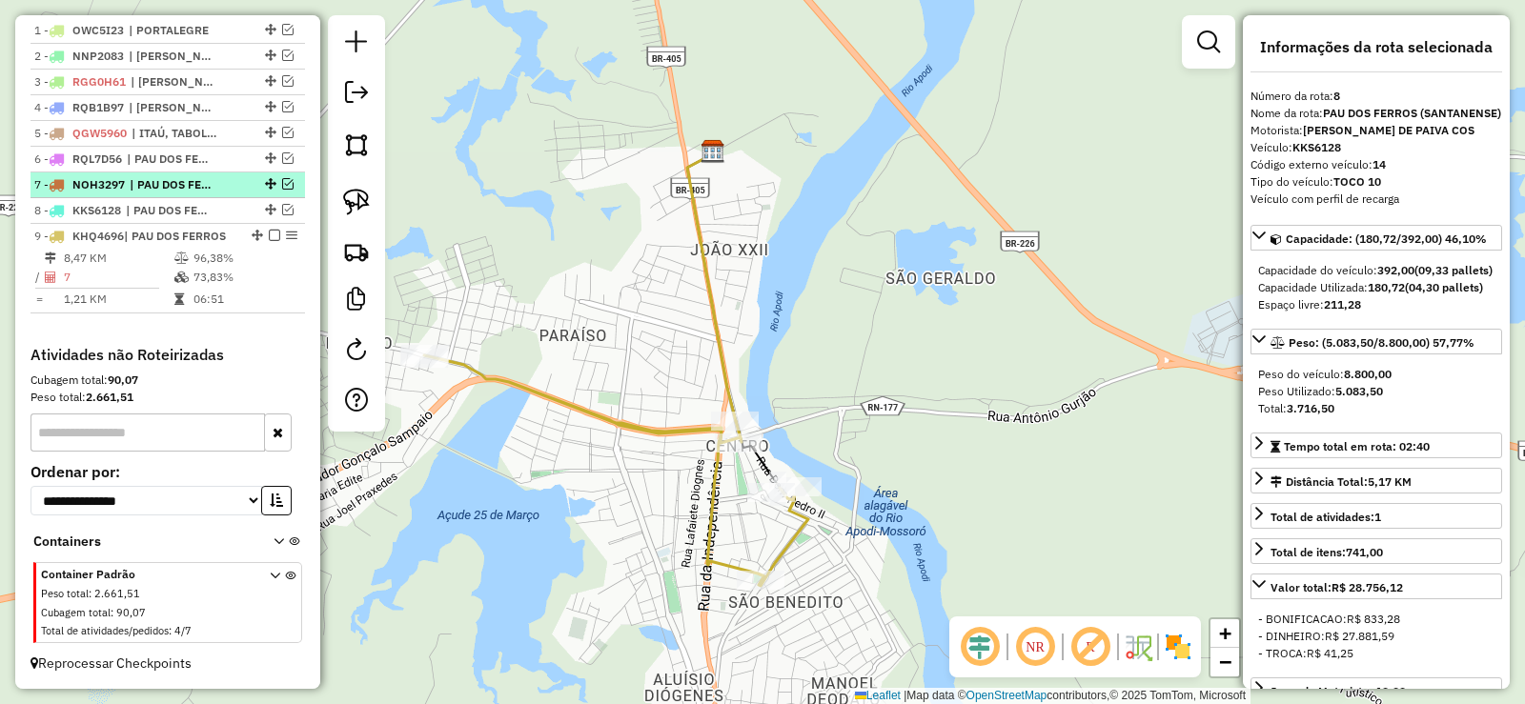
scroll to position [759, 0]
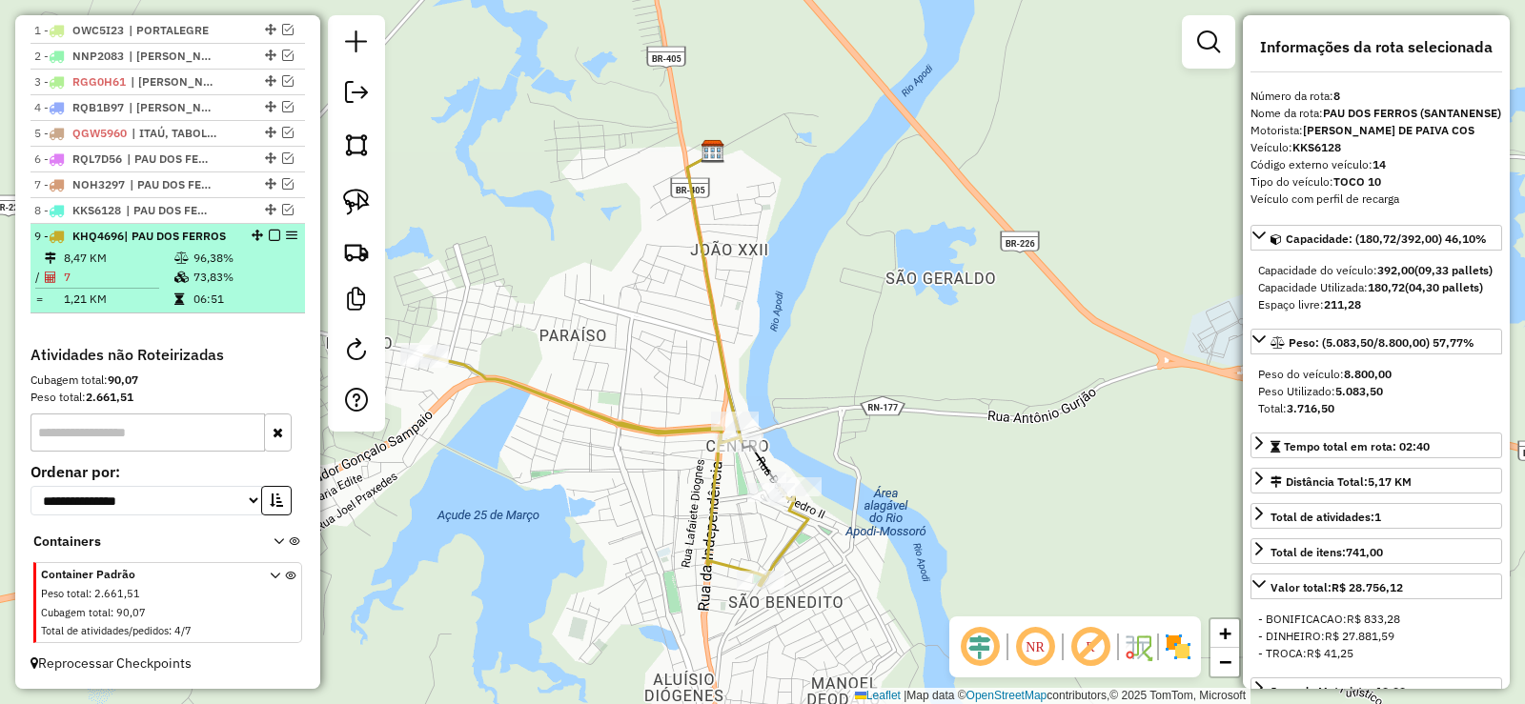
click at [214, 258] on td "96,38%" at bounding box center [245, 258] width 104 height 19
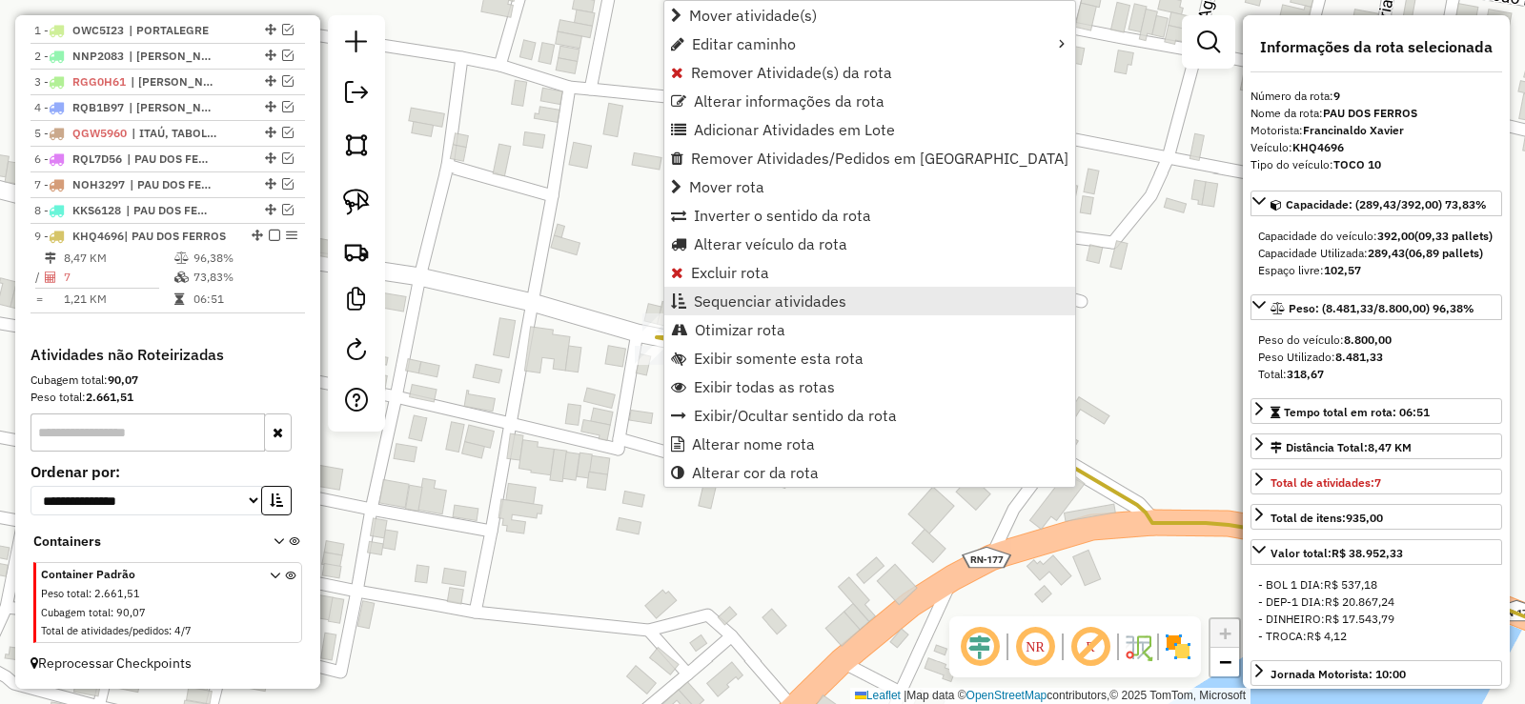
click at [727, 295] on span "Sequenciar atividades" at bounding box center [770, 301] width 153 height 15
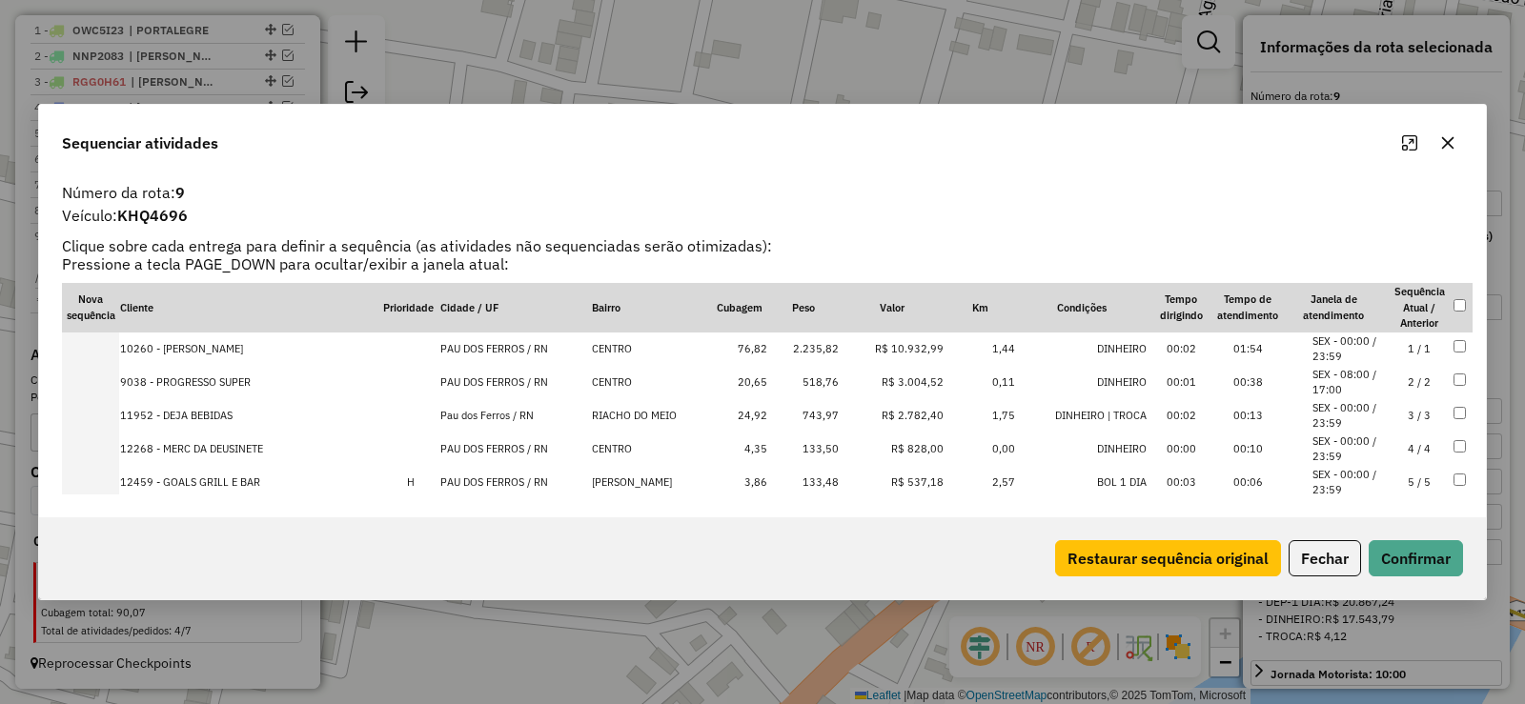
click at [1423, 449] on td "4 / 4" at bounding box center [1419, 449] width 67 height 33
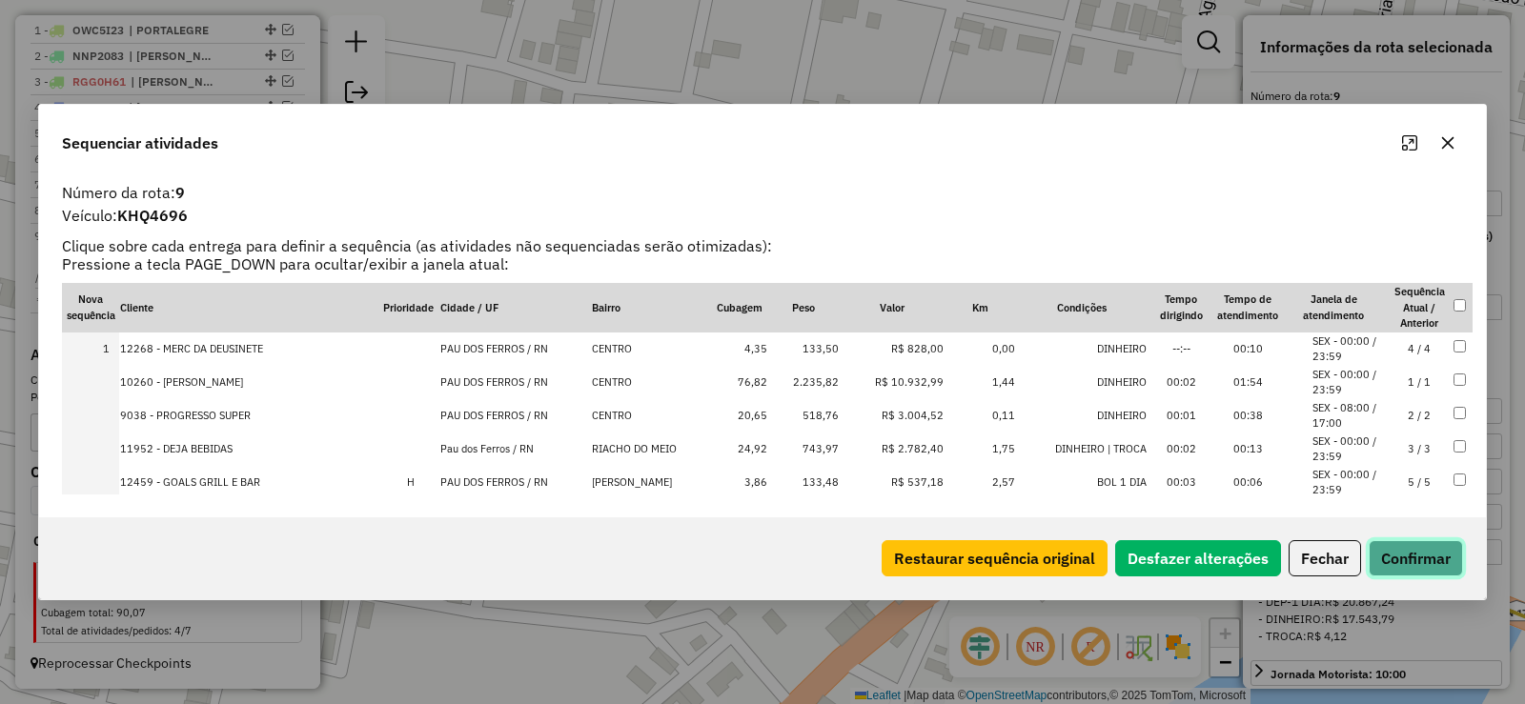
click at [1417, 548] on button "Confirmar" at bounding box center [1416, 558] width 94 height 36
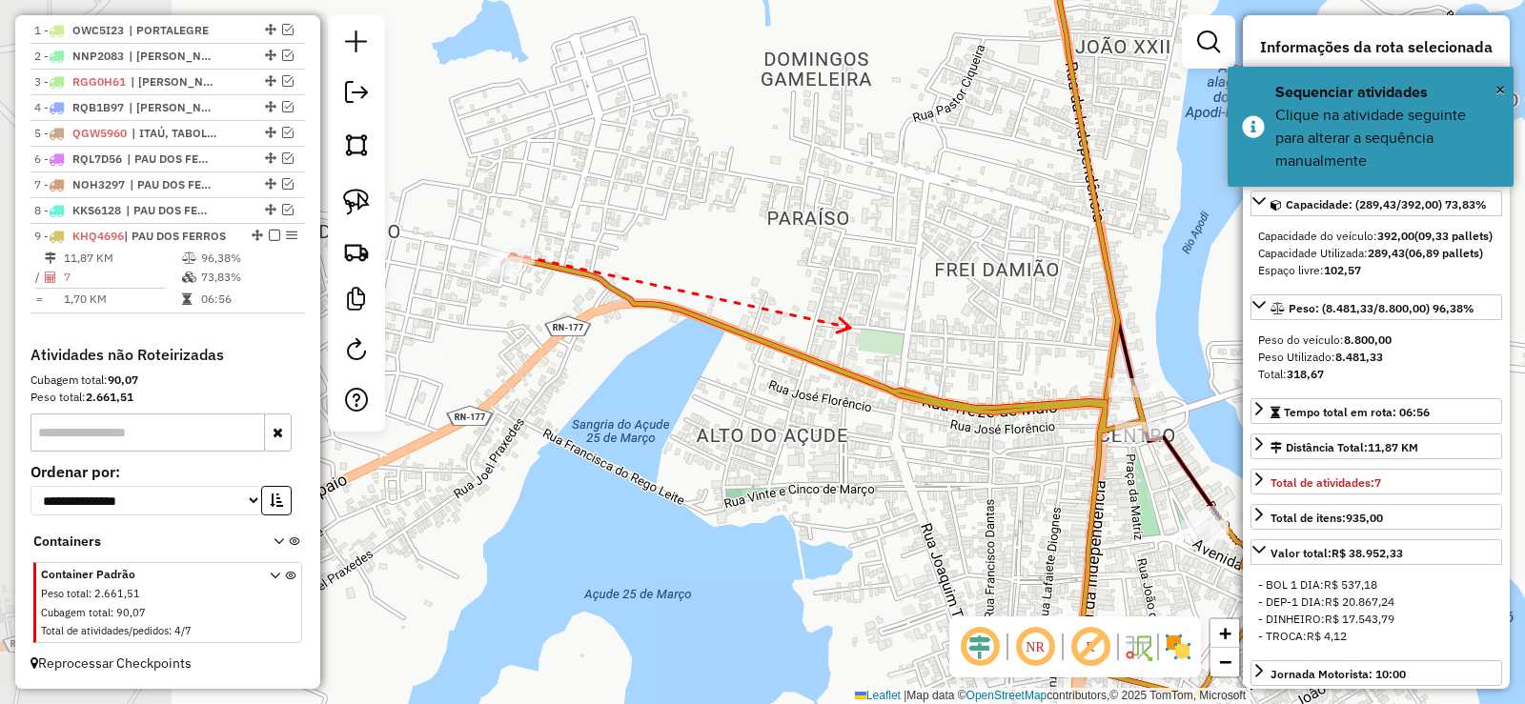
click at [850, 328] on icon at bounding box center [843, 325] width 13 height 14
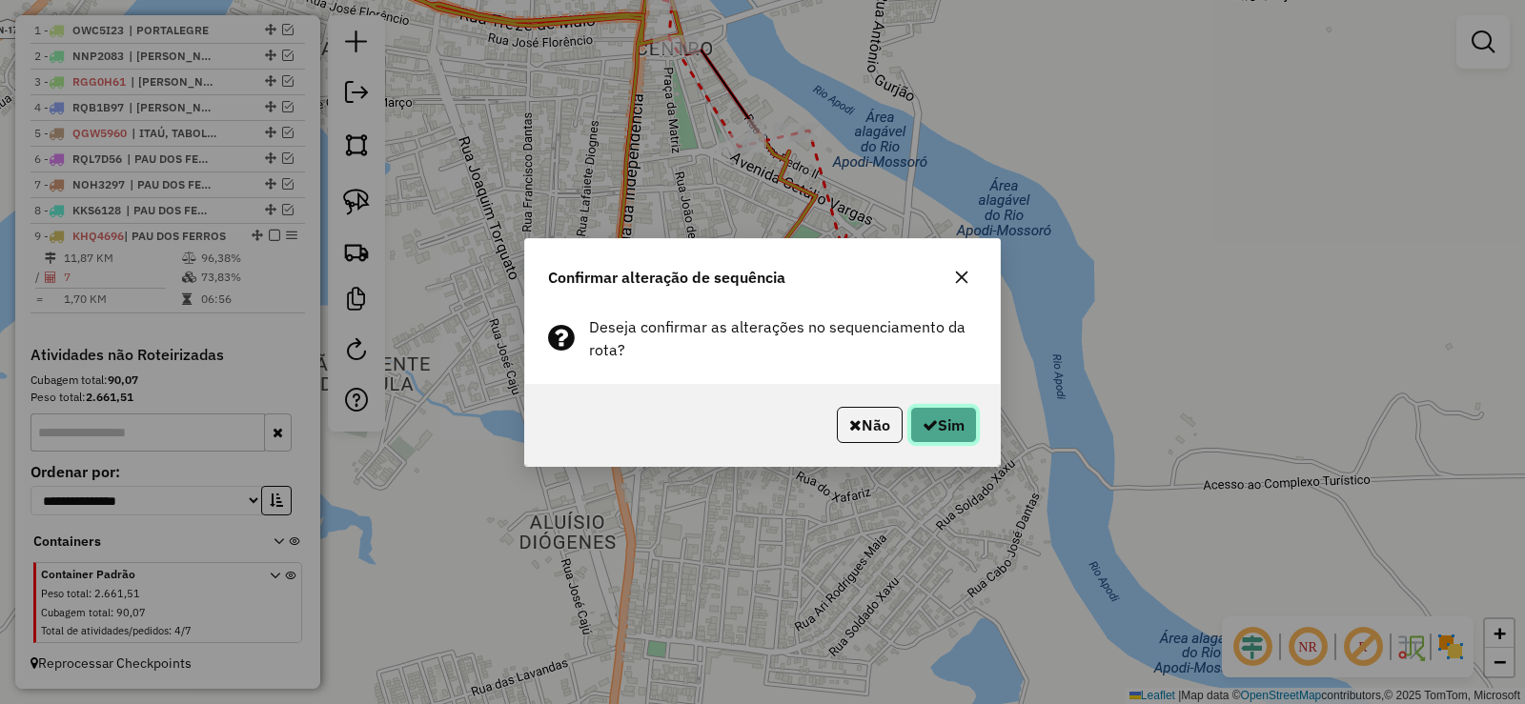
click at [950, 427] on button "Sim" at bounding box center [943, 425] width 67 height 36
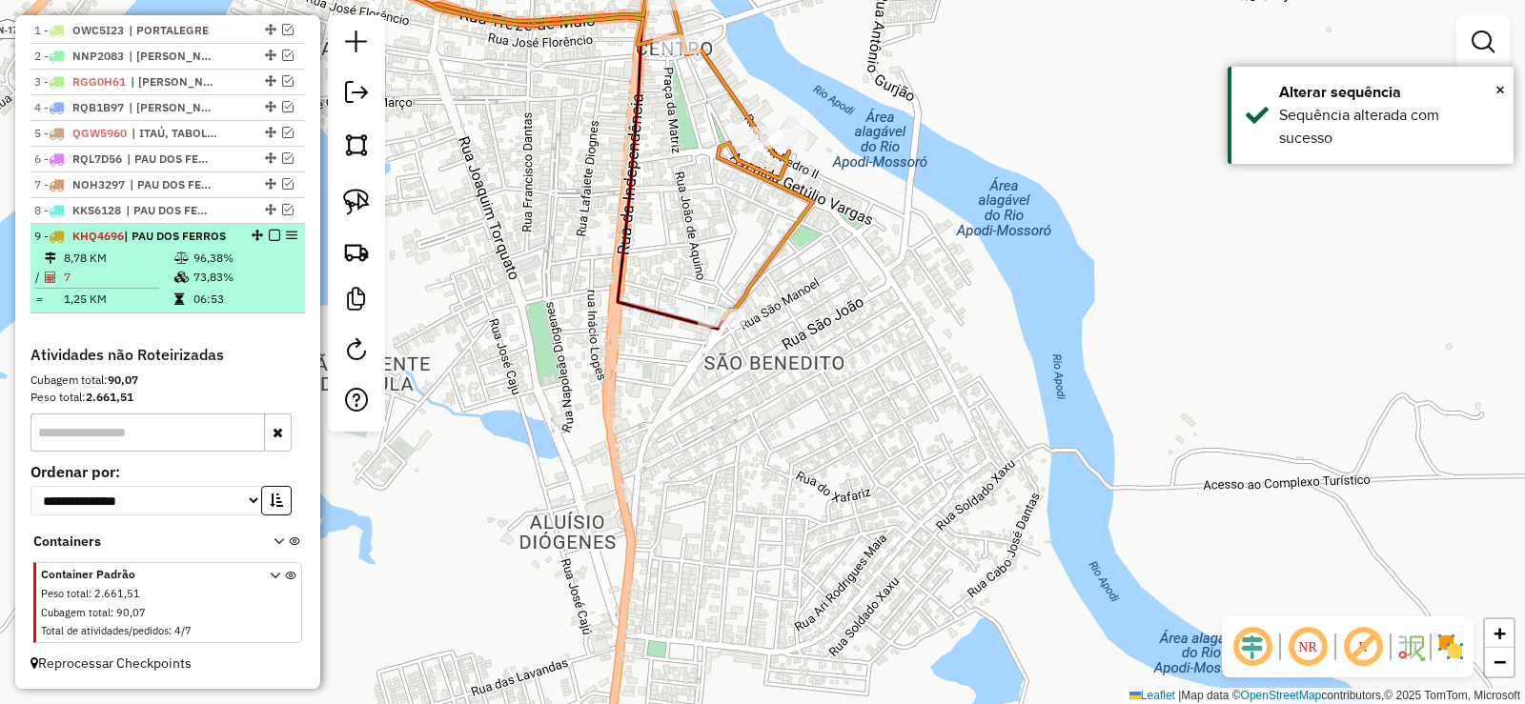
drag, startPoint x: 264, startPoint y: 235, endPoint x: 275, endPoint y: 242, distance: 12.4
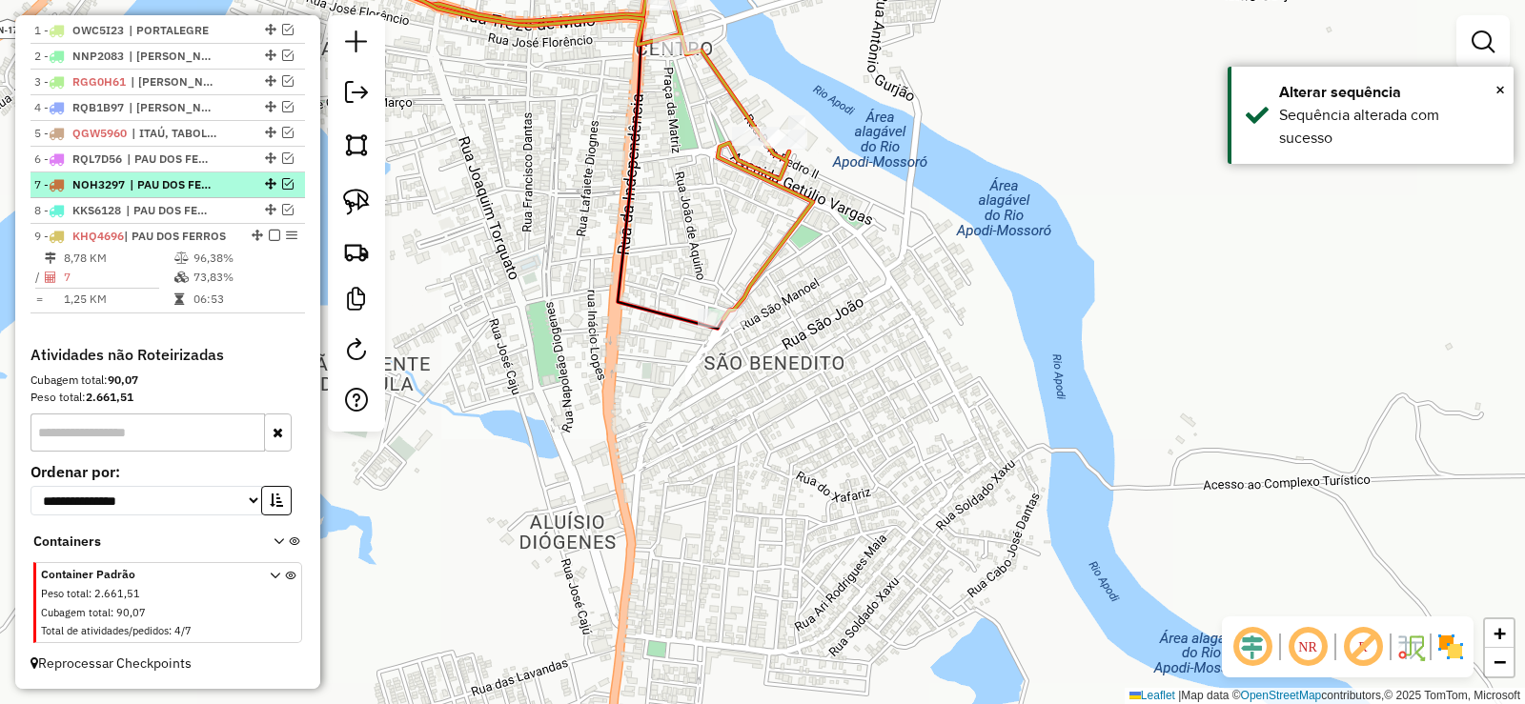
click at [269, 236] on em at bounding box center [274, 235] width 11 height 11
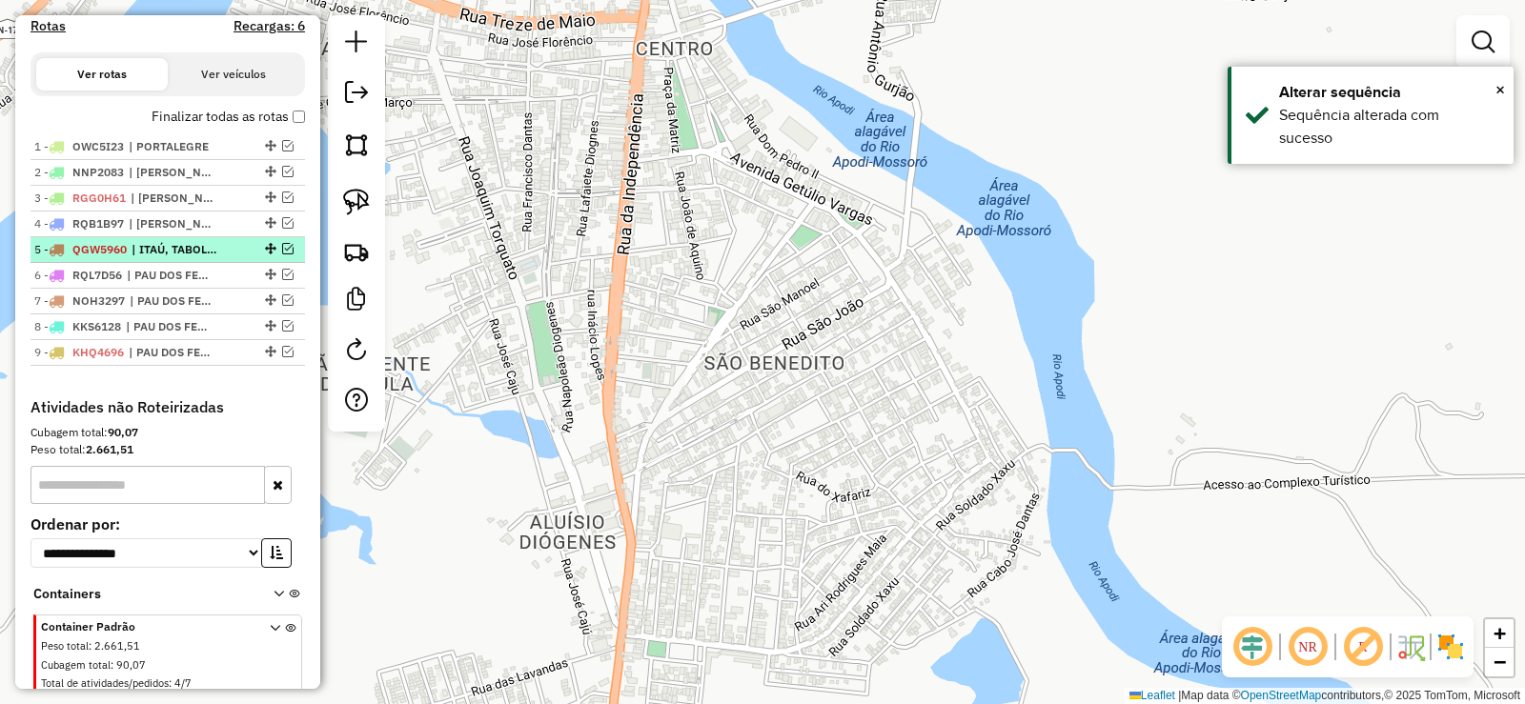
scroll to position [600, 0]
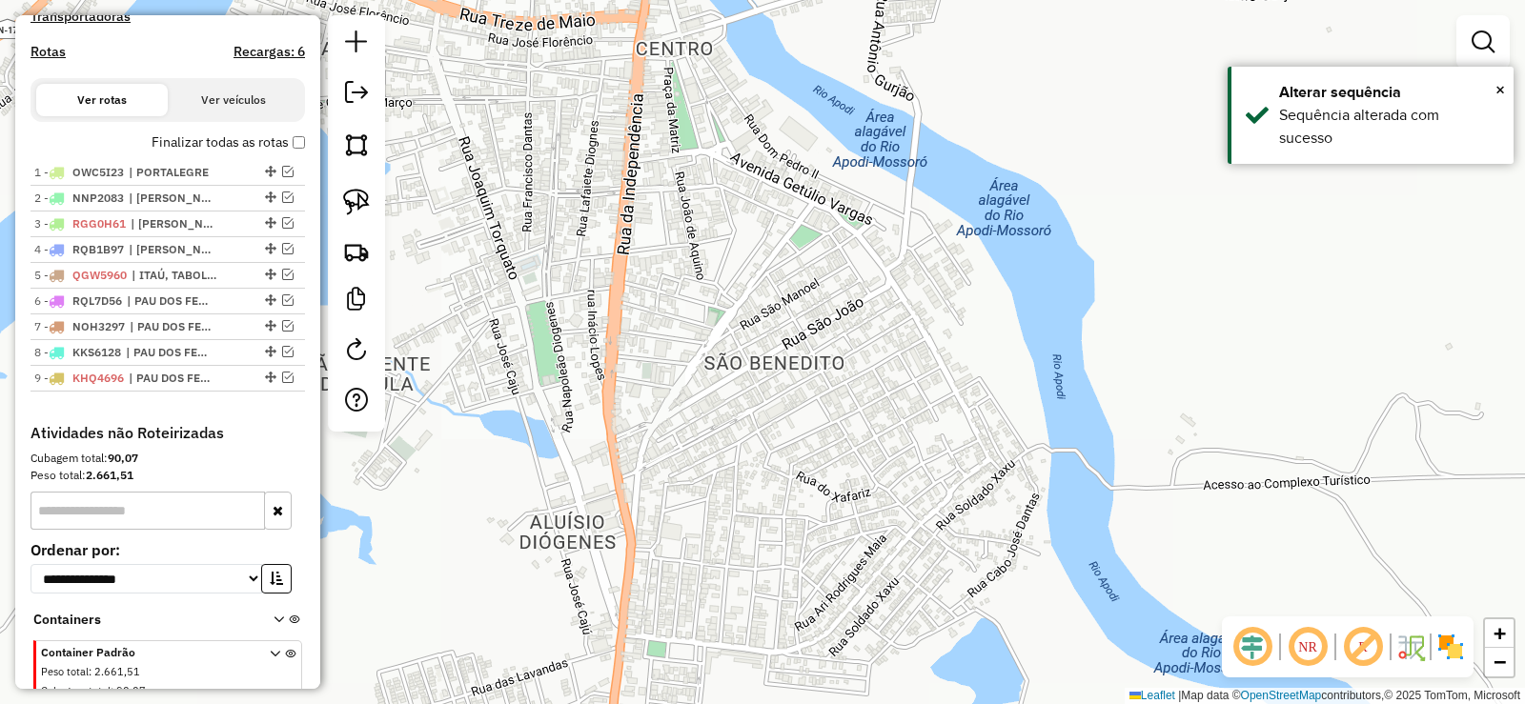
click at [295, 153] on label "Finalizar todas as rotas" at bounding box center [228, 142] width 153 height 20
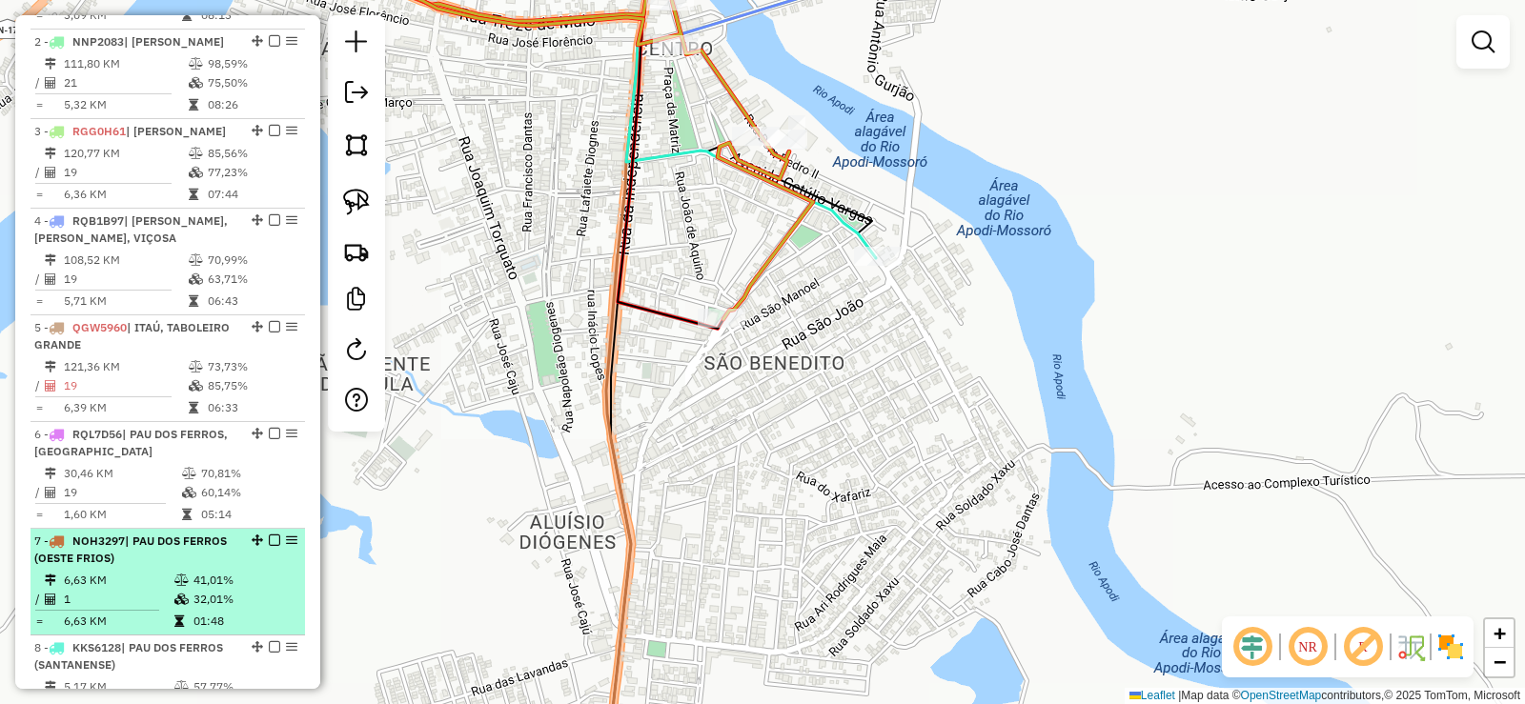
scroll to position [790, 0]
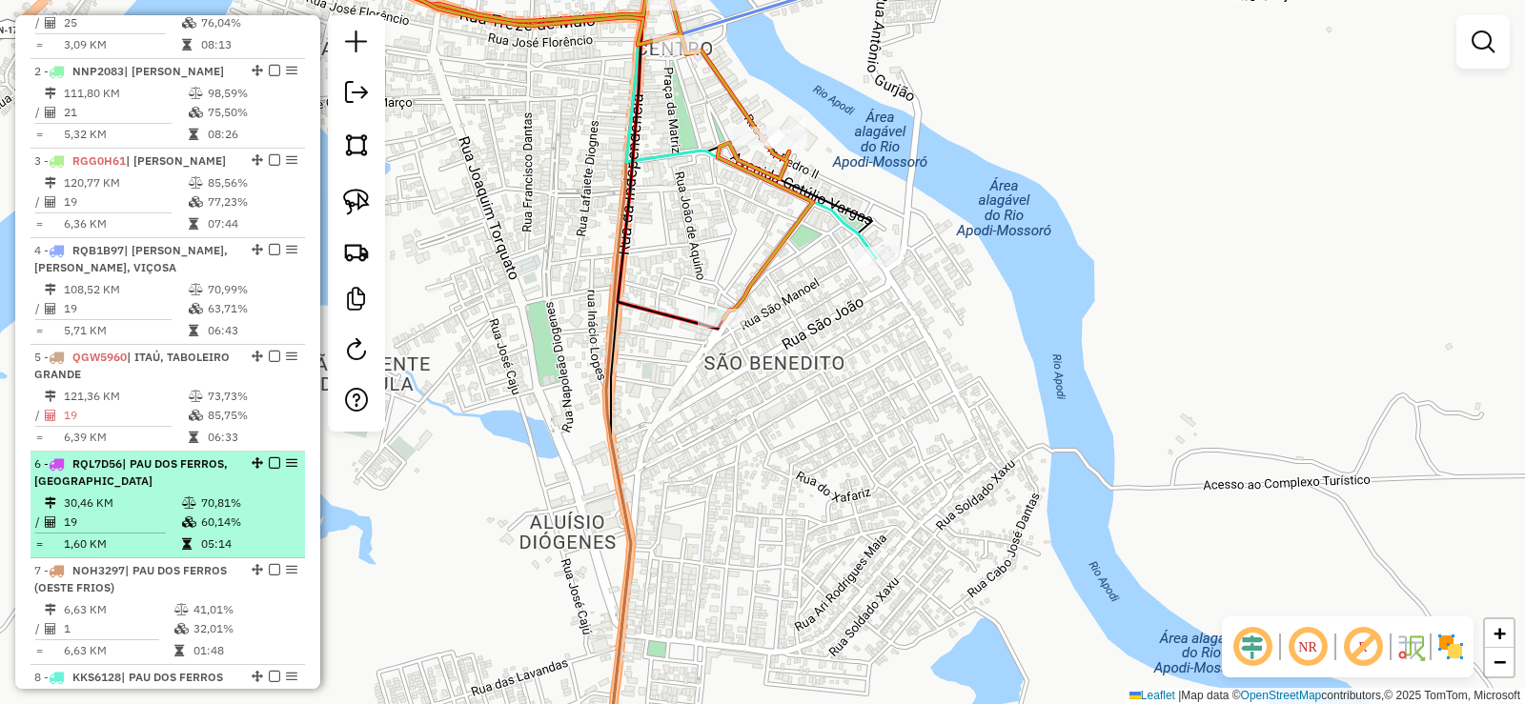
click at [200, 513] on td "70,81%" at bounding box center [248, 503] width 96 height 19
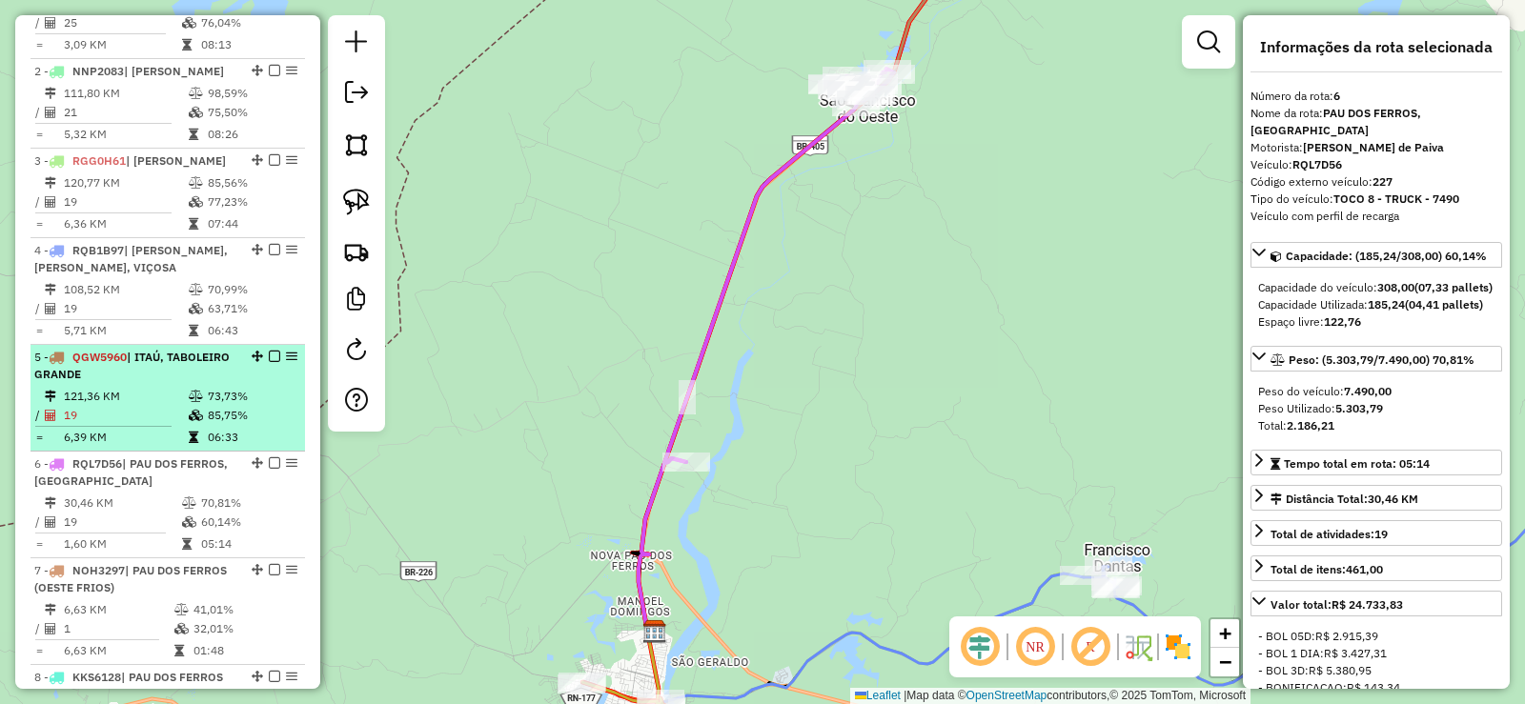
click at [191, 406] on td at bounding box center [197, 396] width 19 height 19
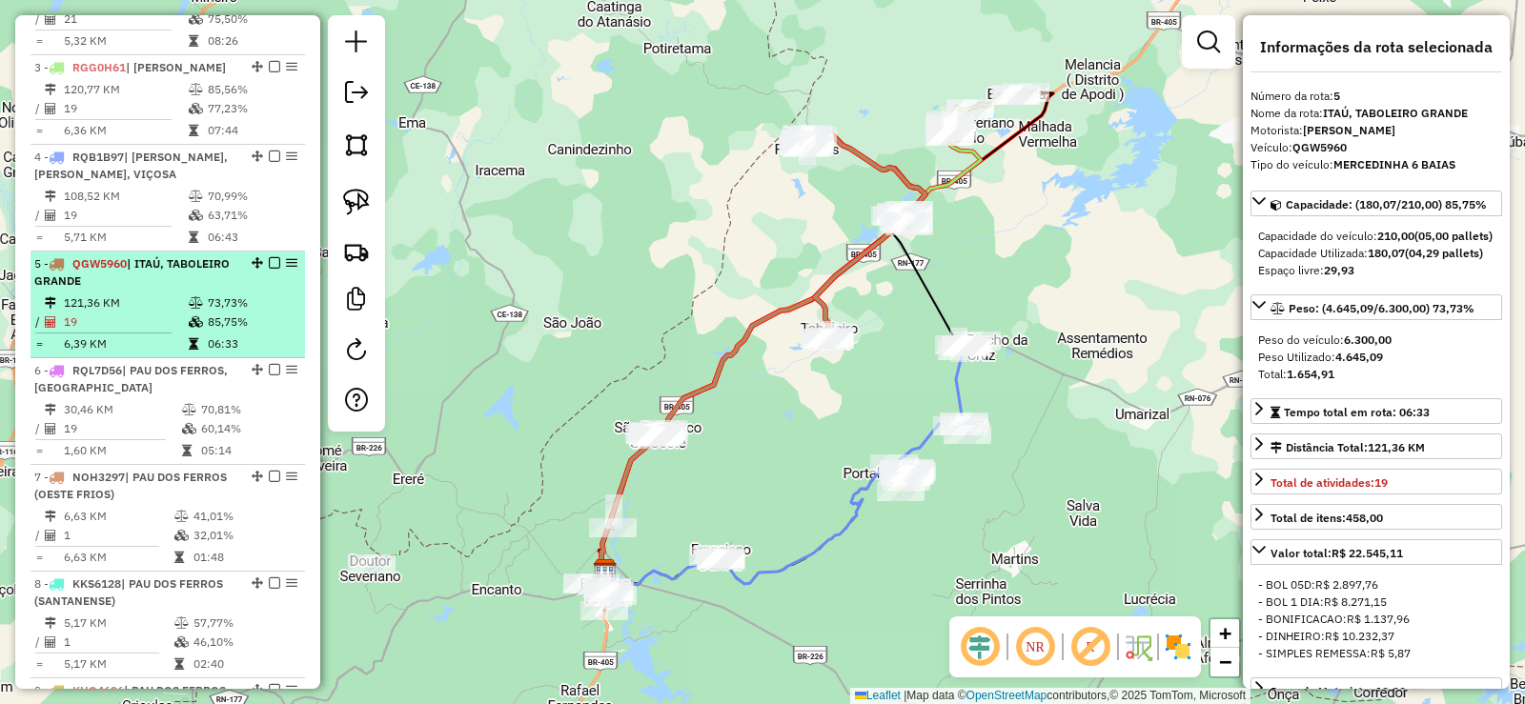
scroll to position [981, 0]
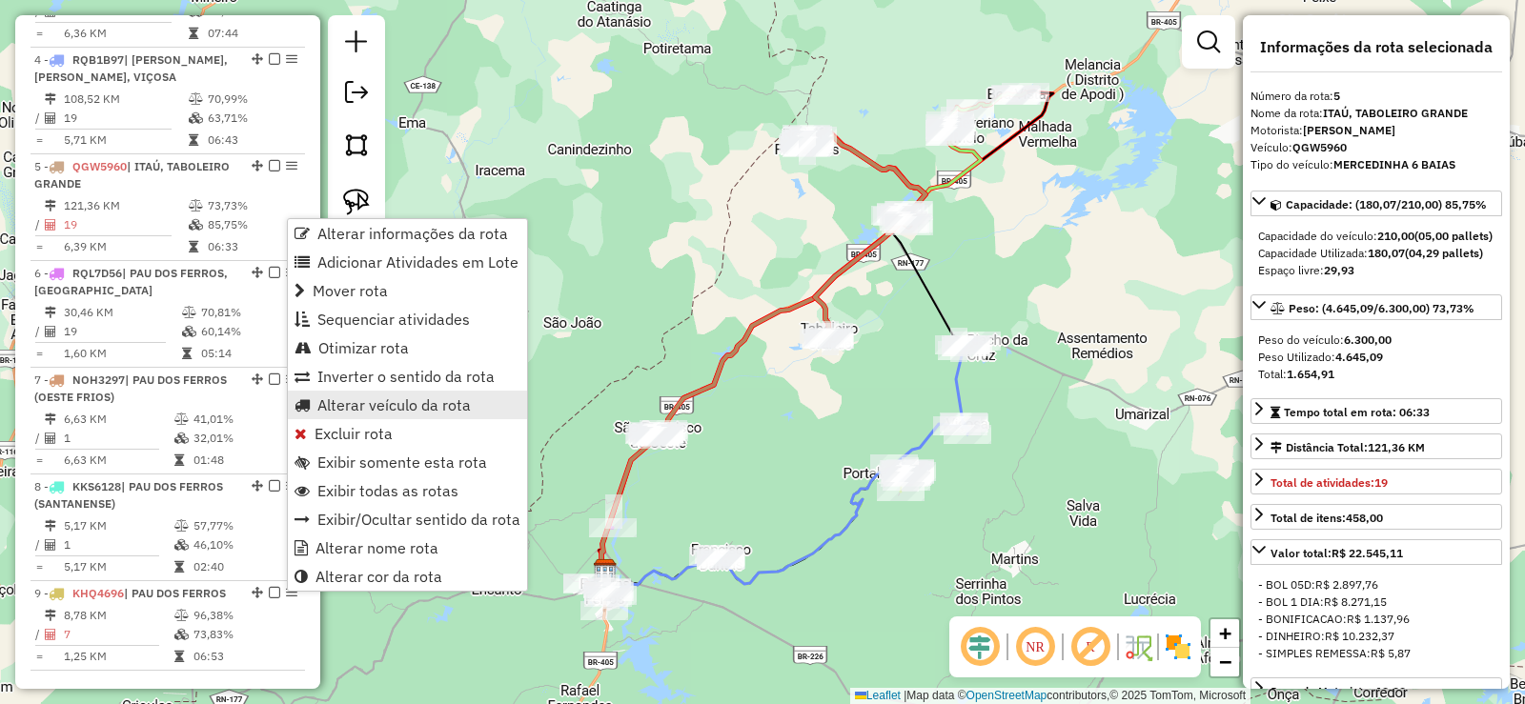
click at [370, 397] on span "Alterar veículo da rota" at bounding box center [393, 404] width 153 height 15
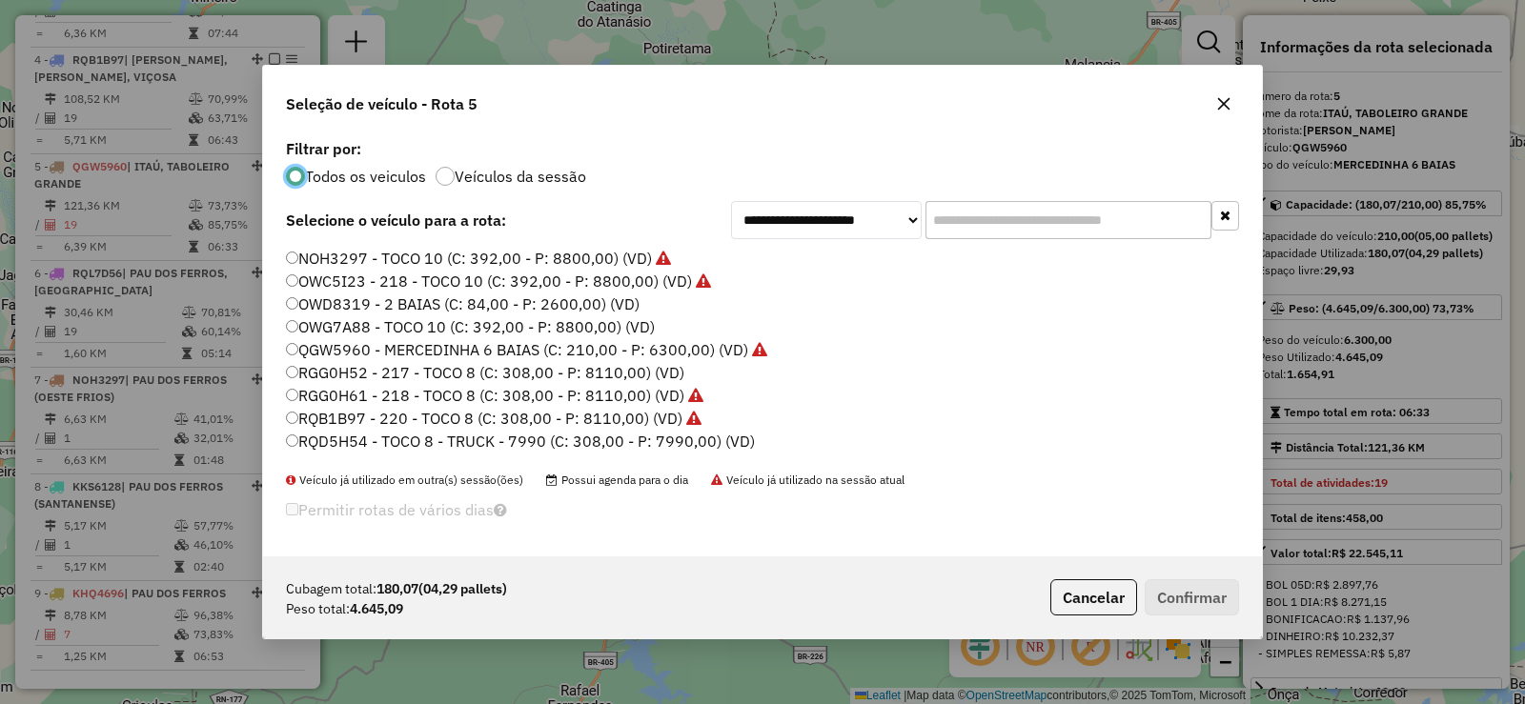
scroll to position [225, 0]
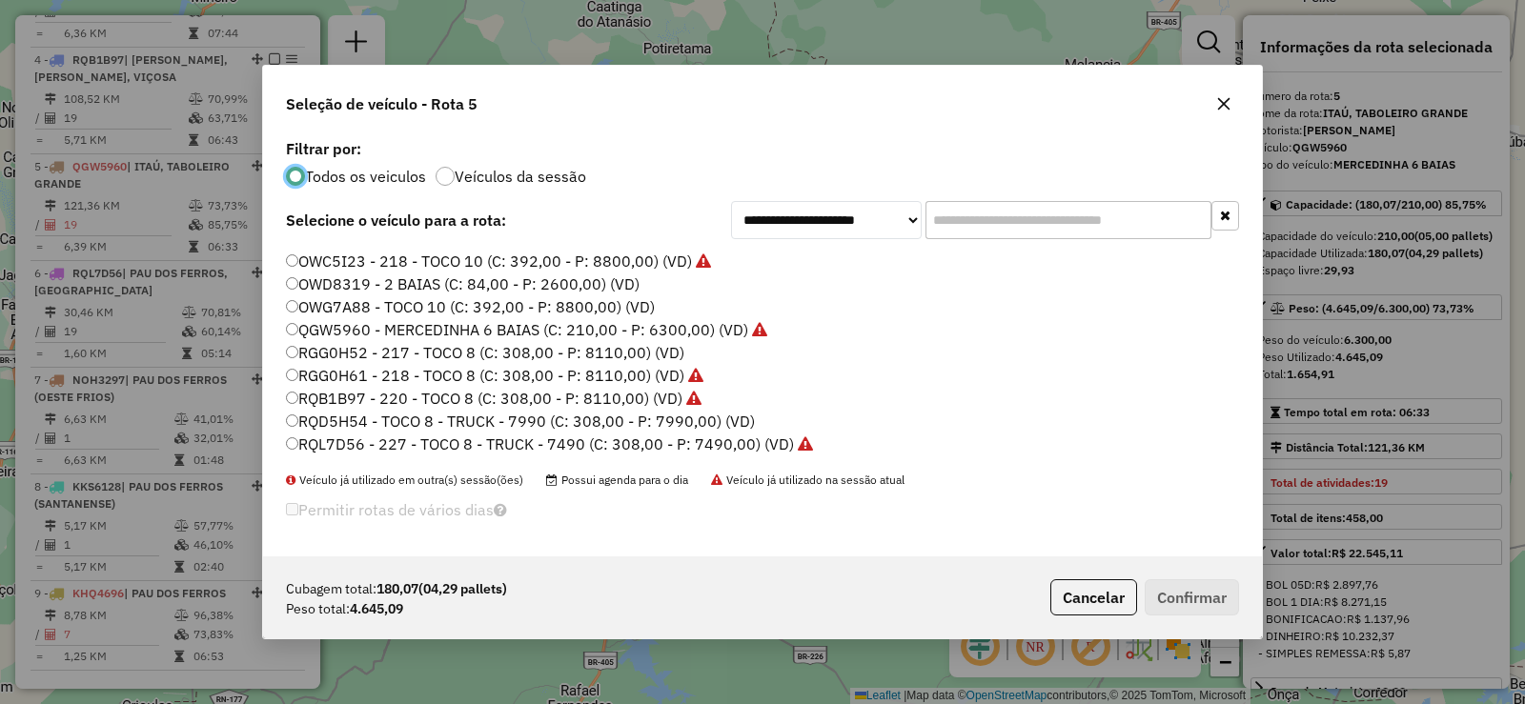
click at [458, 443] on label "RQL7D56 - 227 - TOCO 8 - TRUCK - 7490 (C: 308,00 - P: 7490,00) (VD)" at bounding box center [549, 444] width 527 height 23
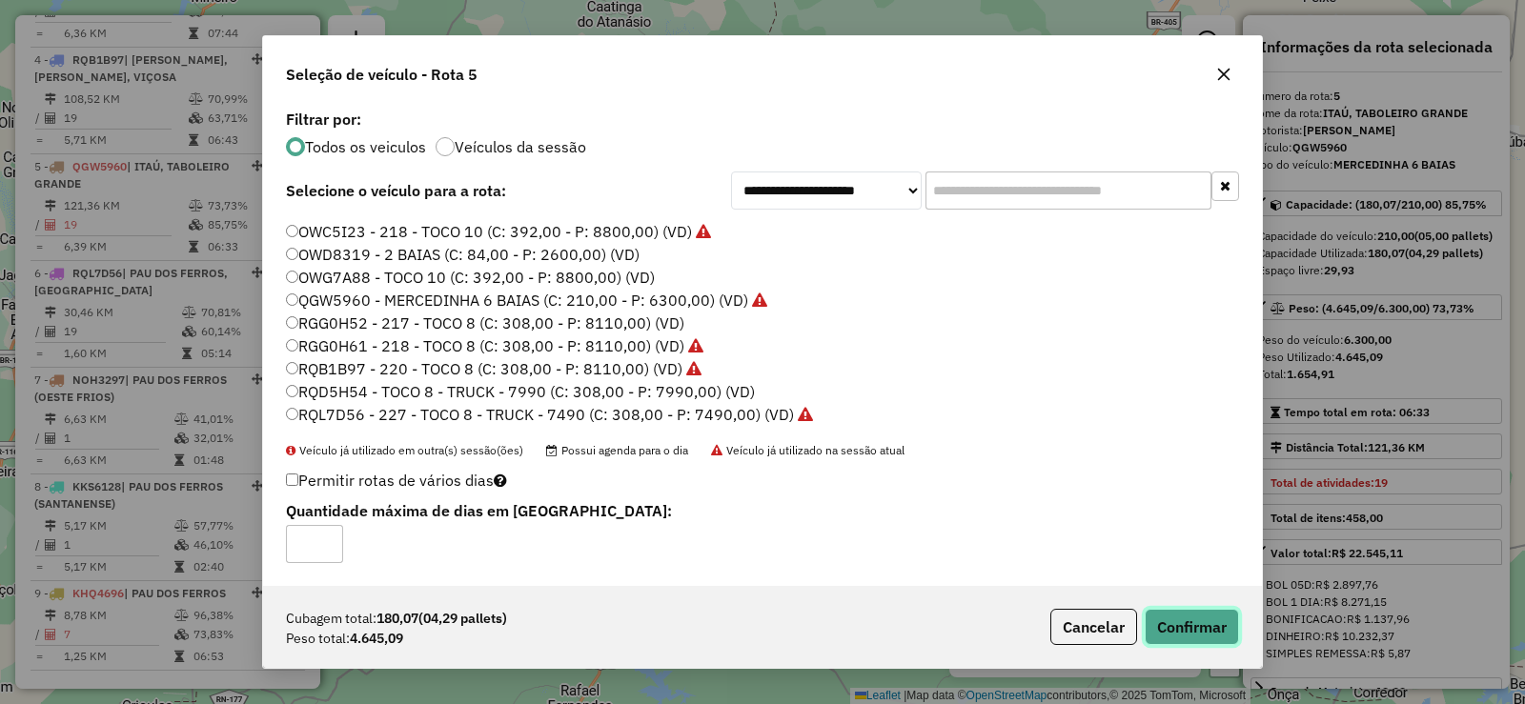
click at [1197, 624] on button "Confirmar" at bounding box center [1192, 627] width 94 height 36
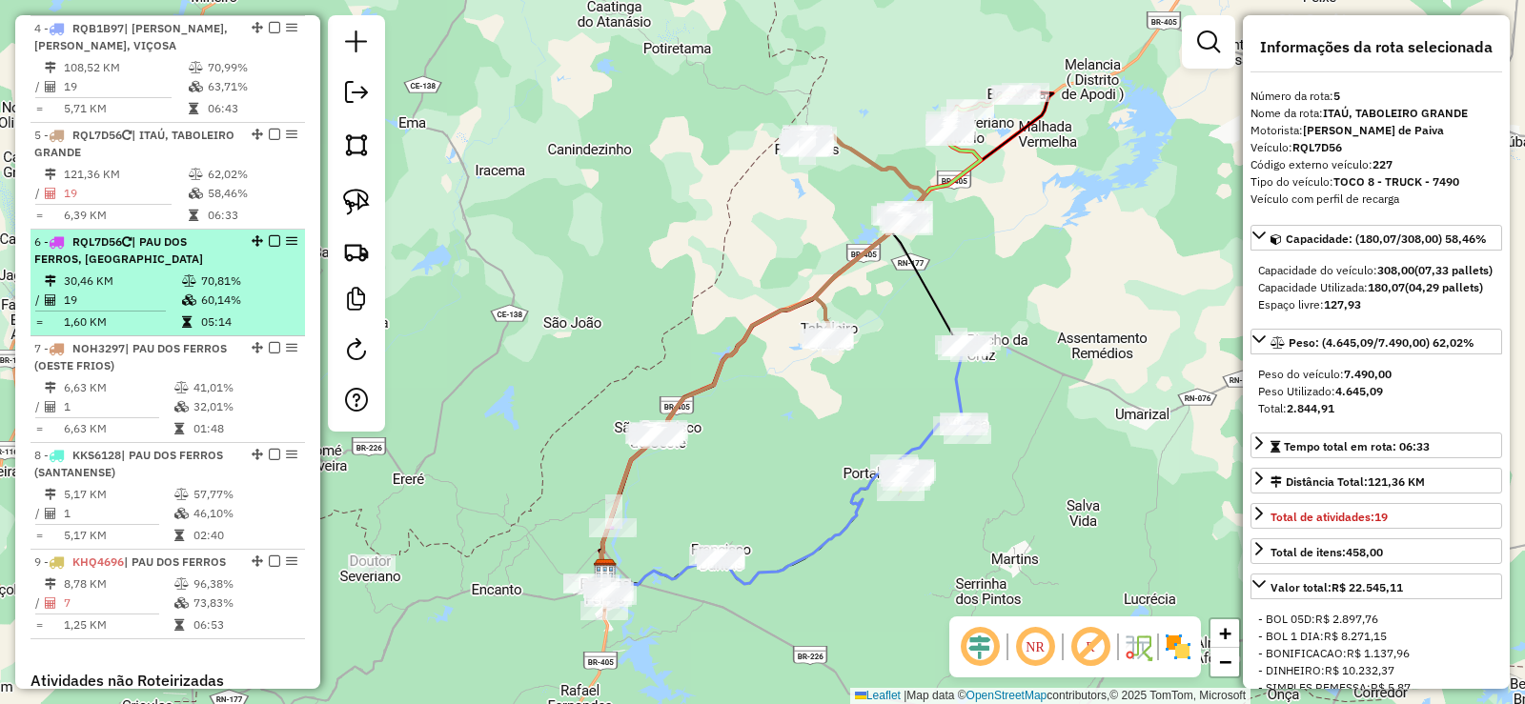
scroll to position [981, 0]
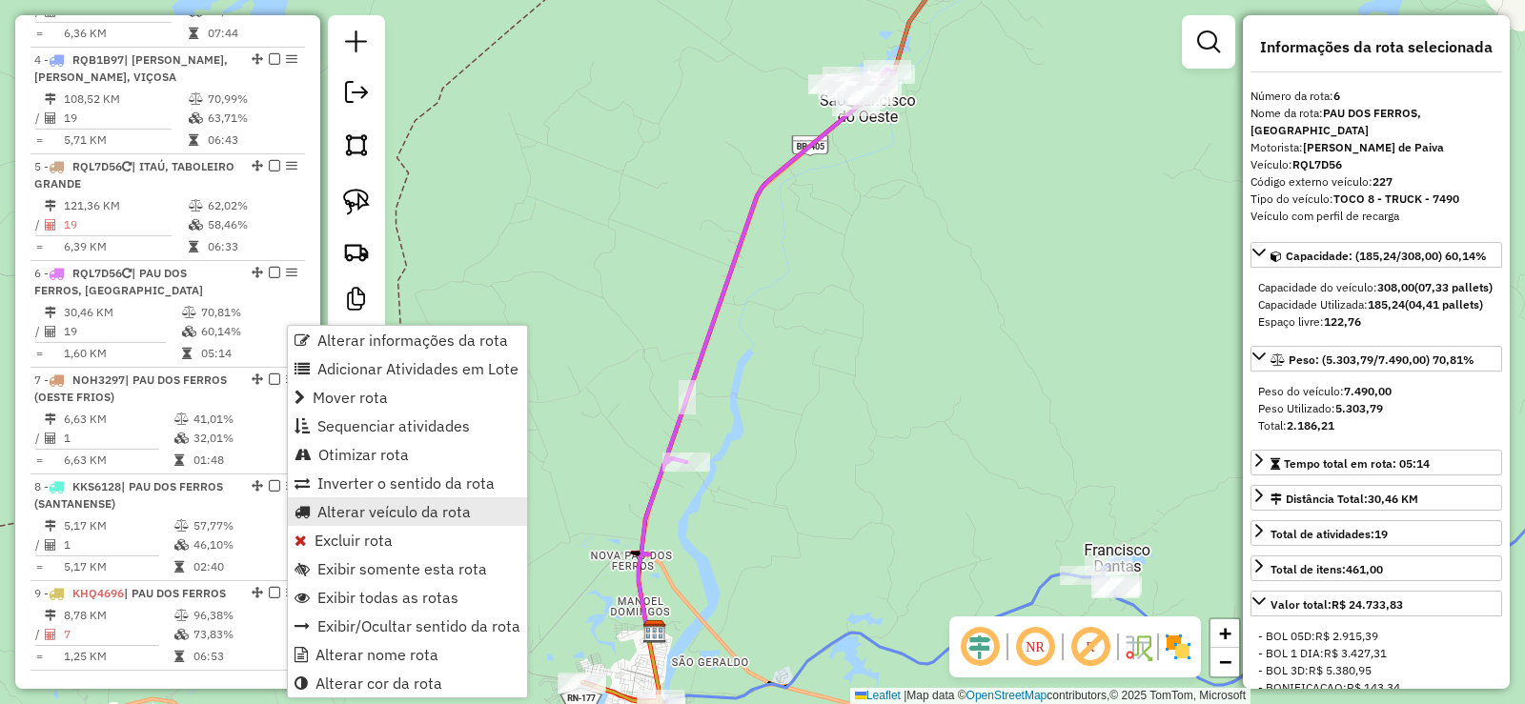
click at [360, 512] on span "Alterar veículo da rota" at bounding box center [393, 511] width 153 height 15
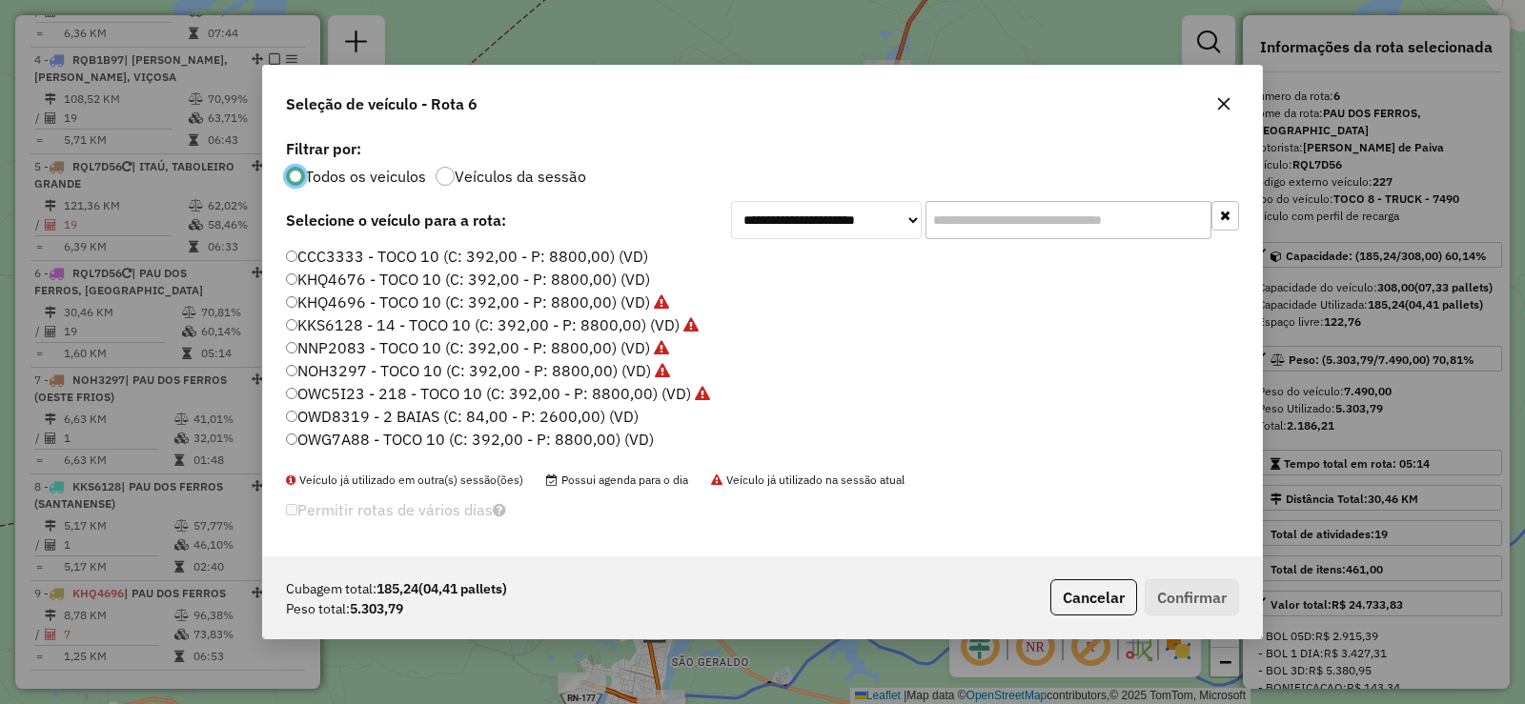
scroll to position [191, 0]
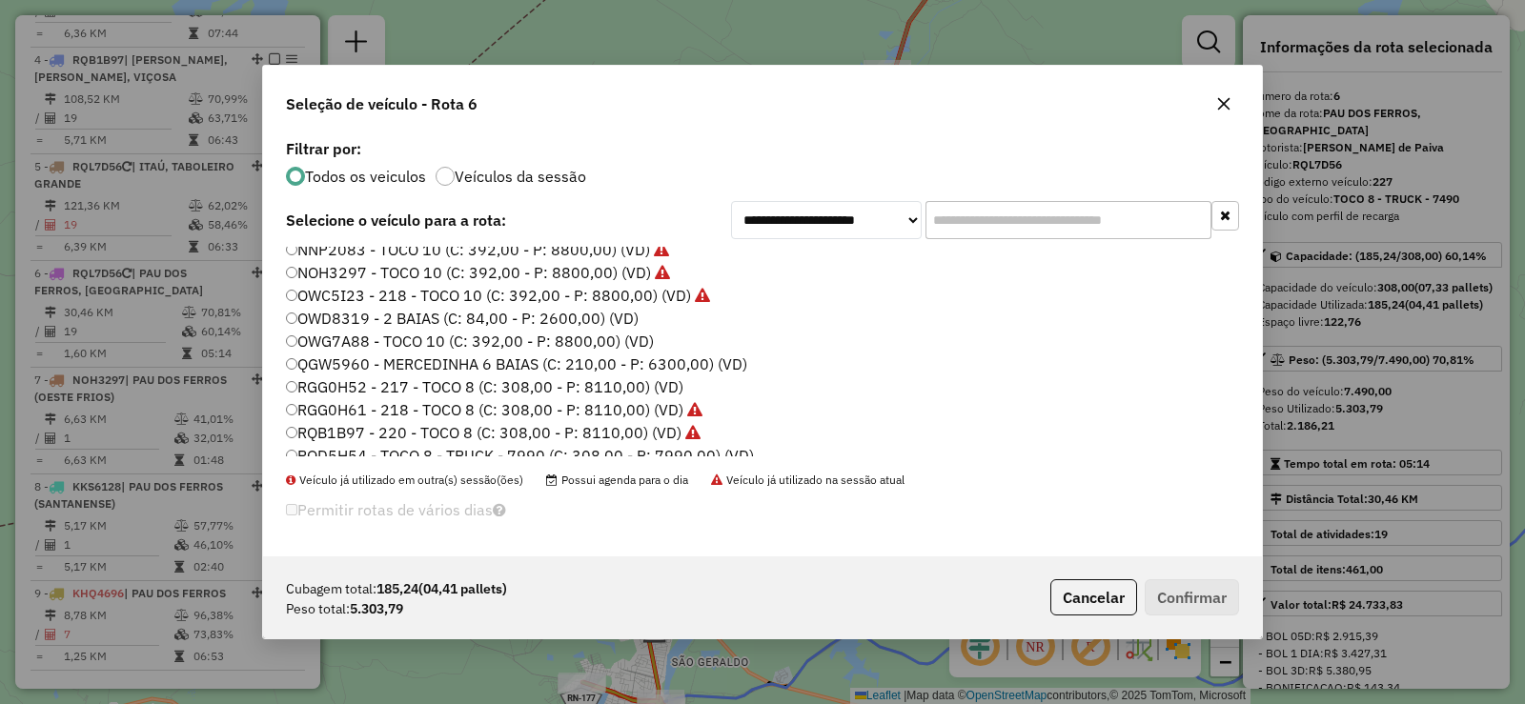
click at [386, 361] on label "QGW5960 - MERCEDINHA 6 BAIAS (C: 210,00 - P: 6300,00) (VD)" at bounding box center [516, 364] width 461 height 23
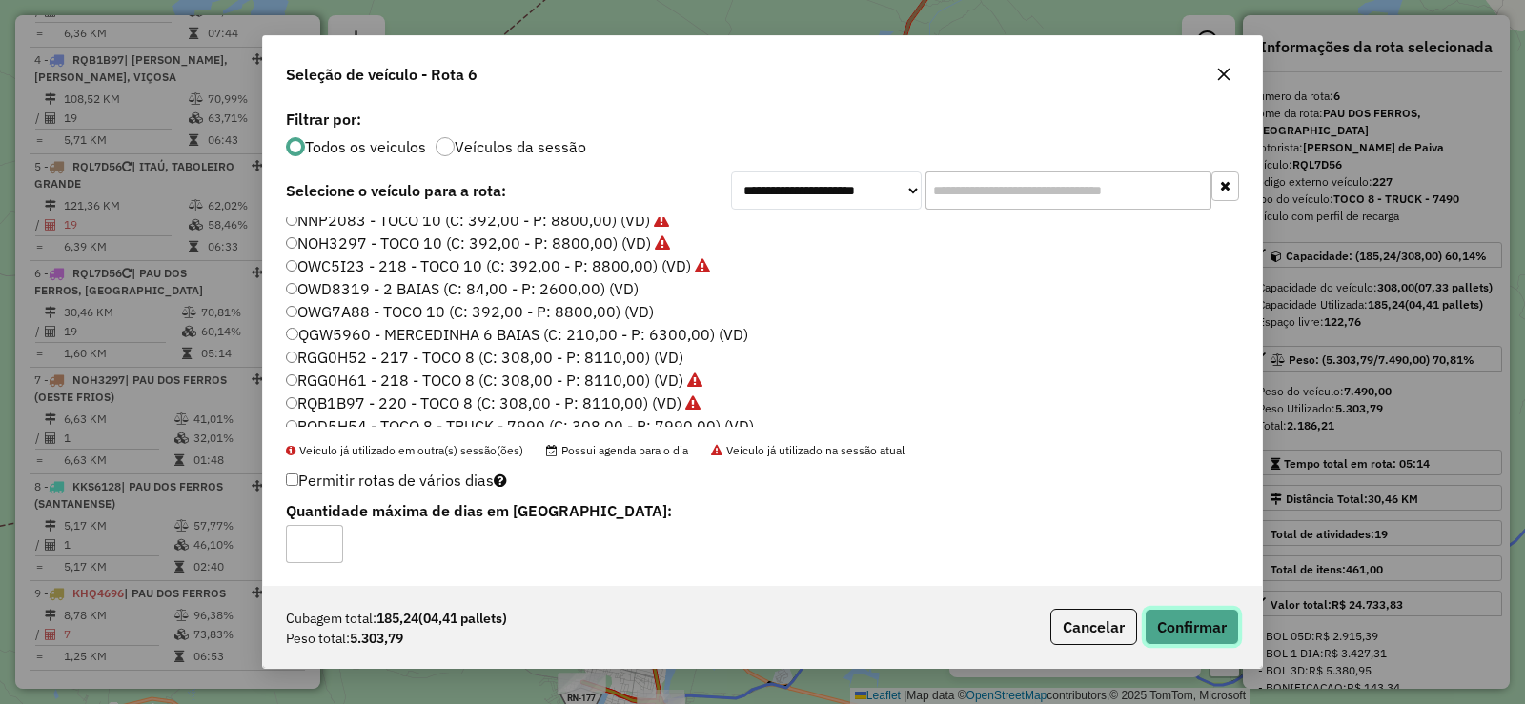
drag, startPoint x: 1178, startPoint y: 618, endPoint x: 1071, endPoint y: 545, distance: 129.0
click at [1179, 617] on button "Confirmar" at bounding box center [1192, 627] width 94 height 36
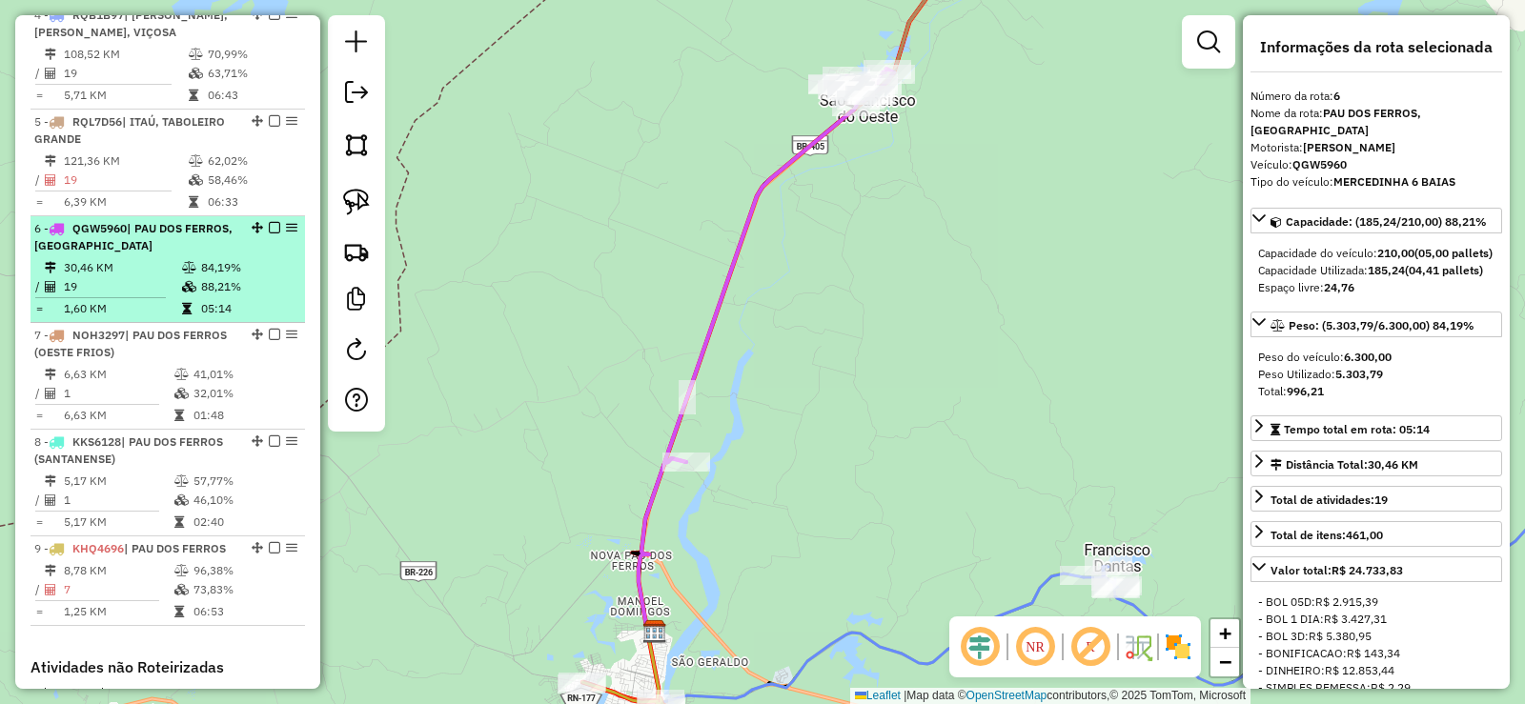
scroll to position [992, 0]
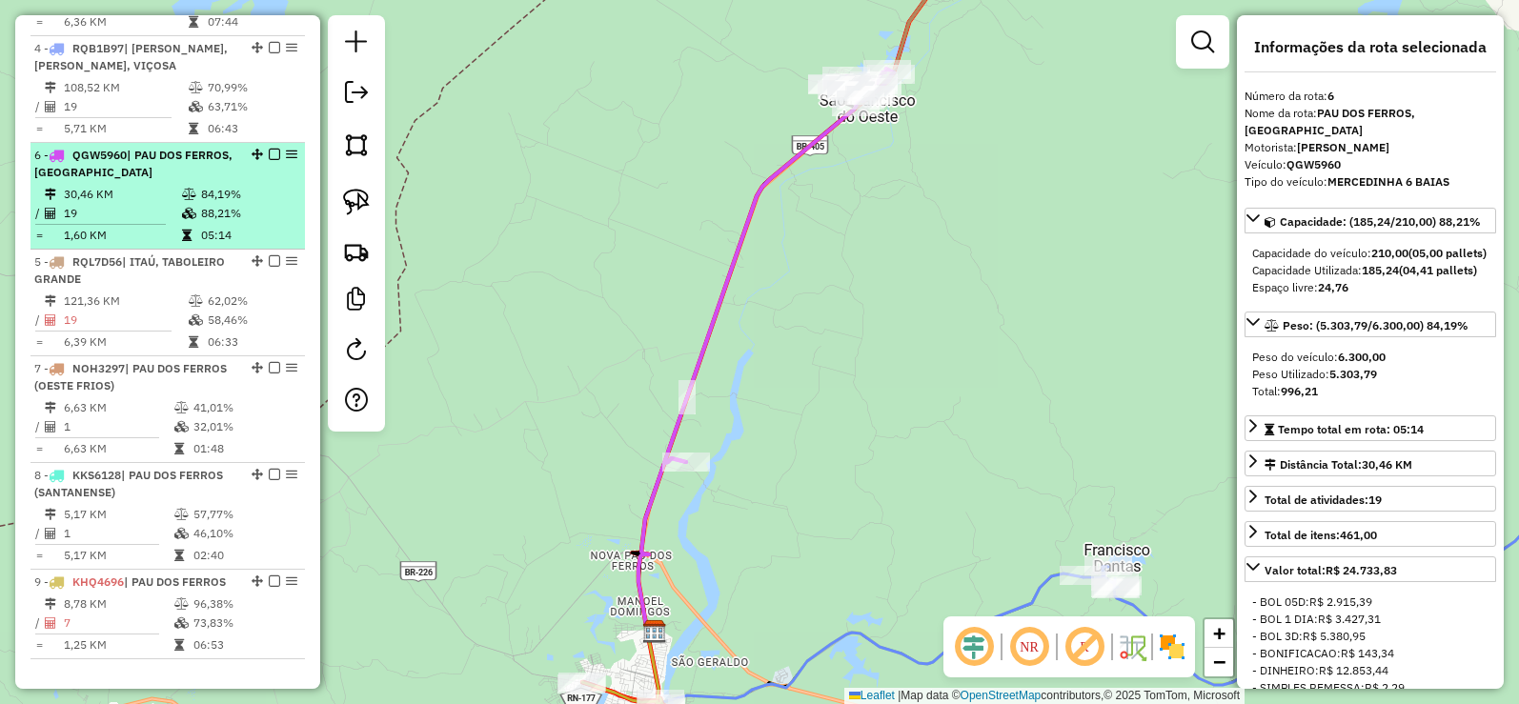
drag, startPoint x: 250, startPoint y: 311, endPoint x: 241, endPoint y: 214, distance: 96.6
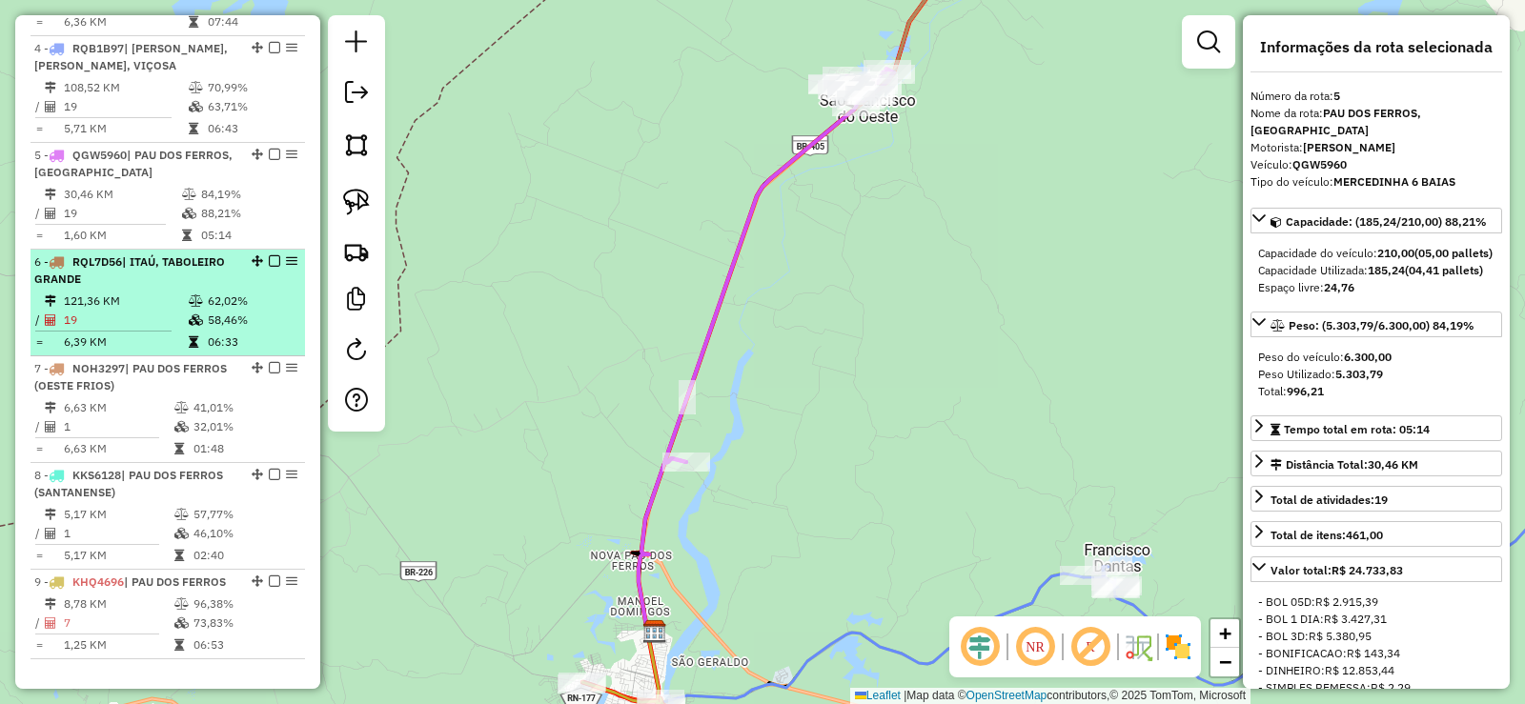
click at [158, 288] on div "6 - RQL7D56 | ITAÚ, TABOLEIRO GRANDE" at bounding box center [135, 271] width 202 height 34
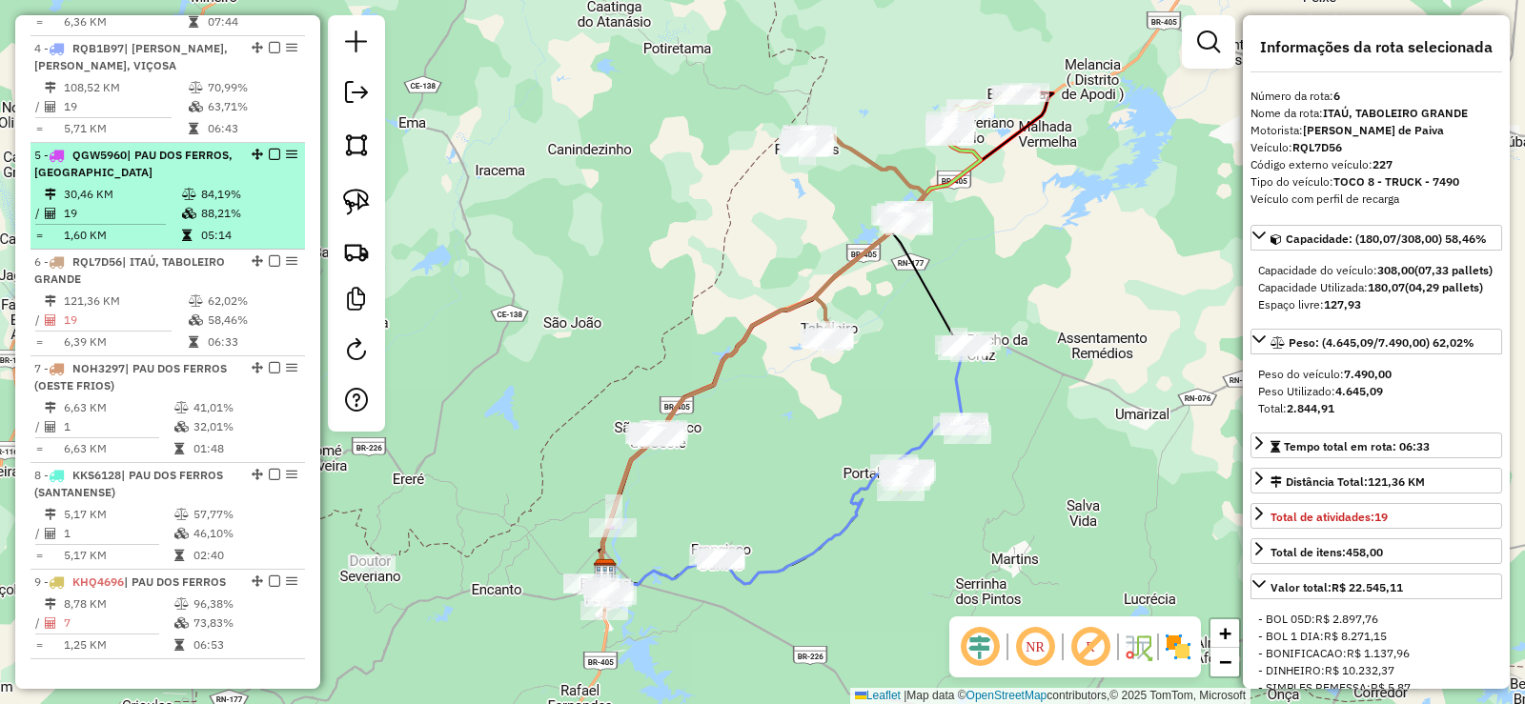
click at [200, 204] on td "84,19%" at bounding box center [248, 194] width 96 height 19
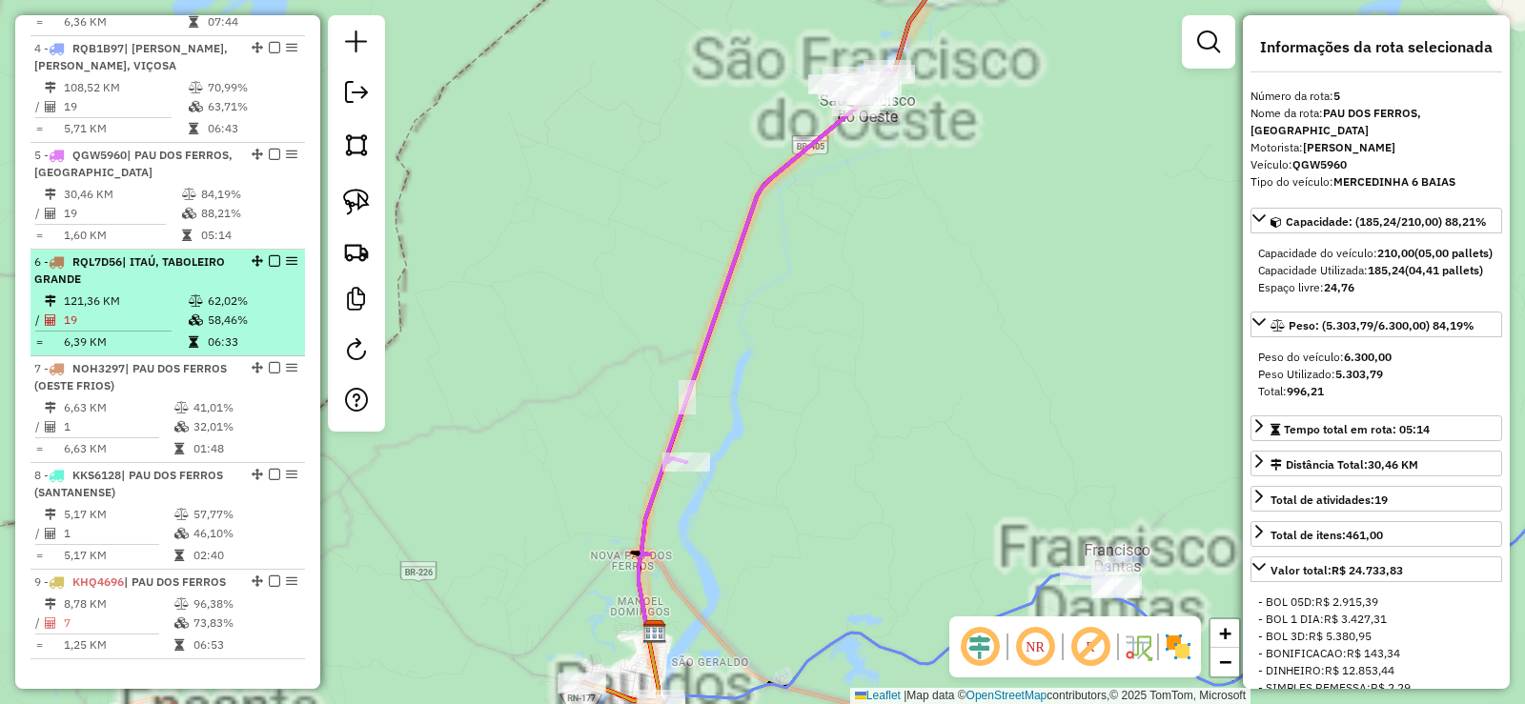
click at [194, 330] on td at bounding box center [197, 320] width 19 height 19
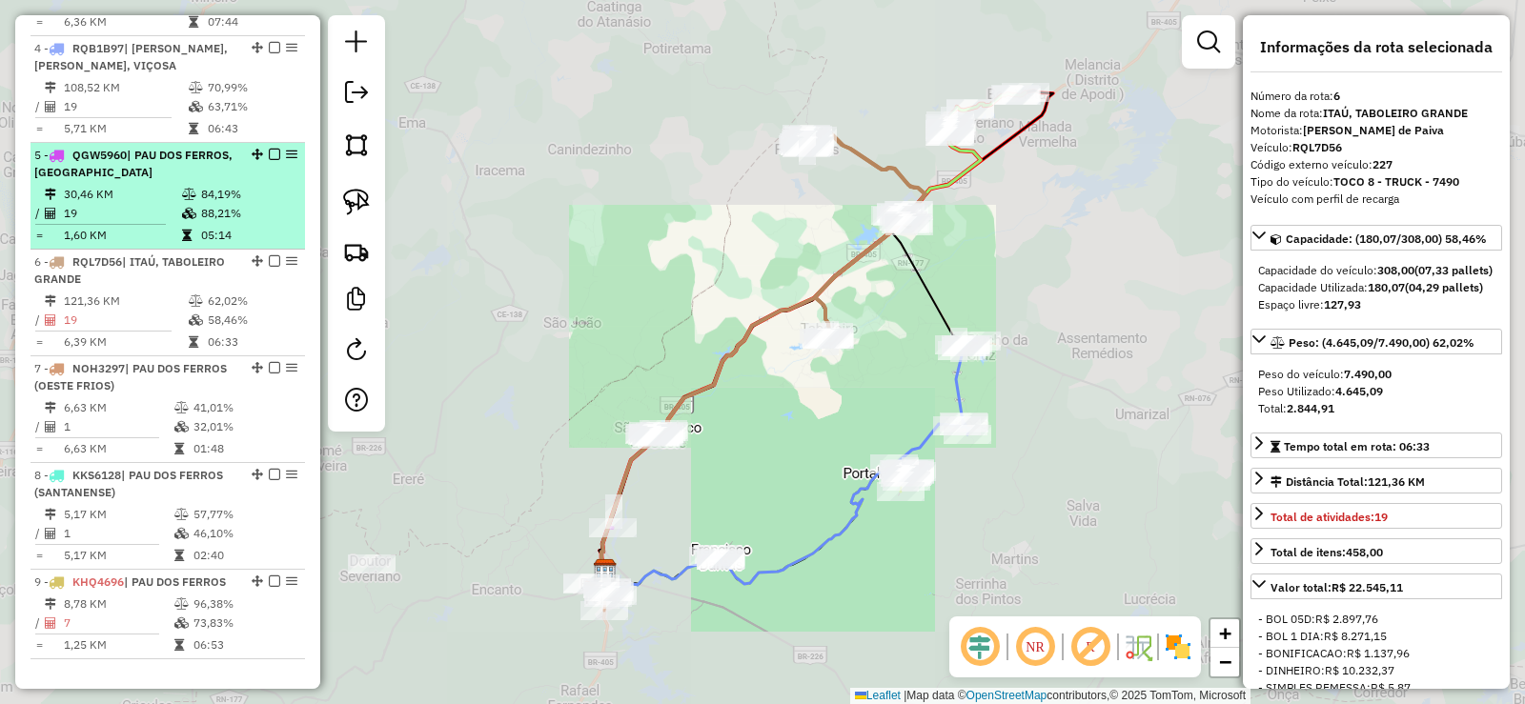
click at [185, 200] on icon at bounding box center [189, 194] width 14 height 11
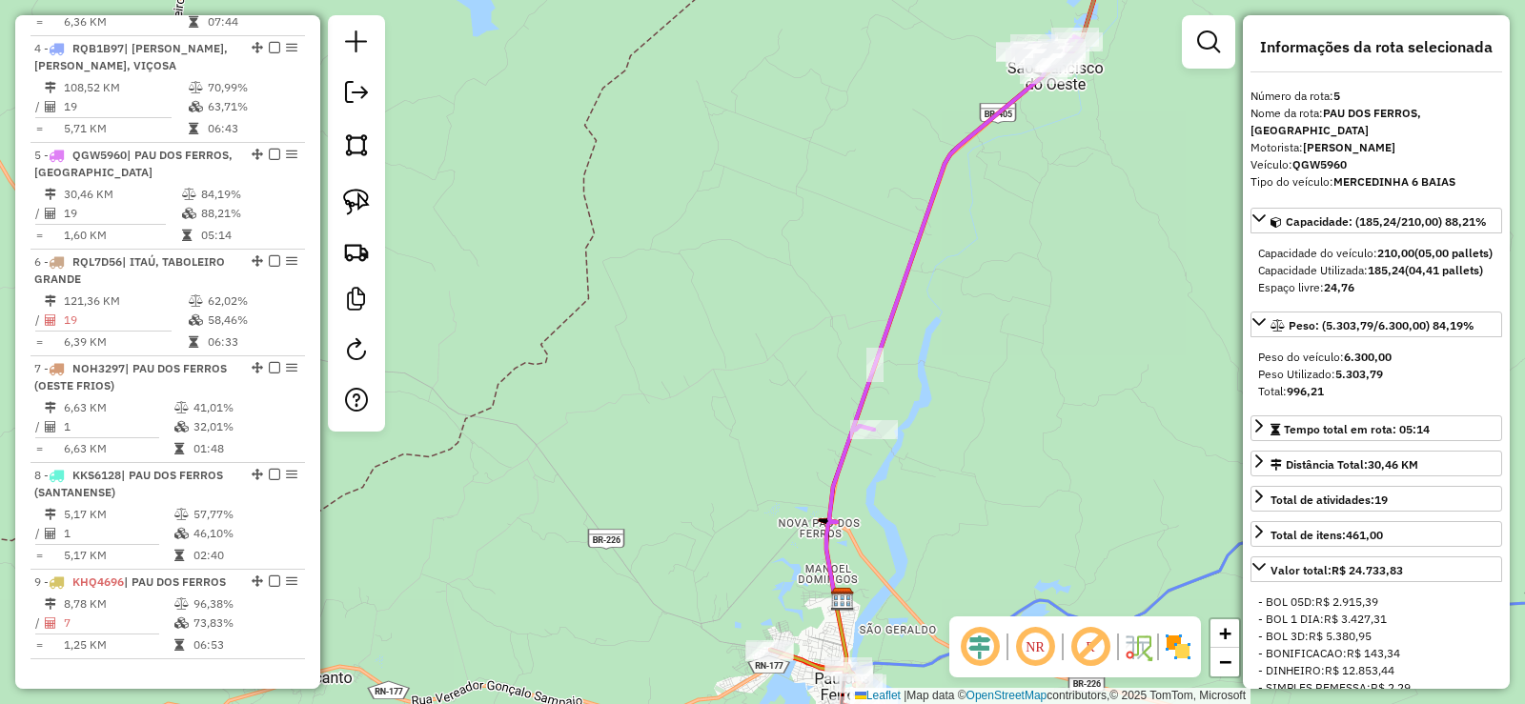
drag, startPoint x: 502, startPoint y: 367, endPoint x: 690, endPoint y: 335, distance: 190.5
click at [690, 335] on div "Janela de atendimento Grade de atendimento Capacidade Transportadoras Veículos …" at bounding box center [762, 352] width 1525 height 704
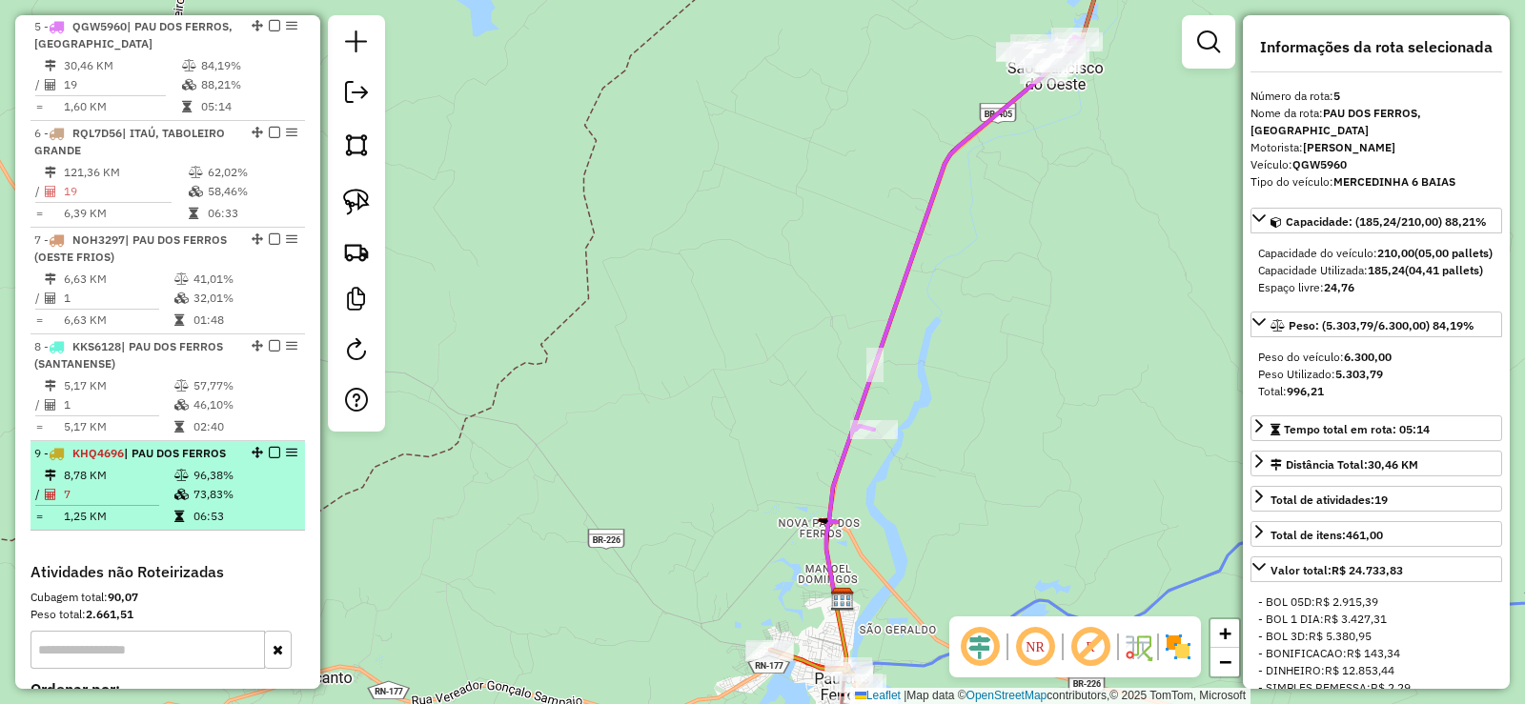
scroll to position [1088, 0]
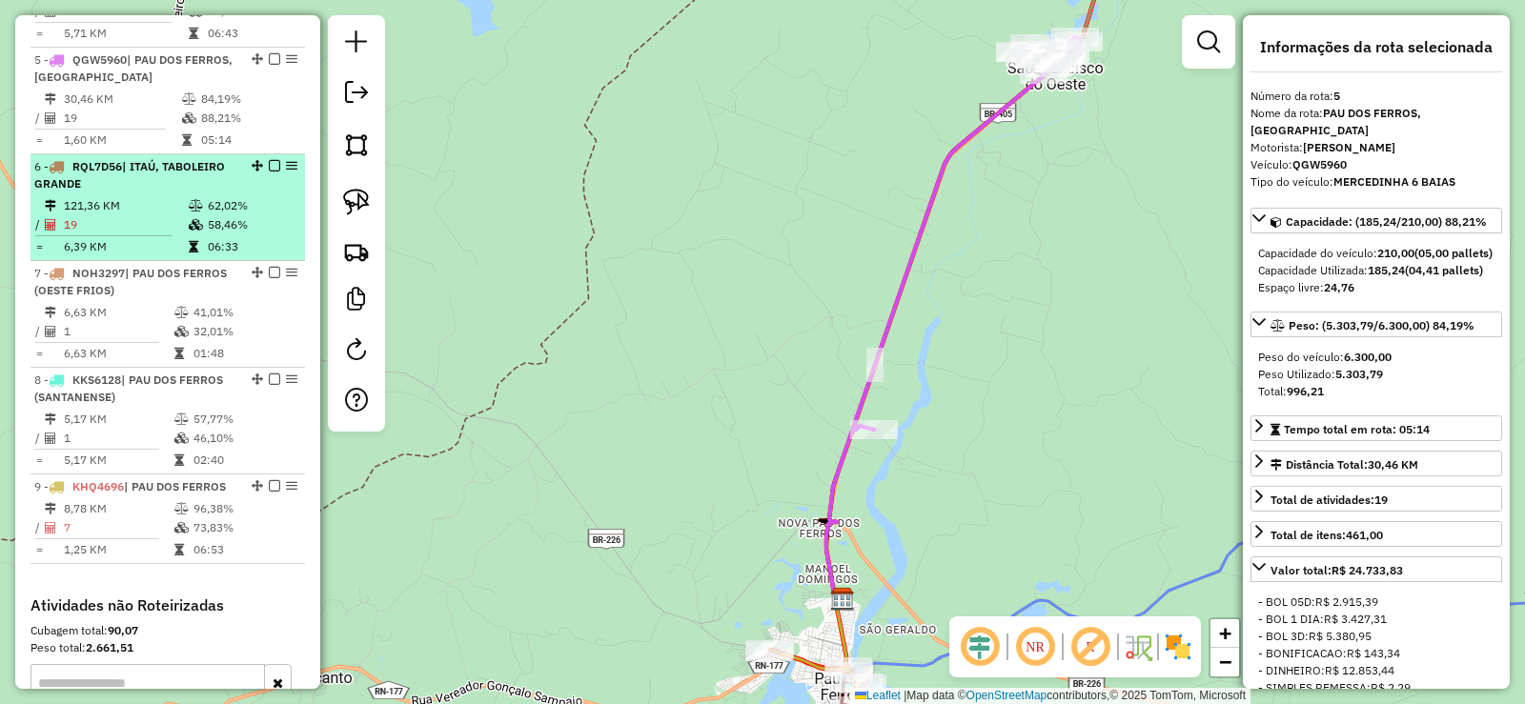
click at [164, 215] on td "121,36 KM" at bounding box center [125, 205] width 125 height 19
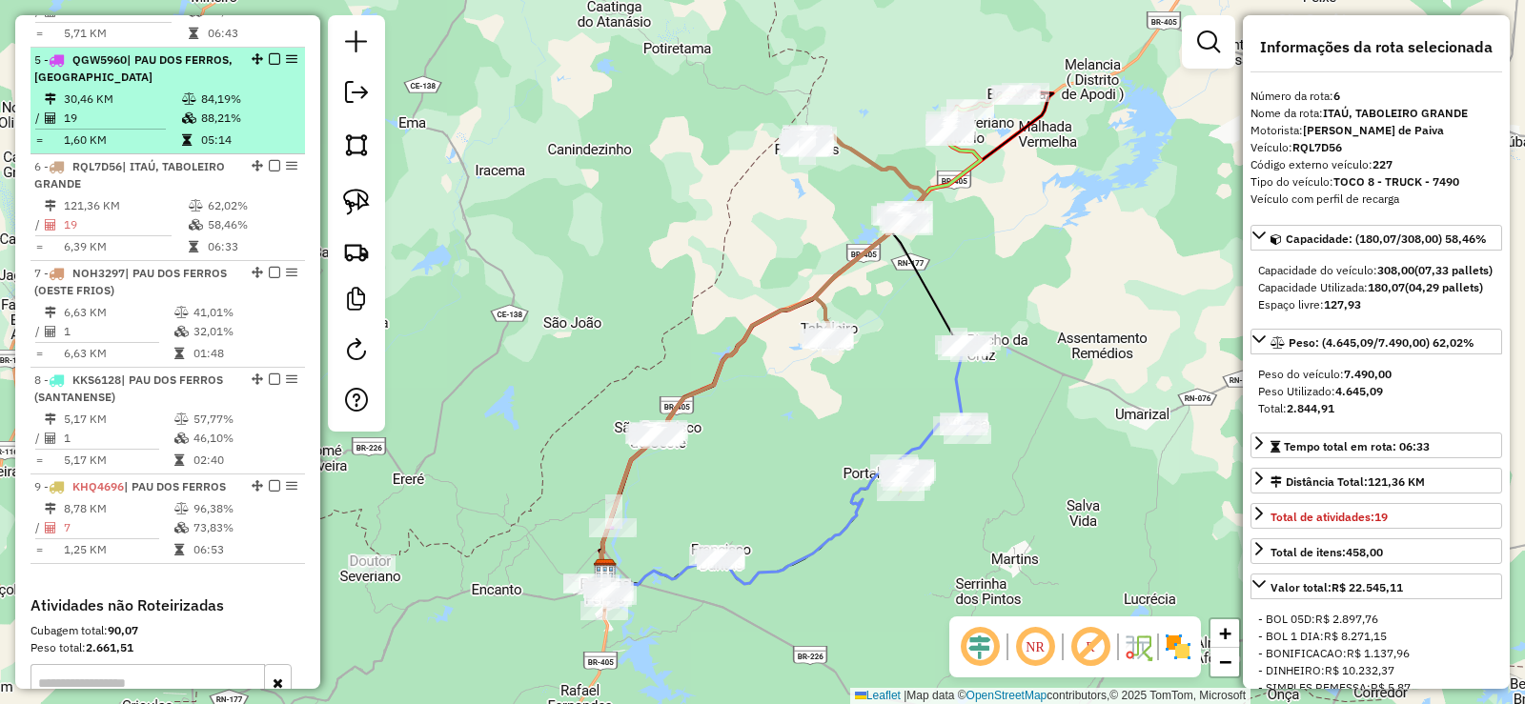
click at [166, 109] on td "30,46 KM" at bounding box center [122, 99] width 118 height 19
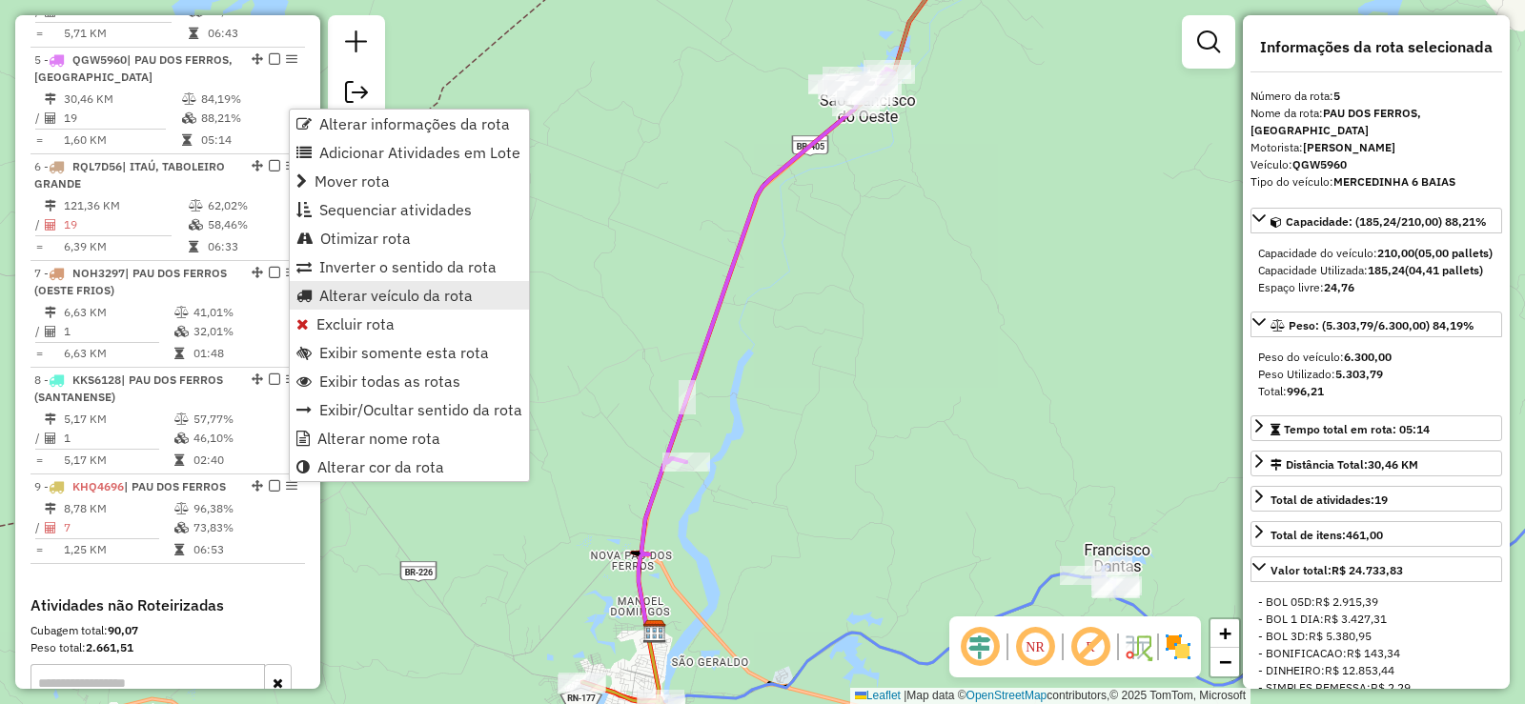
click at [355, 296] on span "Alterar veículo da rota" at bounding box center [395, 295] width 153 height 15
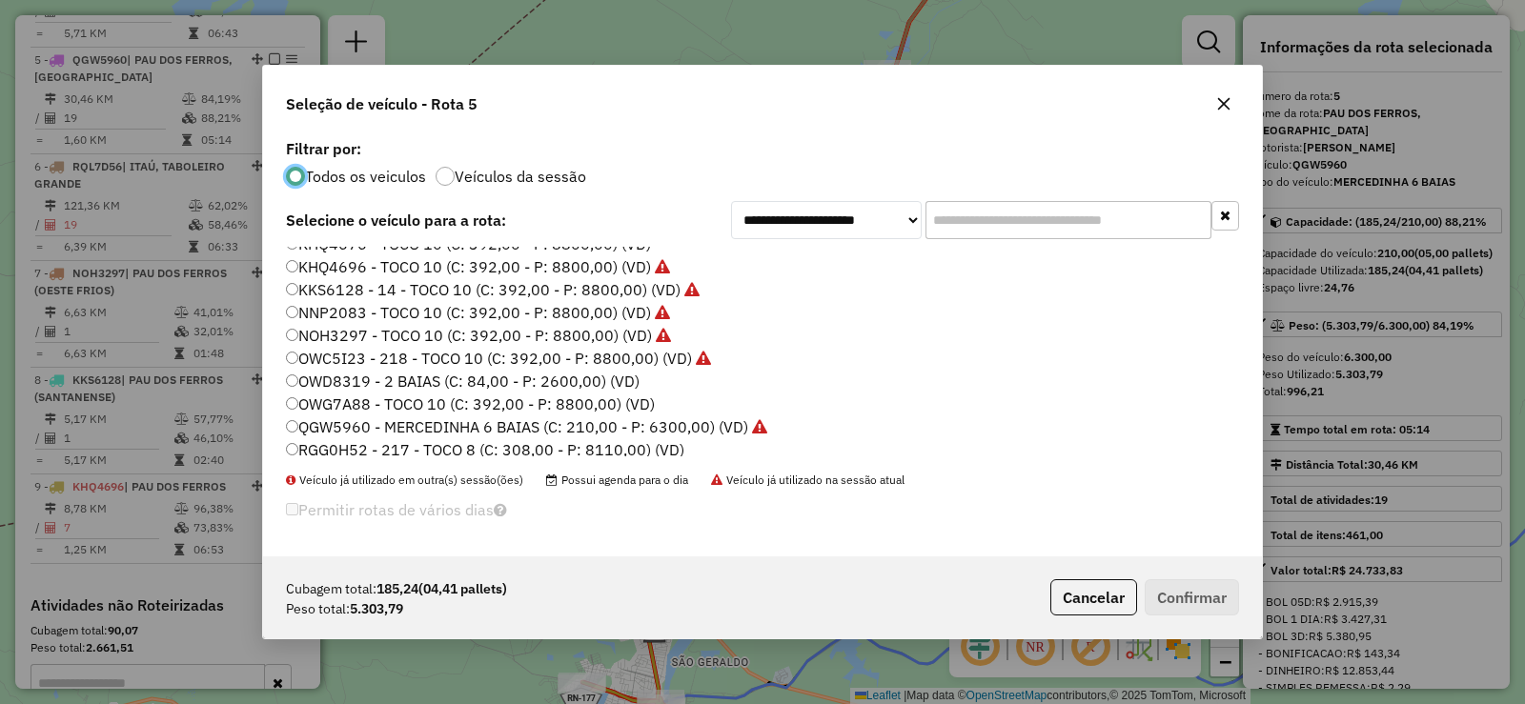
scroll to position [225, 0]
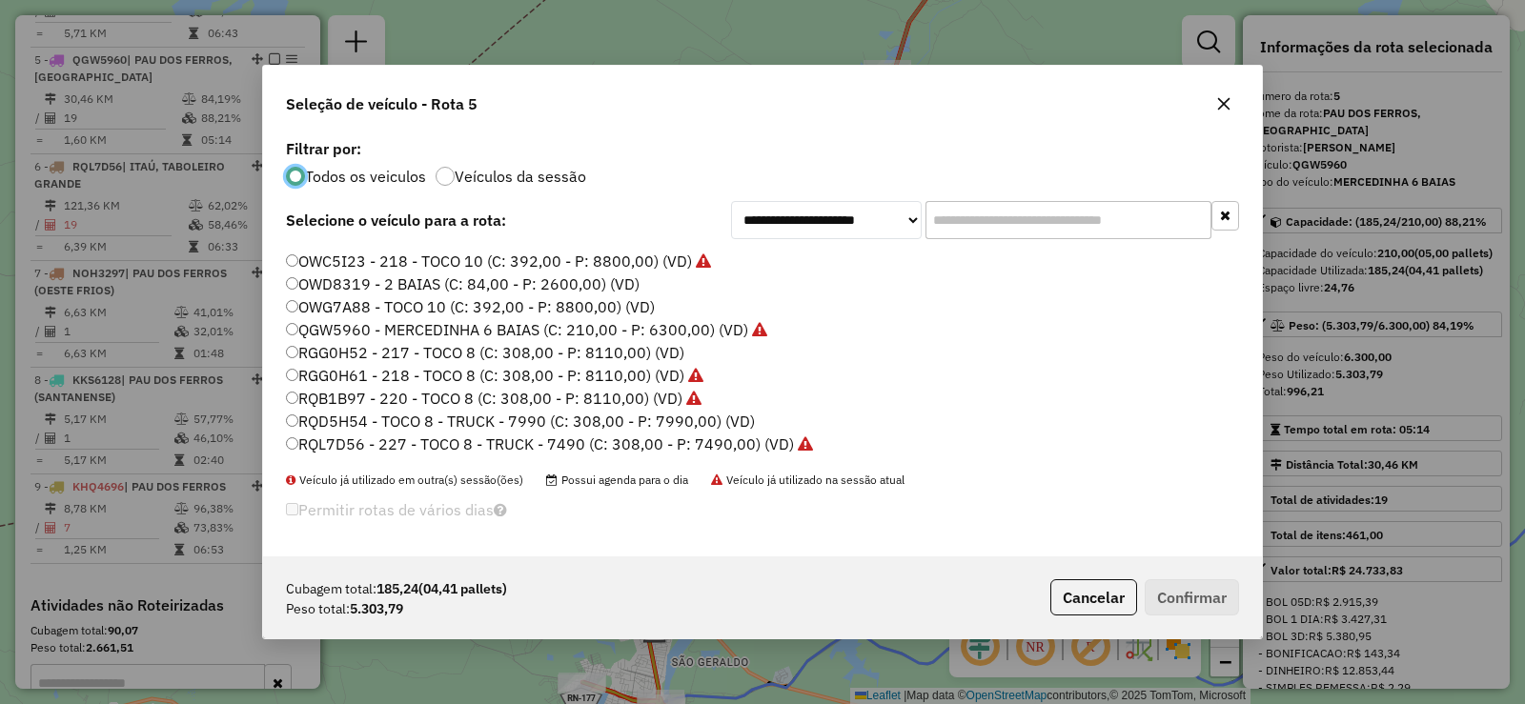
click at [407, 440] on label "RQL7D56 - 227 - TOCO 8 - TRUCK - 7490 (C: 308,00 - P: 7490,00) (VD)" at bounding box center [549, 444] width 527 height 23
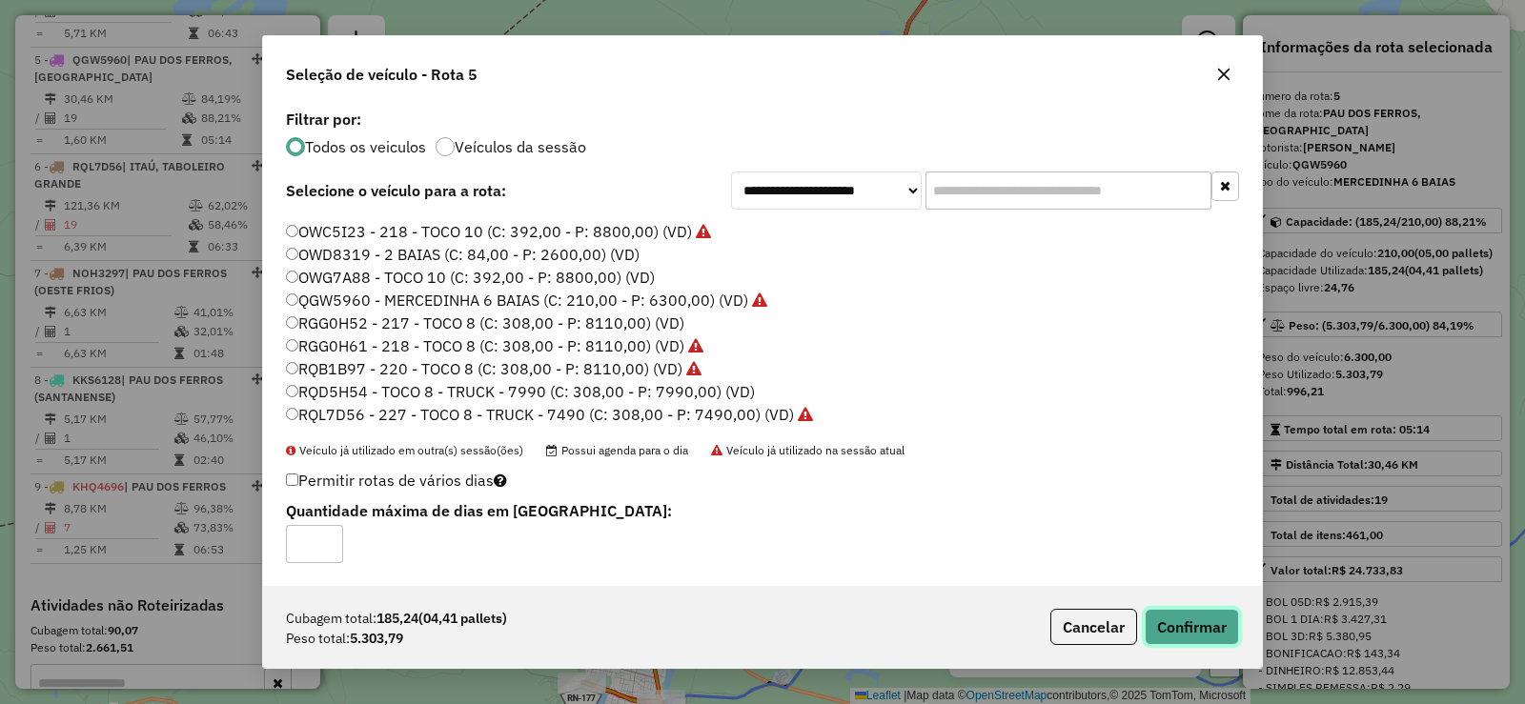
drag, startPoint x: 1192, startPoint y: 620, endPoint x: 922, endPoint y: 519, distance: 288.6
click at [1191, 618] on button "Confirmar" at bounding box center [1192, 627] width 94 height 36
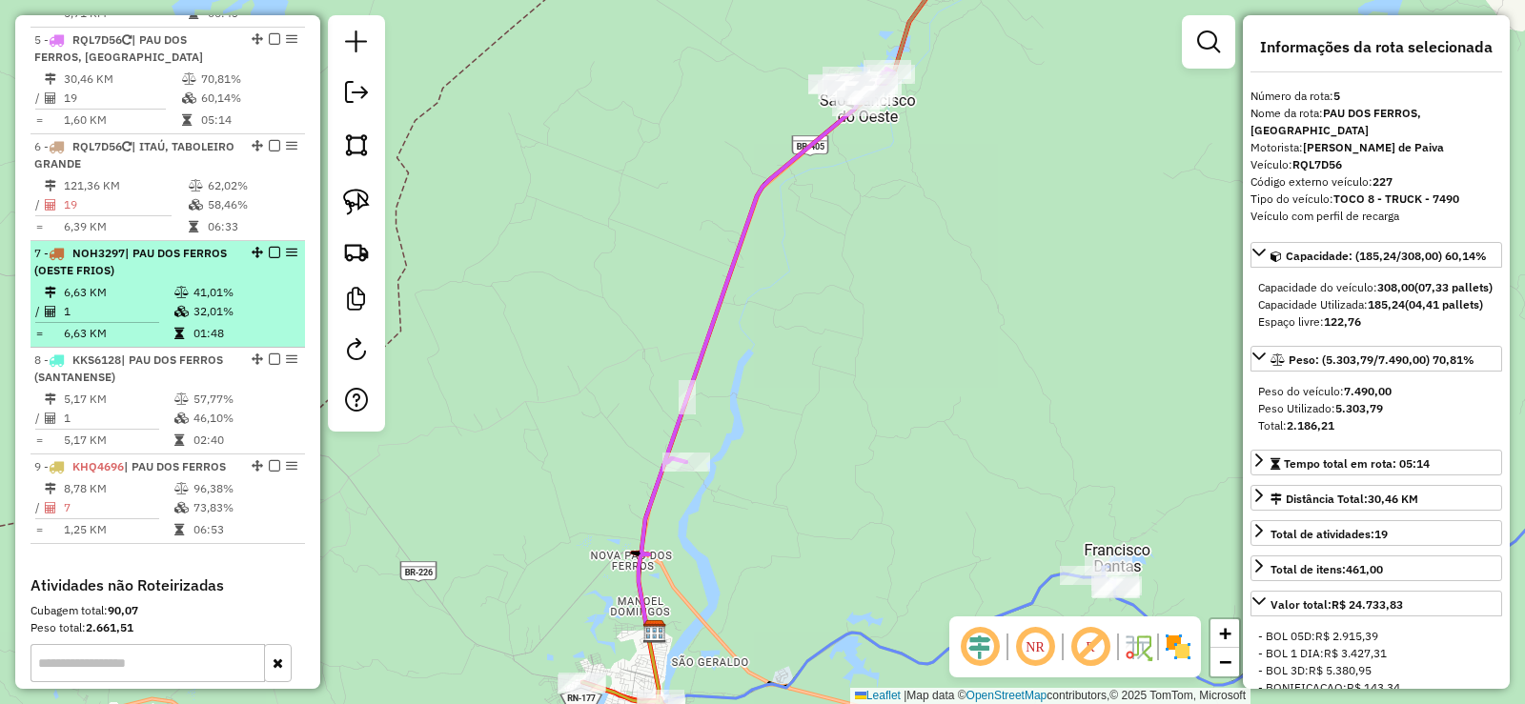
scroll to position [1076, 0]
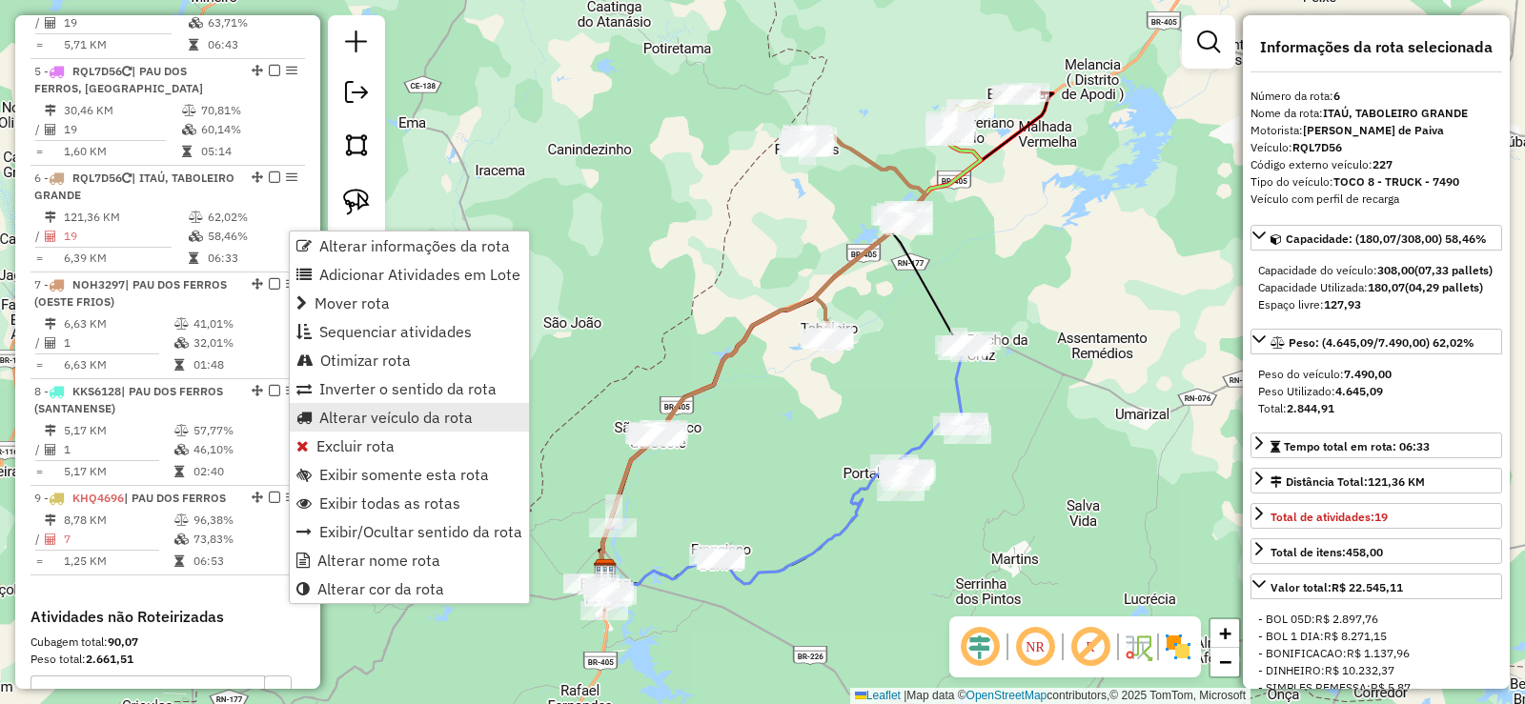
click at [360, 419] on span "Alterar veículo da rota" at bounding box center [395, 417] width 153 height 15
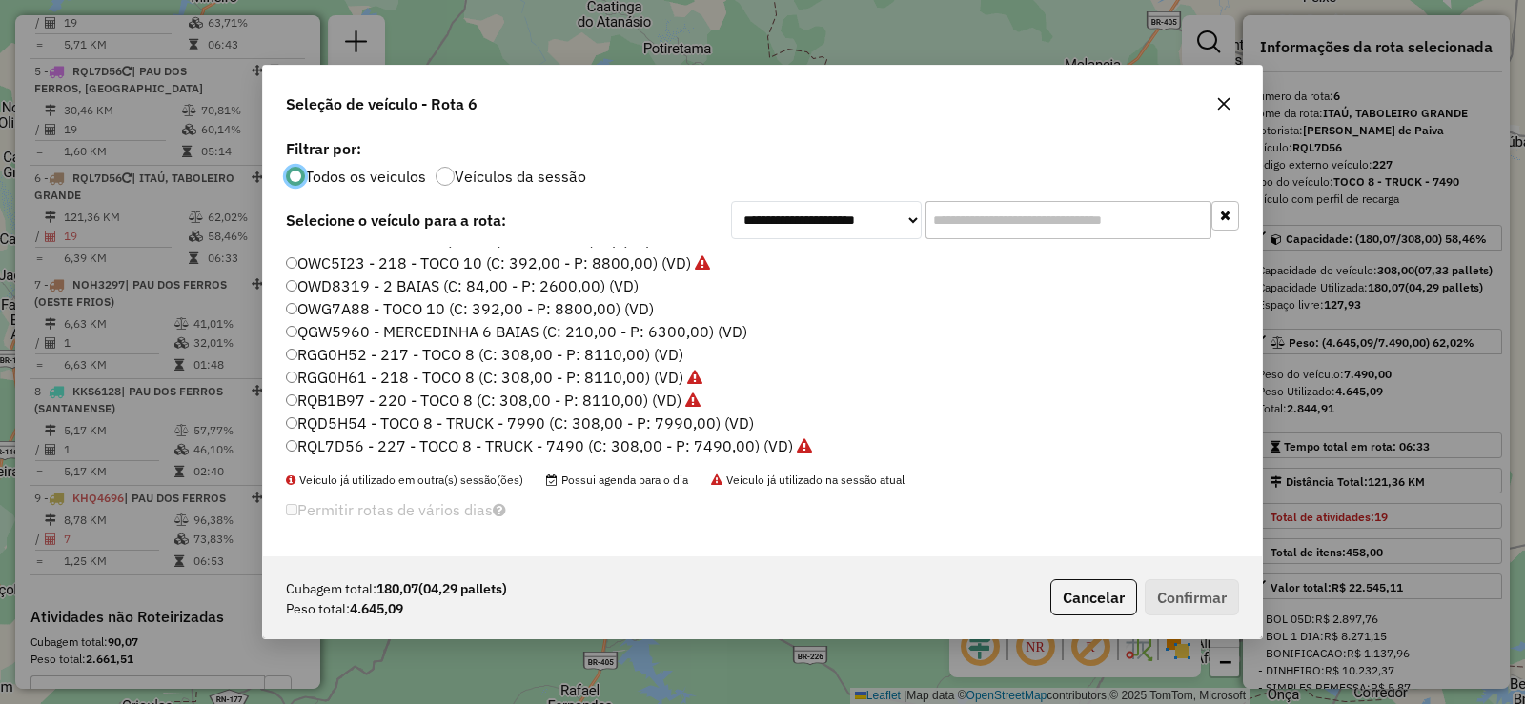
scroll to position [225, 0]
click at [406, 329] on label "QGW5960 - MERCEDINHA 6 BAIAS (C: 210,00 - P: 6300,00) (VD)" at bounding box center [516, 329] width 461 height 23
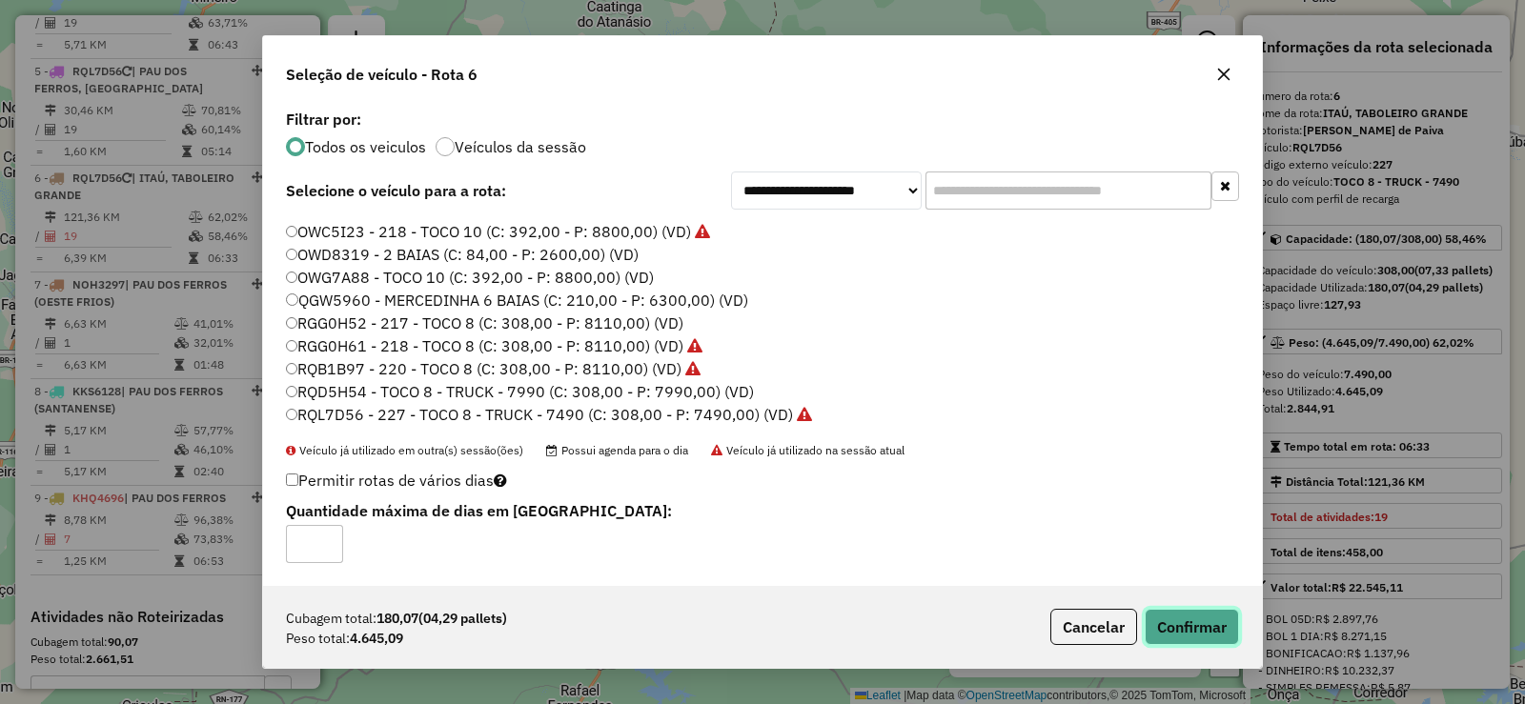
click at [1210, 635] on button "Confirmar" at bounding box center [1192, 627] width 94 height 36
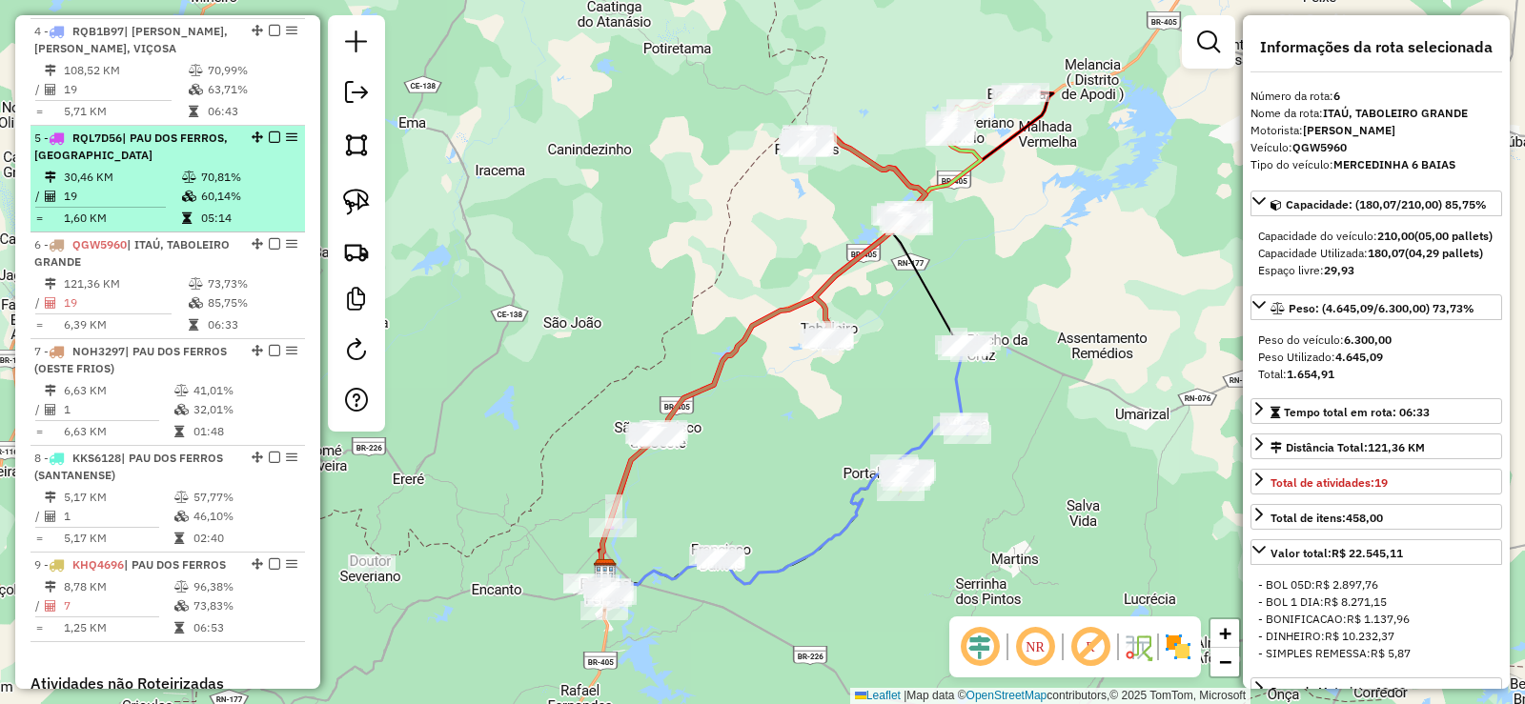
scroll to position [992, 0]
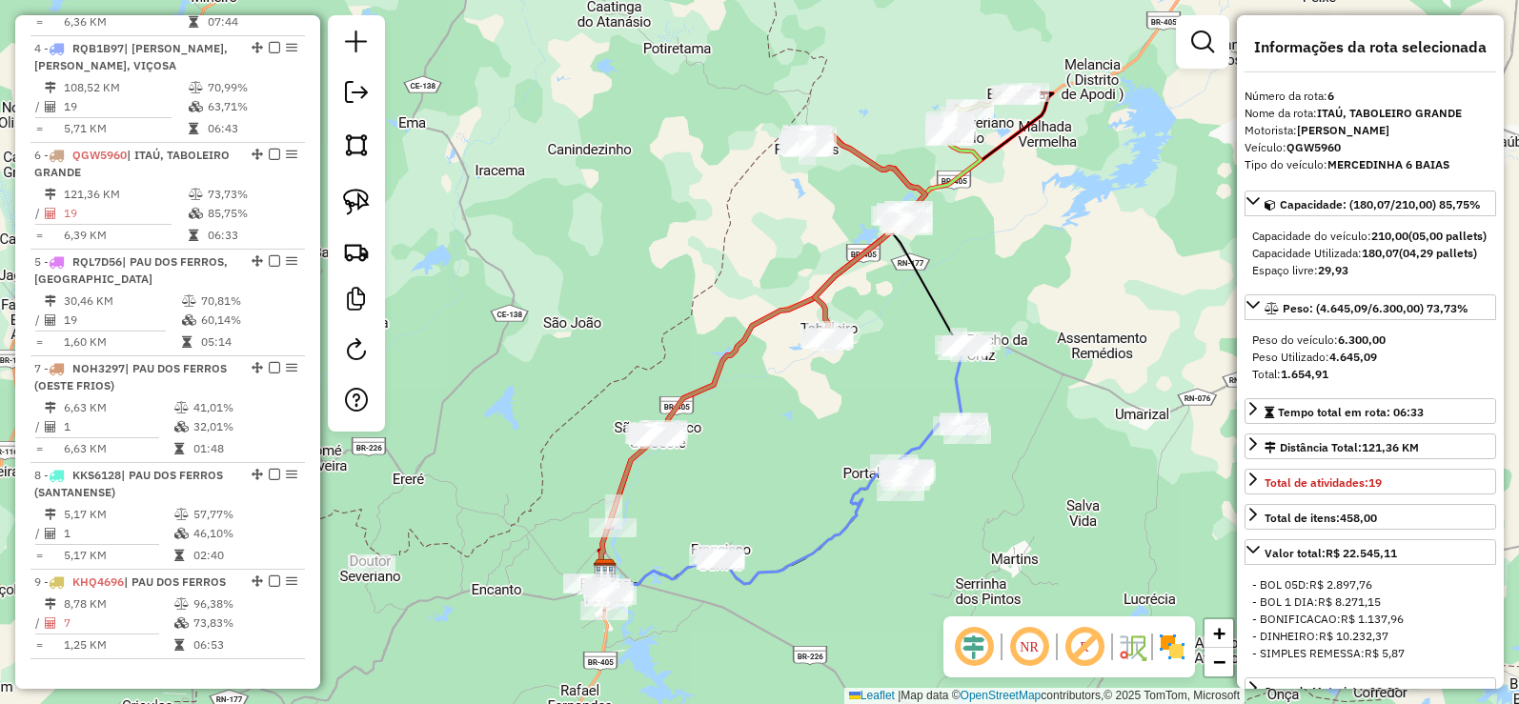
drag, startPoint x: 252, startPoint y: 308, endPoint x: 252, endPoint y: 244, distance: 63.9
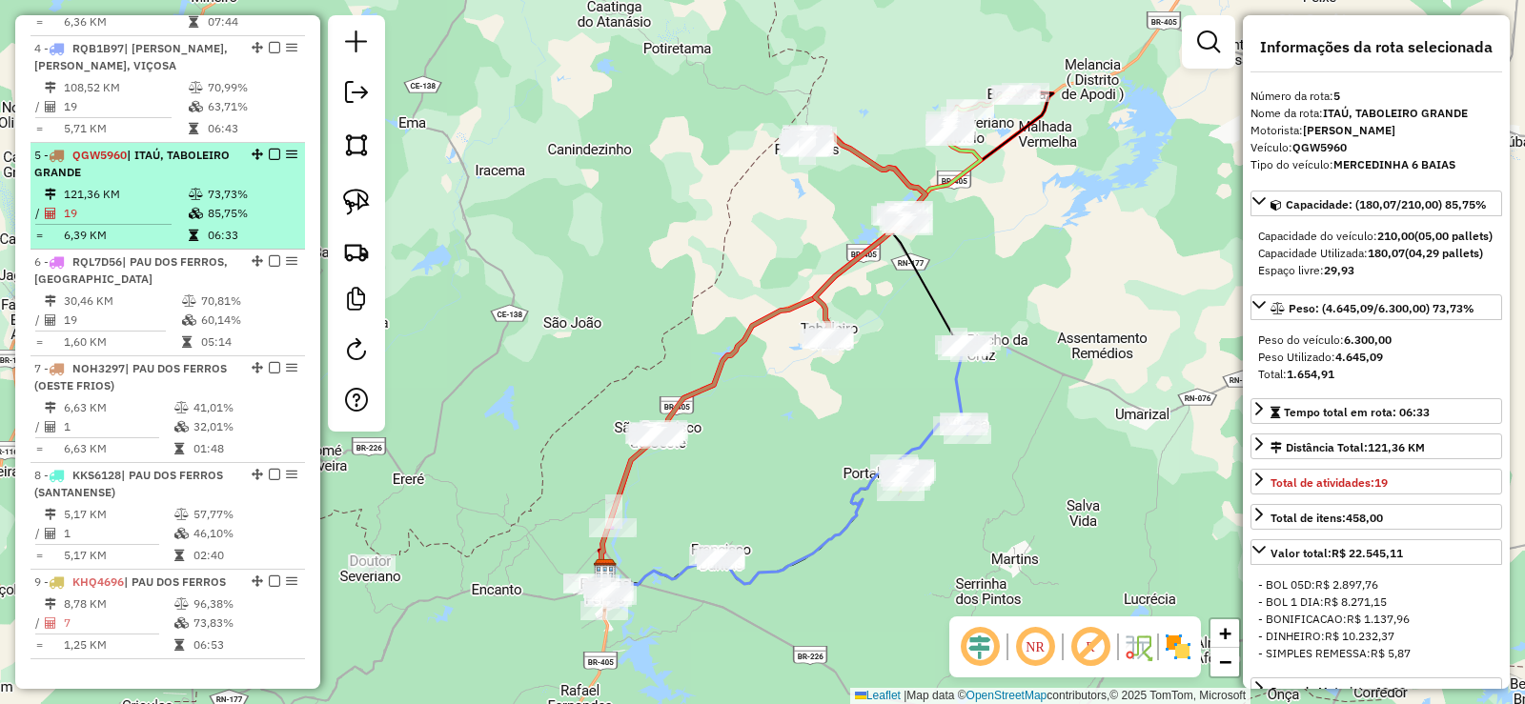
click at [194, 219] on icon at bounding box center [196, 213] width 14 height 11
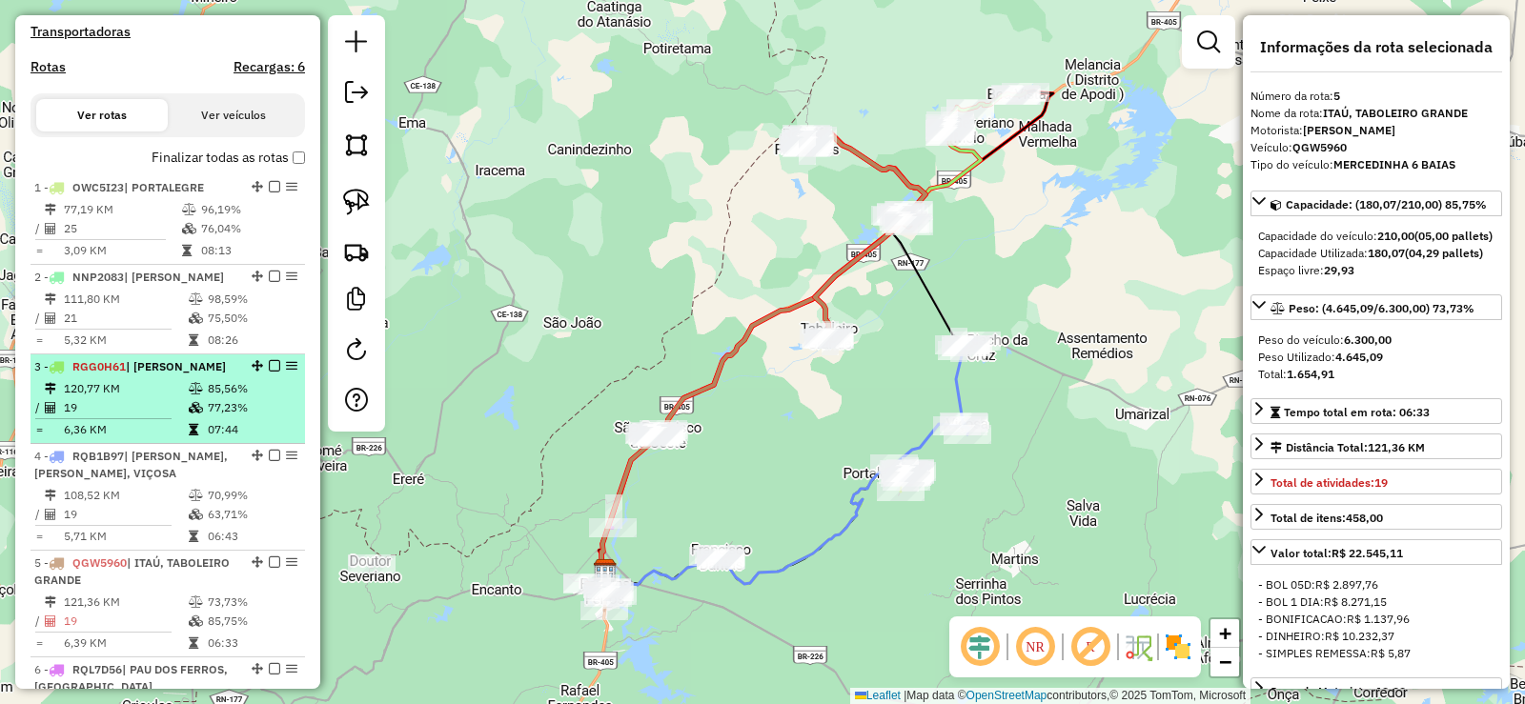
scroll to position [516, 0]
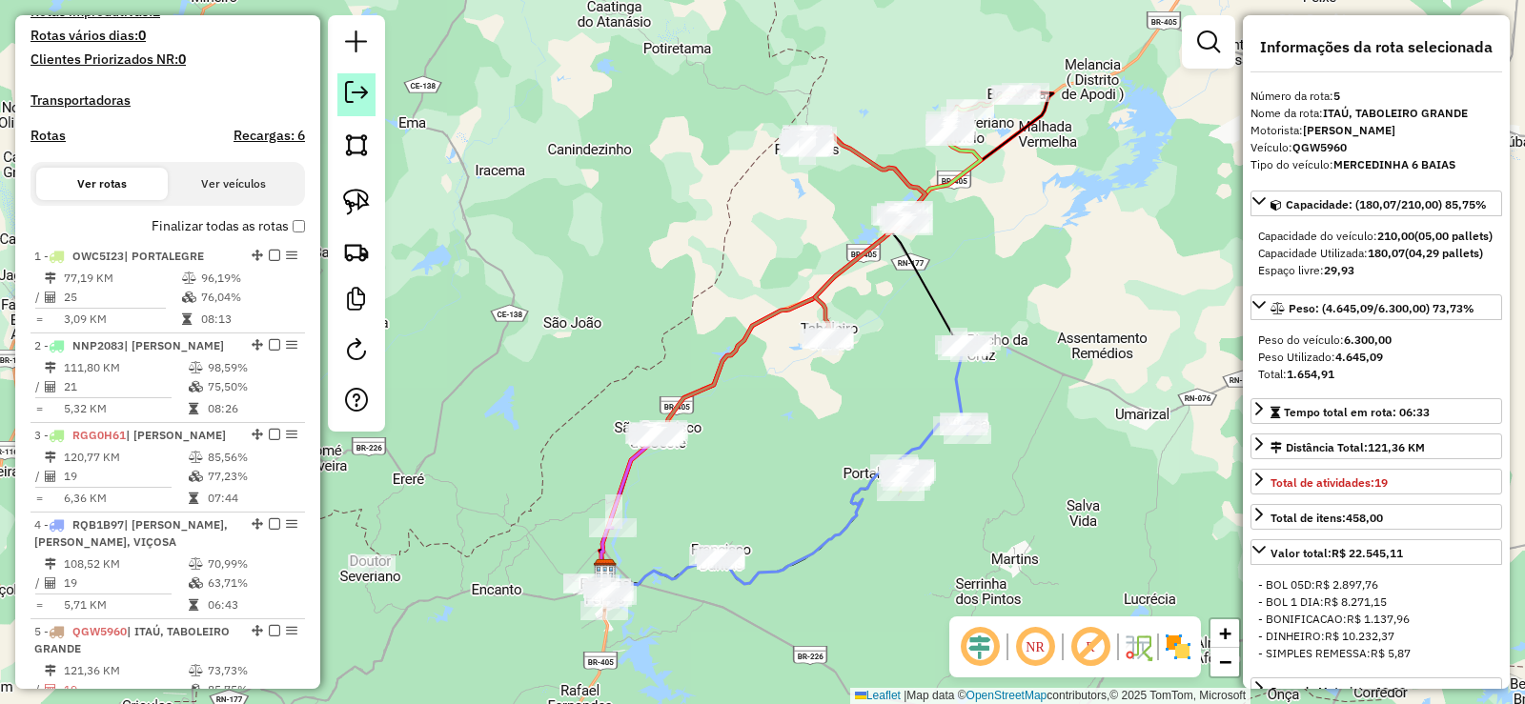
click at [359, 85] on em at bounding box center [356, 92] width 23 height 23
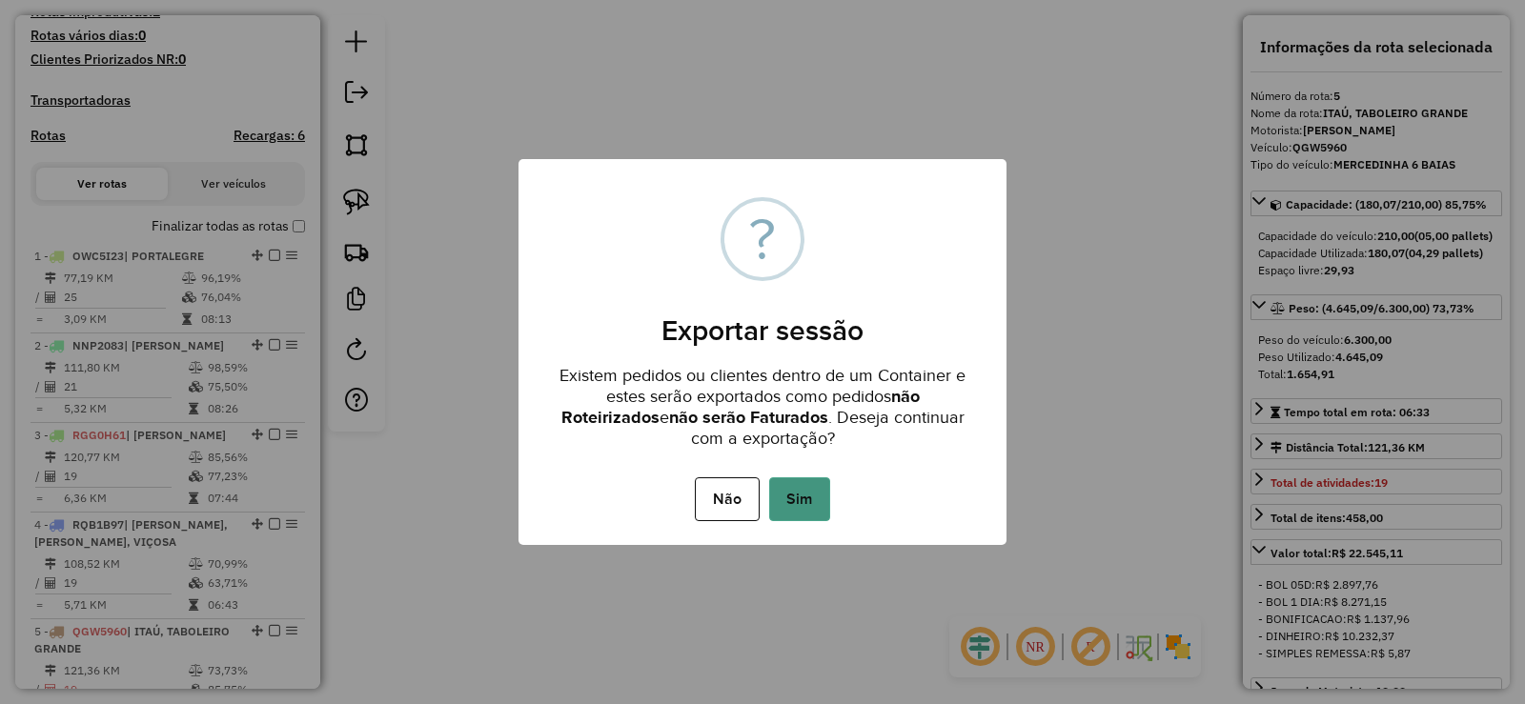
click at [798, 482] on button "Sim" at bounding box center [799, 500] width 61 height 44
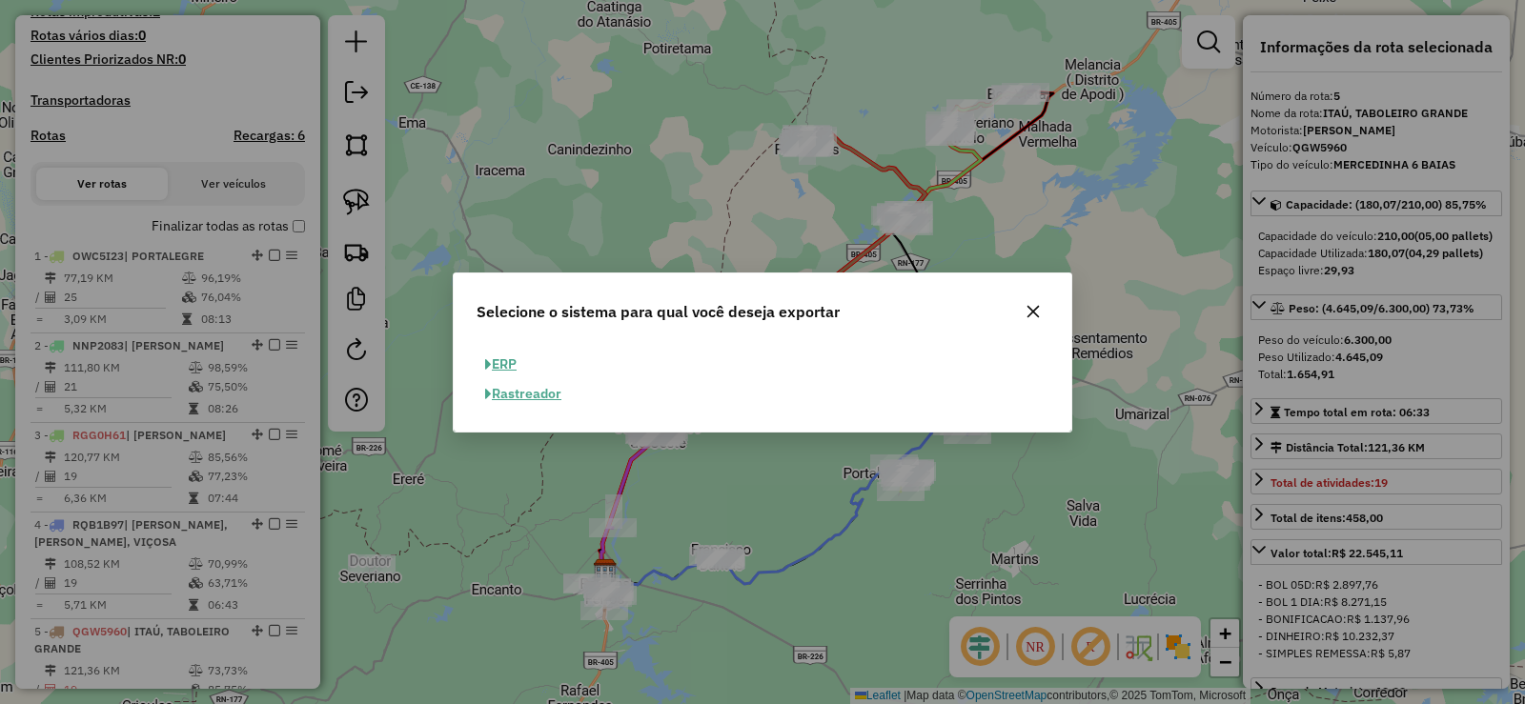
click at [500, 364] on button "ERP" at bounding box center [501, 365] width 49 height 30
select select "**"
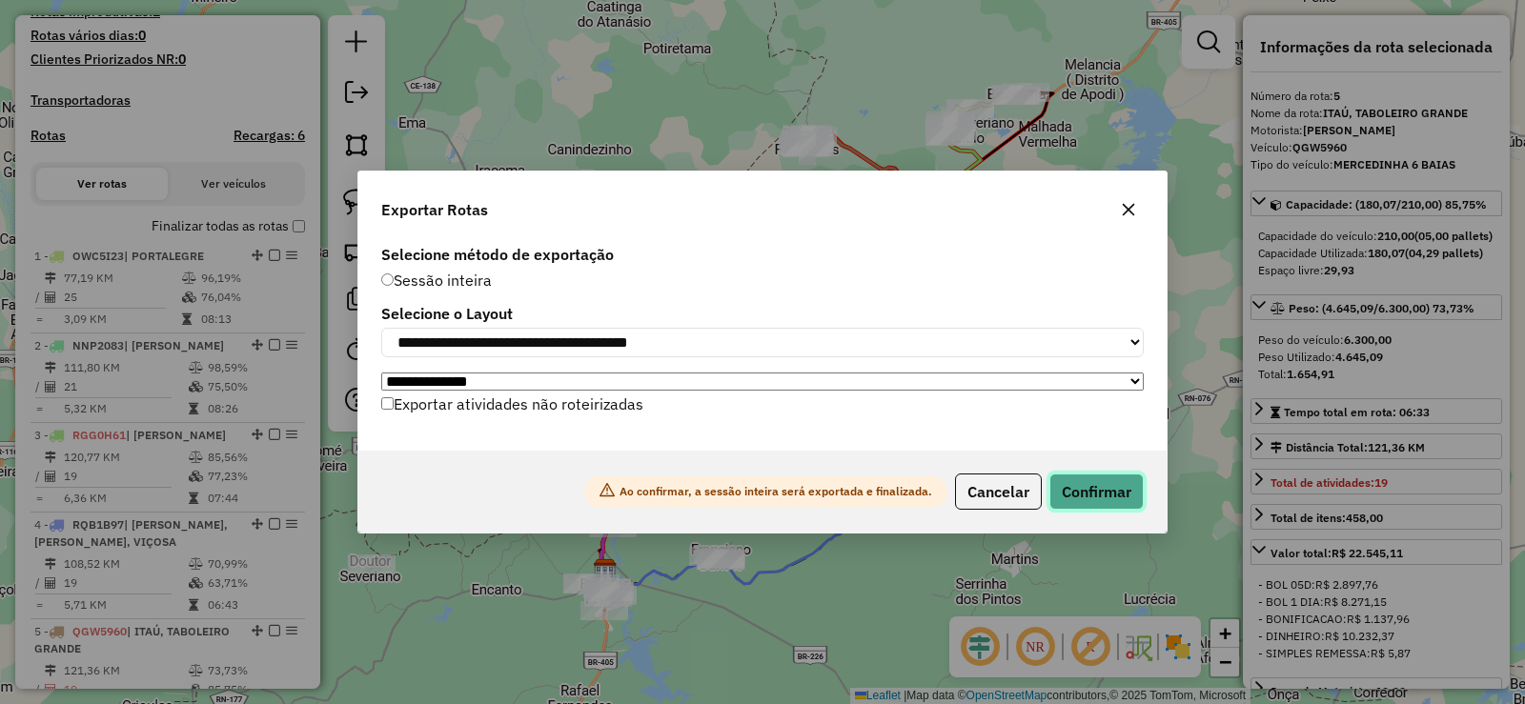
click at [1109, 494] on button "Confirmar" at bounding box center [1096, 492] width 94 height 36
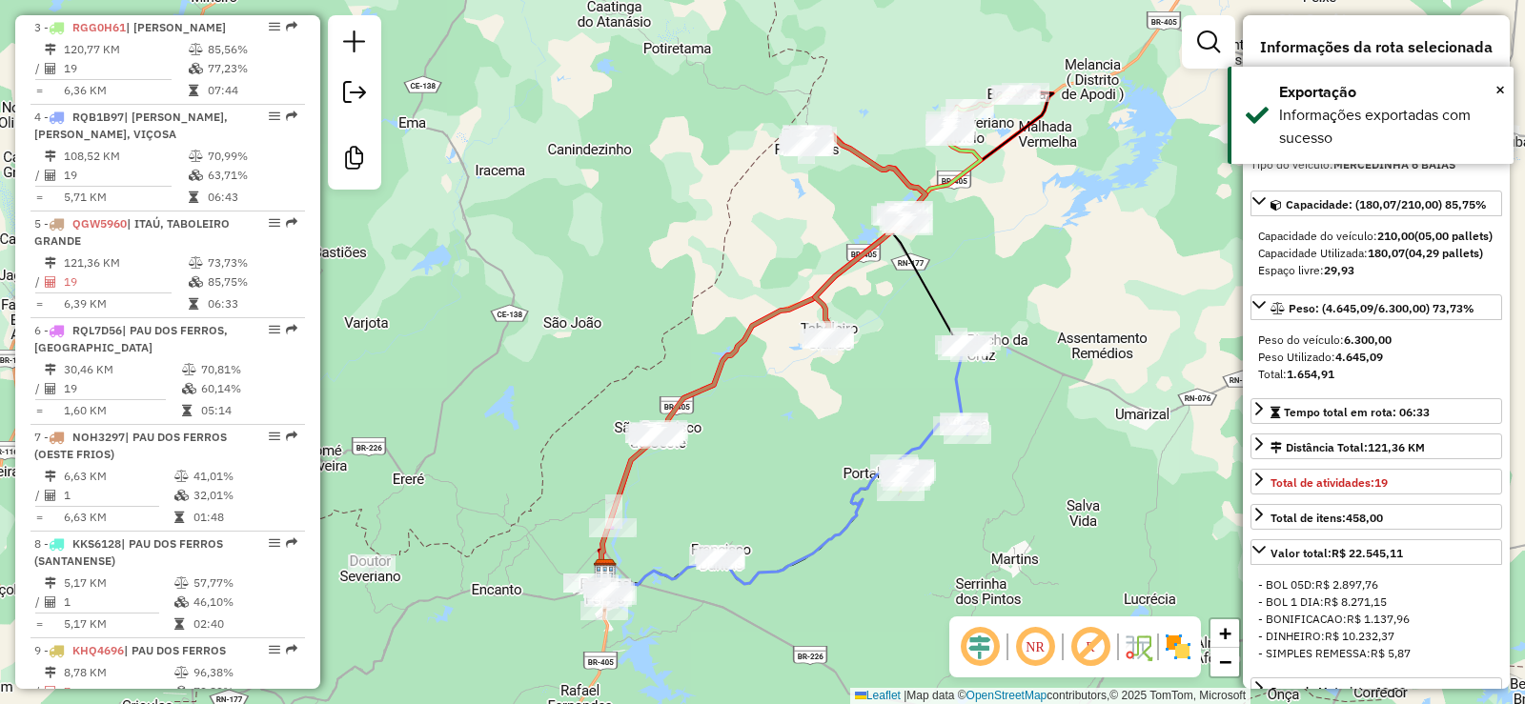
scroll to position [1185, 0]
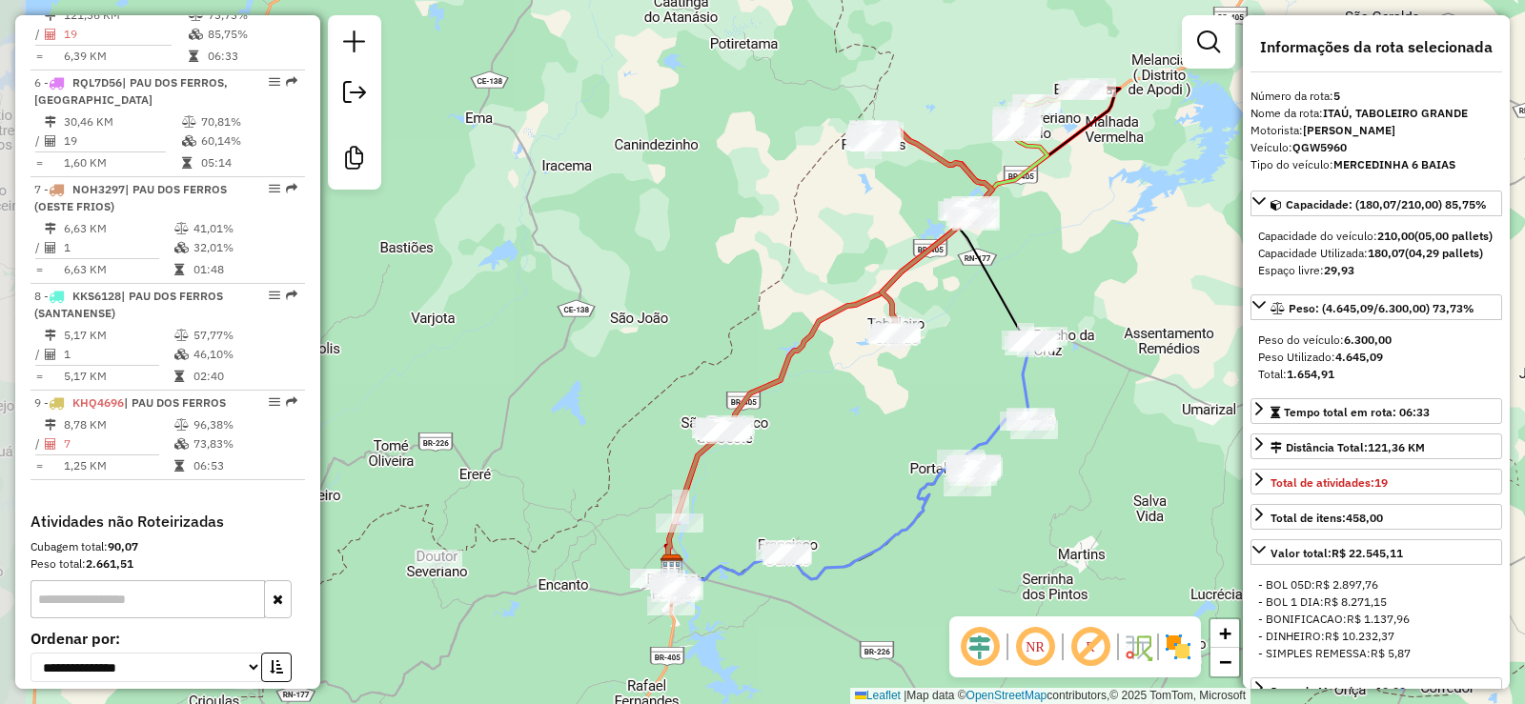
drag, startPoint x: 823, startPoint y: 394, endPoint x: 889, endPoint y: 389, distance: 66.9
click at [889, 389] on div "Janela de atendimento Grade de atendimento Capacidade Transportadoras Veículos …" at bounding box center [762, 352] width 1525 height 704
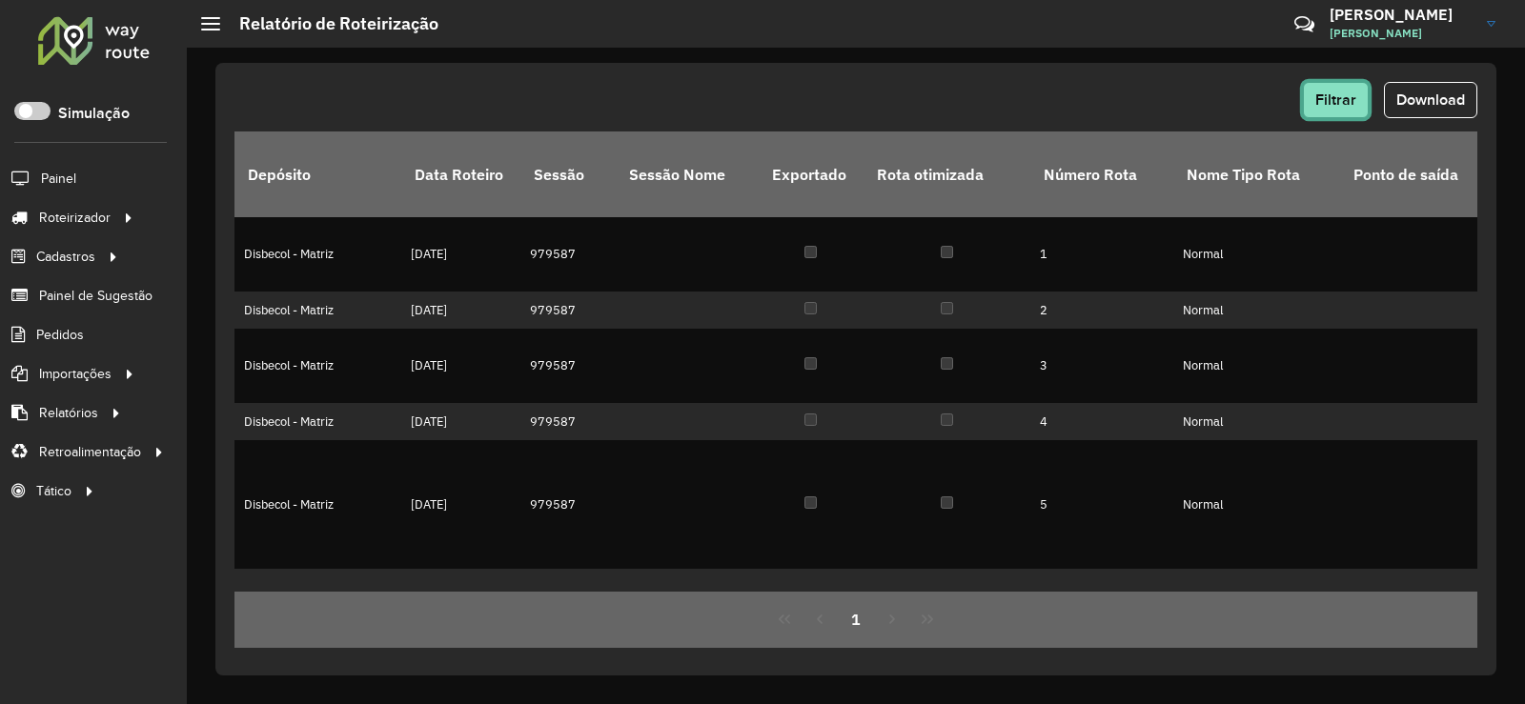
click at [1305, 109] on button "Filtrar" at bounding box center [1336, 100] width 66 height 36
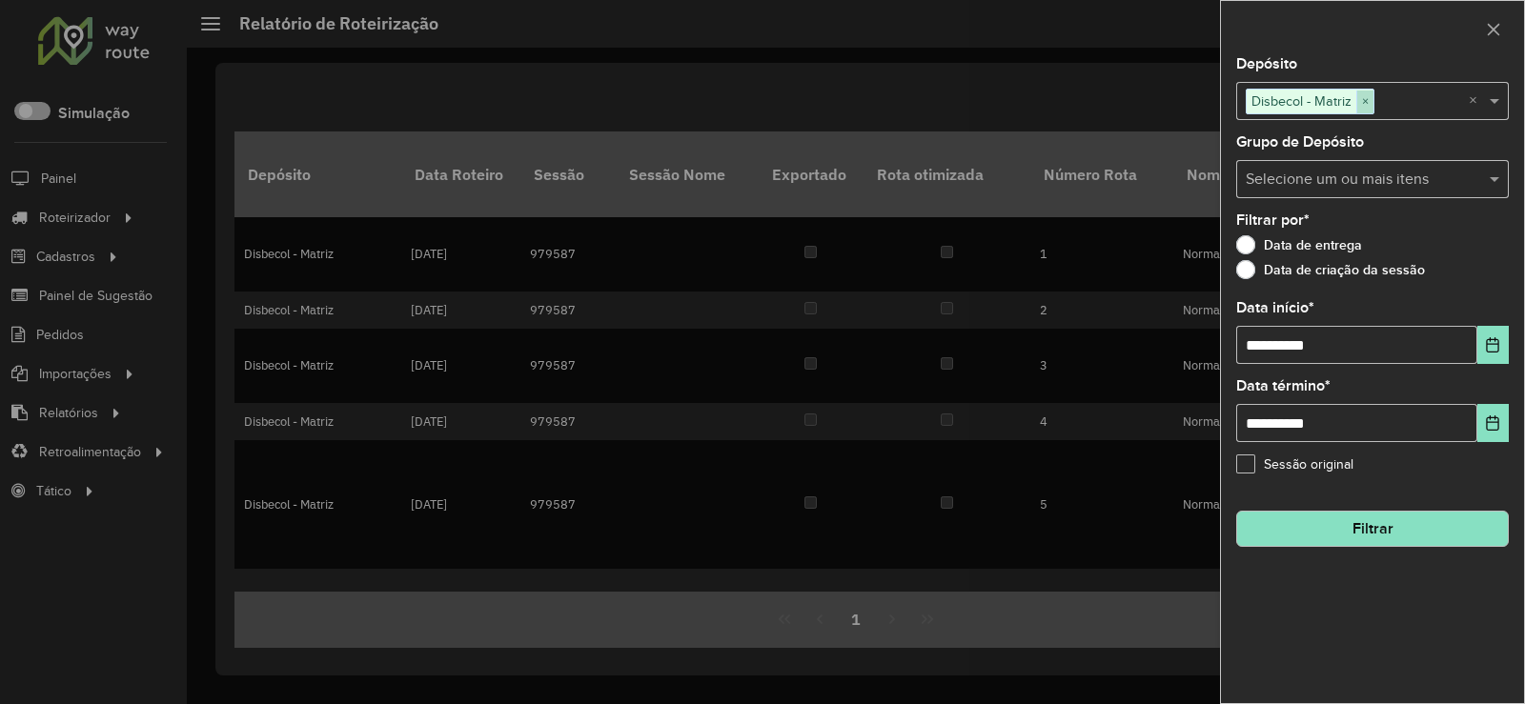
click at [1372, 101] on span "×" at bounding box center [1364, 102] width 17 height 23
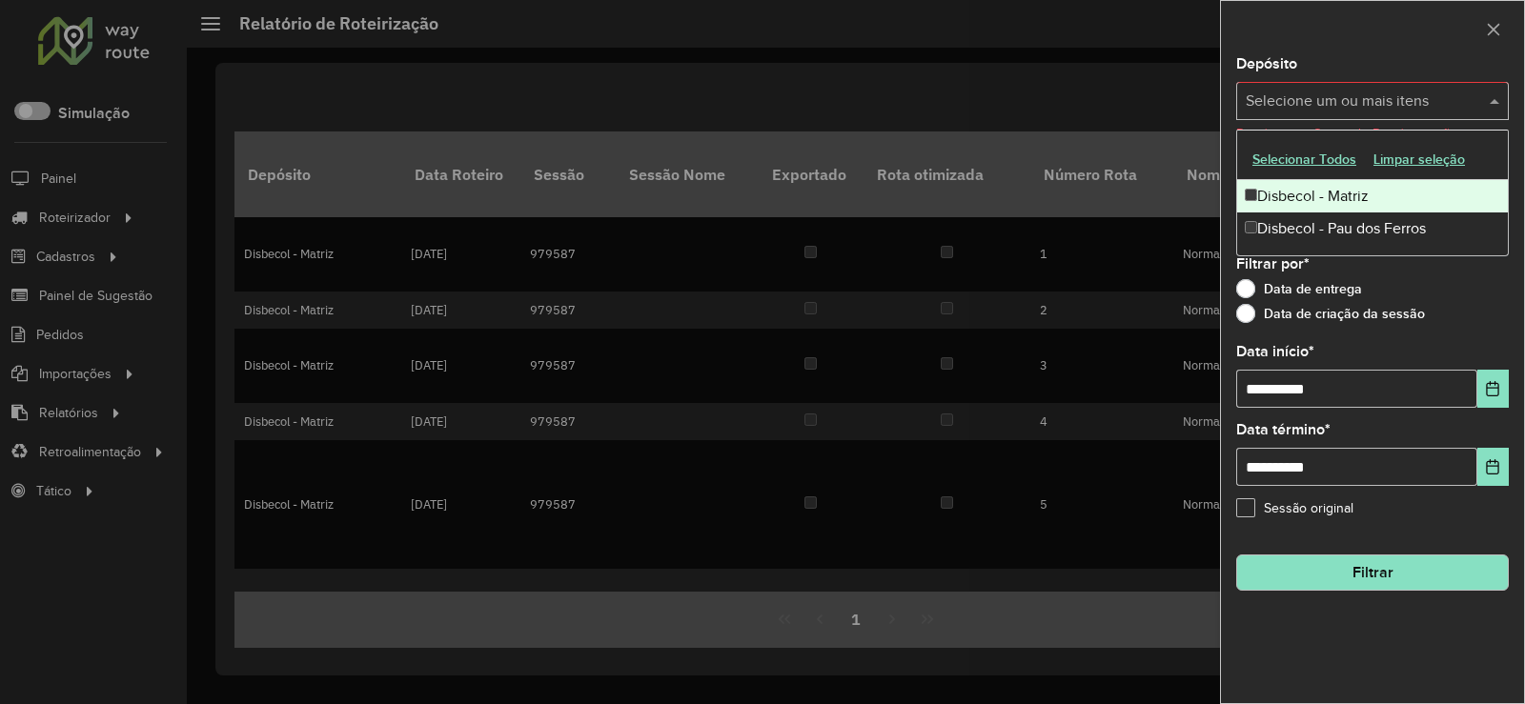
drag, startPoint x: 1359, startPoint y: 101, endPoint x: 1323, endPoint y: 111, distance: 37.5
click at [1356, 101] on input "text" at bounding box center [1363, 102] width 244 height 23
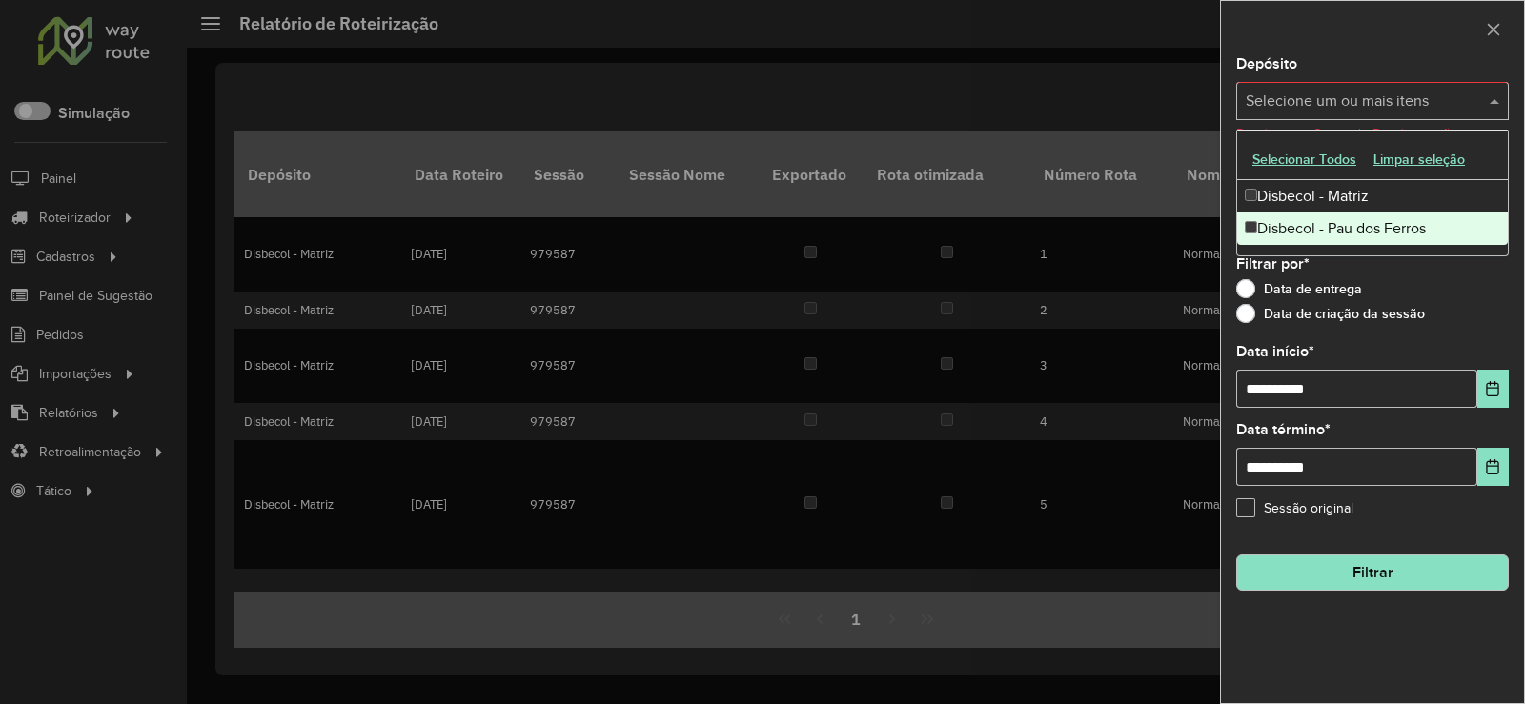
click at [1302, 232] on div "Disbecol - Pau dos Ferros" at bounding box center [1372, 229] width 271 height 32
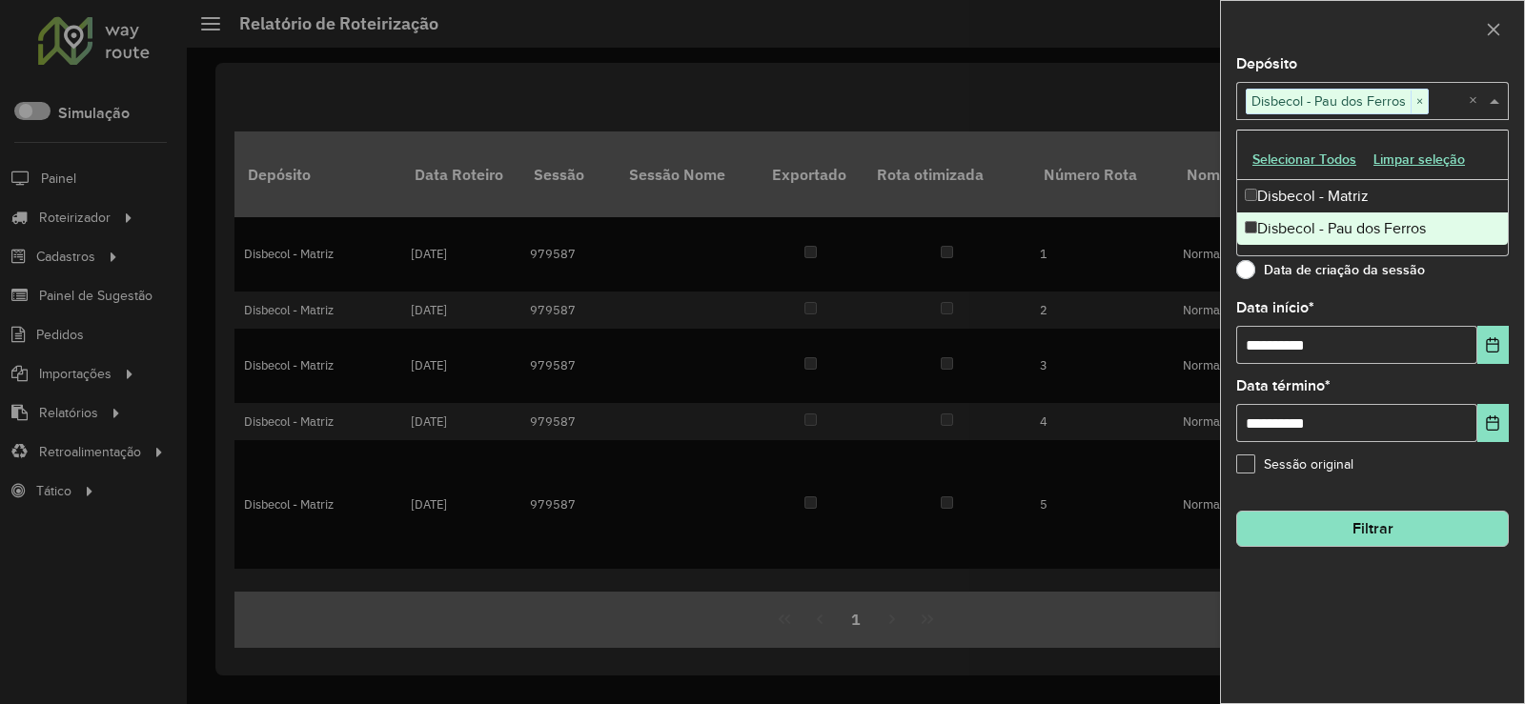
click at [1374, 552] on div "**********" at bounding box center [1372, 380] width 303 height 646
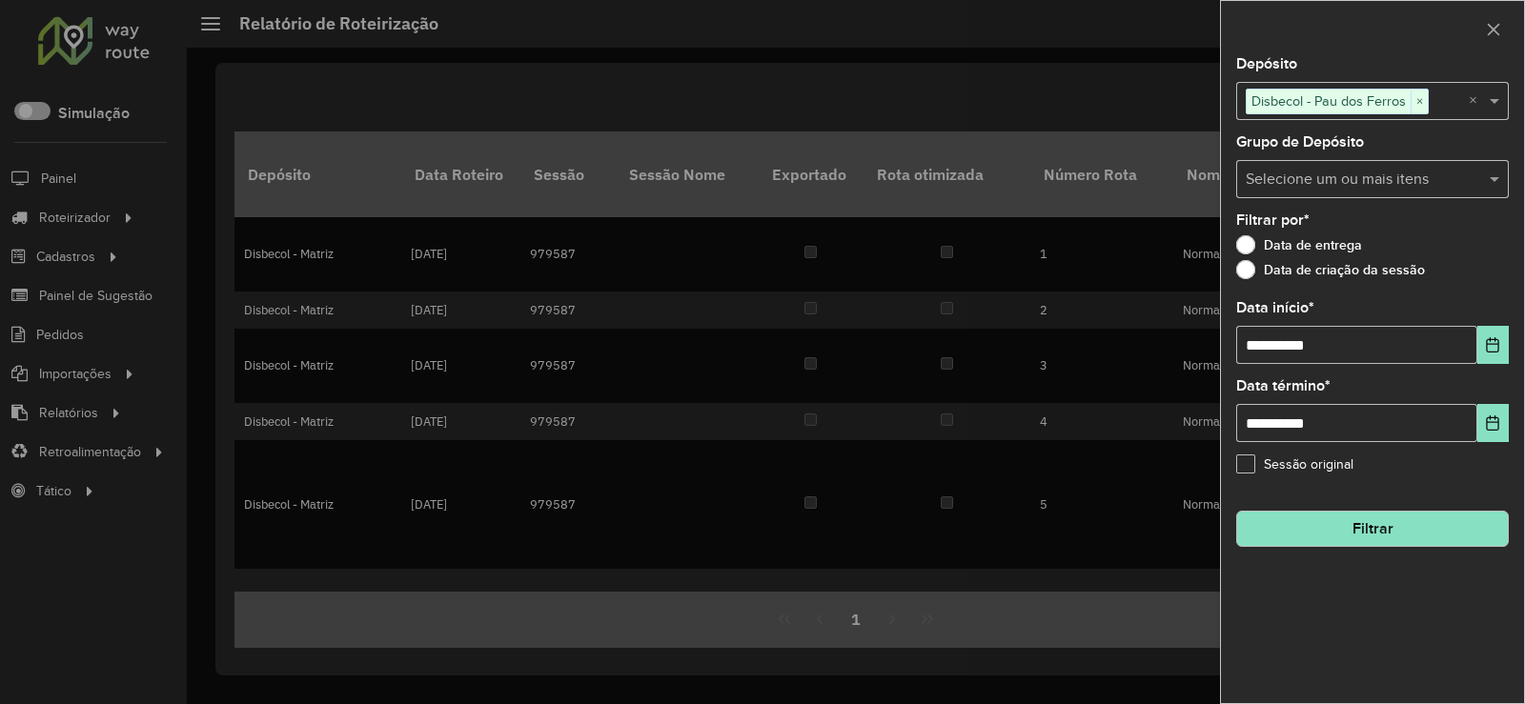
click at [1372, 532] on button "Filtrar" at bounding box center [1372, 529] width 273 height 36
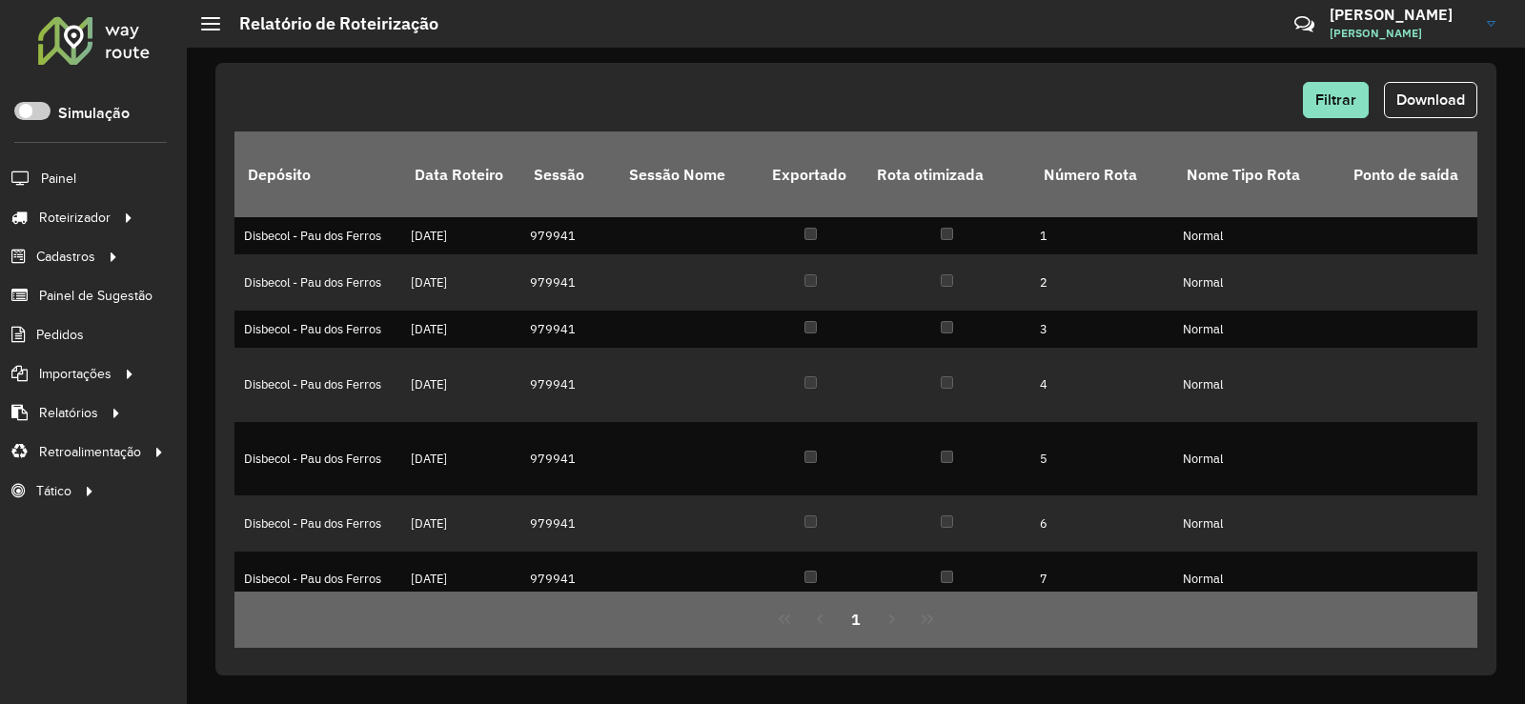
click at [1446, 104] on span "Download" at bounding box center [1430, 100] width 69 height 16
